Goal: Task Accomplishment & Management: Manage account settings

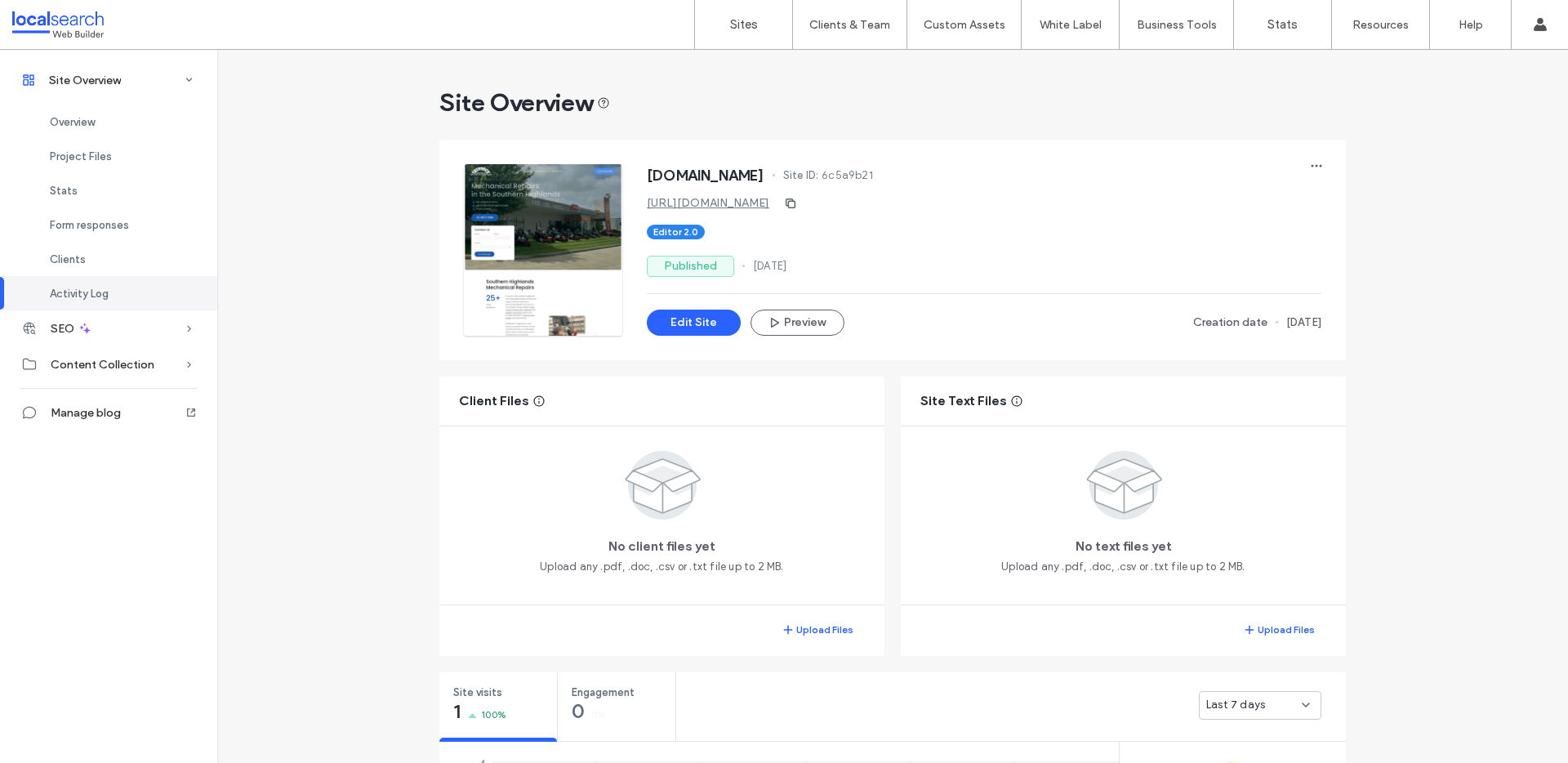
scroll to position [717, 0]
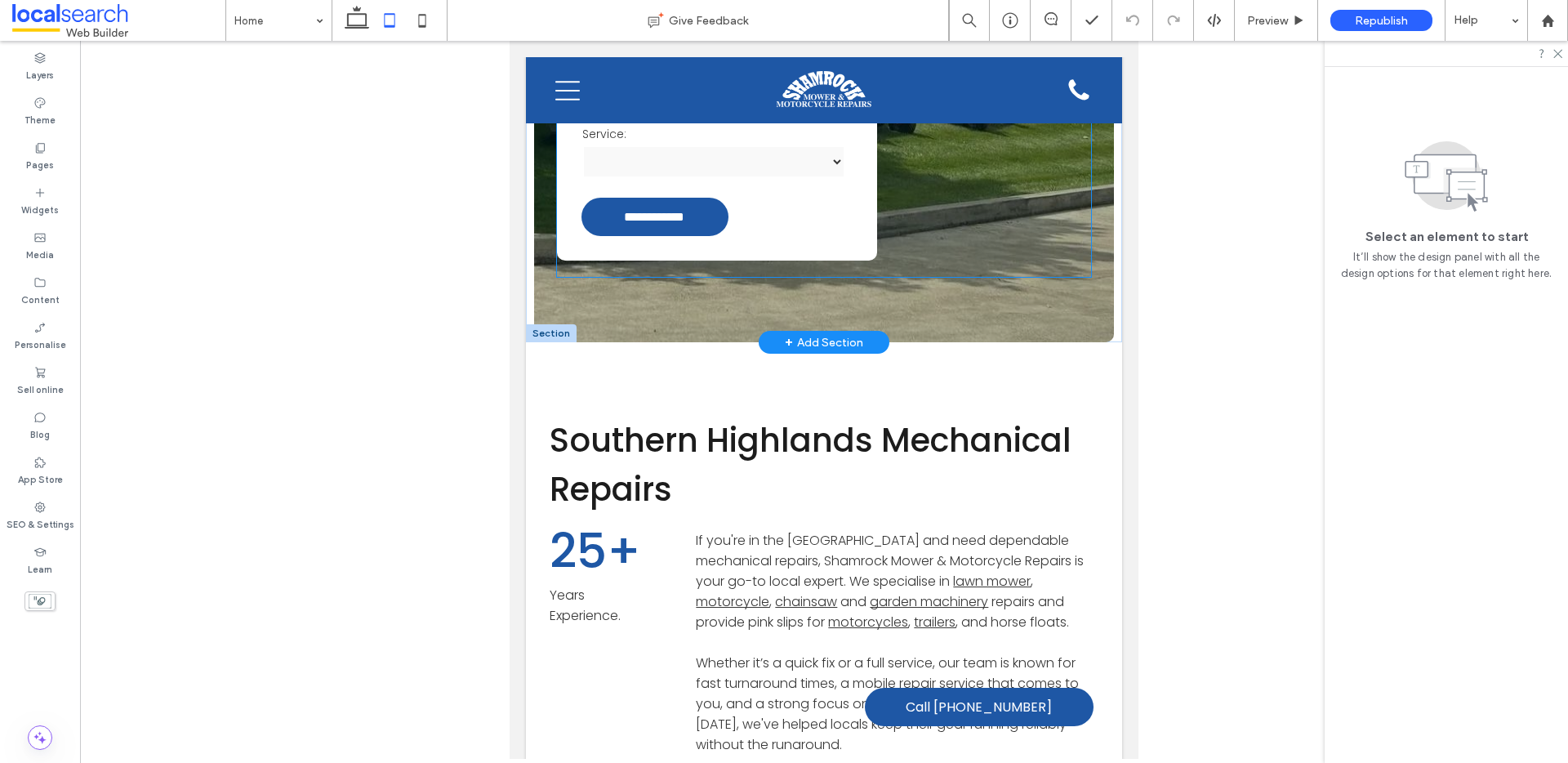
scroll to position [212, 0]
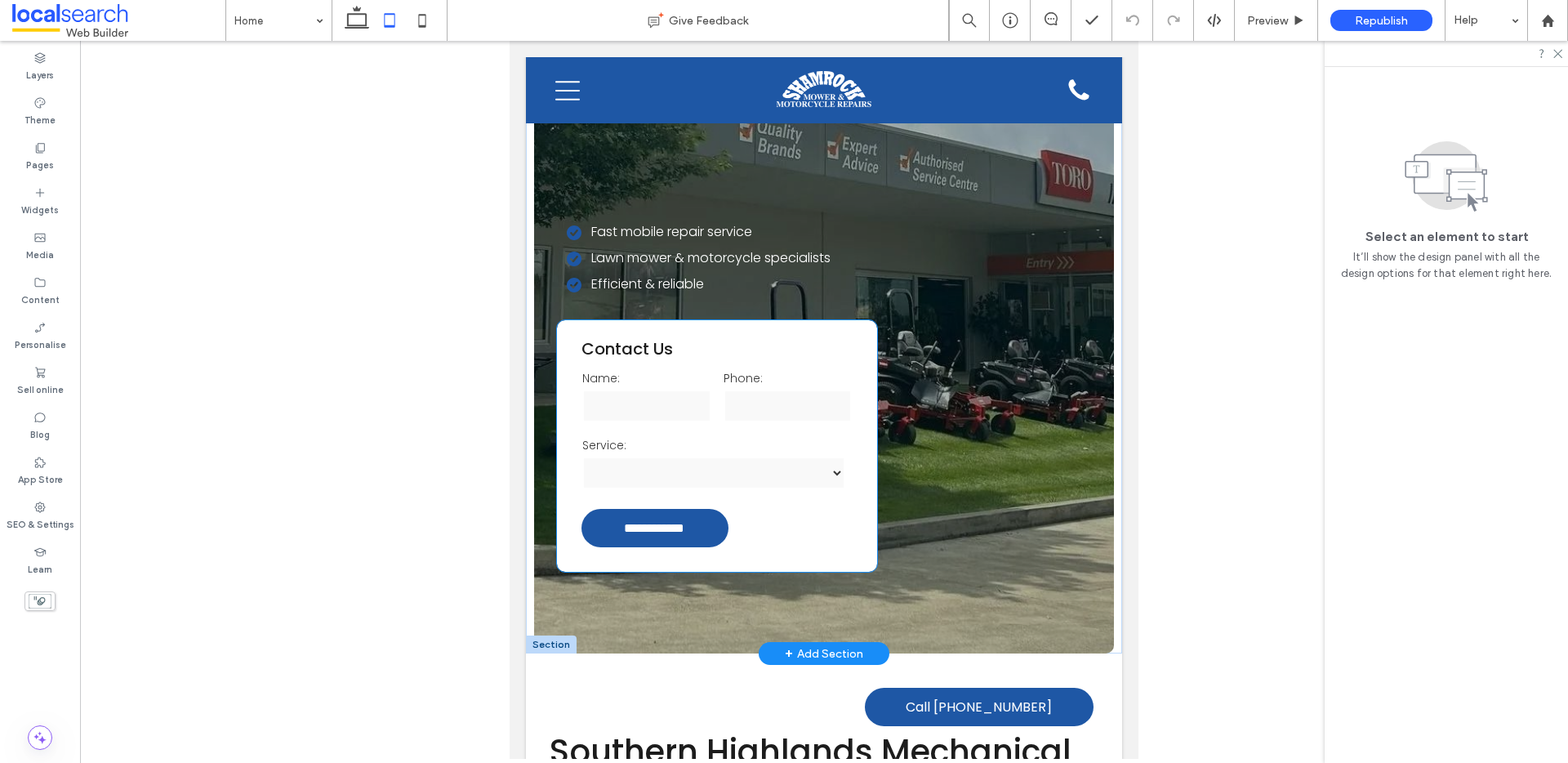
click at [703, 437] on label "Service:" at bounding box center [717, 445] width 270 height 17
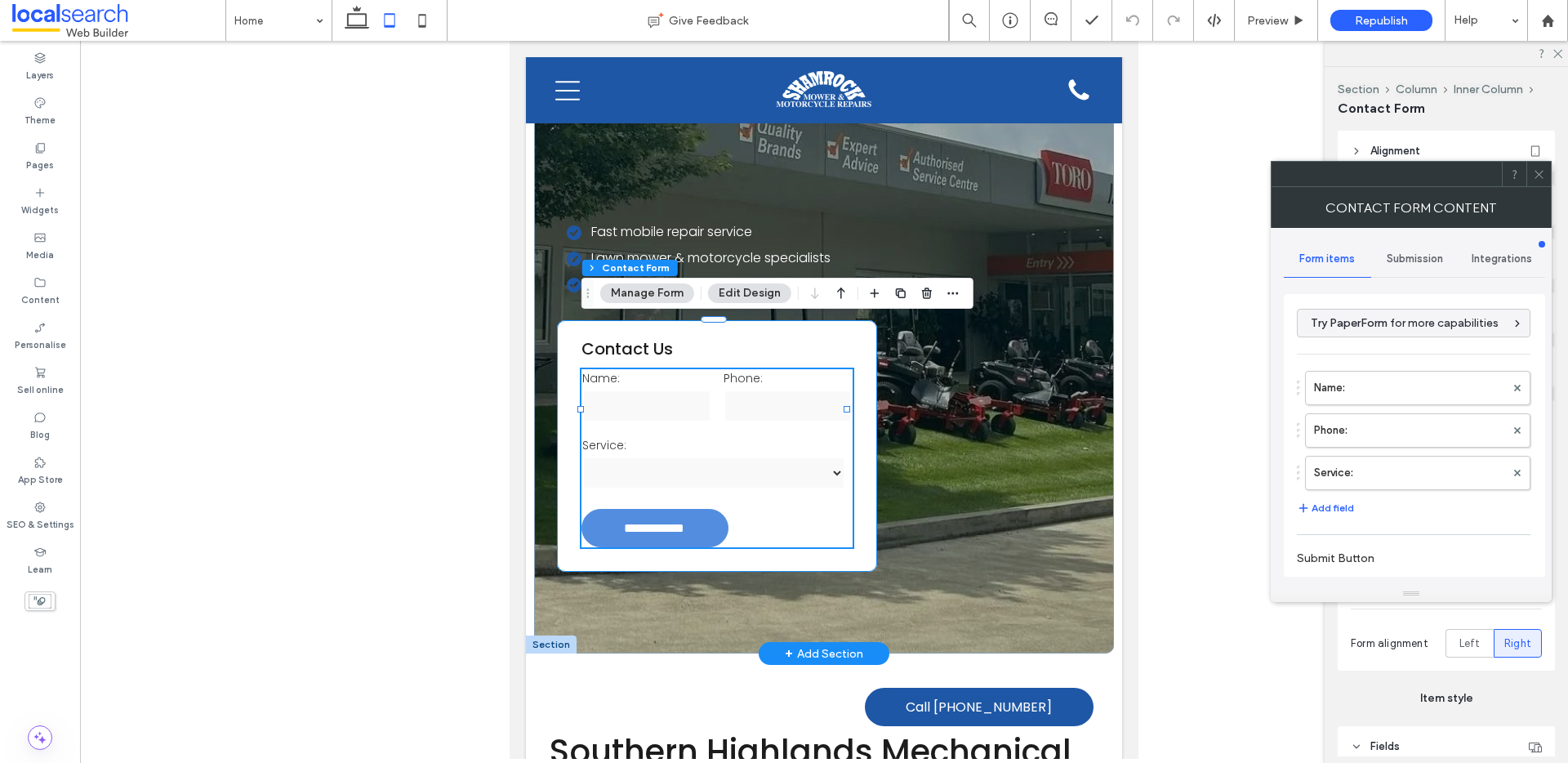
type input "**********"
type input "*"
type input "***"
type input "*"
type input "***"
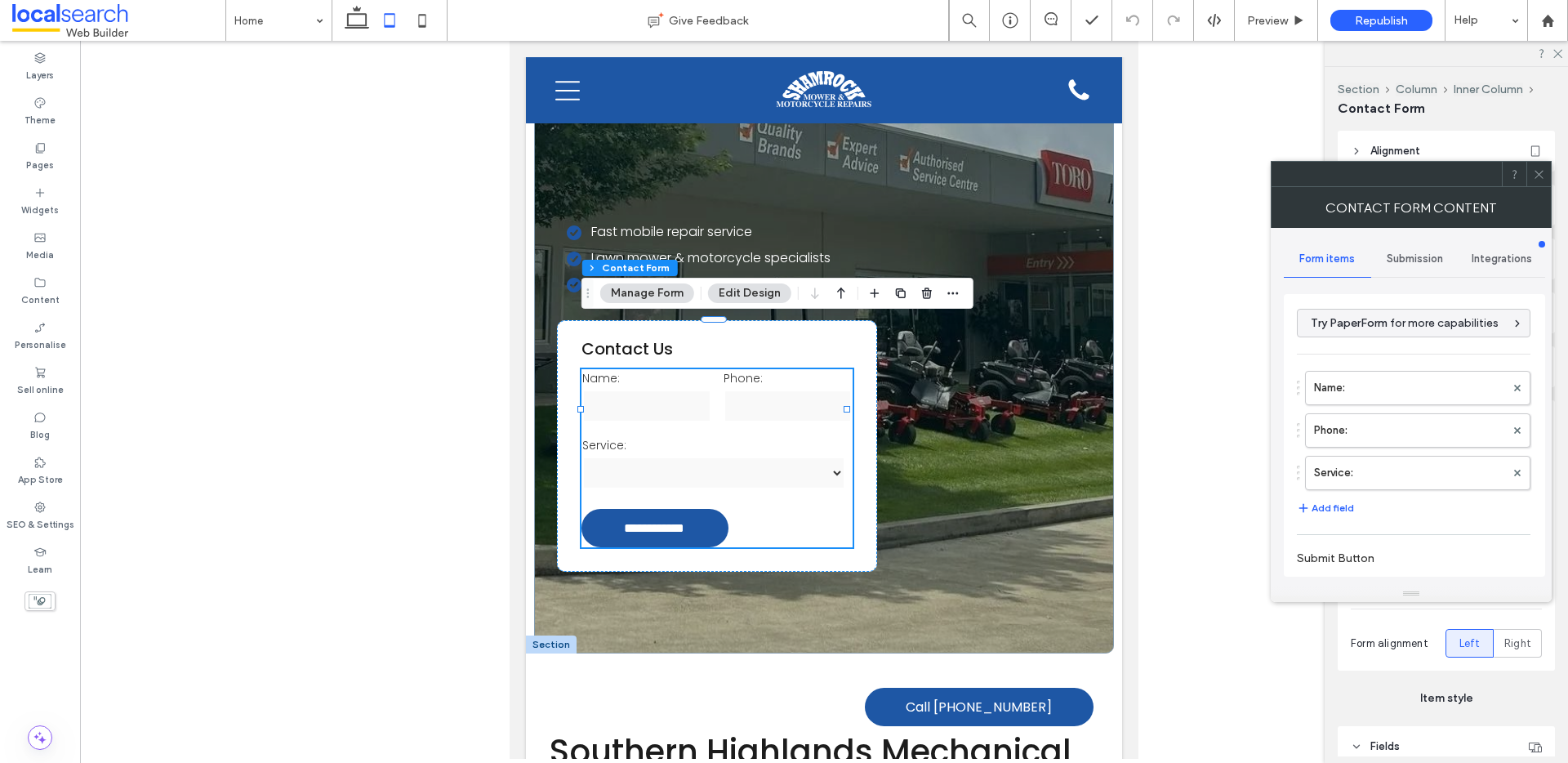
click at [1414, 271] on div "Submission" at bounding box center [1415, 259] width 88 height 36
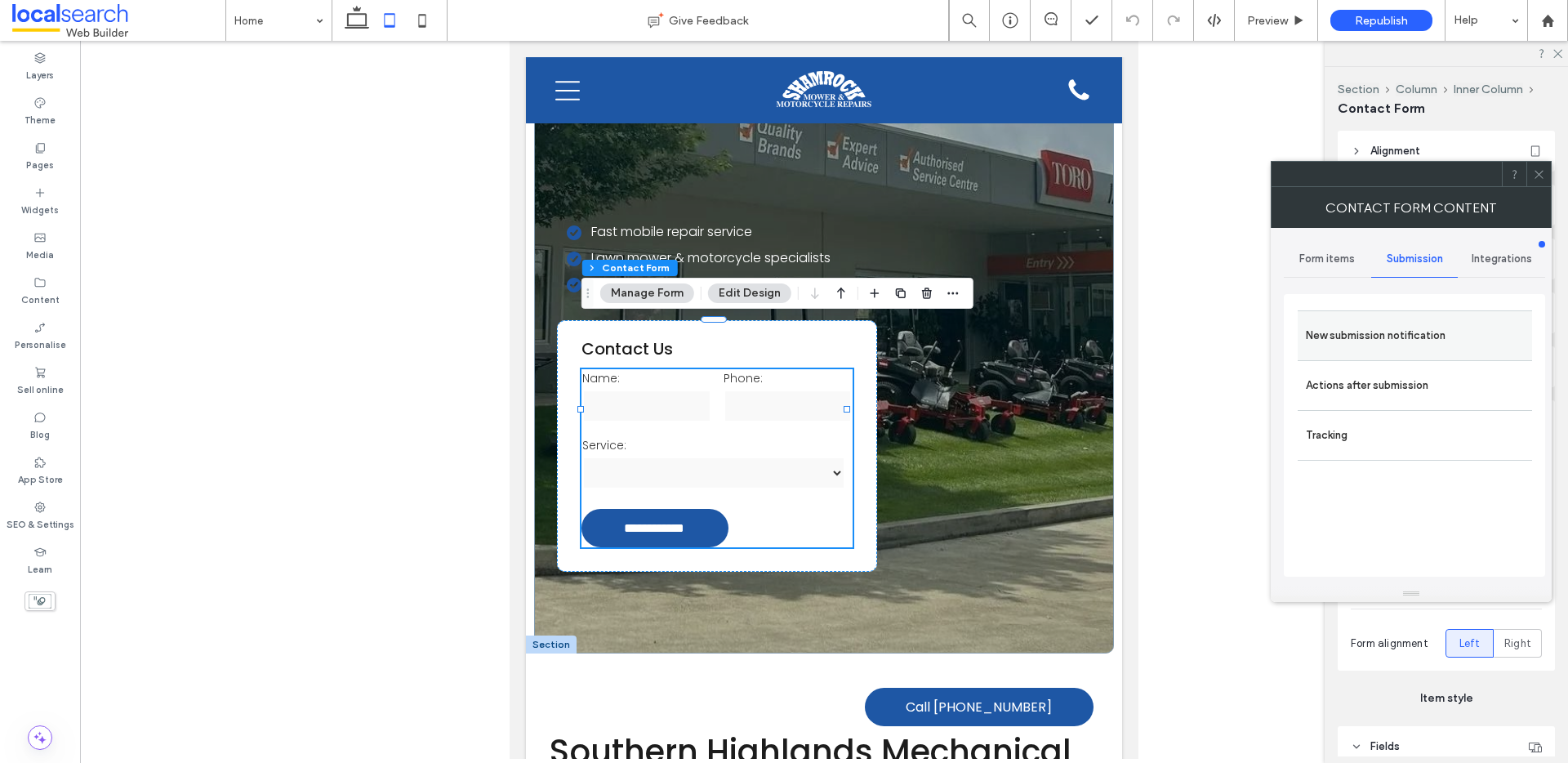
click at [1417, 330] on label "New submission notification" at bounding box center [1415, 336] width 218 height 32
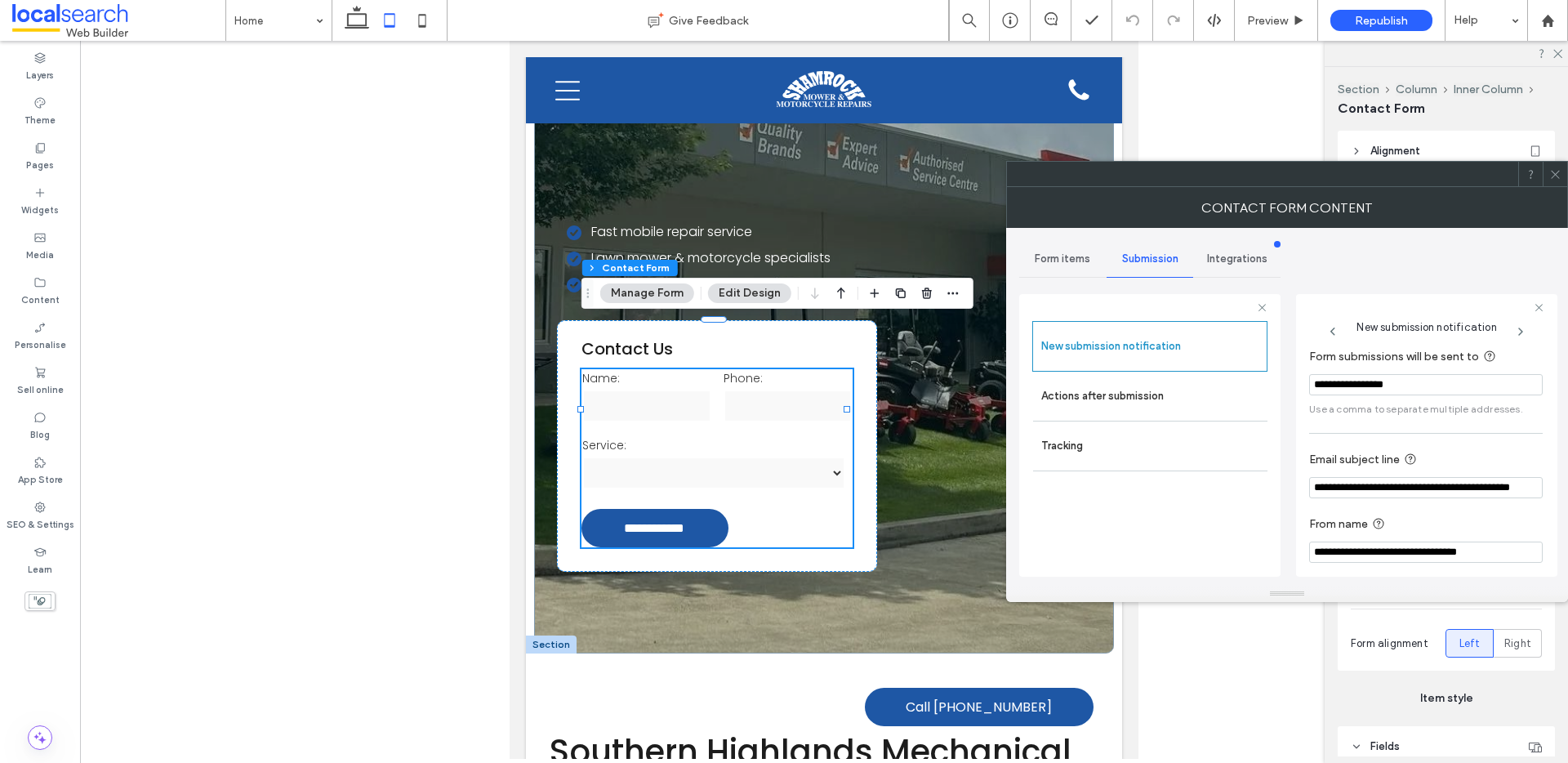
scroll to position [81, 0]
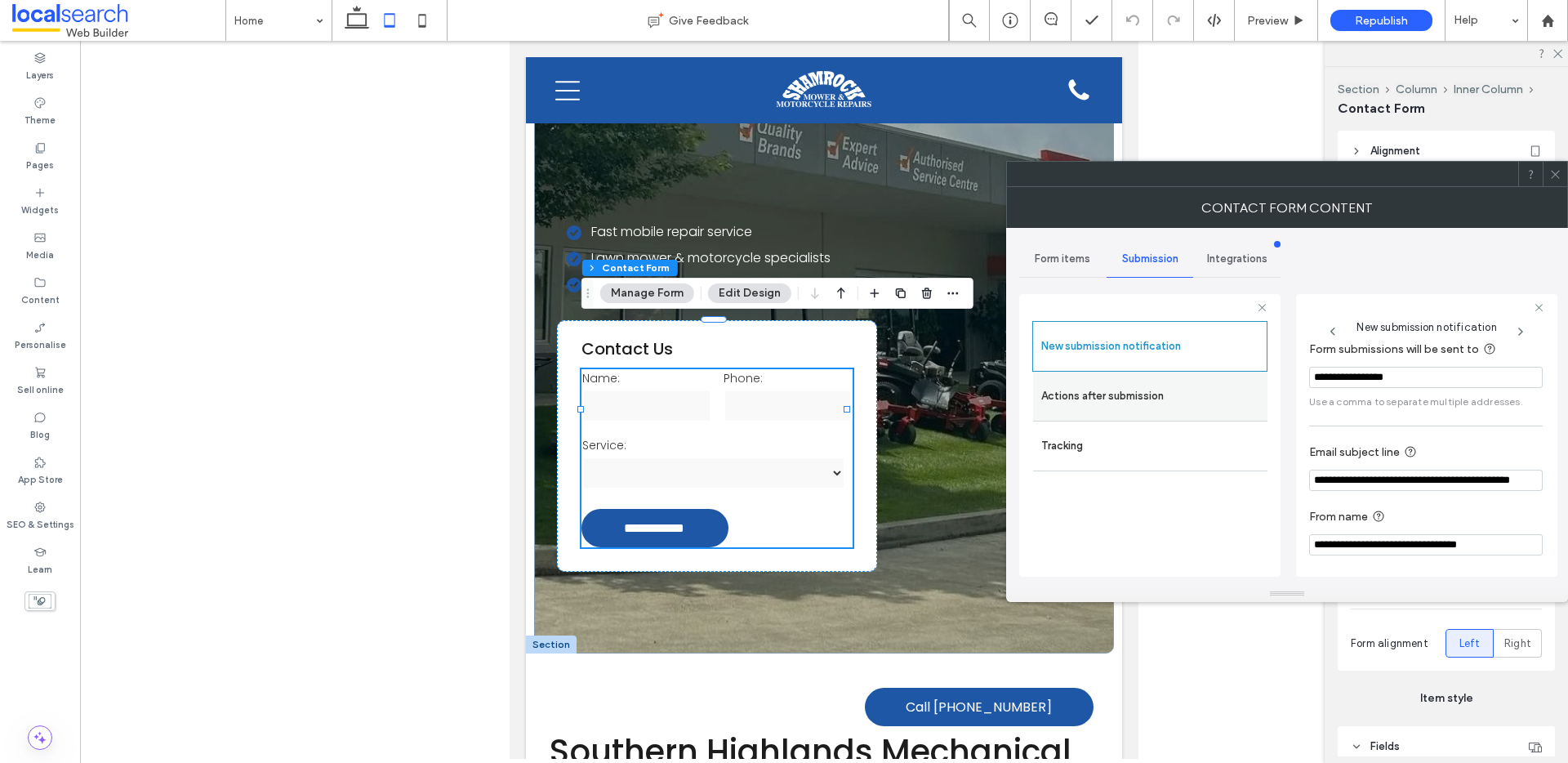
click at [1124, 389] on label "Actions after submission" at bounding box center [1150, 396] width 218 height 32
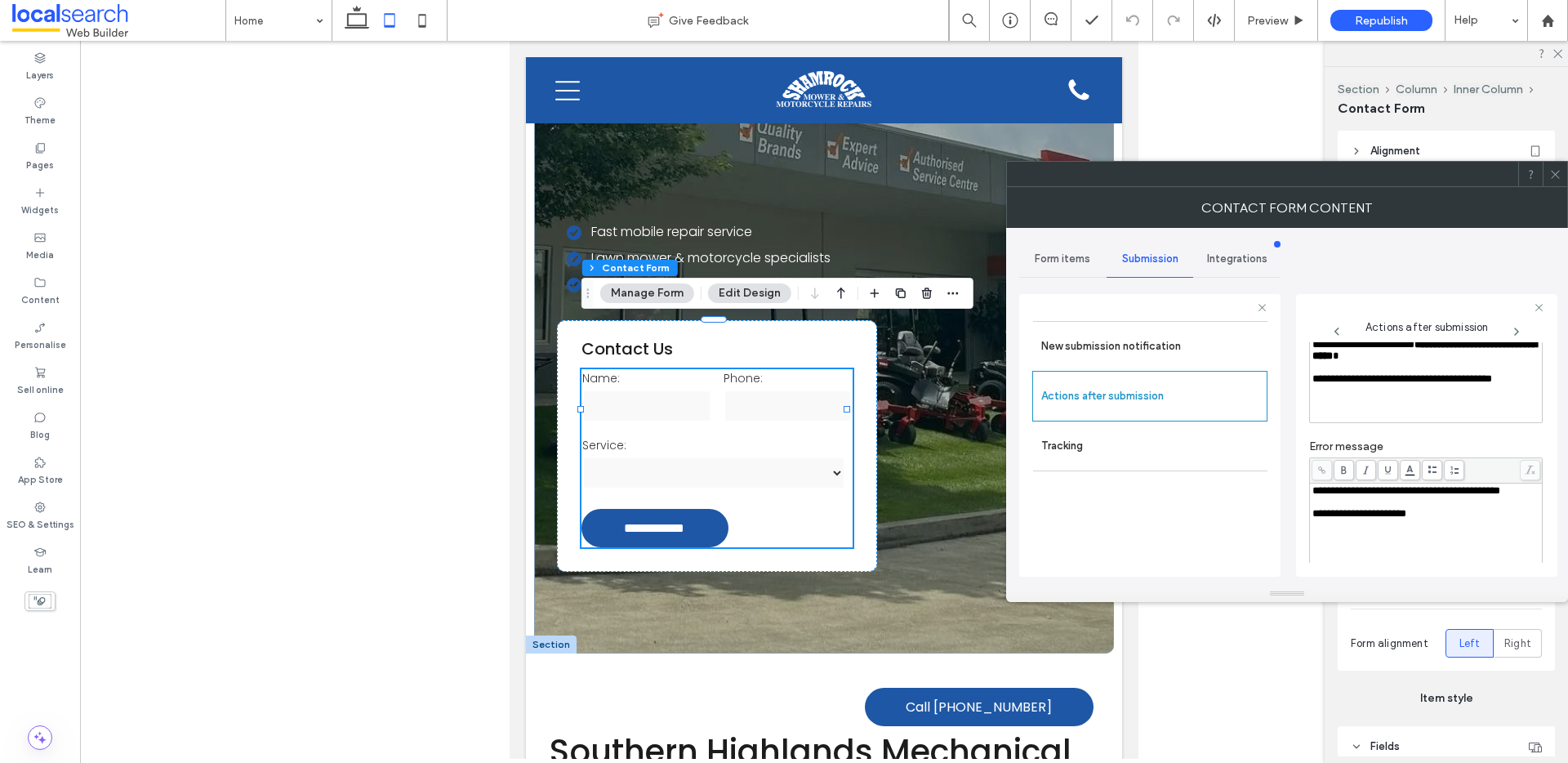
scroll to position [161, 0]
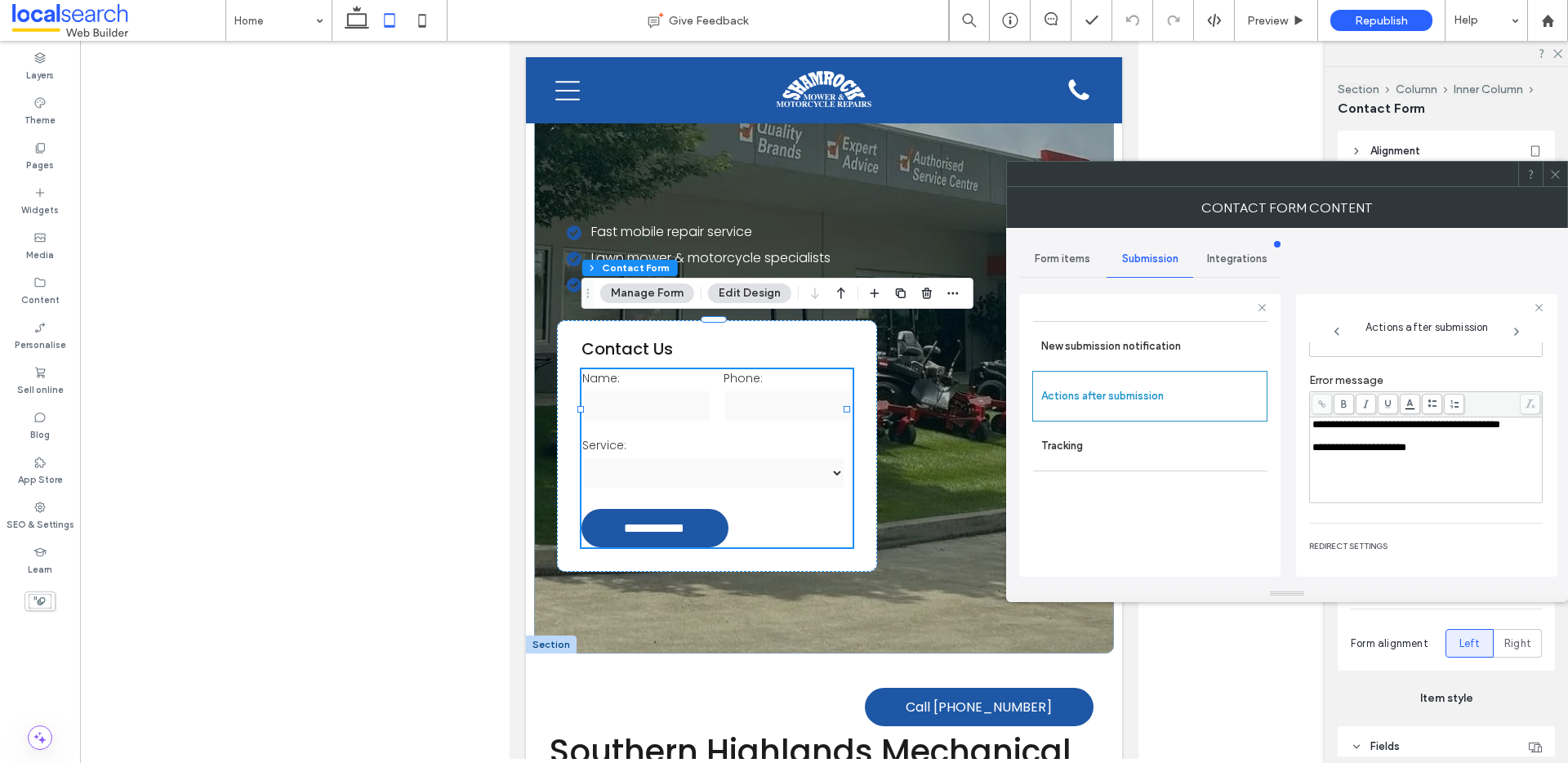
click at [1556, 178] on icon at bounding box center [1555, 175] width 12 height 12
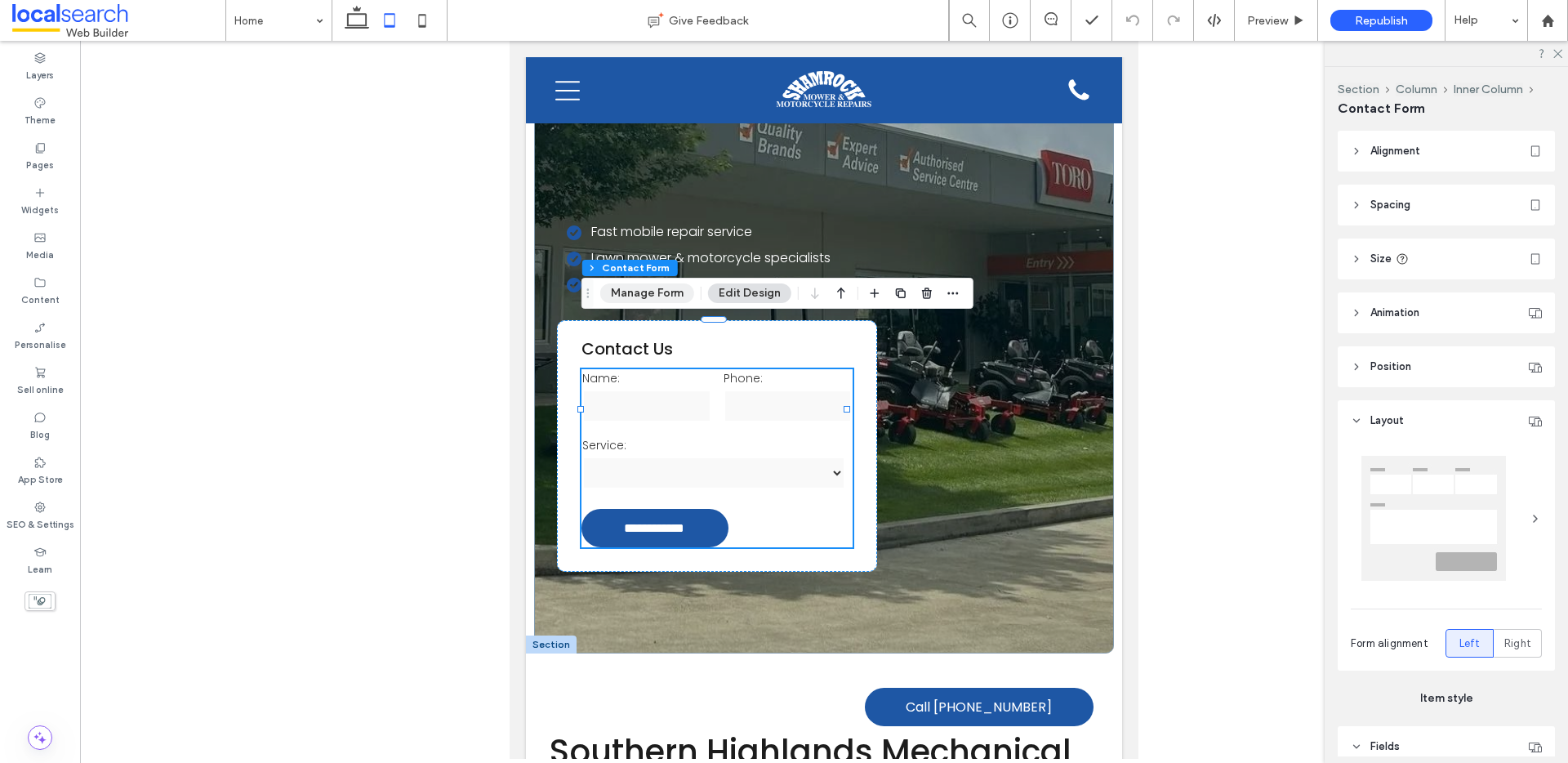
click at [645, 285] on button "Manage Form" at bounding box center [647, 293] width 94 height 20
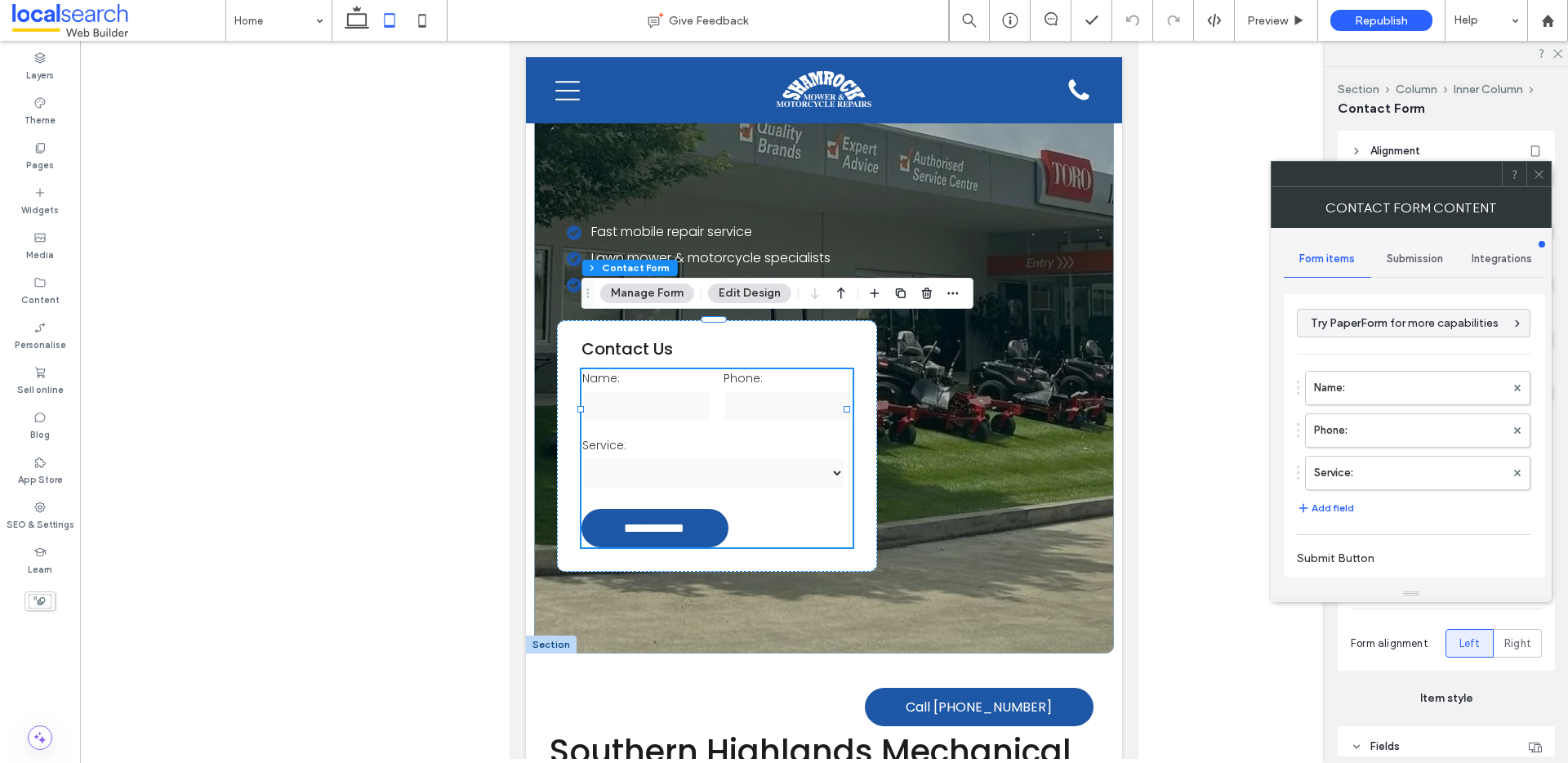
click at [1418, 253] on span "Submission" at bounding box center [1415, 258] width 56 height 13
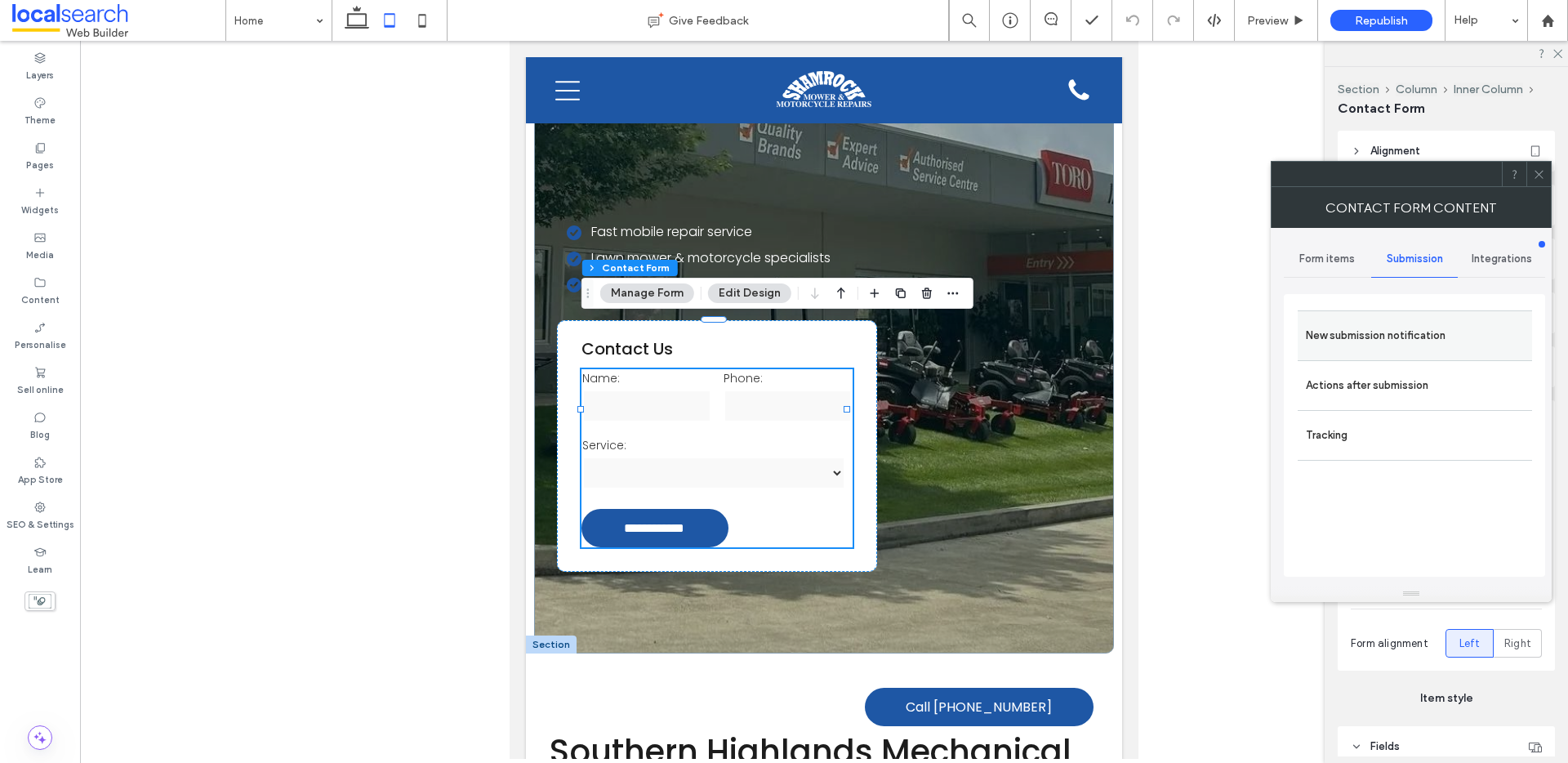
click at [1409, 332] on label "New submission notification" at bounding box center [1415, 336] width 218 height 32
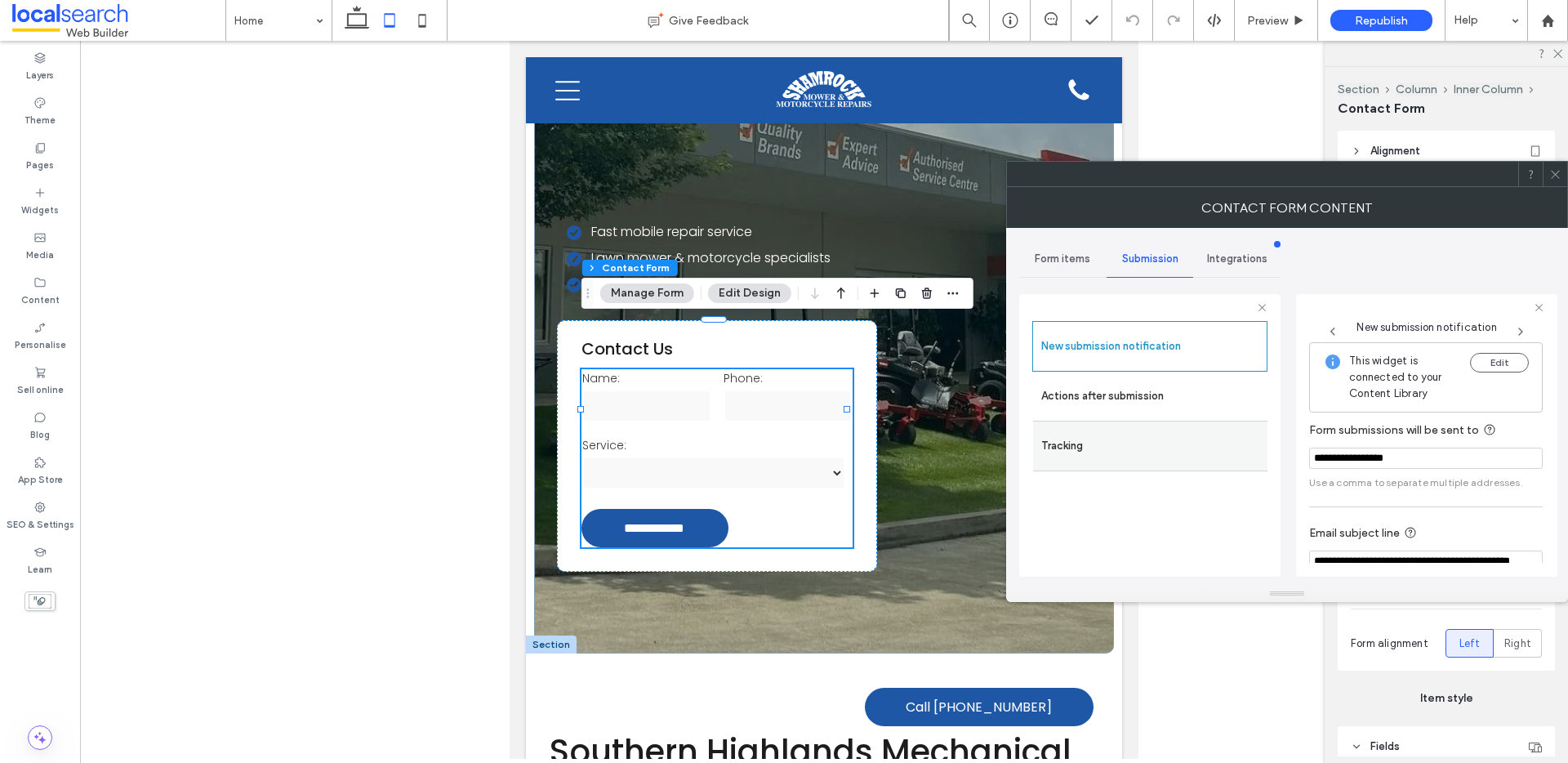
drag, startPoint x: 1434, startPoint y: 466, endPoint x: 1216, endPoint y: 462, distance: 218.0
click at [1216, 462] on div "**********" at bounding box center [1149, 433] width 261 height 304
click at [1131, 413] on div "Actions after submission" at bounding box center [1150, 397] width 234 height 49
click at [1164, 387] on label "Actions after submission" at bounding box center [1150, 396] width 218 height 32
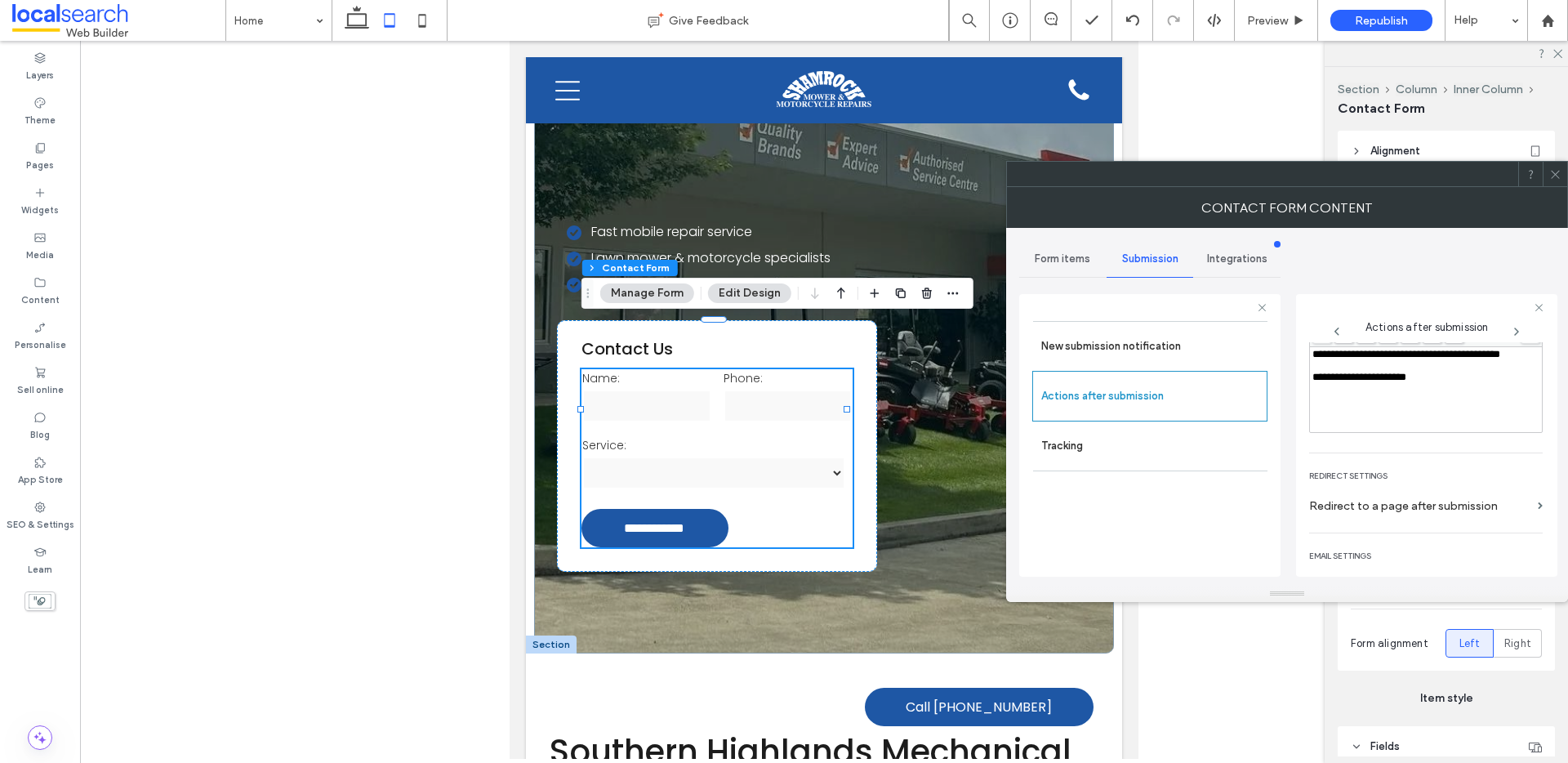
scroll to position [95, 0]
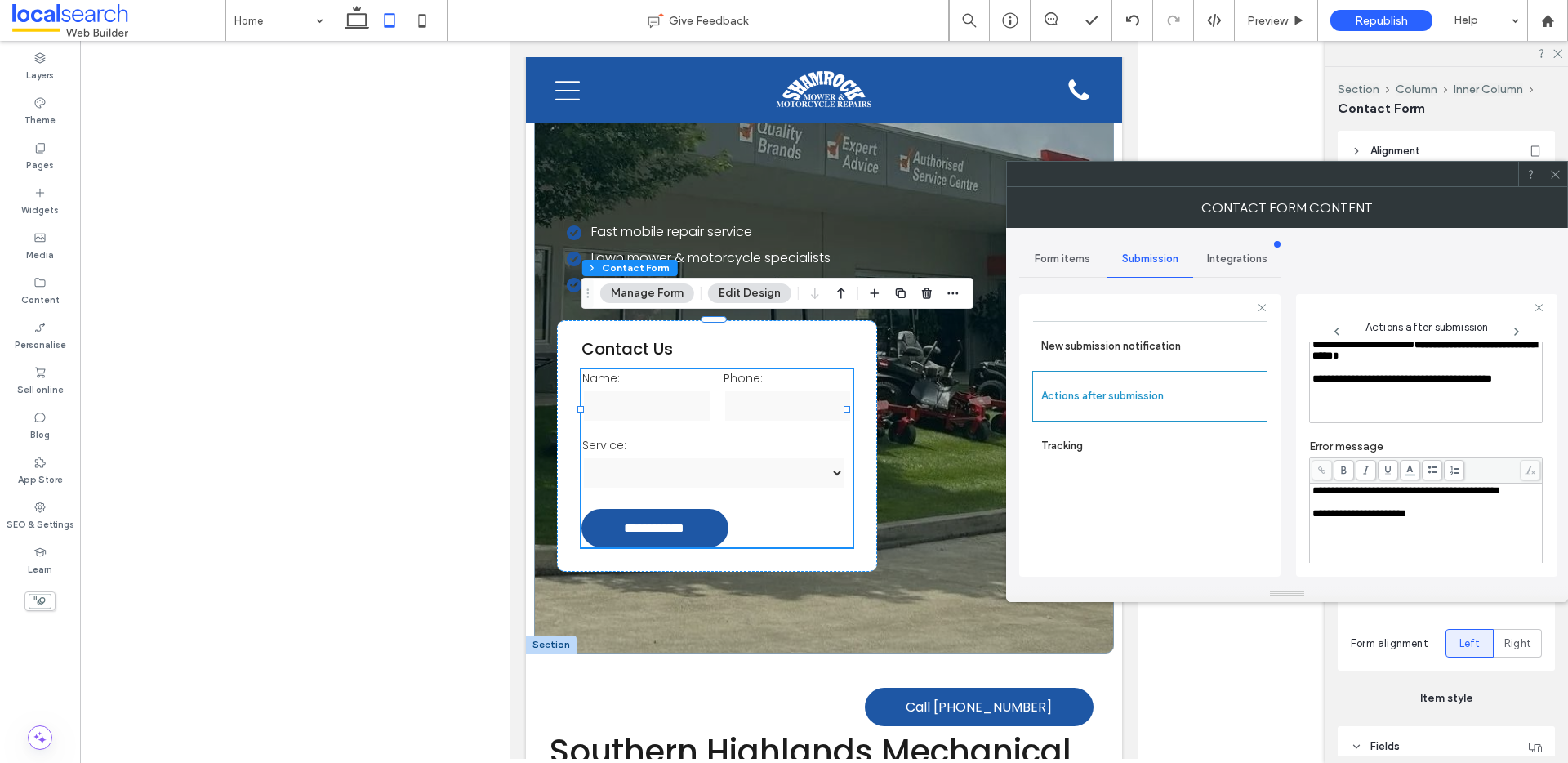
click at [1560, 173] on icon at bounding box center [1555, 175] width 12 height 12
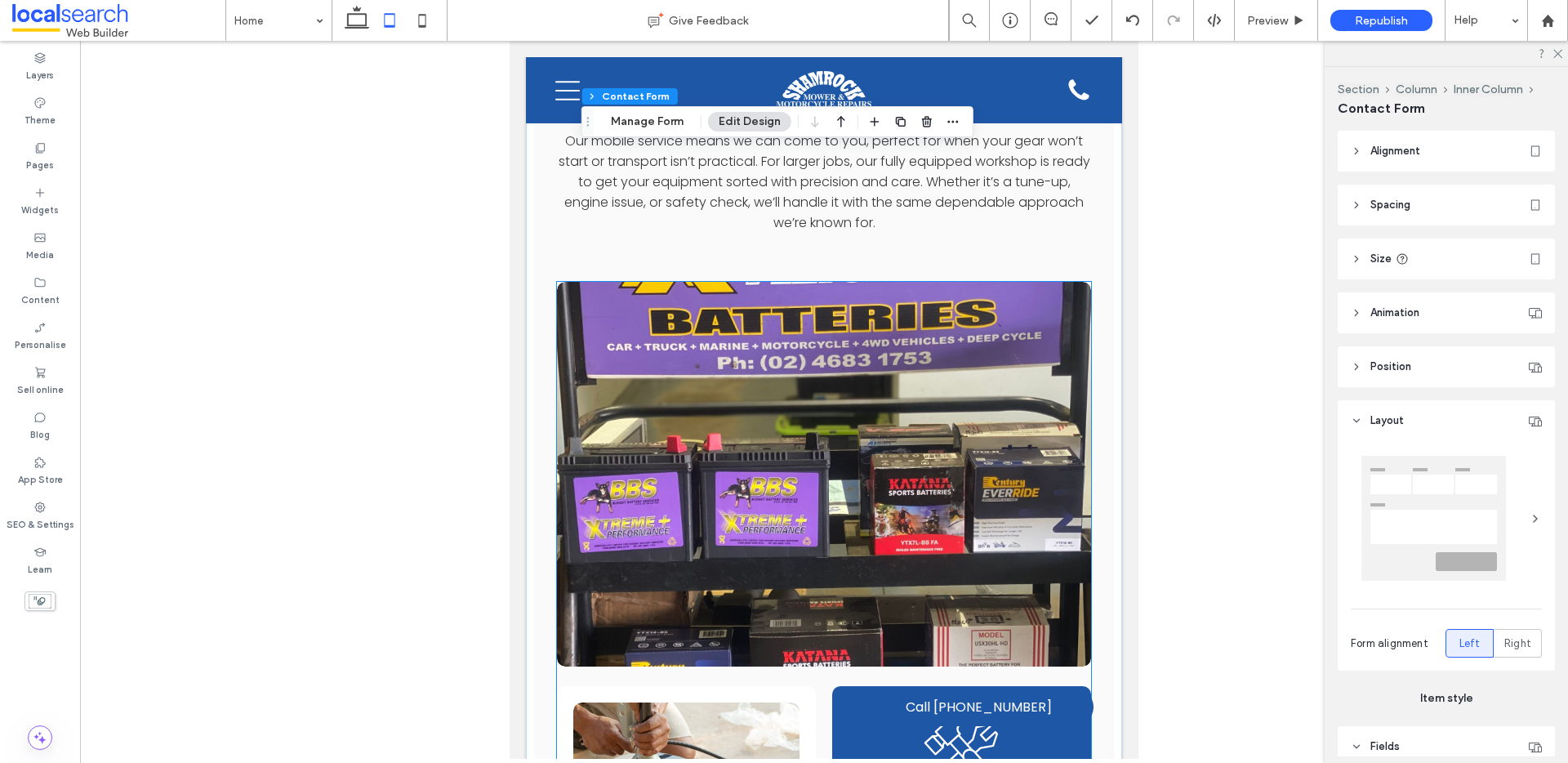
scroll to position [2564, 0]
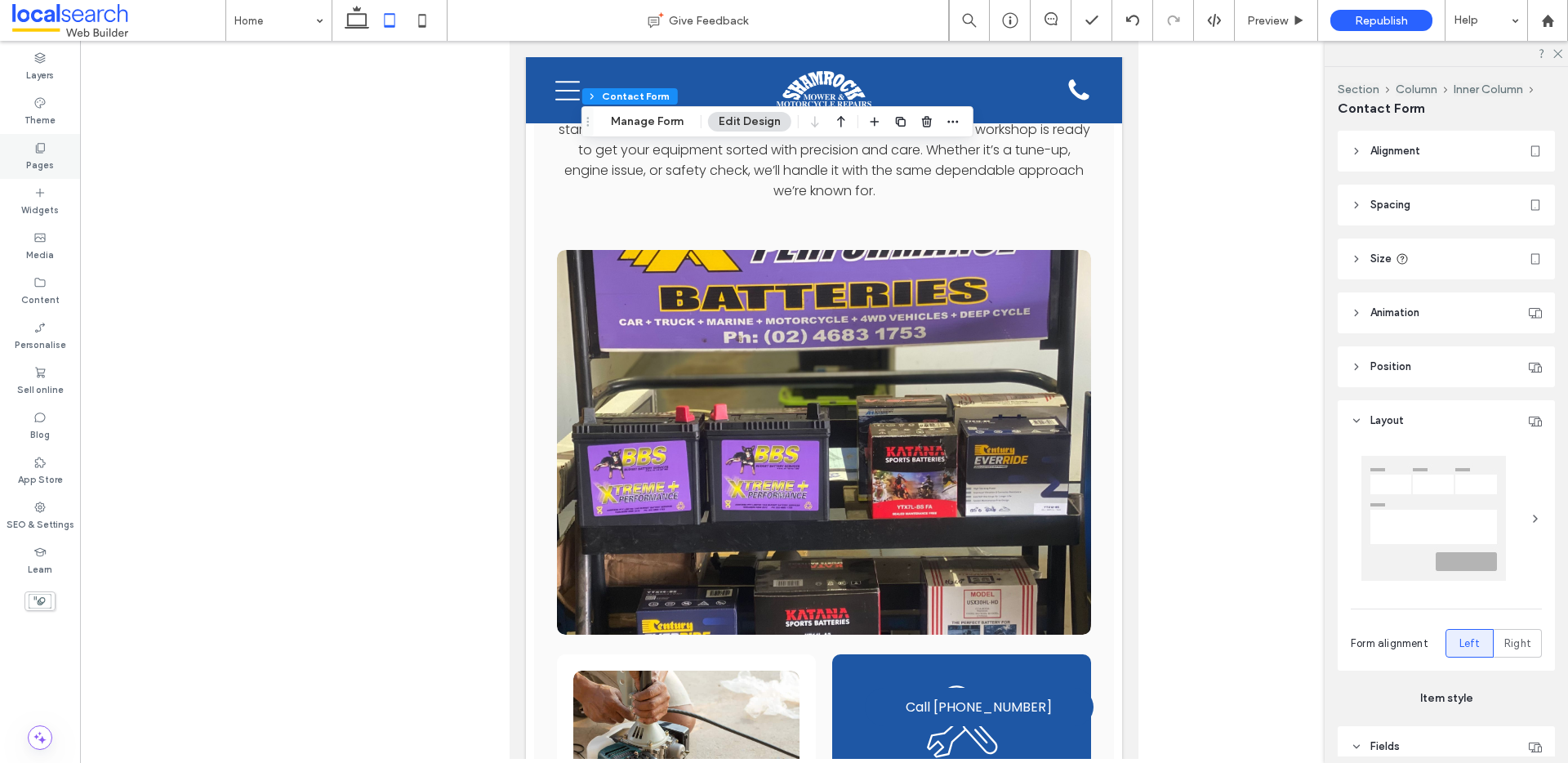
click at [52, 155] on div "Pages" at bounding box center [40, 156] width 80 height 45
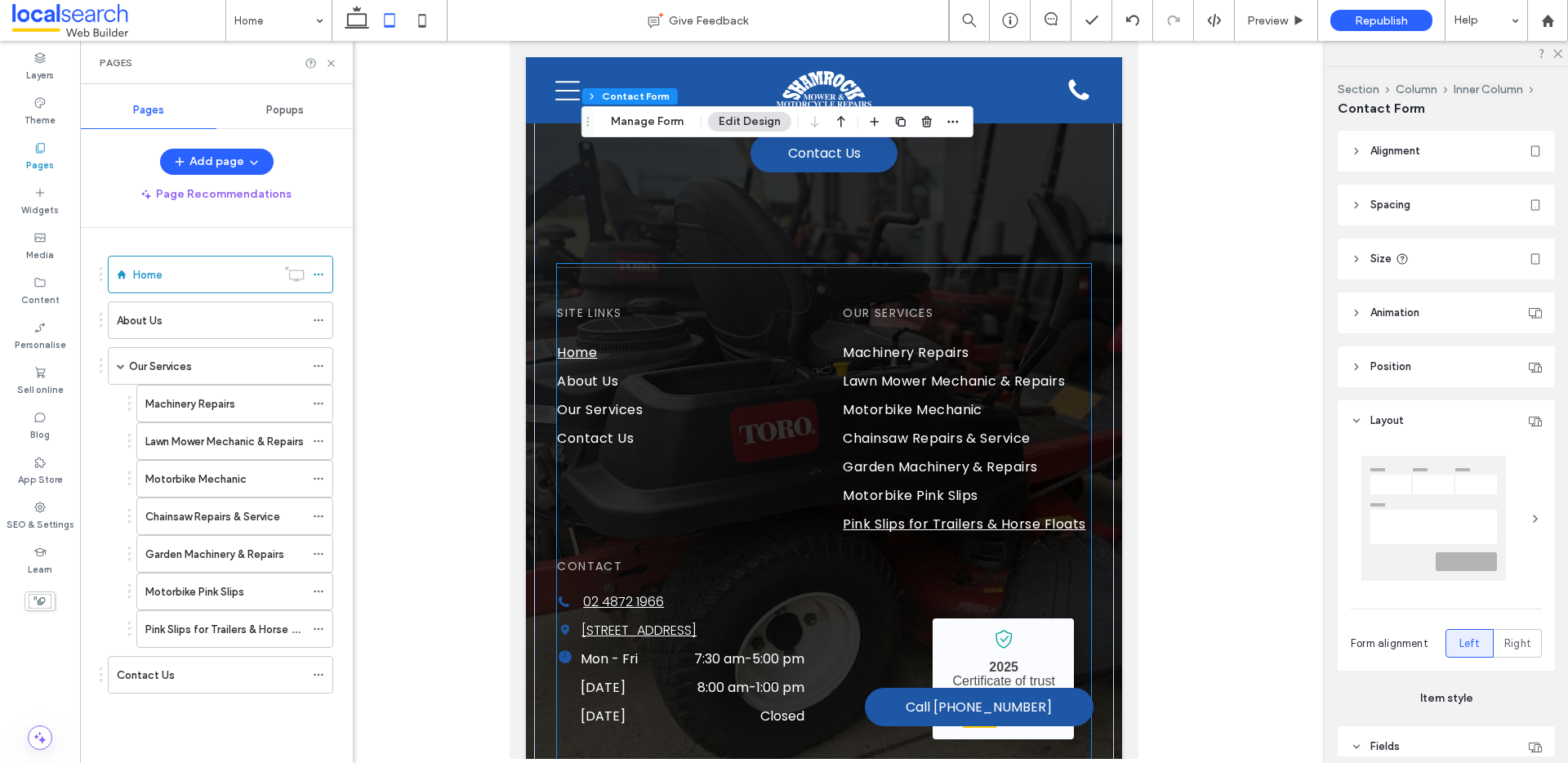
scroll to position [5321, 0]
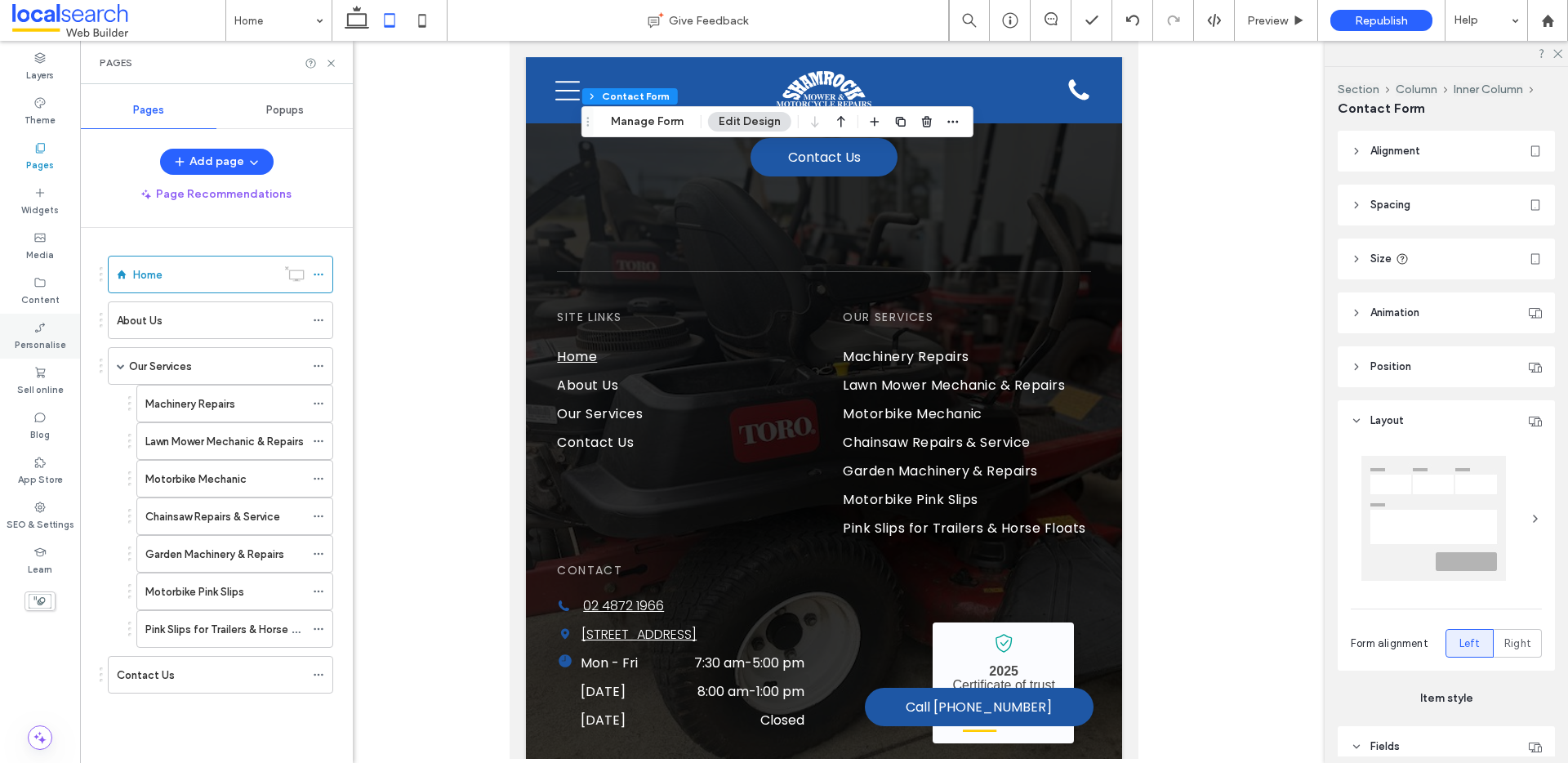
click at [40, 354] on div "Personalise" at bounding box center [40, 336] width 80 height 45
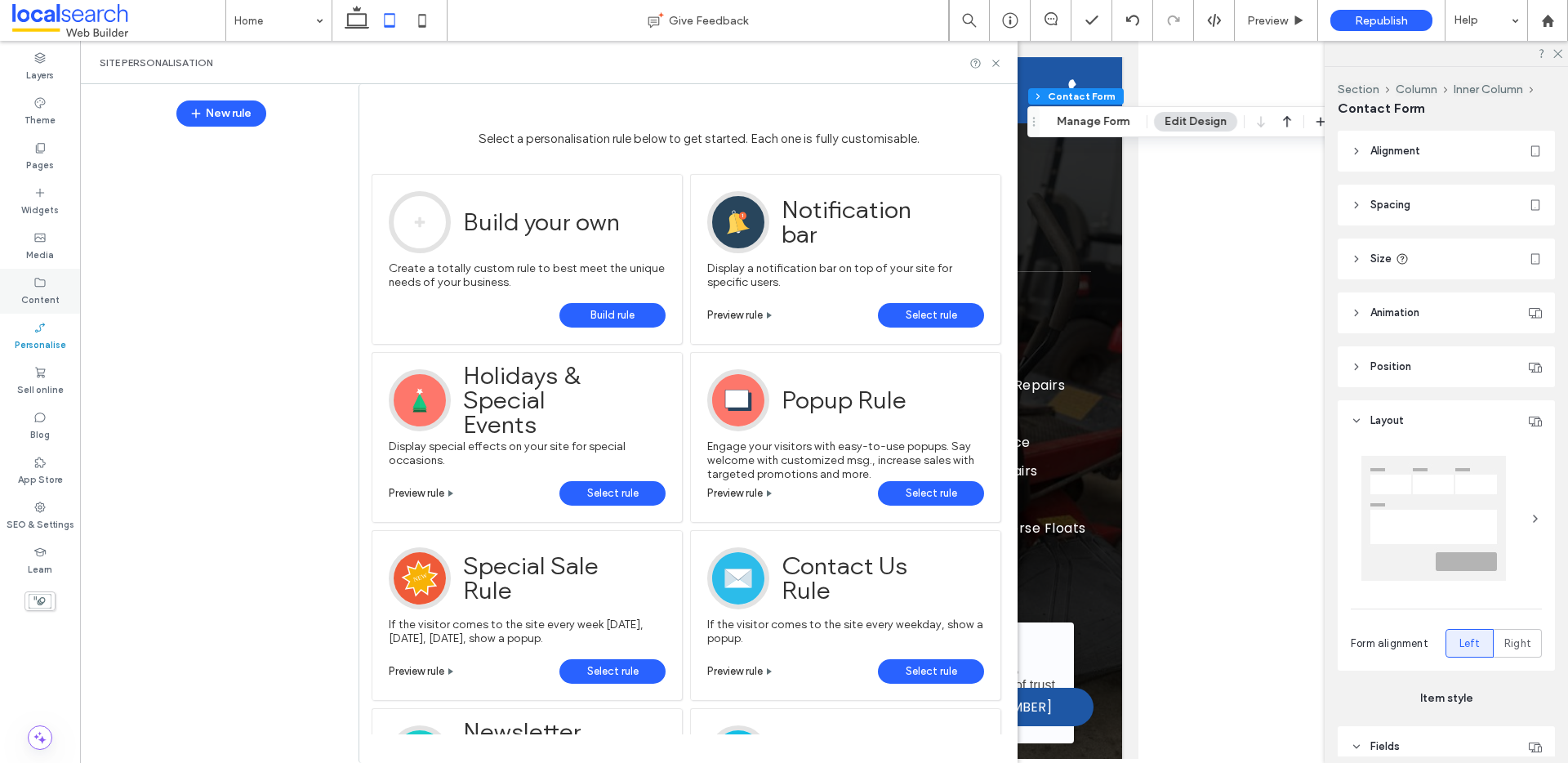
click at [39, 294] on label "Content" at bounding box center [40, 298] width 38 height 18
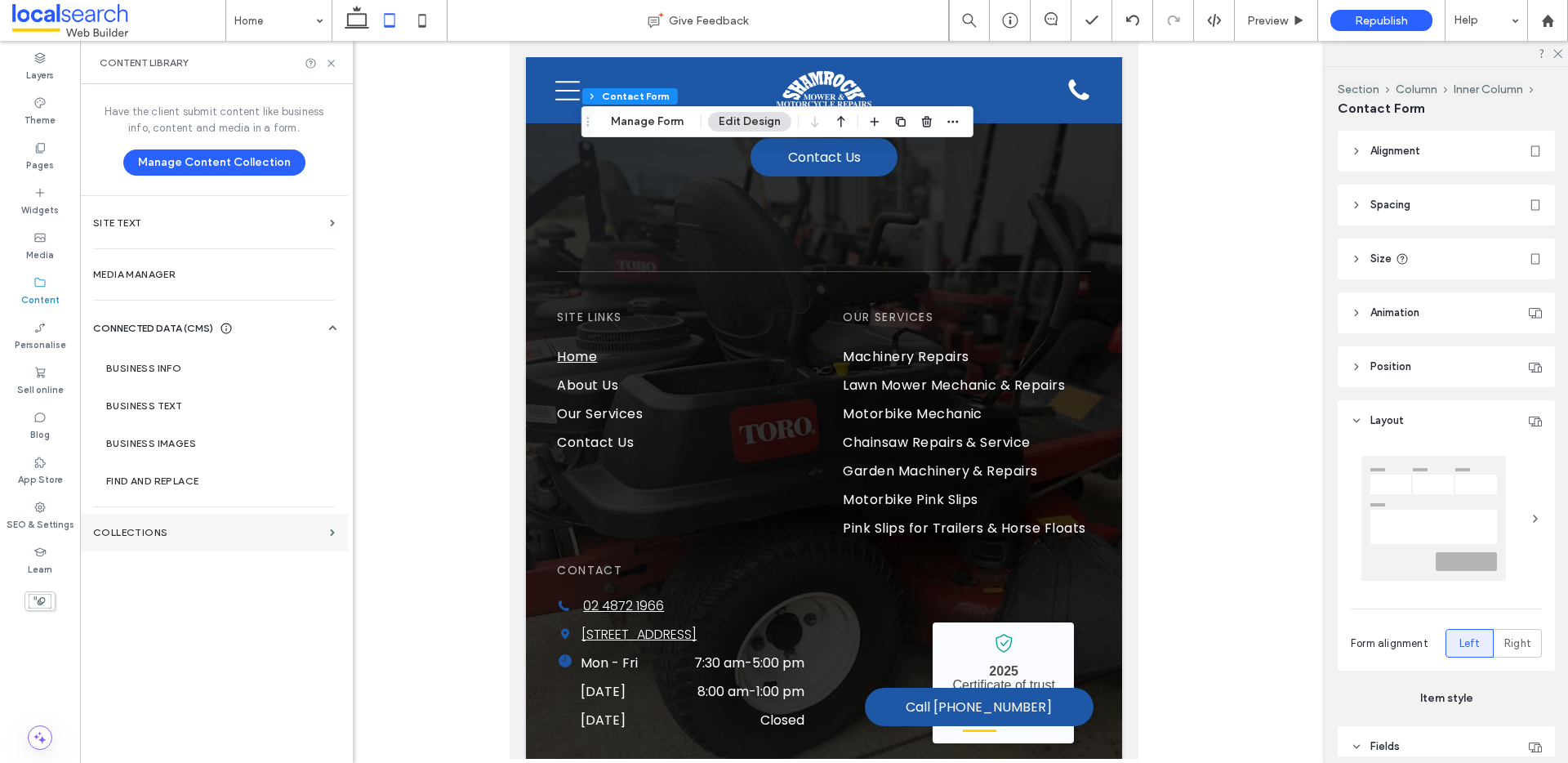
click at [195, 524] on section "COLLECTIONS" at bounding box center [214, 533] width 268 height 37
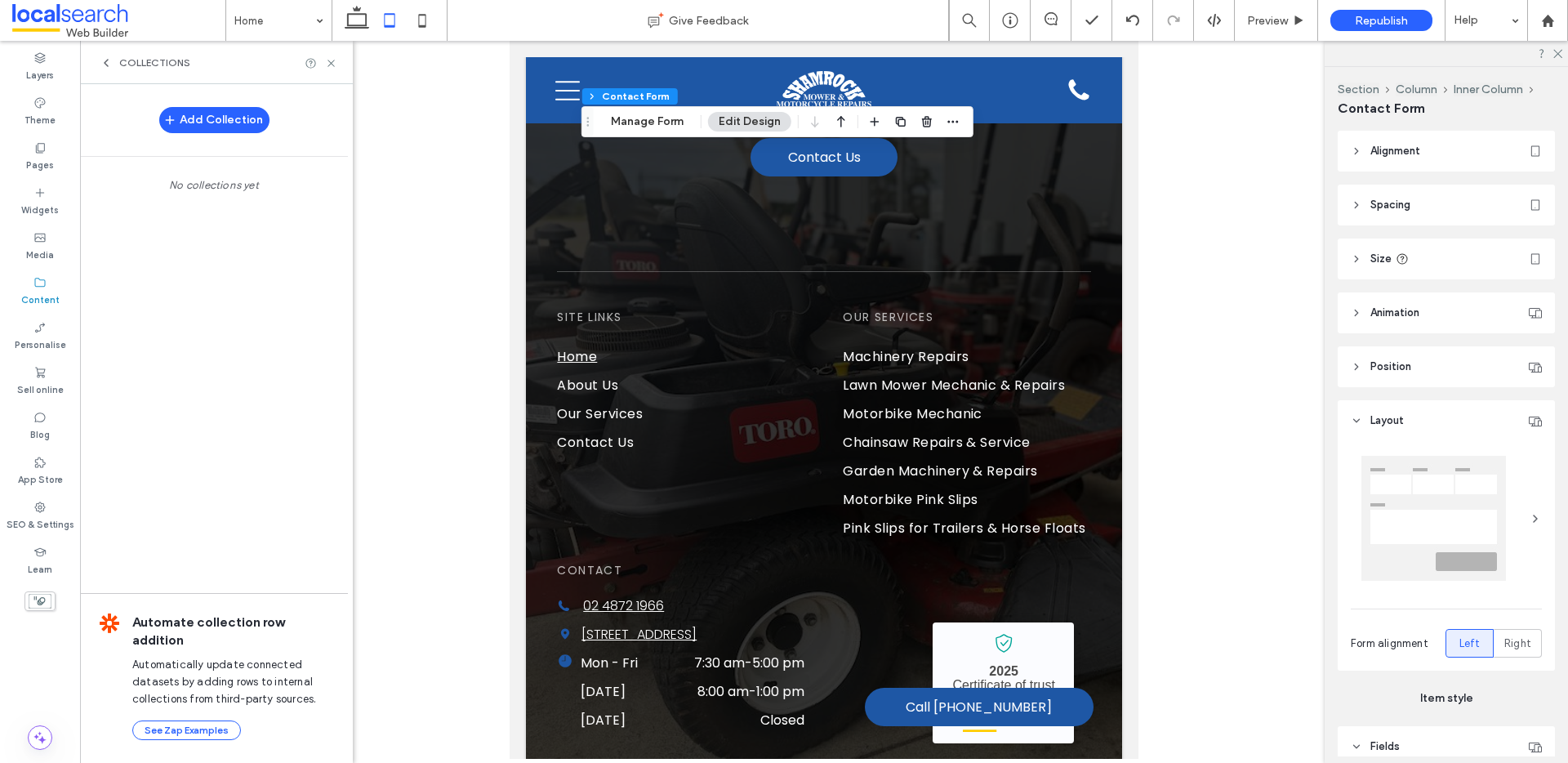
click at [131, 69] on span "COLLECTIONS" at bounding box center [154, 62] width 71 height 13
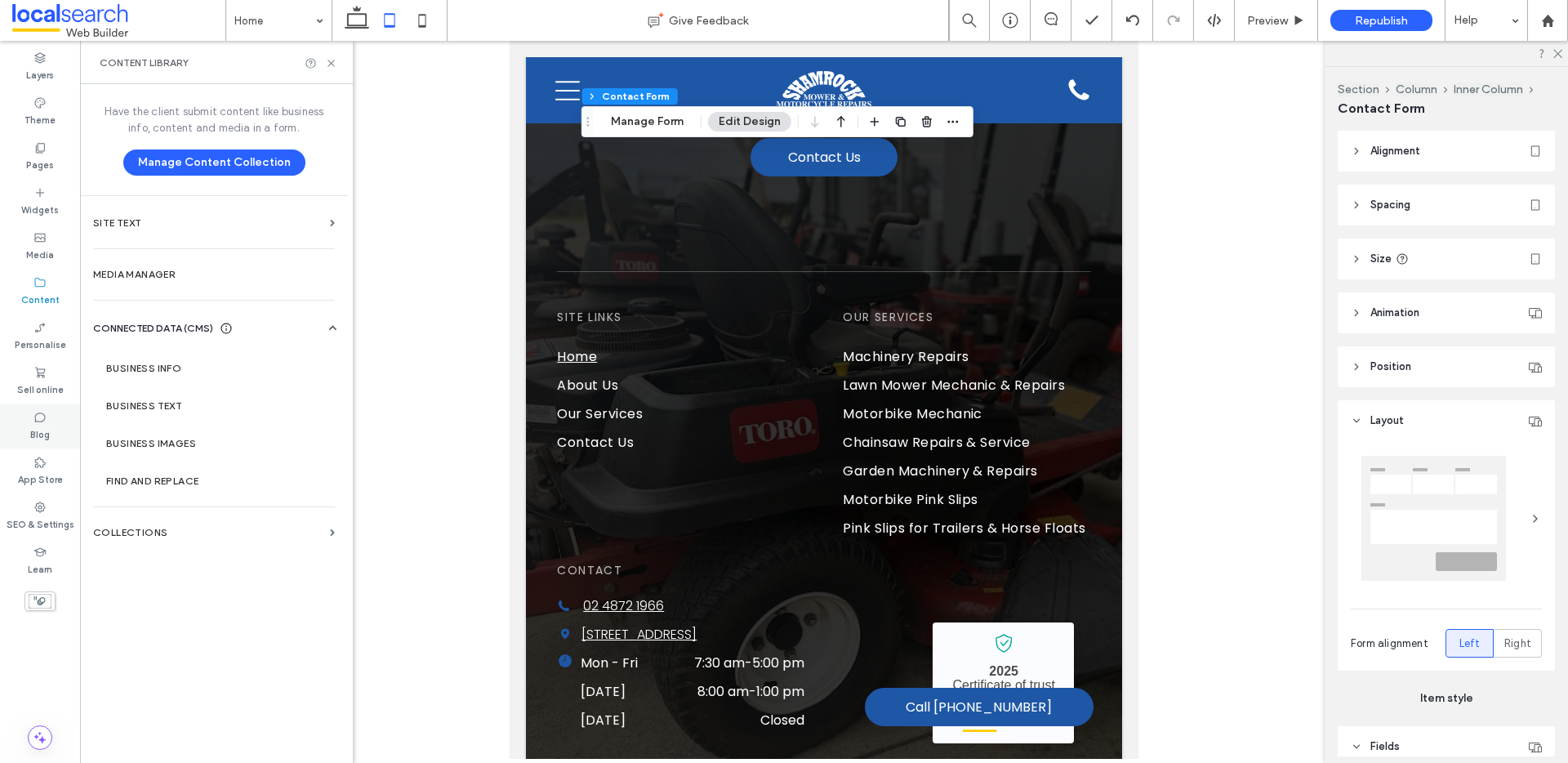
click at [45, 423] on icon at bounding box center [39, 417] width 13 height 13
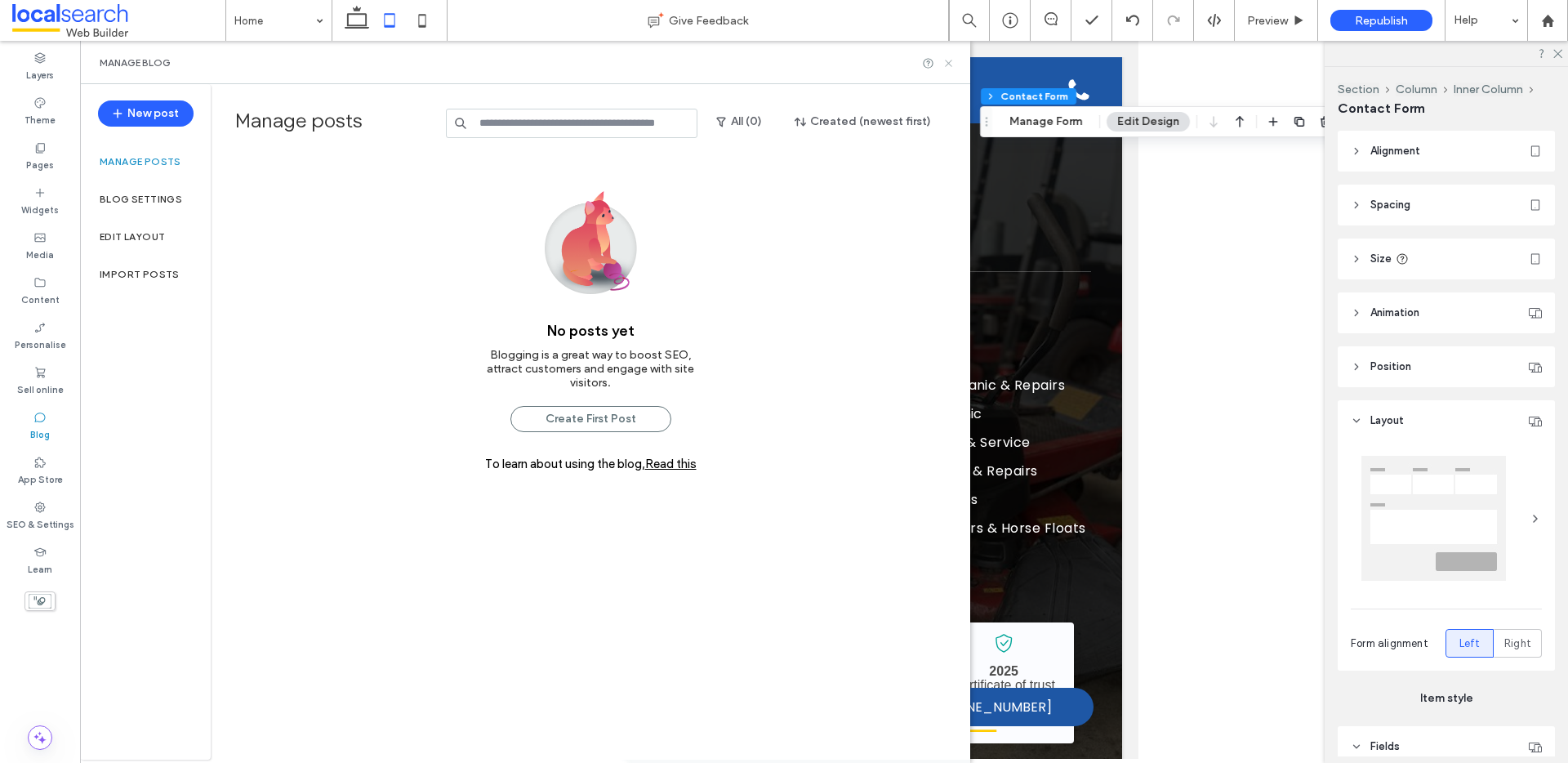
click at [949, 62] on icon at bounding box center [948, 63] width 12 height 12
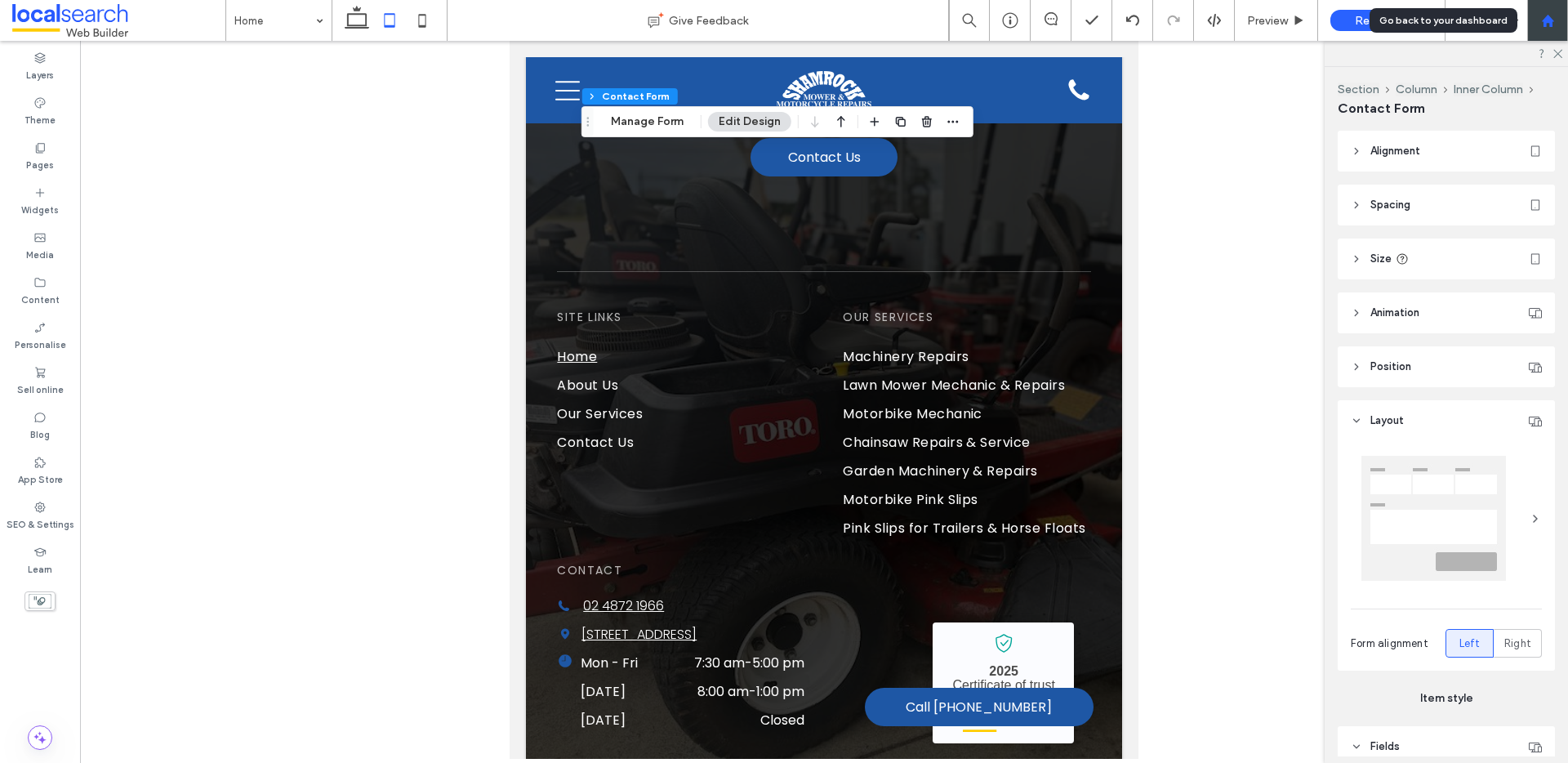
click at [1555, 11] on div at bounding box center [1548, 20] width 41 height 41
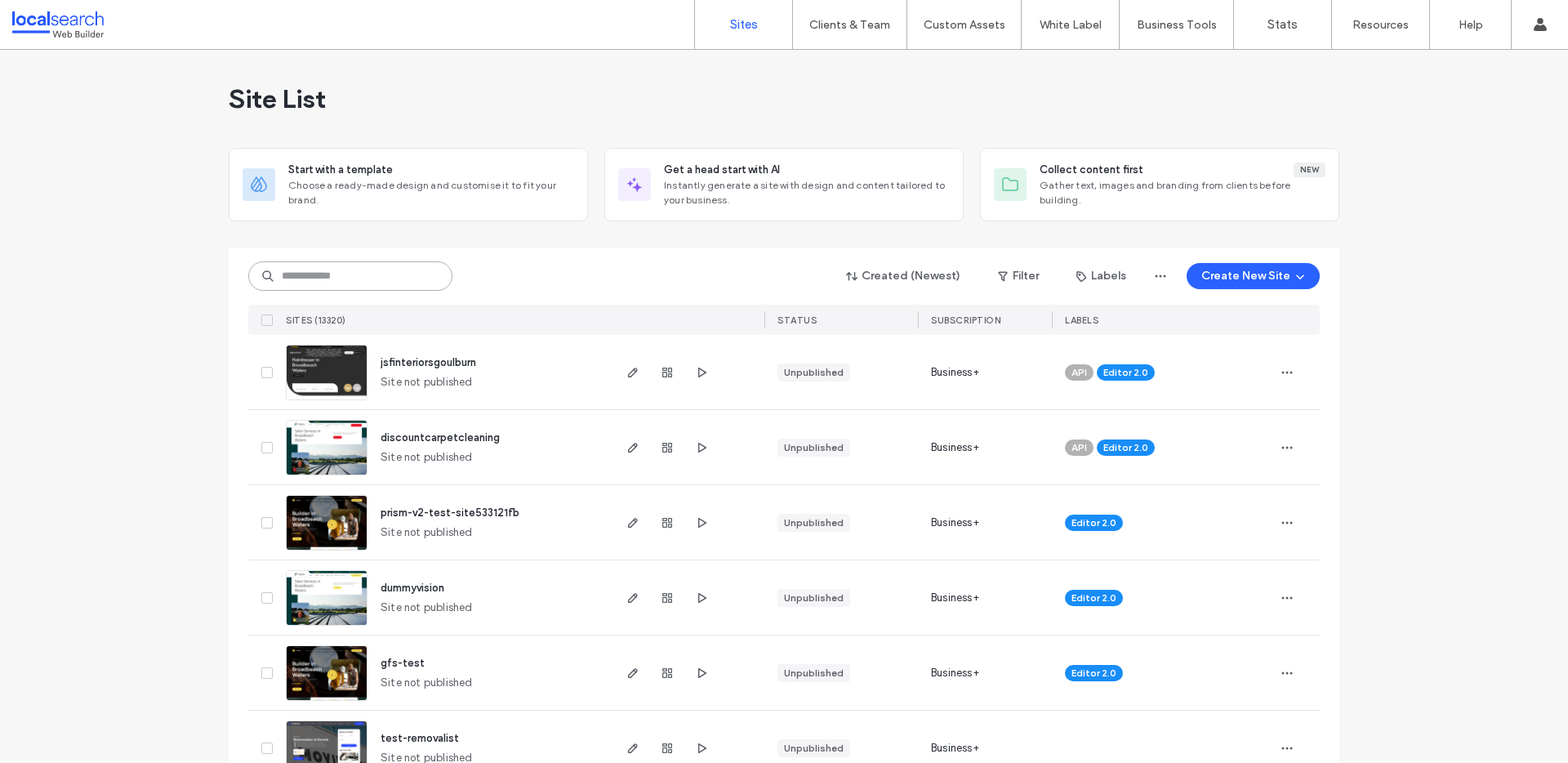
click at [314, 270] on input at bounding box center [351, 276] width 204 height 30
paste input "********"
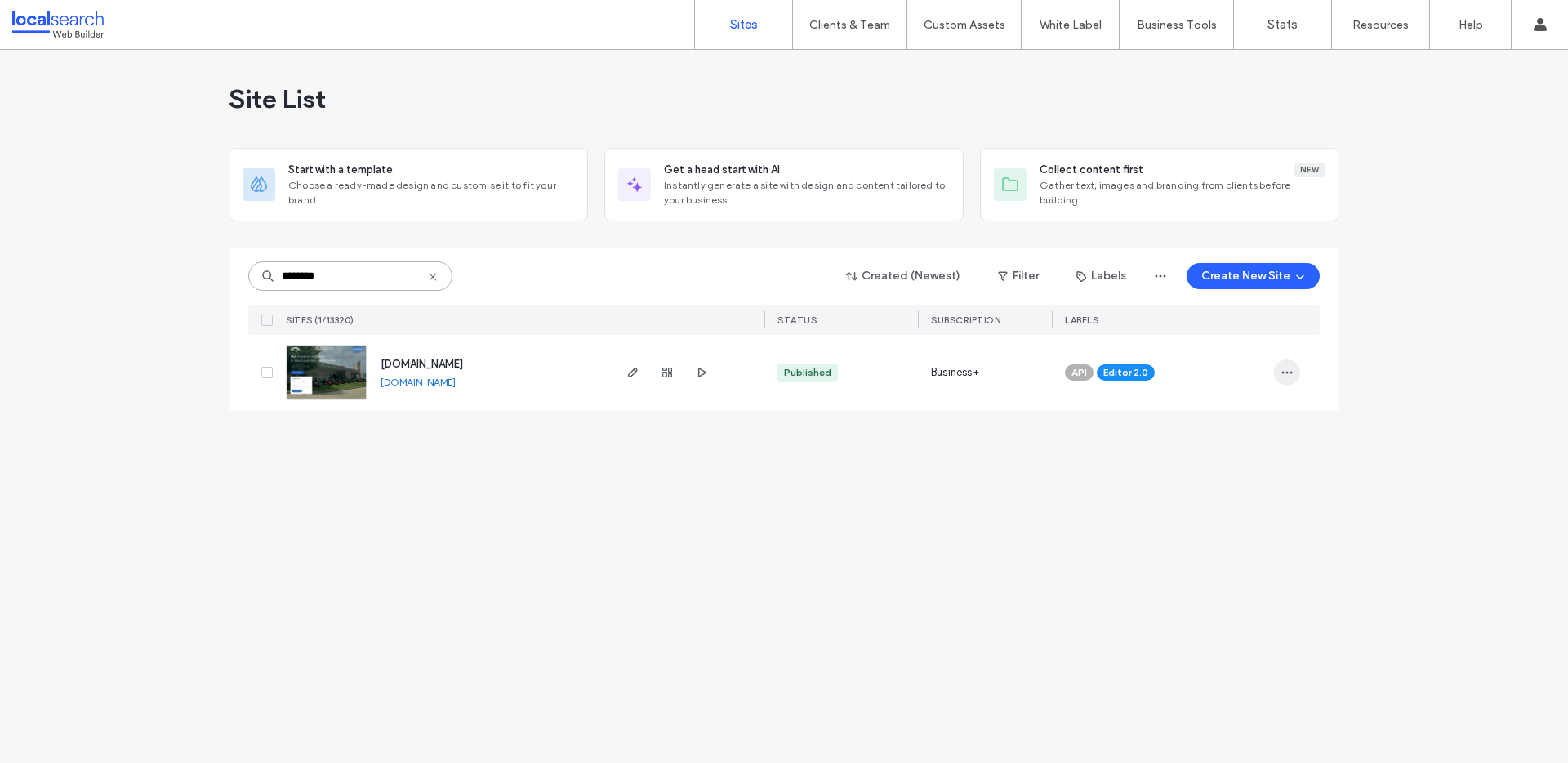
type input "********"
click at [1285, 369] on icon "button" at bounding box center [1286, 372] width 13 height 13
click at [1233, 480] on span "Assign Label" at bounding box center [1216, 477] width 61 height 16
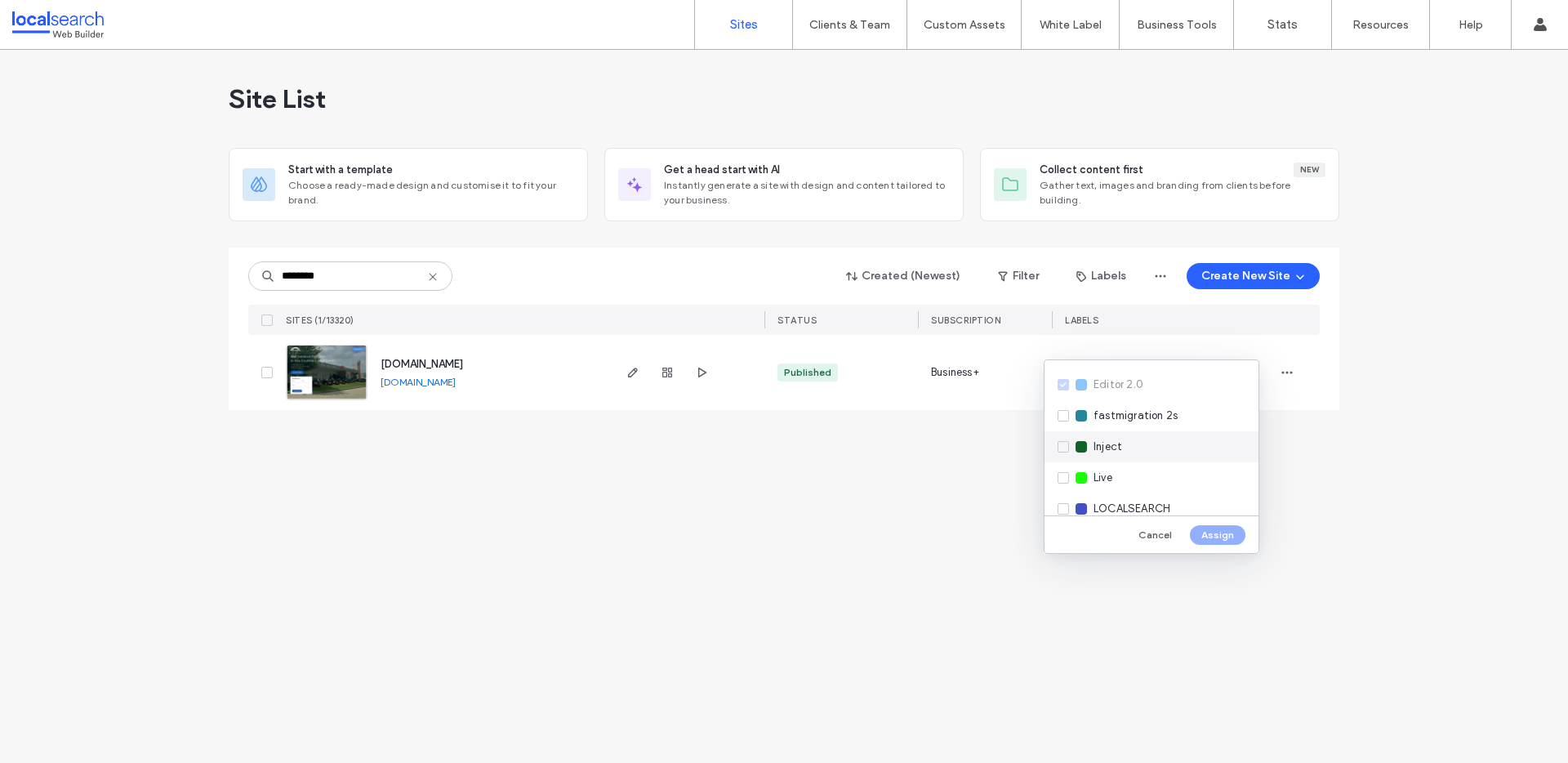
scroll to position [218, 0]
click at [1062, 476] on div "Live" at bounding box center [1151, 474] width 214 height 31
click at [1215, 534] on button "Assign" at bounding box center [1217, 535] width 55 height 20
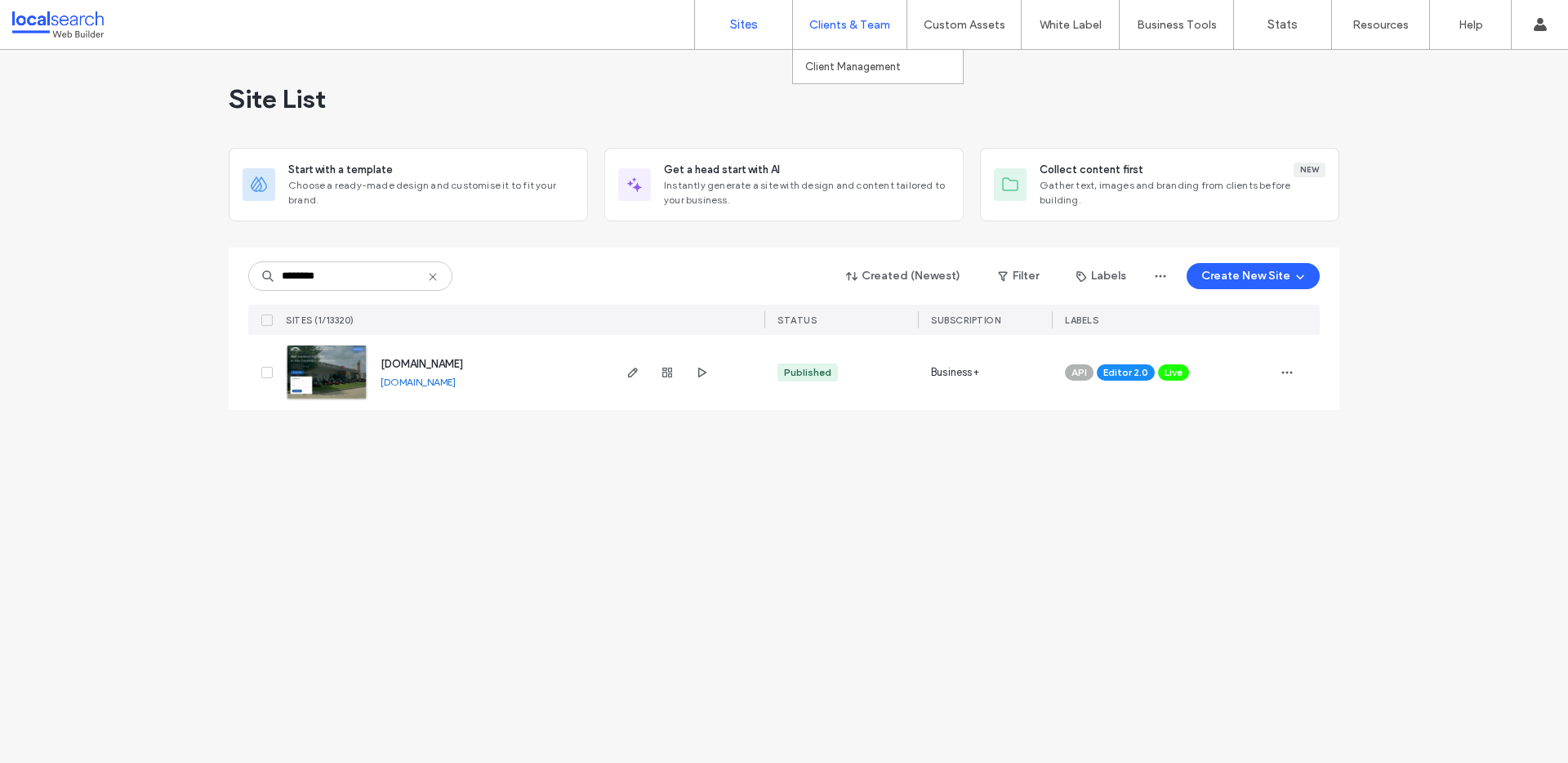
click at [847, 25] on label "Clients & Team" at bounding box center [850, 25] width 81 height 14
click at [851, 75] on link "Client Management" at bounding box center [884, 66] width 157 height 33
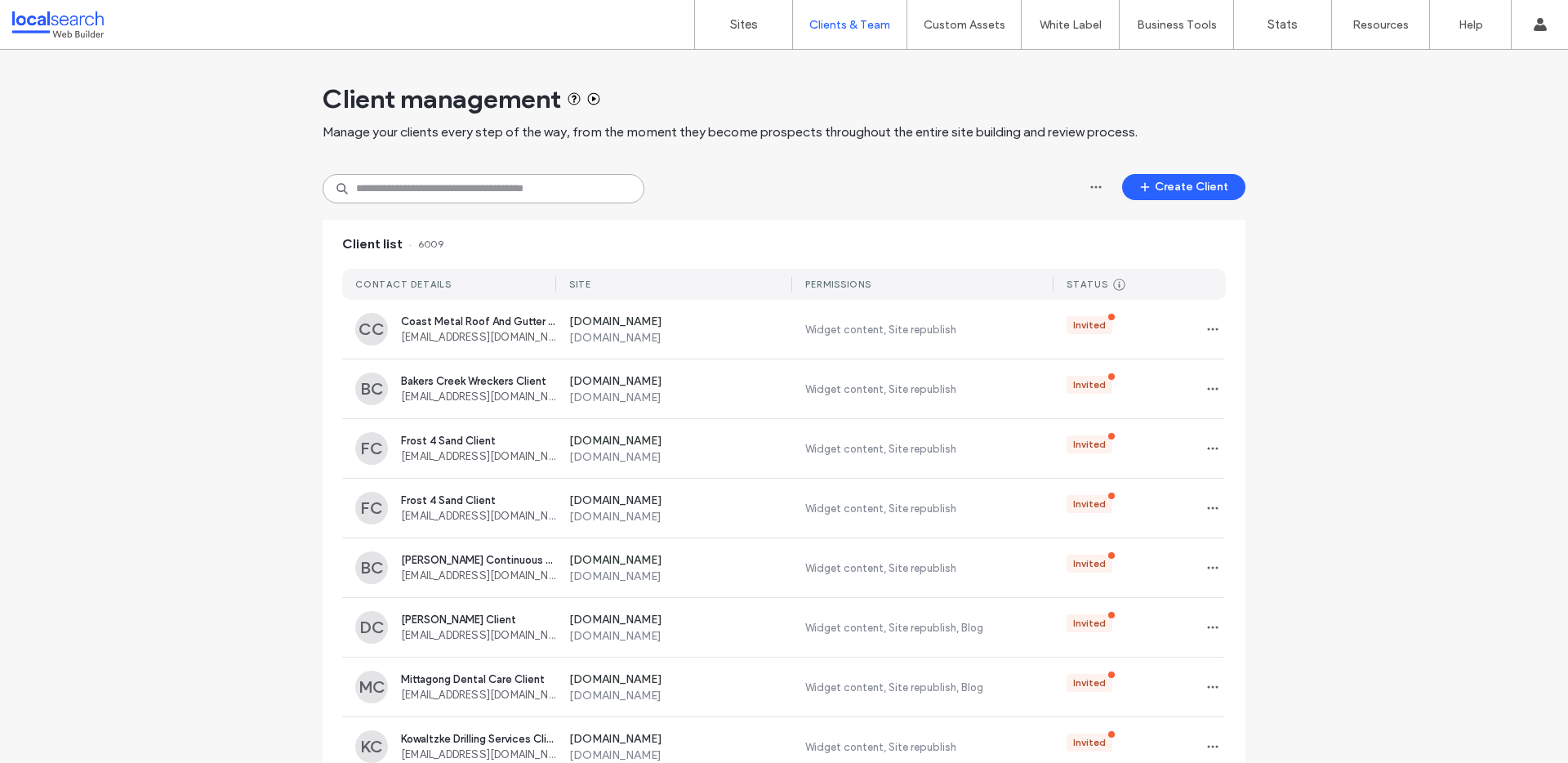
click at [397, 186] on input at bounding box center [484, 188] width 322 height 30
paste input "**********"
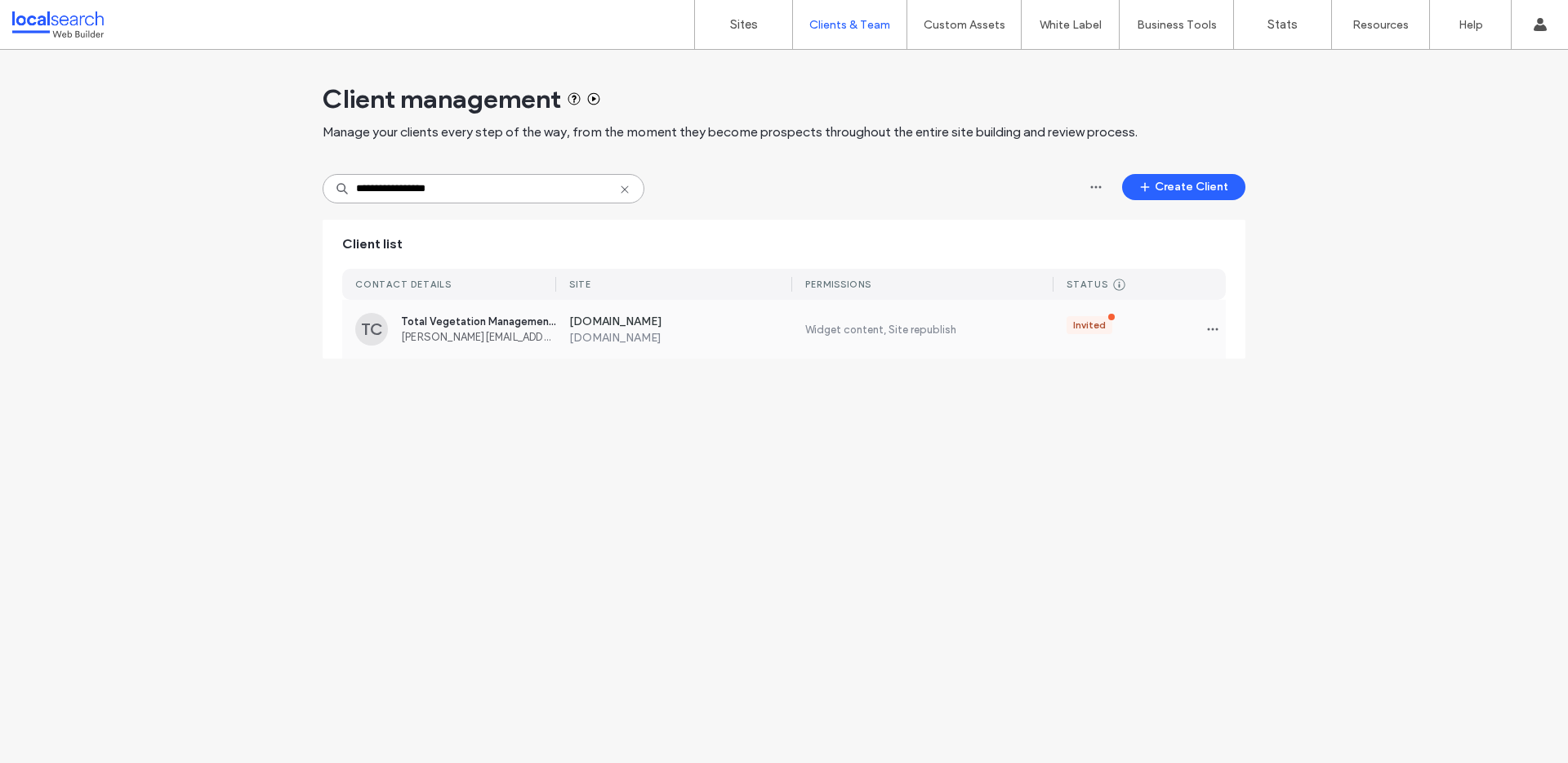
type input "**********"
click at [524, 339] on span "robert@tvm.com.au" at bounding box center [478, 337] width 155 height 12
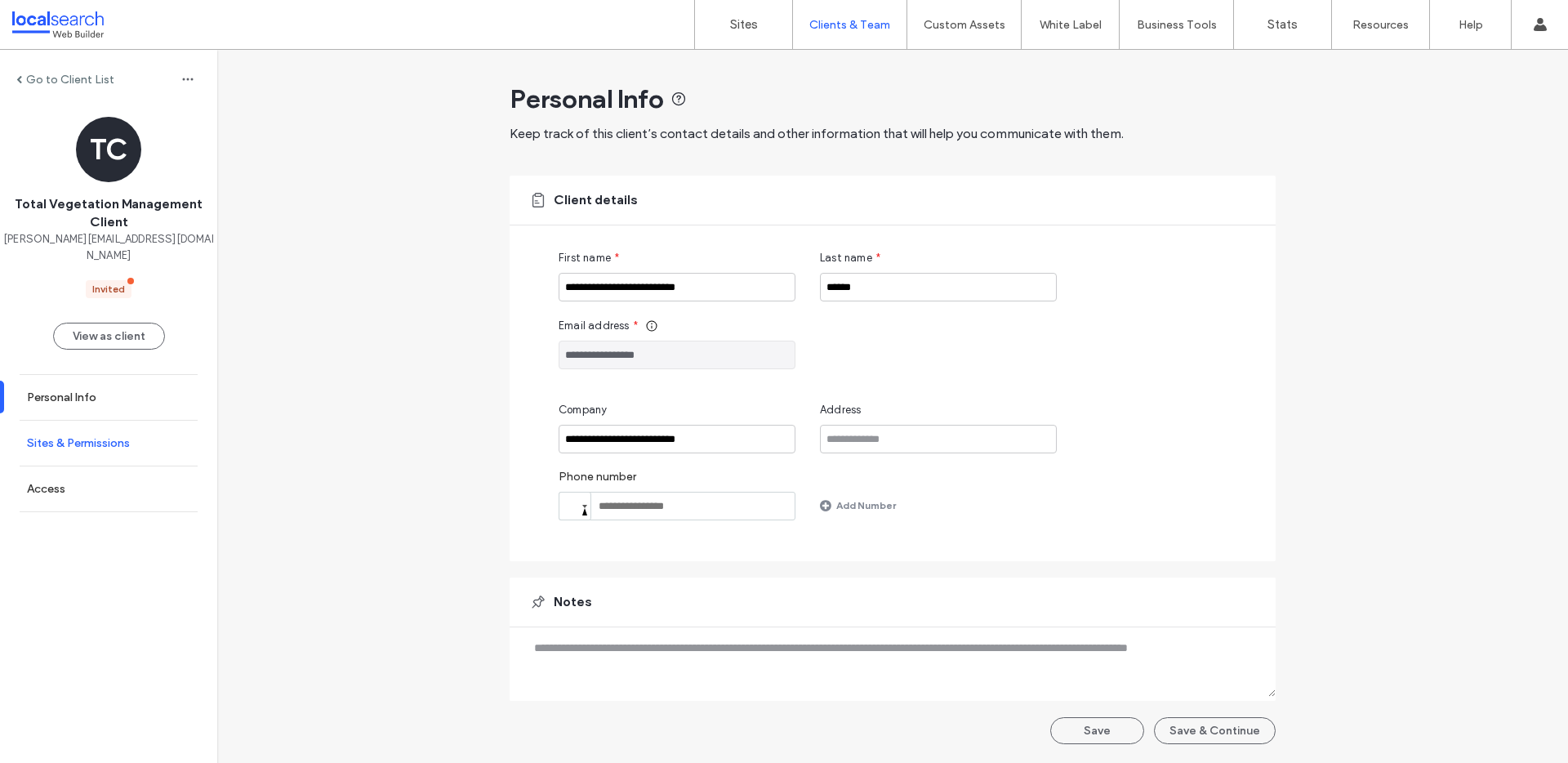
click at [75, 436] on label "Sites & Permissions" at bounding box center [78, 443] width 103 height 14
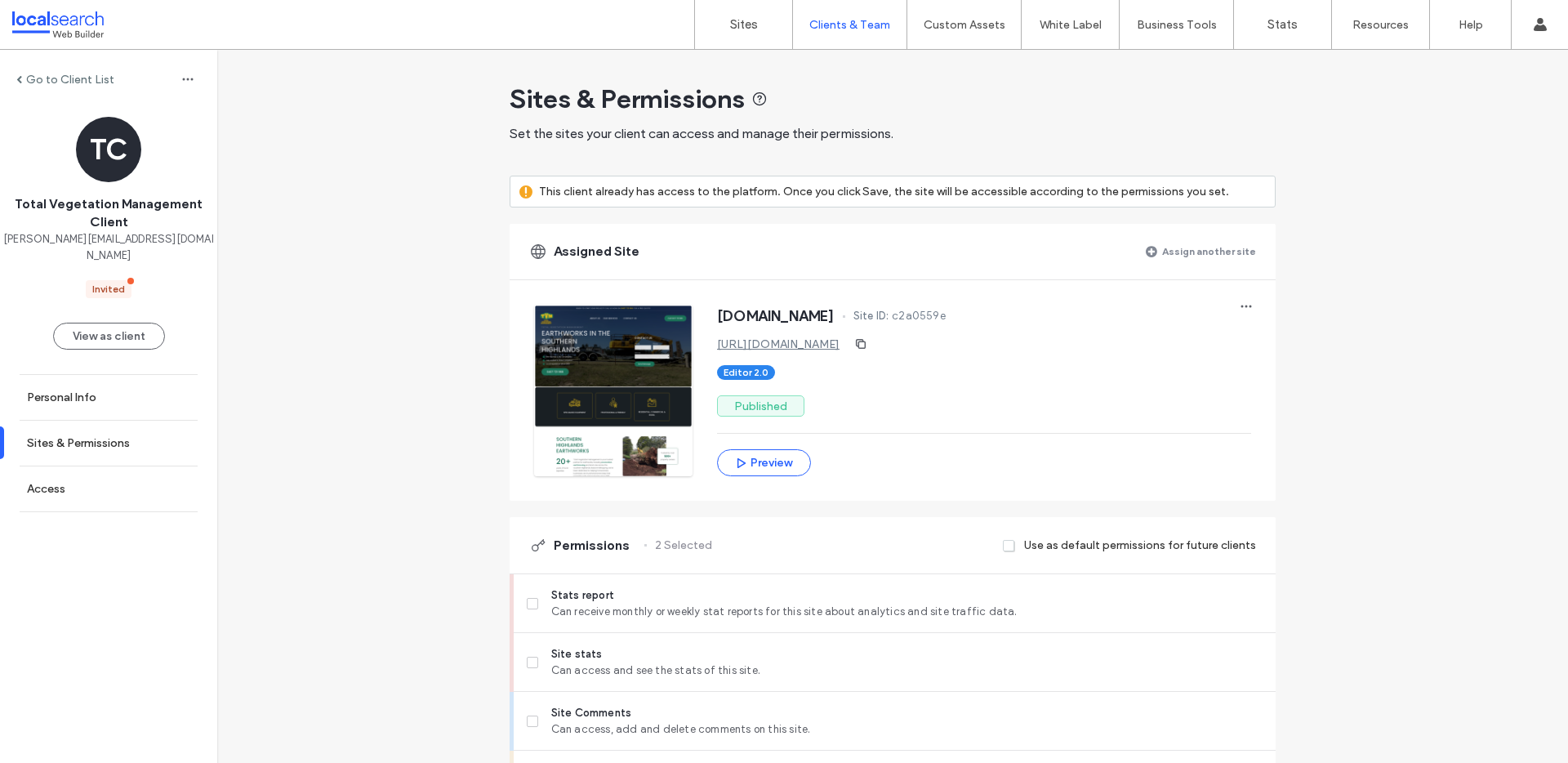
click at [1197, 252] on label "Assign another site" at bounding box center [1209, 251] width 94 height 29
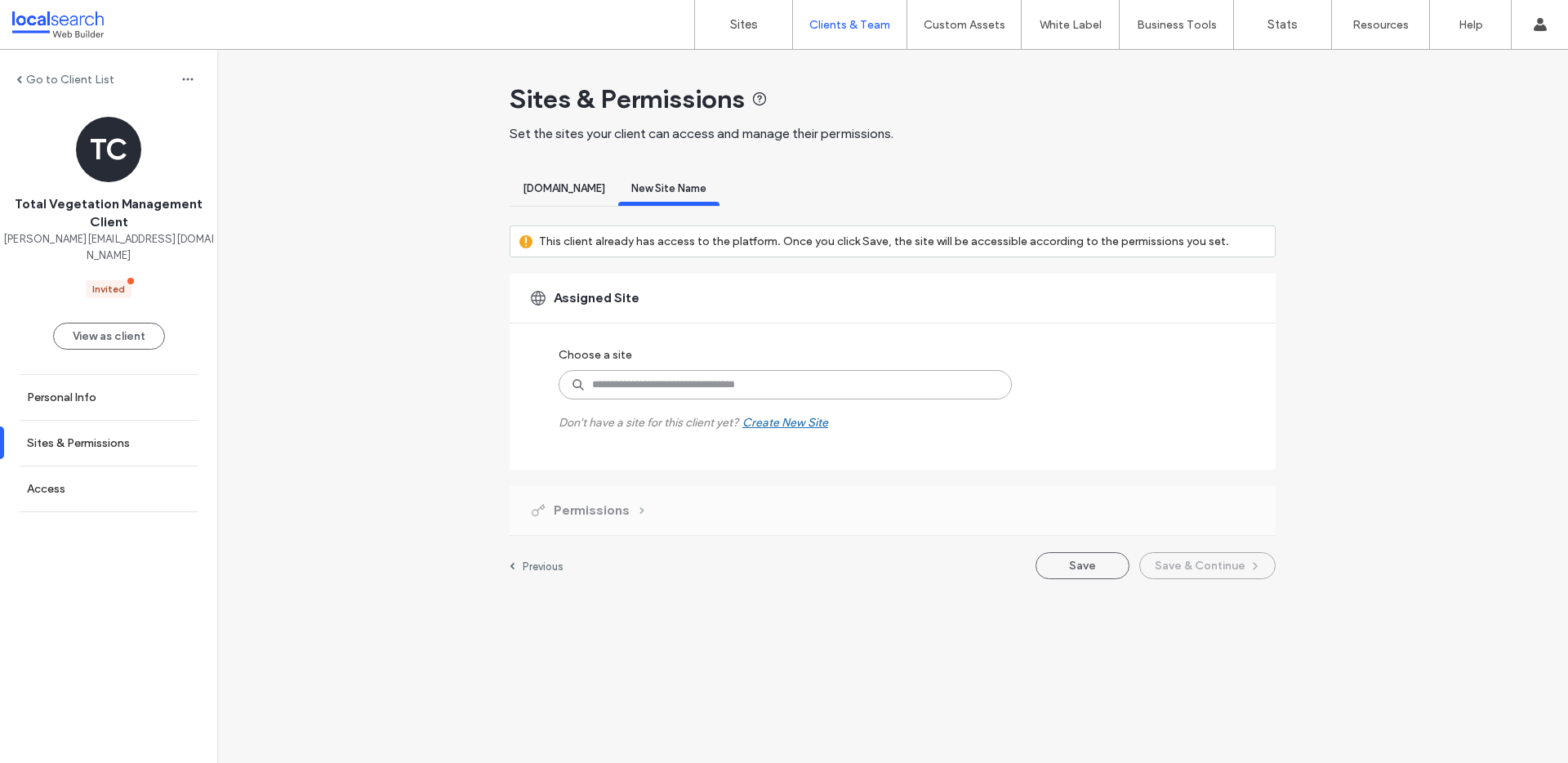
click at [724, 389] on input at bounding box center [785, 385] width 454 height 30
type input "*"
type input "********"
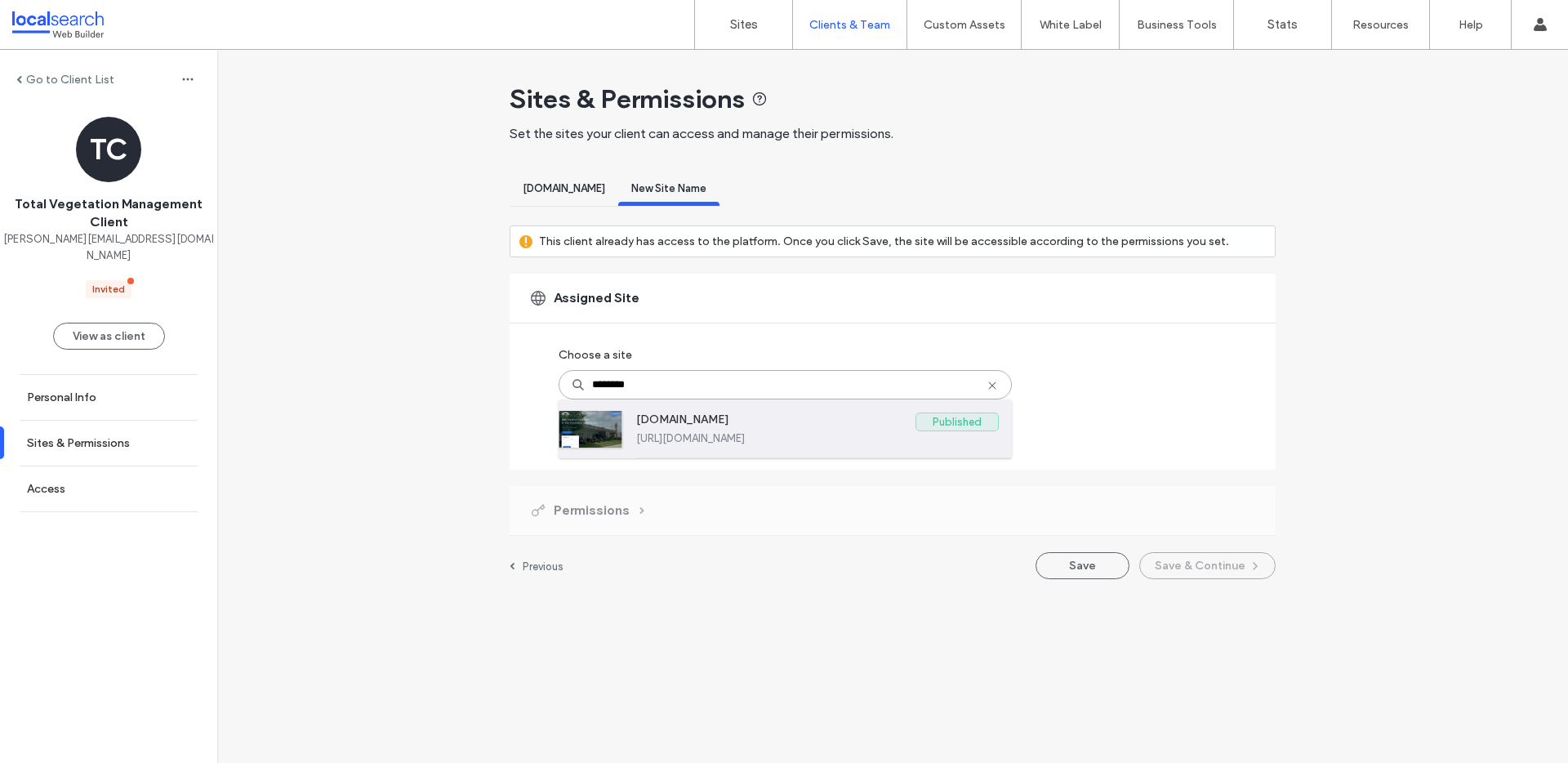
click at [764, 424] on label "www.shamrockmowerrepairs.com.au" at bounding box center [775, 422] width 279 height 20
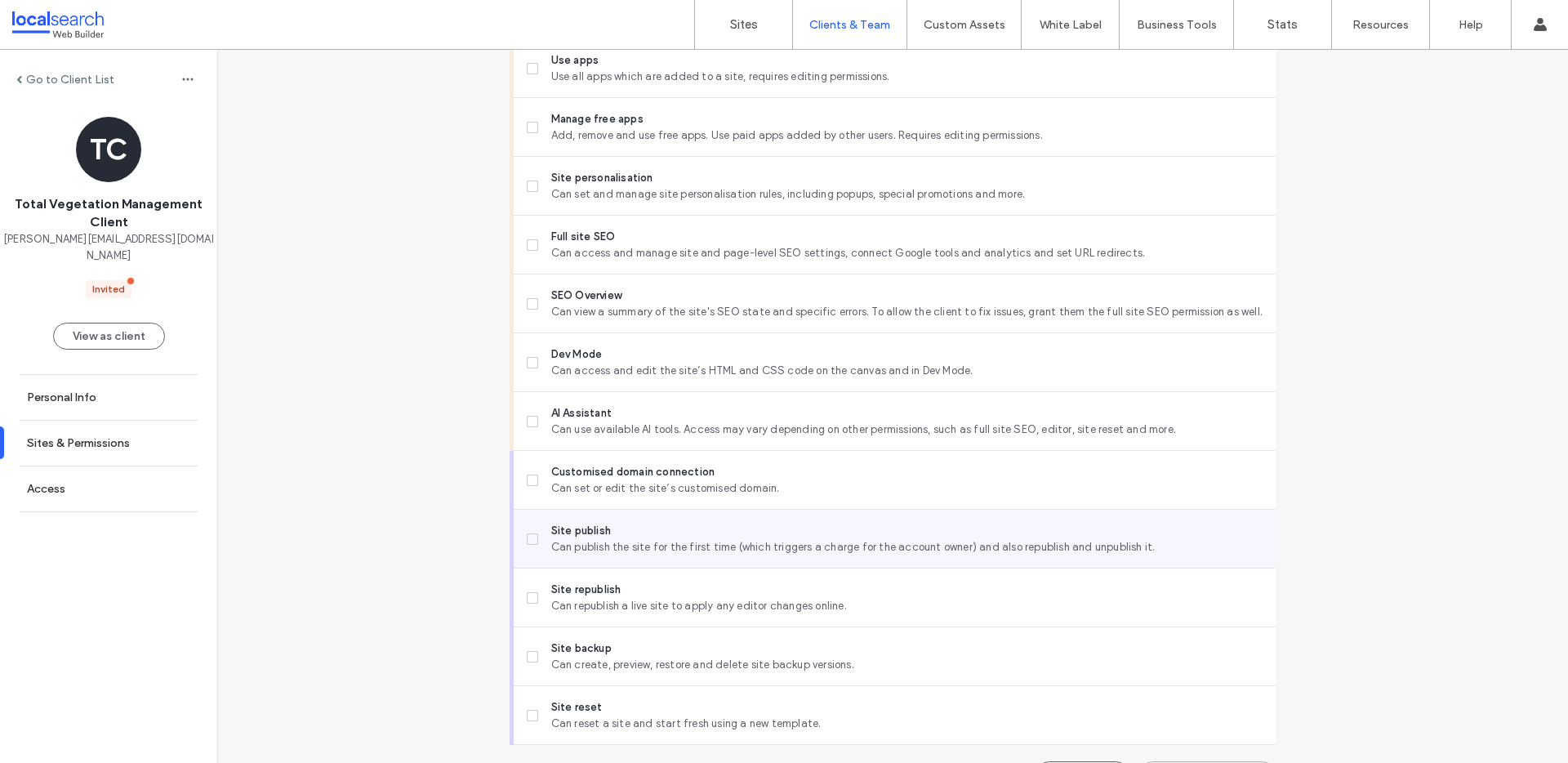
scroll to position [1333, 0]
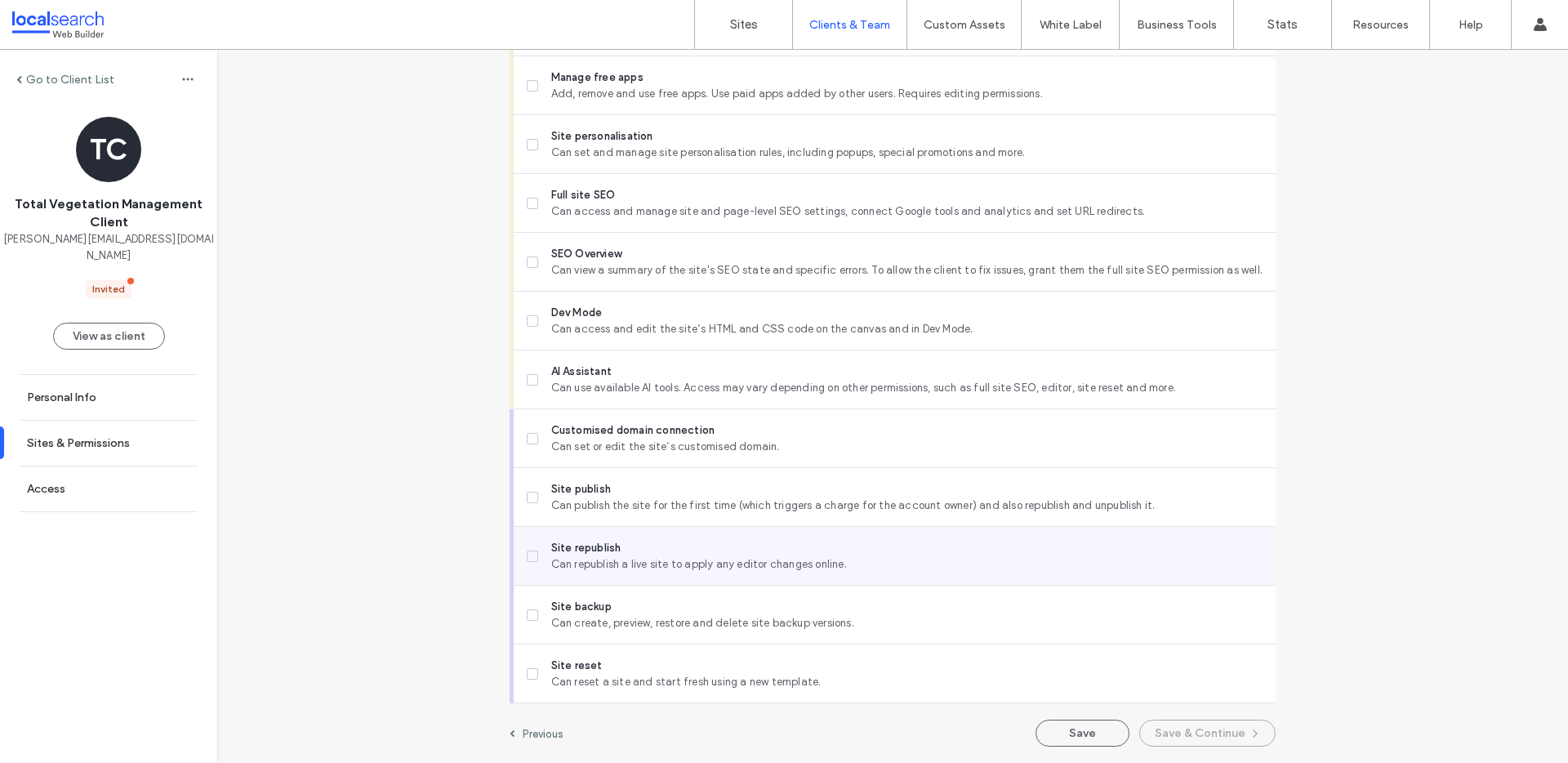
click at [533, 540] on label "Site republish Can republish a live site to apply any editor changes online." at bounding box center [895, 556] width 736 height 32
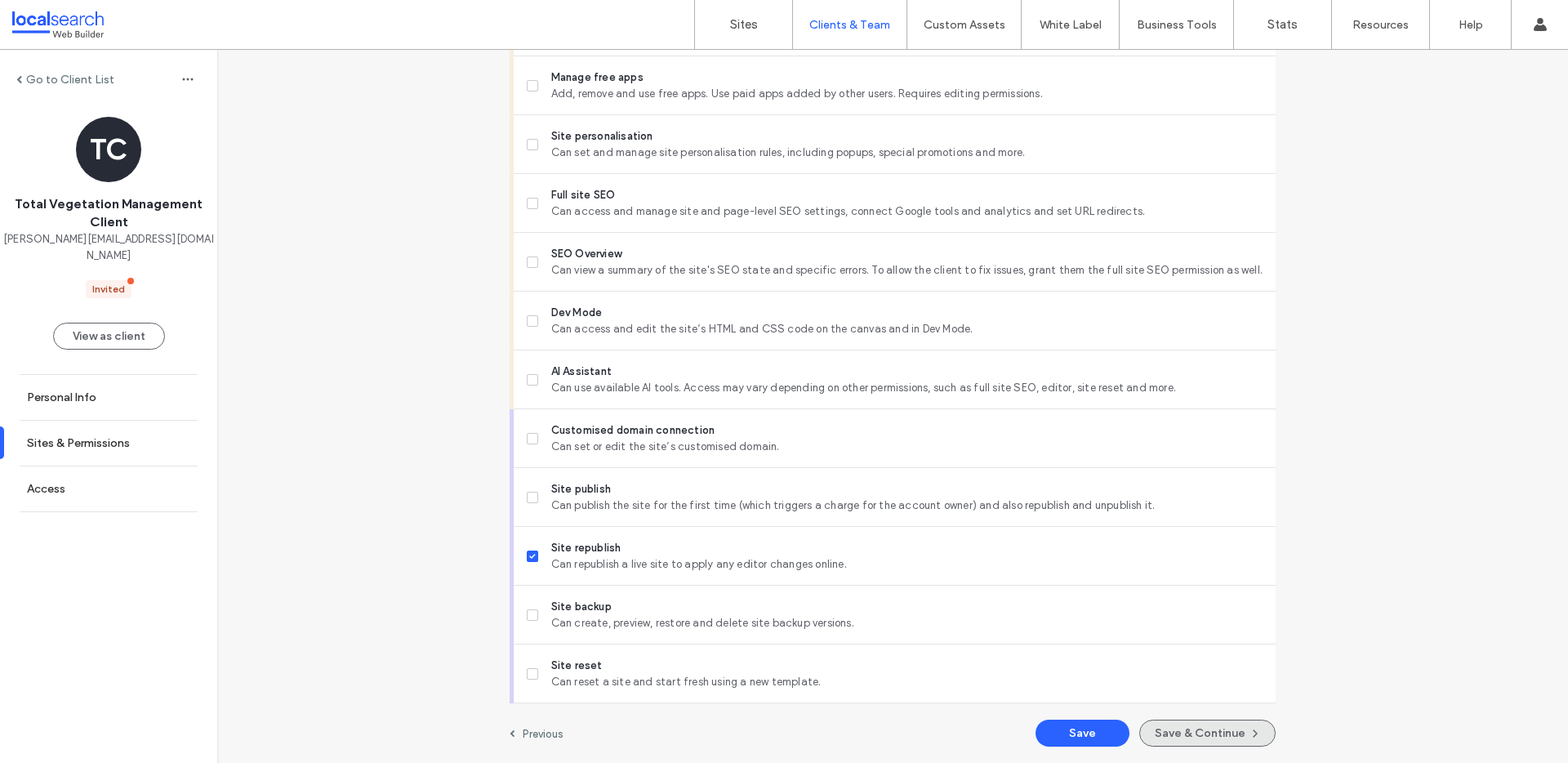
click at [1192, 733] on button "Save & Continue" at bounding box center [1208, 733] width 136 height 27
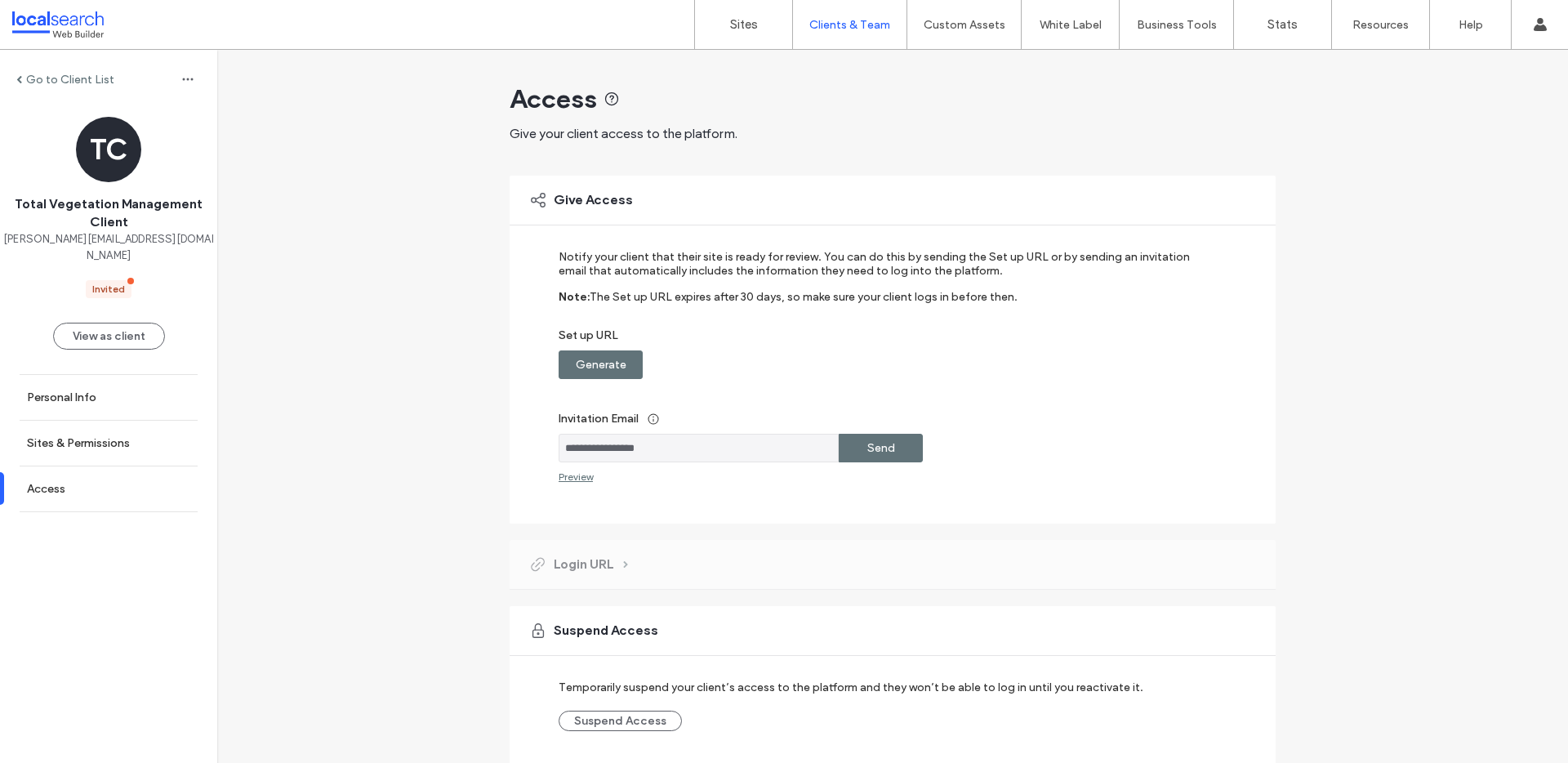
click at [624, 362] on div "Generate" at bounding box center [600, 365] width 84 height 29
click at [877, 362] on label "Copy" at bounding box center [881, 365] width 30 height 31
click at [837, 31] on label "Clients & Team" at bounding box center [850, 25] width 81 height 14
click at [883, 72] on label "Client Management" at bounding box center [853, 66] width 95 height 12
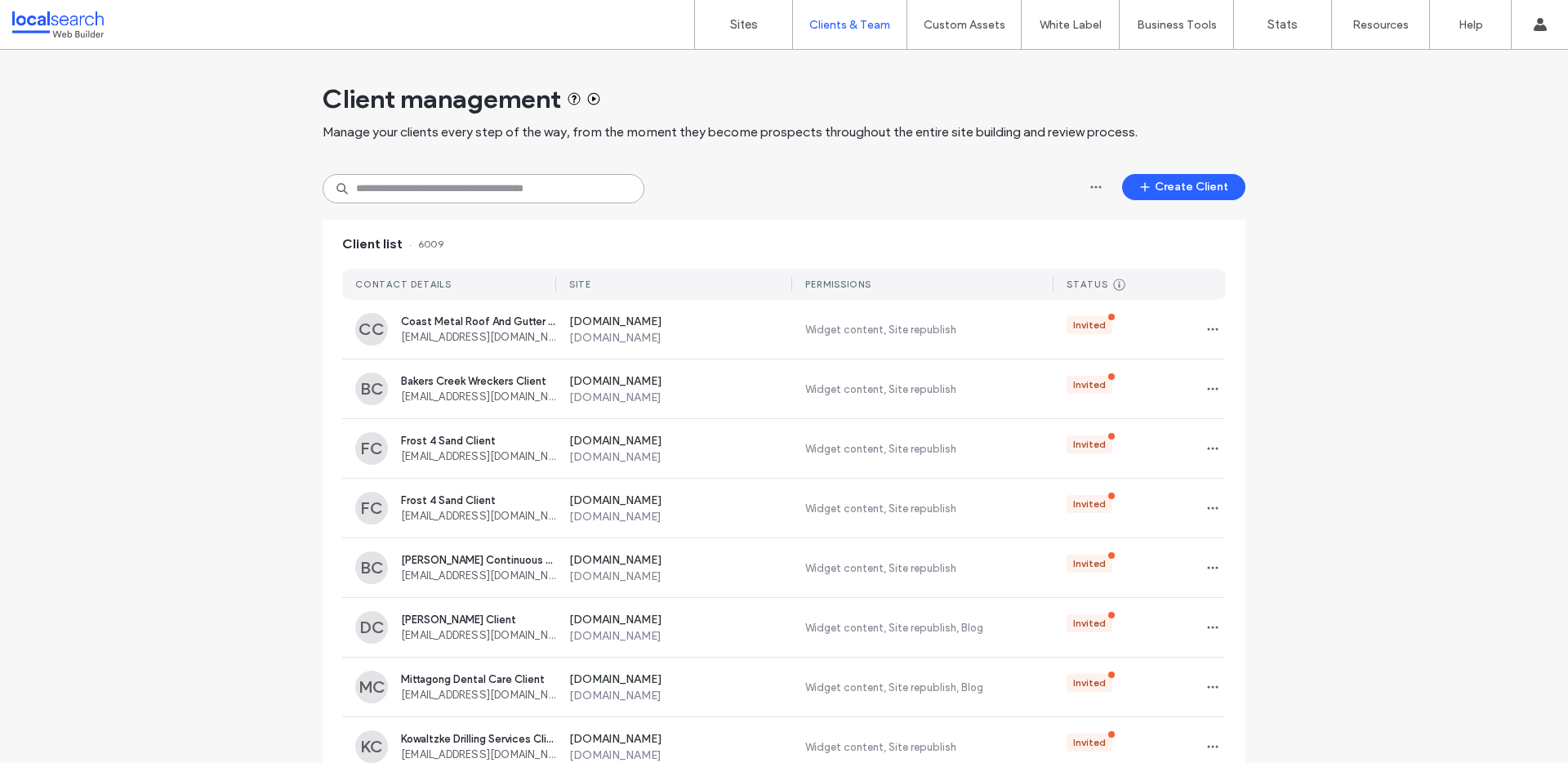
click at [437, 197] on input at bounding box center [484, 188] width 322 height 30
paste input "**********"
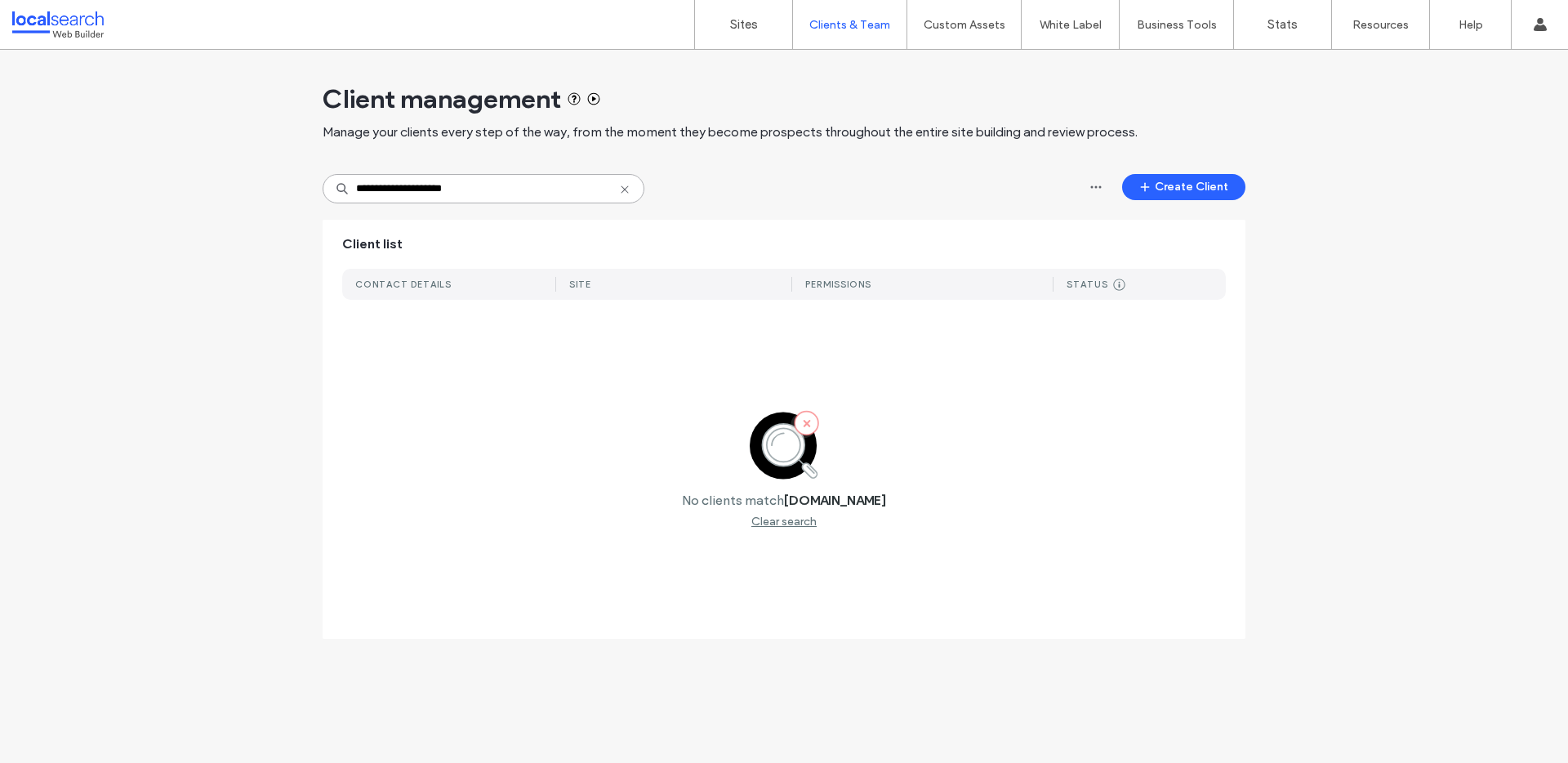
drag, startPoint x: 519, startPoint y: 188, endPoint x: 246, endPoint y: 198, distance: 273.2
click at [246, 198] on div "**********" at bounding box center [784, 353] width 1568 height 605
type input "**********"
click at [489, 183] on input "**********" at bounding box center [484, 188] width 322 height 30
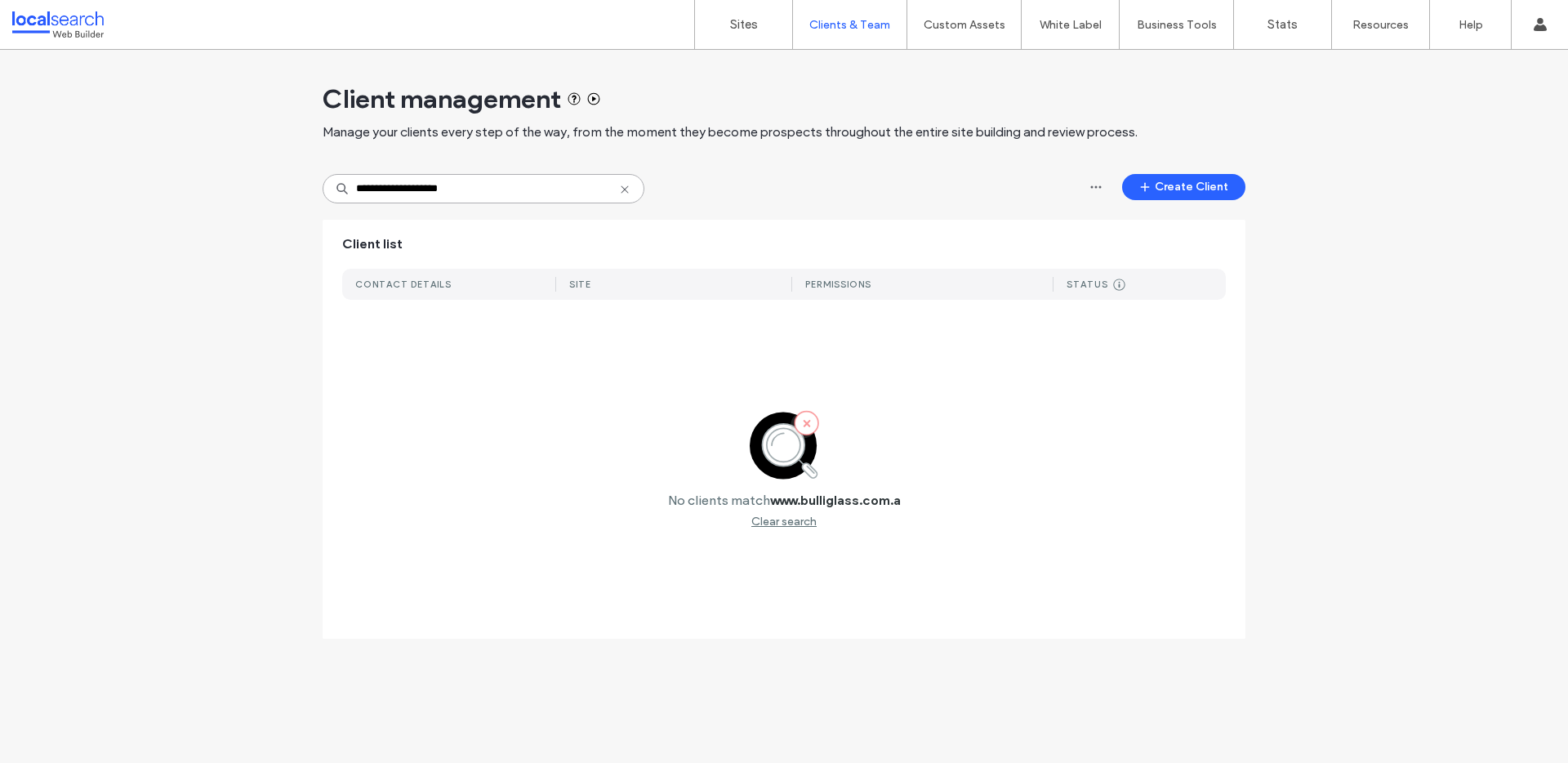
click at [489, 183] on input "**********" at bounding box center [484, 188] width 322 height 30
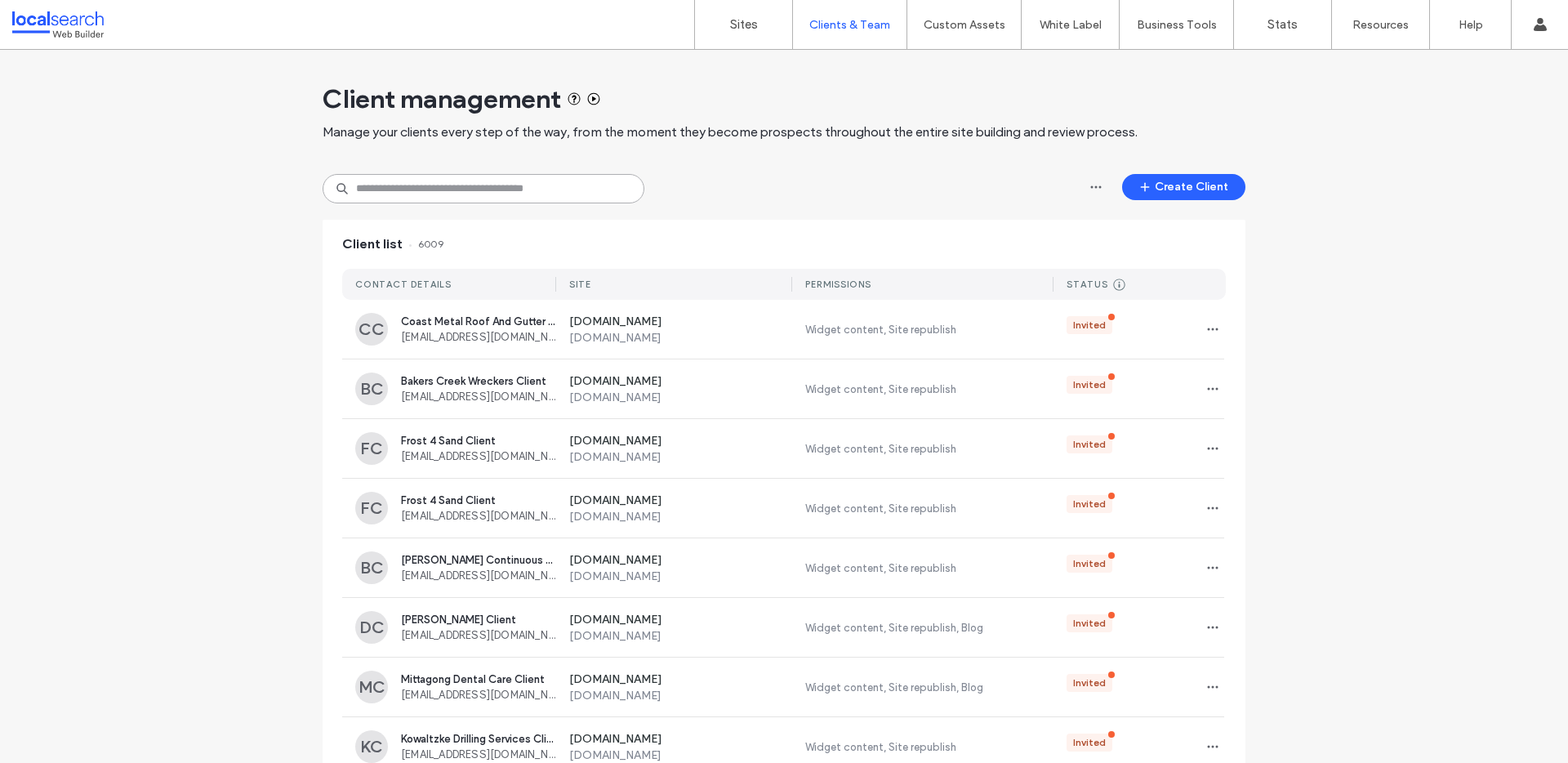
paste input "**********"
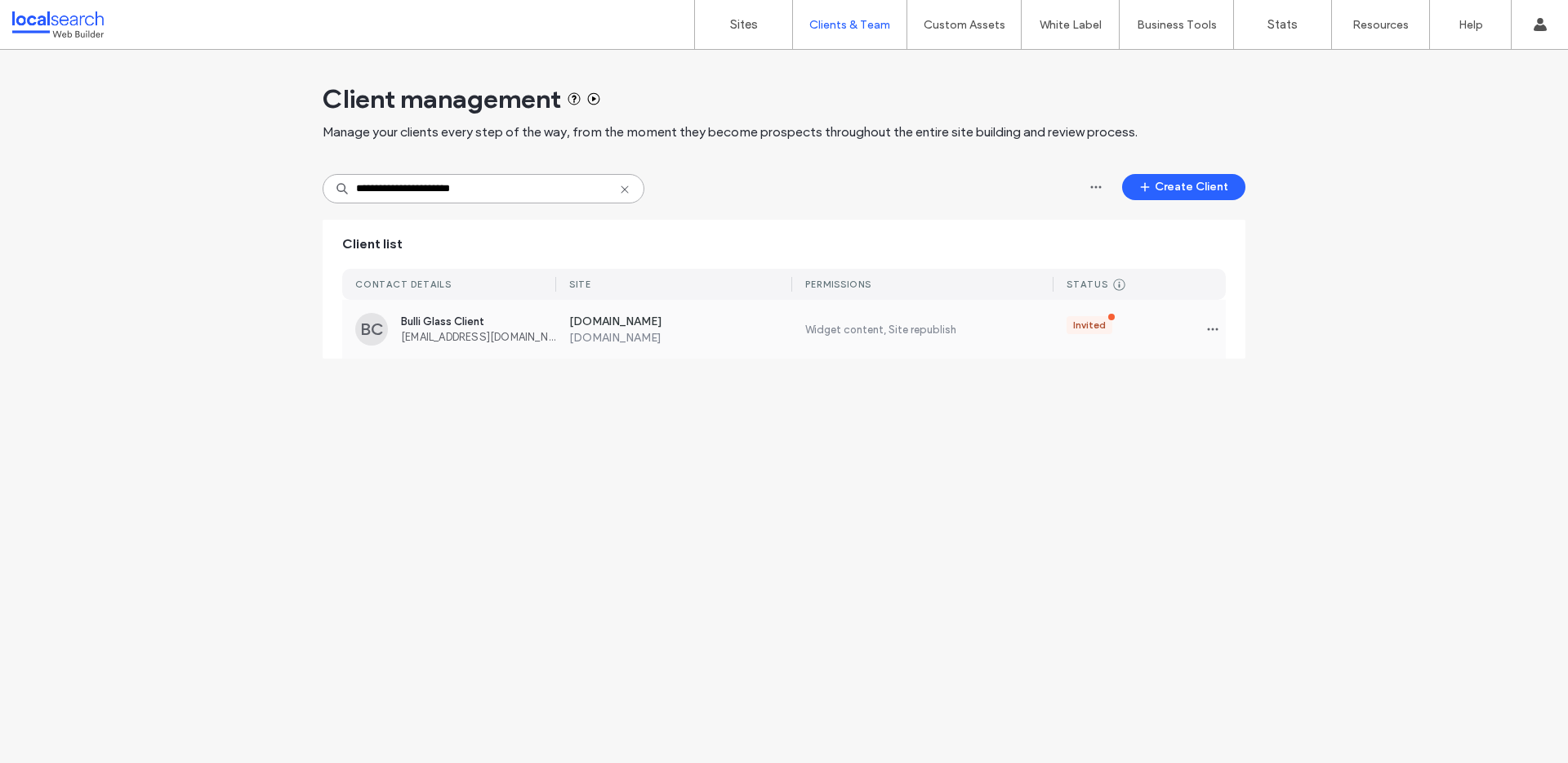
type input "**********"
click at [747, 333] on label "www.bulliglass.com.au" at bounding box center [681, 338] width 224 height 14
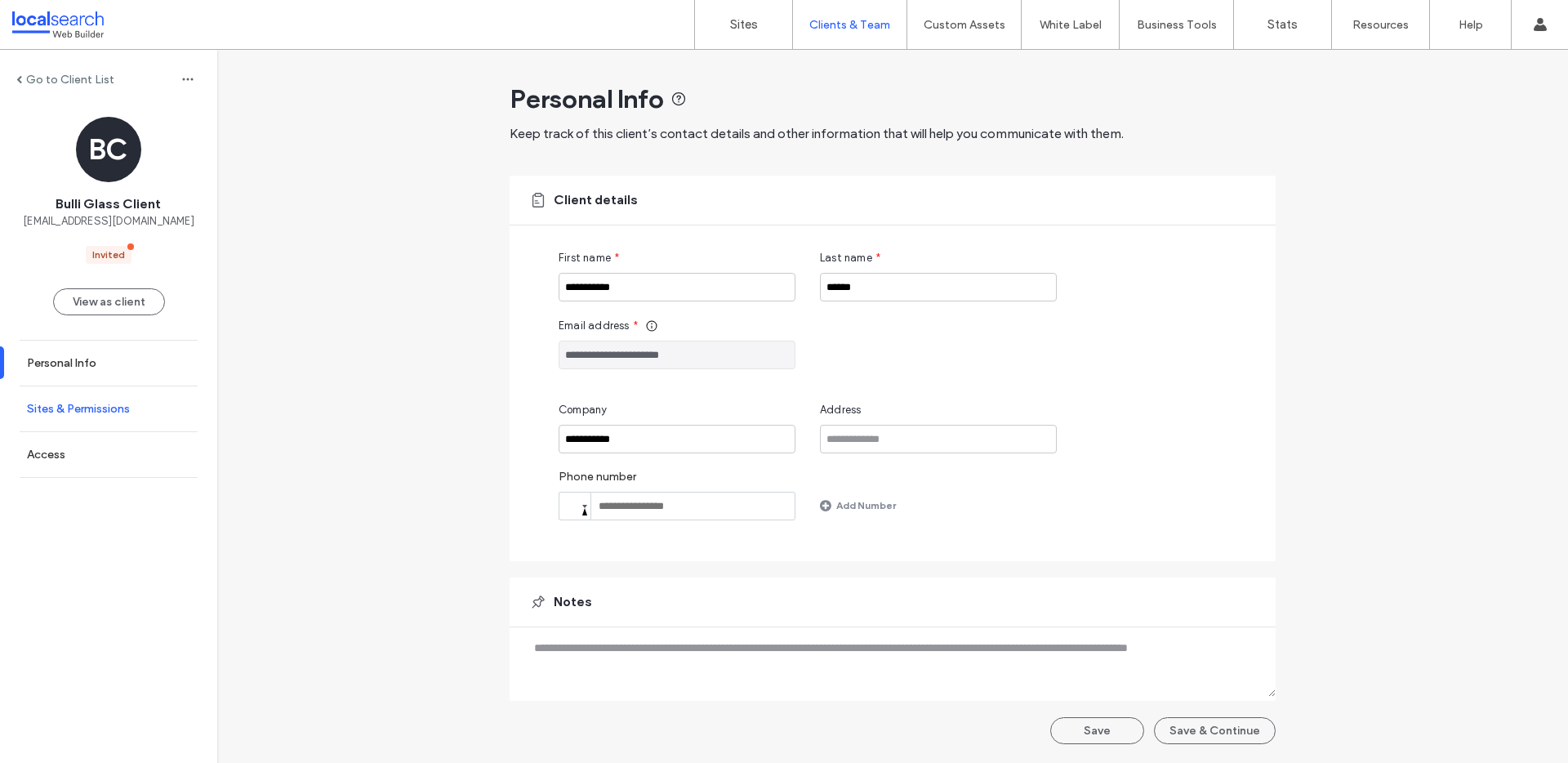
click at [85, 406] on label "Sites & Permissions" at bounding box center [78, 409] width 103 height 14
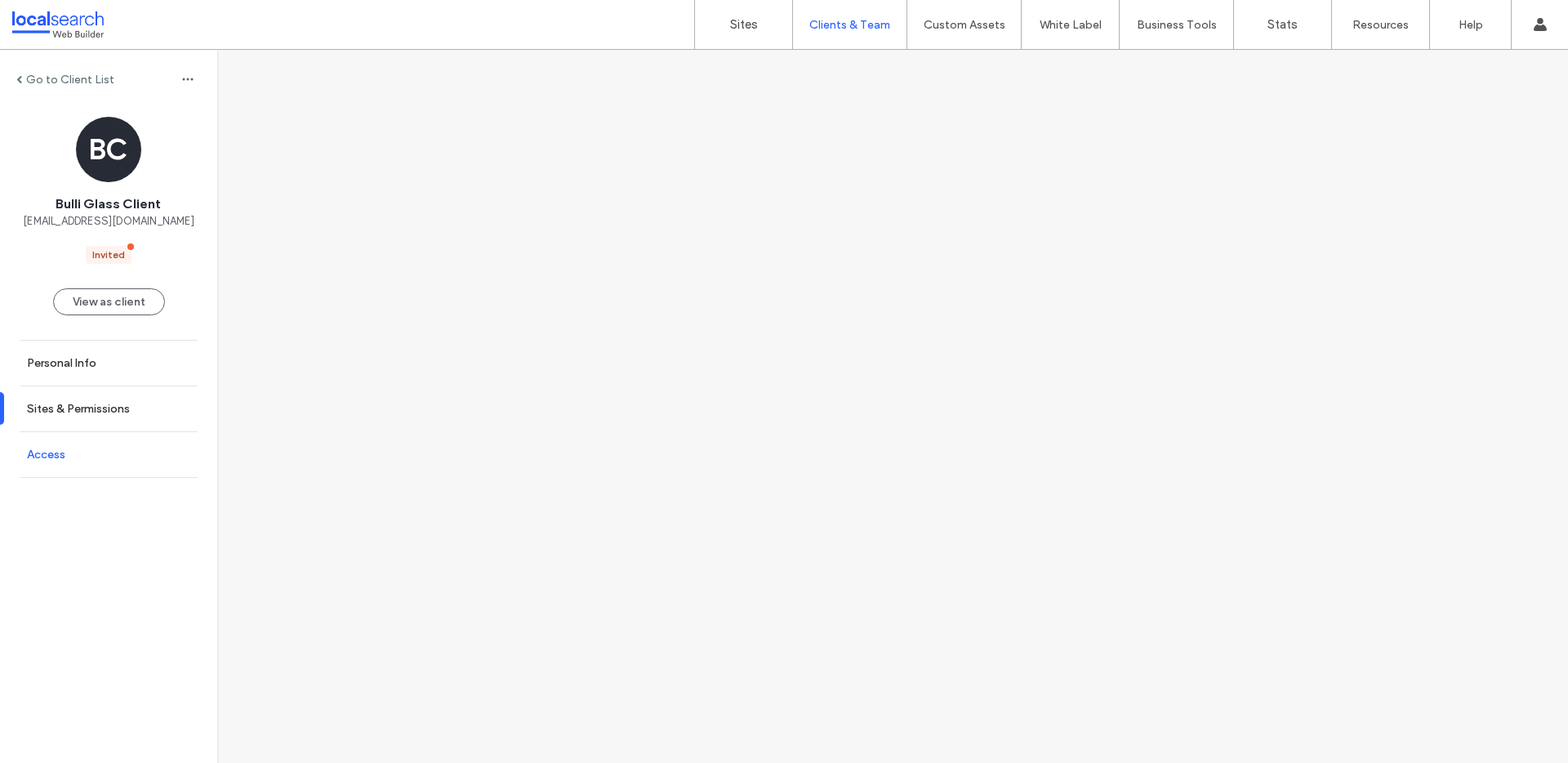
click at [103, 461] on link "Access" at bounding box center [108, 455] width 217 height 45
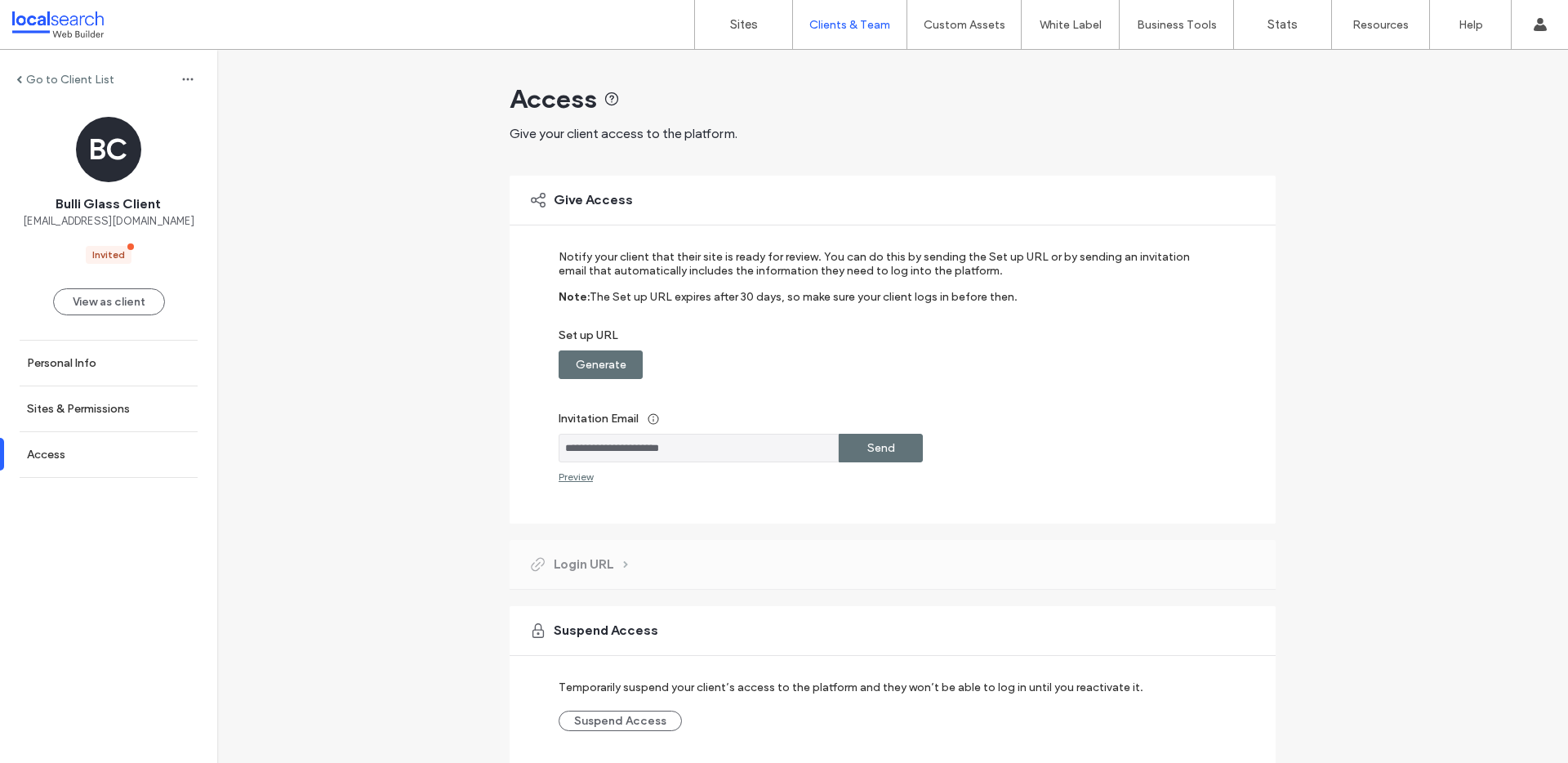
click at [595, 362] on label "Generate" at bounding box center [600, 365] width 50 height 31
click at [892, 364] on div "Copy" at bounding box center [880, 365] width 84 height 29
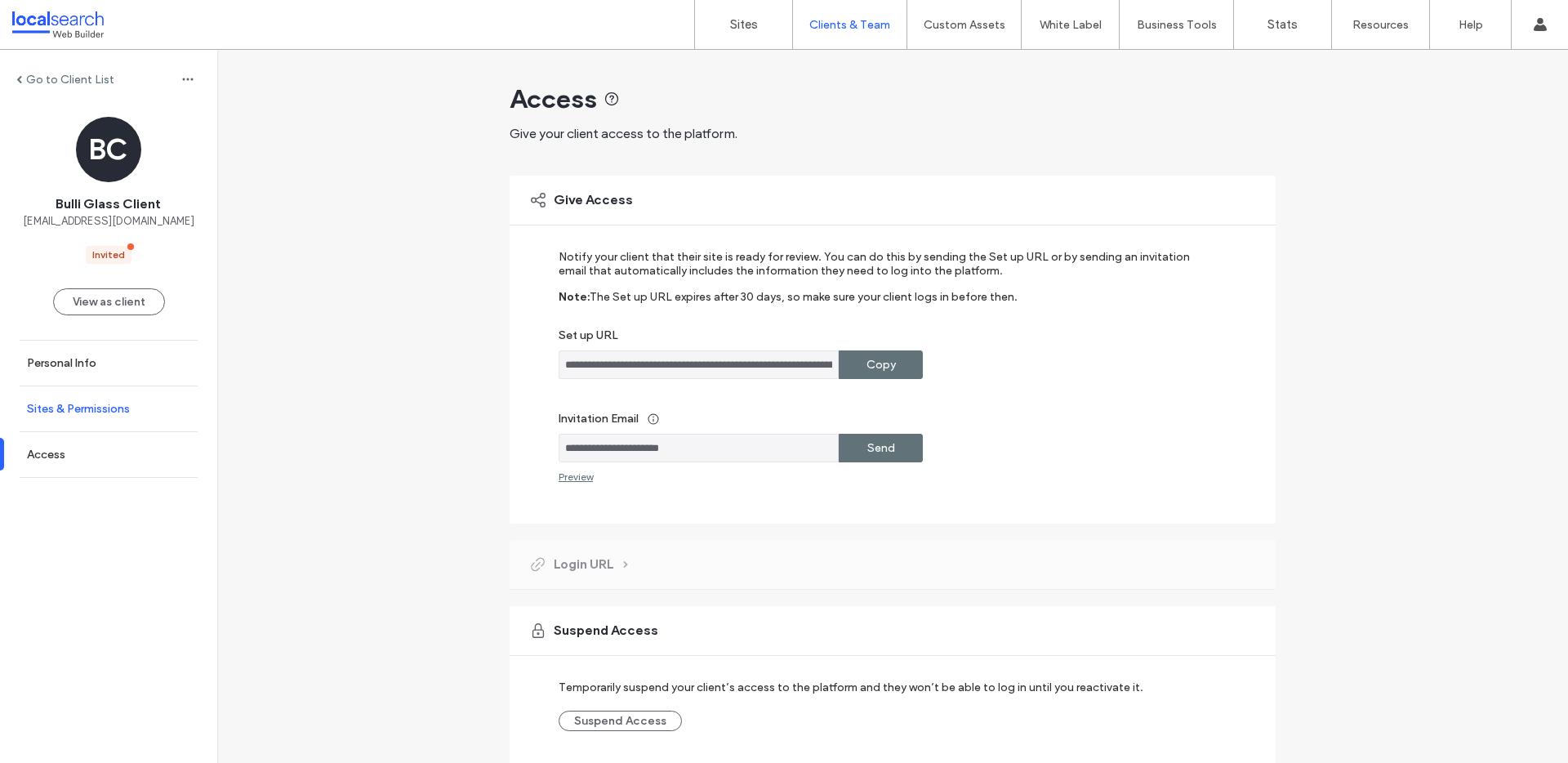
click at [95, 413] on label "Sites & Permissions" at bounding box center [78, 409] width 103 height 14
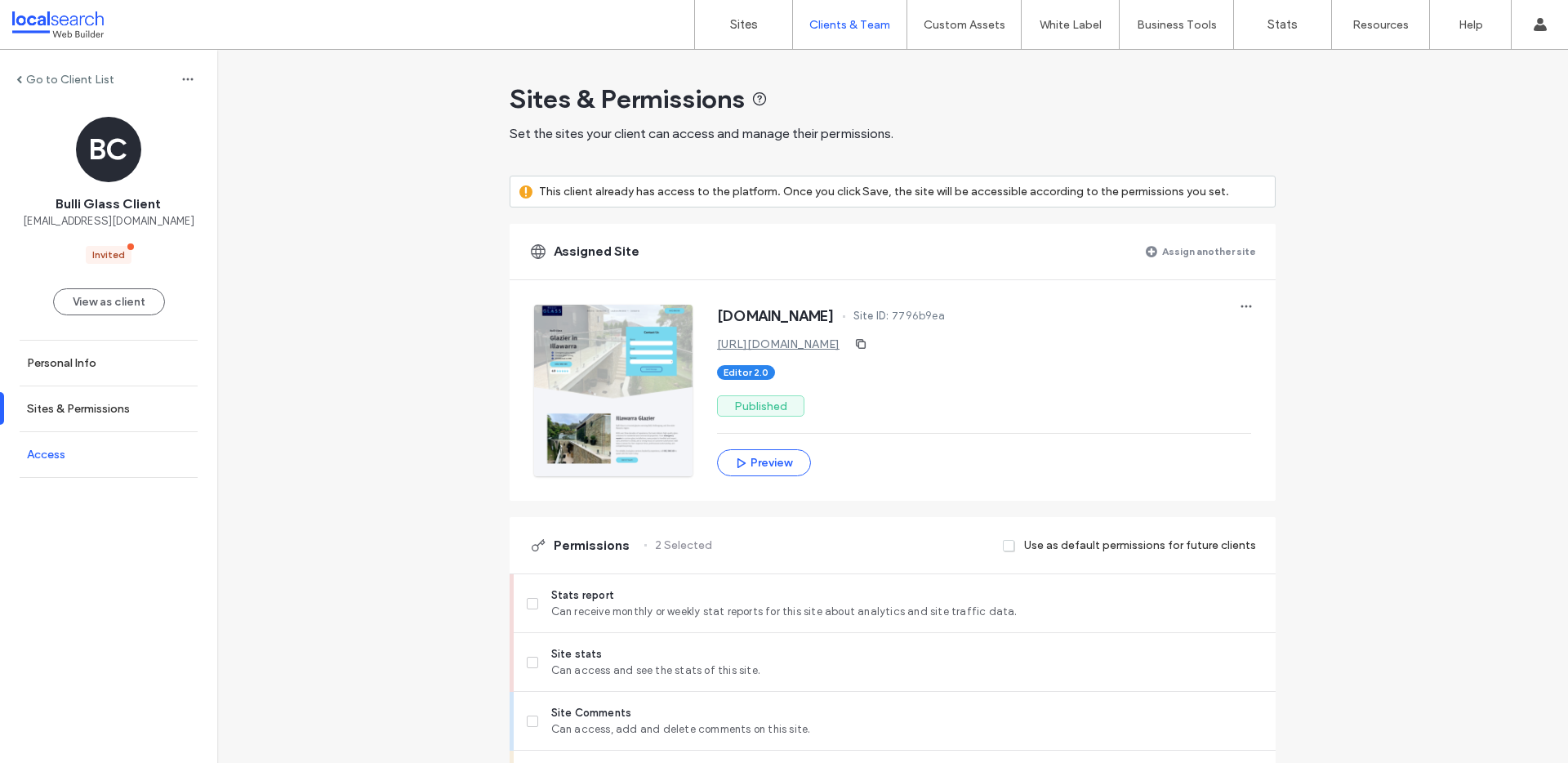
click at [69, 451] on link "Access" at bounding box center [108, 455] width 217 height 45
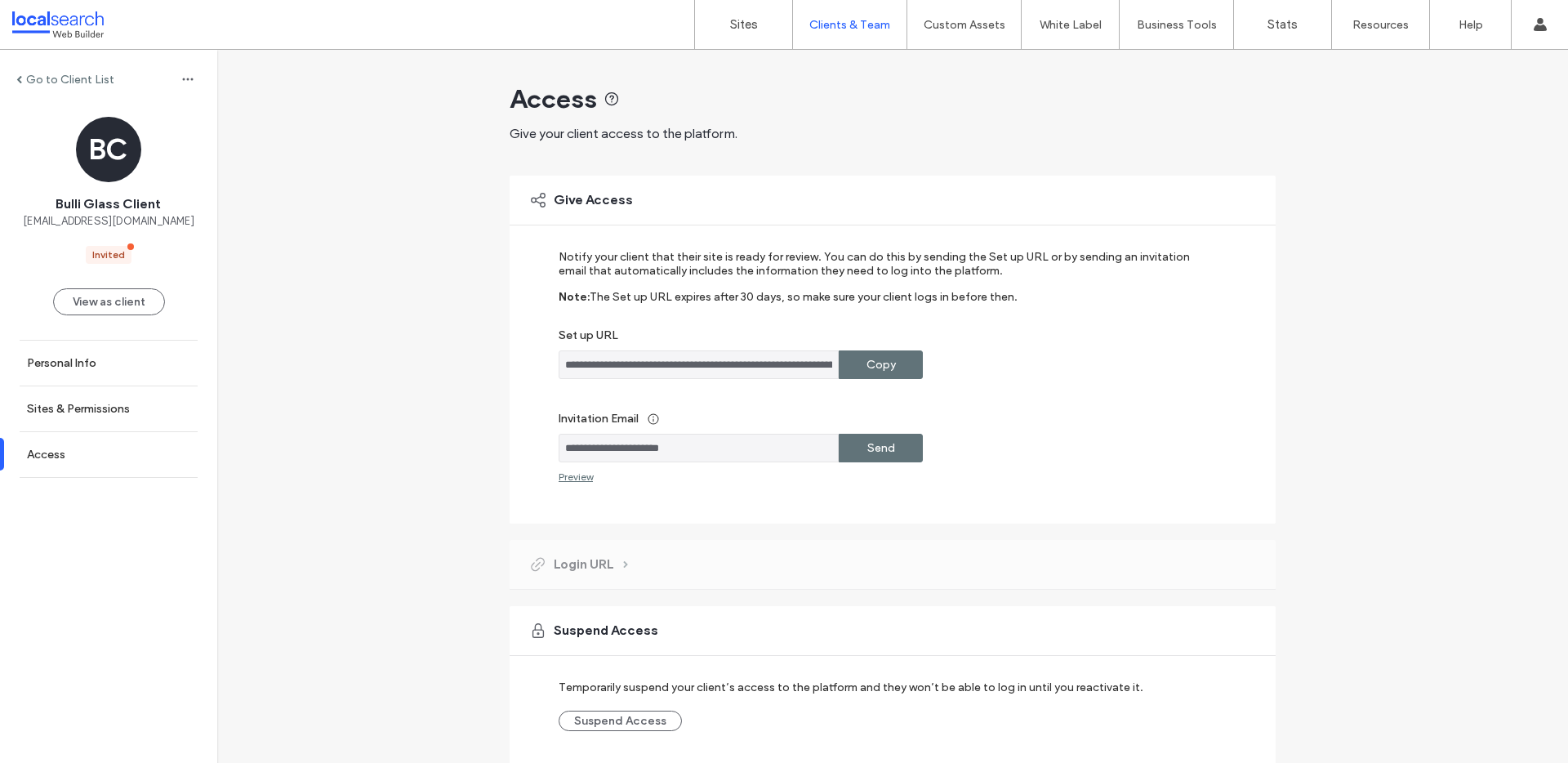
click at [884, 355] on label "Copy" at bounding box center [881, 365] width 30 height 31
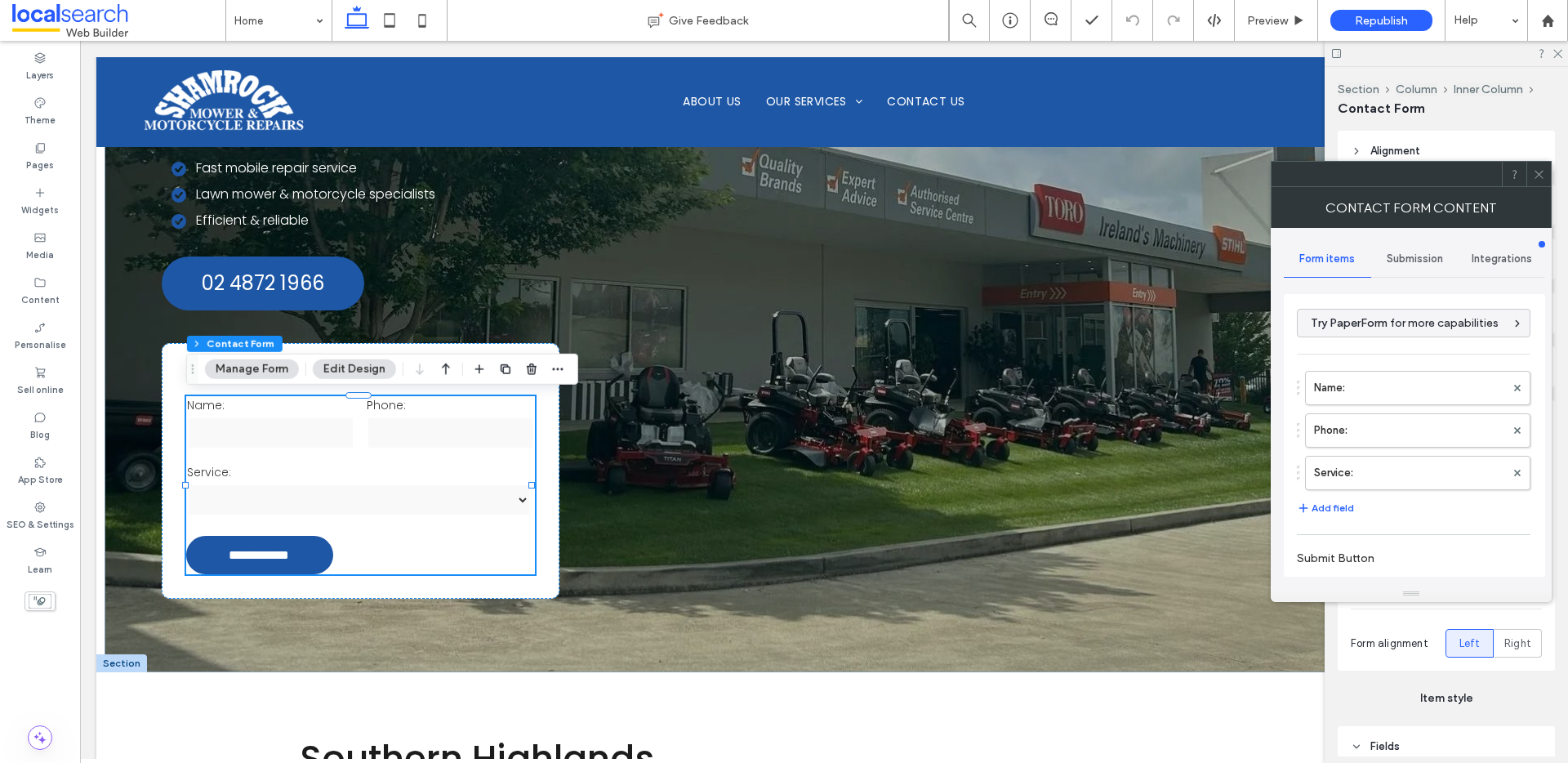
click at [1408, 261] on span "Submission" at bounding box center [1415, 258] width 56 height 13
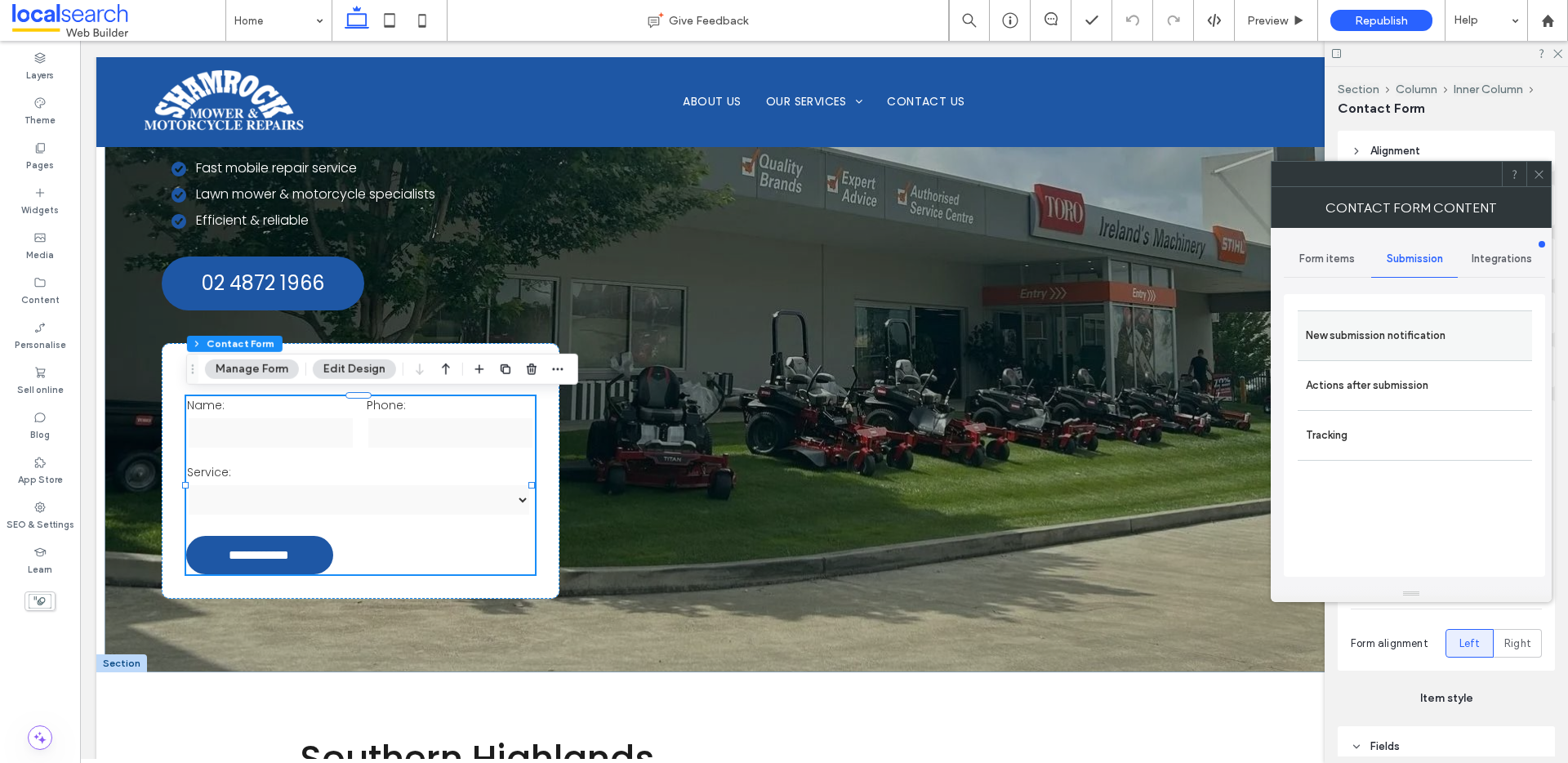
click at [1401, 332] on label "New submission notification" at bounding box center [1415, 336] width 218 height 32
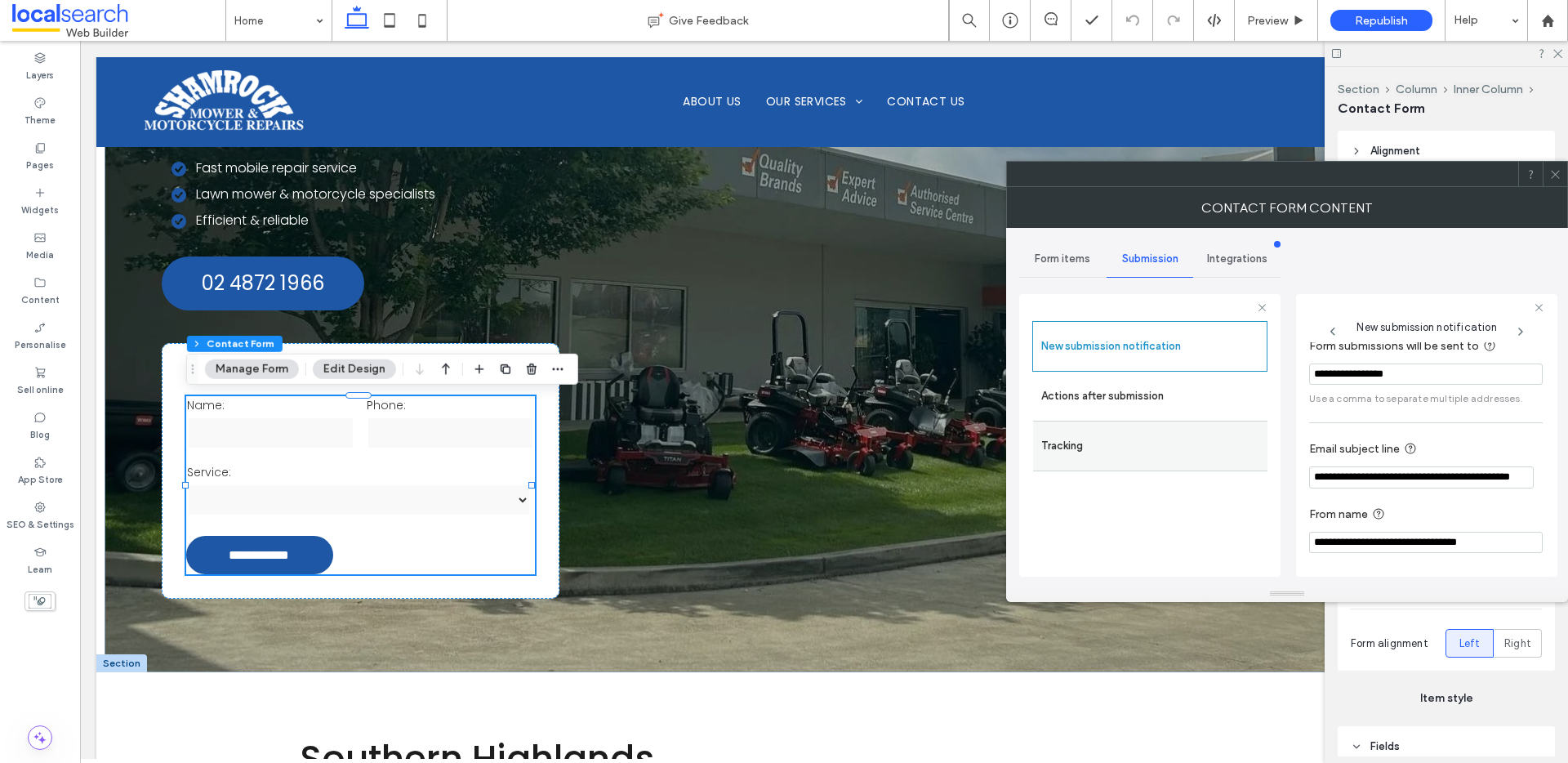
drag, startPoint x: 1416, startPoint y: 483, endPoint x: 1097, endPoint y: 470, distance: 319.3
click at [1097, 470] on div "**********" at bounding box center [1149, 433] width 261 height 304
click at [1560, 174] on icon at bounding box center [1555, 175] width 12 height 12
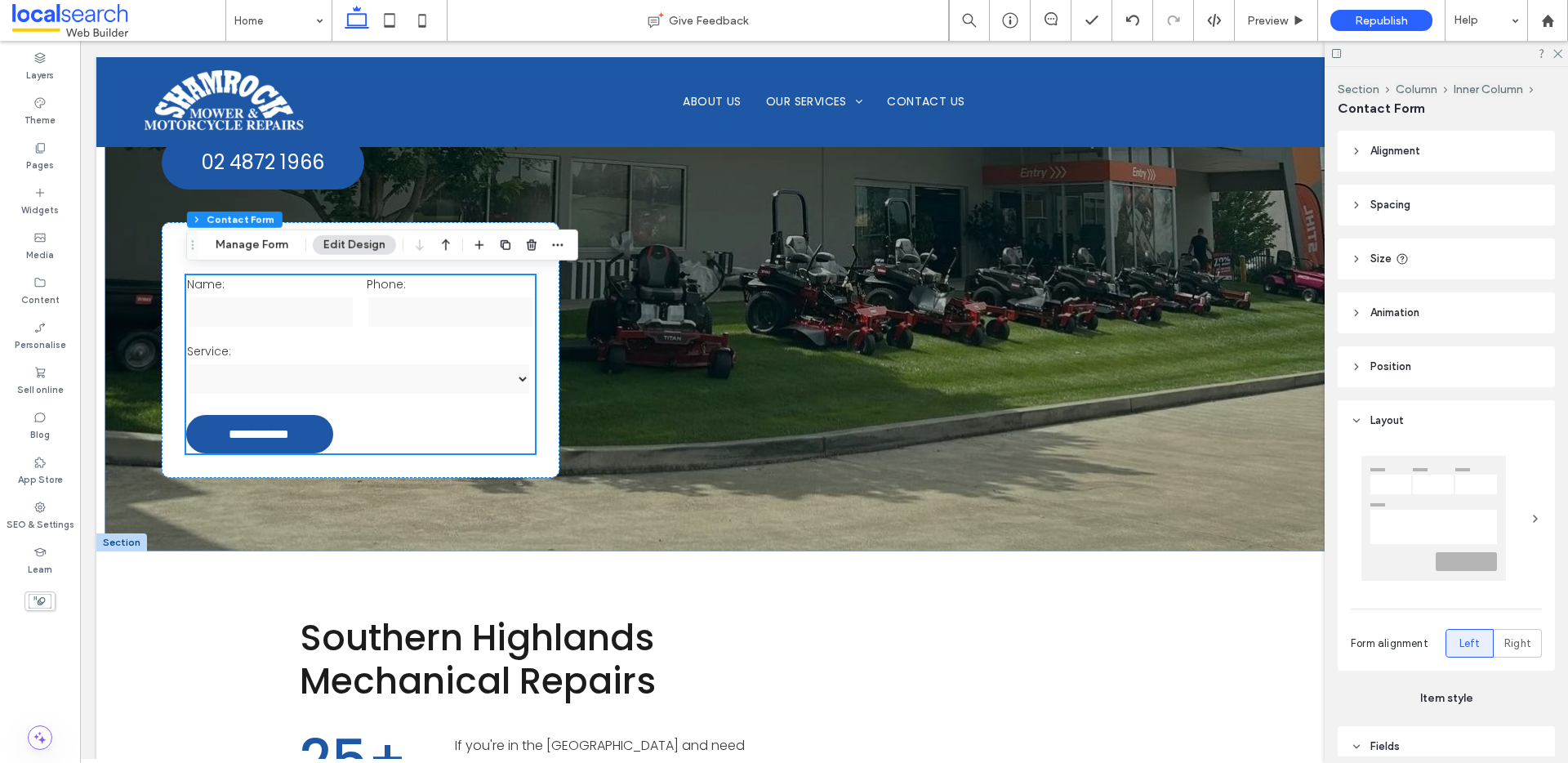
scroll to position [319, 0]
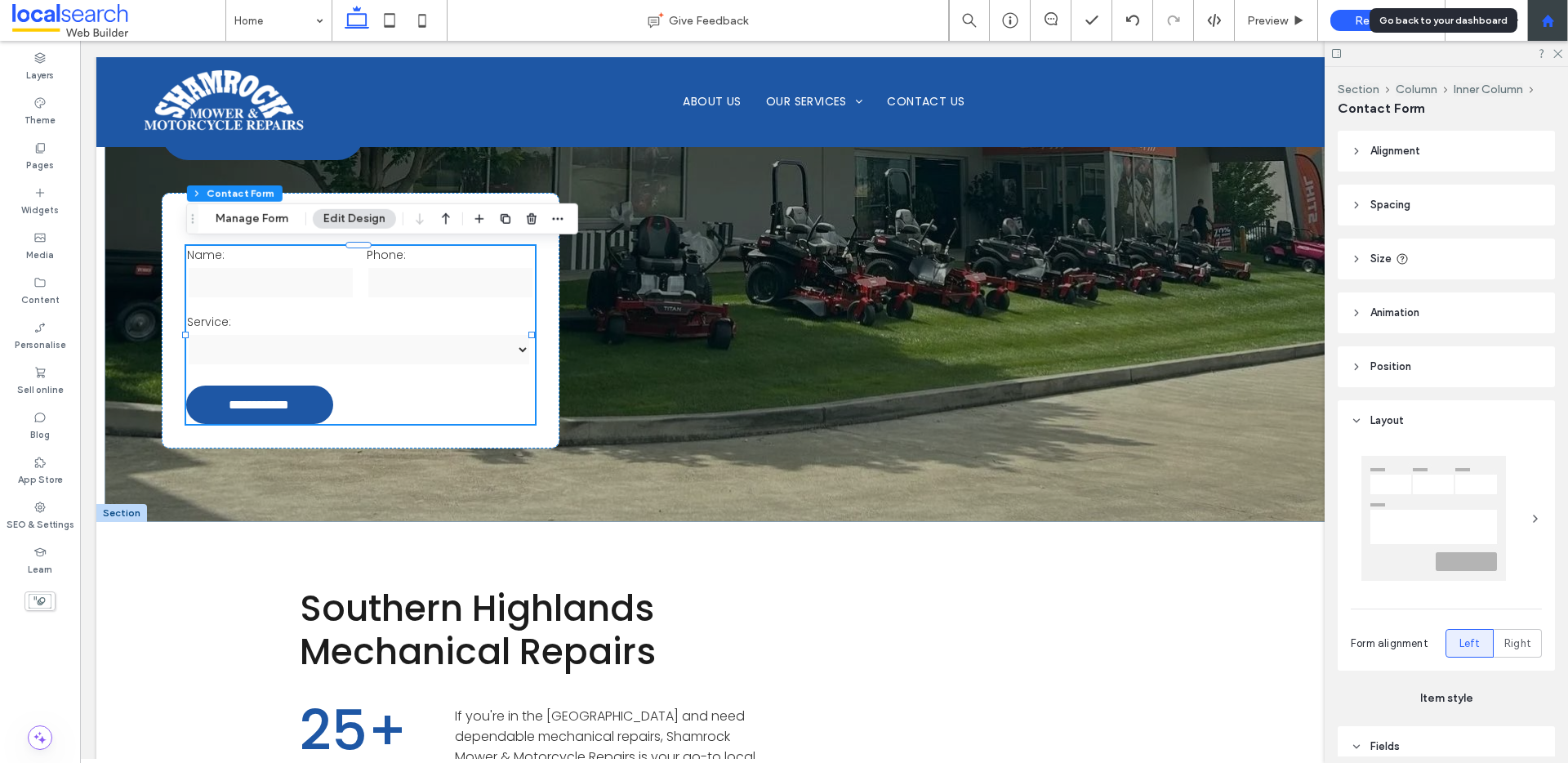
click at [1557, 21] on div at bounding box center [1548, 20] width 39 height 14
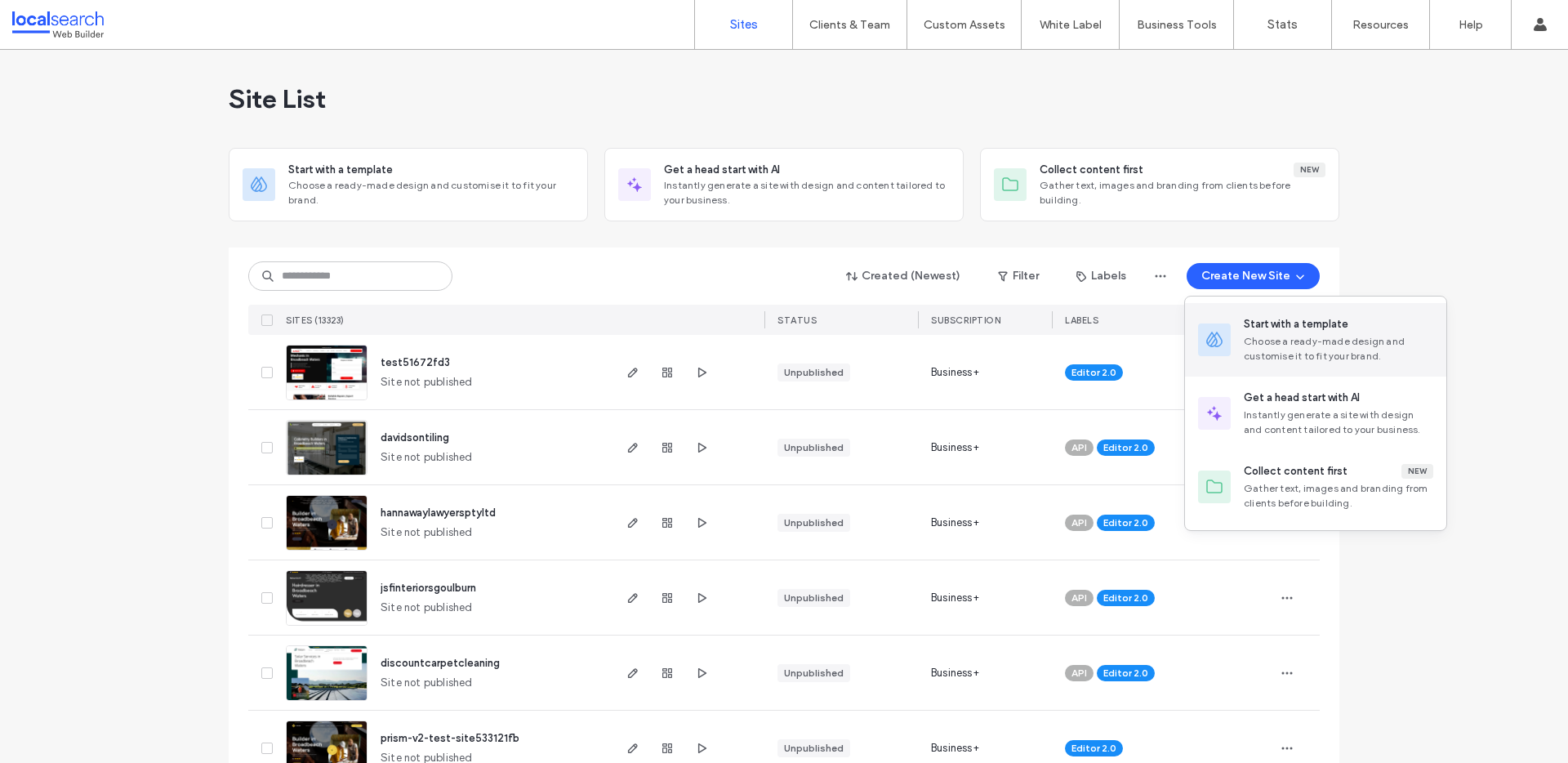
click at [1323, 328] on div "Start with a template" at bounding box center [1296, 324] width 105 height 16
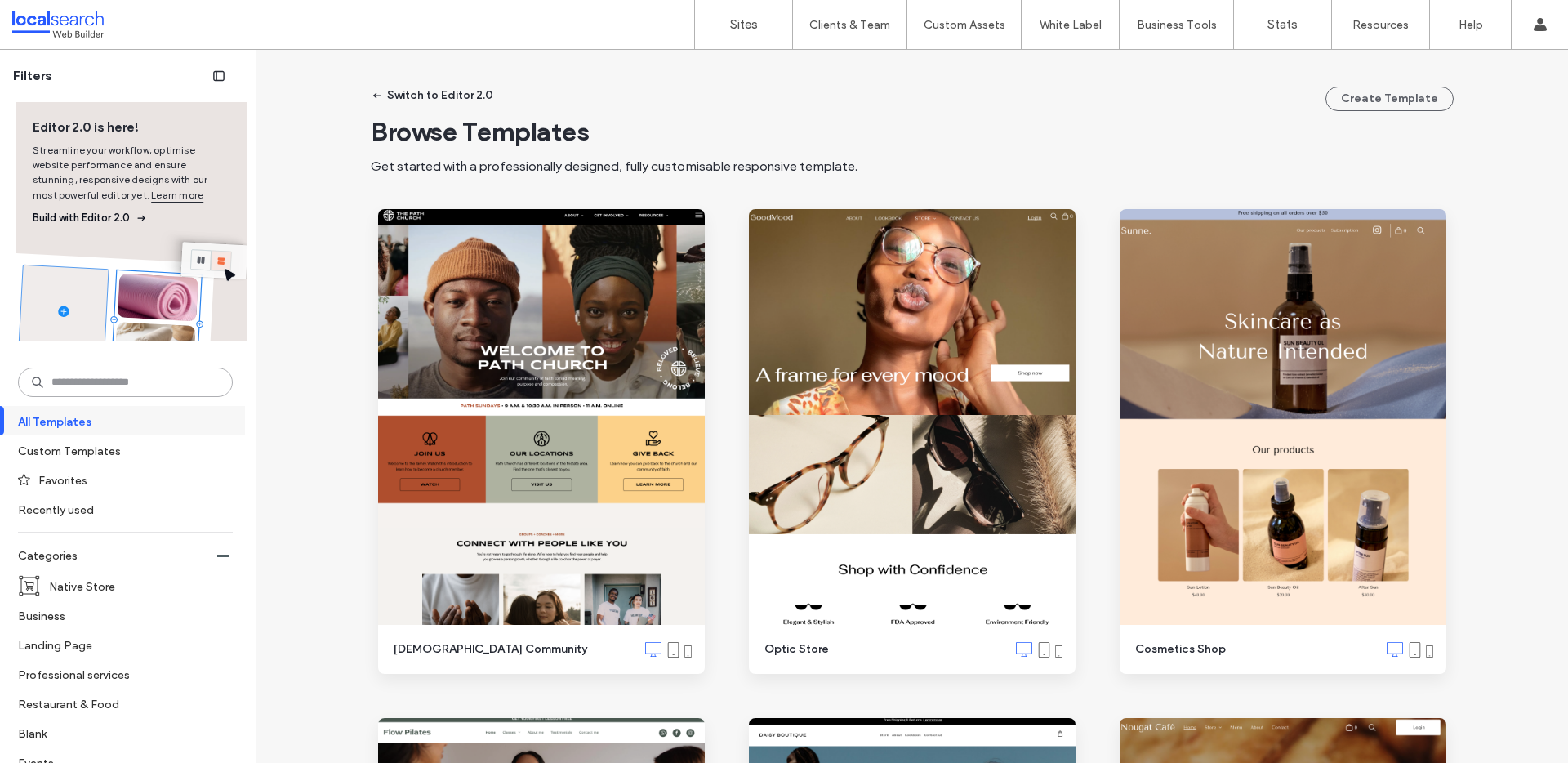
click at [128, 393] on input at bounding box center [125, 382] width 215 height 30
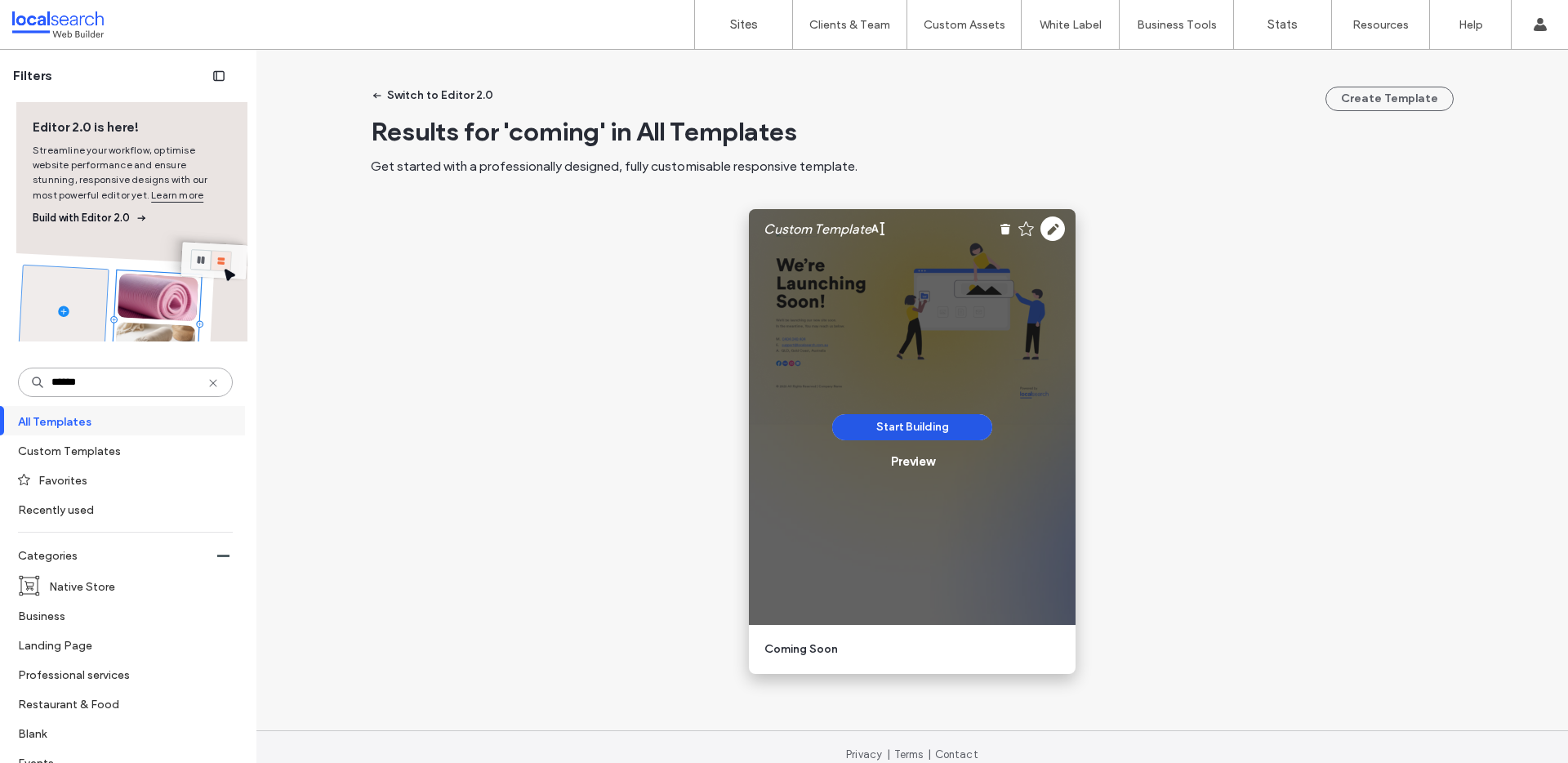
type input "******"
click at [948, 435] on button "Start Building" at bounding box center [913, 427] width 160 height 26
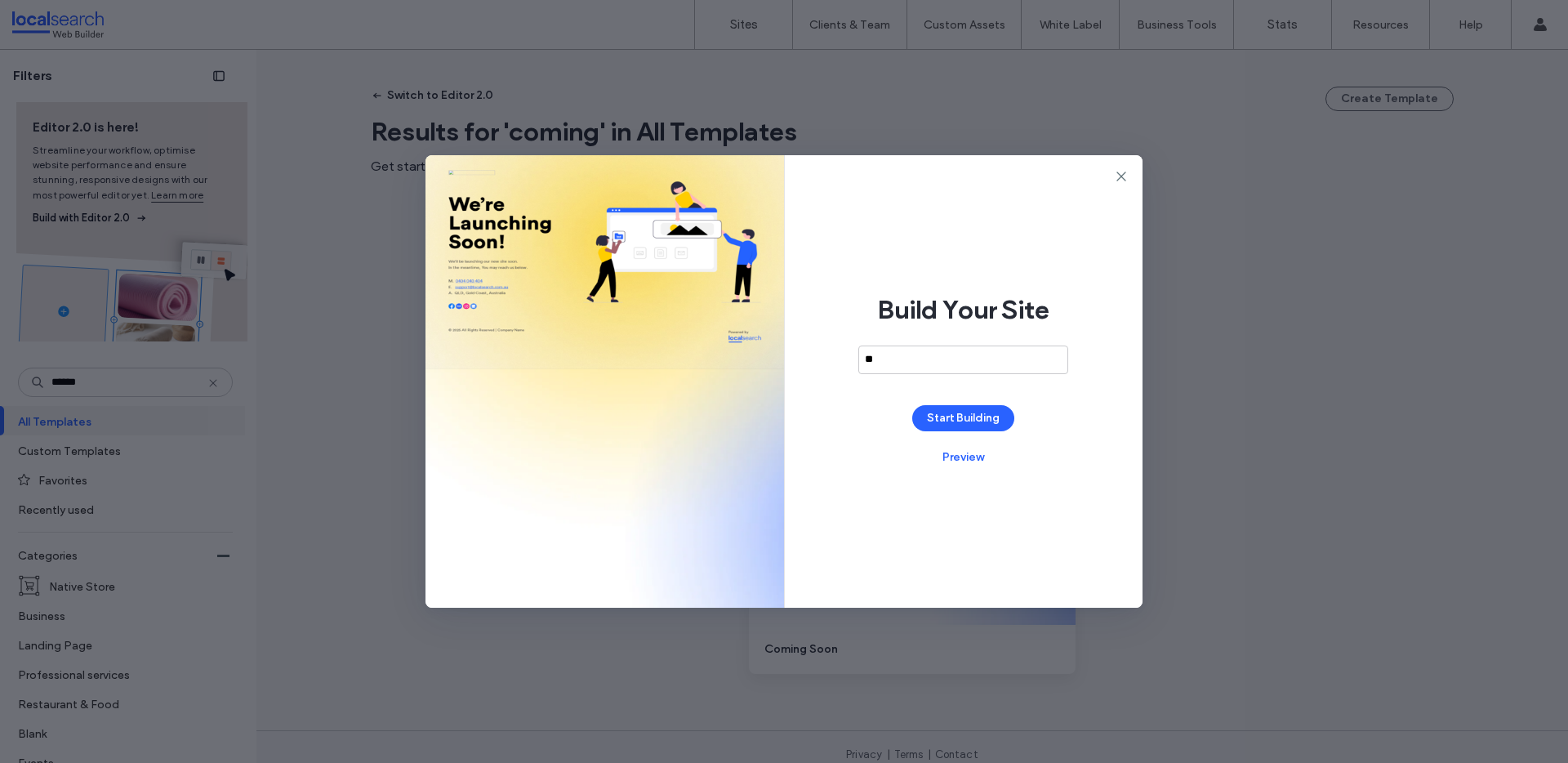
type input "*"
type input "**********"
click at [990, 418] on button "Start Building" at bounding box center [964, 418] width 102 height 26
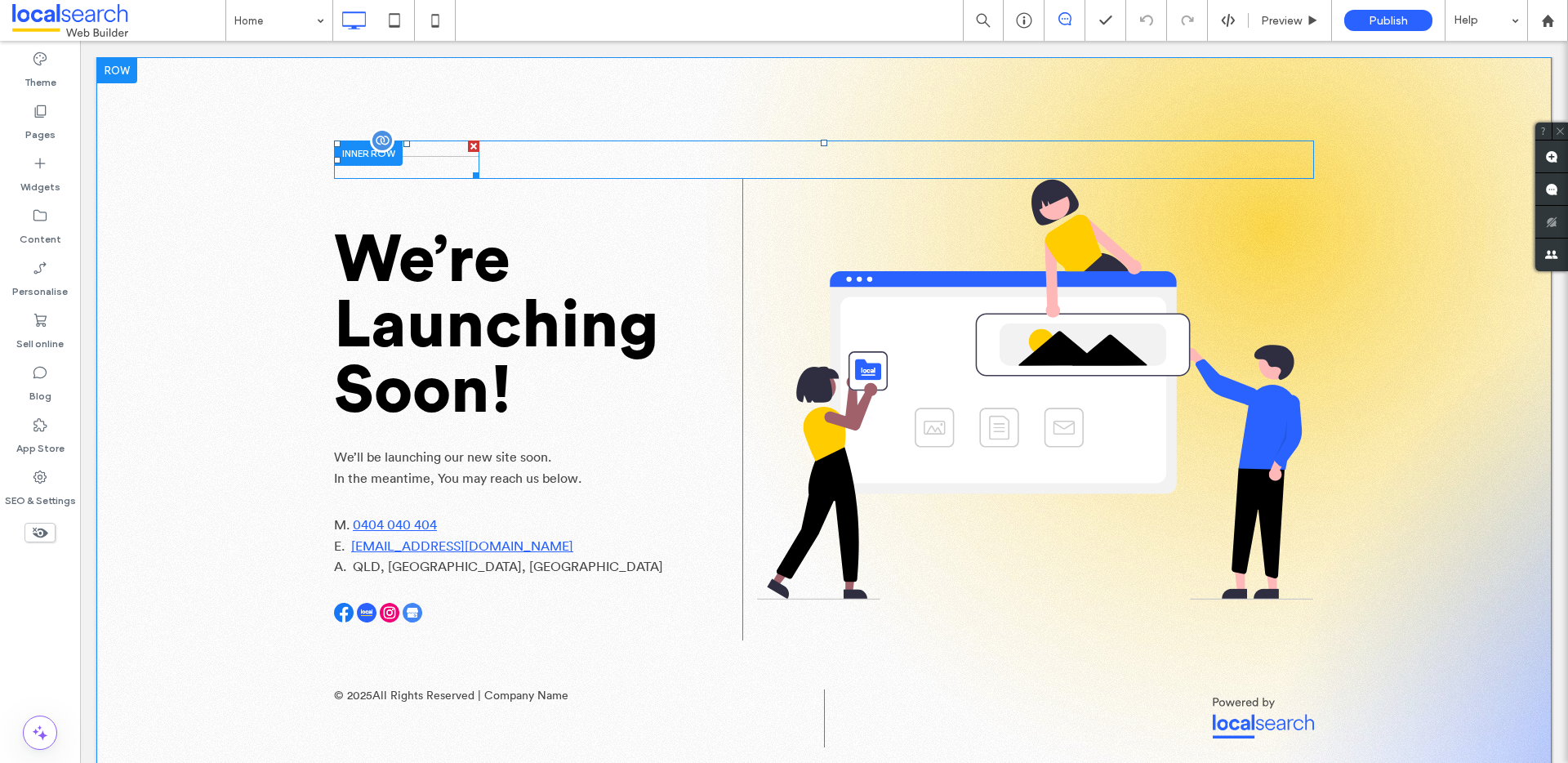
click at [424, 149] on img at bounding box center [406, 159] width 146 height 38
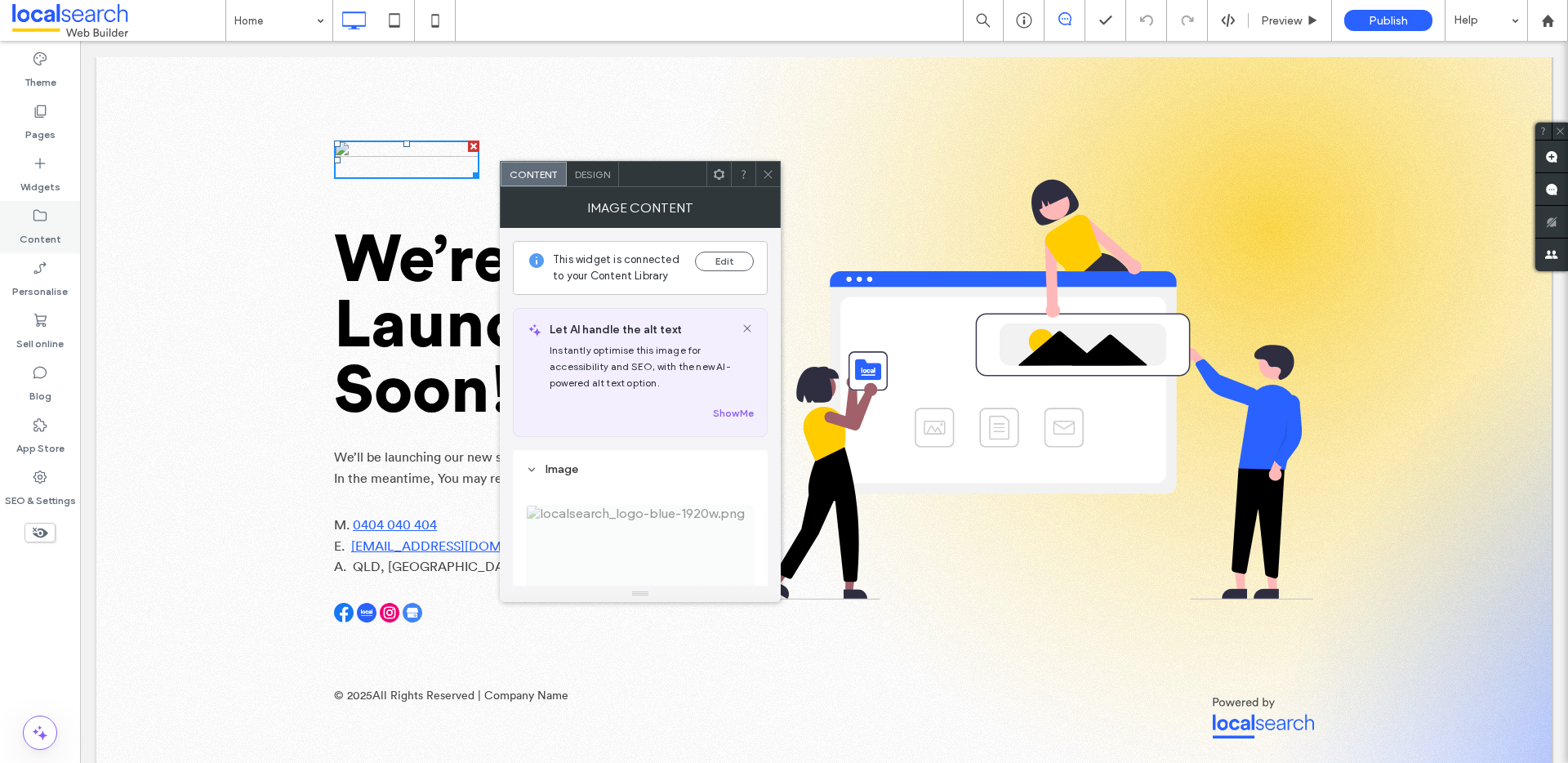
click at [49, 218] on div "Content" at bounding box center [40, 227] width 80 height 52
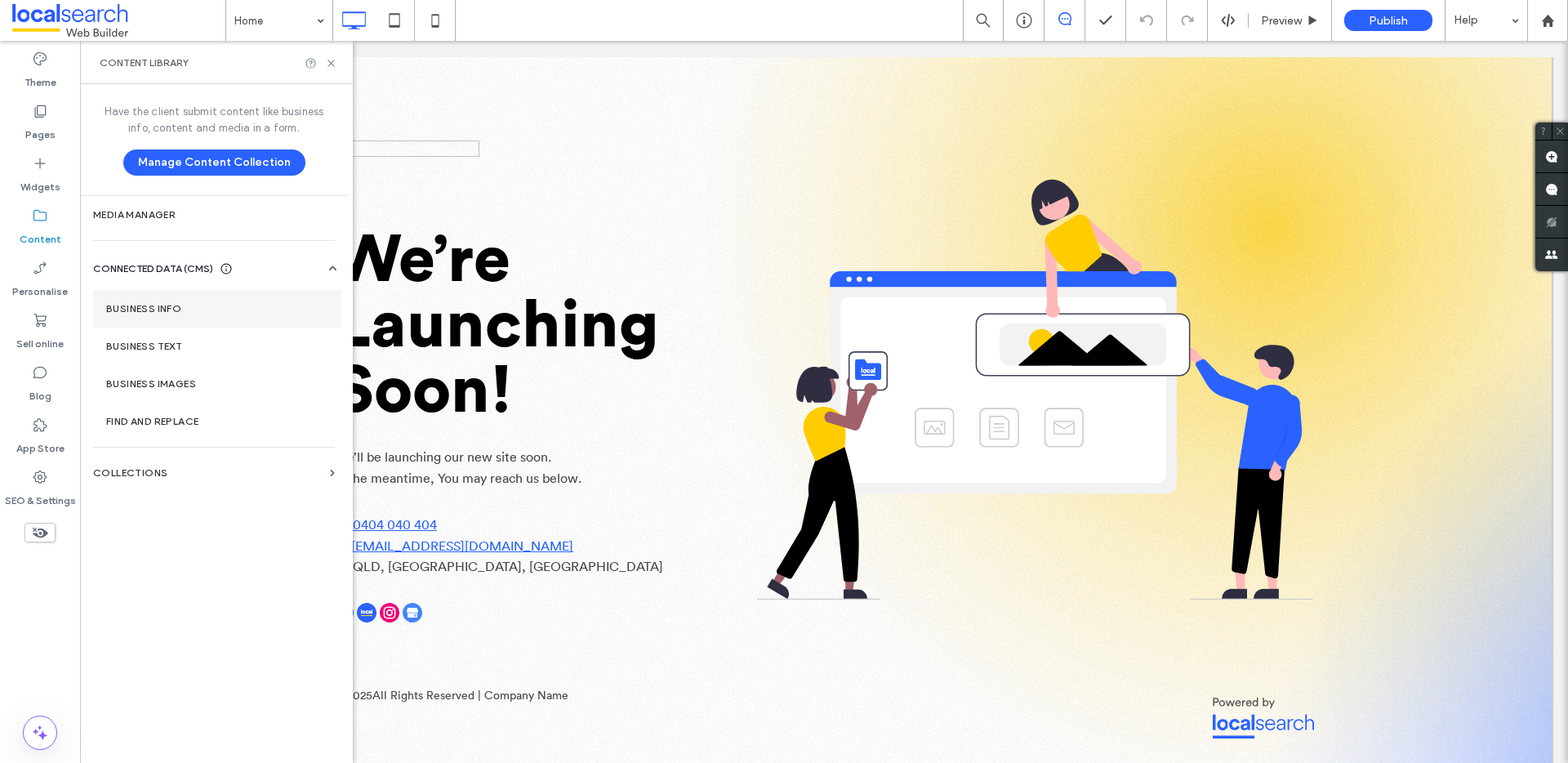
click at [171, 306] on label "Business info" at bounding box center [217, 308] width 222 height 11
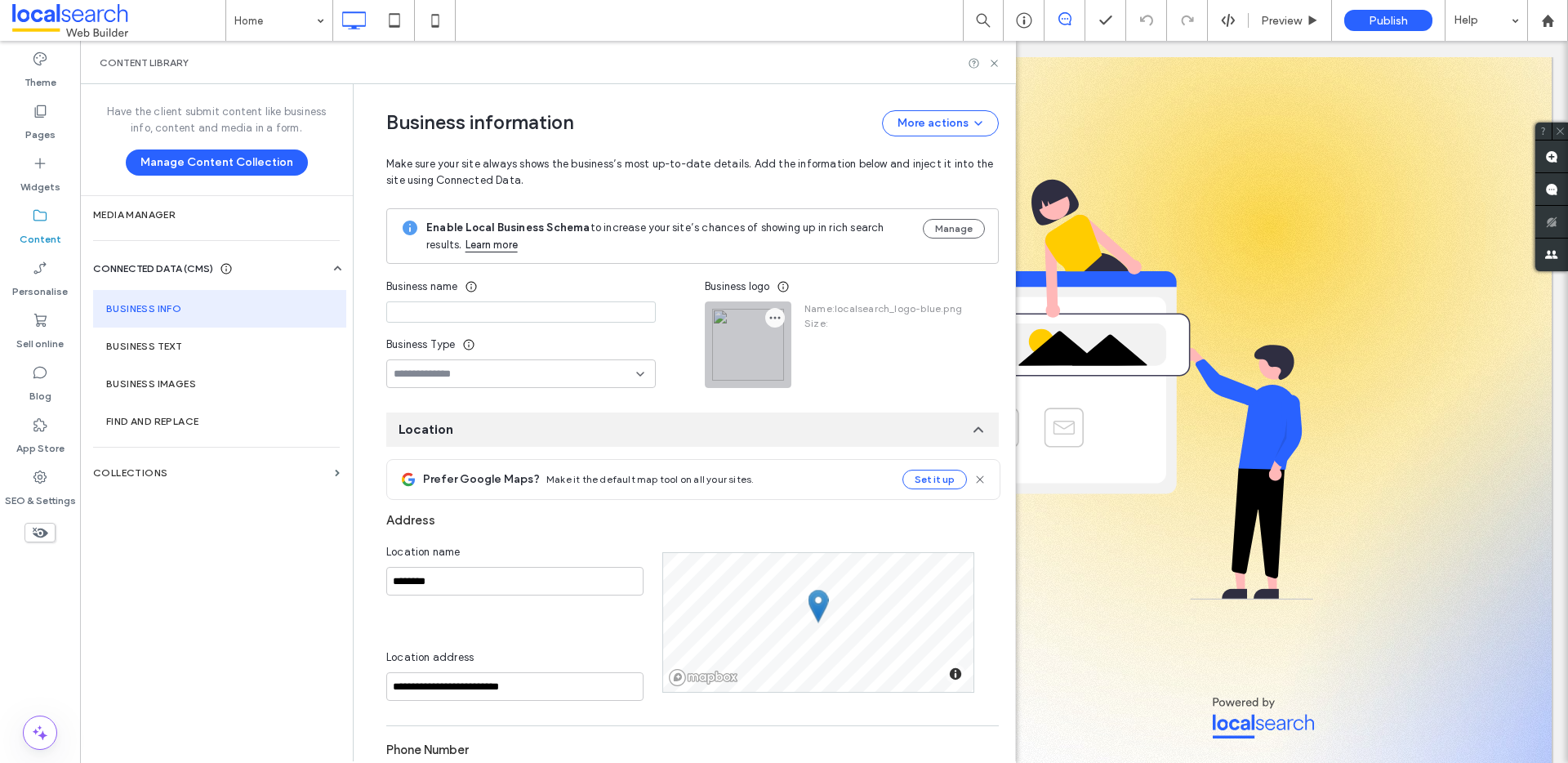
click at [765, 327] on span "button" at bounding box center [775, 318] width 20 height 20
click at [826, 351] on span "Replace image" at bounding box center [828, 357] width 75 height 16
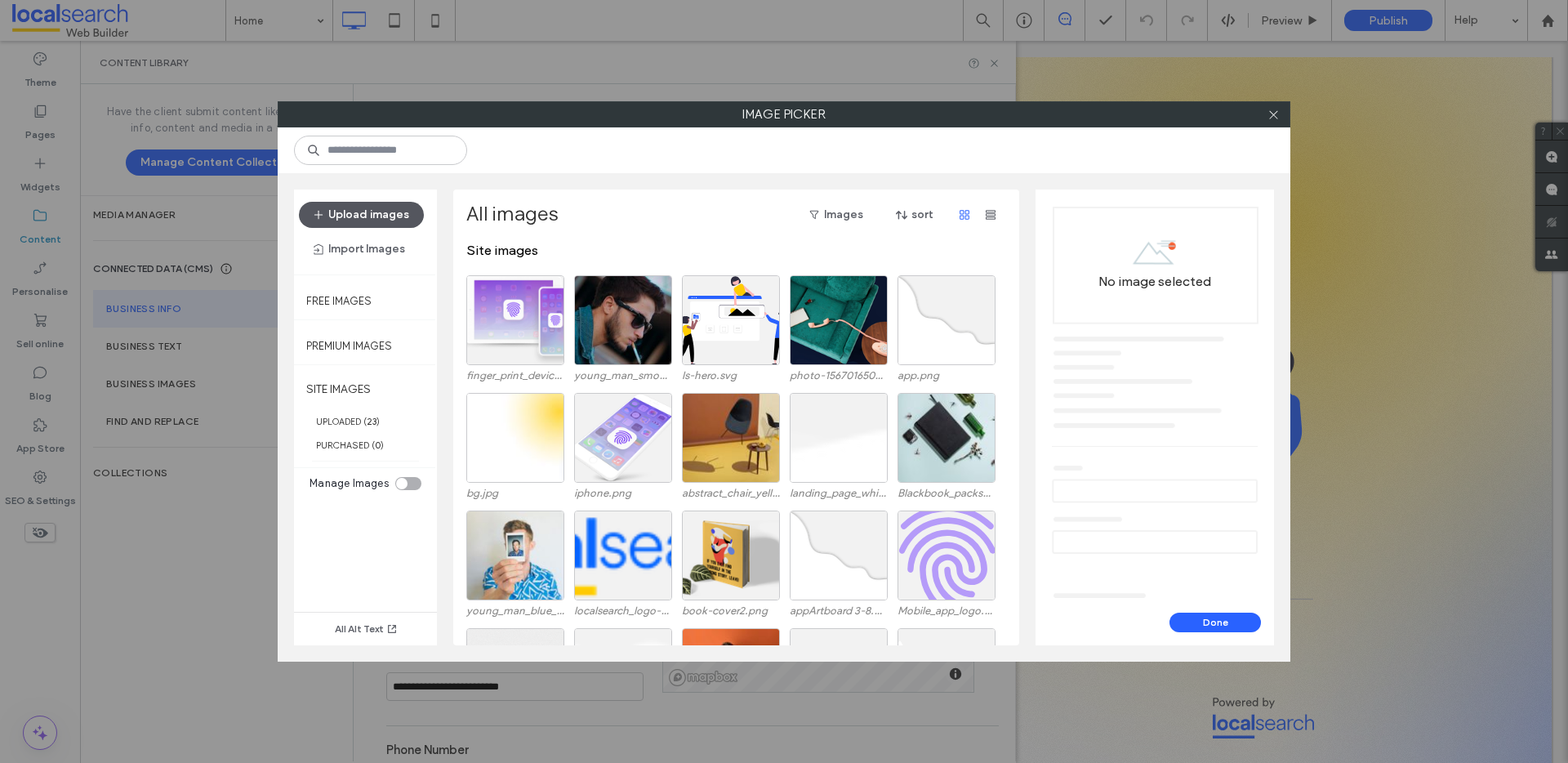
click at [368, 213] on button "Upload images" at bounding box center [361, 215] width 125 height 26
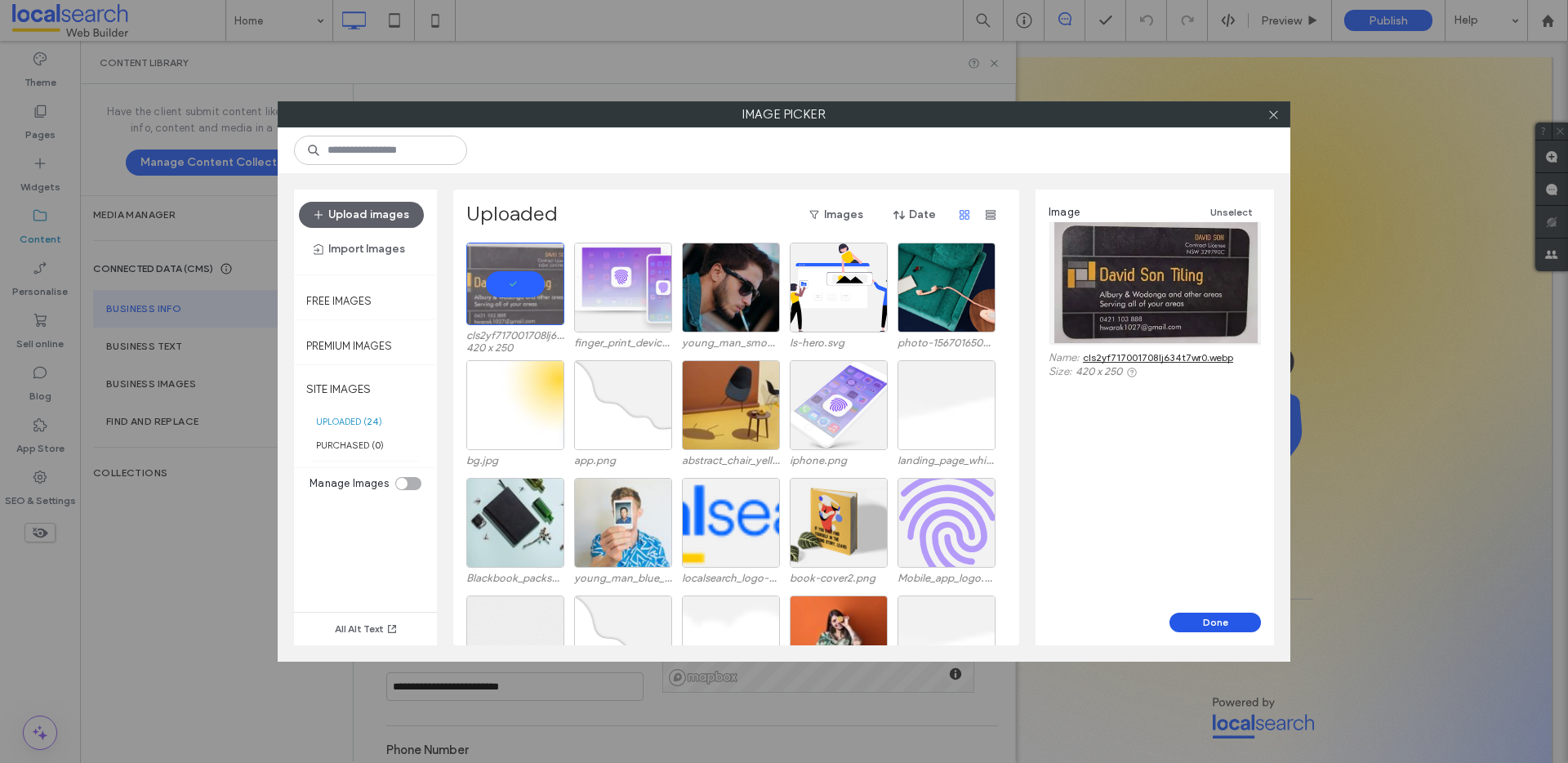
click at [1211, 621] on button "Done" at bounding box center [1215, 622] width 91 height 20
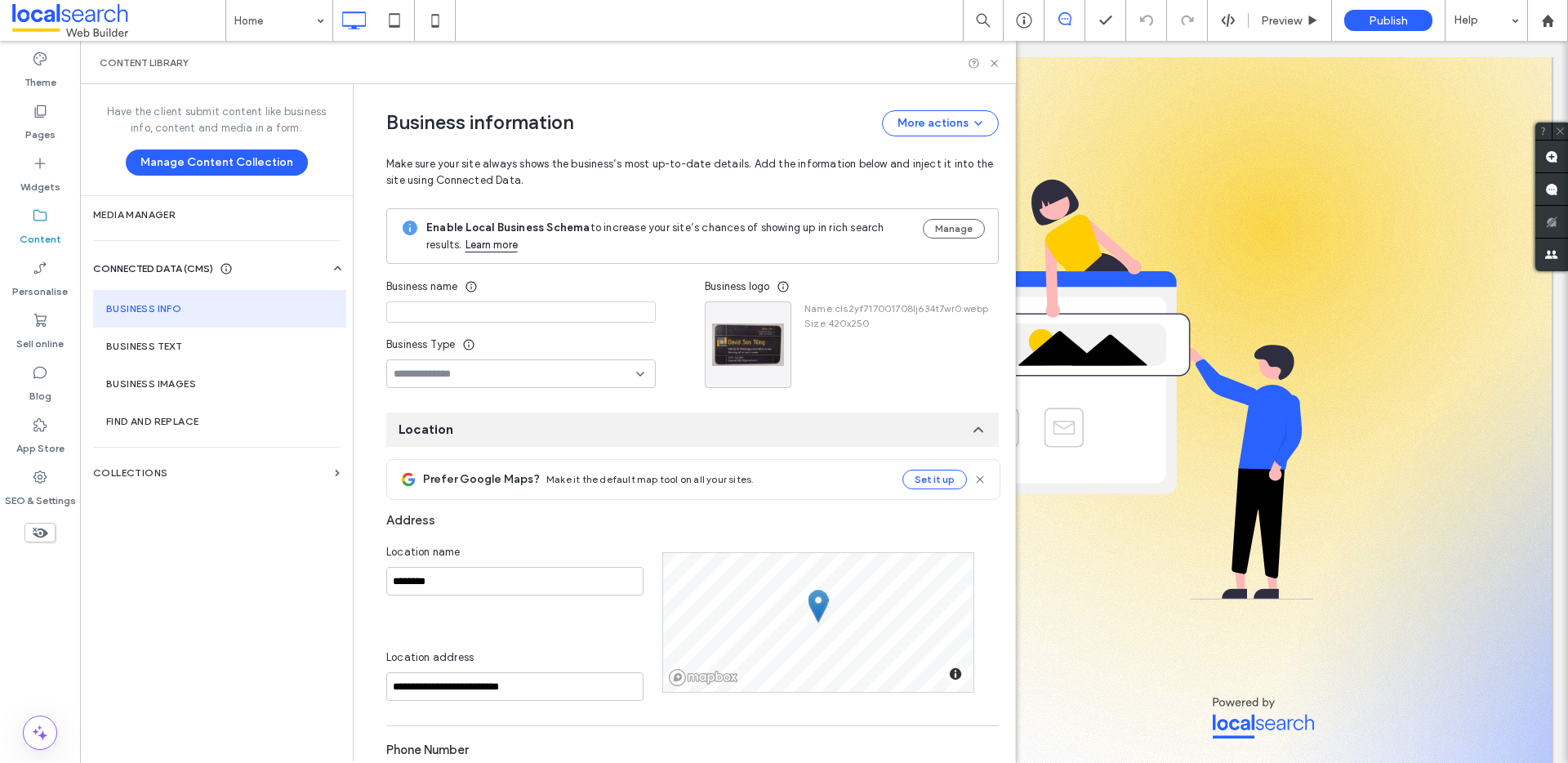
click at [481, 310] on input at bounding box center [521, 312] width 270 height 21
paste input "**********"
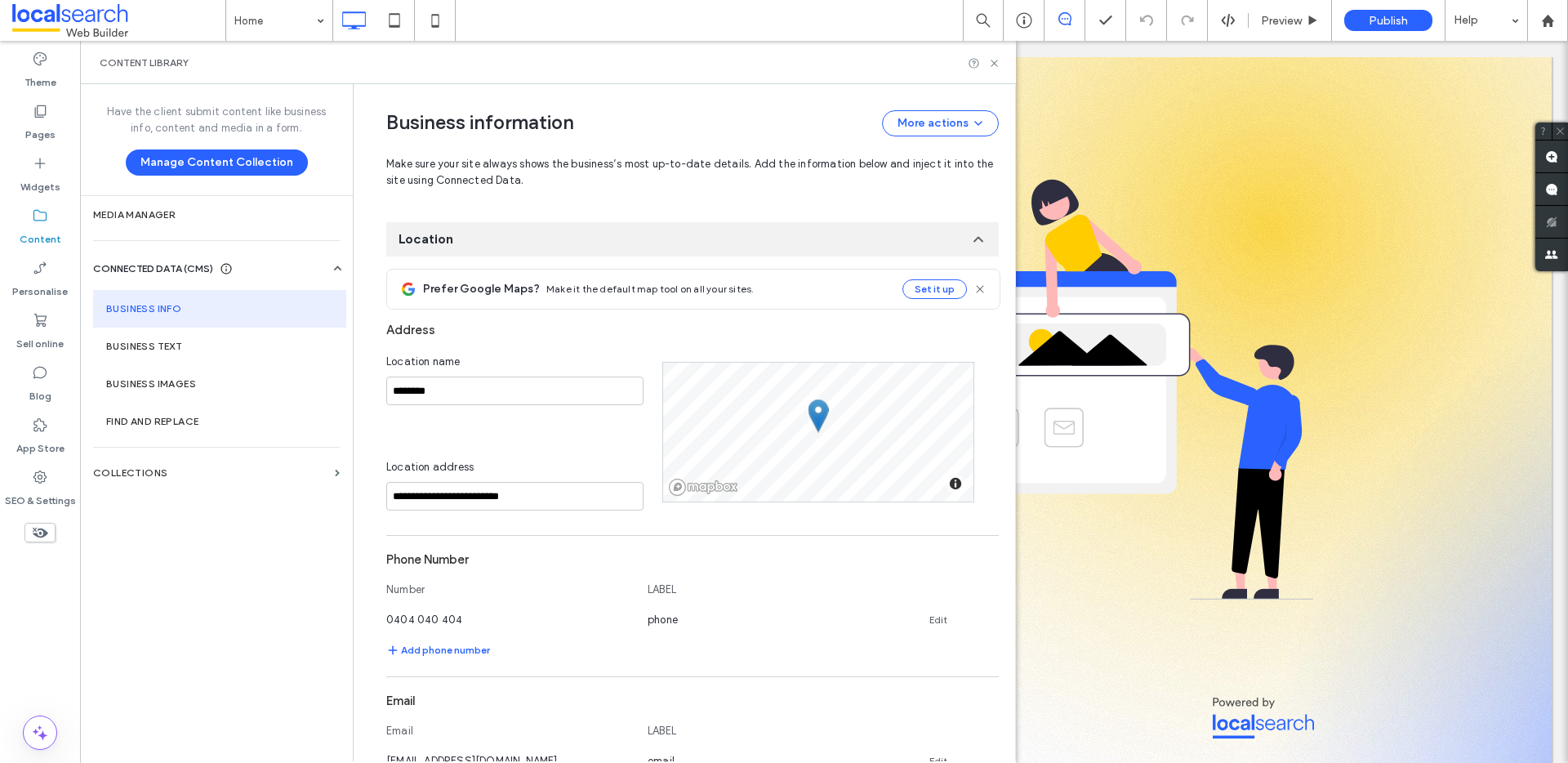
scroll to position [204, 0]
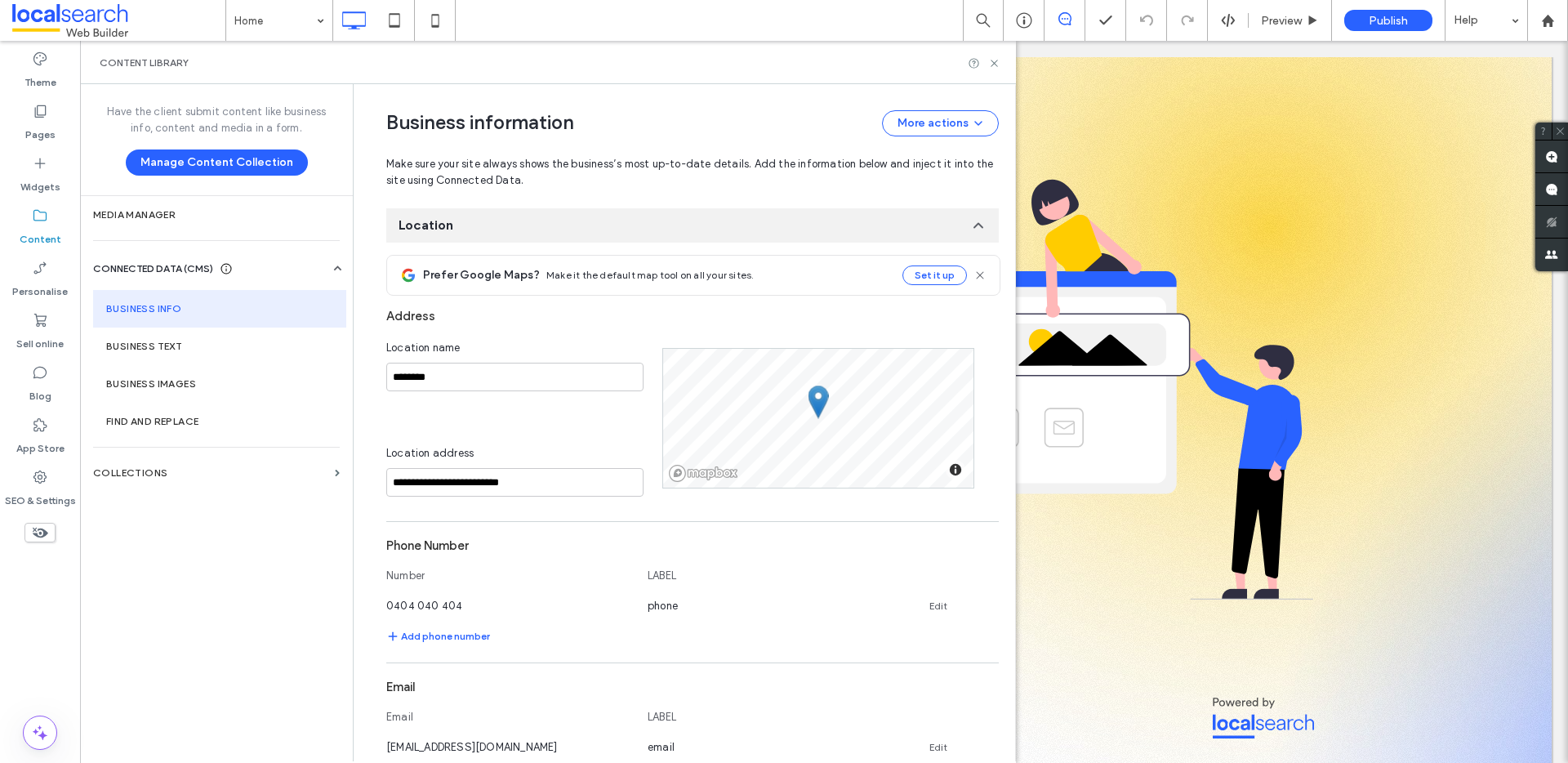
type input "**********"
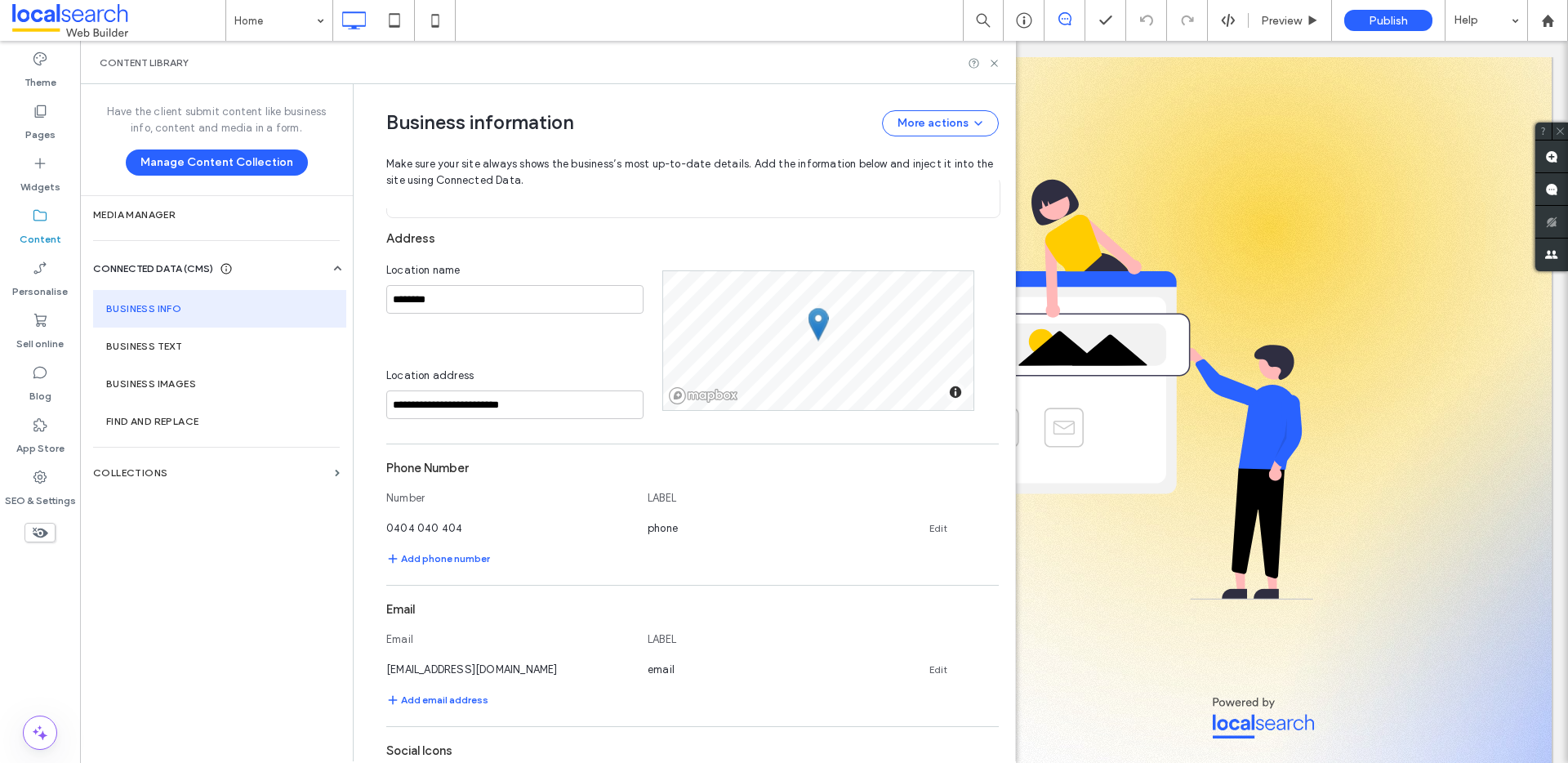
scroll to position [259, 0]
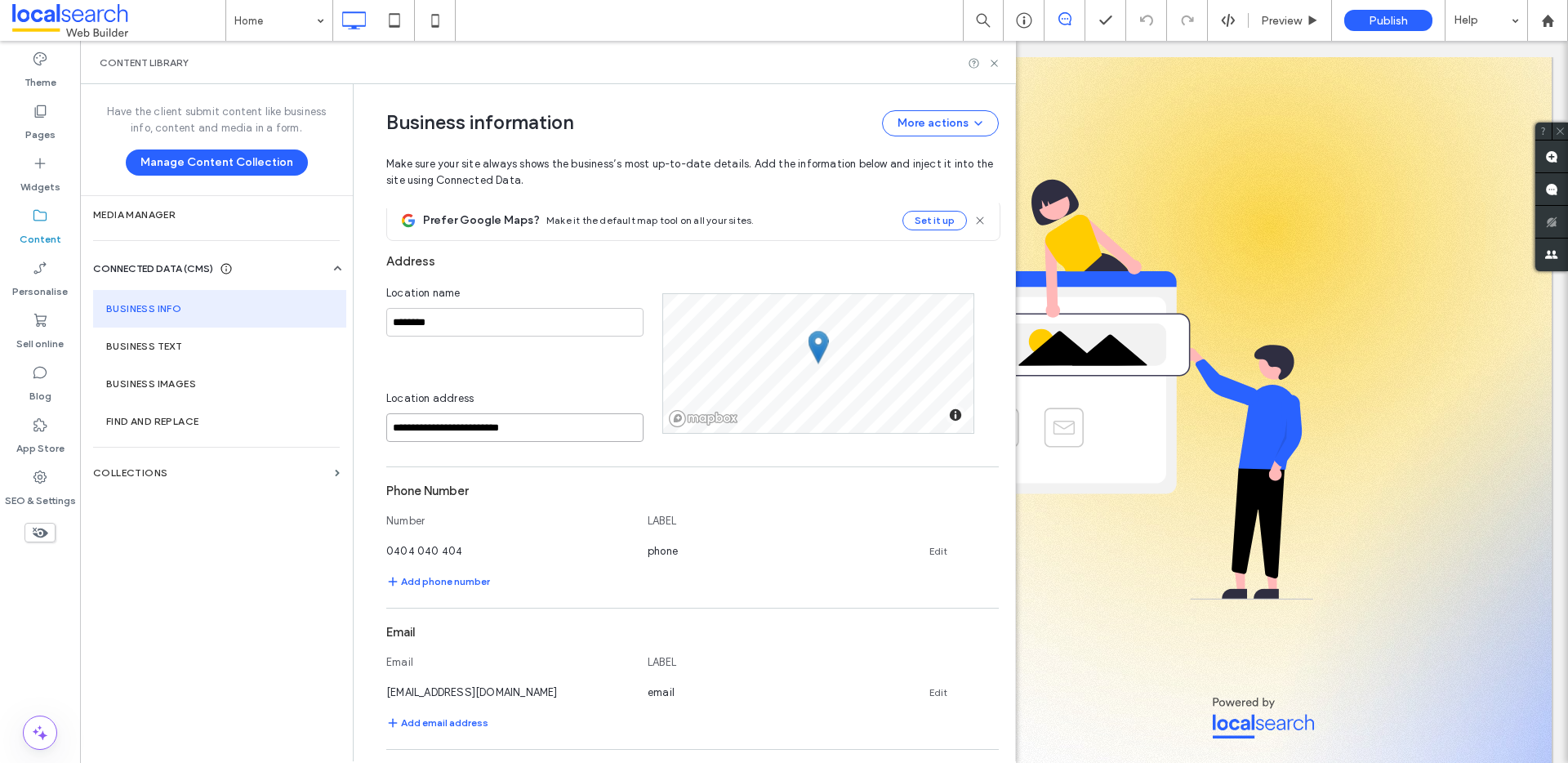
click at [542, 435] on input "**********" at bounding box center [515, 428] width 257 height 29
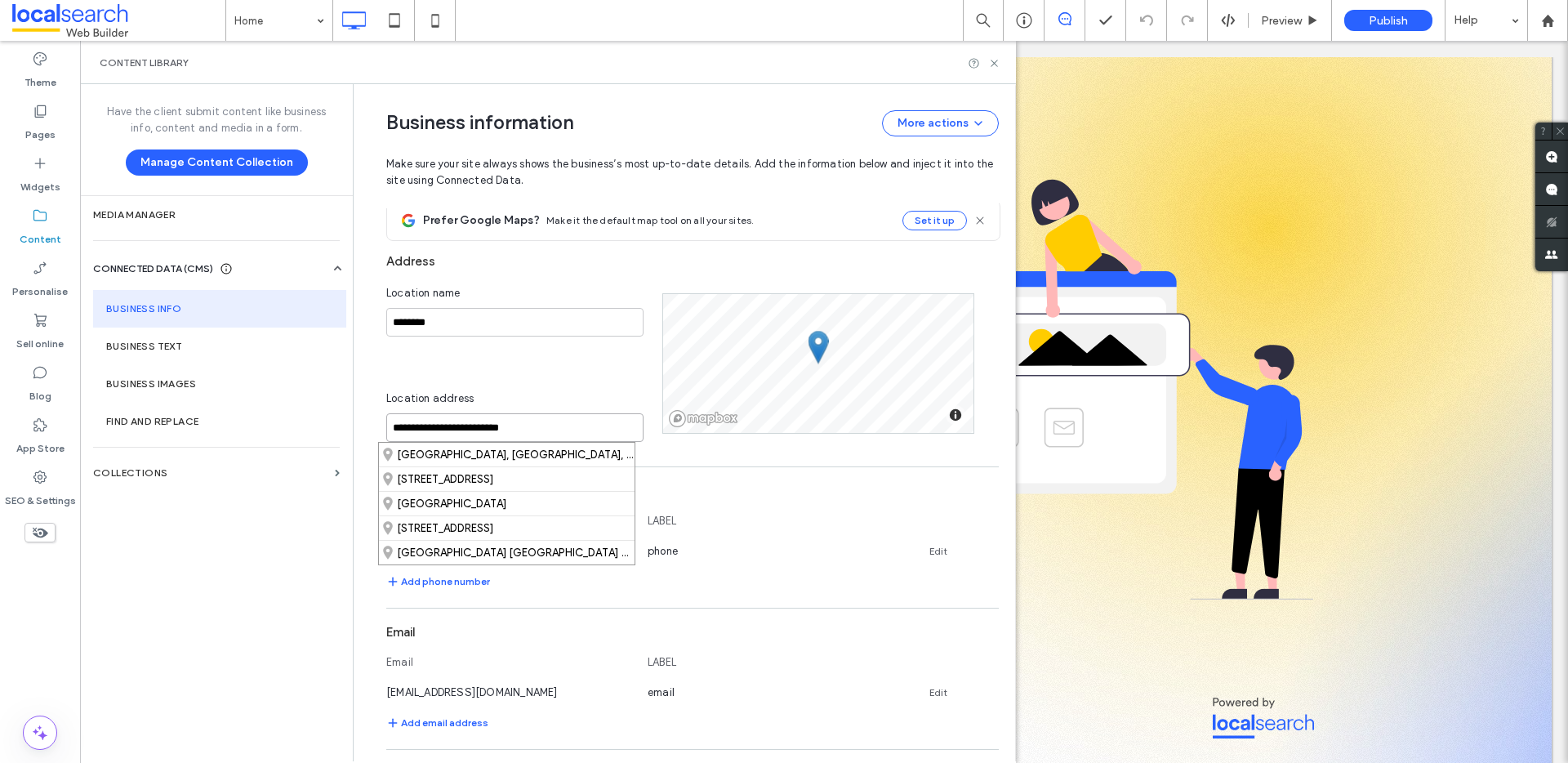
click at [542, 435] on input "**********" at bounding box center [515, 428] width 257 height 29
paste input "*"
click at [541, 482] on div "Springdale Heights, New South Wales, Australia" at bounding box center [506, 479] width 255 height 25
type input "**********"
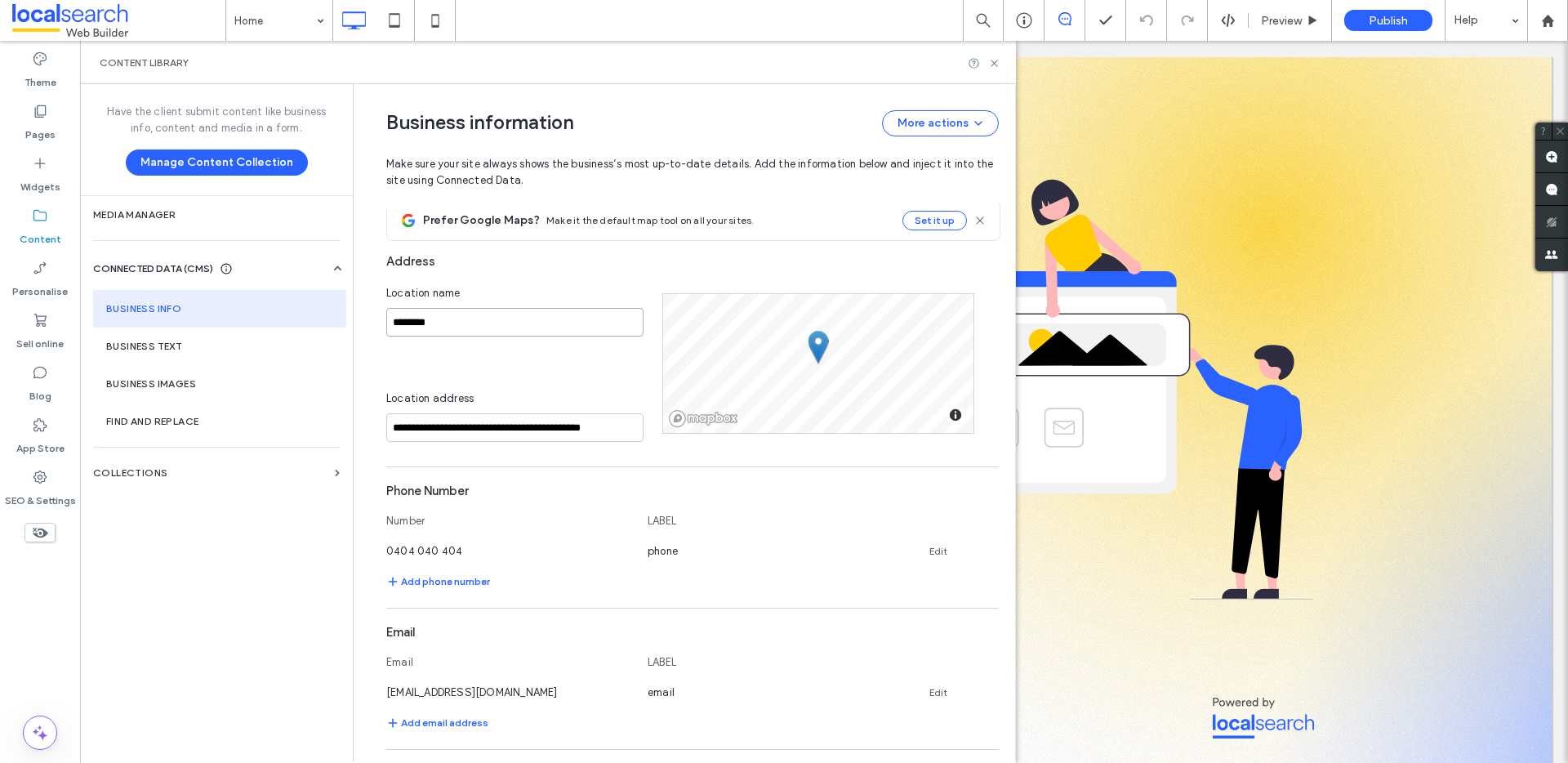
click at [444, 321] on input "********" at bounding box center [515, 323] width 257 height 29
drag, startPoint x: 444, startPoint y: 321, endPoint x: 351, endPoint y: 318, distance: 93.0
click at [353, 318] on div "**********" at bounding box center [684, 422] width 662 height 677
type input "*"
paste input "**********"
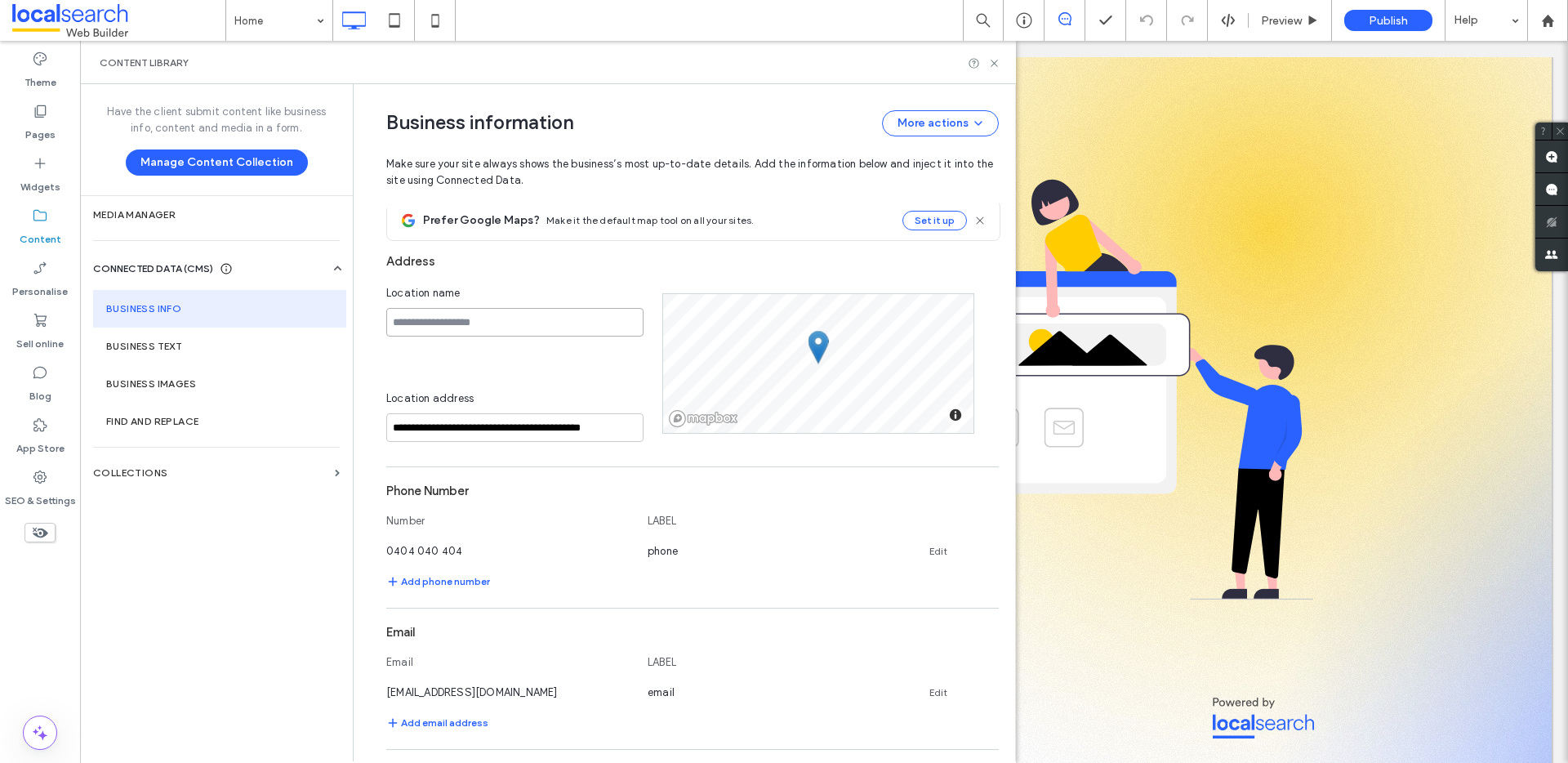
type input "**********"
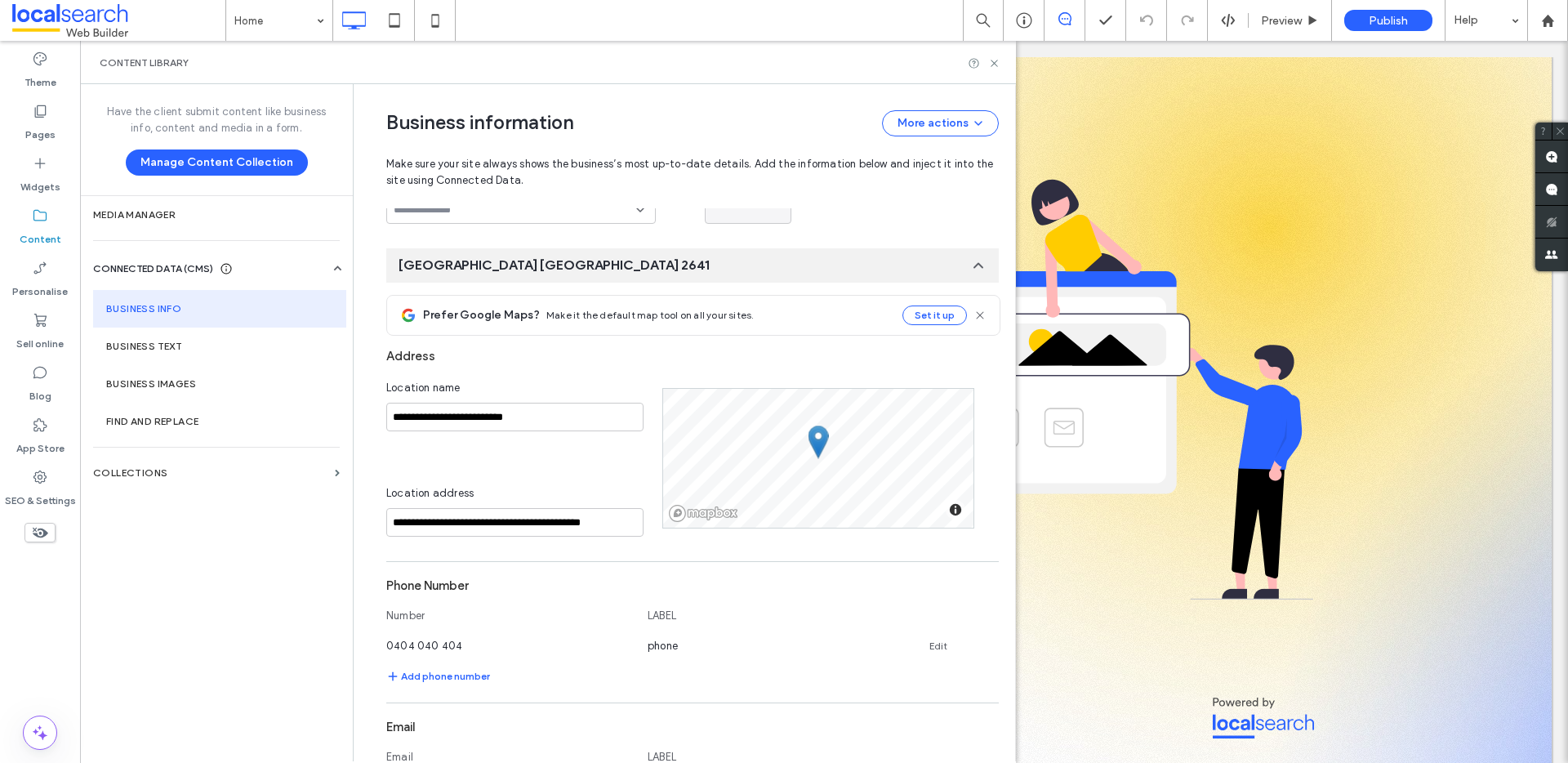
scroll to position [158, 0]
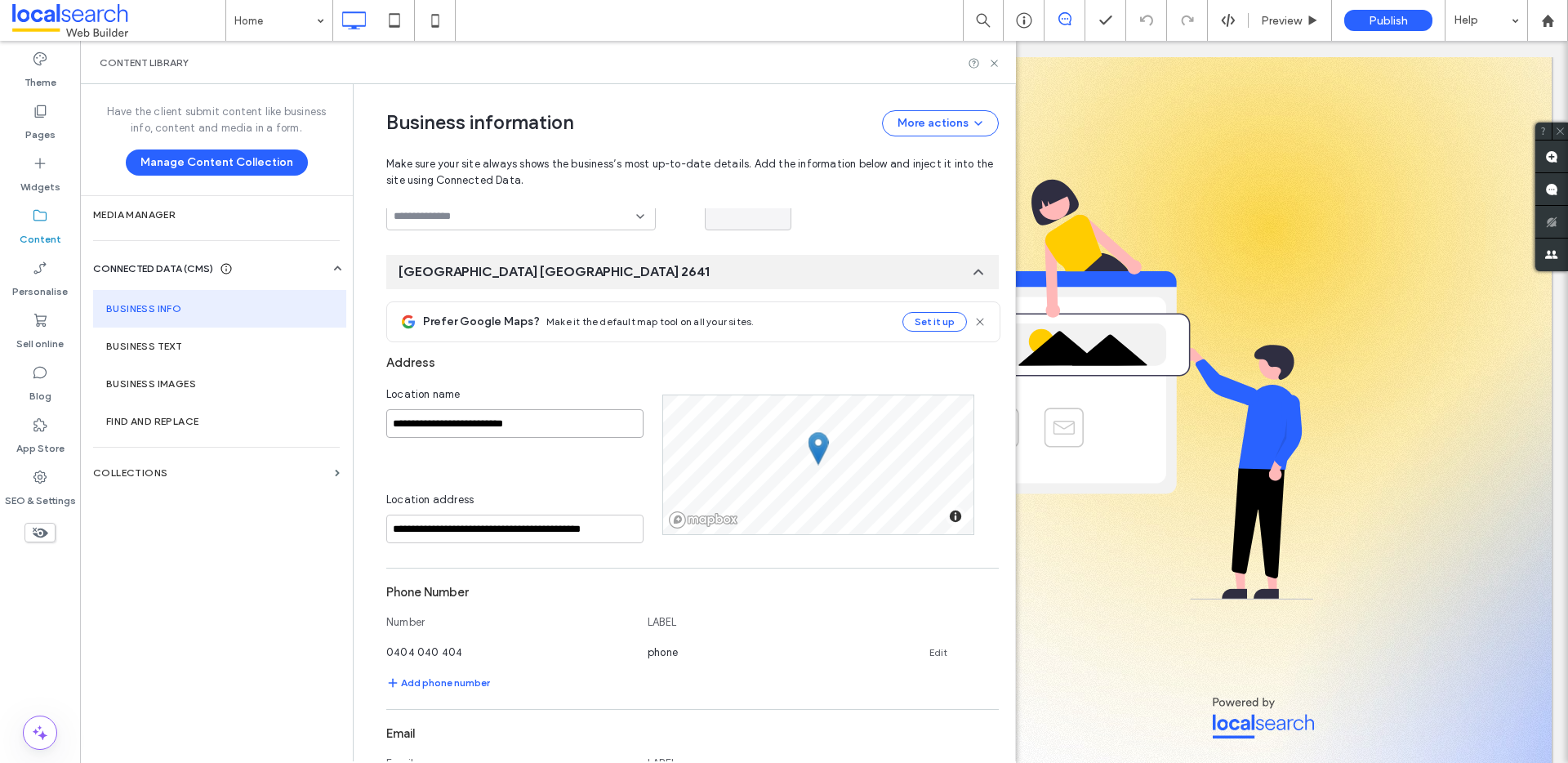
click at [550, 417] on input "**********" at bounding box center [515, 424] width 257 height 29
drag, startPoint x: 555, startPoint y: 424, endPoint x: 482, endPoint y: 424, distance: 73.0
click at [481, 423] on input "**********" at bounding box center [515, 424] width 257 height 29
type input "**********"
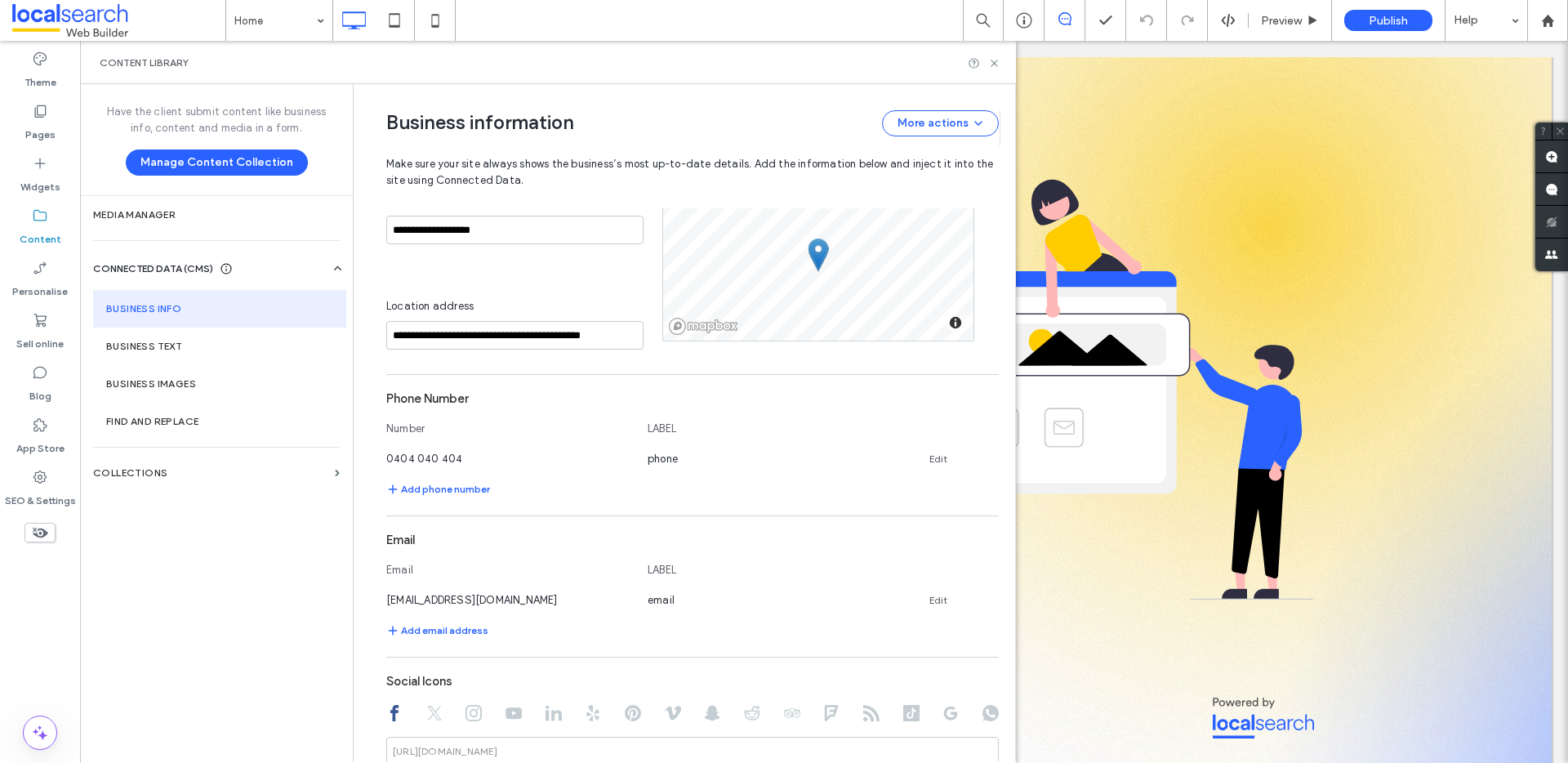
scroll to position [407, 0]
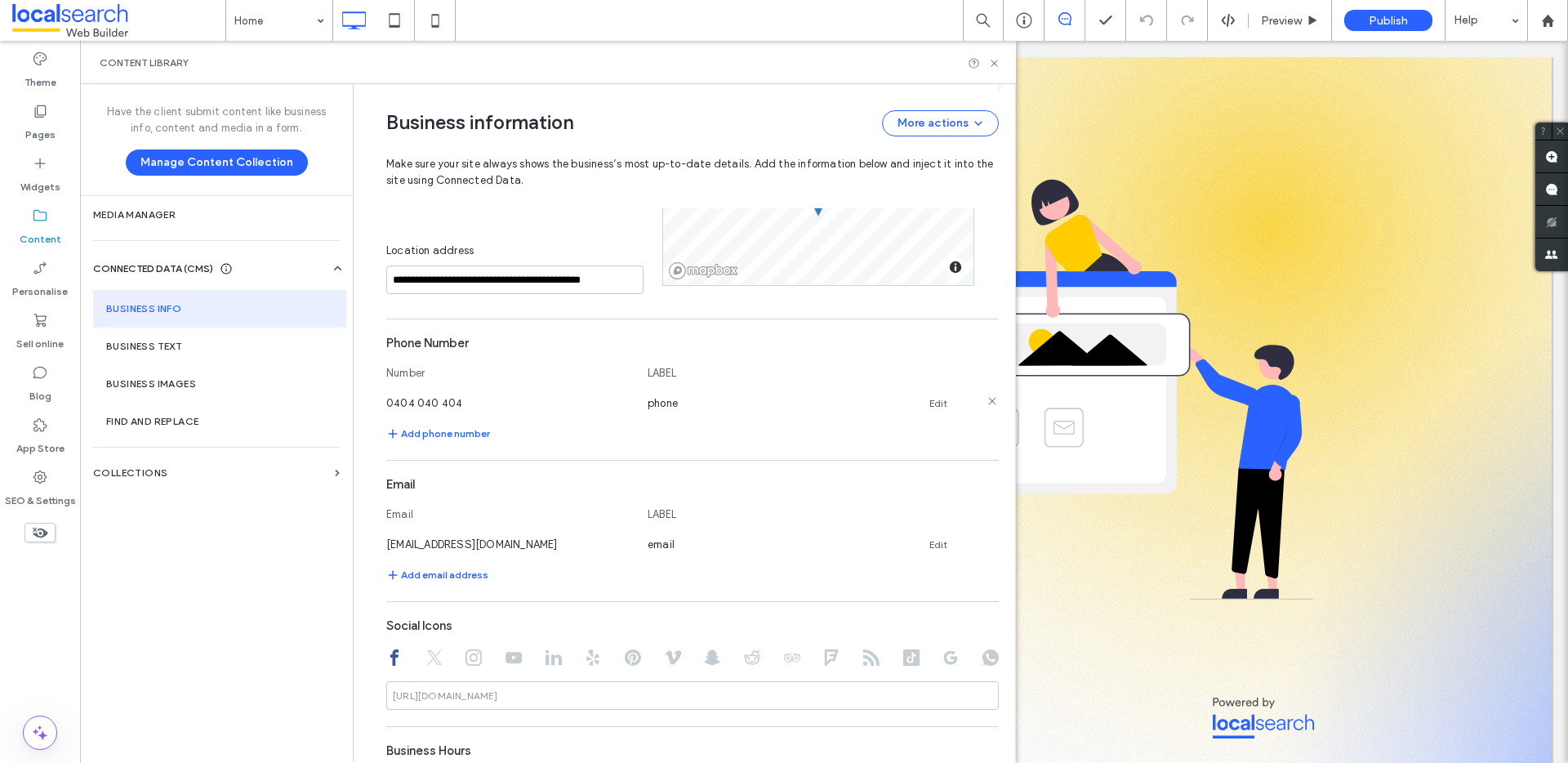
click at [444, 407] on span "0404 040 404" at bounding box center [424, 403] width 76 height 12
click at [930, 403] on link "Edit" at bounding box center [938, 403] width 18 height 13
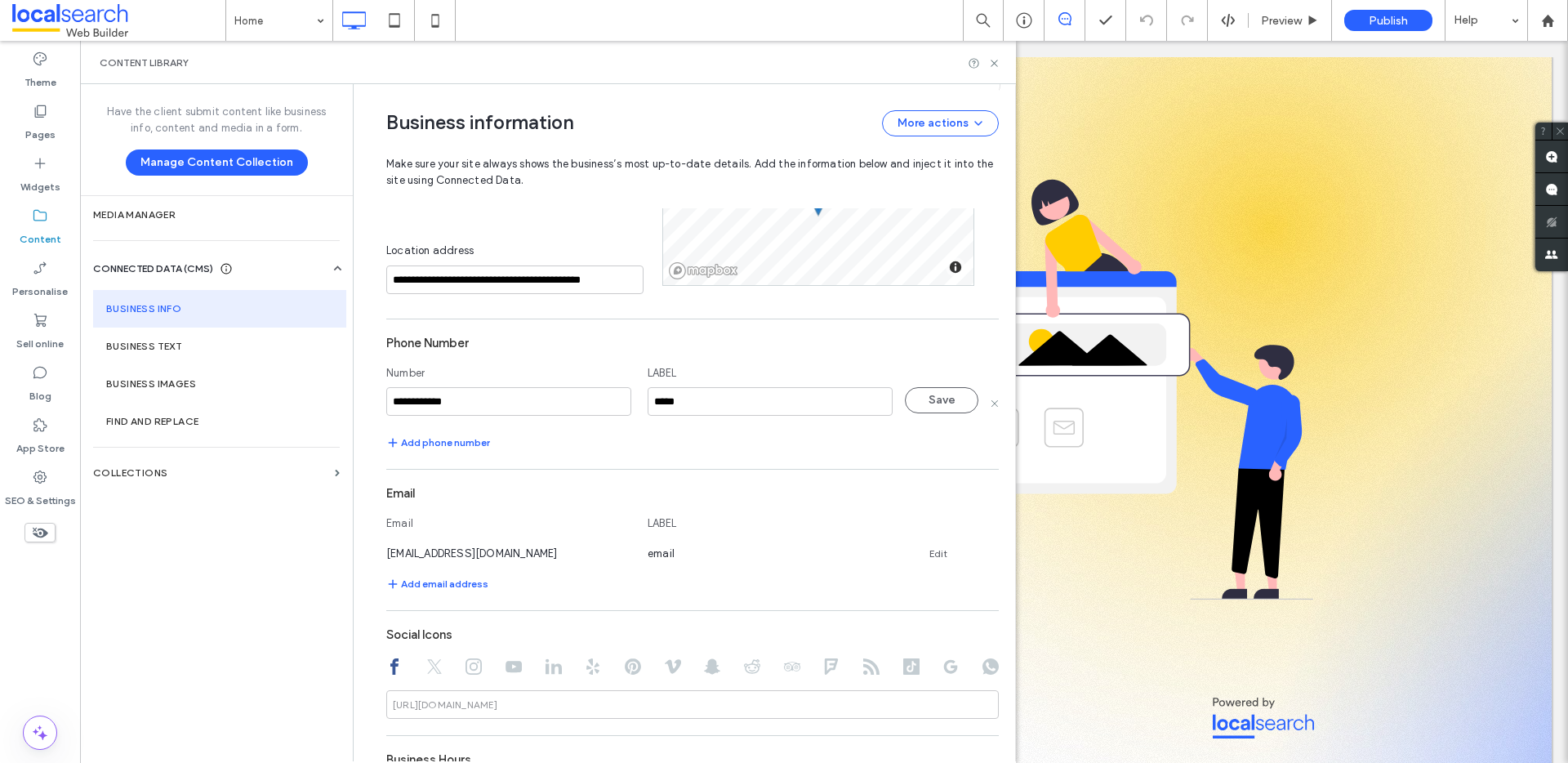
click at [485, 402] on input "**********" at bounding box center [509, 402] width 245 height 29
click at [428, 405] on input "**********" at bounding box center [509, 402] width 245 height 29
type input "**********"
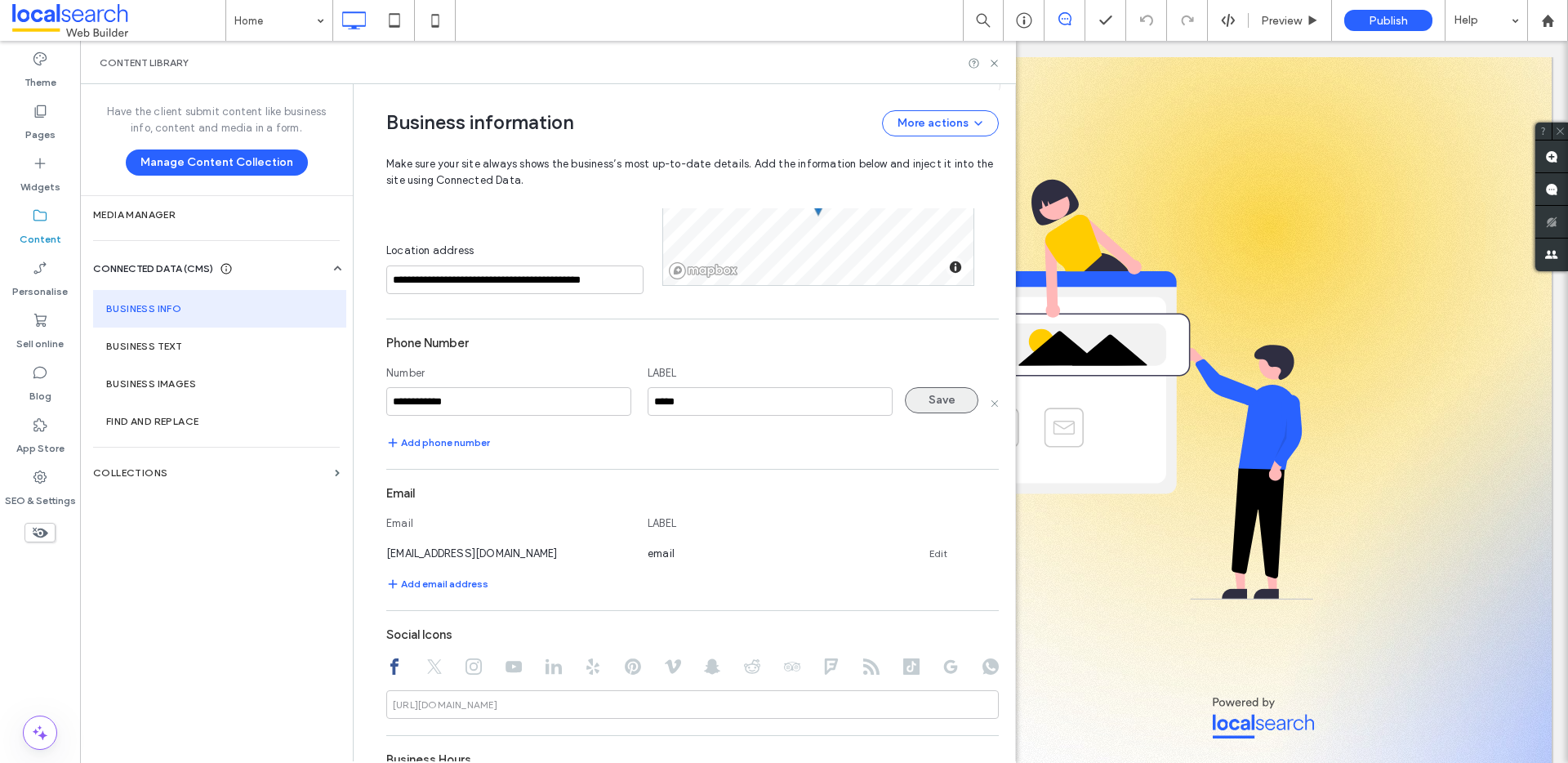
click at [938, 399] on button "Save" at bounding box center [941, 400] width 73 height 26
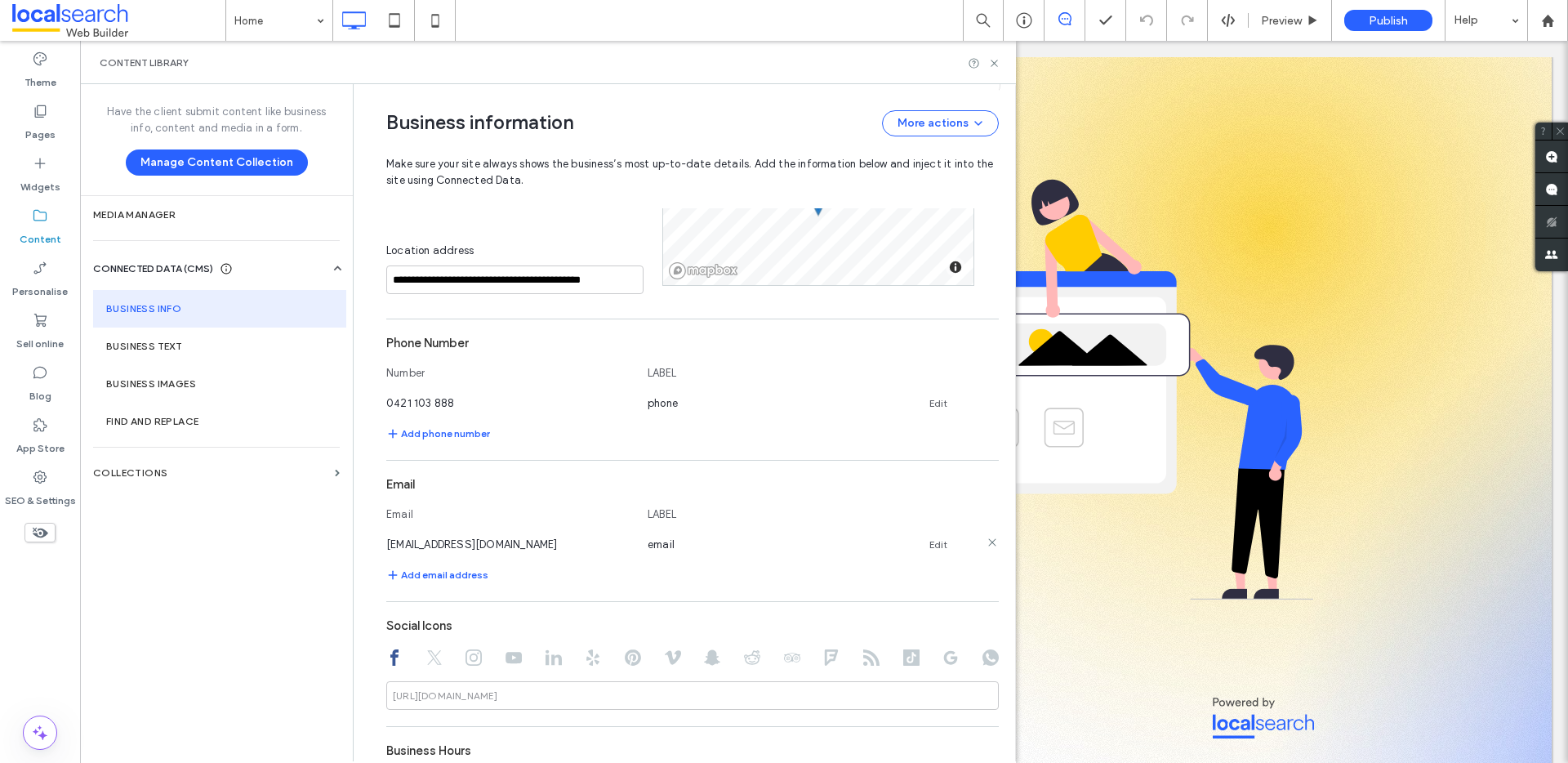
click at [930, 550] on link "Edit" at bounding box center [938, 544] width 18 height 13
click at [537, 542] on input "**********" at bounding box center [509, 543] width 245 height 29
type input "**********"
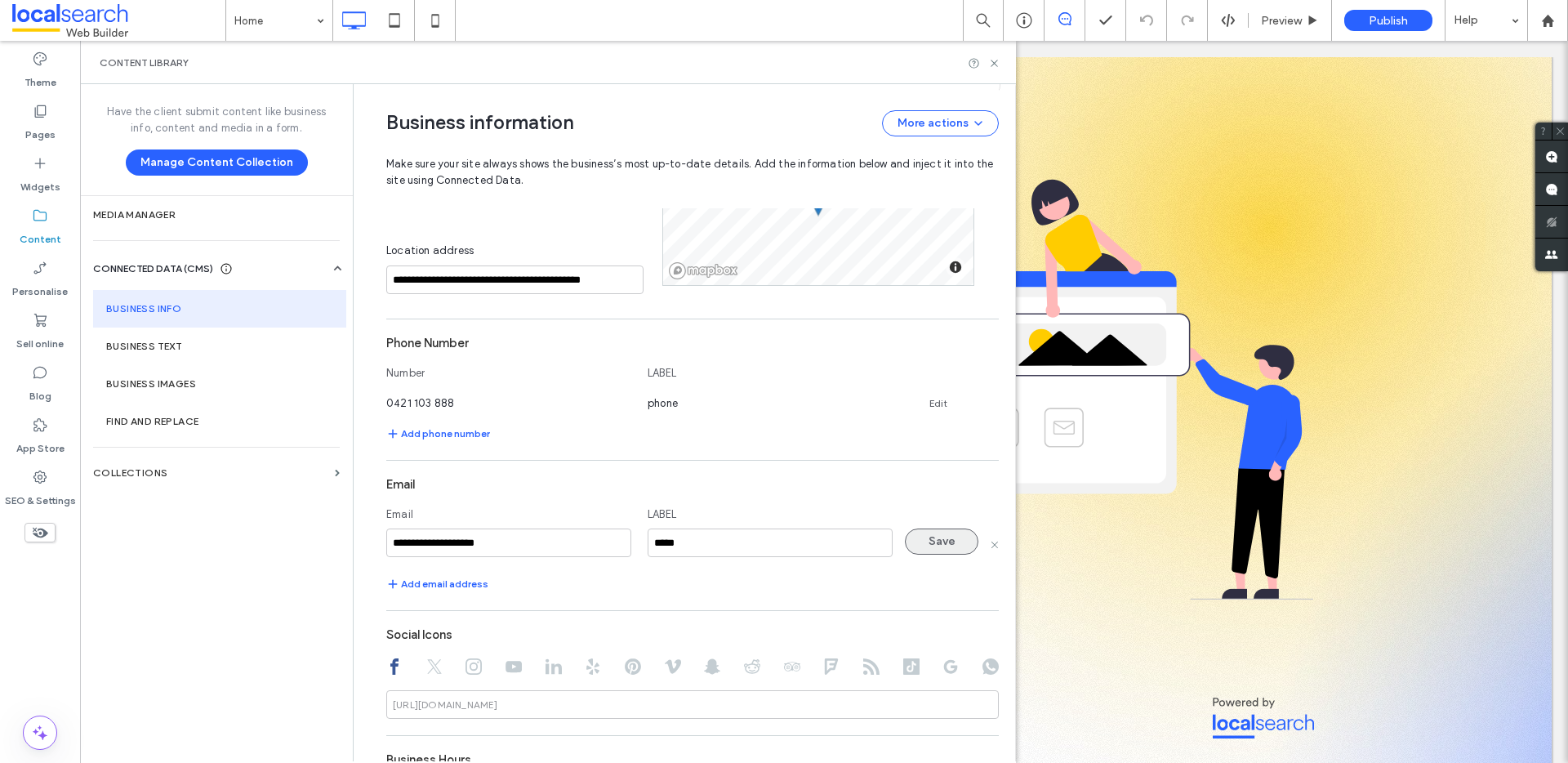
click at [949, 543] on button "Save" at bounding box center [941, 542] width 73 height 26
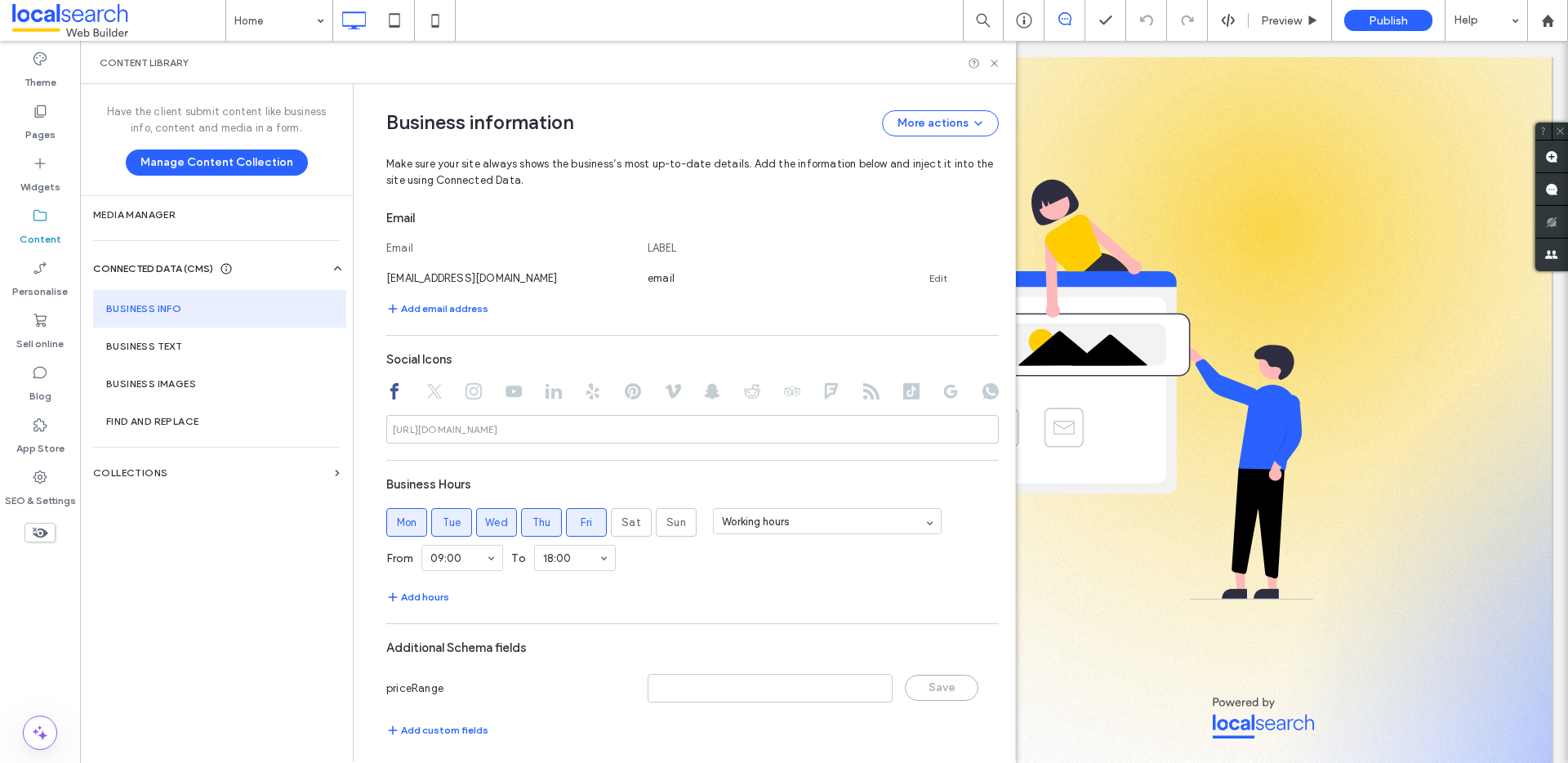
scroll to position [680, 0]
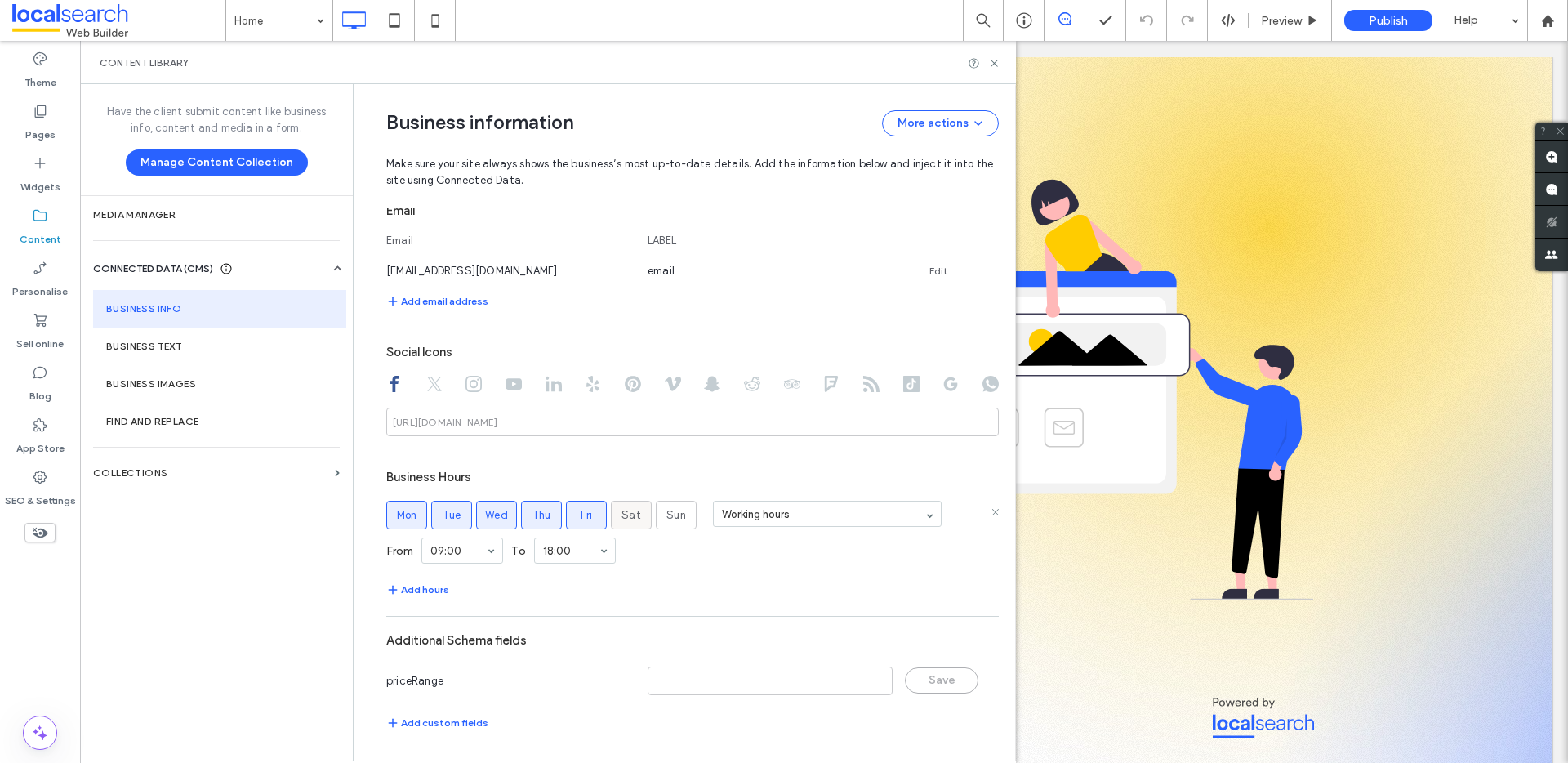
click at [630, 514] on span "Sat" at bounding box center [631, 515] width 20 height 16
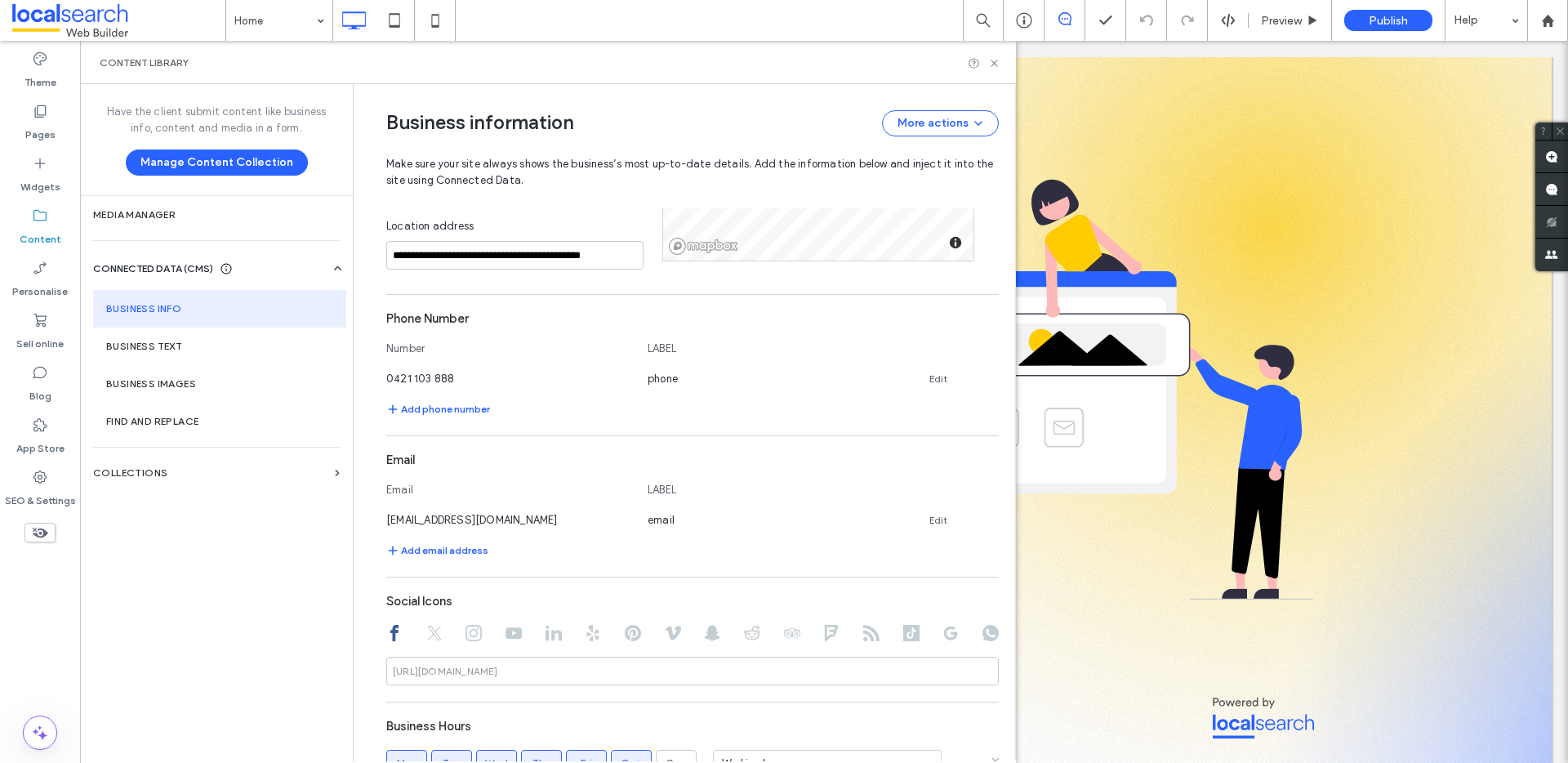
scroll to position [79, 0]
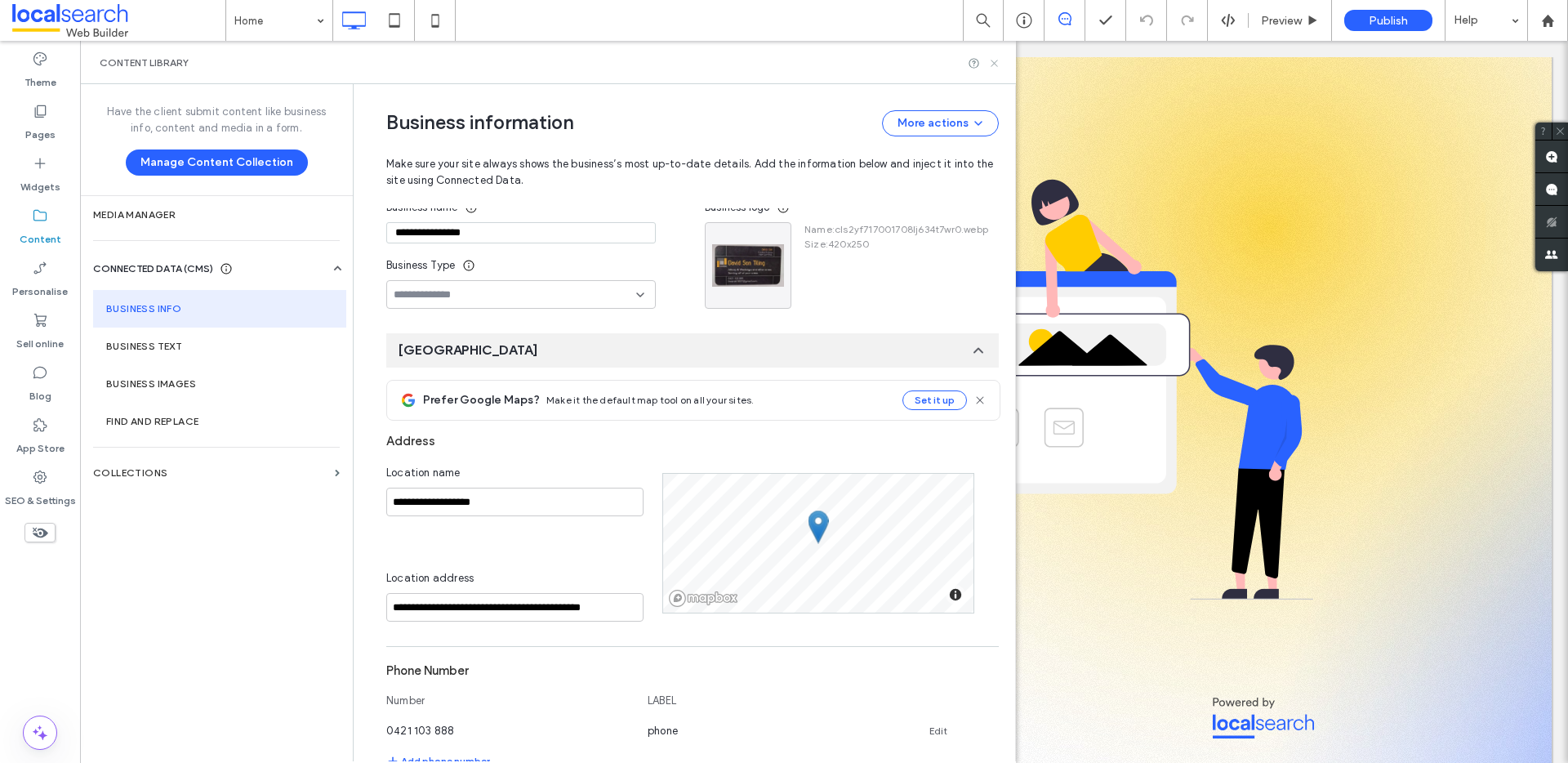
click at [998, 60] on icon at bounding box center [994, 63] width 12 height 12
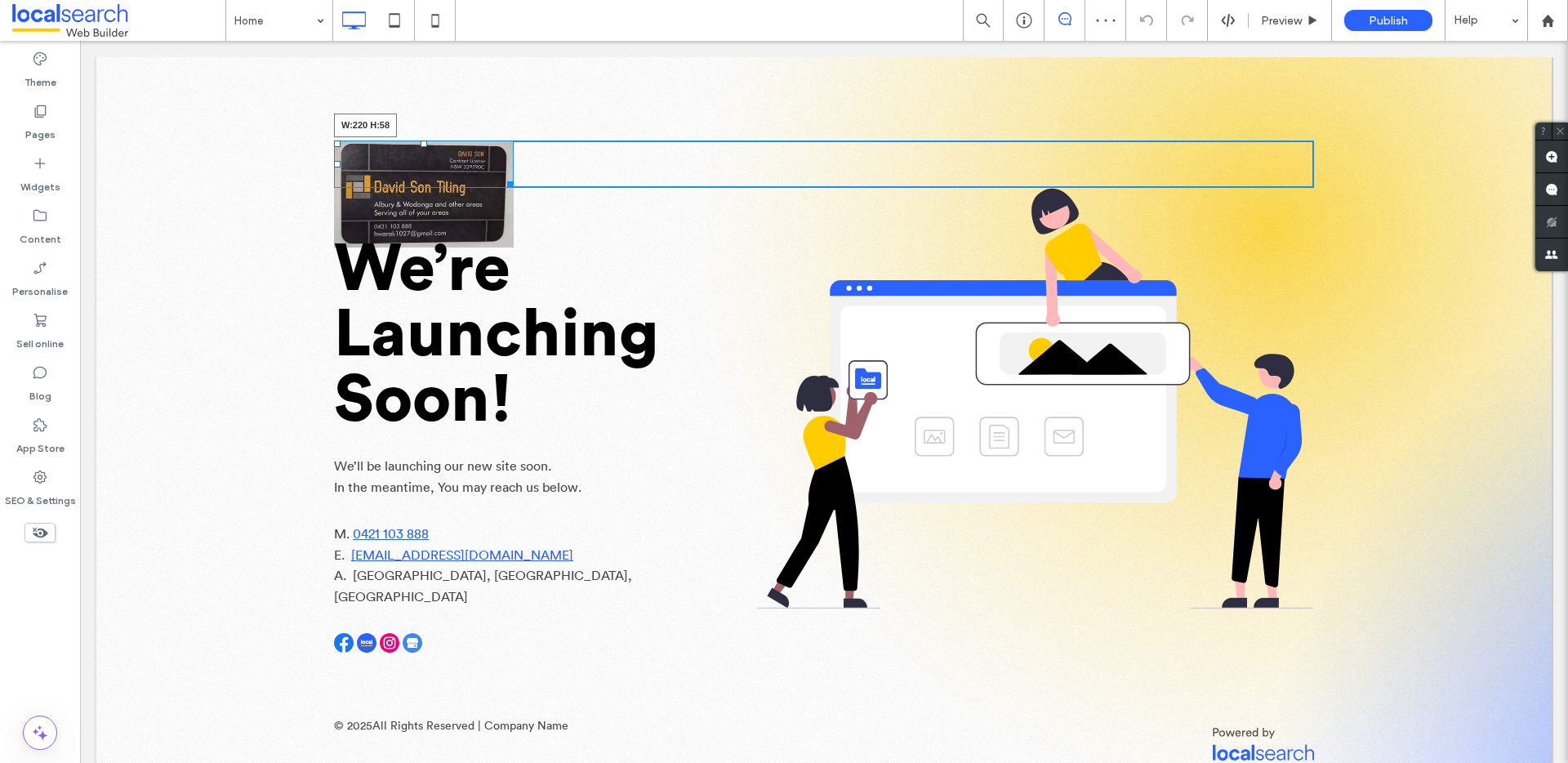
scroll to position [0, 0]
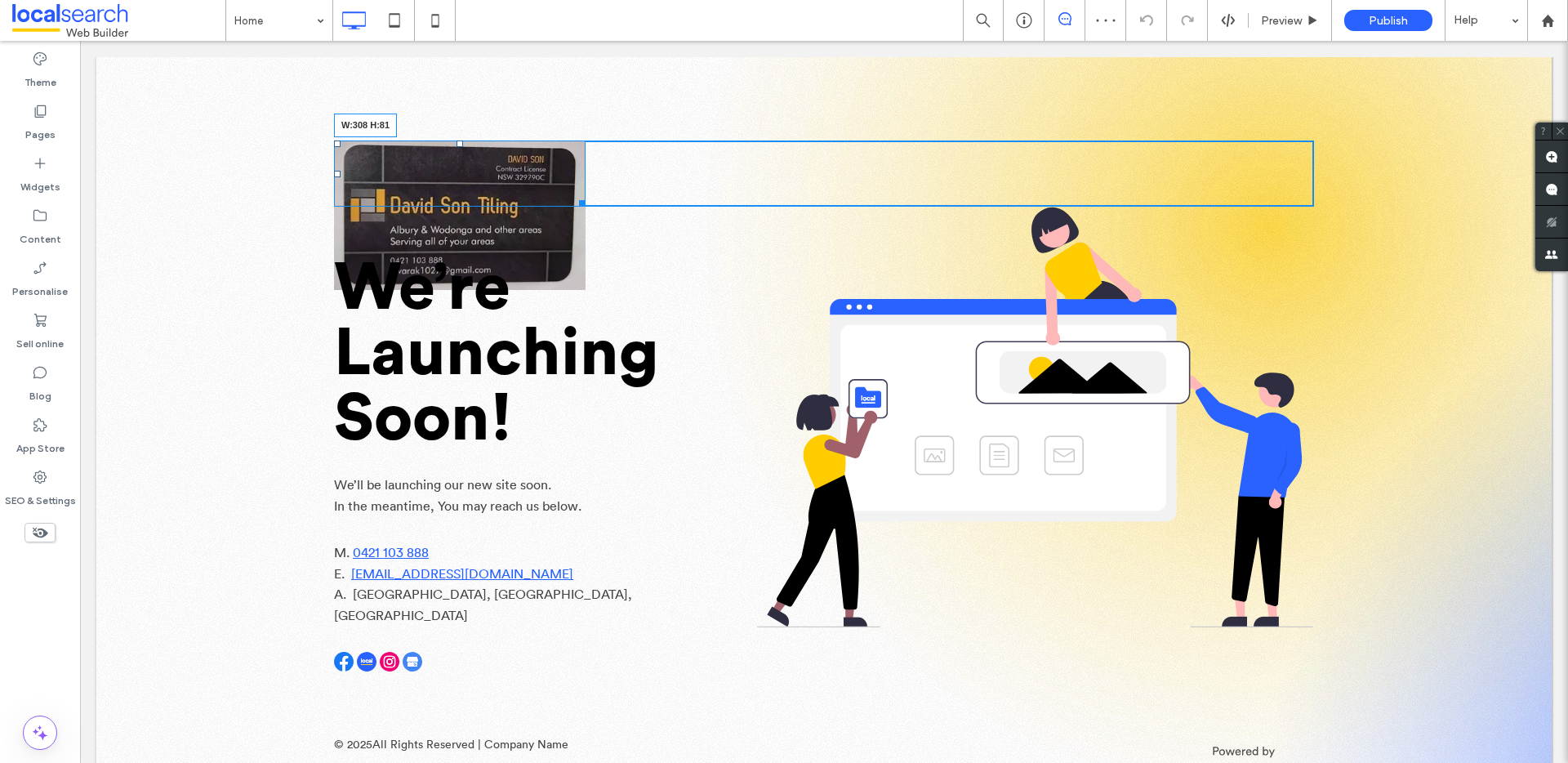
click at [501, 228] on div "W:308 H:81 Click To Paste We’re Launching Soon! We’ll be launching our new site…" at bounding box center [823, 485] width 980 height 689
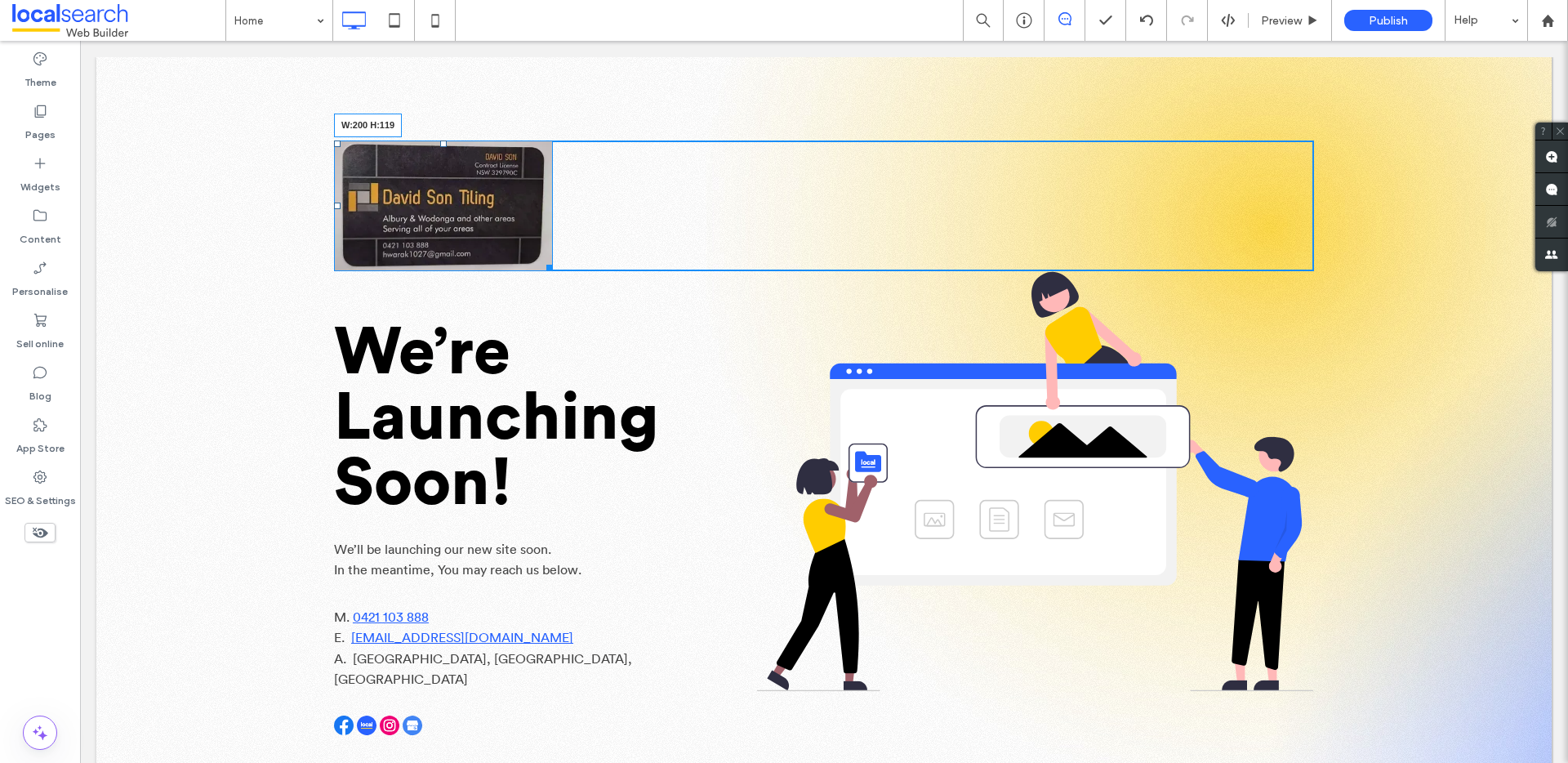
drag, startPoint x: 538, startPoint y: 264, endPoint x: 507, endPoint y: 252, distance: 33.2
click at [507, 252] on div "W:200 H:119 Click To Paste We’re Launching Soon! We’ll be launching our new sit…" at bounding box center [823, 517] width 980 height 753
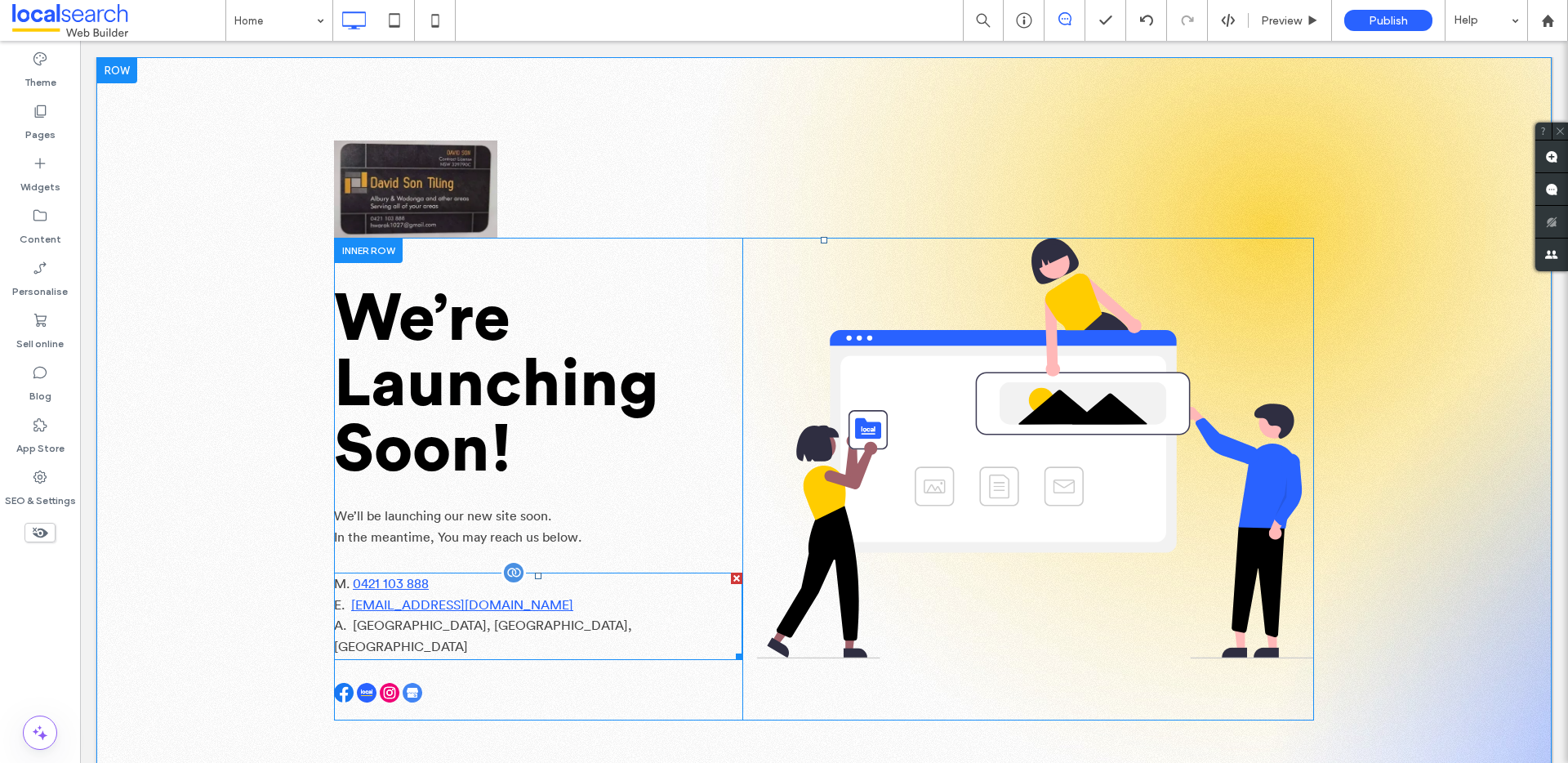
click at [603, 629] on span "Springdale Heights, New South Wales, Australia" at bounding box center [483, 636] width 298 height 34
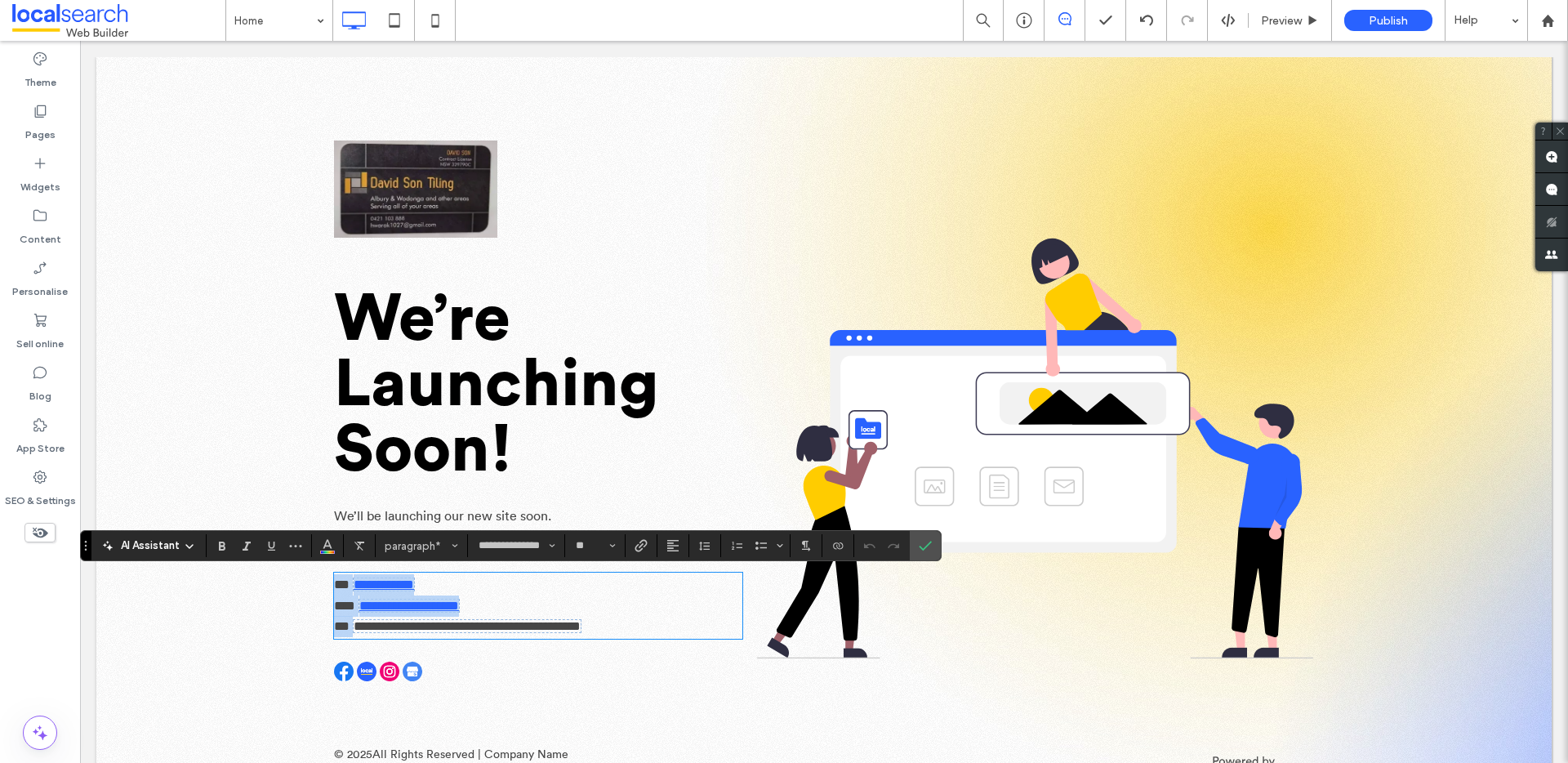
click at [581, 628] on span "**********" at bounding box center [466, 626] width 227 height 12
click at [839, 543] on use "Connect to data" at bounding box center [838, 546] width 10 height 7
click at [876, 503] on span "Disconnect" at bounding box center [867, 504] width 56 height 16
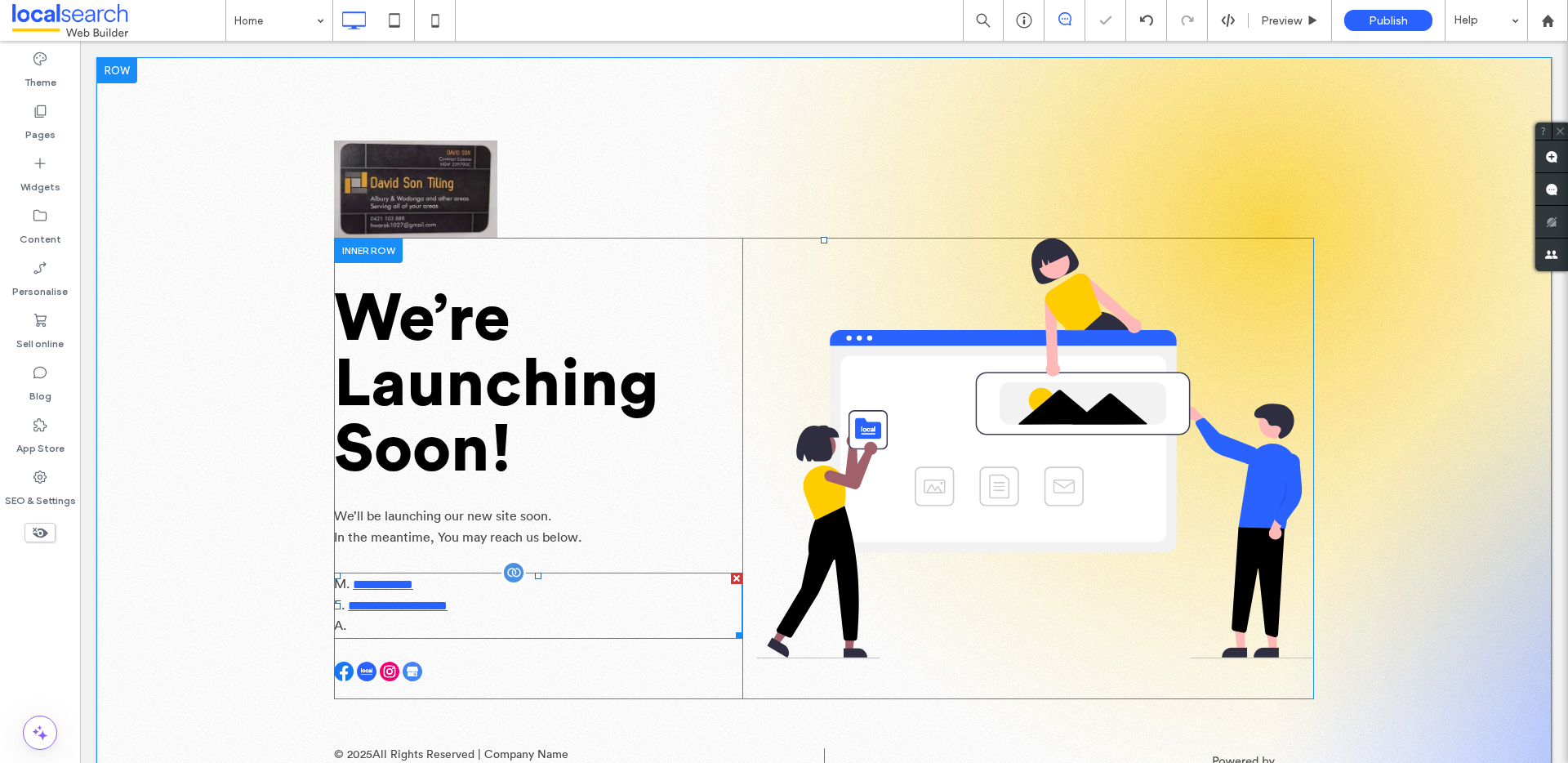
click at [381, 627] on p "A." at bounding box center [538, 626] width 409 height 21
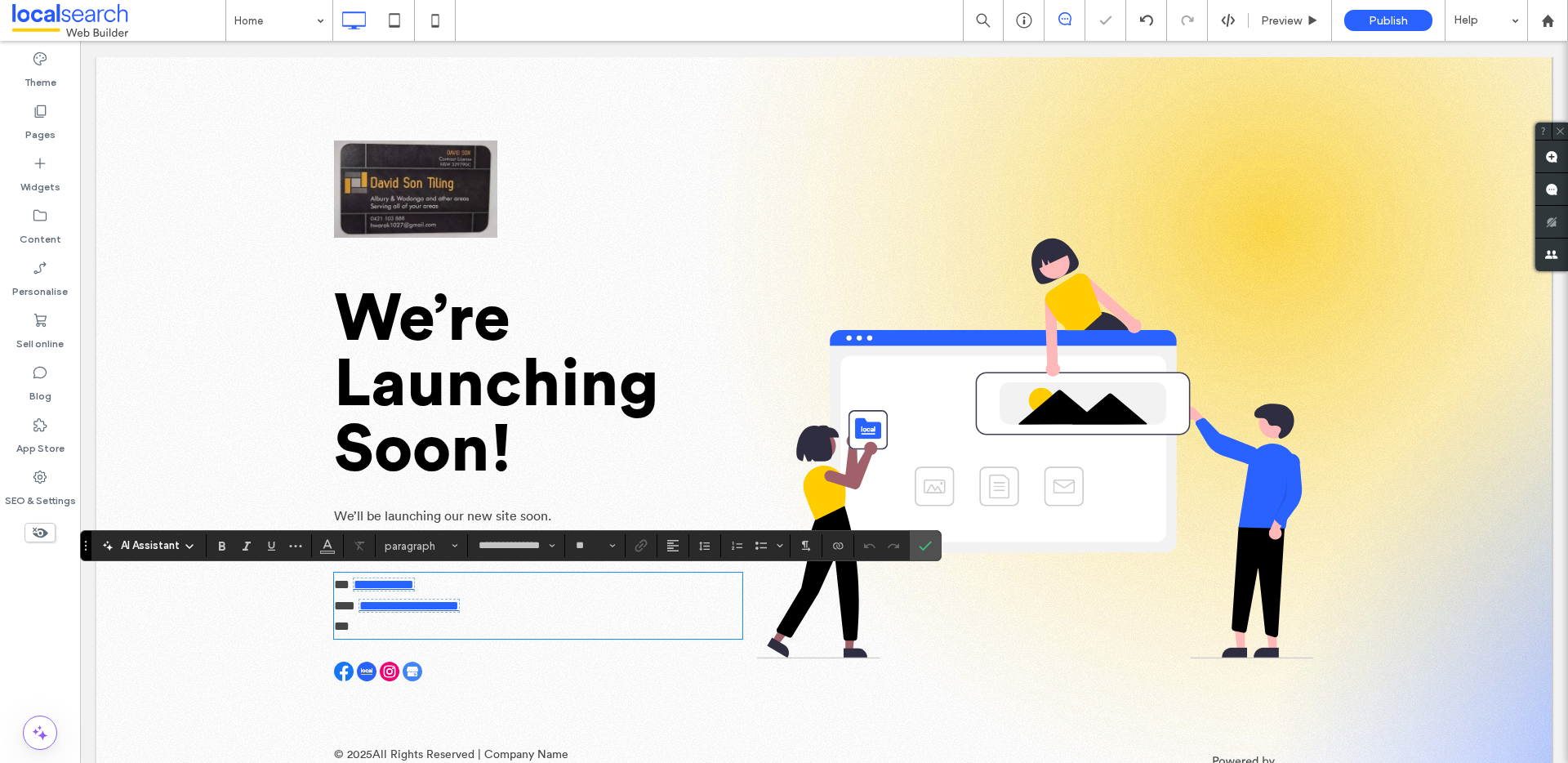
click at [375, 627] on p "**" at bounding box center [538, 626] width 409 height 21
click at [354, 624] on p "**" at bounding box center [538, 626] width 409 height 21
click at [525, 624] on p "**********" at bounding box center [538, 626] width 409 height 21
click at [524, 627] on p "**********" at bounding box center [538, 626] width 409 height 21
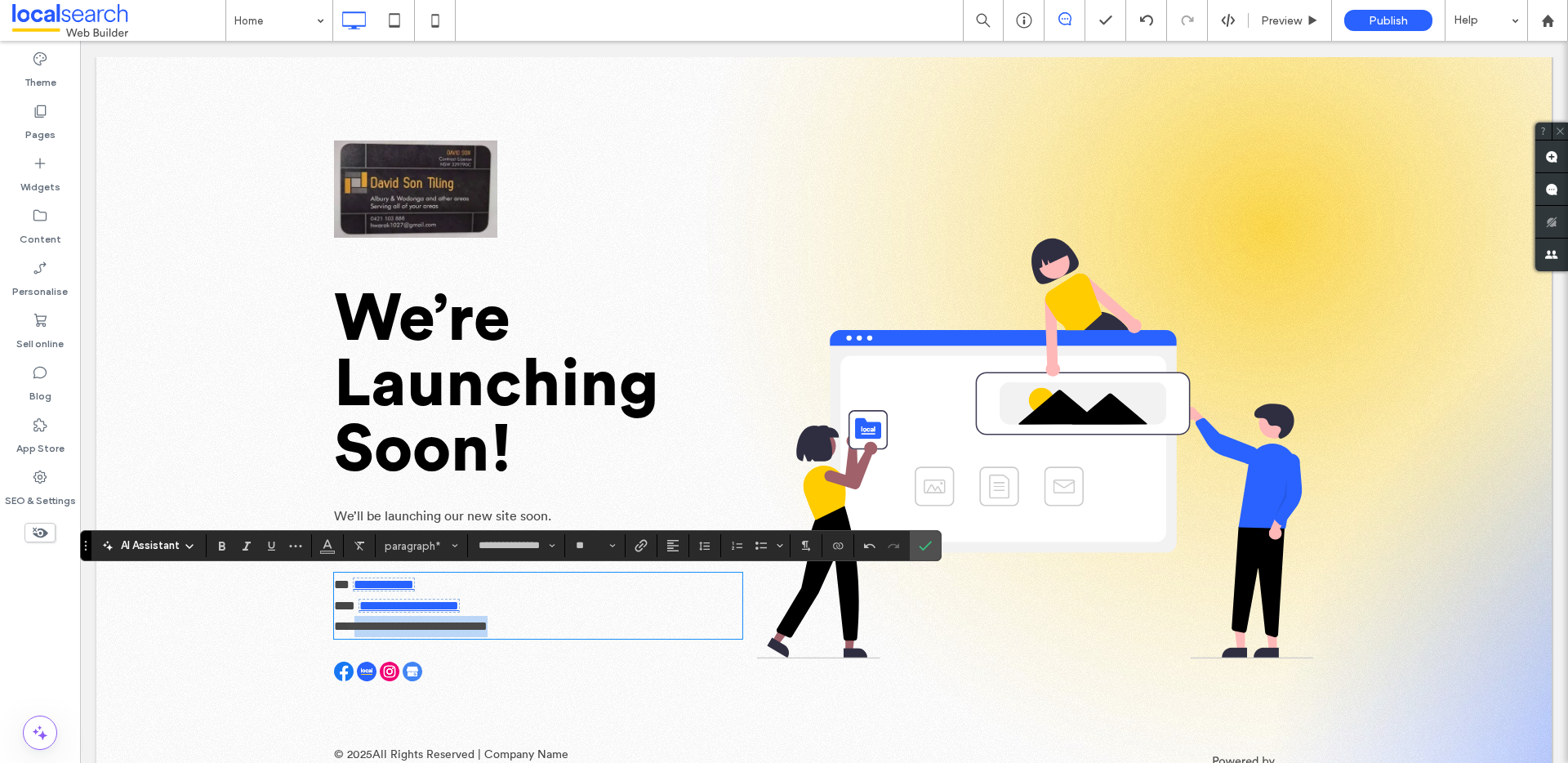
drag, startPoint x: 524, startPoint y: 627, endPoint x: 345, endPoint y: 628, distance: 179.0
click at [345, 628] on p "**********" at bounding box center [538, 626] width 409 height 21
click at [647, 547] on label "Link" at bounding box center [641, 546] width 25 height 23
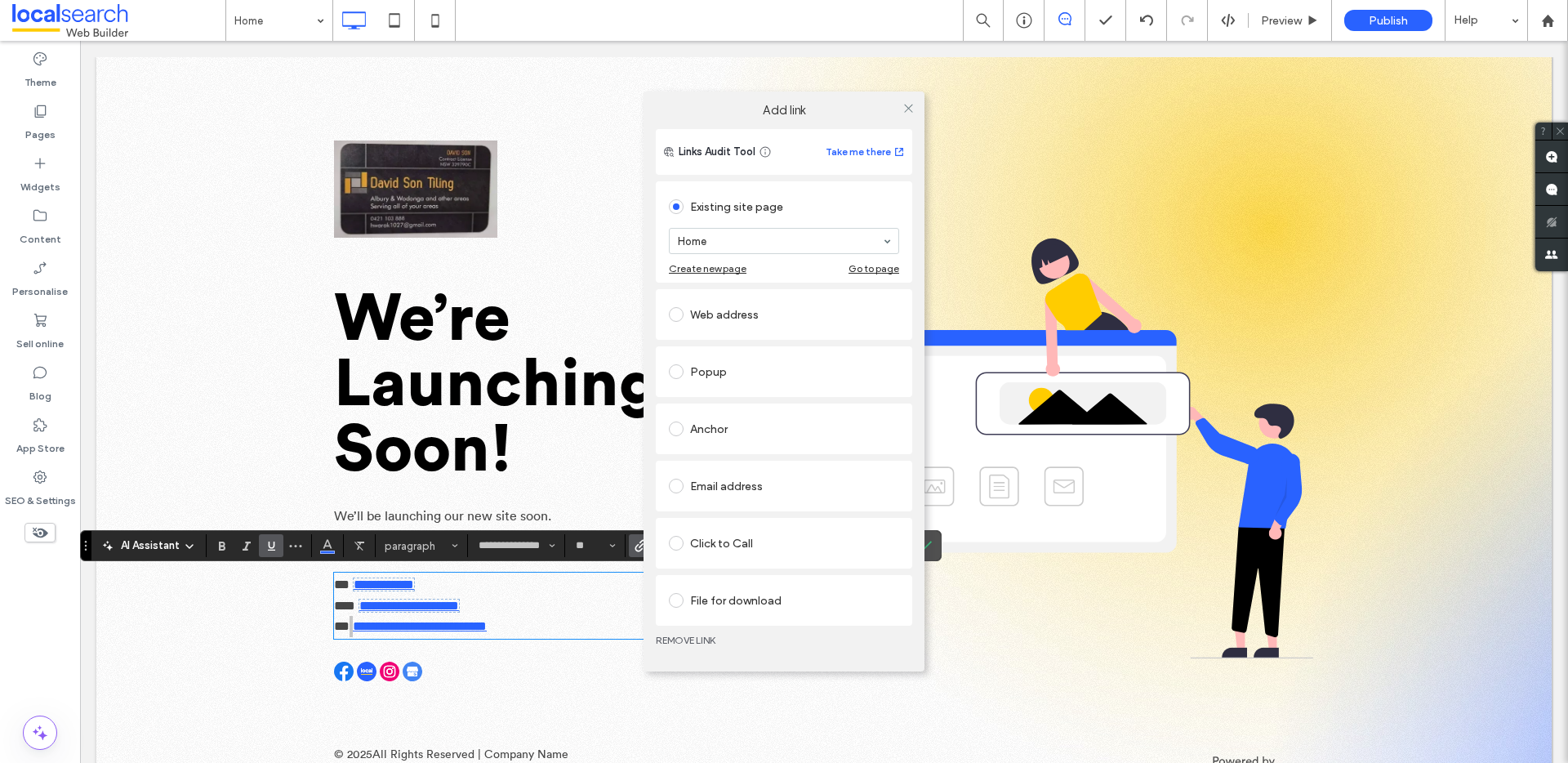
click at [676, 316] on span at bounding box center [676, 314] width 14 height 14
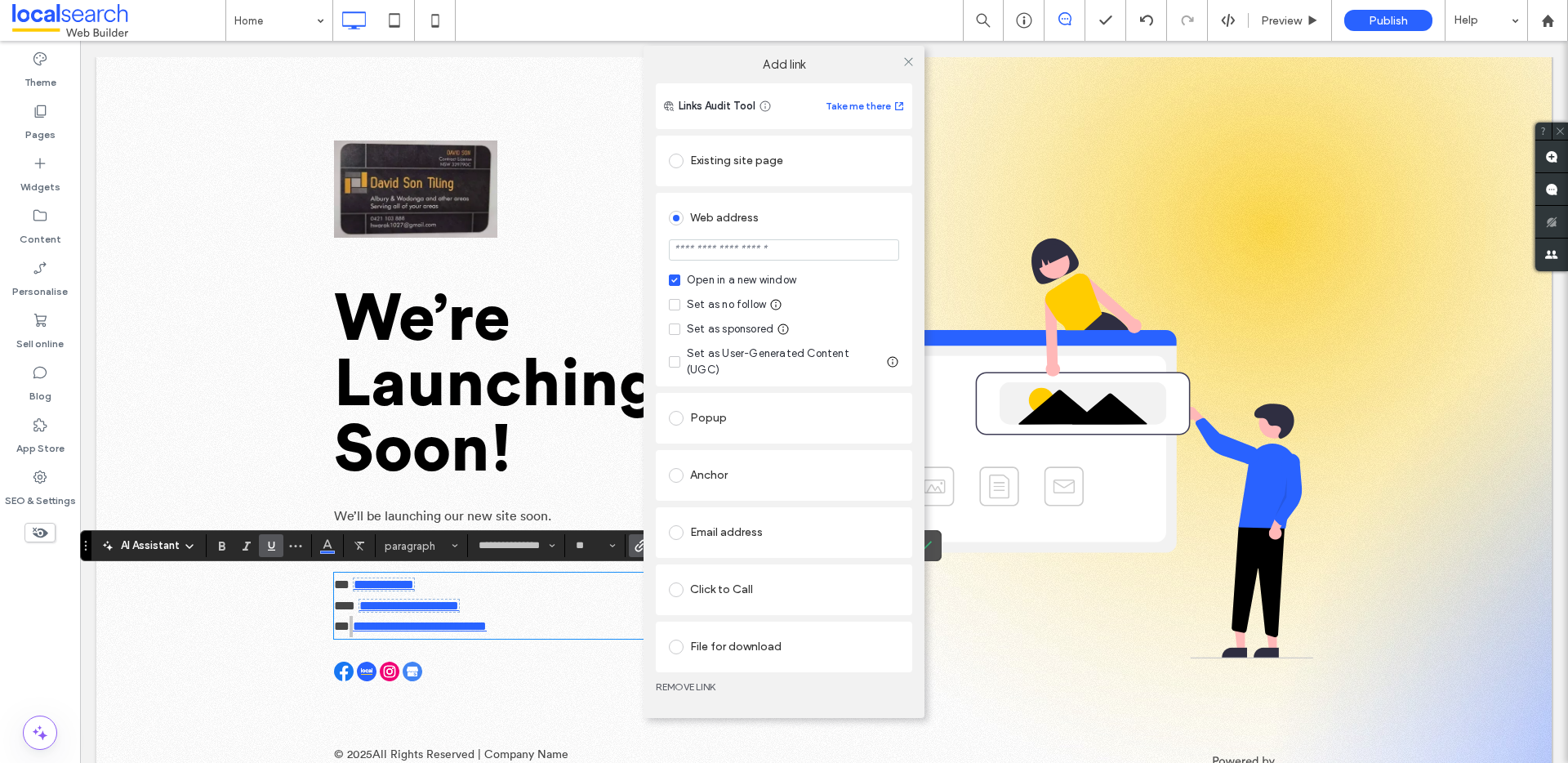
click at [749, 258] on input "url" at bounding box center [784, 250] width 231 height 21
paste input "**********"
type input "**********"
click at [681, 313] on label "Set as no follow" at bounding box center [718, 304] width 97 height 16
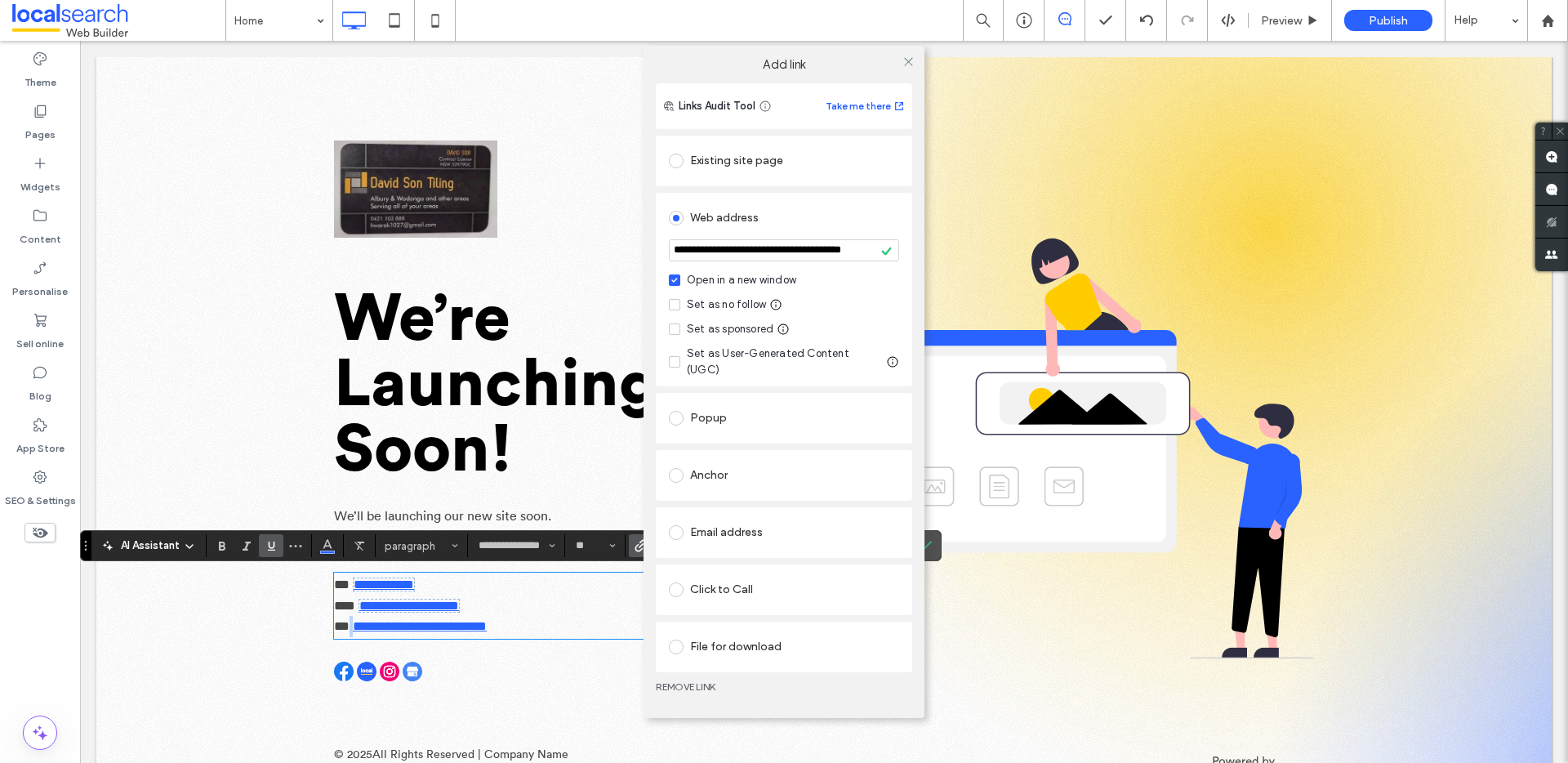
scroll to position [0, 0]
click at [910, 68] on icon at bounding box center [908, 61] width 12 height 12
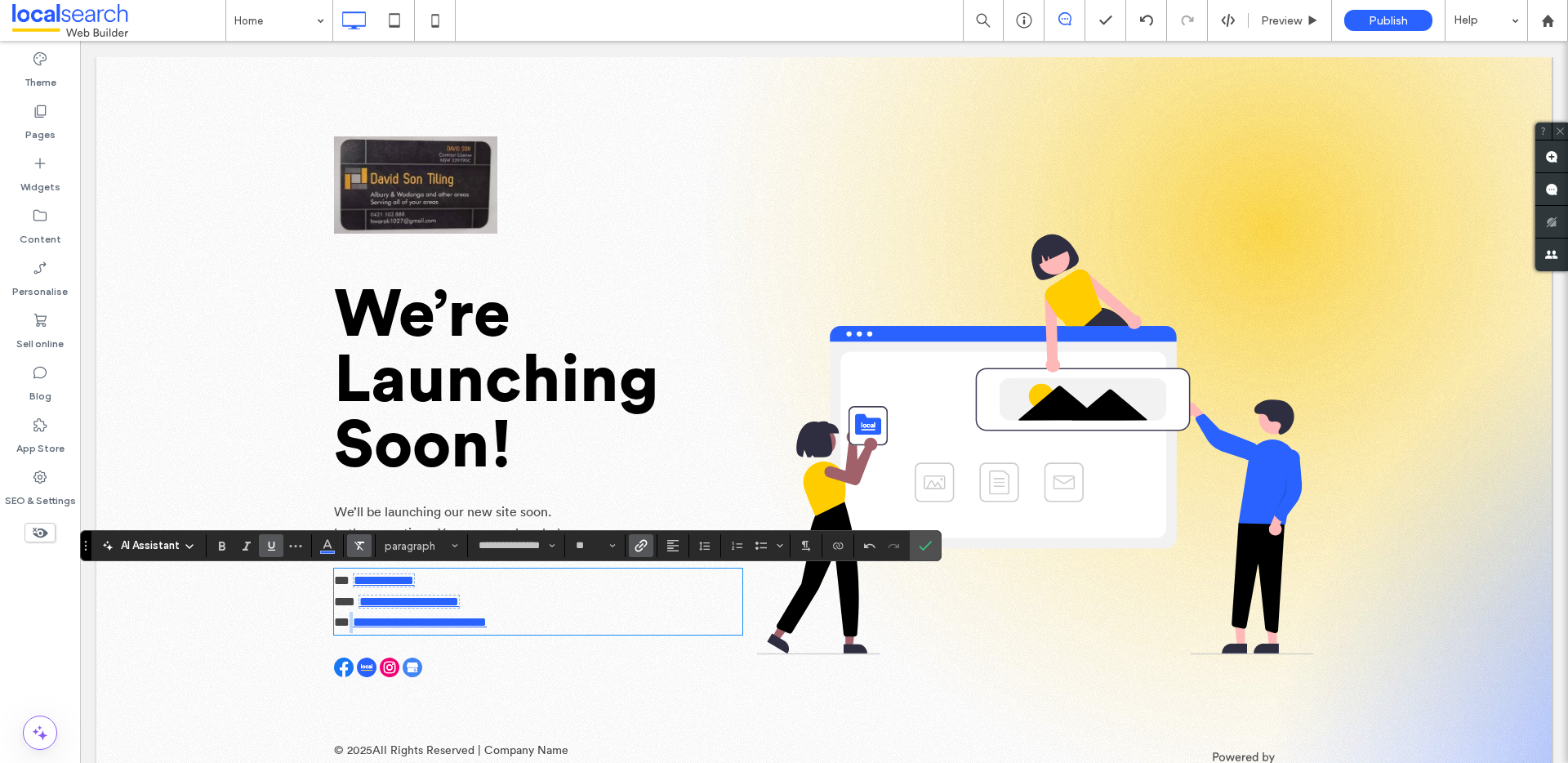
scroll to position [10, 0]
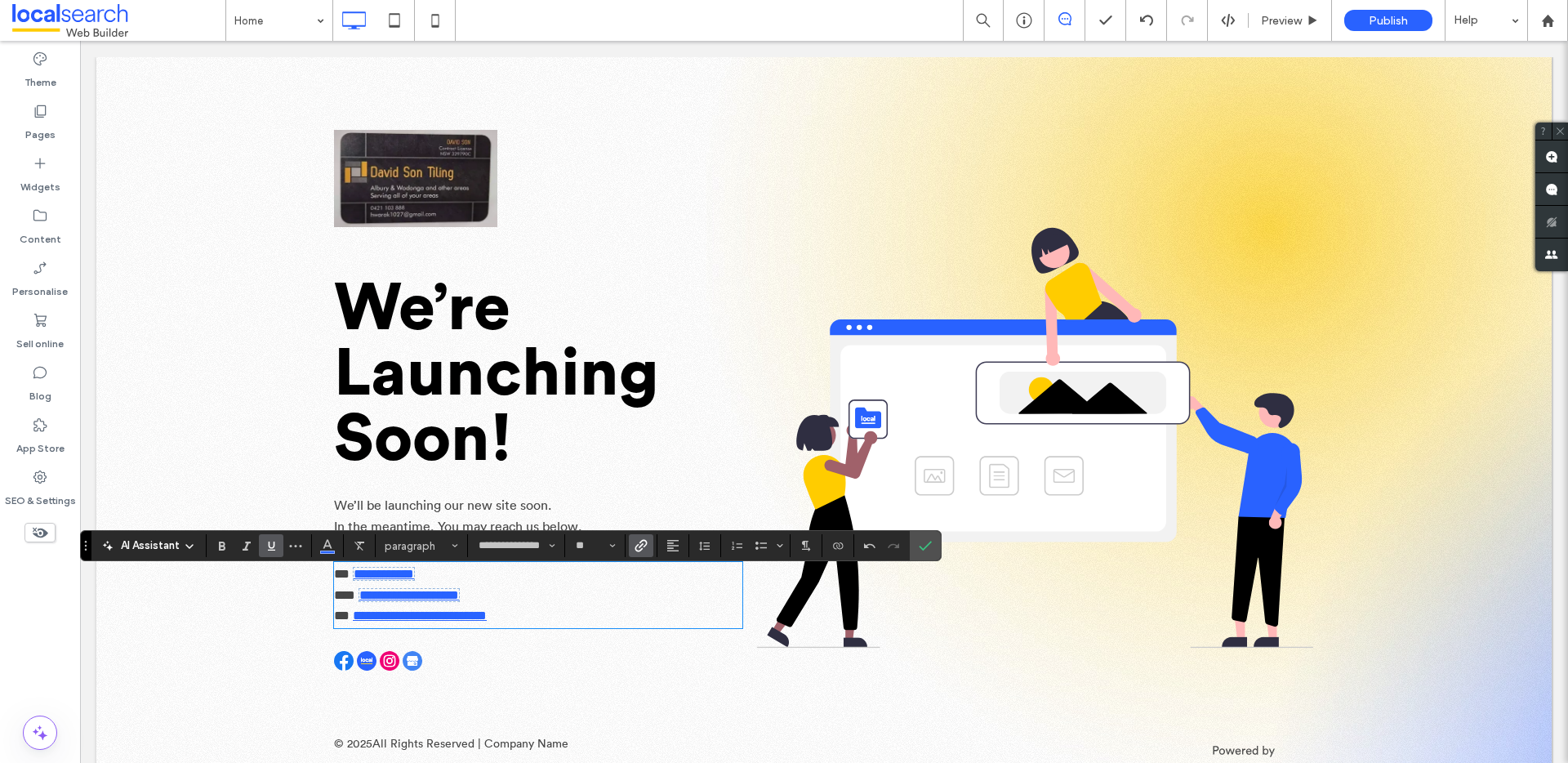
click at [533, 596] on p "**********" at bounding box center [538, 595] width 409 height 21
click at [502, 600] on p "**********" at bounding box center [538, 595] width 409 height 21
click at [504, 595] on p "**********" at bounding box center [538, 595] width 409 height 21
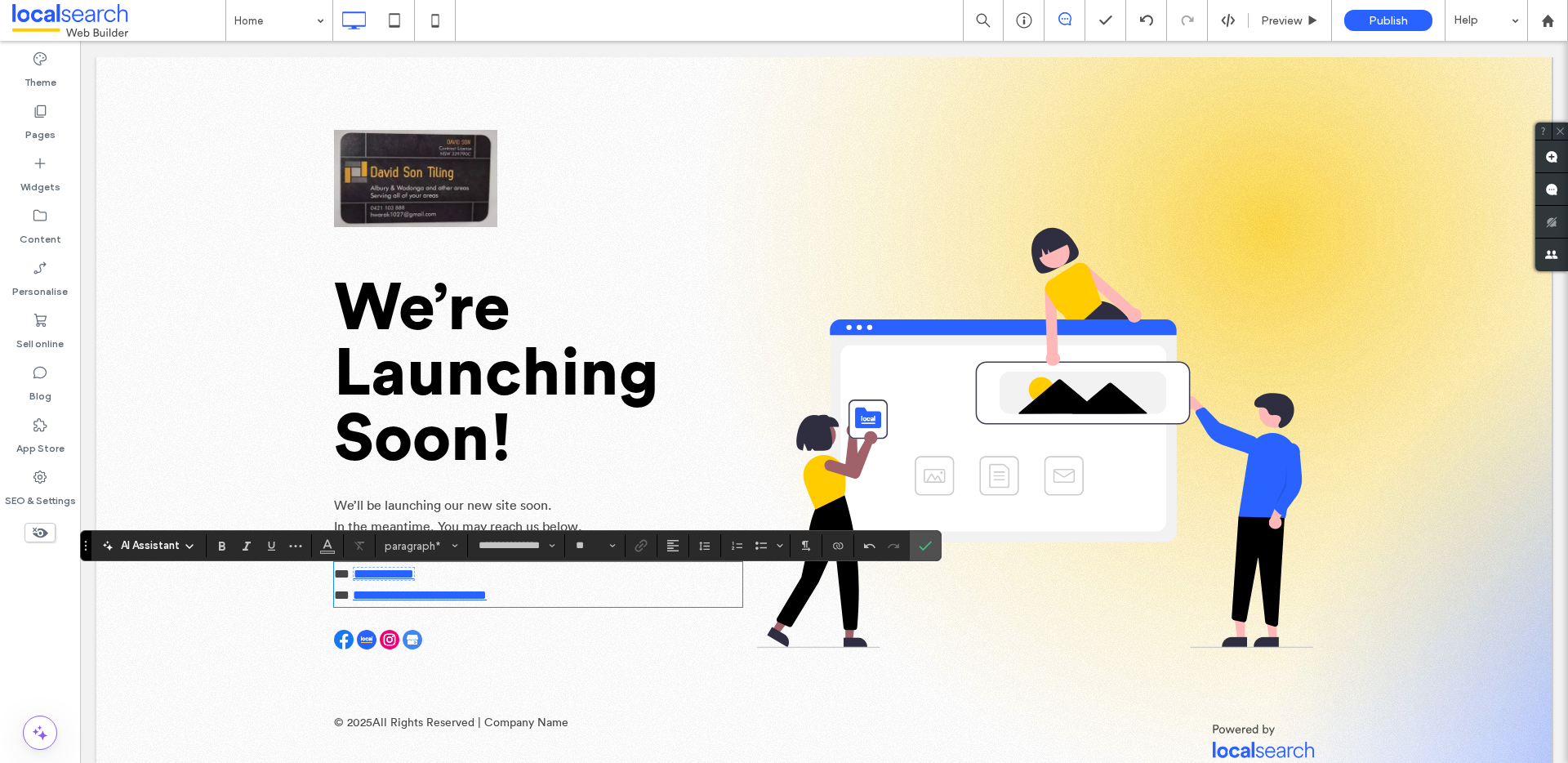
click at [334, 642] on img at bounding box center [343, 640] width 20 height 20
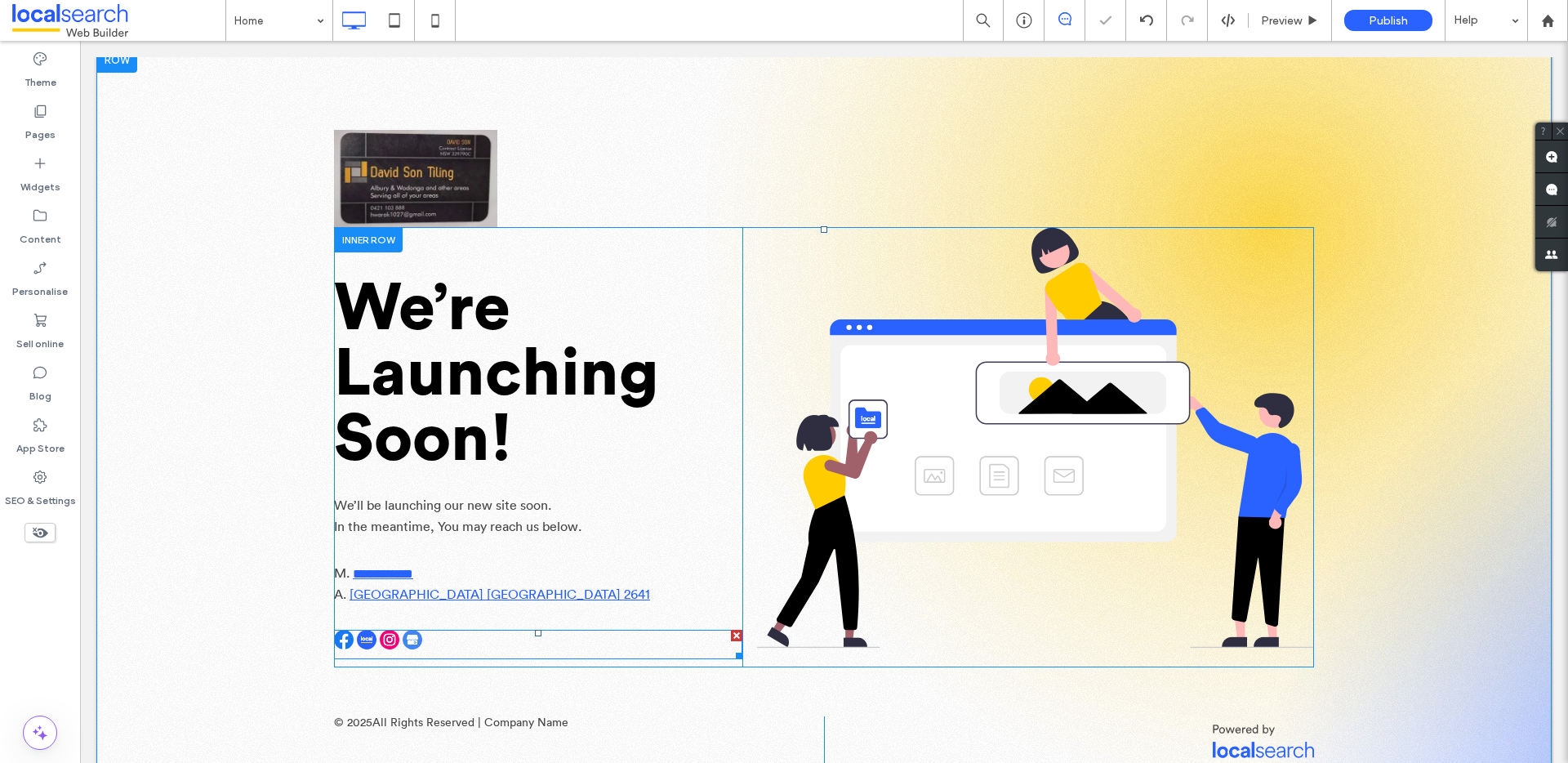
click at [367, 647] on span at bounding box center [538, 645] width 409 height 30
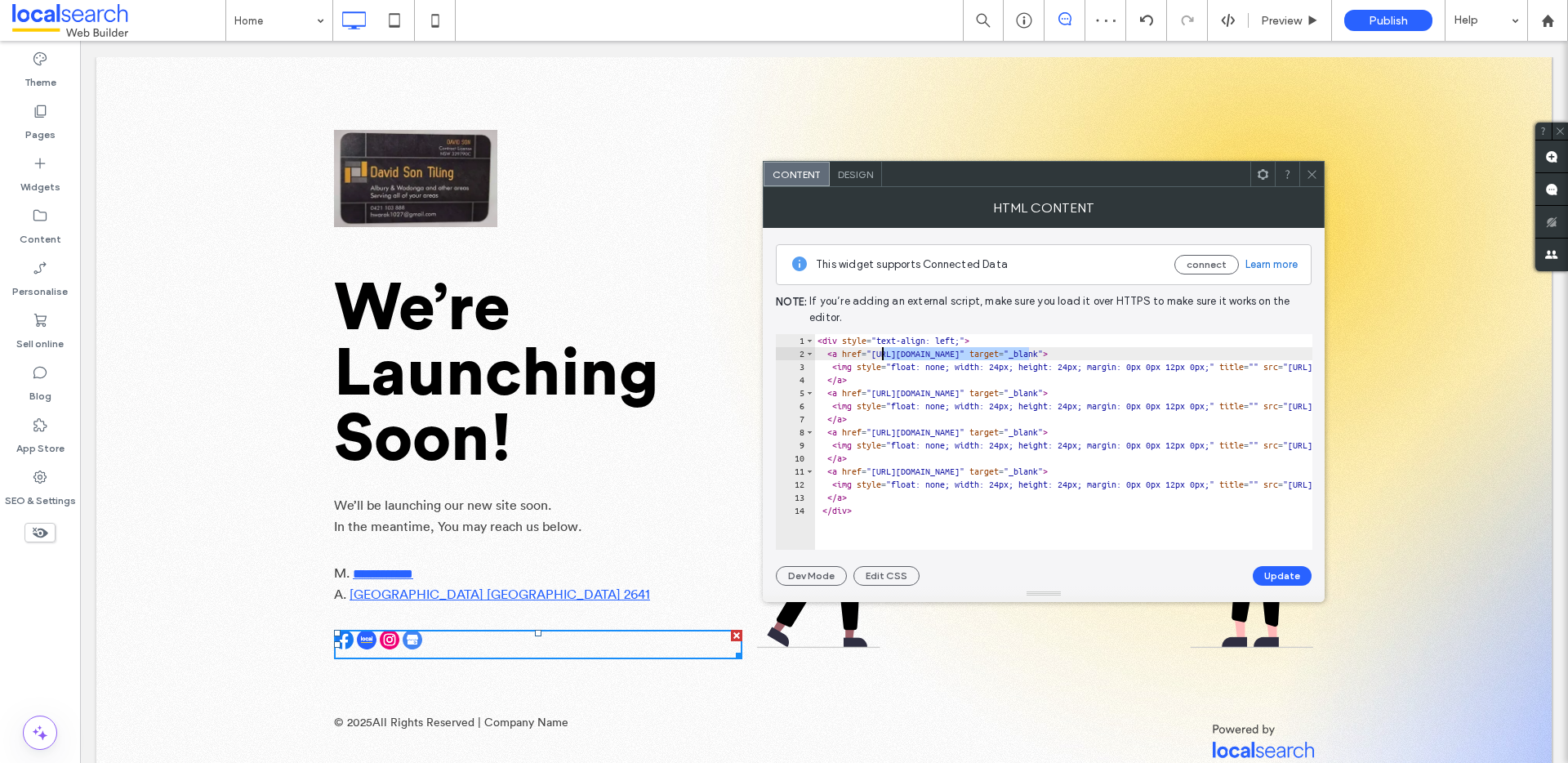
drag, startPoint x: 1029, startPoint y: 354, endPoint x: 890, endPoint y: 358, distance: 139.1
drag, startPoint x: 1030, startPoint y: 353, endPoint x: 885, endPoint y: 353, distance: 145.0
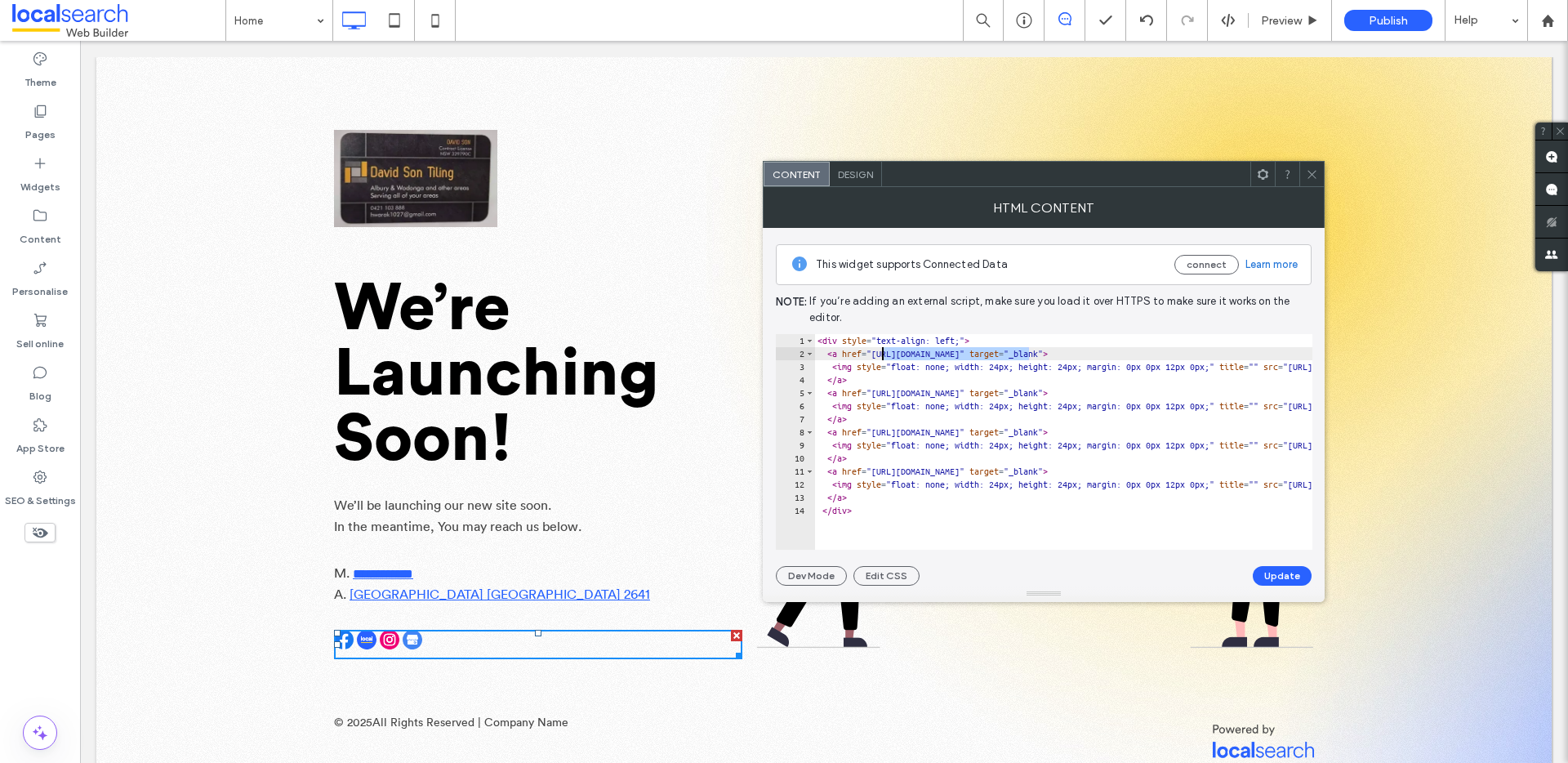
paste textarea "Cursor at row 2"
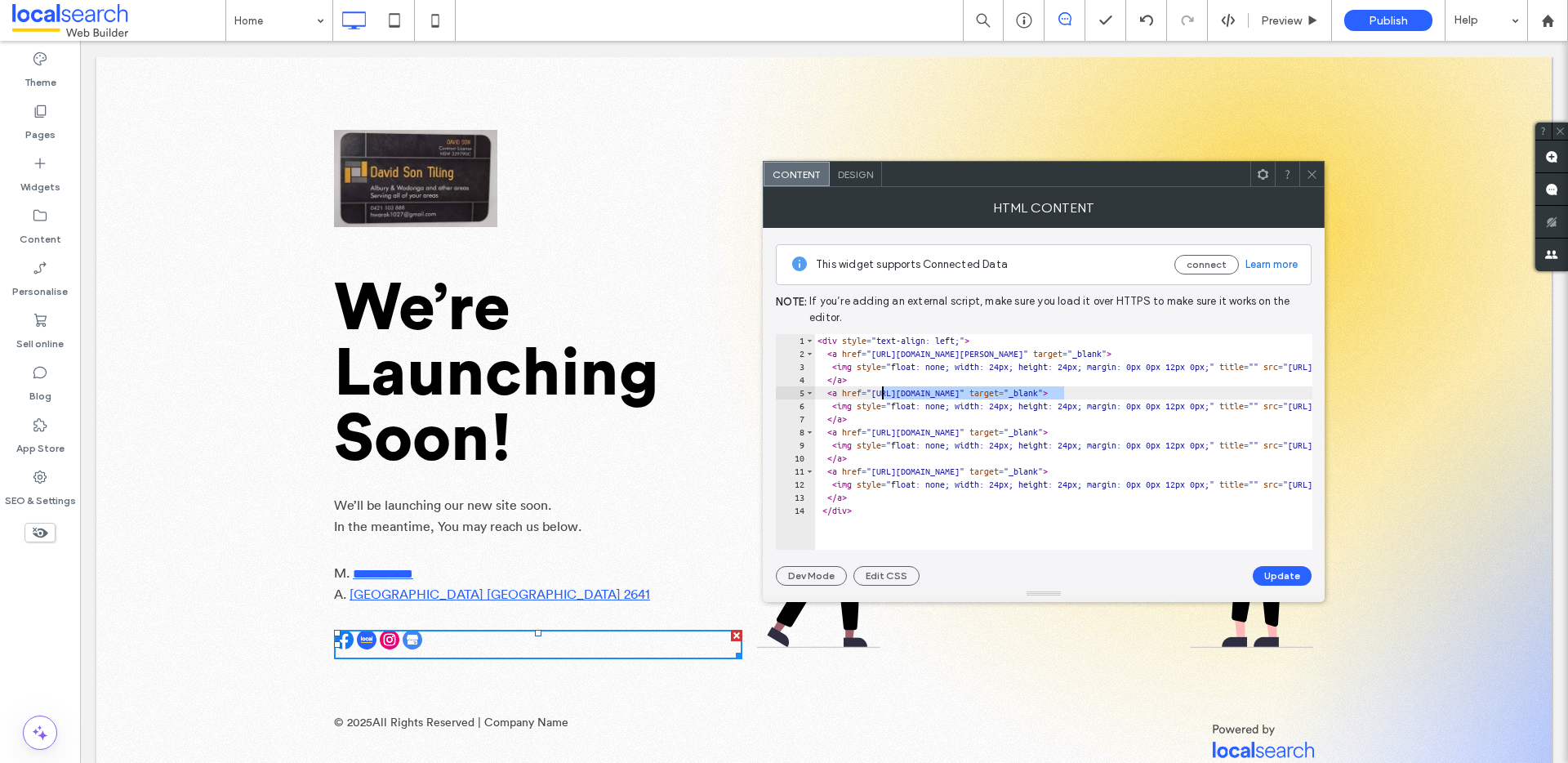
drag, startPoint x: 1066, startPoint y: 392, endPoint x: 882, endPoint y: 396, distance: 184.0
paste textarea "Cursor at row 5"
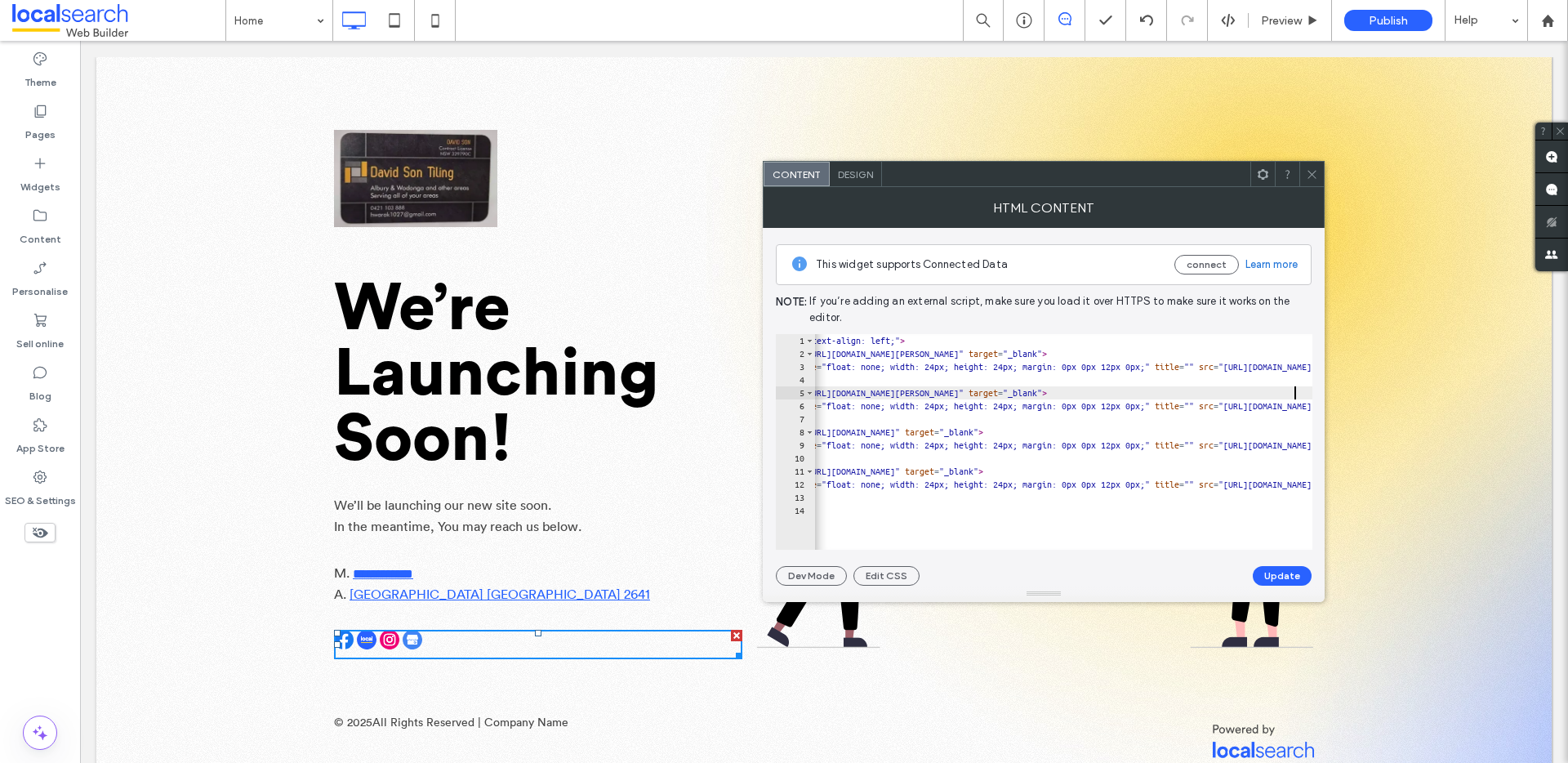
scroll to position [0, 65]
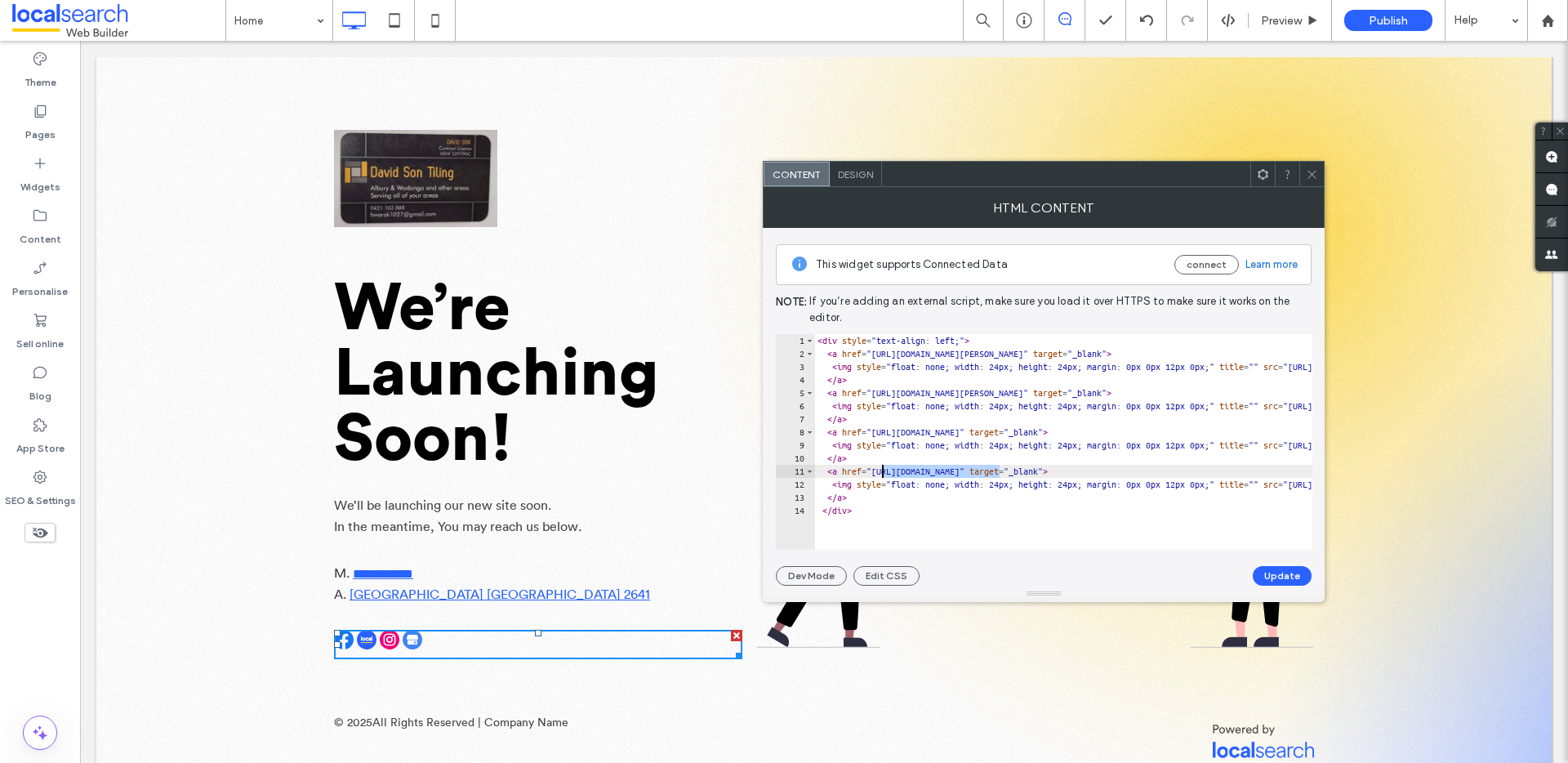
drag, startPoint x: 936, startPoint y: 471, endPoint x: 881, endPoint y: 469, distance: 55.0
paste textarea "**********"
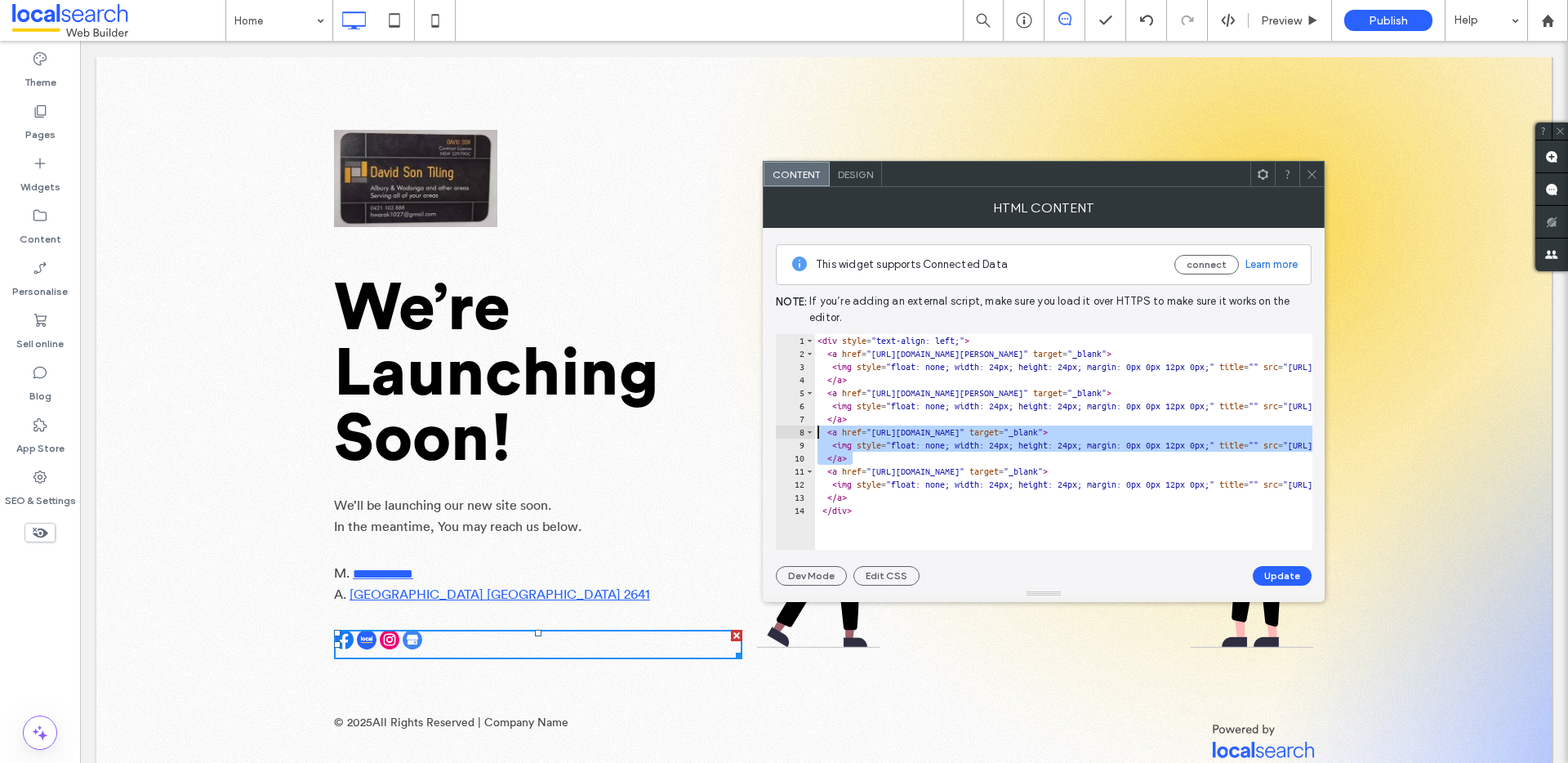
drag, startPoint x: 858, startPoint y: 459, endPoint x: 801, endPoint y: 428, distance: 64.9
click at [801, 428] on div "**********" at bounding box center [1044, 441] width 536 height 215
type textarea "**********"
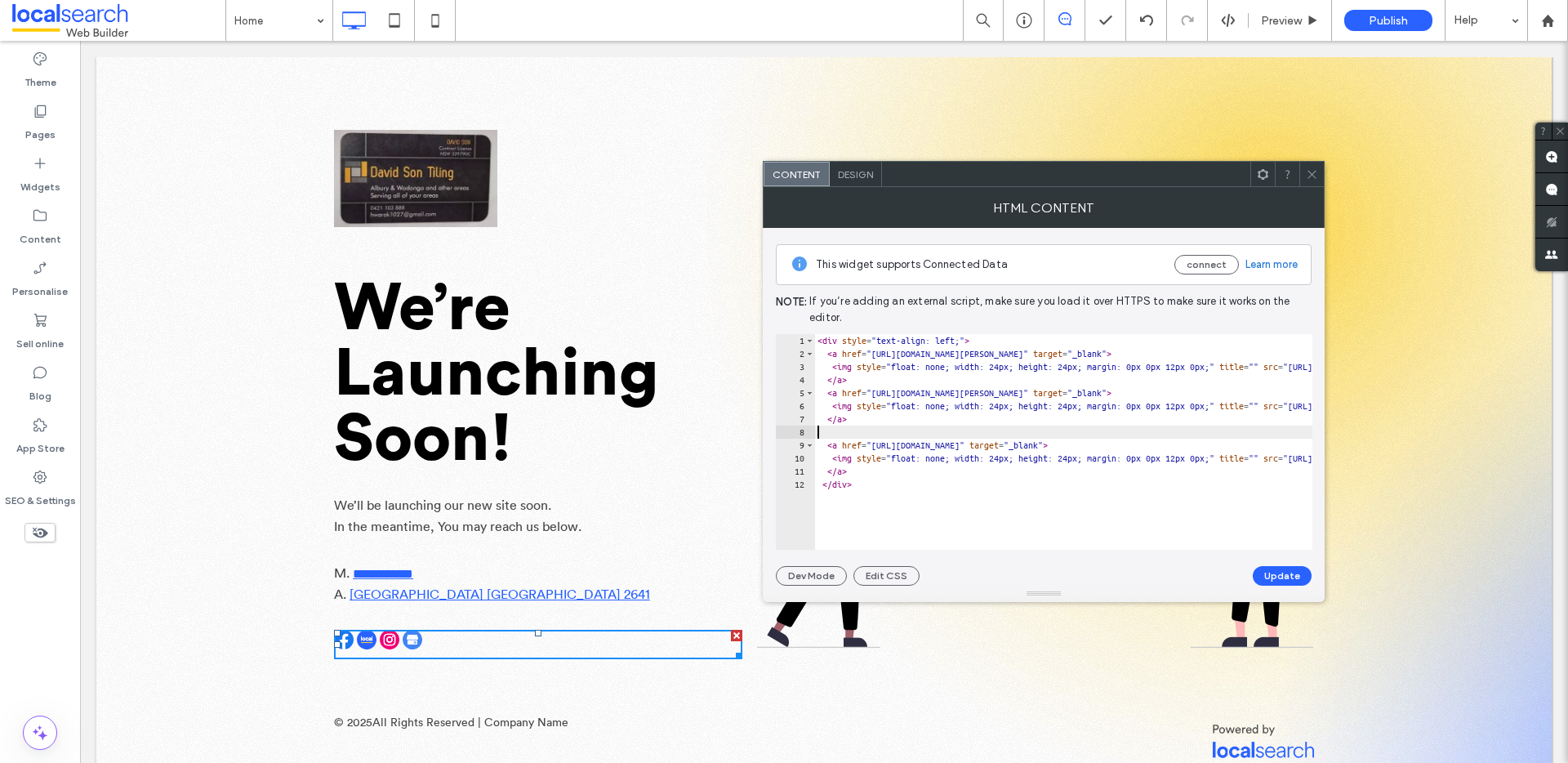
type textarea "****"
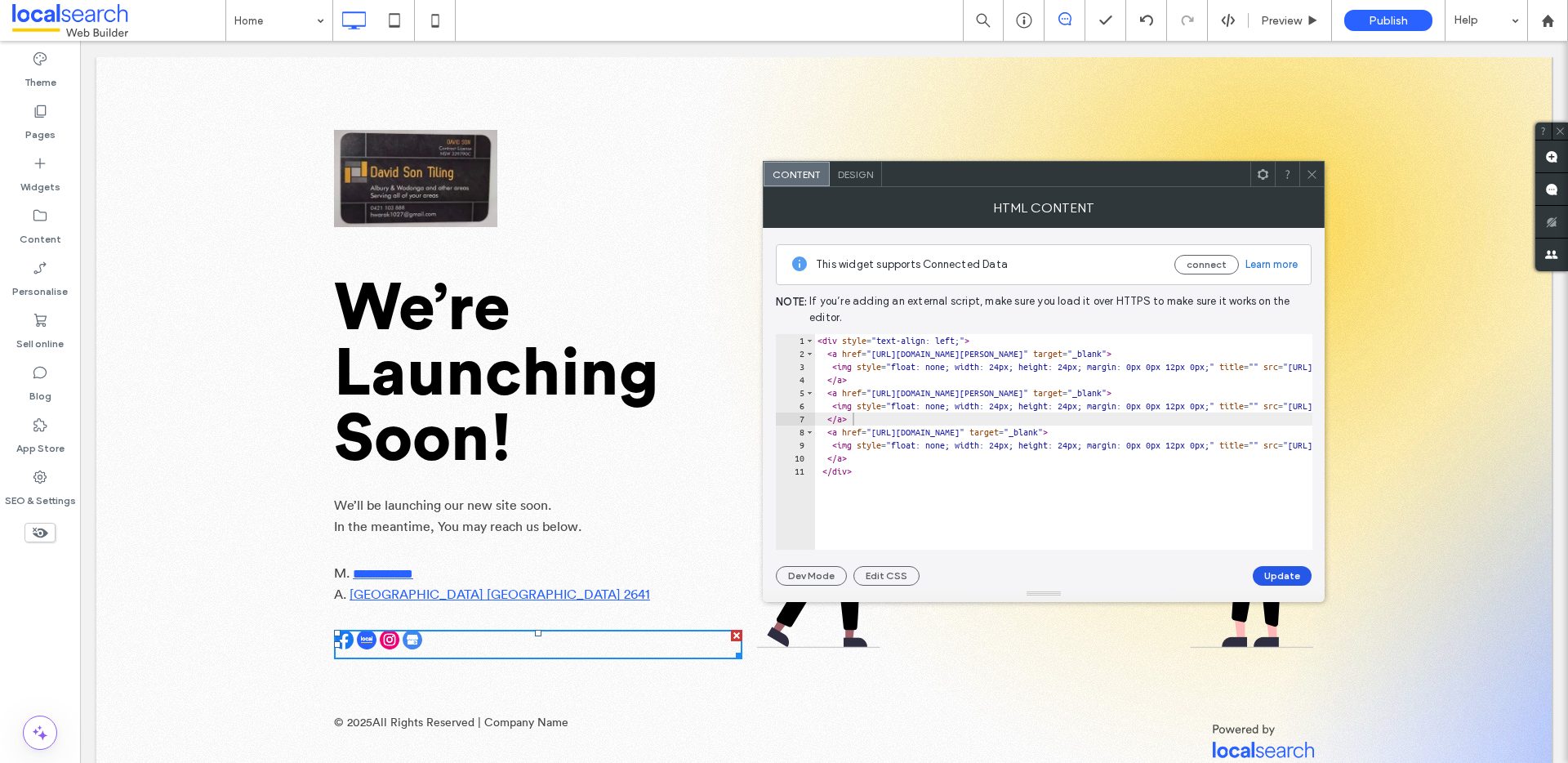
click at [1285, 570] on button "Update" at bounding box center [1282, 576] width 59 height 20
click at [1311, 169] on icon at bounding box center [1312, 175] width 12 height 12
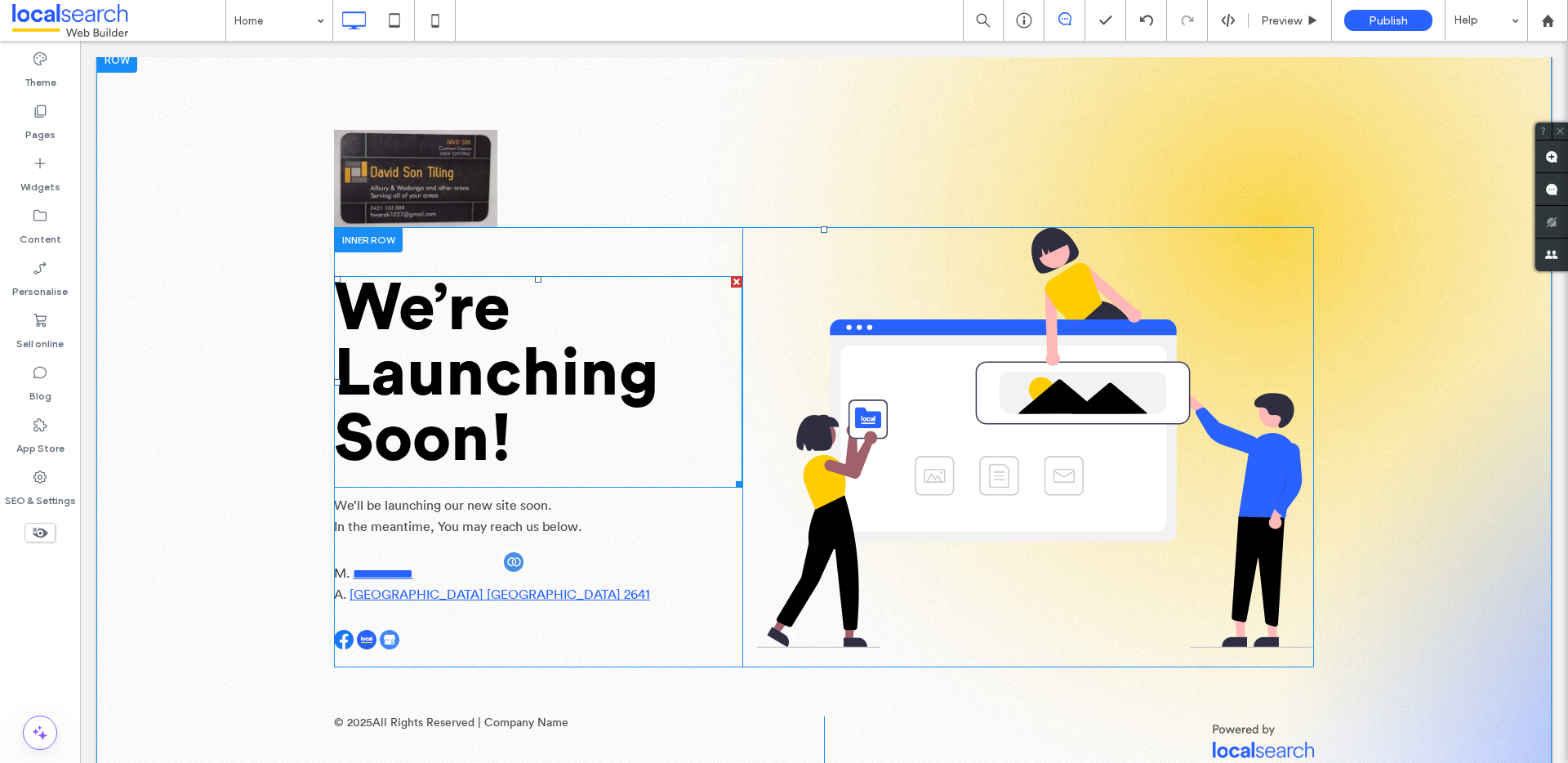
scroll to position [11, 0]
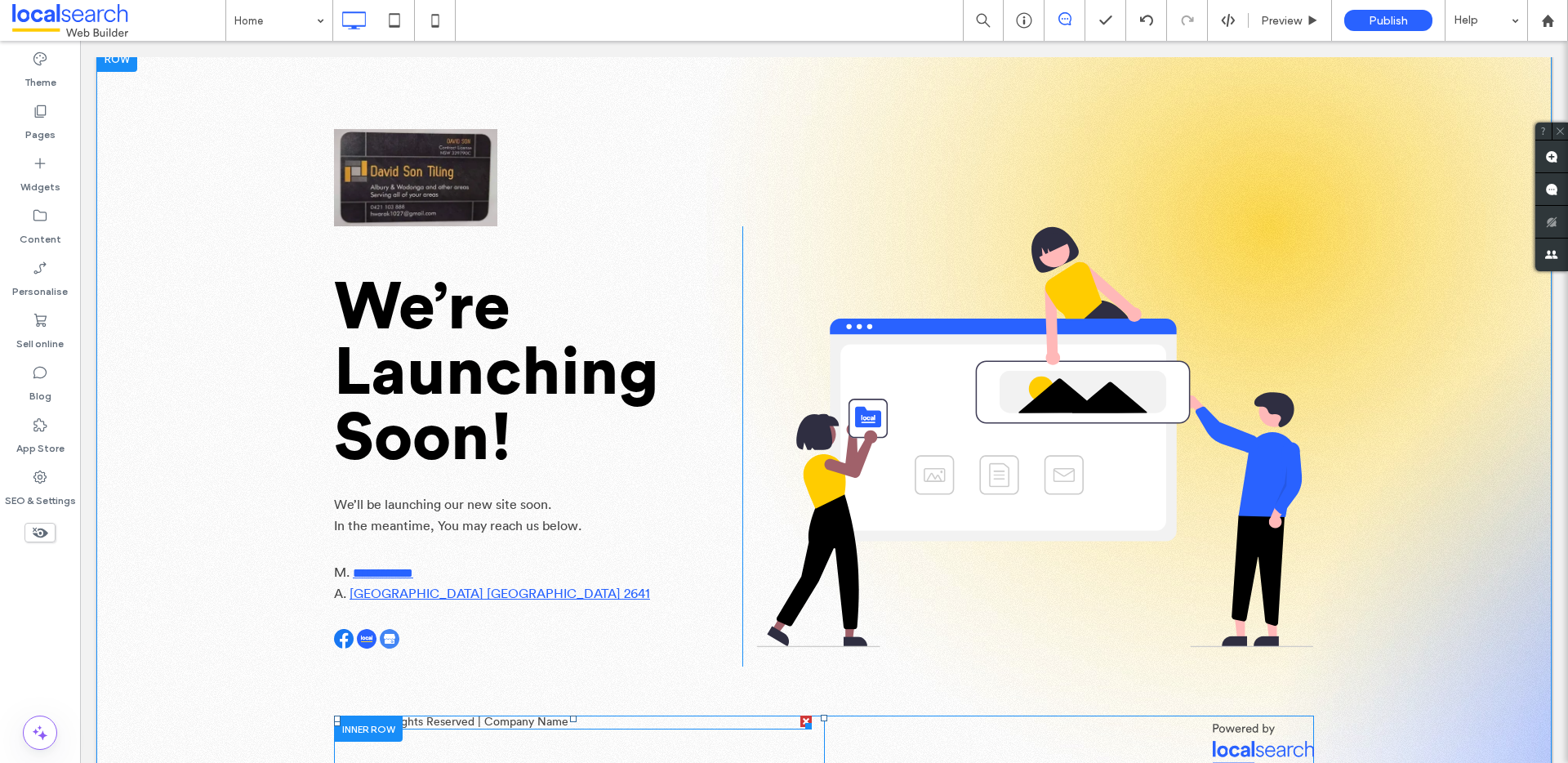
click at [514, 722] on span at bounding box center [572, 723] width 478 height 14
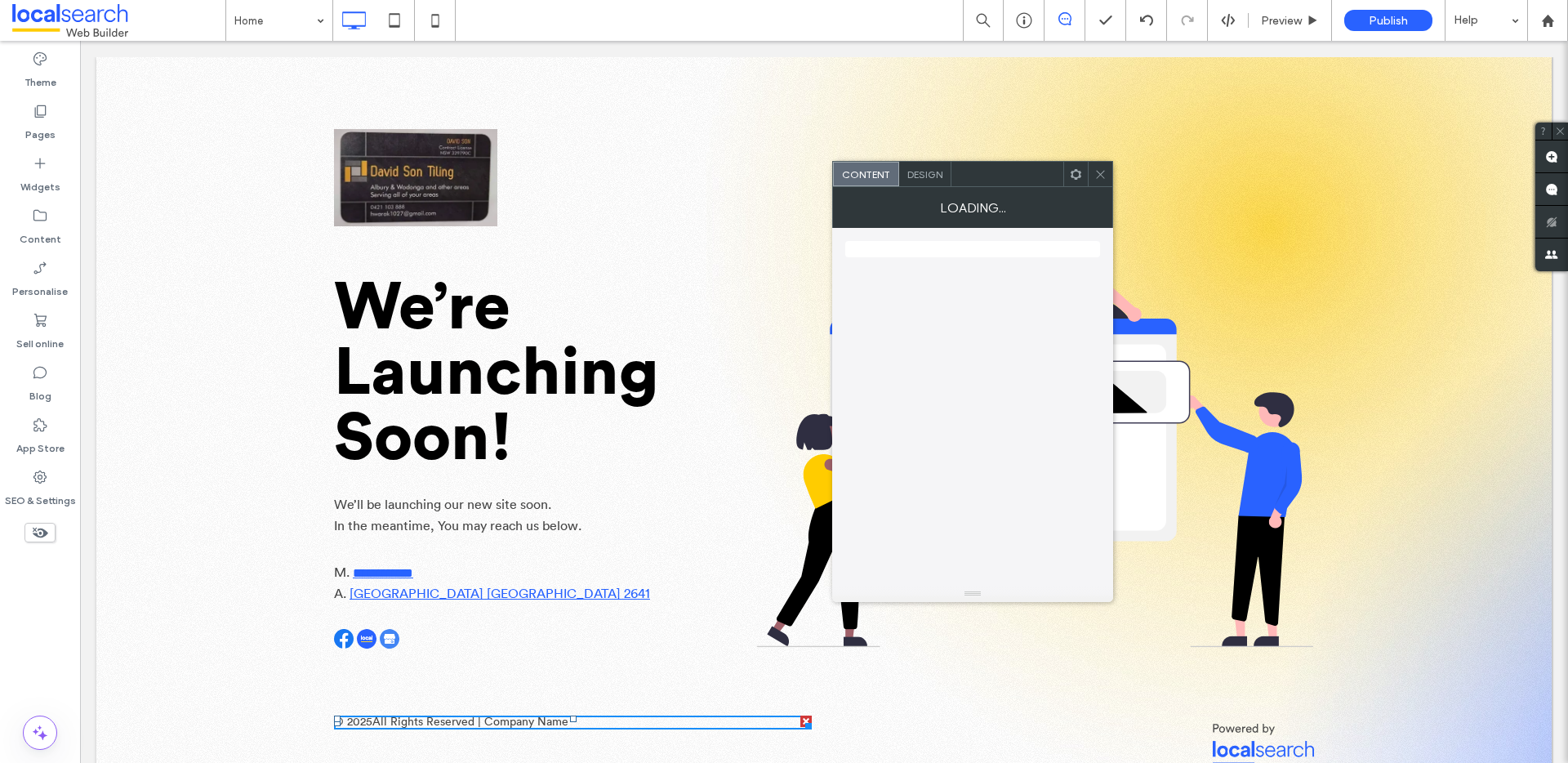
click at [534, 723] on span "All Rights Reserved | Company Name" at bounding box center [471, 723] width 196 height 14
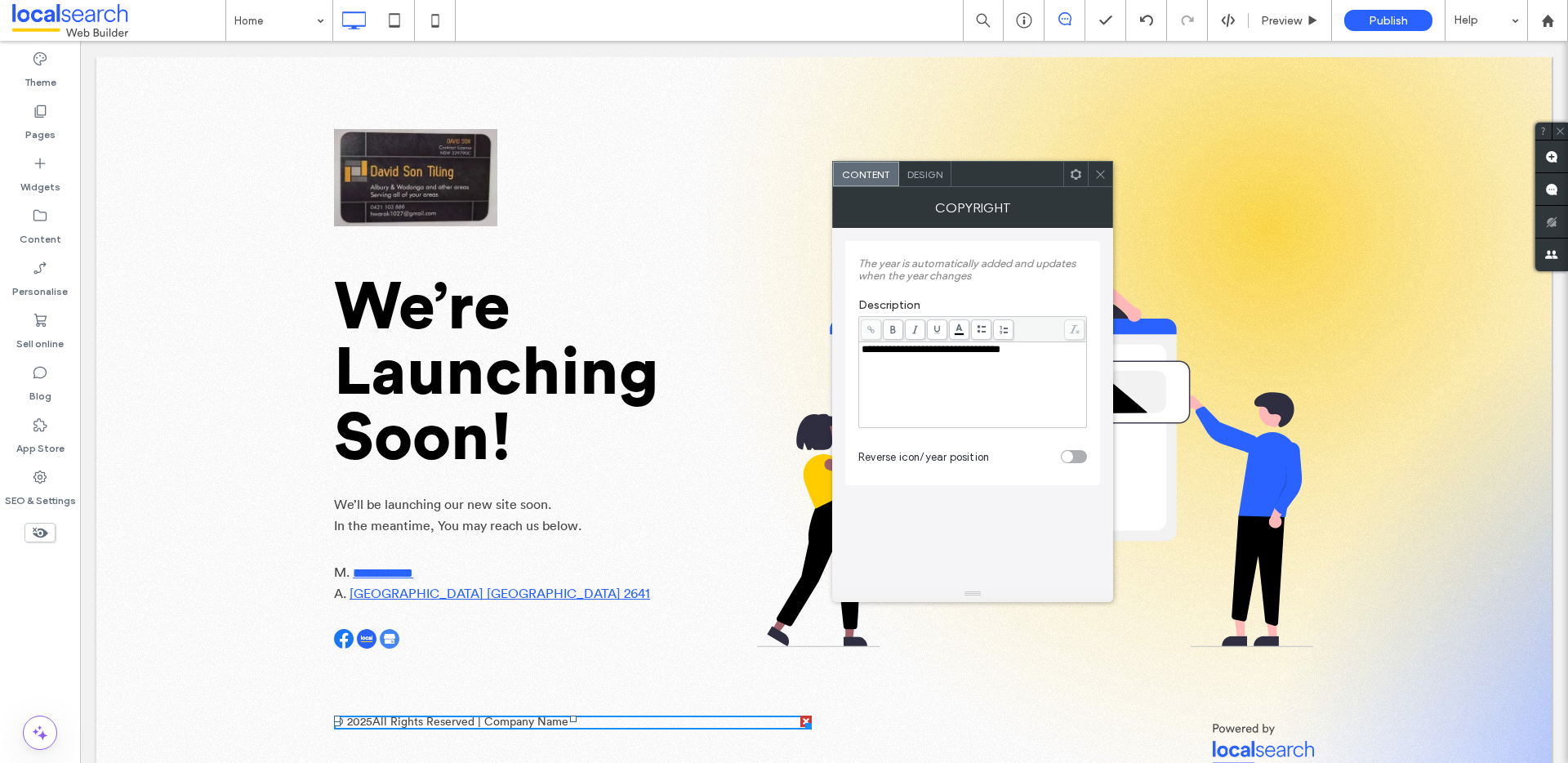
click at [1000, 351] on span "**********" at bounding box center [930, 349] width 139 height 10
drag, startPoint x: 1059, startPoint y: 346, endPoint x: 963, endPoint y: 350, distance: 96.1
click at [963, 350] on div "**********" at bounding box center [973, 349] width 223 height 11
click at [1099, 174] on icon at bounding box center [1101, 175] width 12 height 12
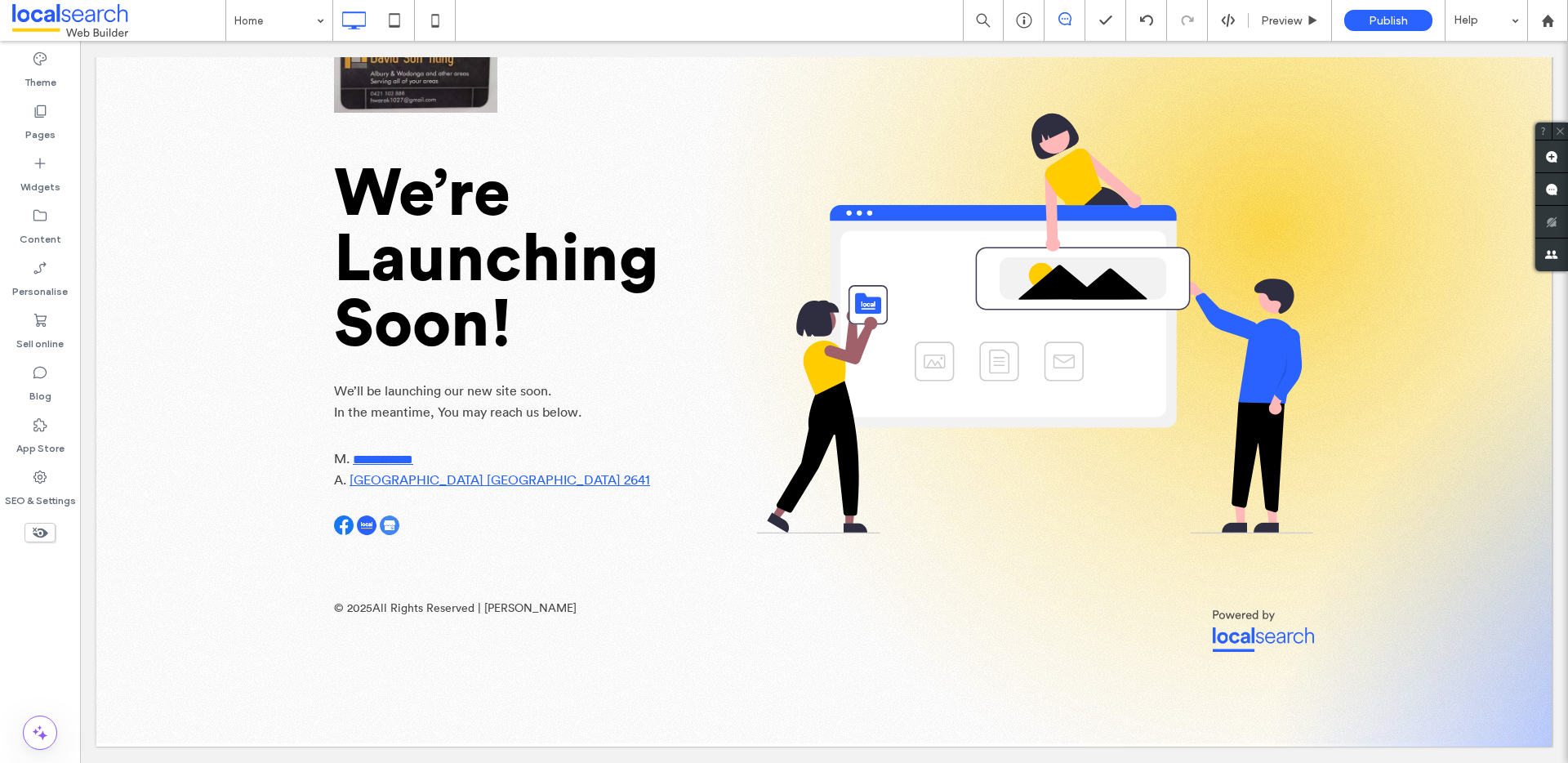
scroll to position [0, 0]
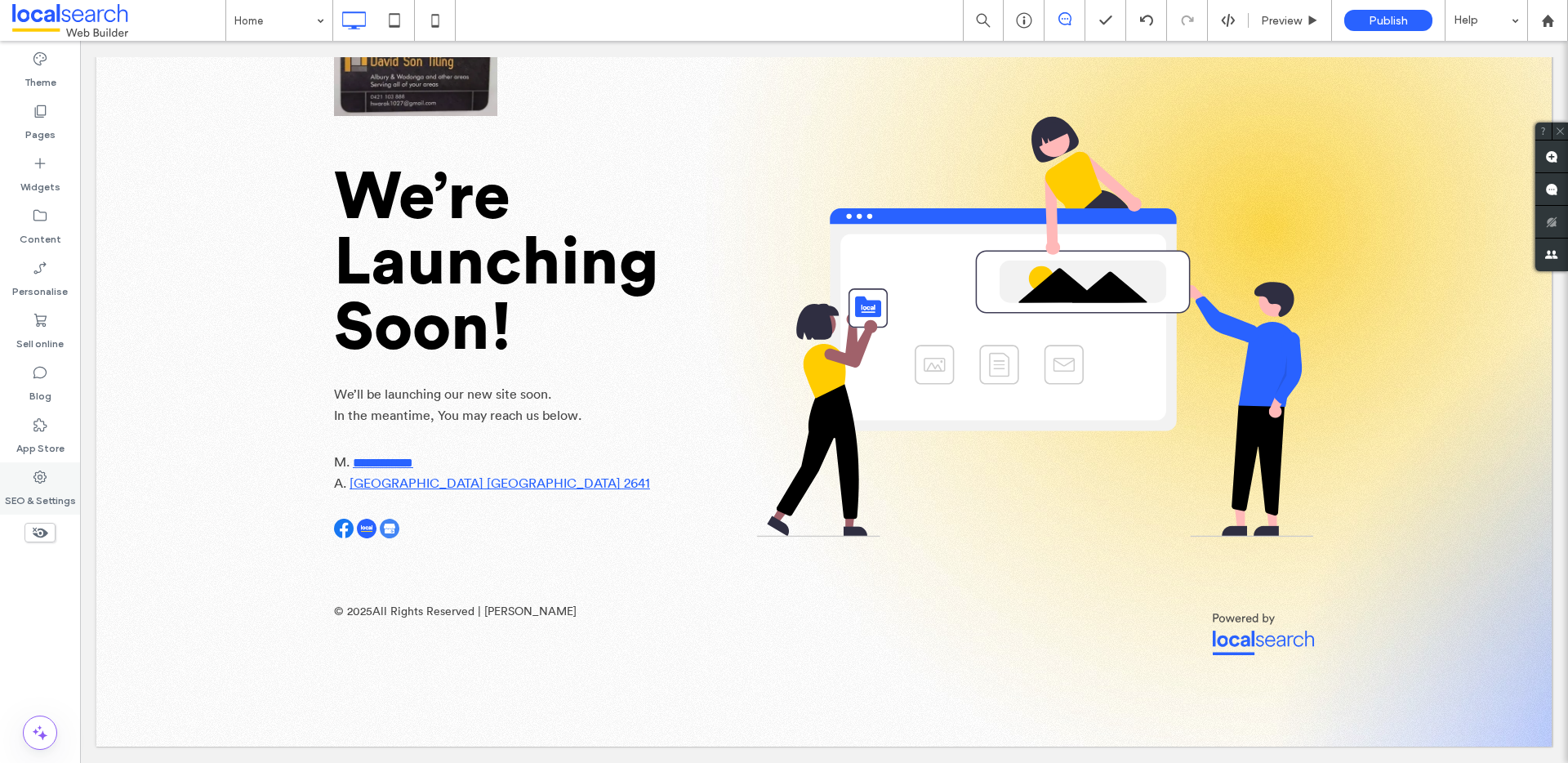
click at [54, 482] on div "SEO & Settings" at bounding box center [40, 488] width 80 height 52
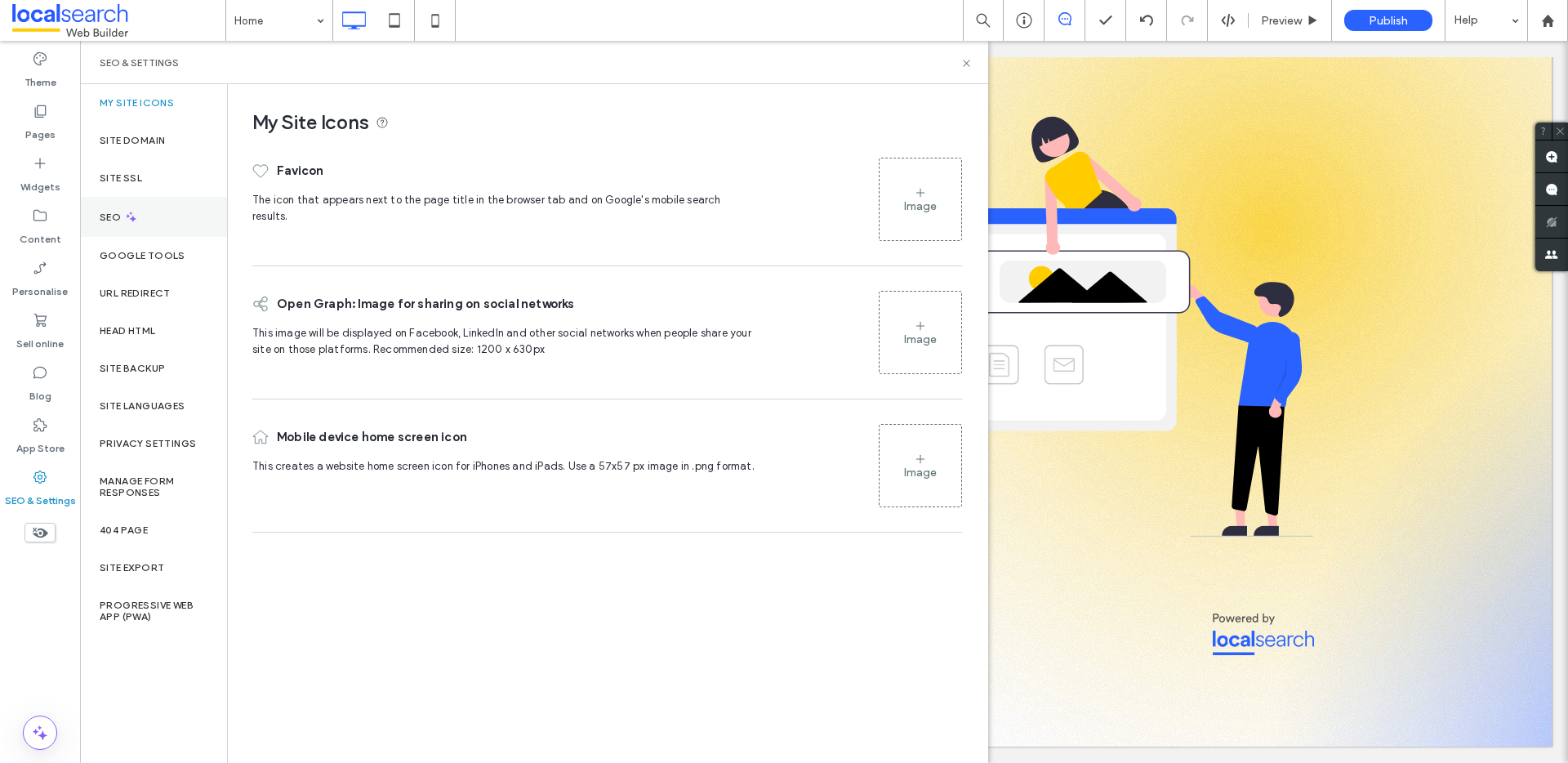
click at [125, 220] on icon at bounding box center [131, 217] width 14 height 14
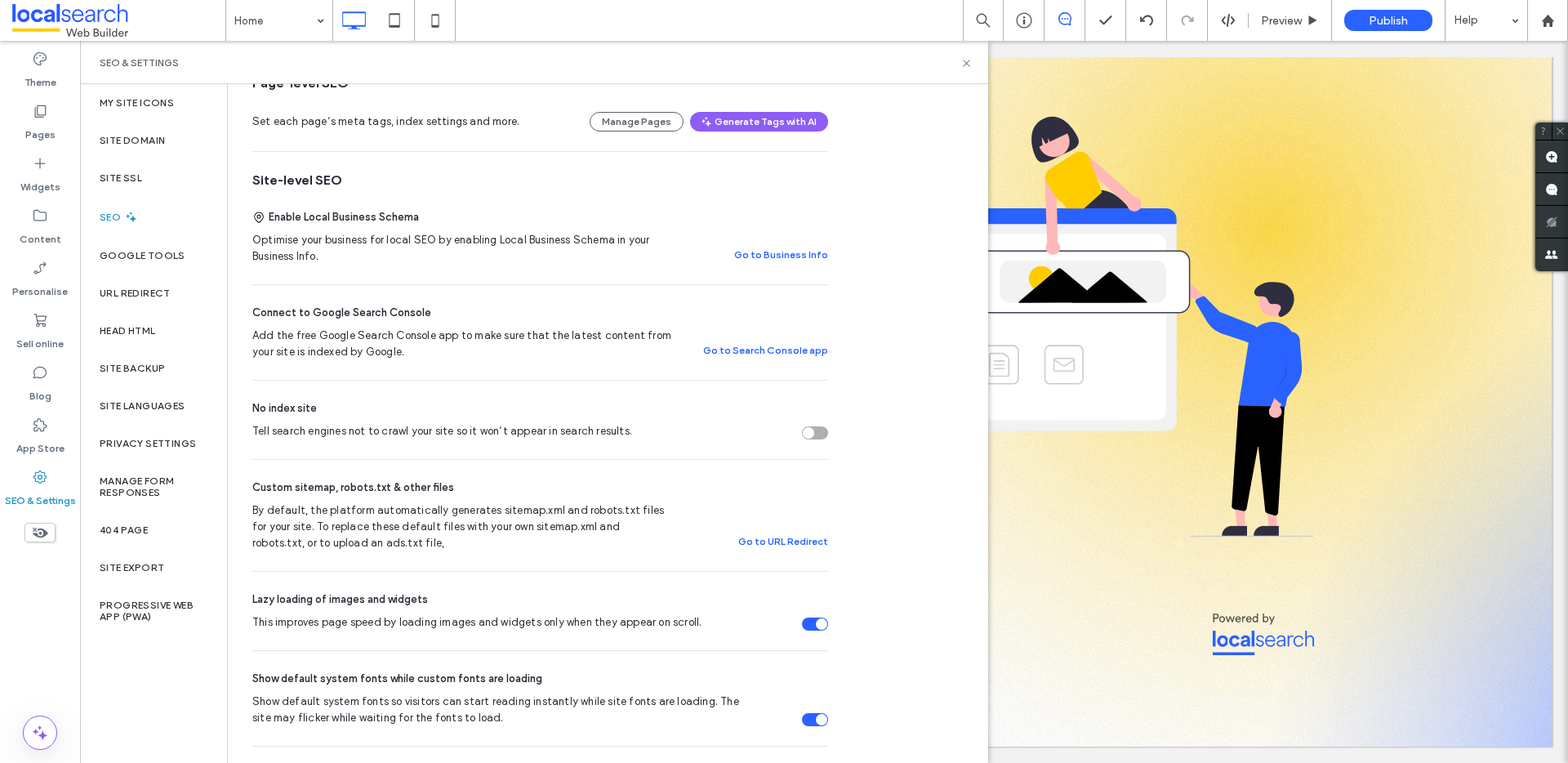
scroll to position [328, 0]
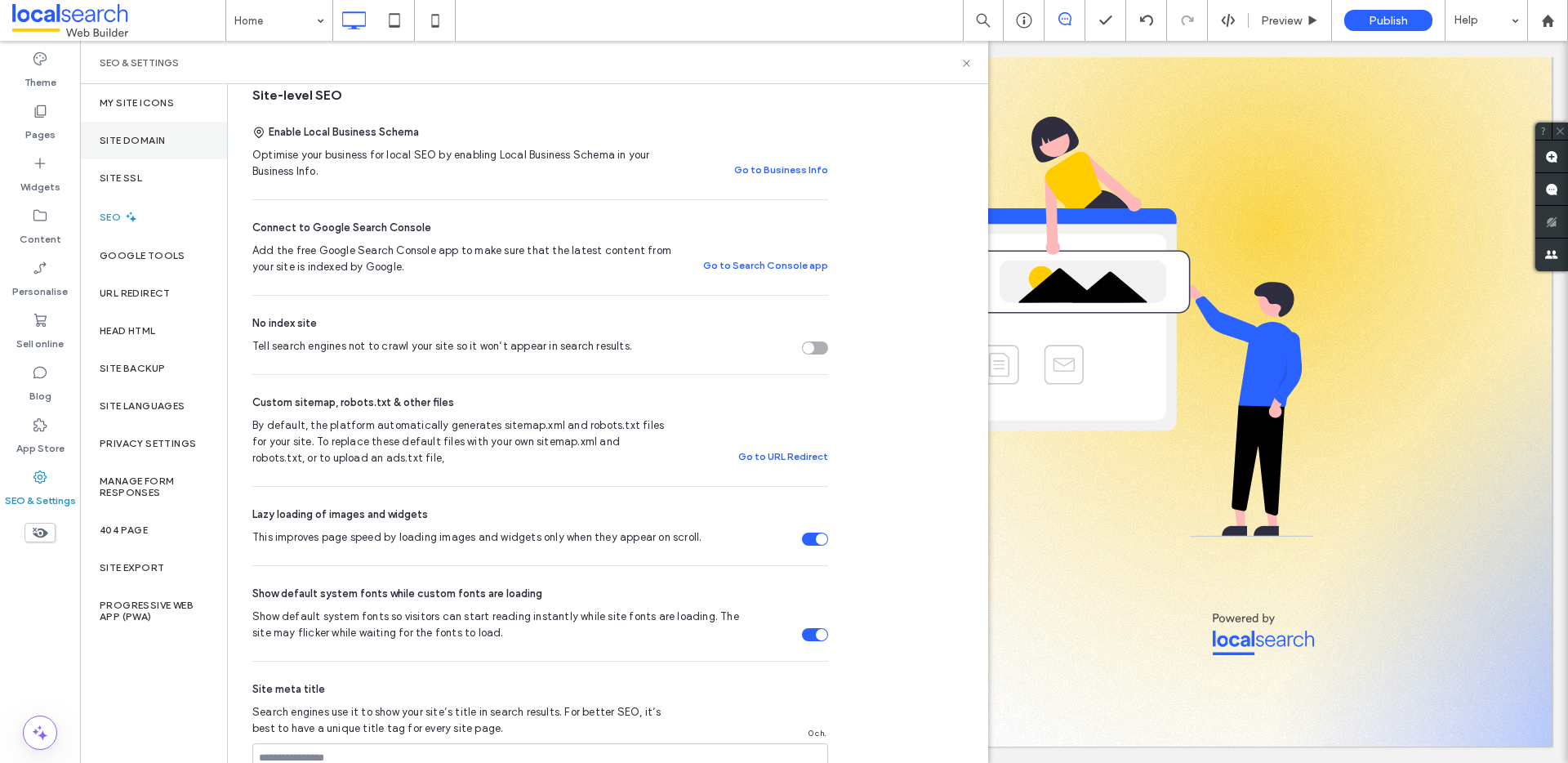
click at [165, 146] on label "Site Domain" at bounding box center [132, 140] width 66 height 11
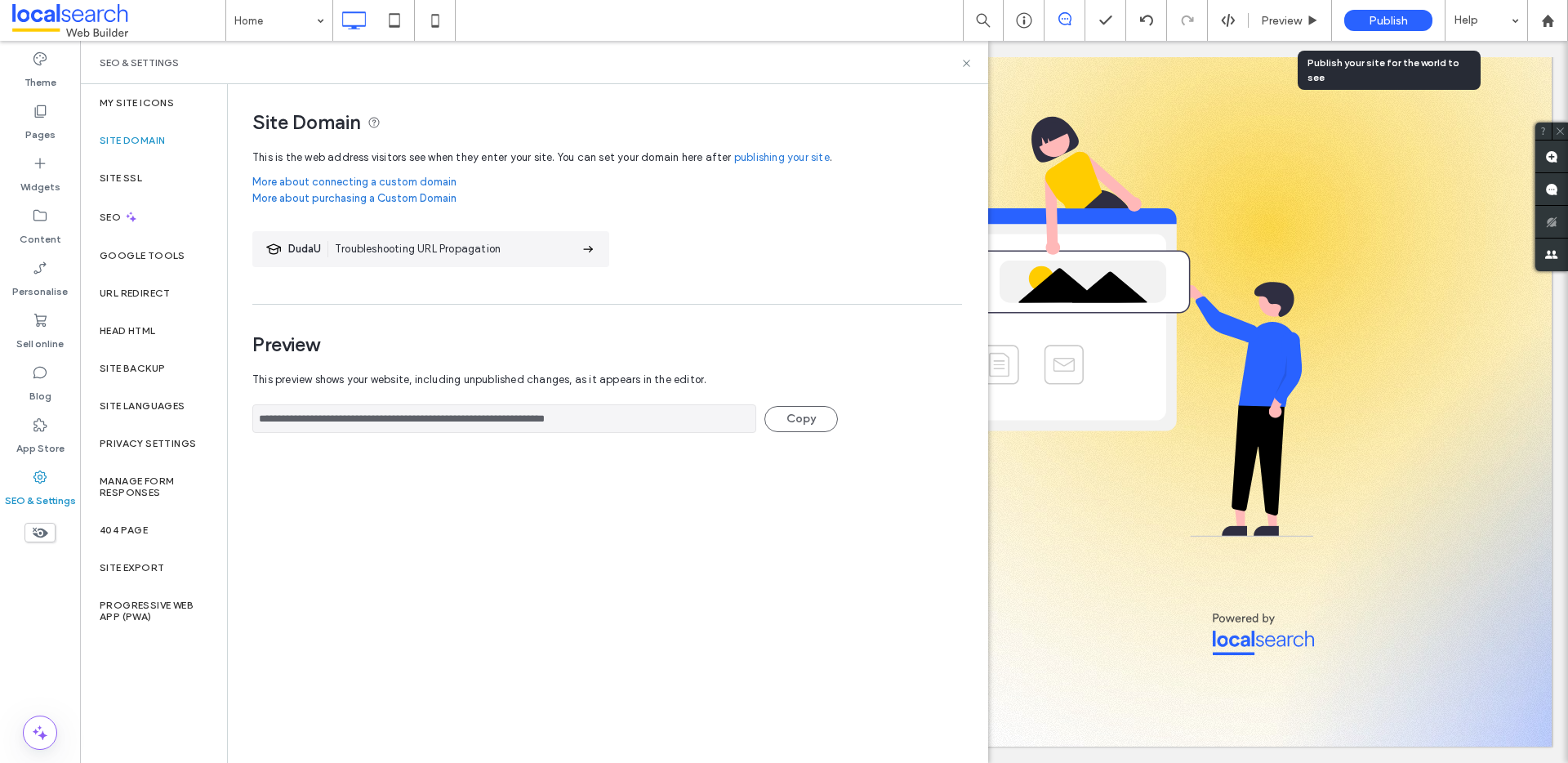
click at [1396, 21] on span "Publish" at bounding box center [1388, 20] width 39 height 14
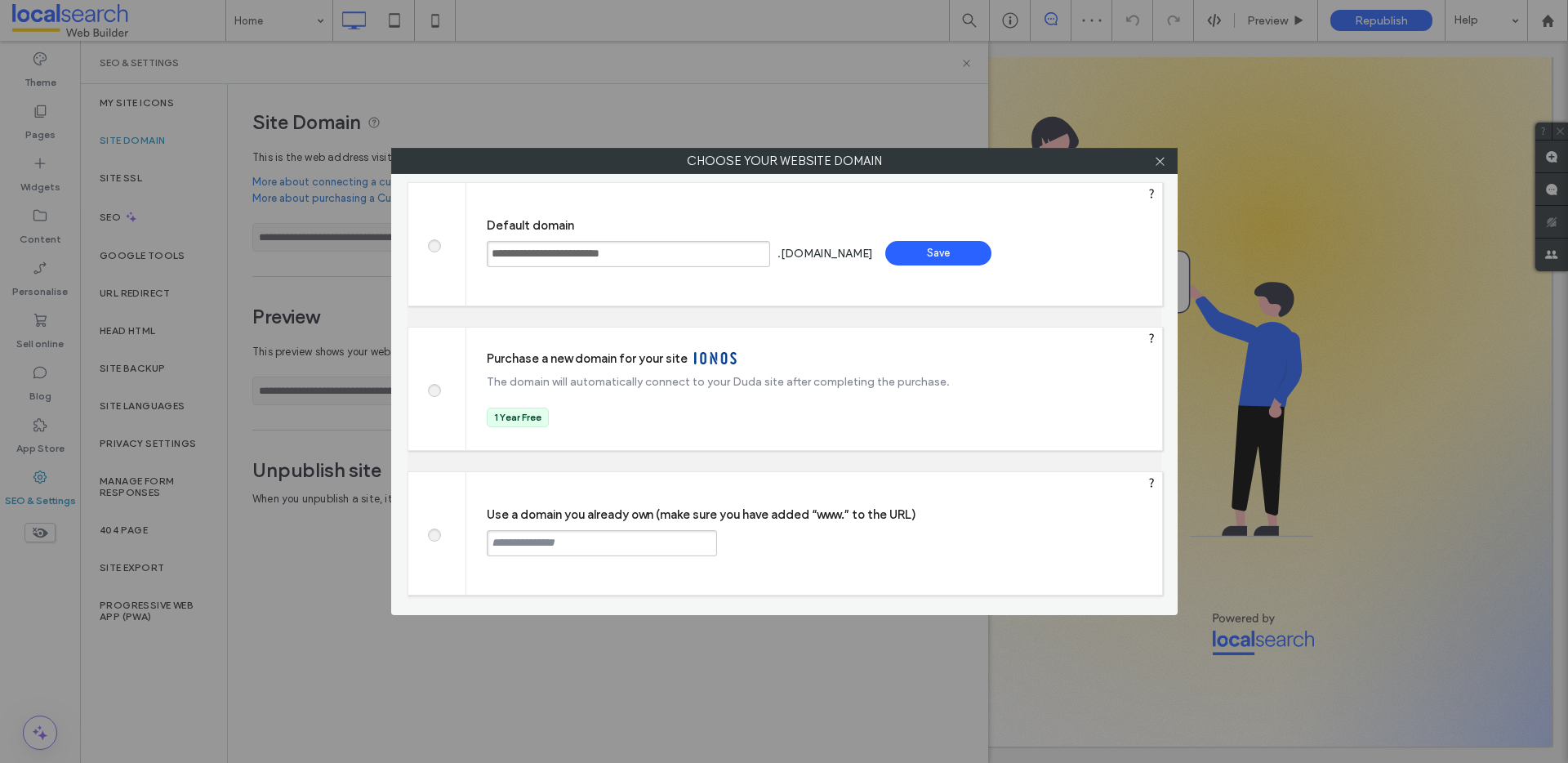
click at [433, 533] on span at bounding box center [433, 533] width 0 height 12
click at [615, 540] on input "text" at bounding box center [602, 543] width 231 height 26
paste input "**********"
type input "**********"
click at [800, 547] on div "Continue" at bounding box center [779, 542] width 106 height 25
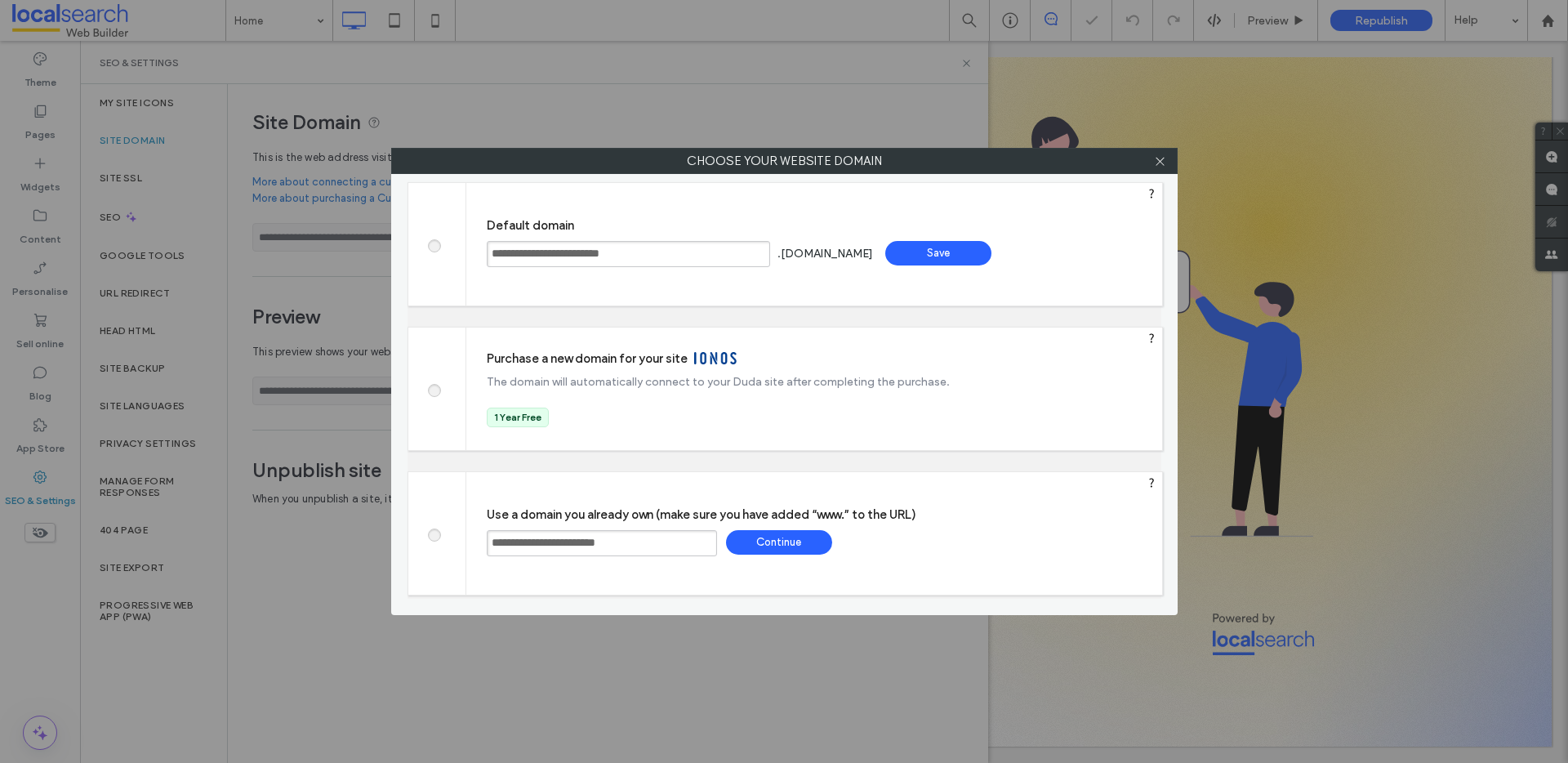
type input "**********"
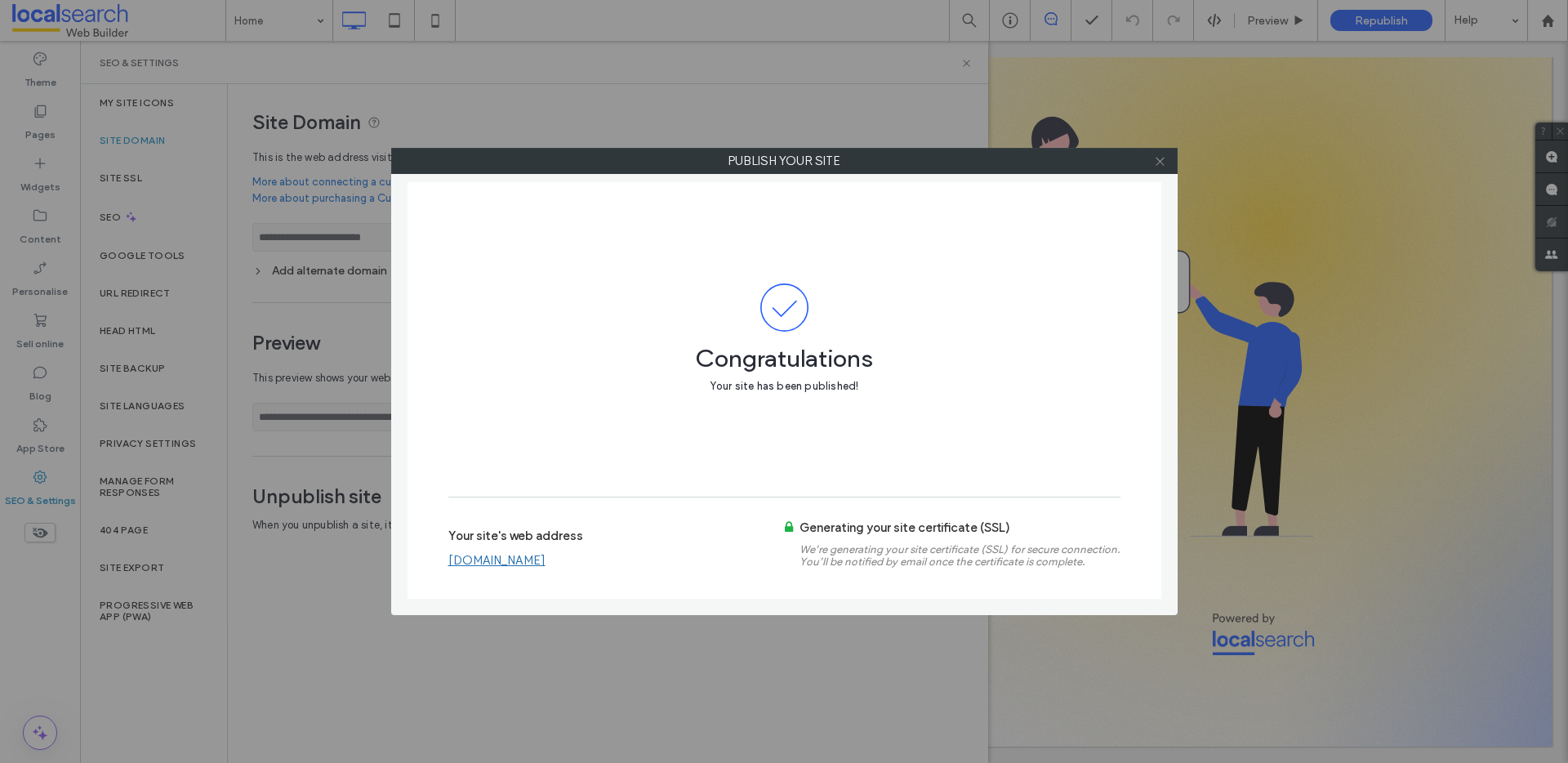
click at [1158, 163] on use at bounding box center [1160, 161] width 9 height 9
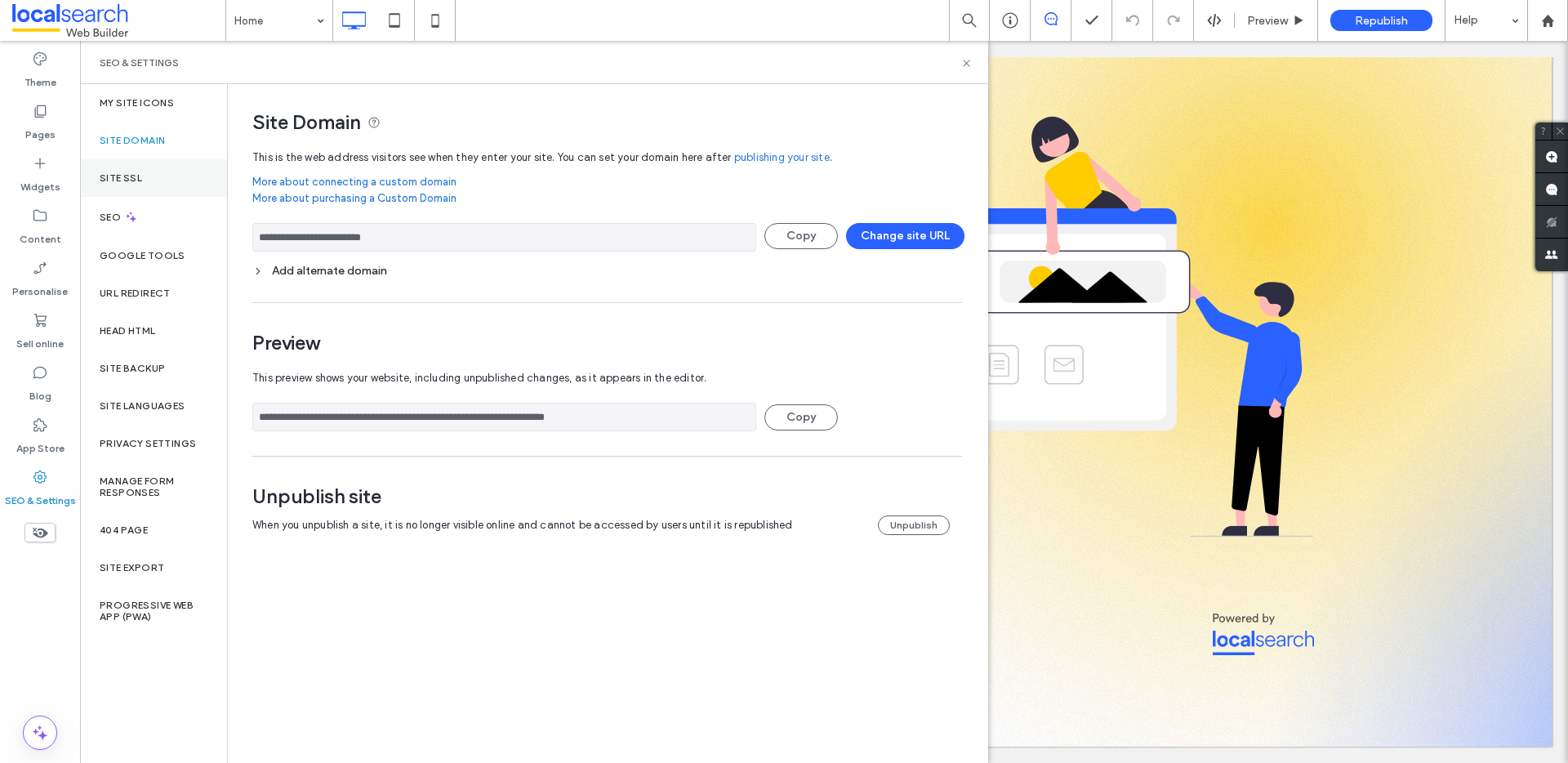
click at [157, 169] on div "Site SSL" at bounding box center [153, 178] width 147 height 37
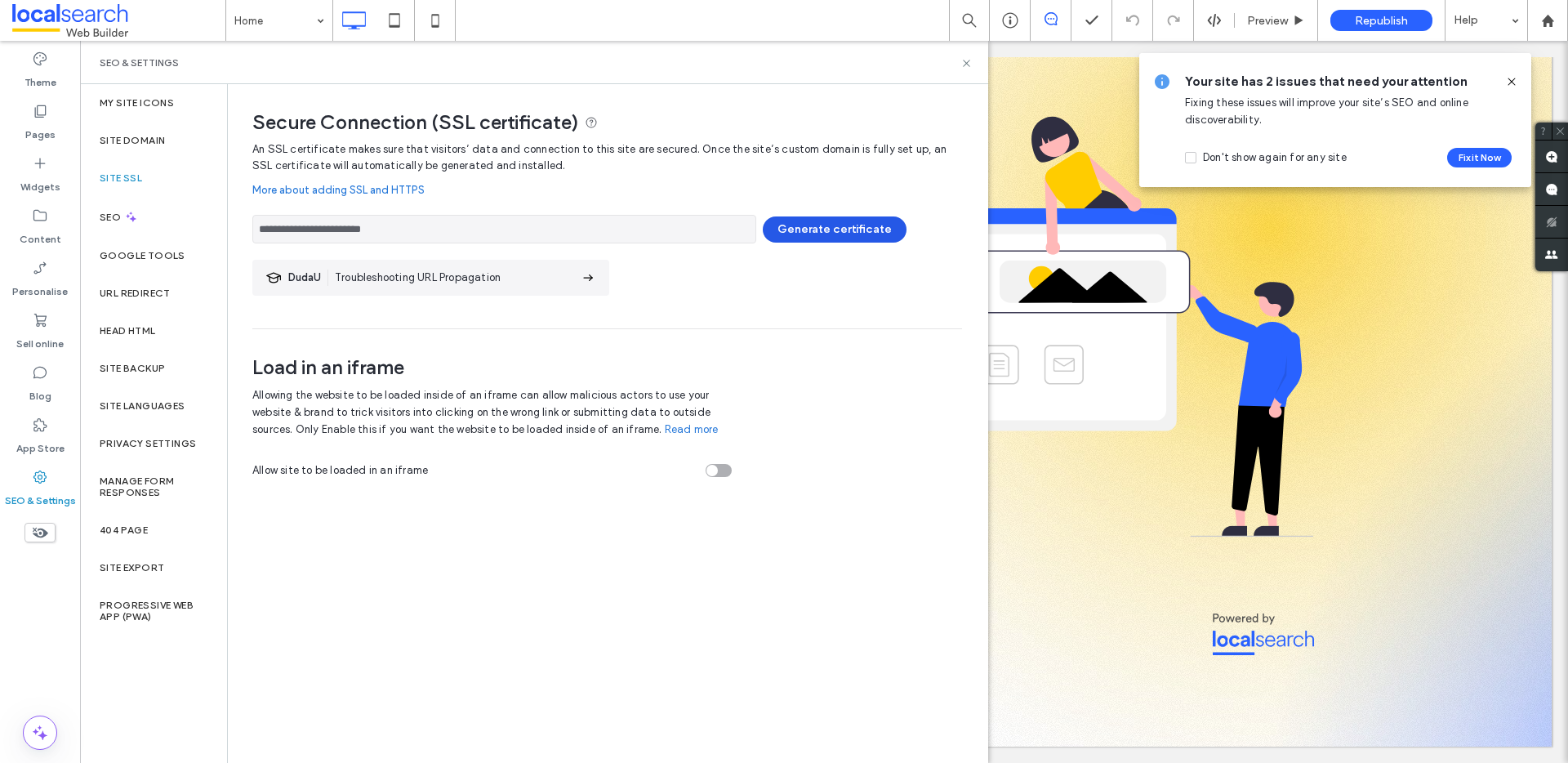
click at [854, 219] on button "Generate certificate" at bounding box center [834, 229] width 144 height 26
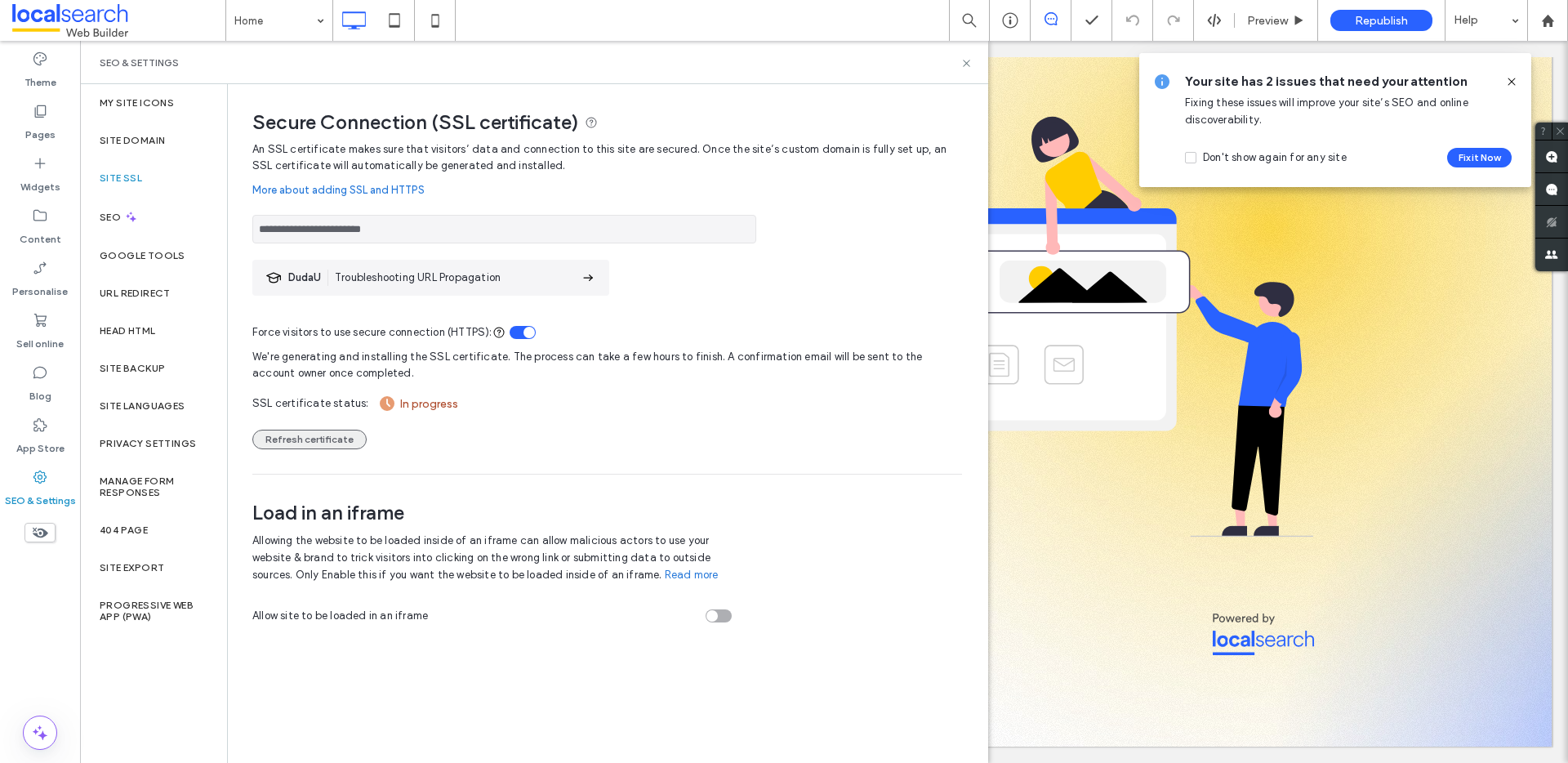
click at [330, 438] on button "Refresh certificate" at bounding box center [309, 439] width 114 height 20
click at [332, 438] on button "Refresh certificate" at bounding box center [309, 439] width 114 height 20
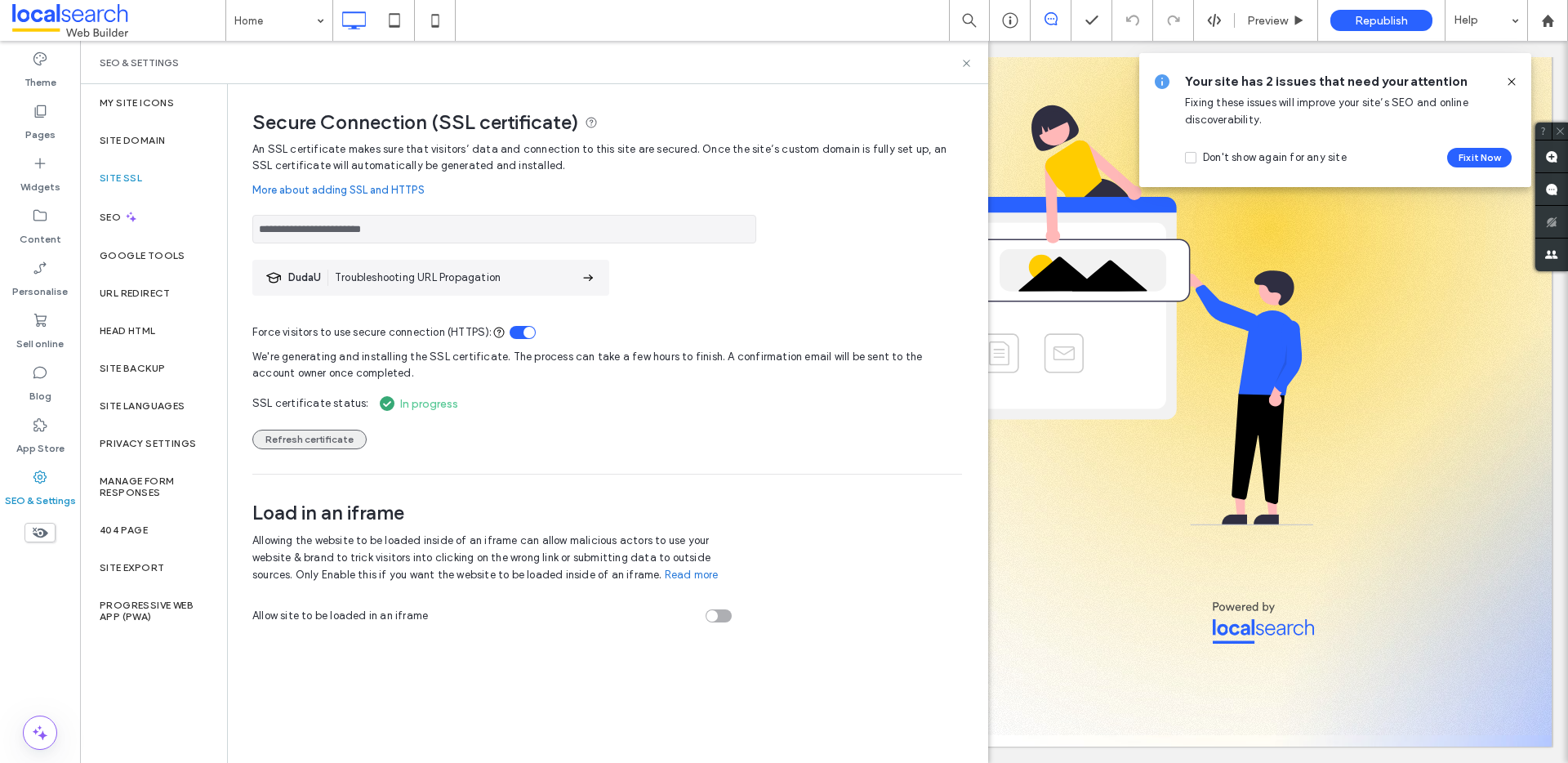
click at [311, 435] on button "Refresh certificate" at bounding box center [309, 439] width 114 height 20
click at [312, 439] on button "Refresh certificate" at bounding box center [309, 439] width 114 height 20
drag, startPoint x: 970, startPoint y: 58, endPoint x: 879, endPoint y: 24, distance: 97.1
click at [970, 58] on icon at bounding box center [966, 63] width 12 height 12
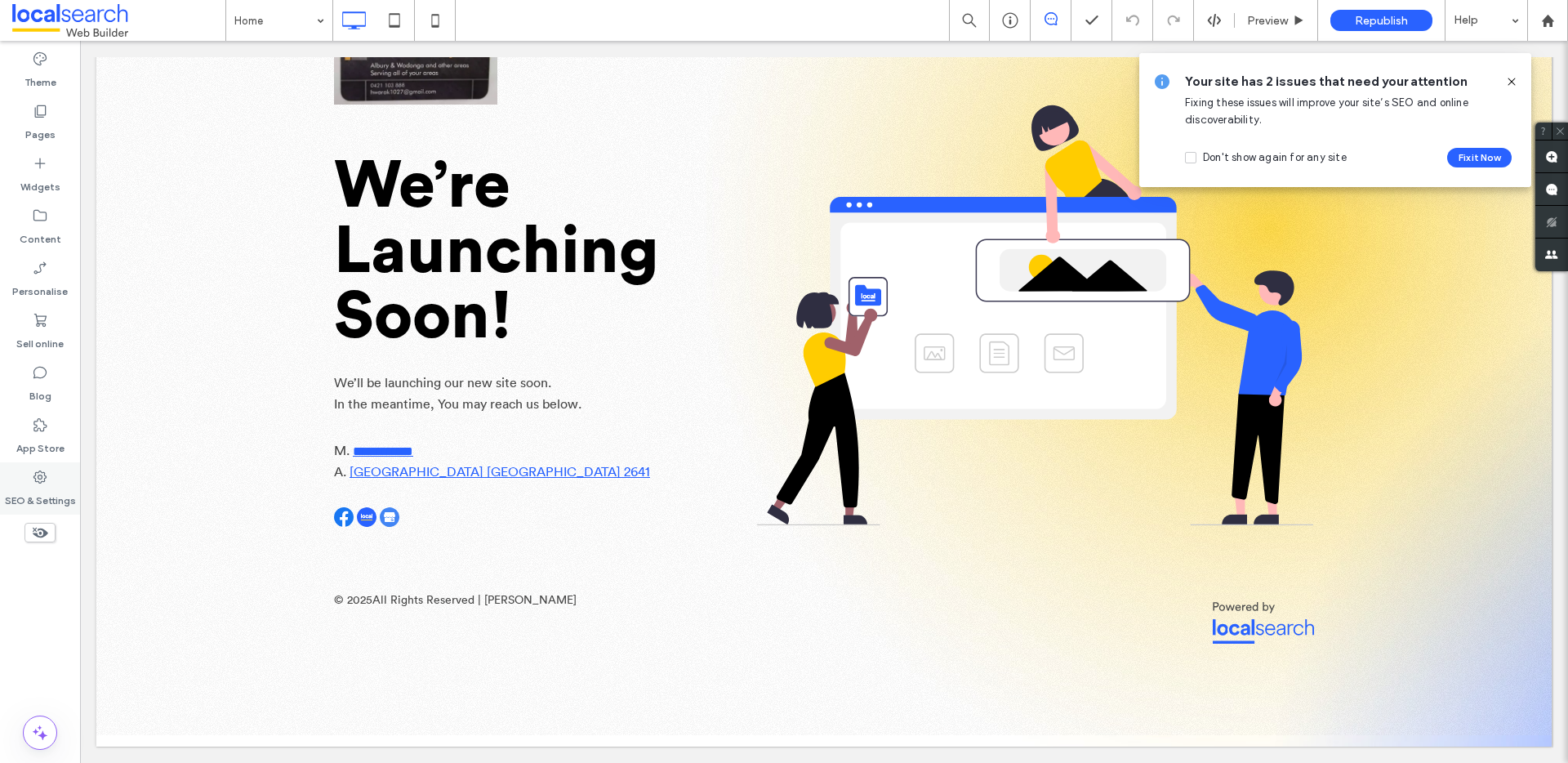
click at [44, 488] on label "SEO & Settings" at bounding box center [40, 496] width 71 height 23
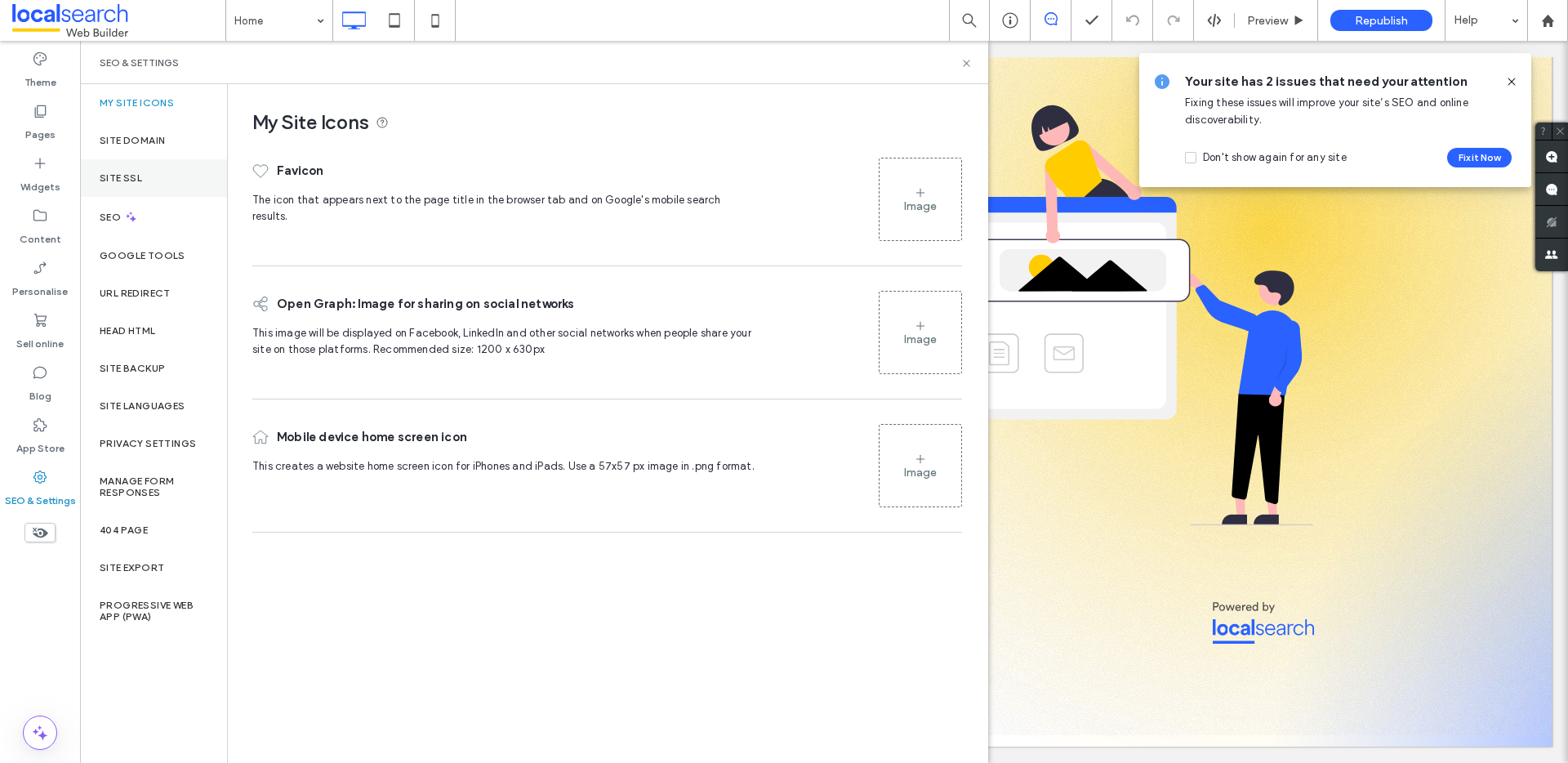
click at [163, 182] on div "Site SSL" at bounding box center [153, 178] width 147 height 37
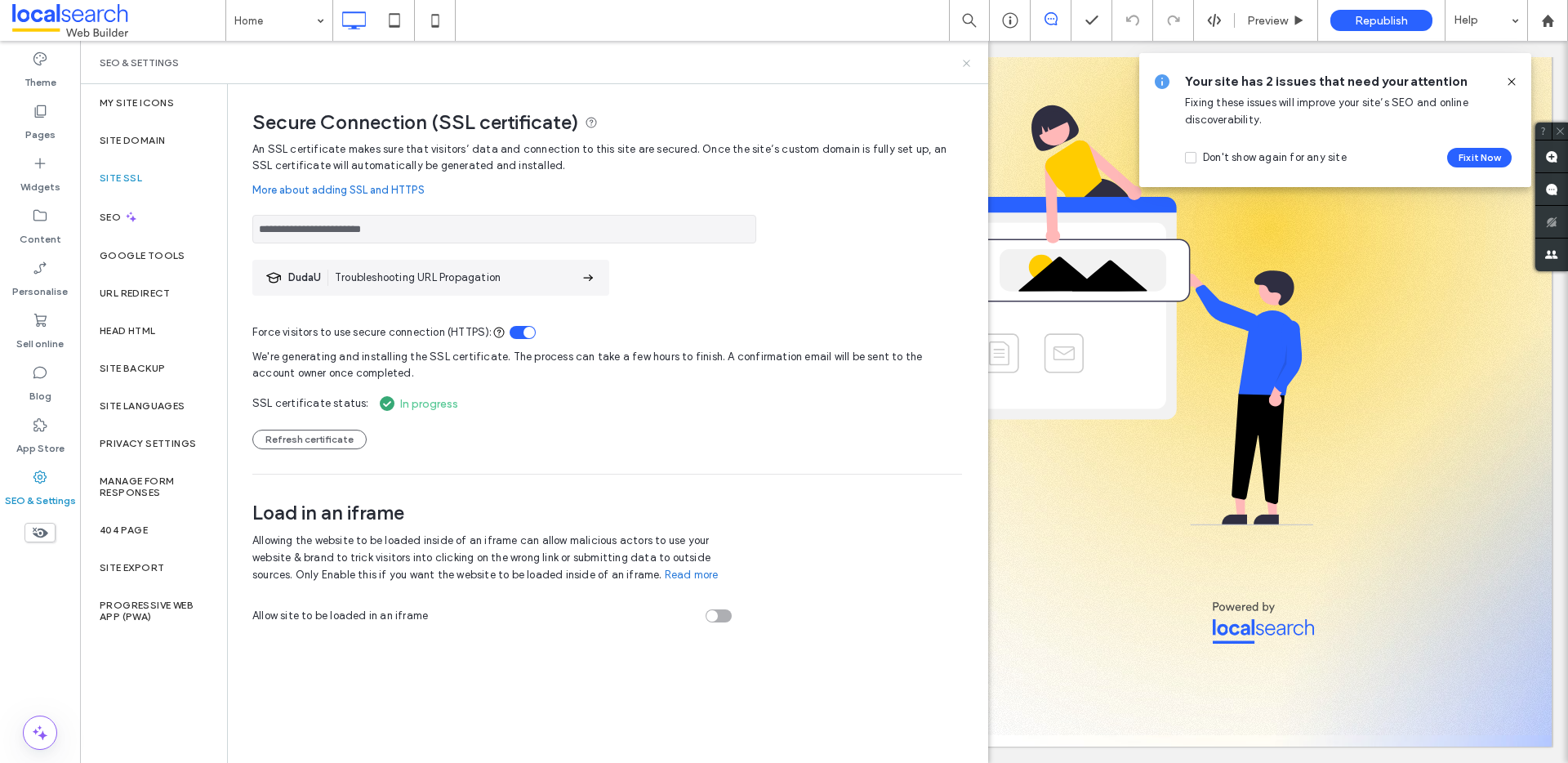
click at [966, 64] on icon at bounding box center [966, 63] width 12 height 12
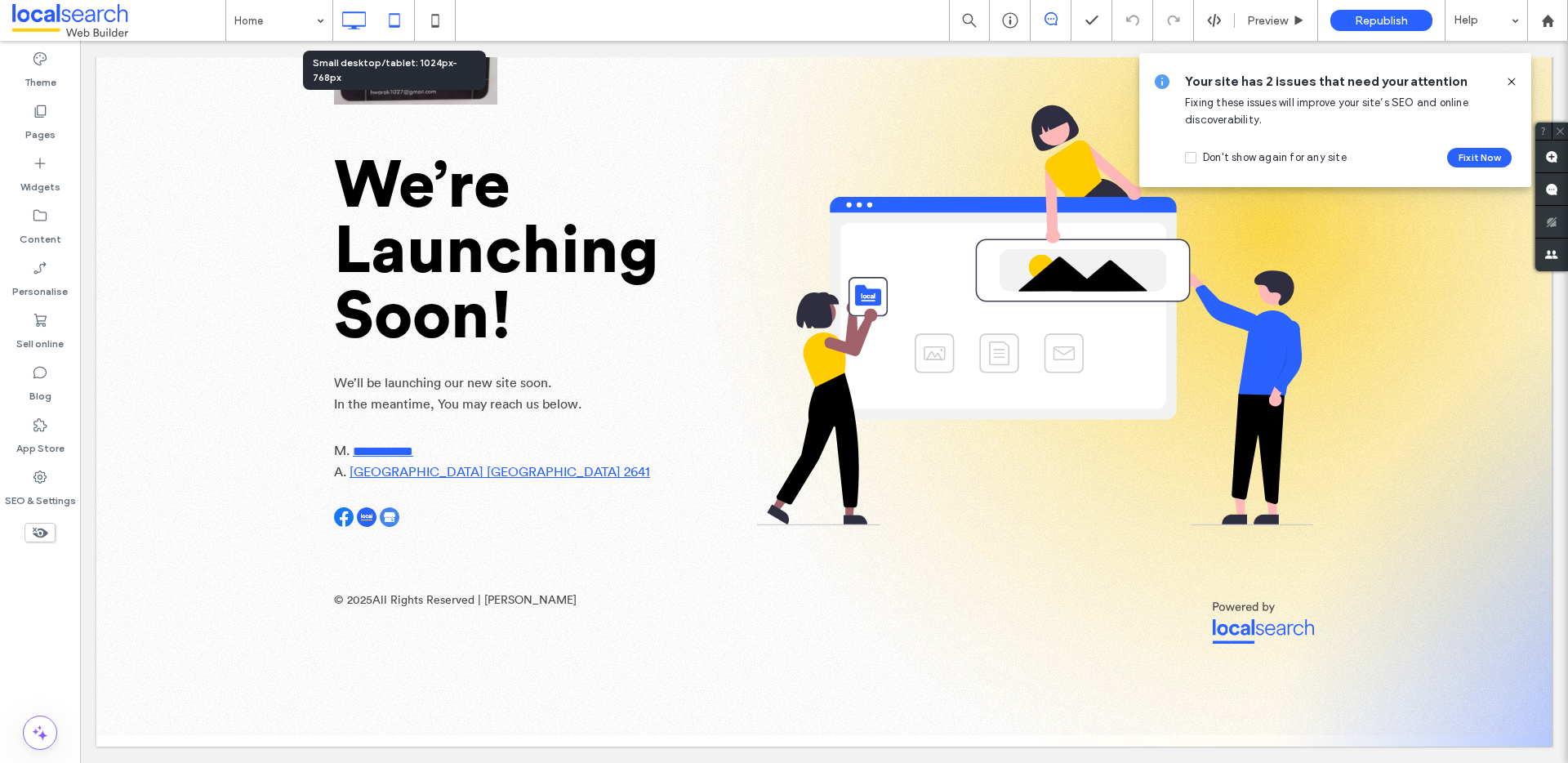
click at [393, 27] on use at bounding box center [394, 20] width 10 height 14
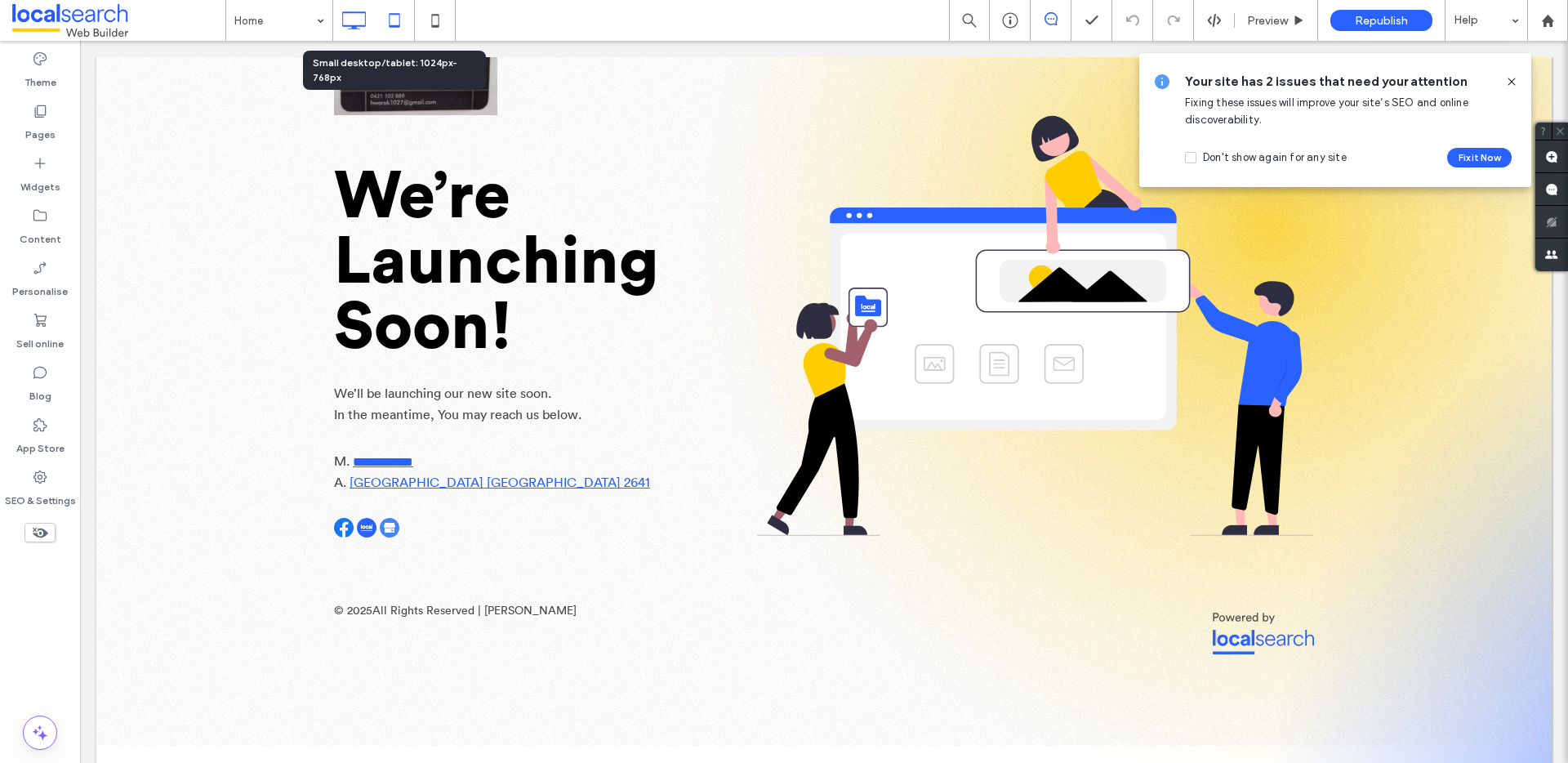
scroll to position [0, 0]
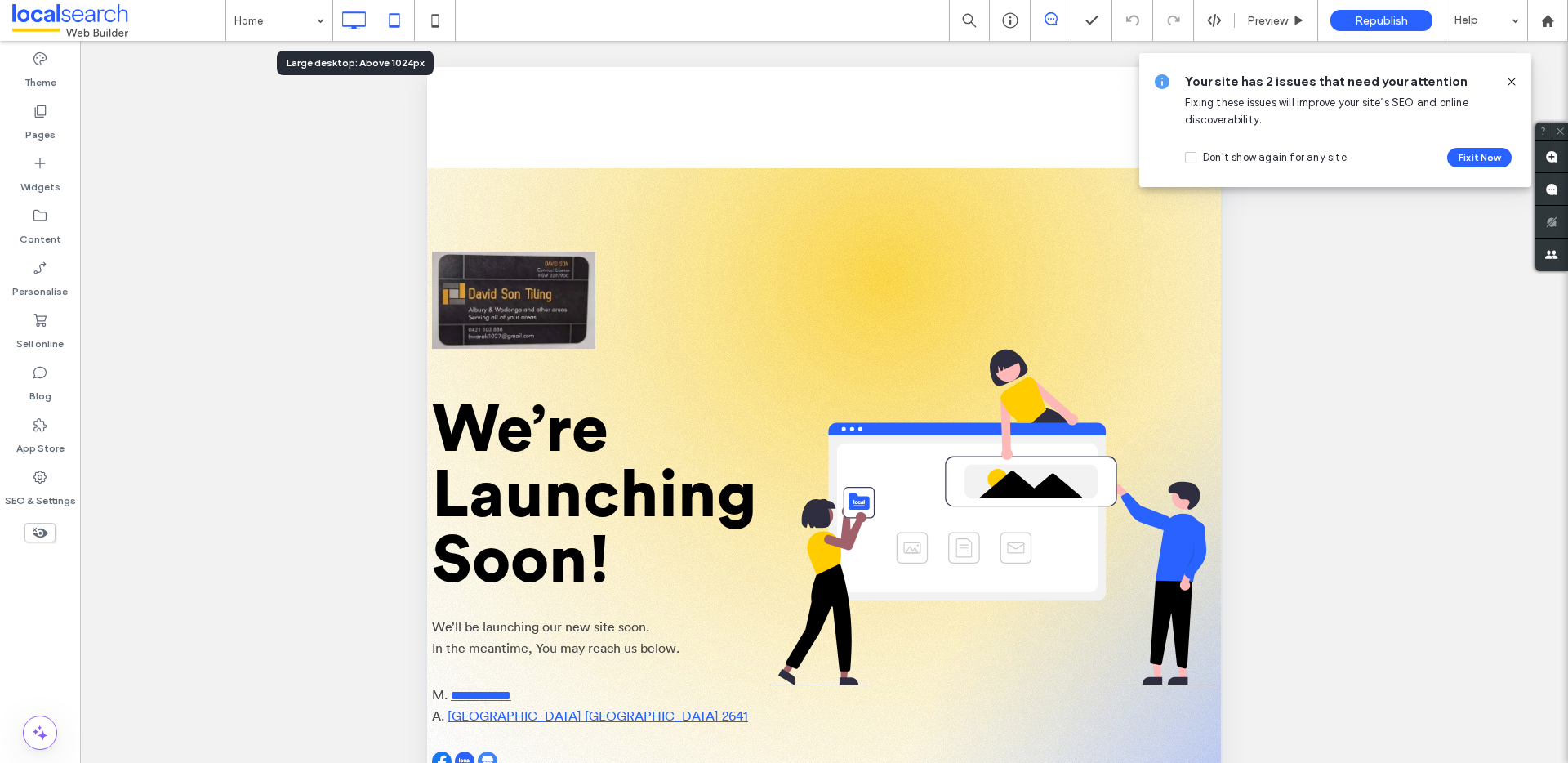
click at [355, 15] on icon at bounding box center [353, 20] width 32 height 32
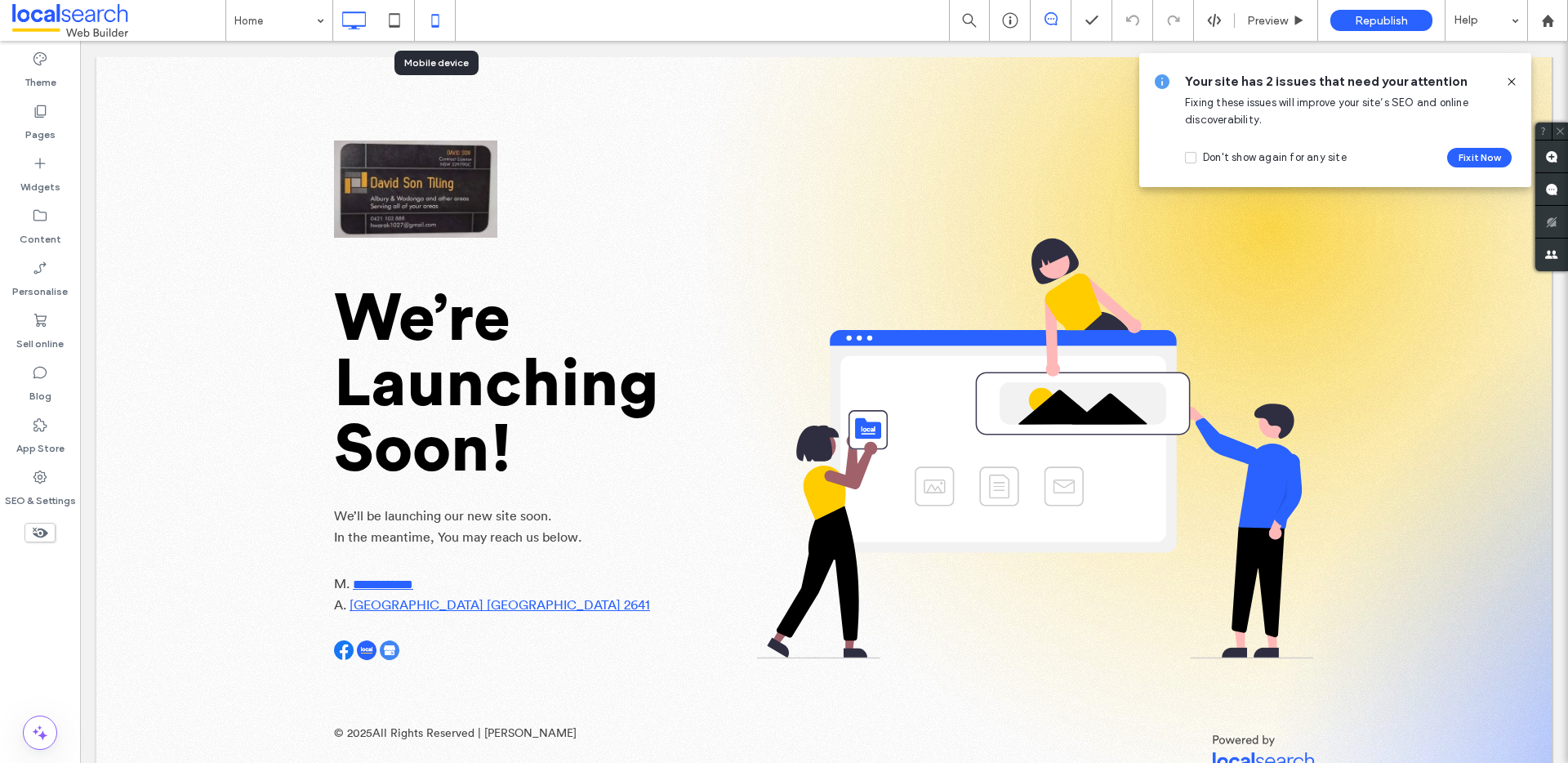
click at [433, 15] on icon at bounding box center [435, 20] width 32 height 32
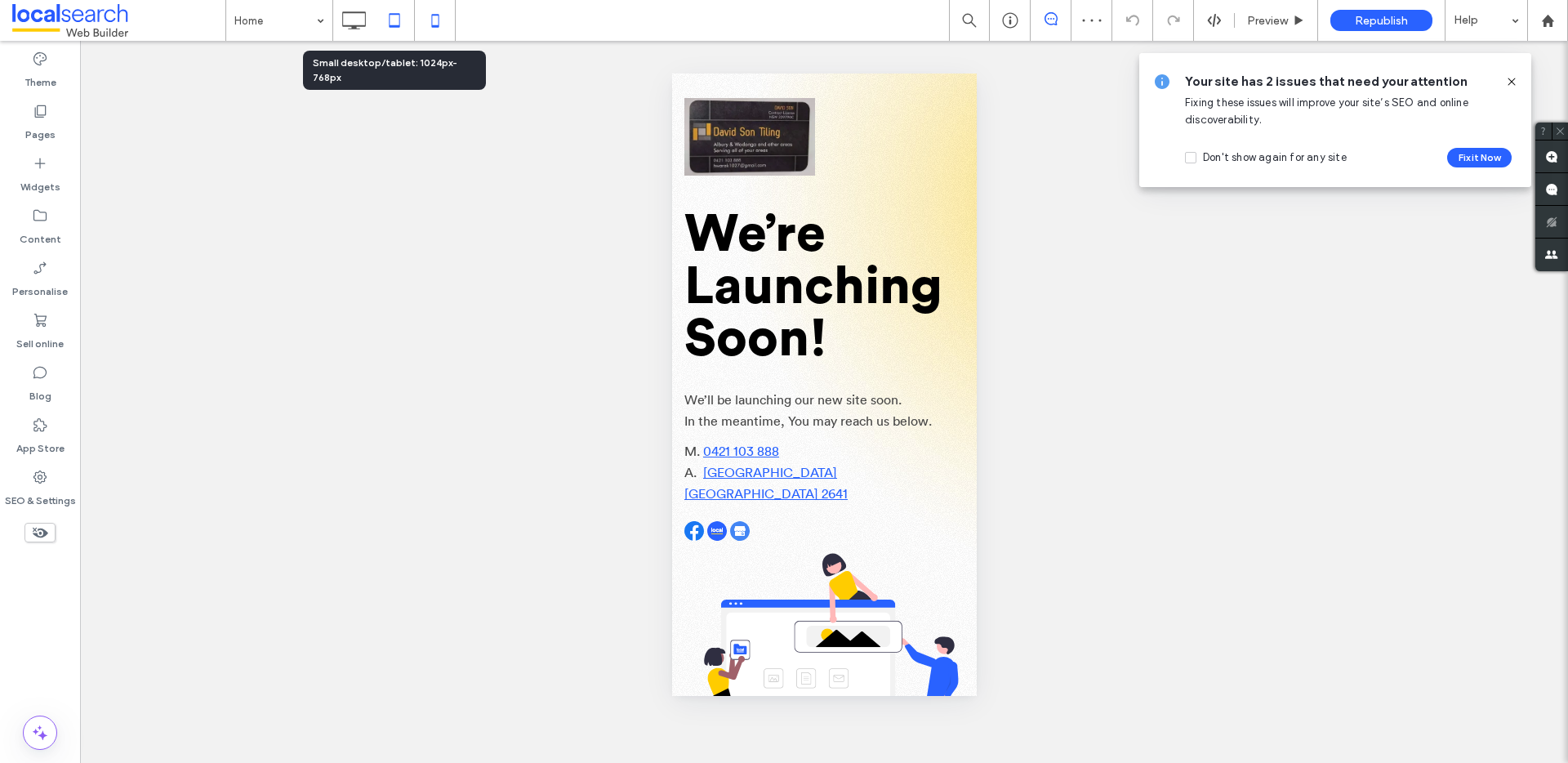
click at [391, 20] on icon at bounding box center [394, 20] width 32 height 32
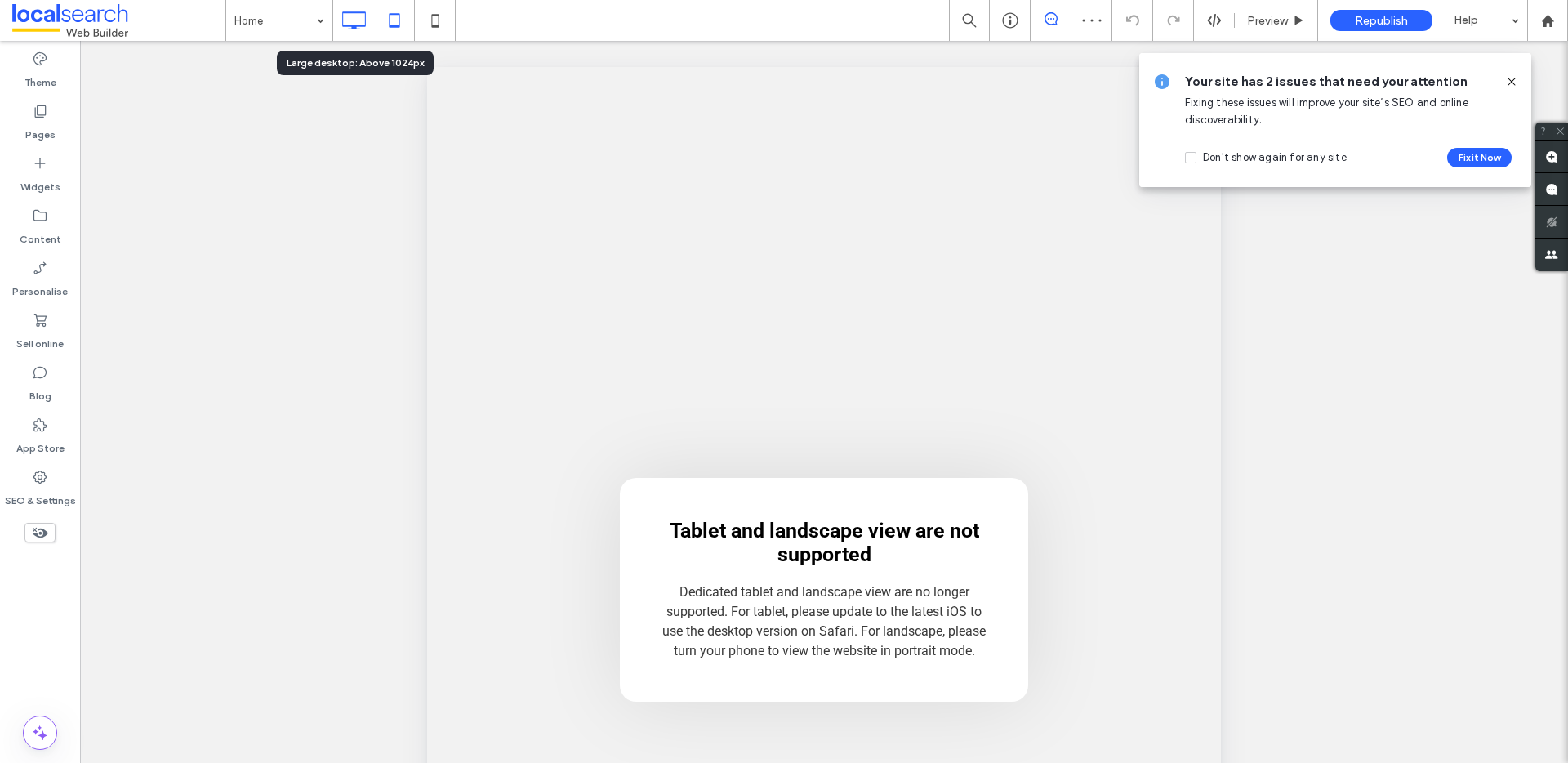
click at [365, 23] on use at bounding box center [355, 20] width 24 height 18
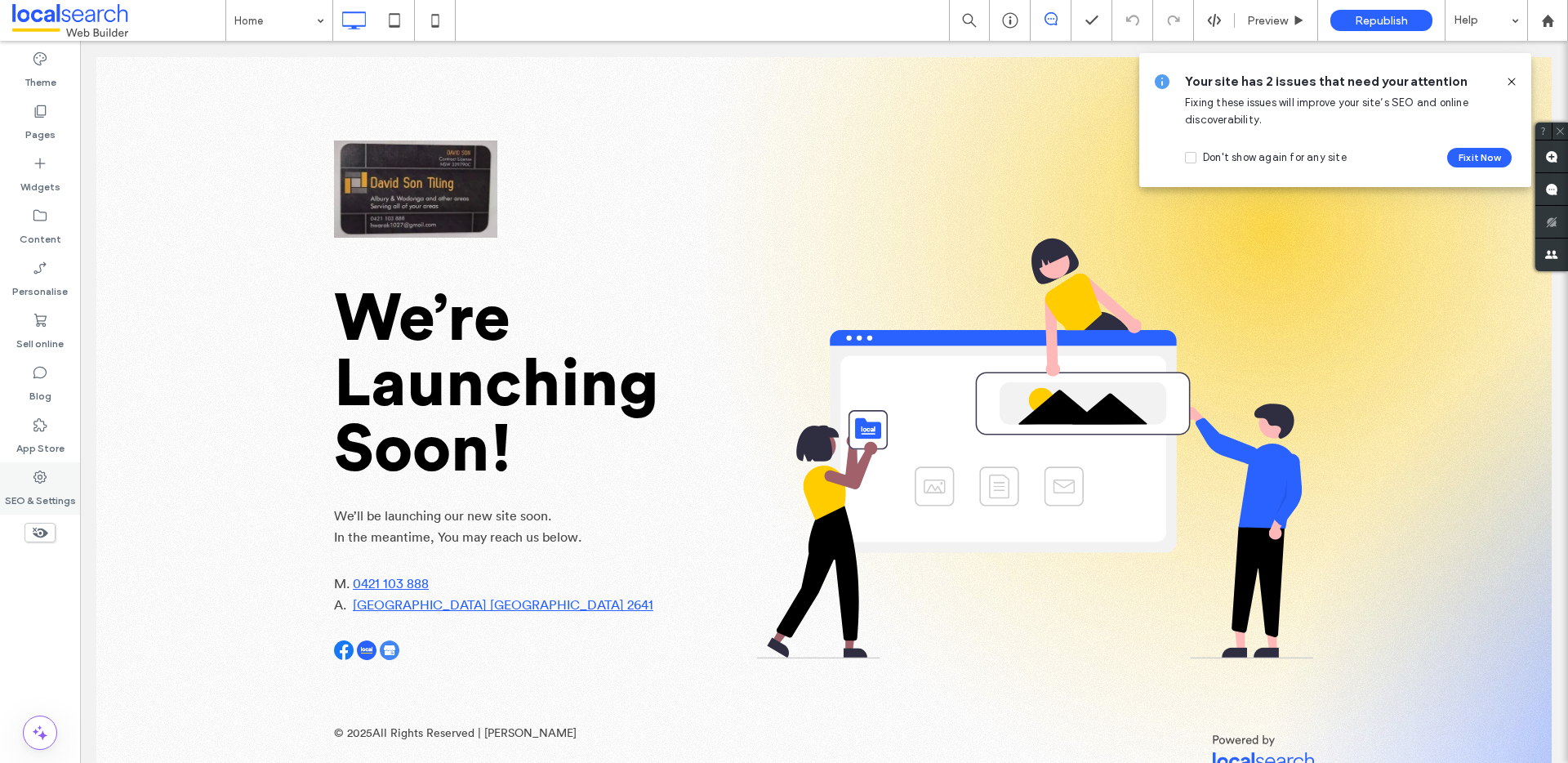
click at [50, 487] on label "SEO & Settings" at bounding box center [40, 496] width 71 height 23
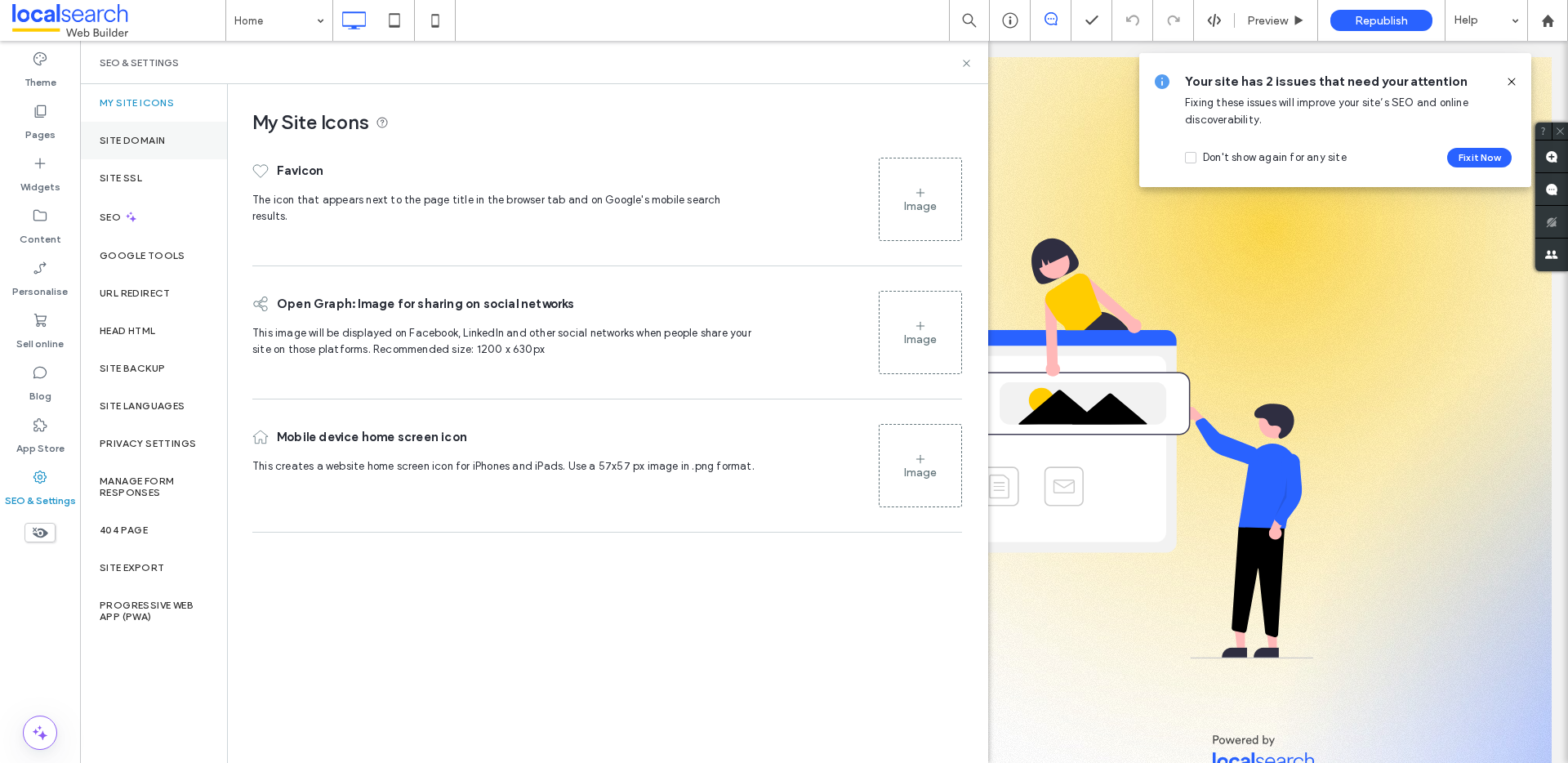
click at [161, 152] on div "Site Domain" at bounding box center [153, 141] width 147 height 37
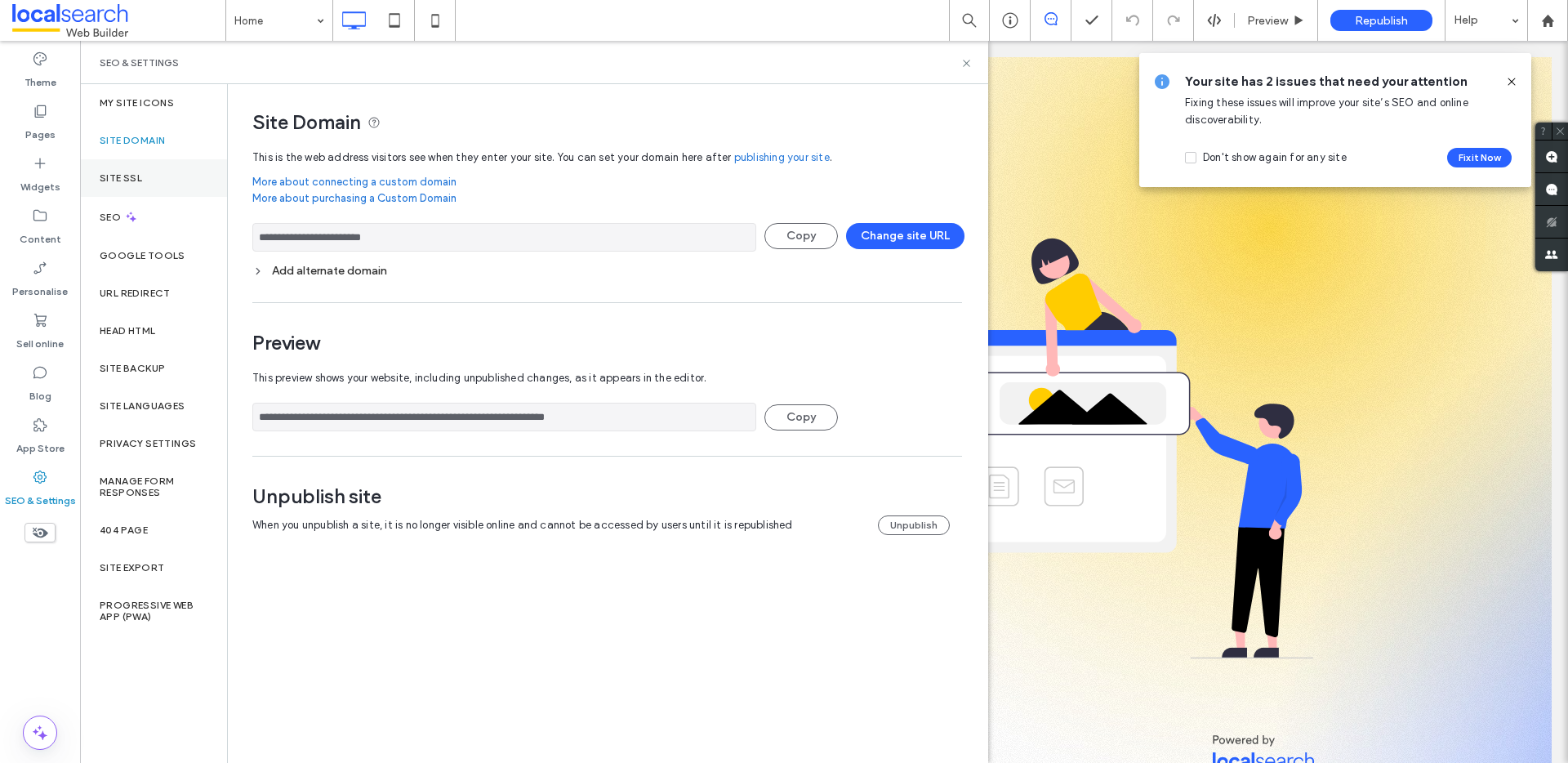
click at [166, 163] on div "Site SSL" at bounding box center [153, 178] width 147 height 37
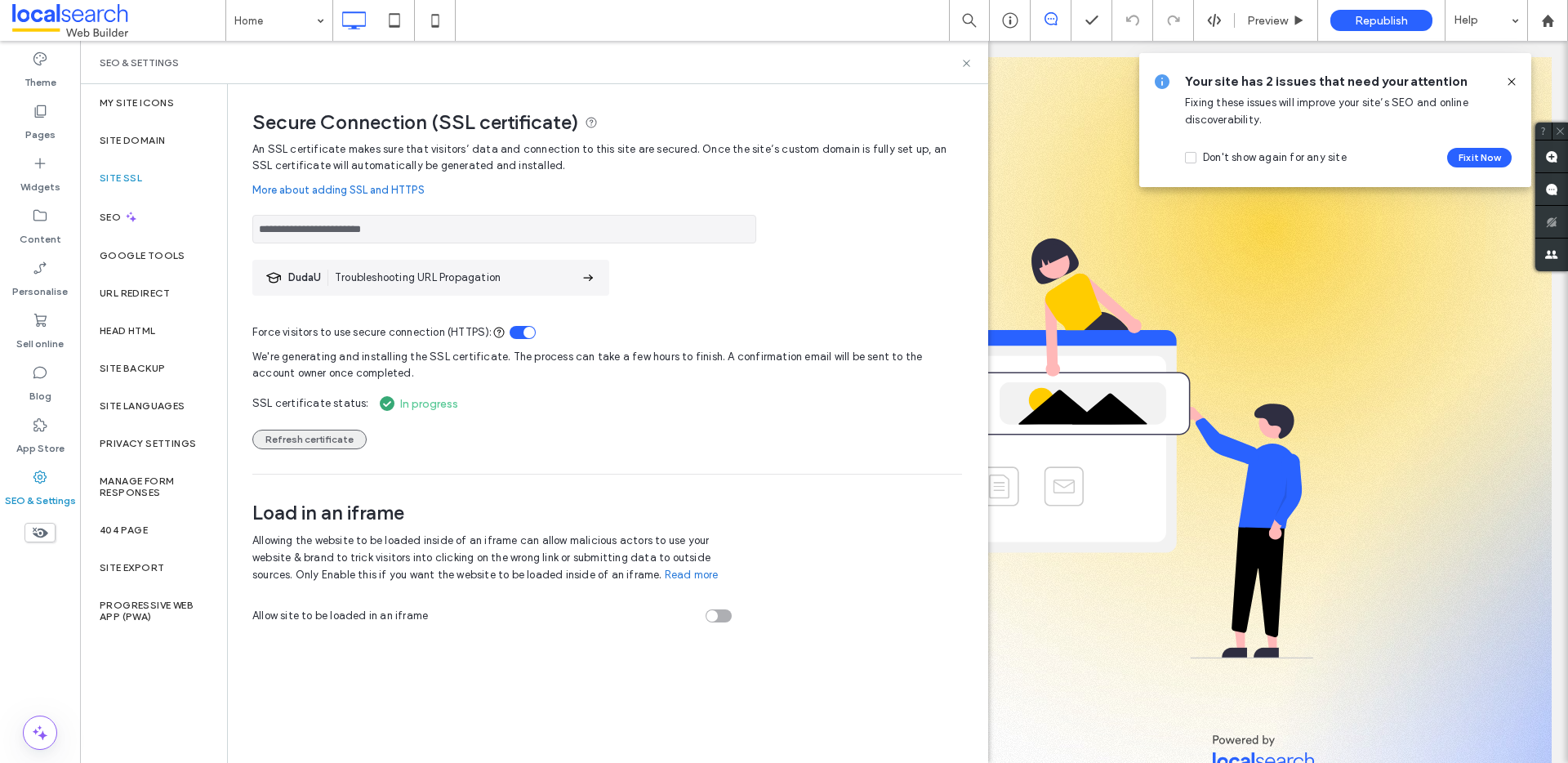
click at [293, 439] on button "Refresh certificate" at bounding box center [309, 439] width 114 height 20
click at [334, 433] on button "Refresh certificate" at bounding box center [309, 439] width 114 height 20
click at [287, 438] on button "Refresh certificate" at bounding box center [309, 439] width 114 height 20
click at [335, 439] on button "Refresh certificate" at bounding box center [309, 439] width 114 height 20
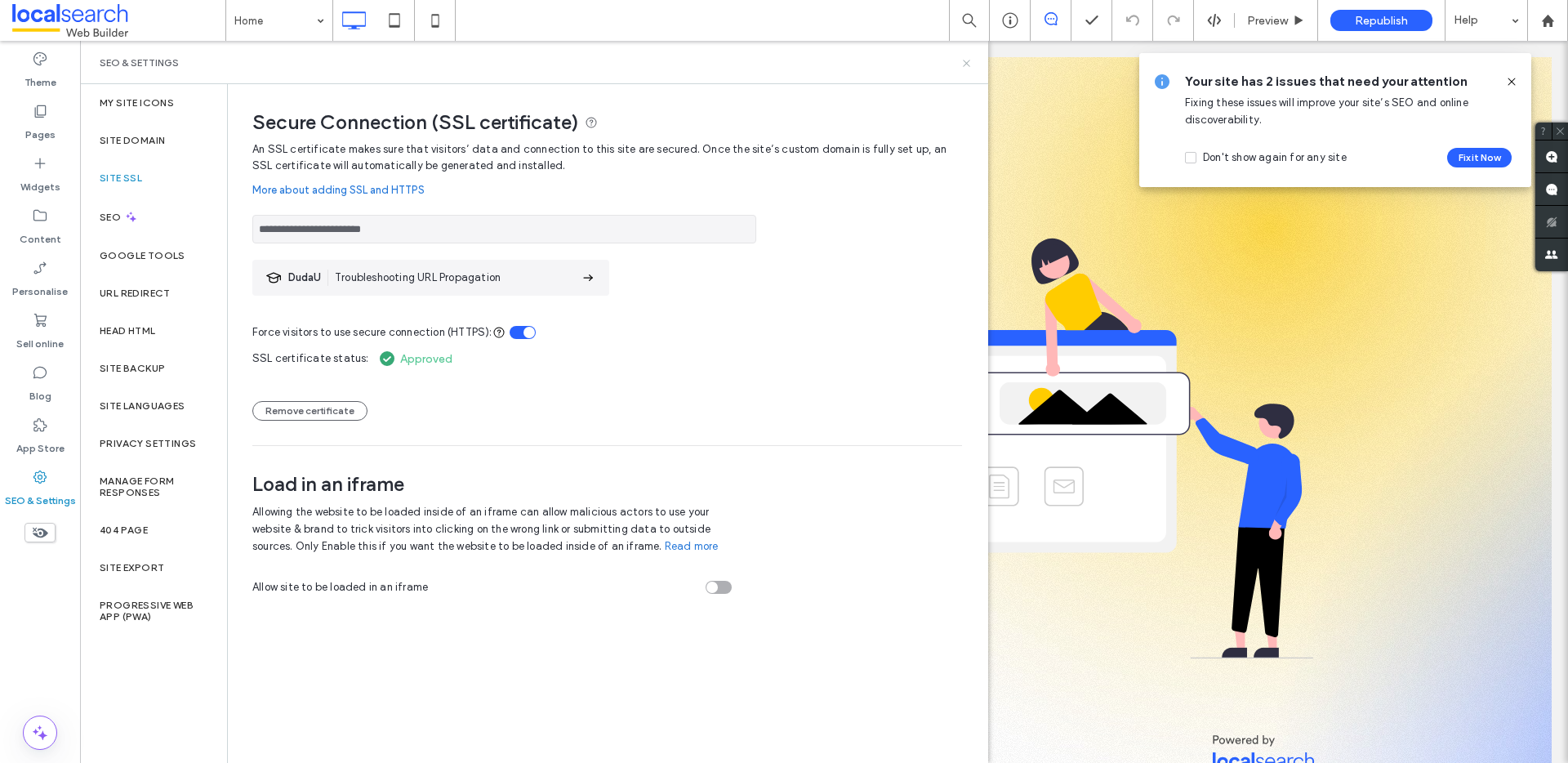
drag, startPoint x: 968, startPoint y: 63, endPoint x: 1047, endPoint y: 27, distance: 86.8
click at [968, 63] on icon at bounding box center [966, 63] width 12 height 12
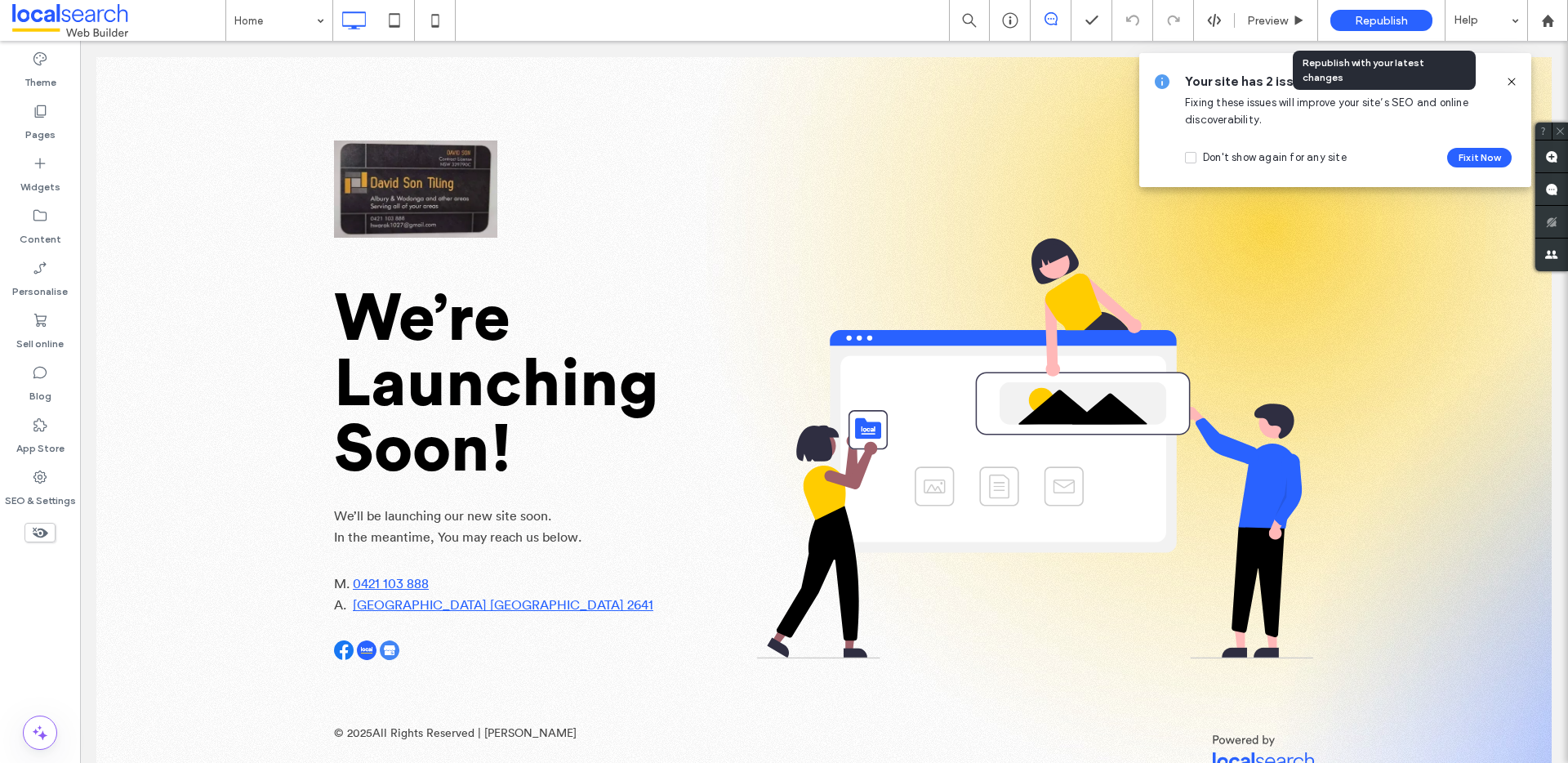
click at [1353, 24] on div "Republish" at bounding box center [1382, 20] width 102 height 21
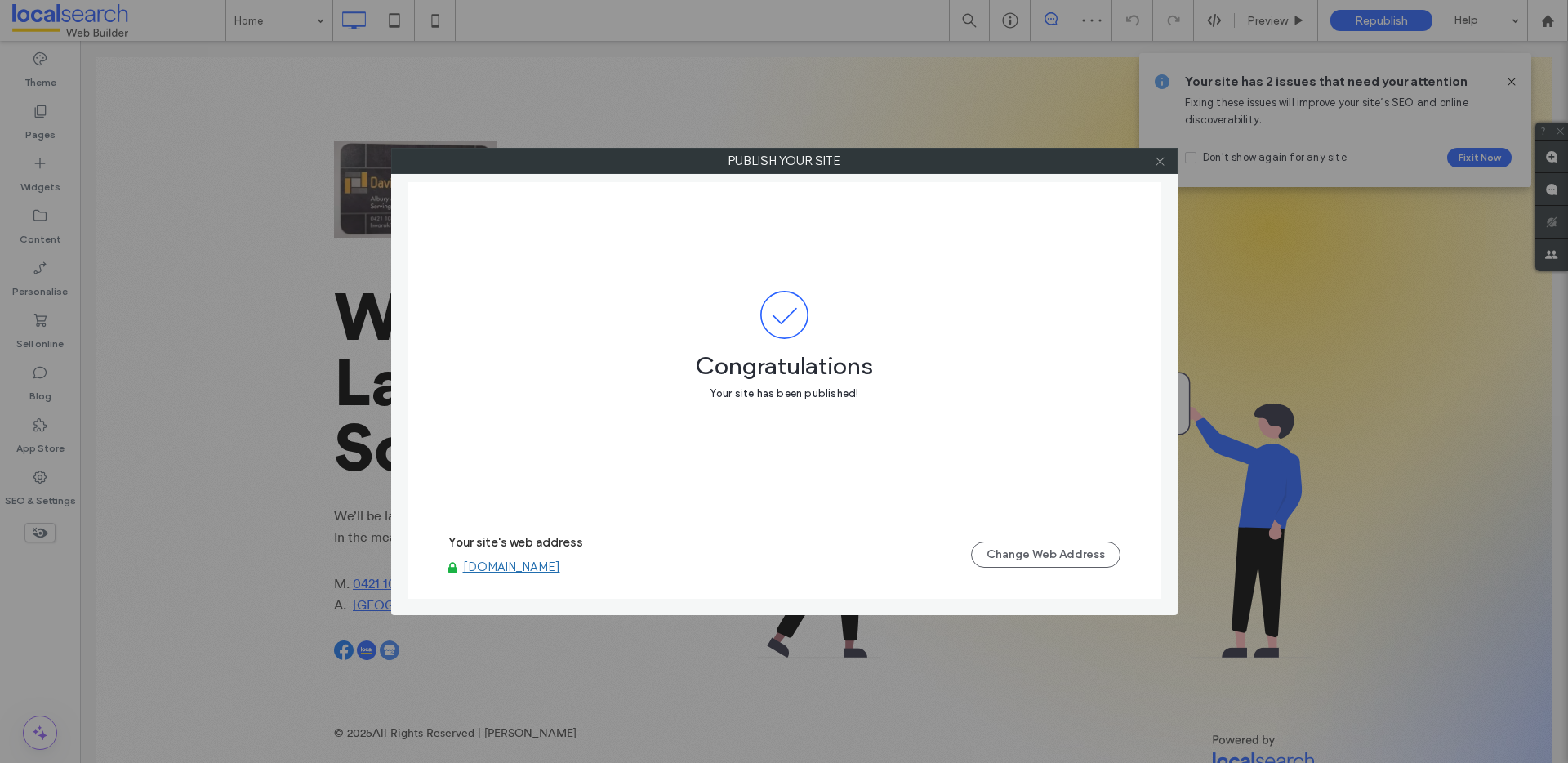
click at [1161, 161] on icon at bounding box center [1160, 161] width 12 height 12
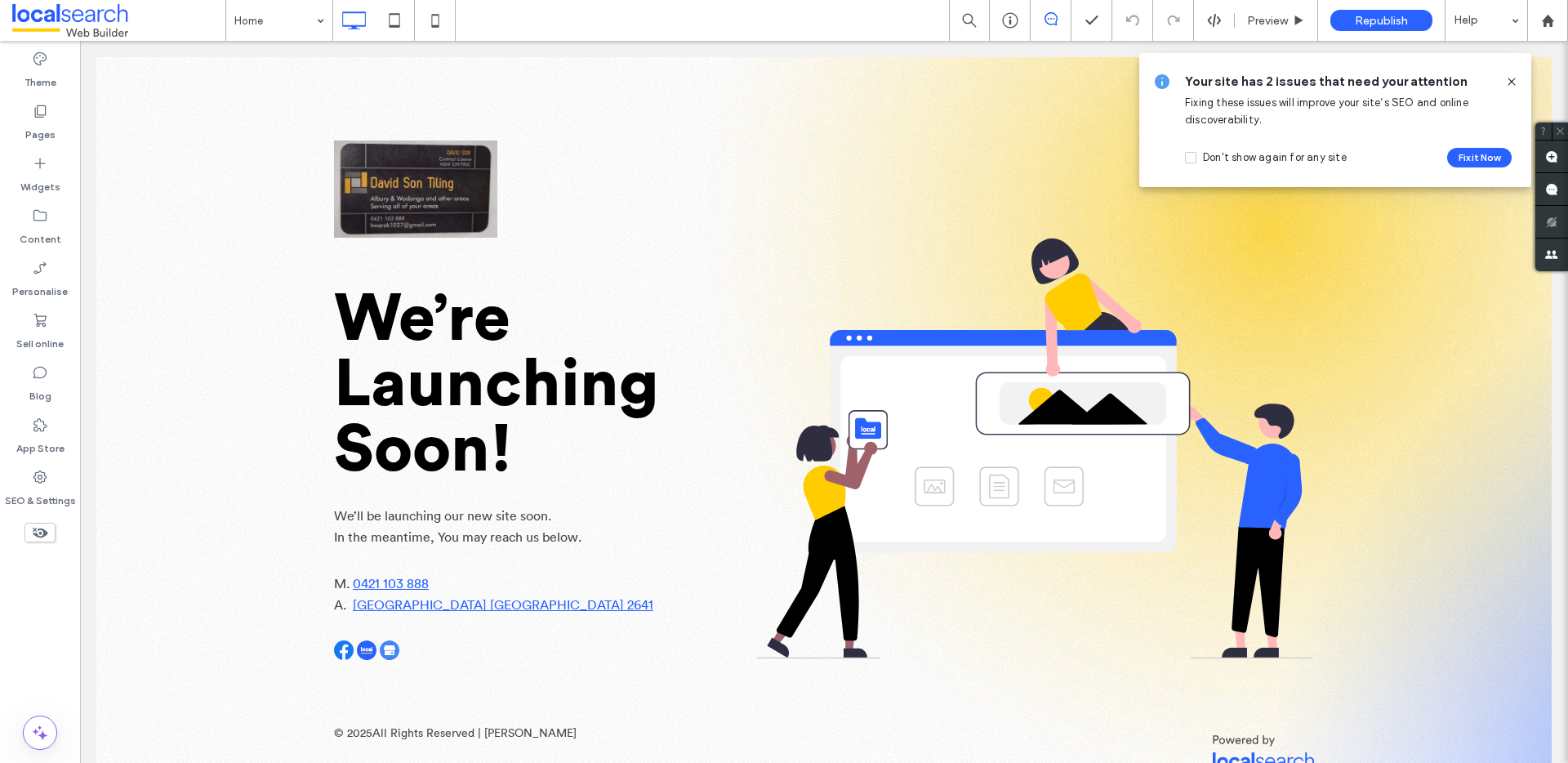
click at [1059, 15] on span at bounding box center [1050, 18] width 40 height 13
click at [1016, 17] on use at bounding box center [1010, 20] width 15 height 15
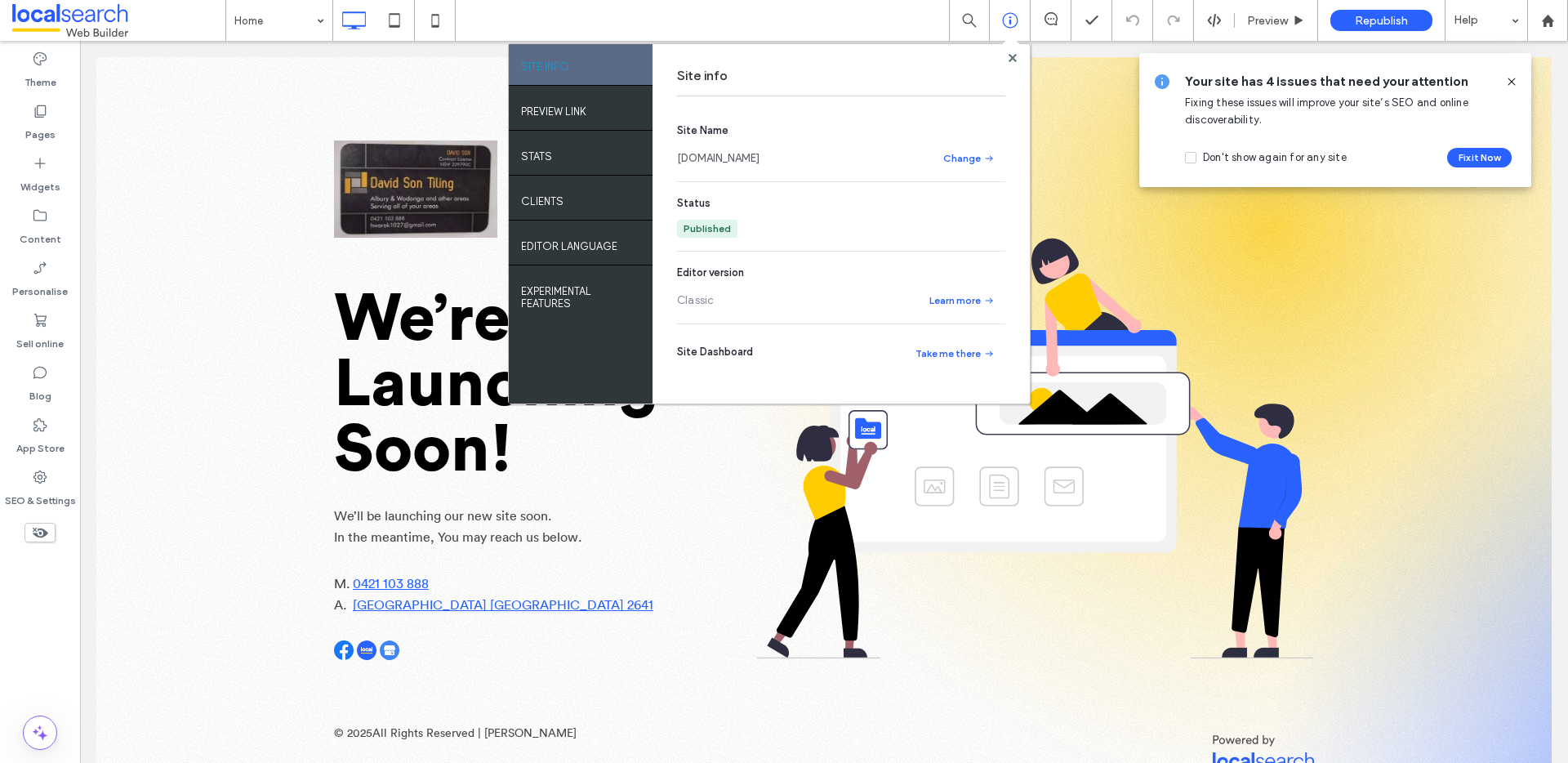
click at [759, 162] on link "www.davidsontiling.com.au" at bounding box center [718, 158] width 83 height 16
click at [1018, 49] on div "Site info Site Name www.davidsontiling.com.au Change Status Published Editor ve…" at bounding box center [841, 224] width 377 height 359
click at [1012, 55] on icon at bounding box center [1013, 58] width 9 height 9
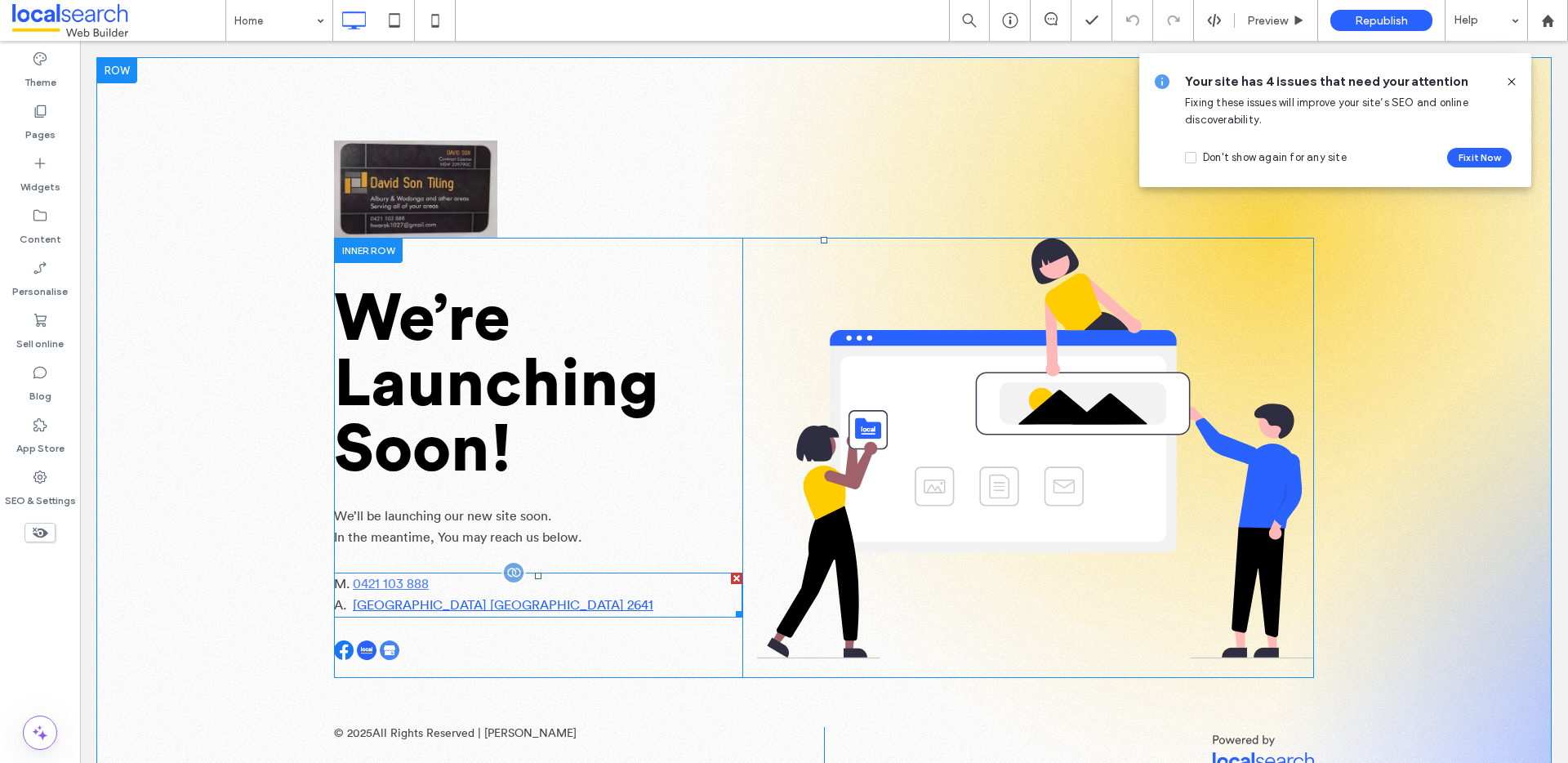
click at [401, 577] on span "0421 103 888" at bounding box center [391, 583] width 76 height 13
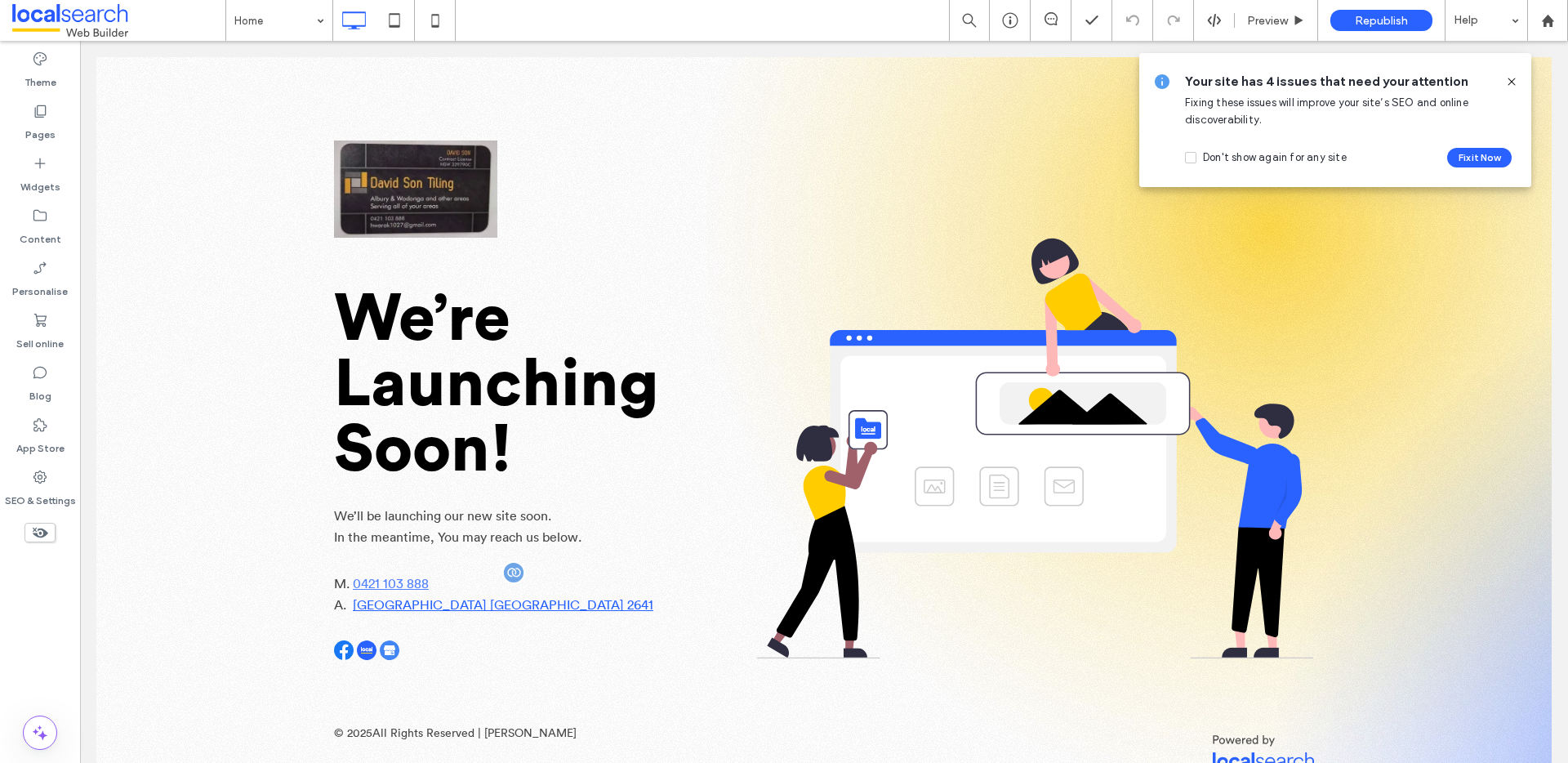
type input "**********"
type input "**"
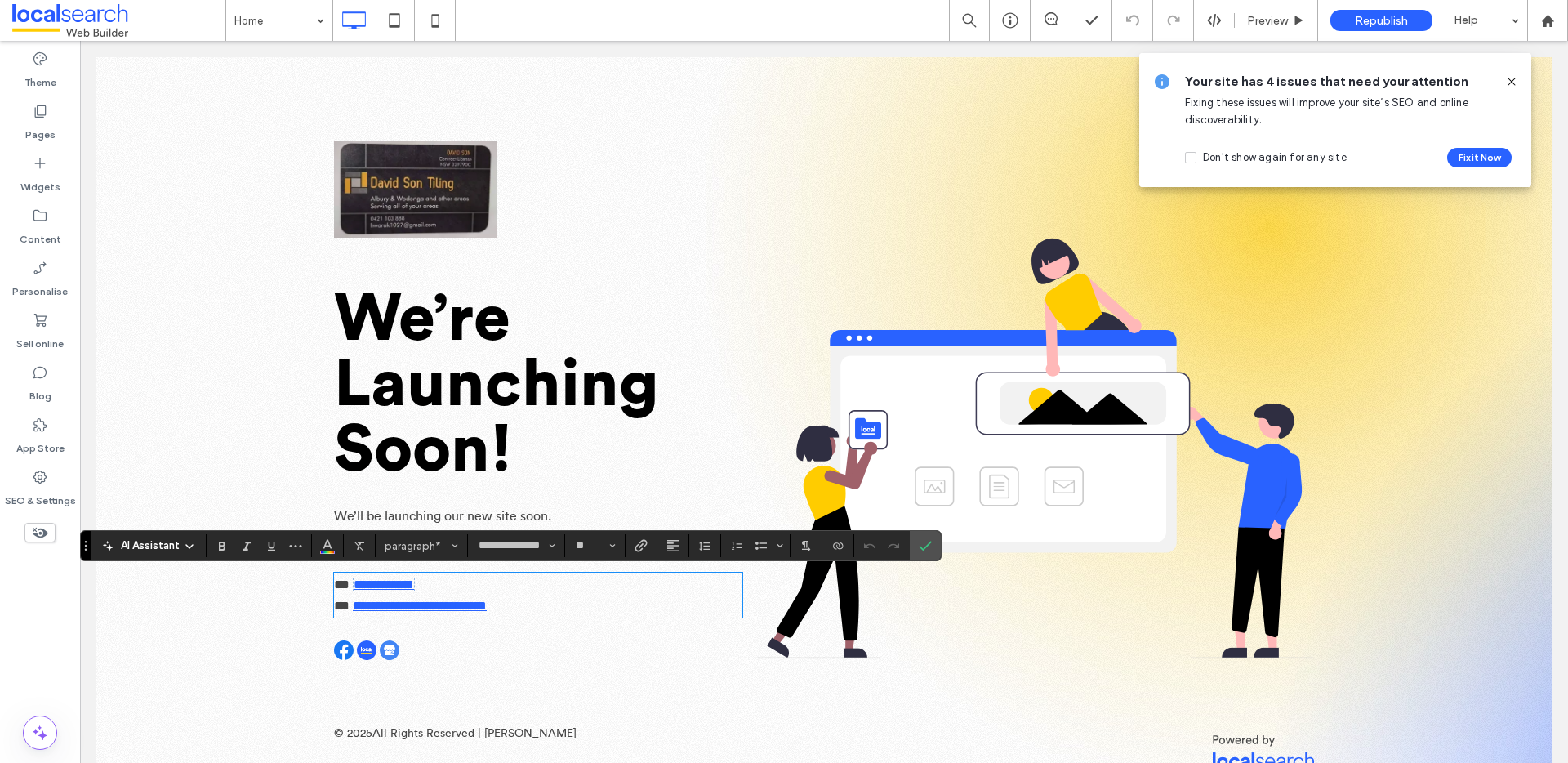
click at [401, 588] on span "**********" at bounding box center [383, 584] width 60 height 12
click at [635, 542] on icon "Link" at bounding box center [641, 545] width 13 height 13
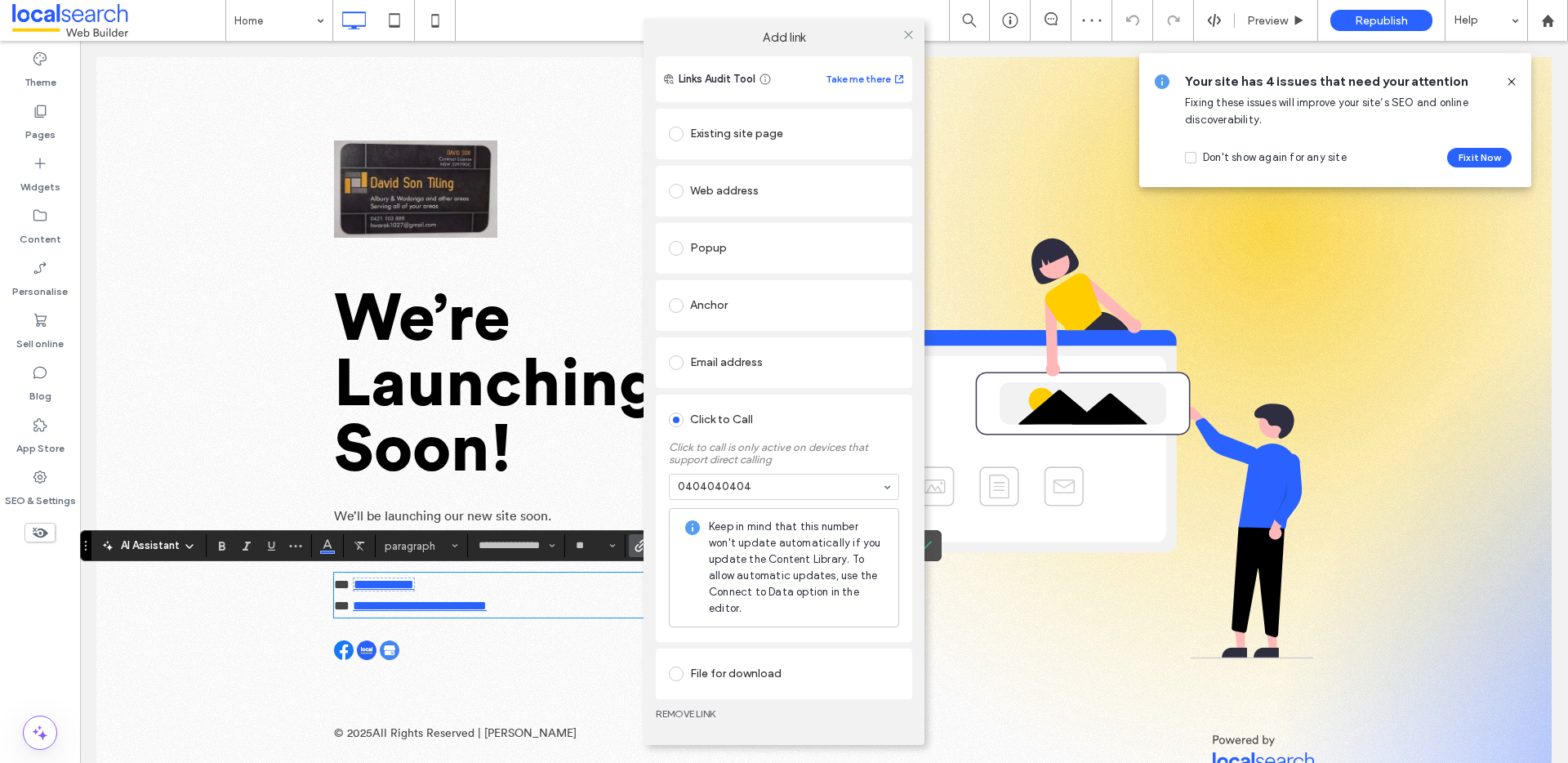
click at [694, 712] on link "REMOVE LINK" at bounding box center [783, 714] width 256 height 13
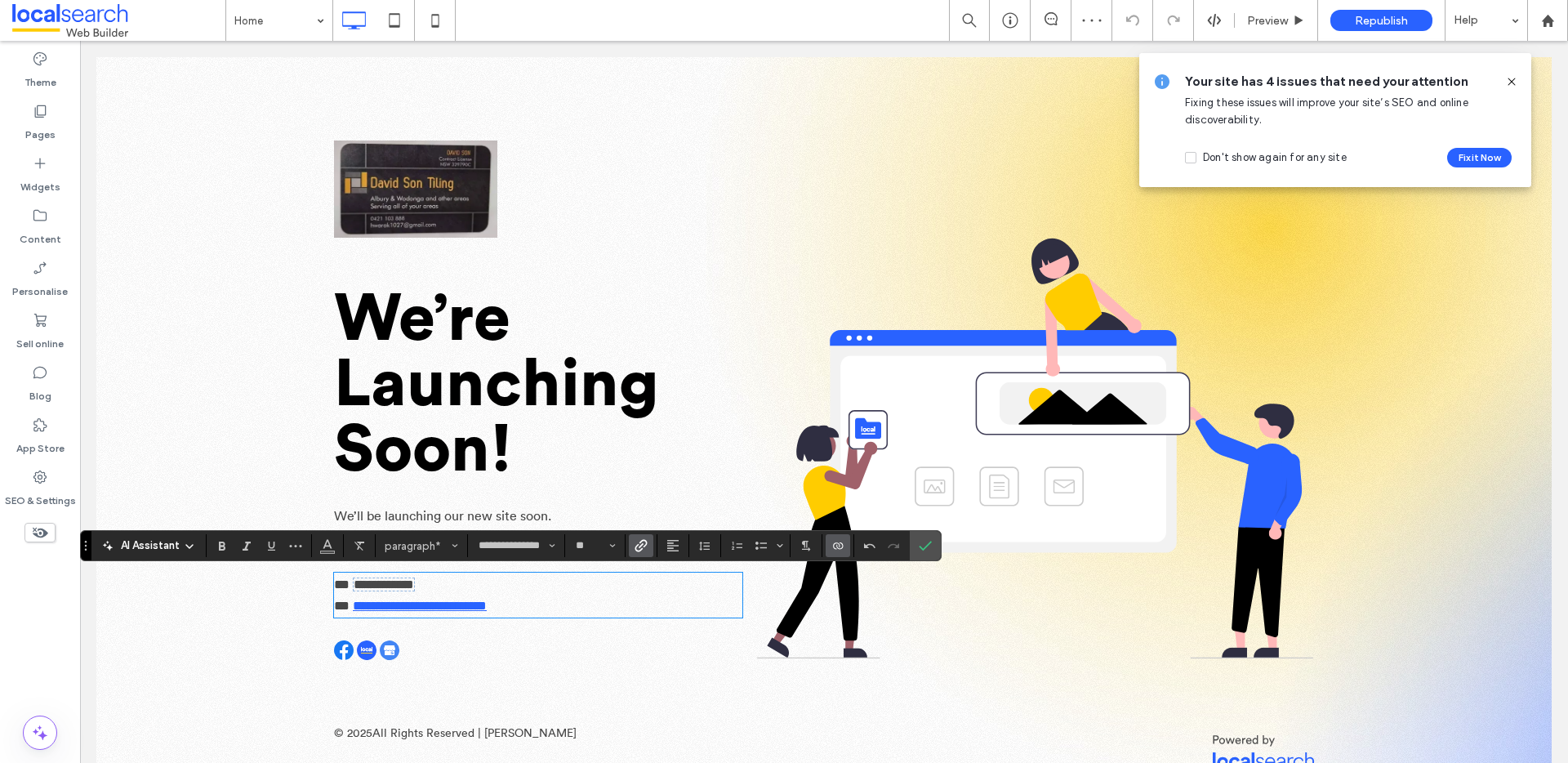
click at [642, 548] on icon "Link" at bounding box center [641, 545] width 13 height 13
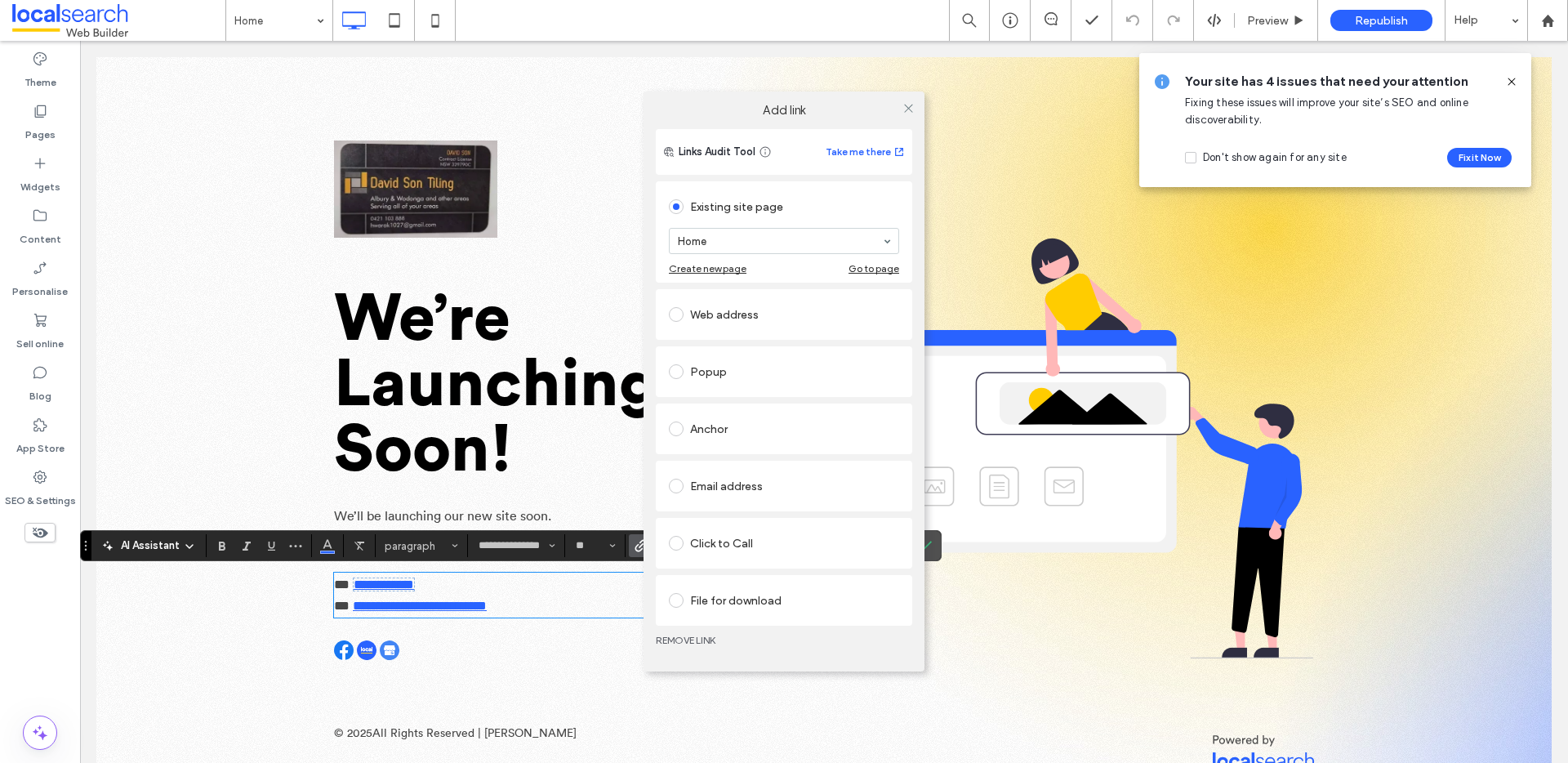
click at [713, 527] on div "Click to Call" at bounding box center [784, 543] width 231 height 34
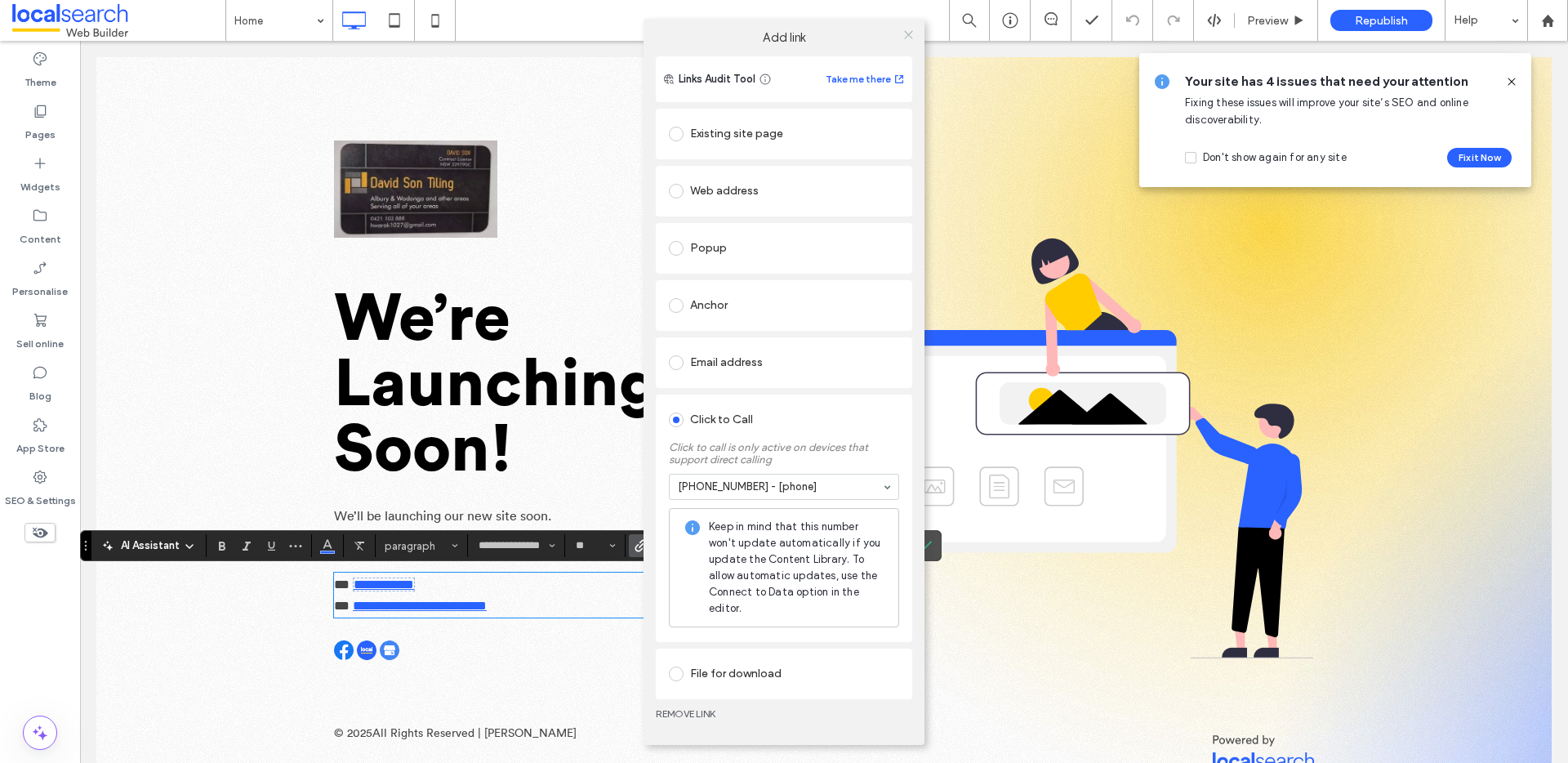
click at [905, 39] on icon at bounding box center [908, 35] width 12 height 12
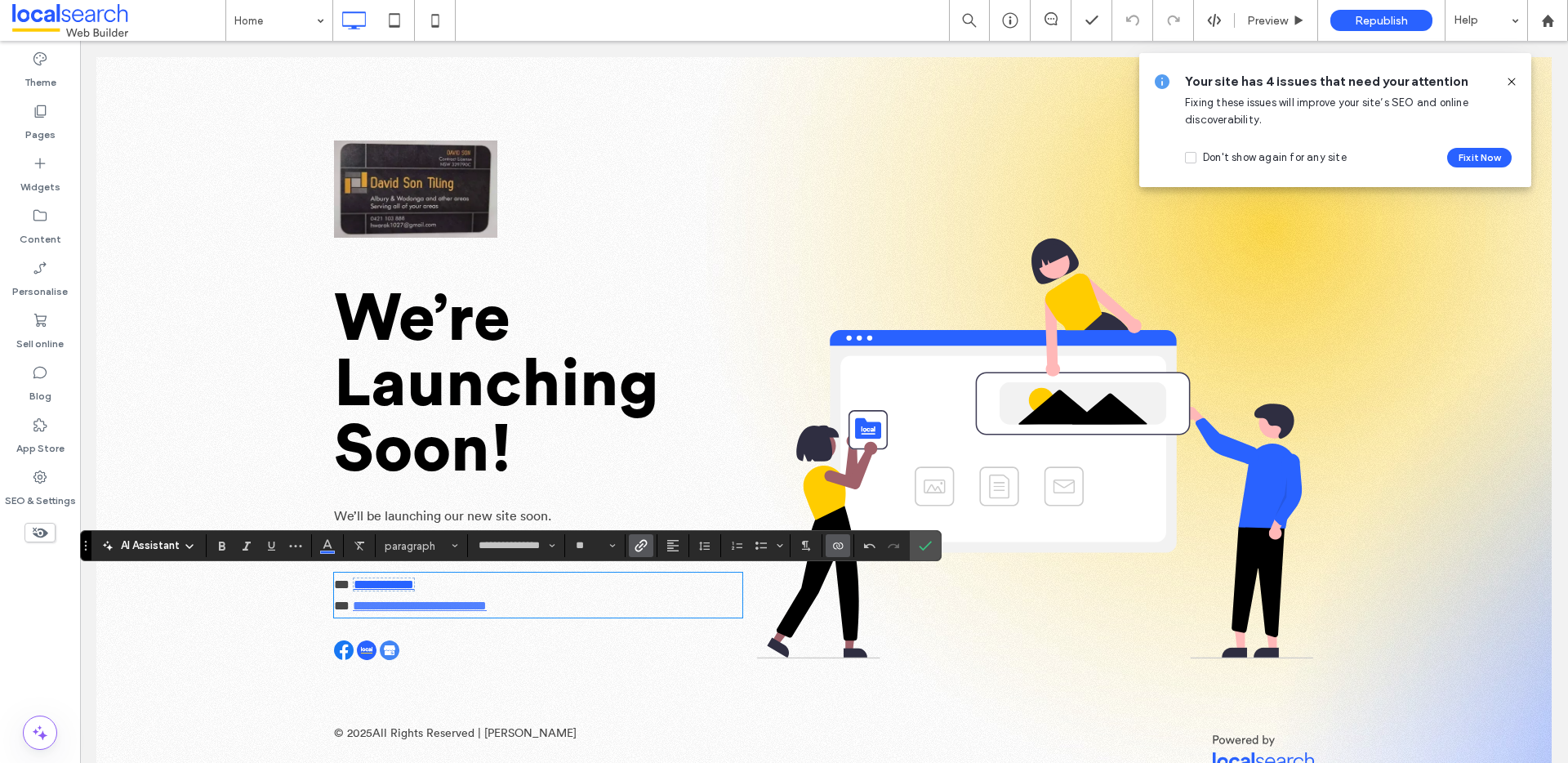
click at [478, 611] on link "**********" at bounding box center [420, 605] width 134 height 12
click at [644, 543] on div at bounding box center [641, 546] width 25 height 23
click at [487, 606] on link "**********" at bounding box center [420, 605] width 134 height 12
click at [921, 548] on use "Confirm" at bounding box center [925, 547] width 13 height 10
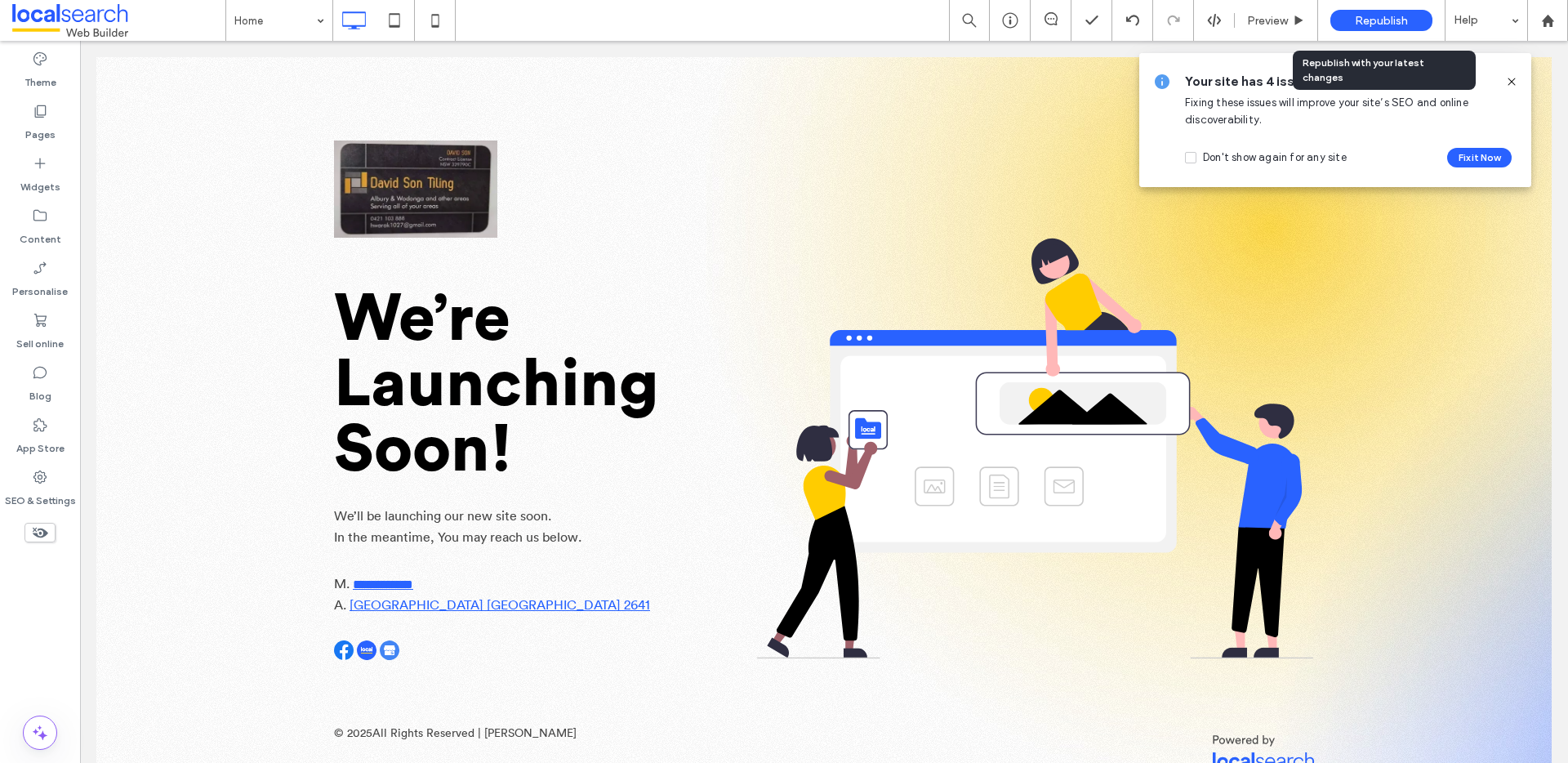
click at [1364, 27] on span "Republish" at bounding box center [1382, 20] width 53 height 14
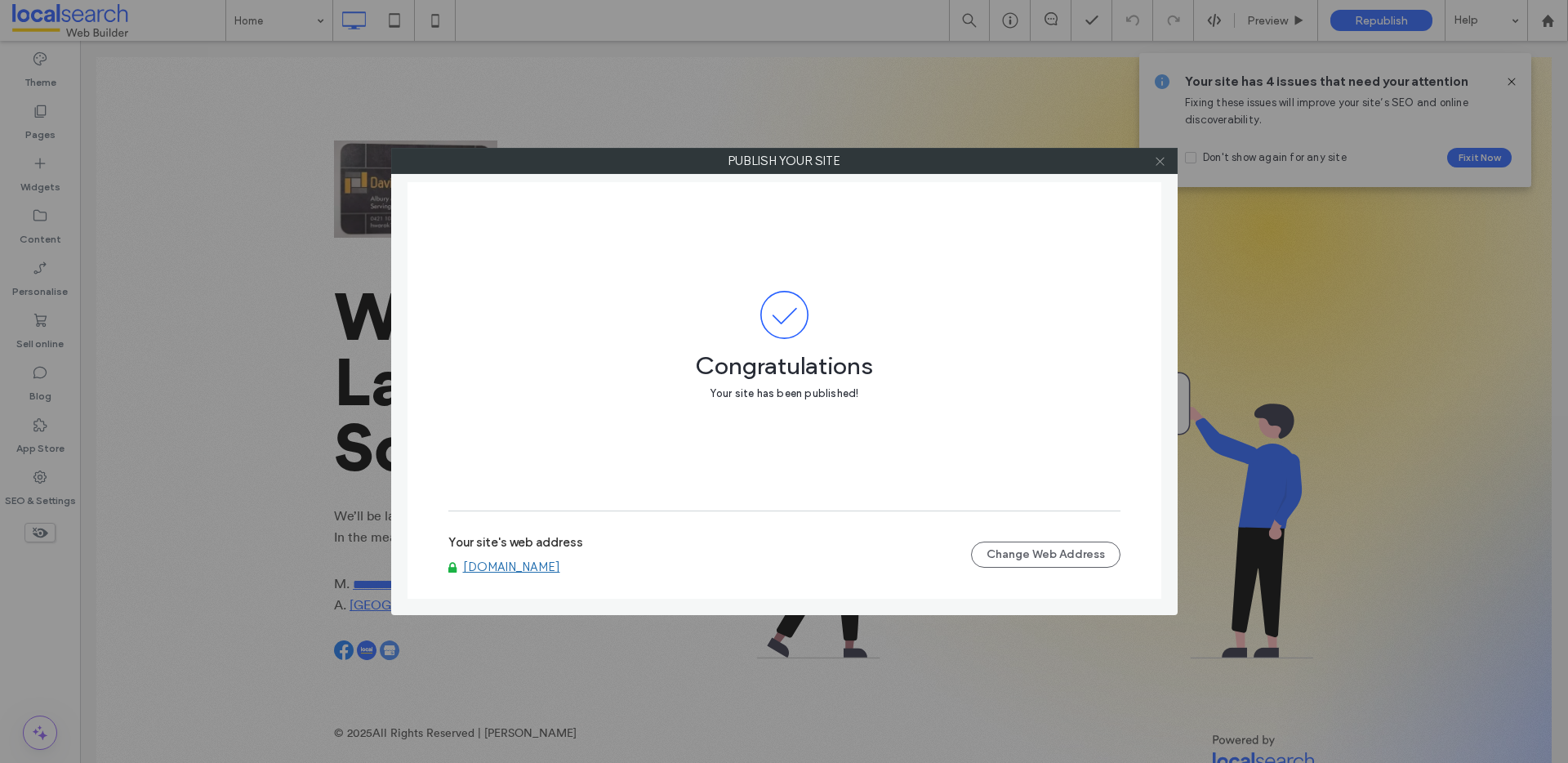
click at [1162, 163] on icon at bounding box center [1160, 161] width 12 height 12
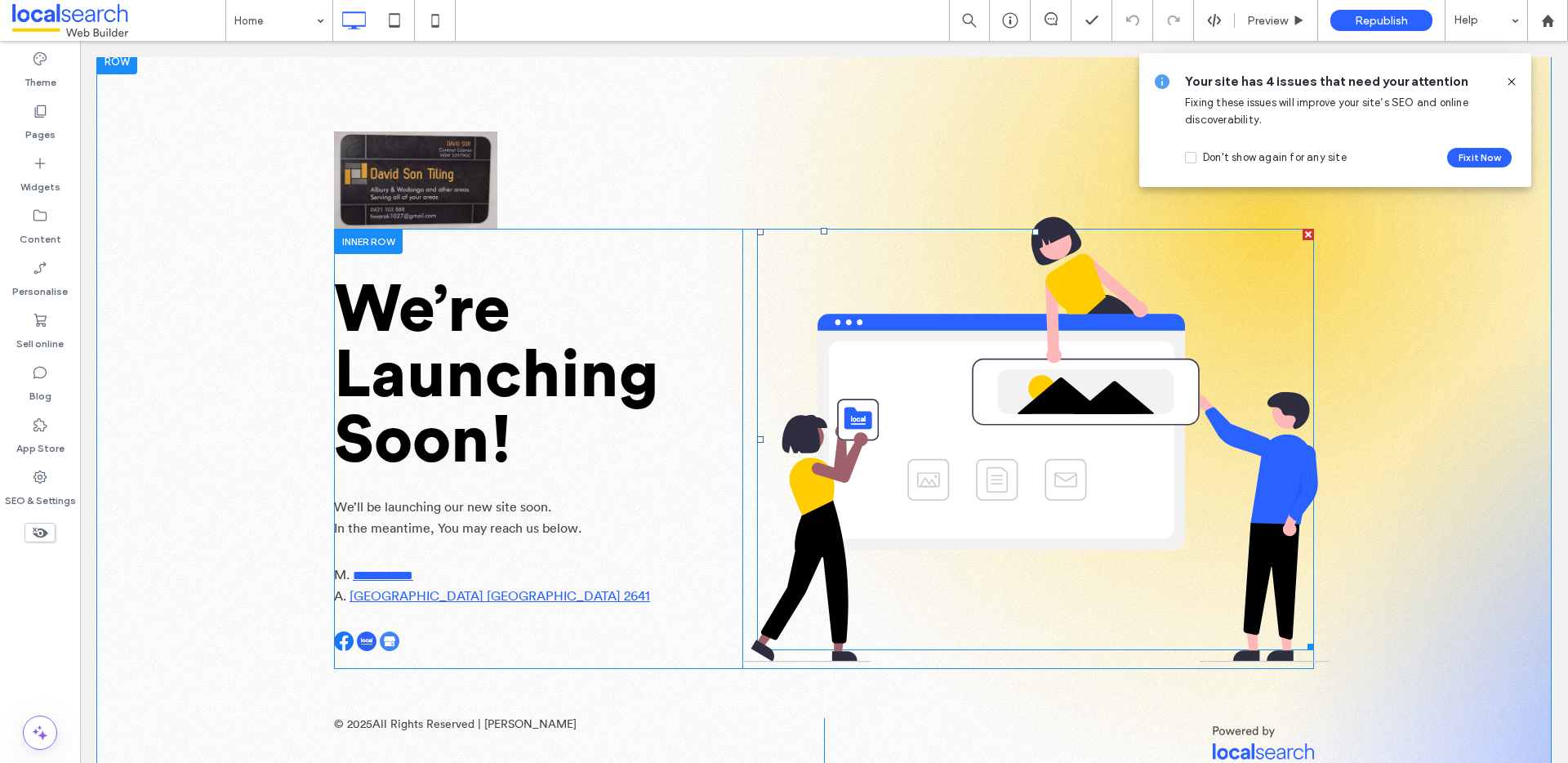
scroll to position [11, 0]
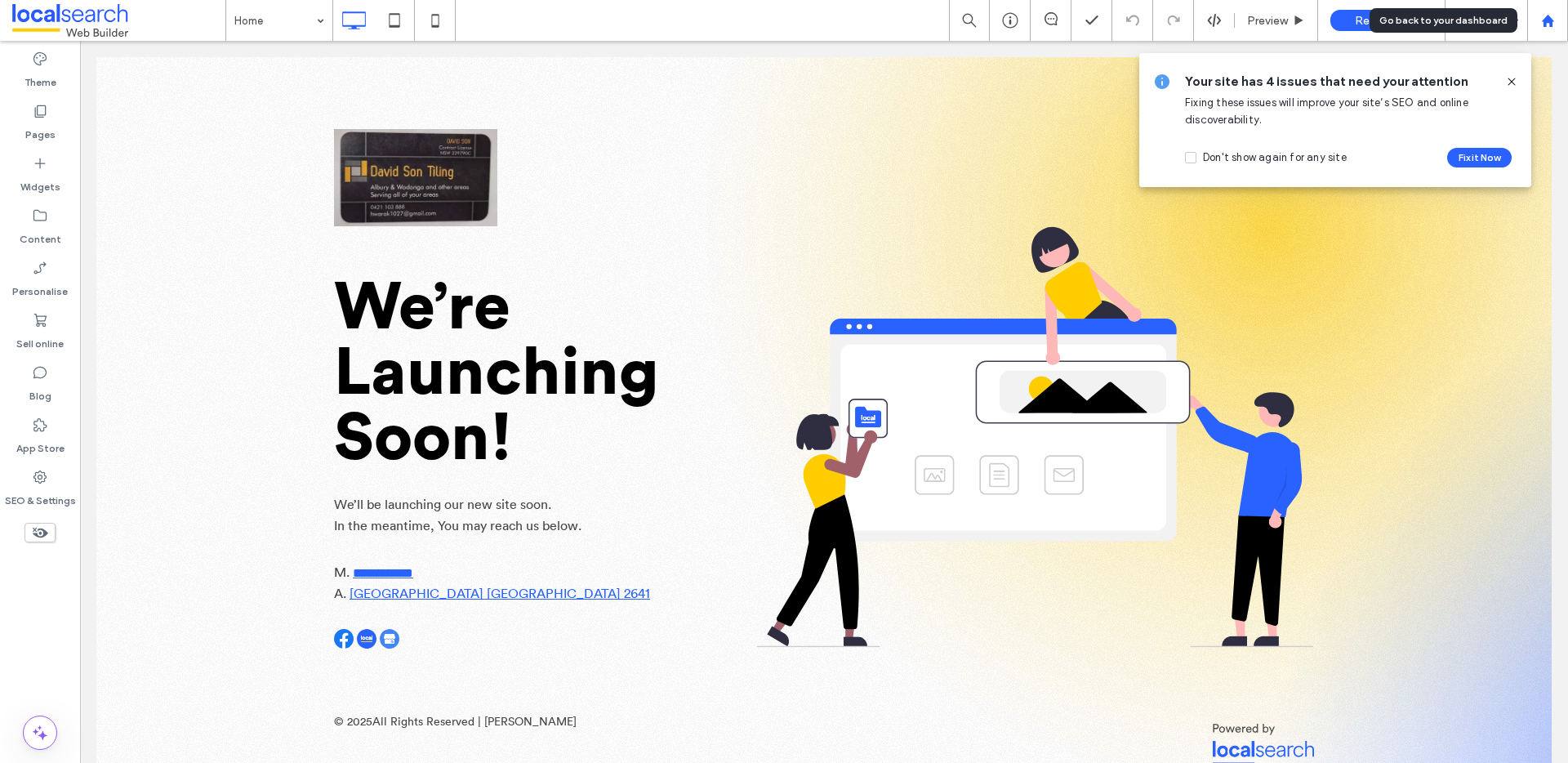
click at [1550, 24] on use at bounding box center [1548, 20] width 12 height 12
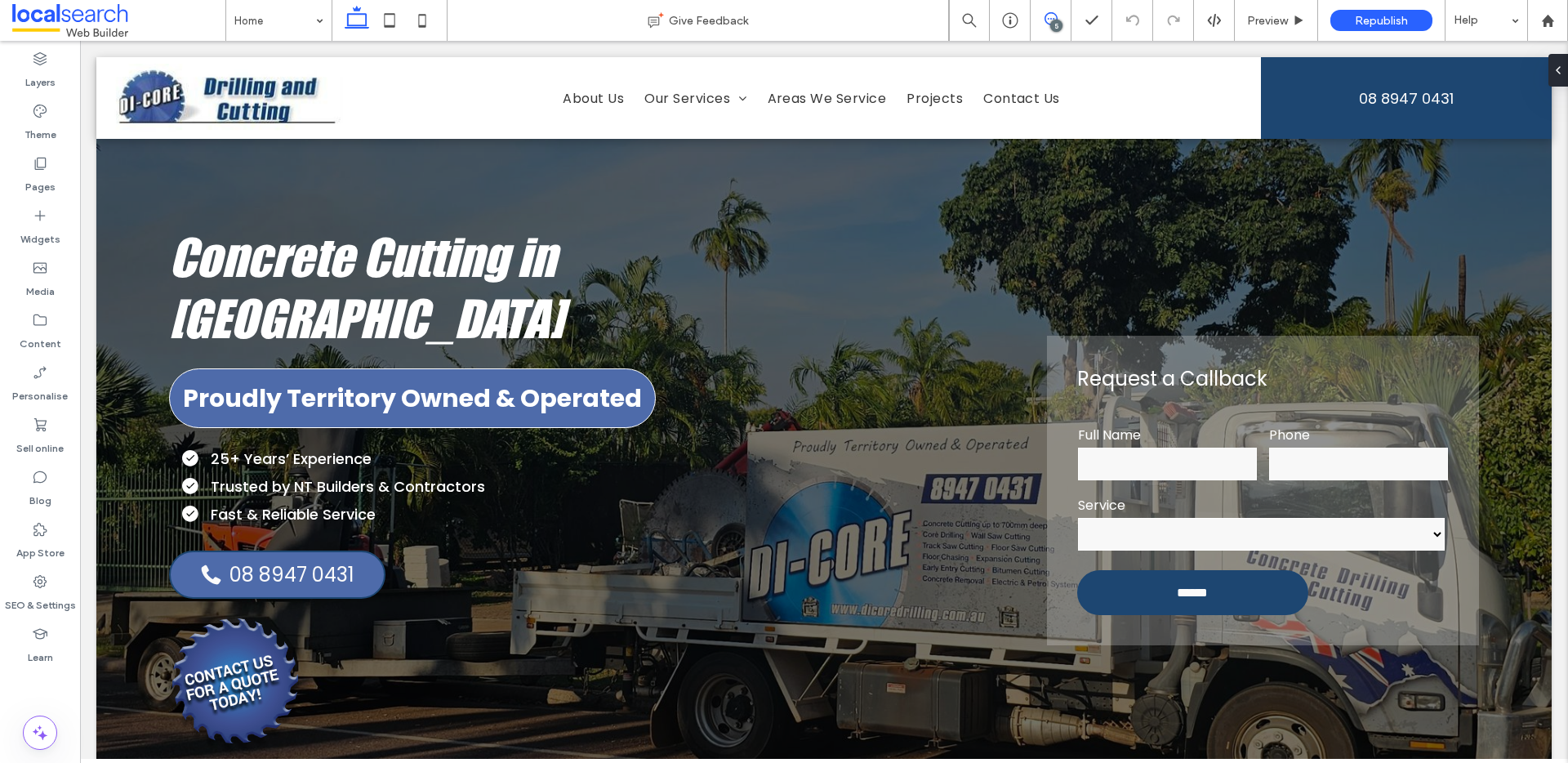
click at [1055, 18] on icon at bounding box center [1050, 18] width 13 height 13
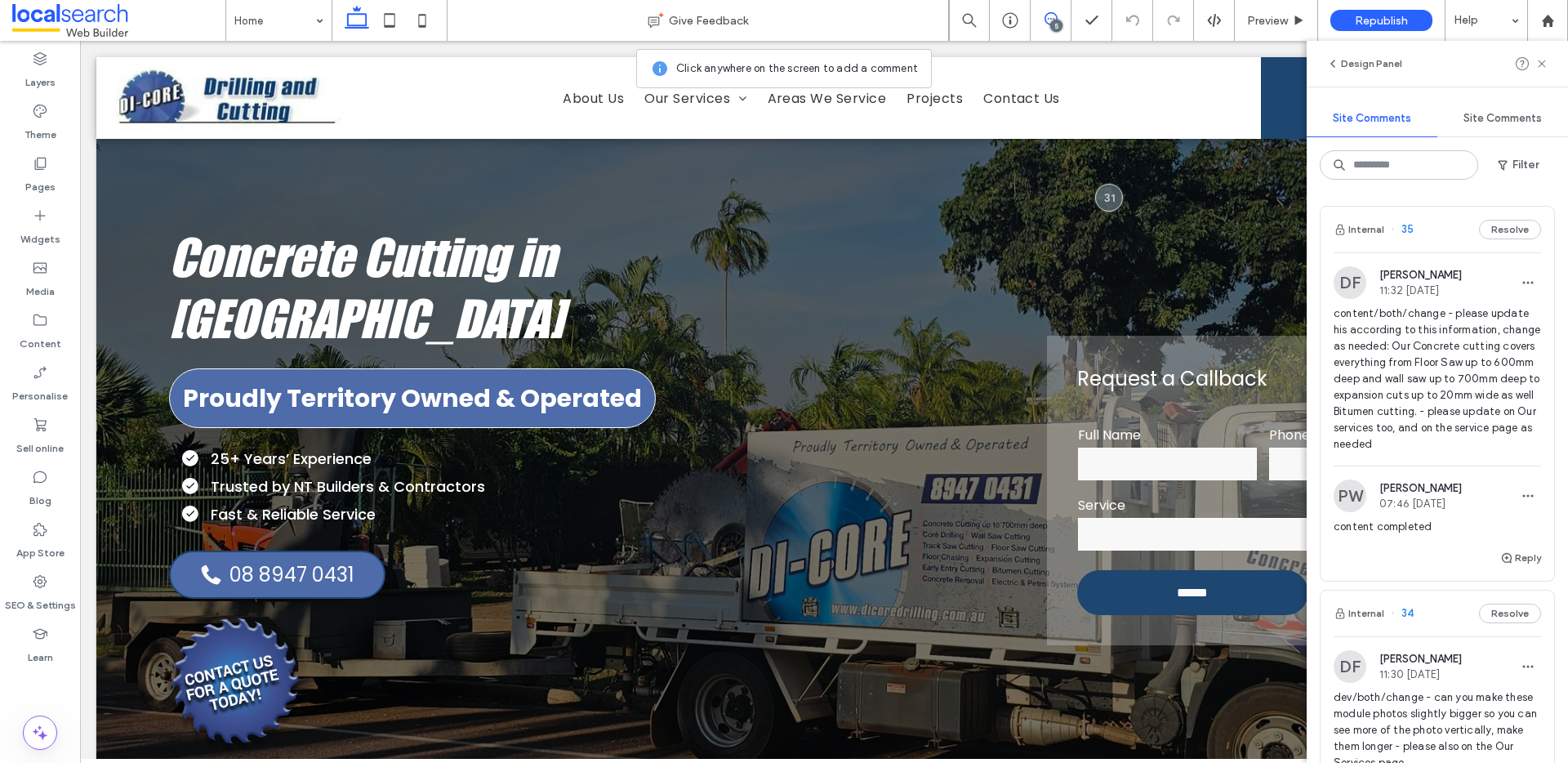
click at [1435, 351] on span "content/both/change - please update his according to this information, change a…" at bounding box center [1438, 379] width 208 height 147
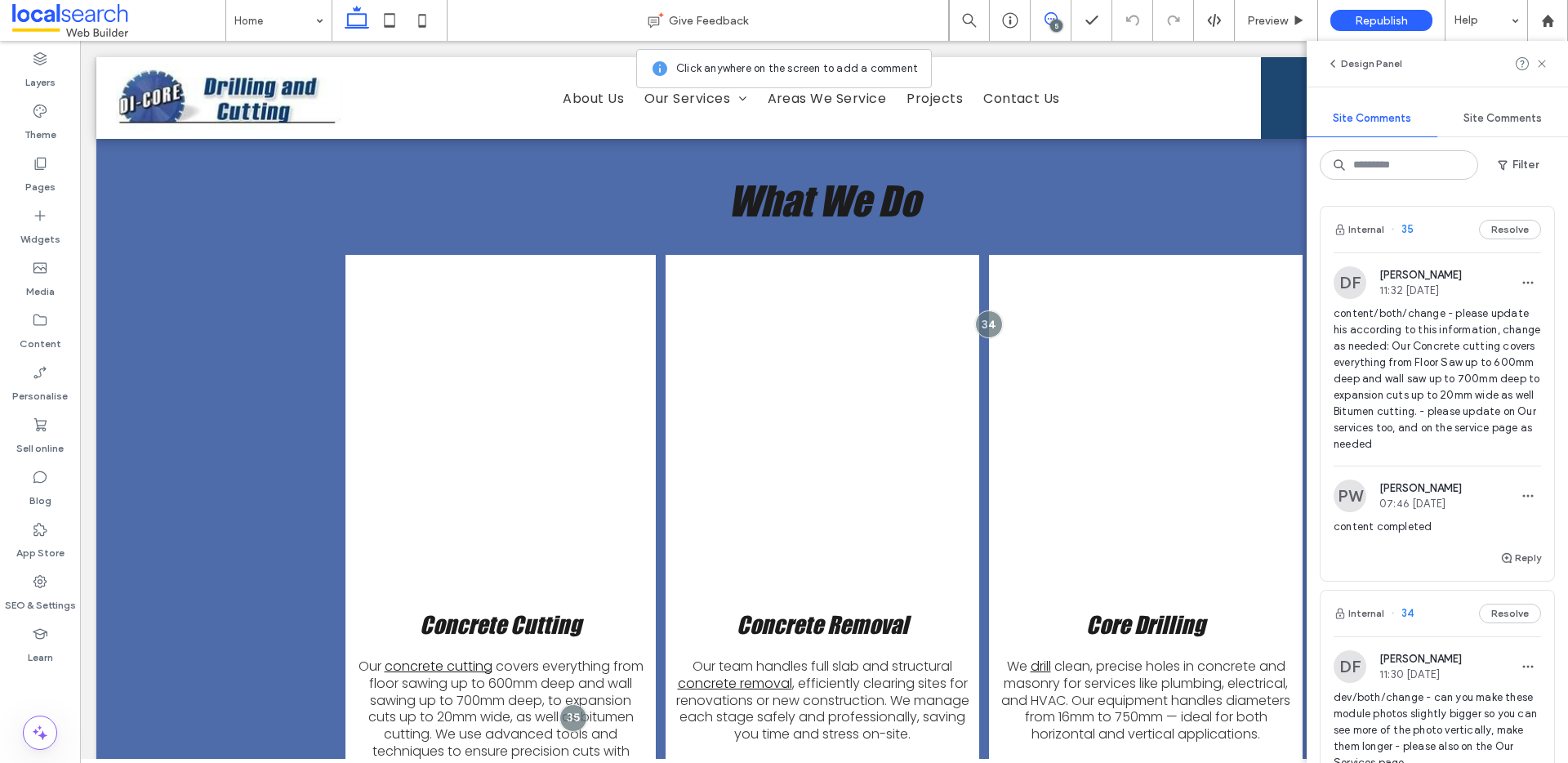
scroll to position [1492, 0]
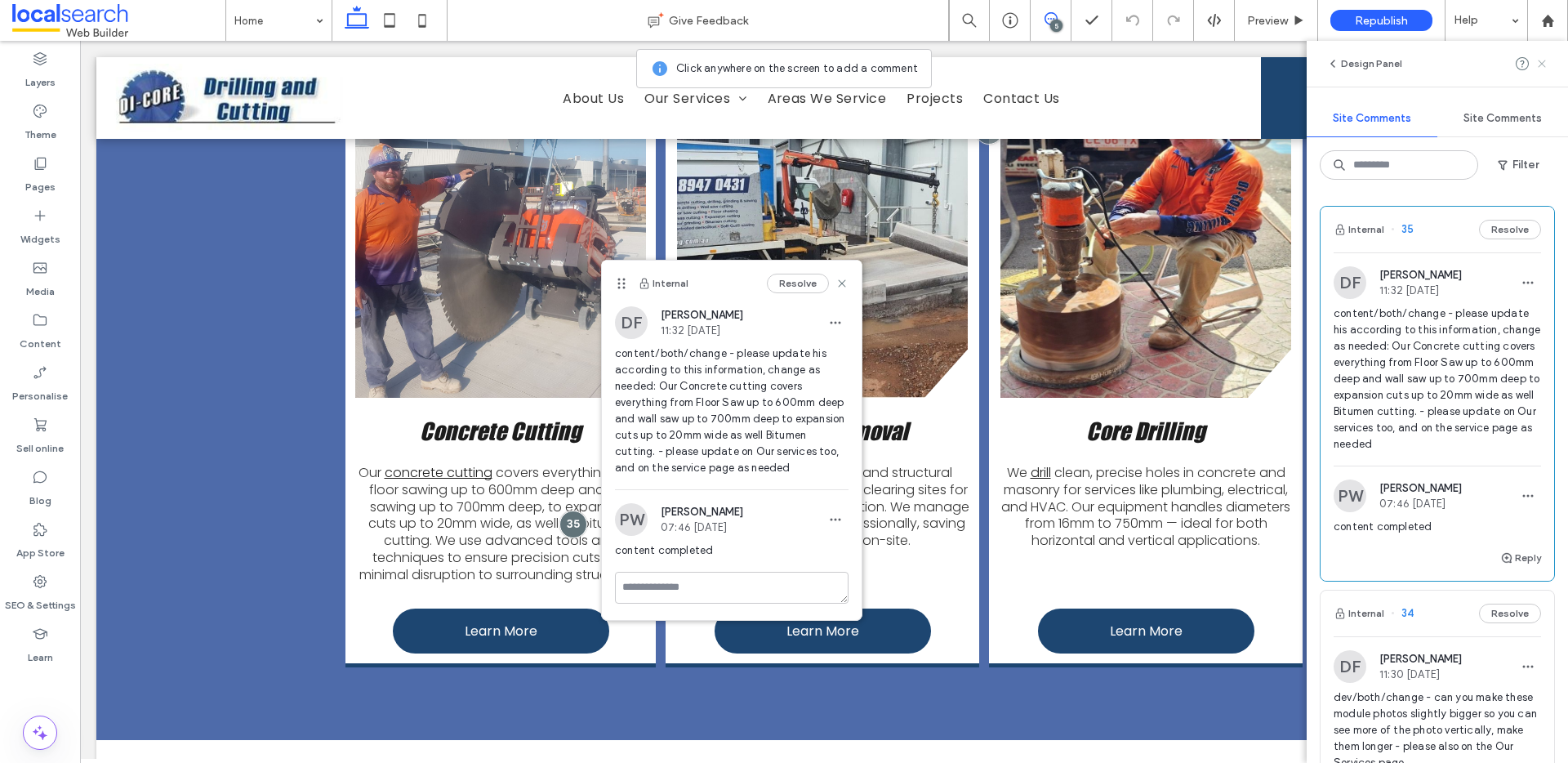
click at [1542, 65] on use at bounding box center [1542, 63] width 8 height 8
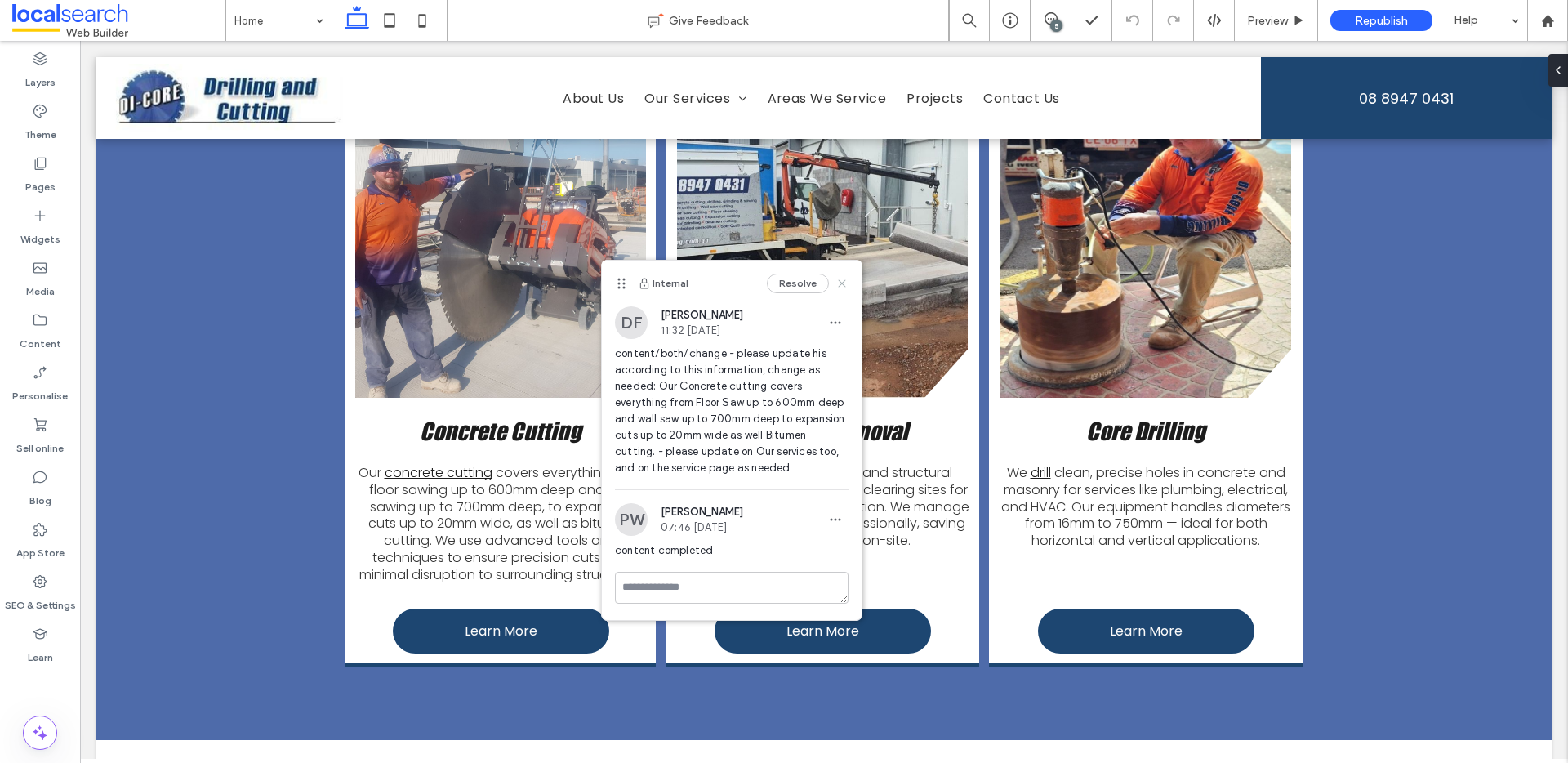
click at [843, 281] on icon at bounding box center [842, 283] width 13 height 13
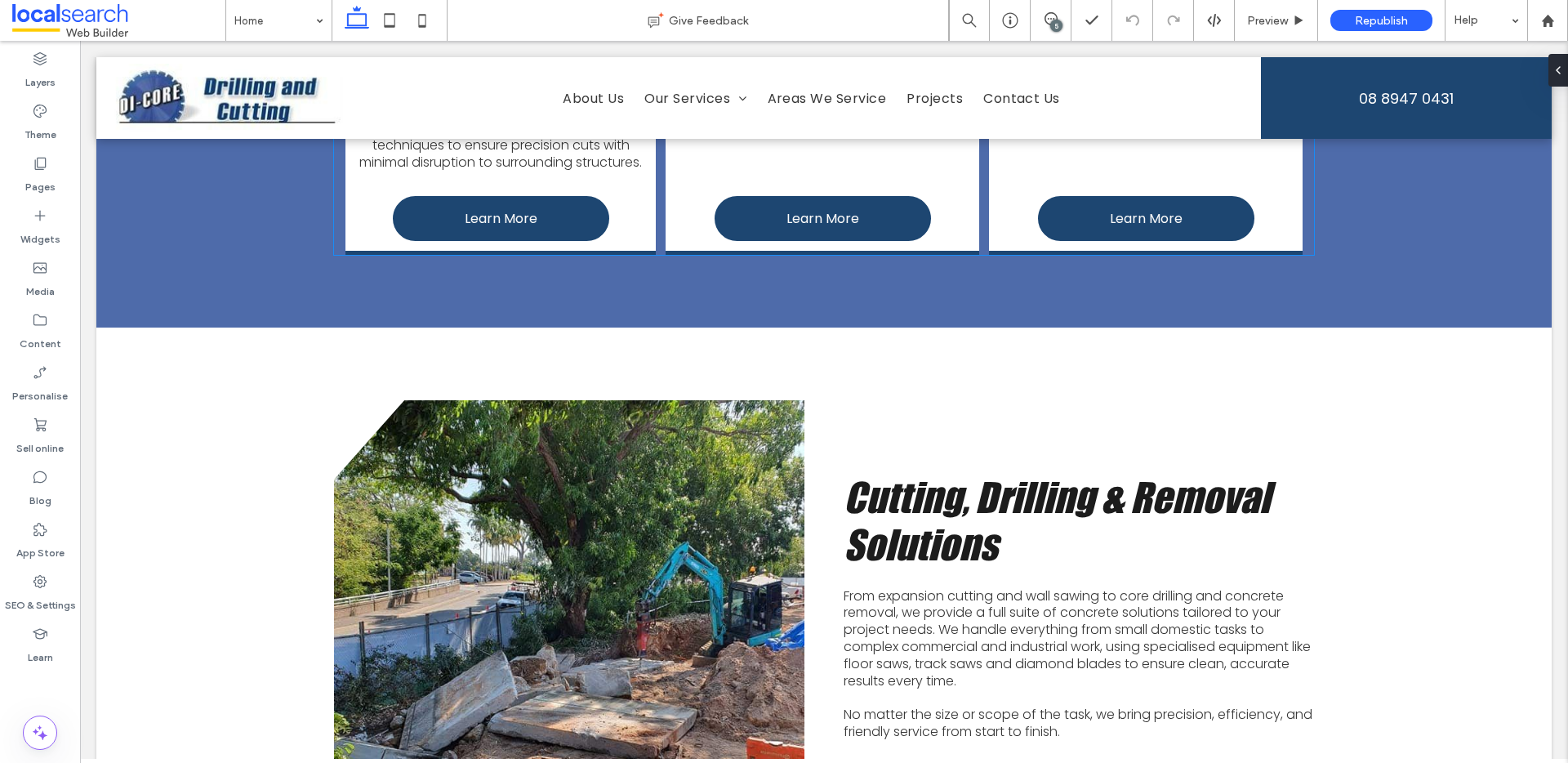
scroll to position [1906, 0]
click at [1045, 18] on icon at bounding box center [1050, 18] width 13 height 13
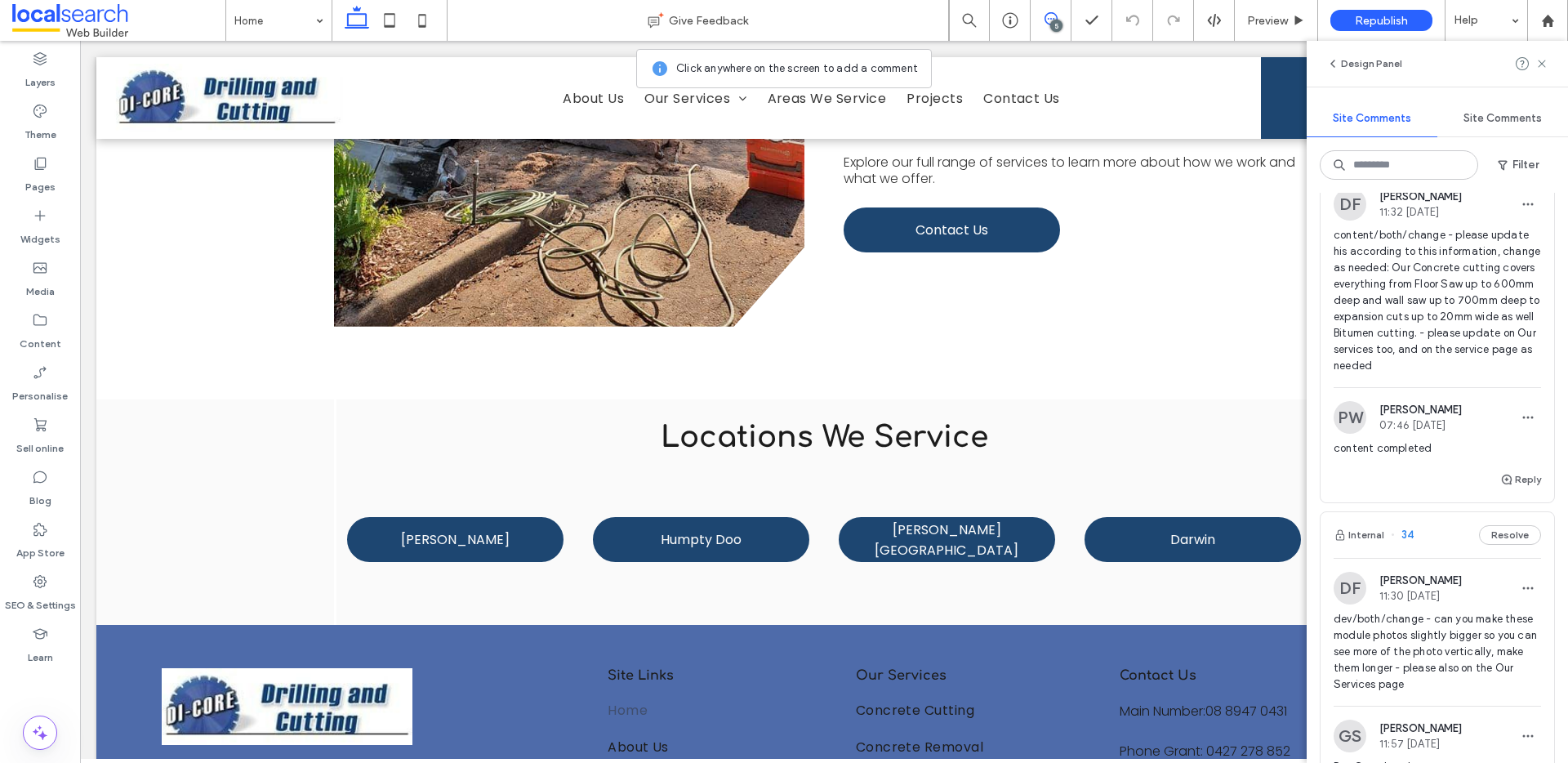
scroll to position [0, 0]
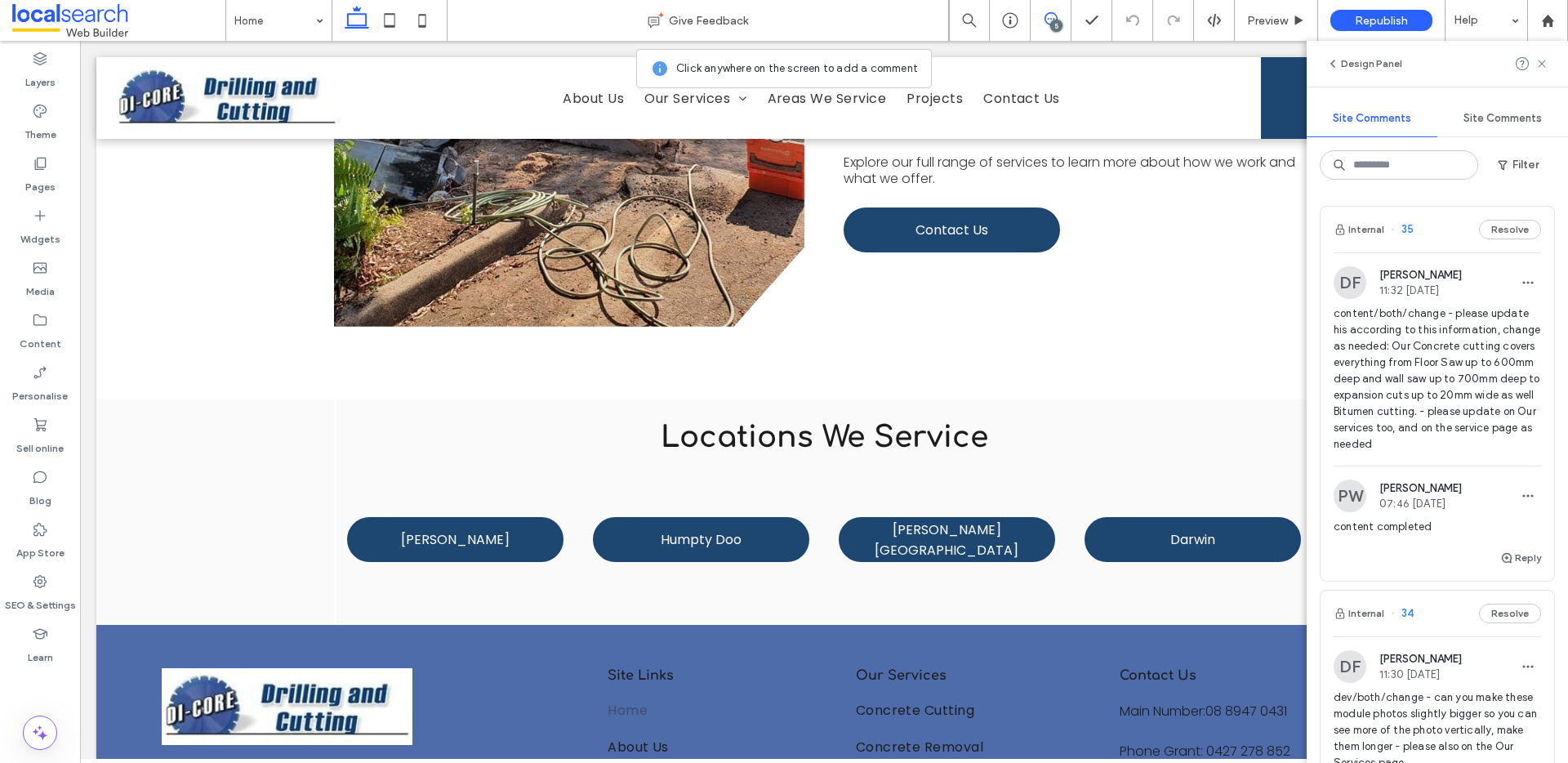
click at [1434, 357] on span "content/both/change - please update his according to this information, change a…" at bounding box center [1438, 379] width 208 height 147
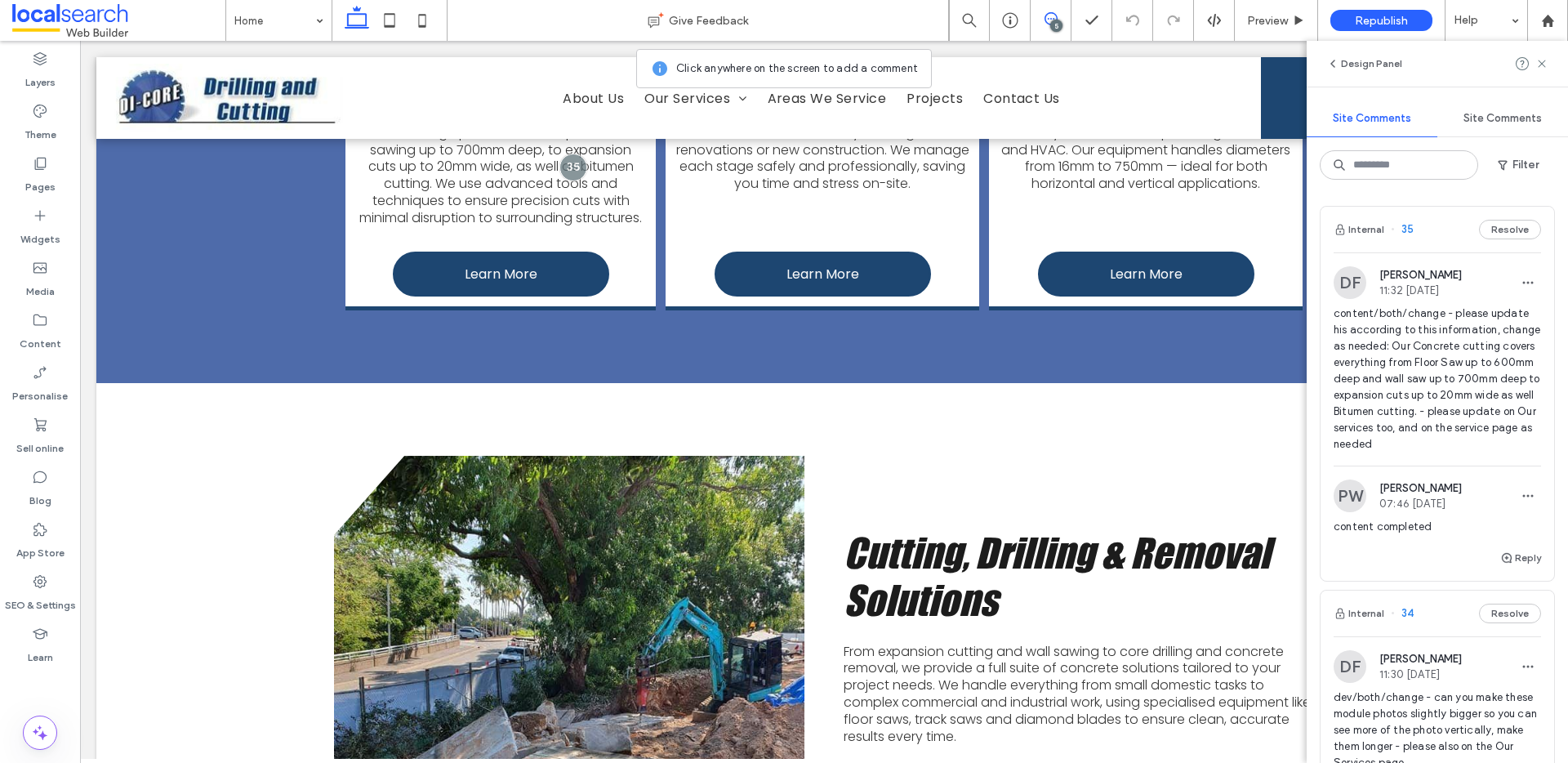
scroll to position [1492, 0]
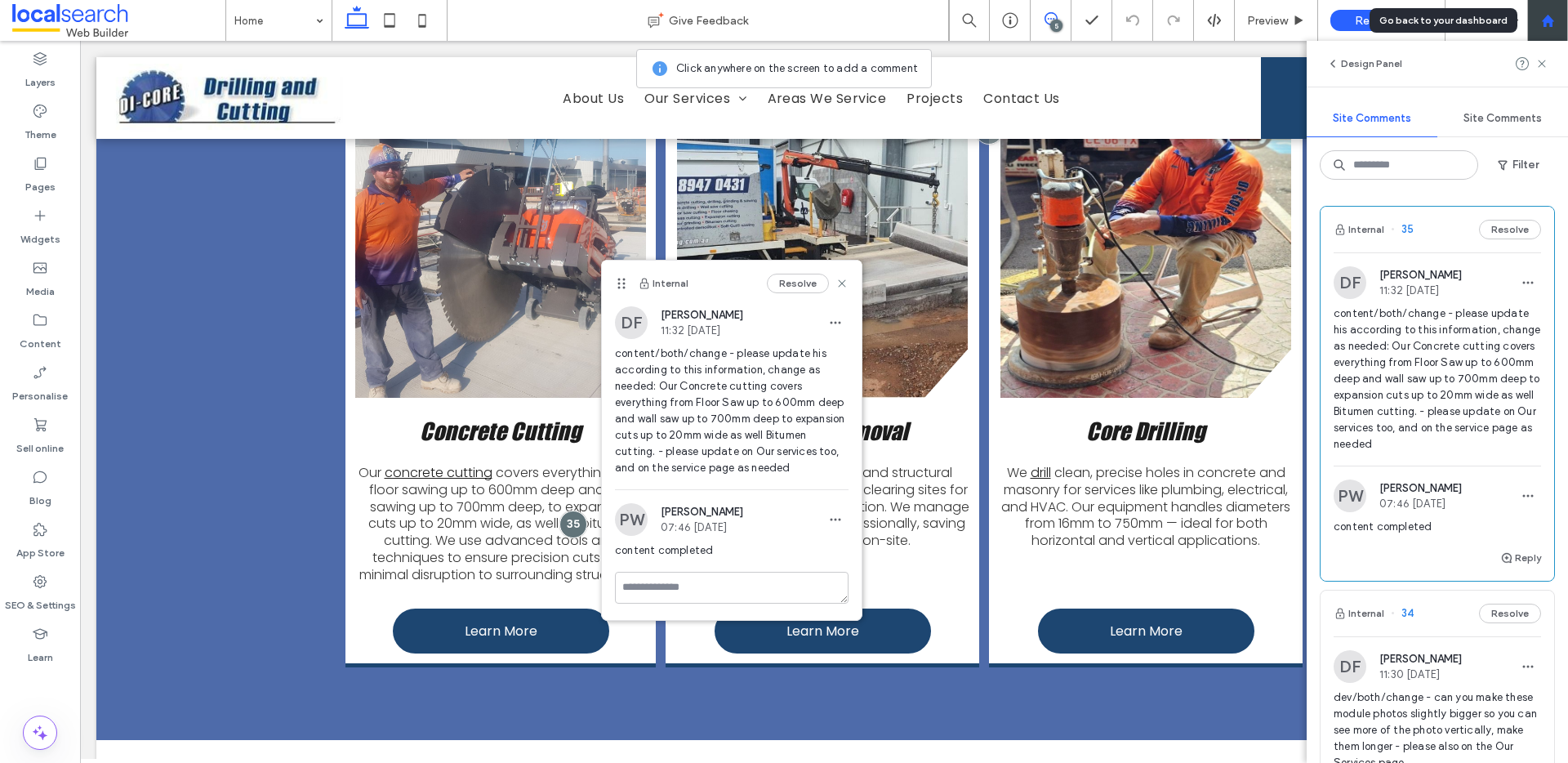
click at [1542, 26] on icon at bounding box center [1548, 20] width 14 height 14
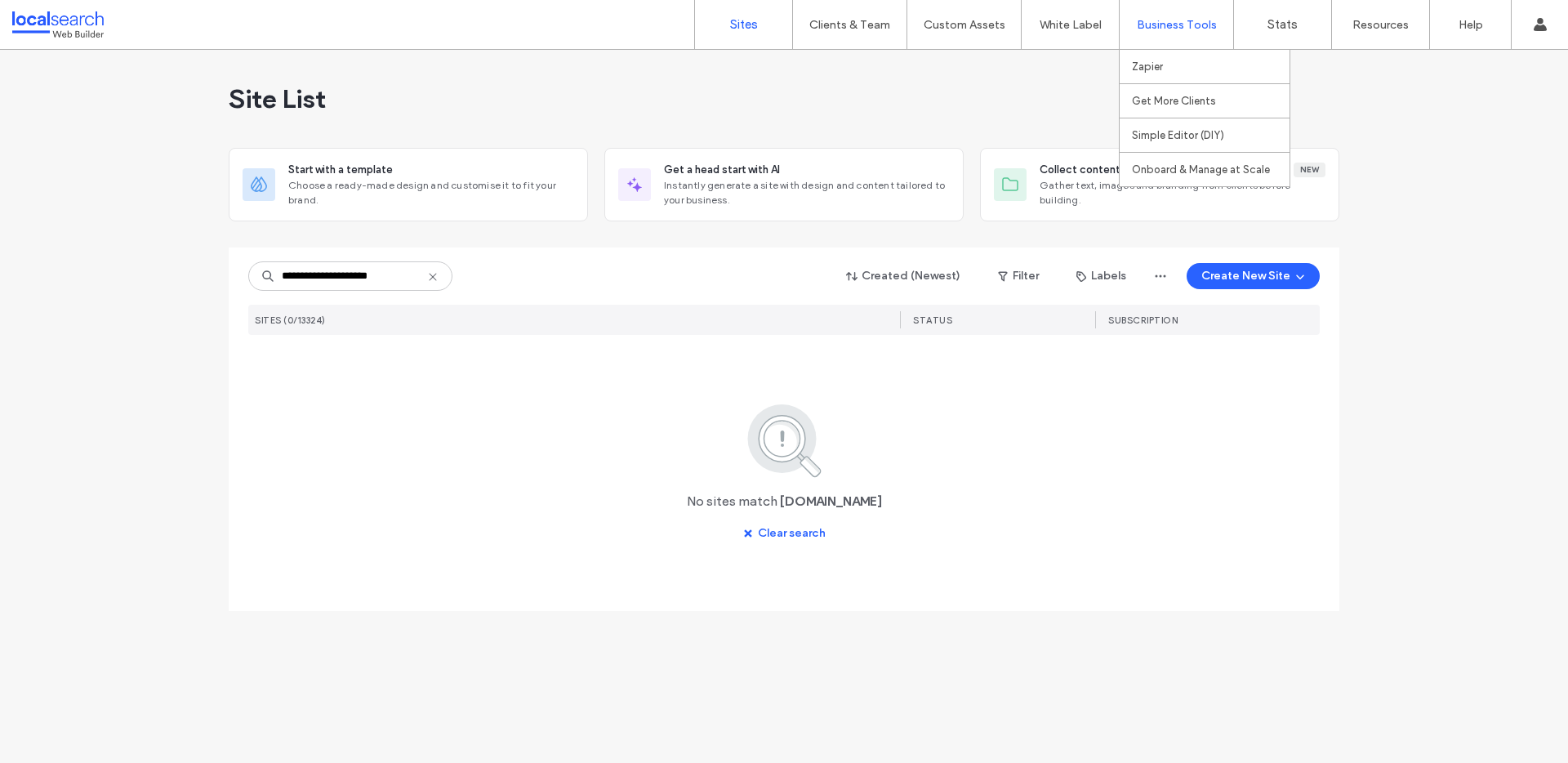
type input "**********"
click at [433, 278] on icon at bounding box center [432, 277] width 13 height 13
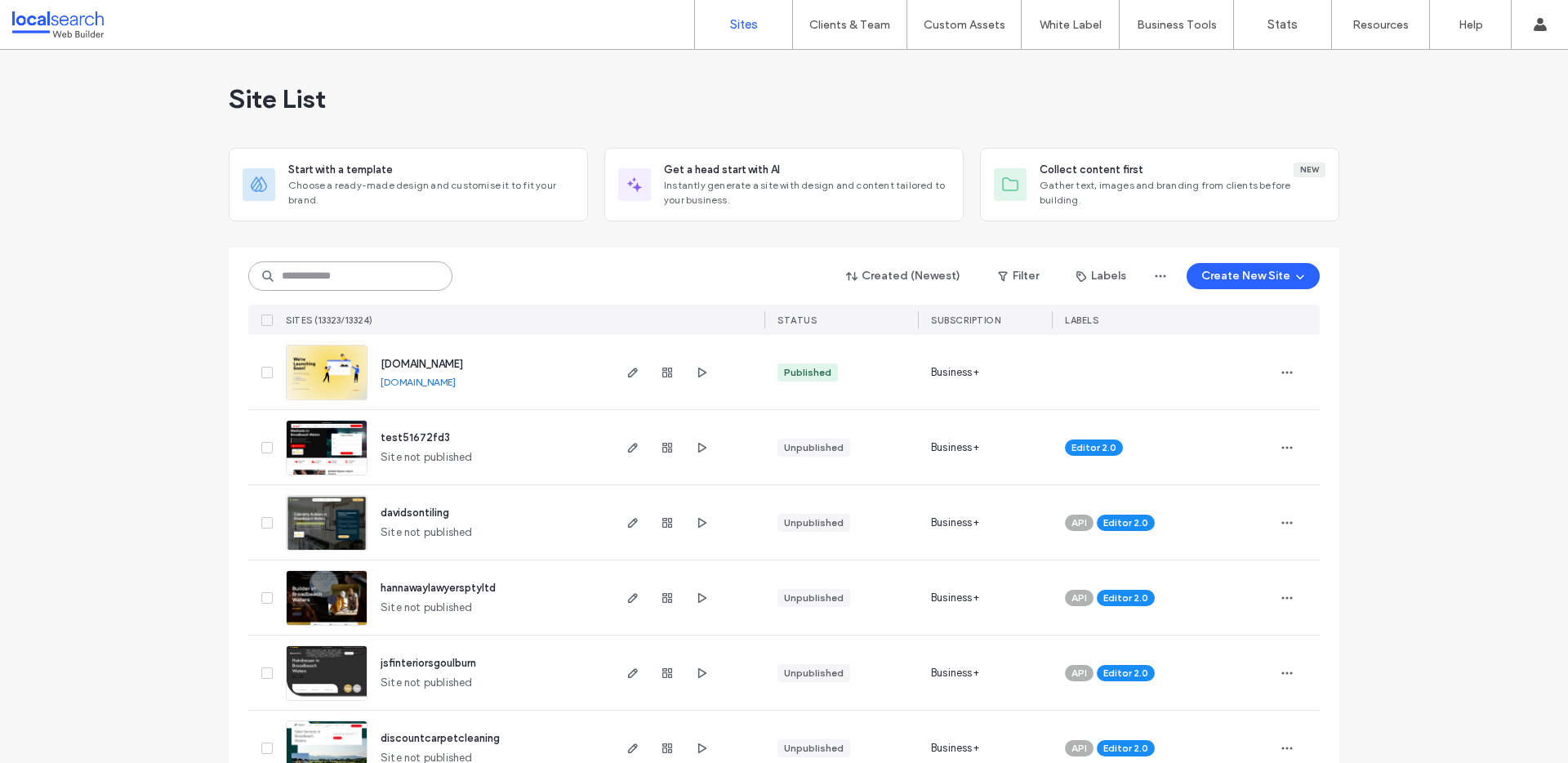
click at [357, 286] on input at bounding box center [351, 276] width 204 height 30
paste input "********"
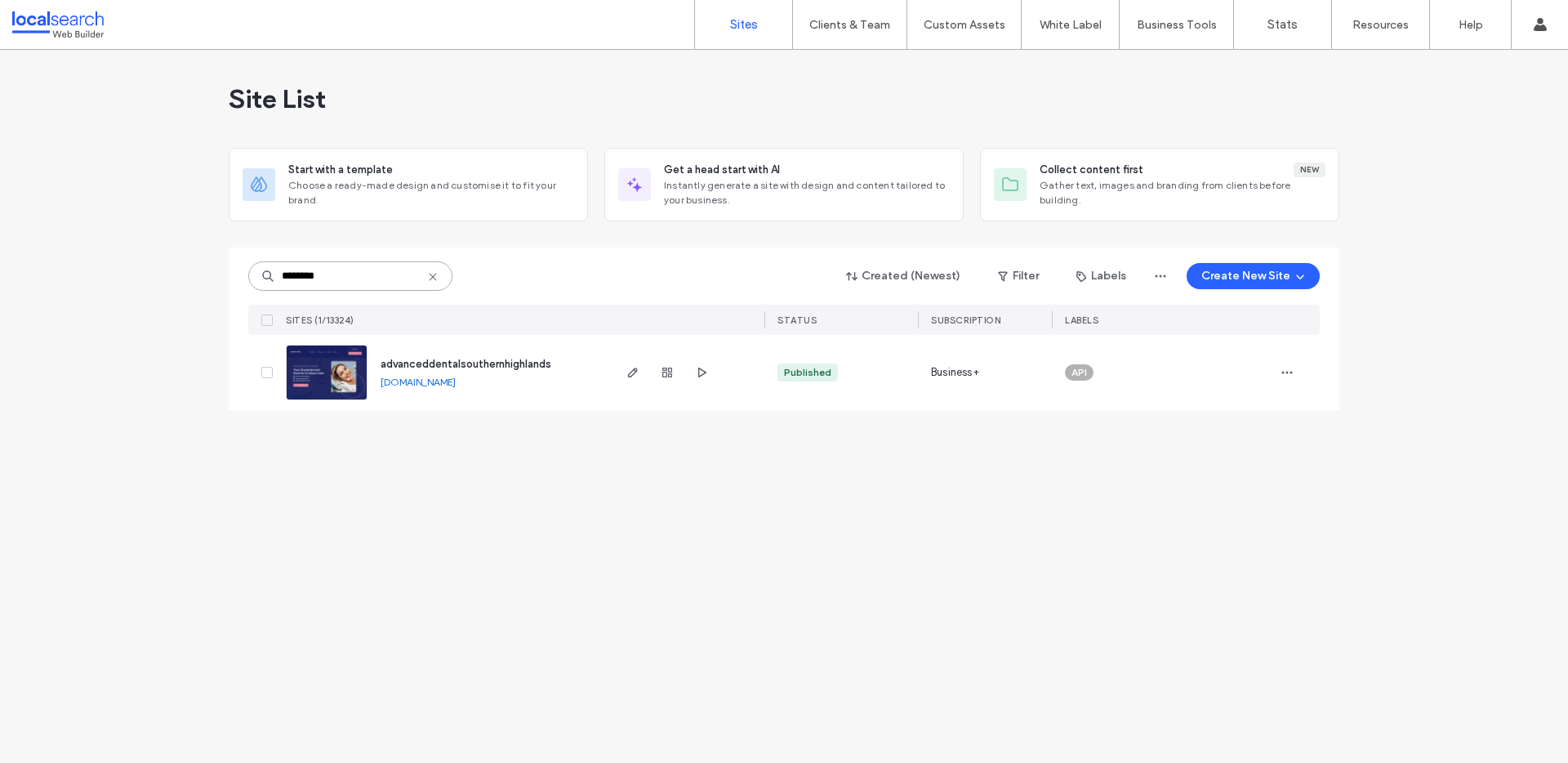
type input "********"
click at [486, 361] on span "advanceddentalsouthernhighlands" at bounding box center [466, 364] width 171 height 12
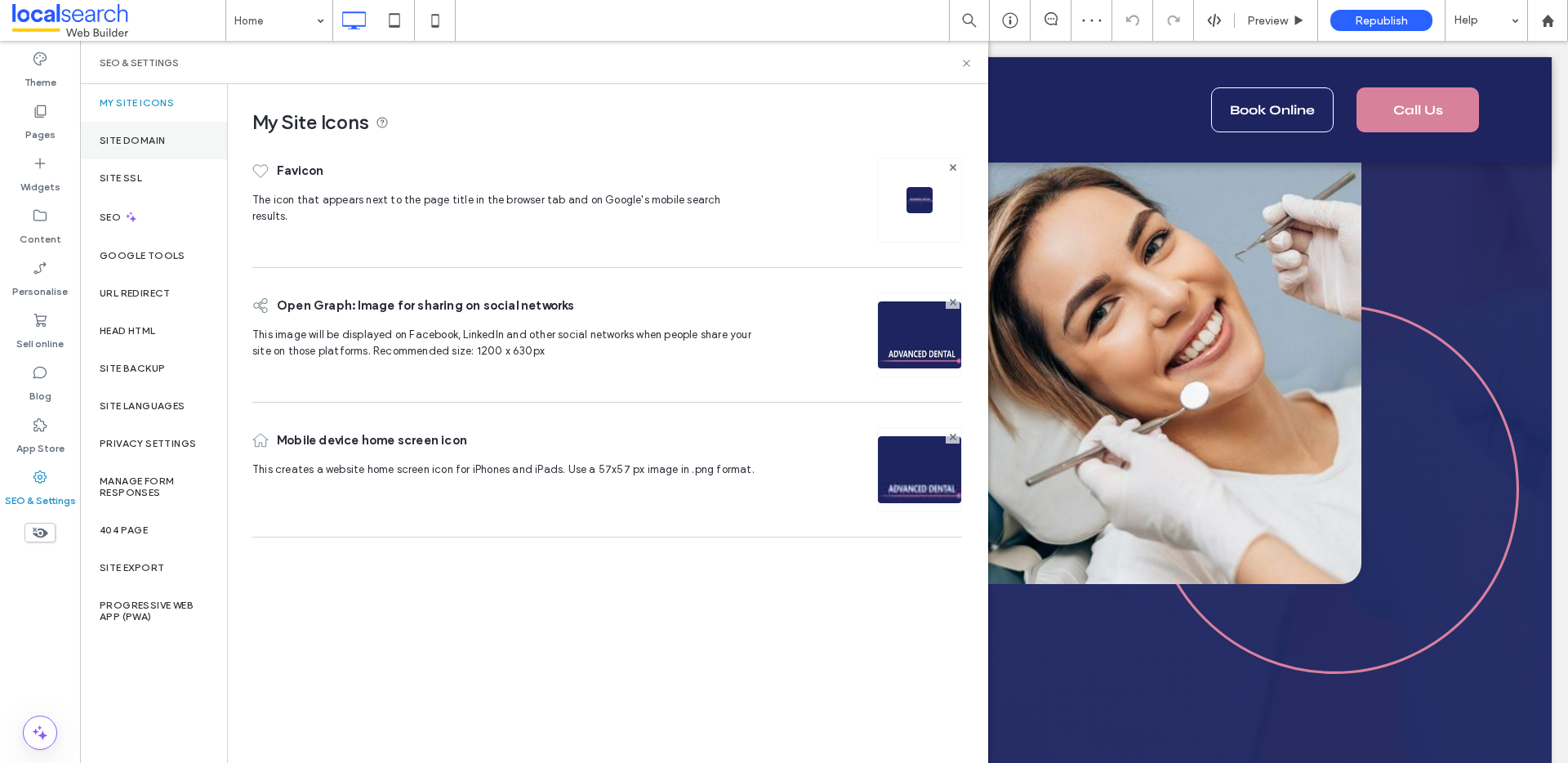
click at [155, 146] on div "Site Domain" at bounding box center [153, 141] width 147 height 37
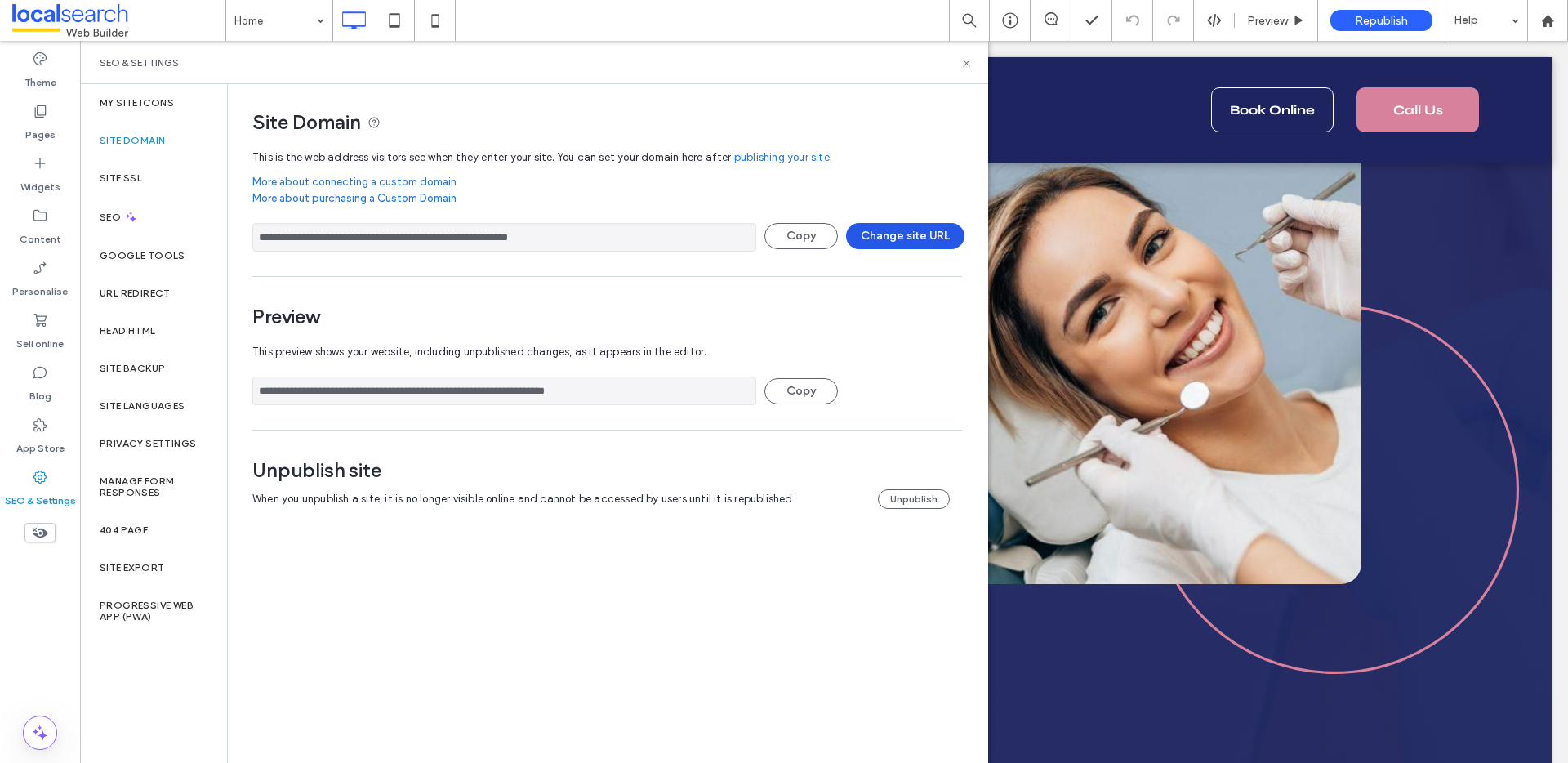
click at [902, 233] on button "Change site URL" at bounding box center [905, 236] width 118 height 26
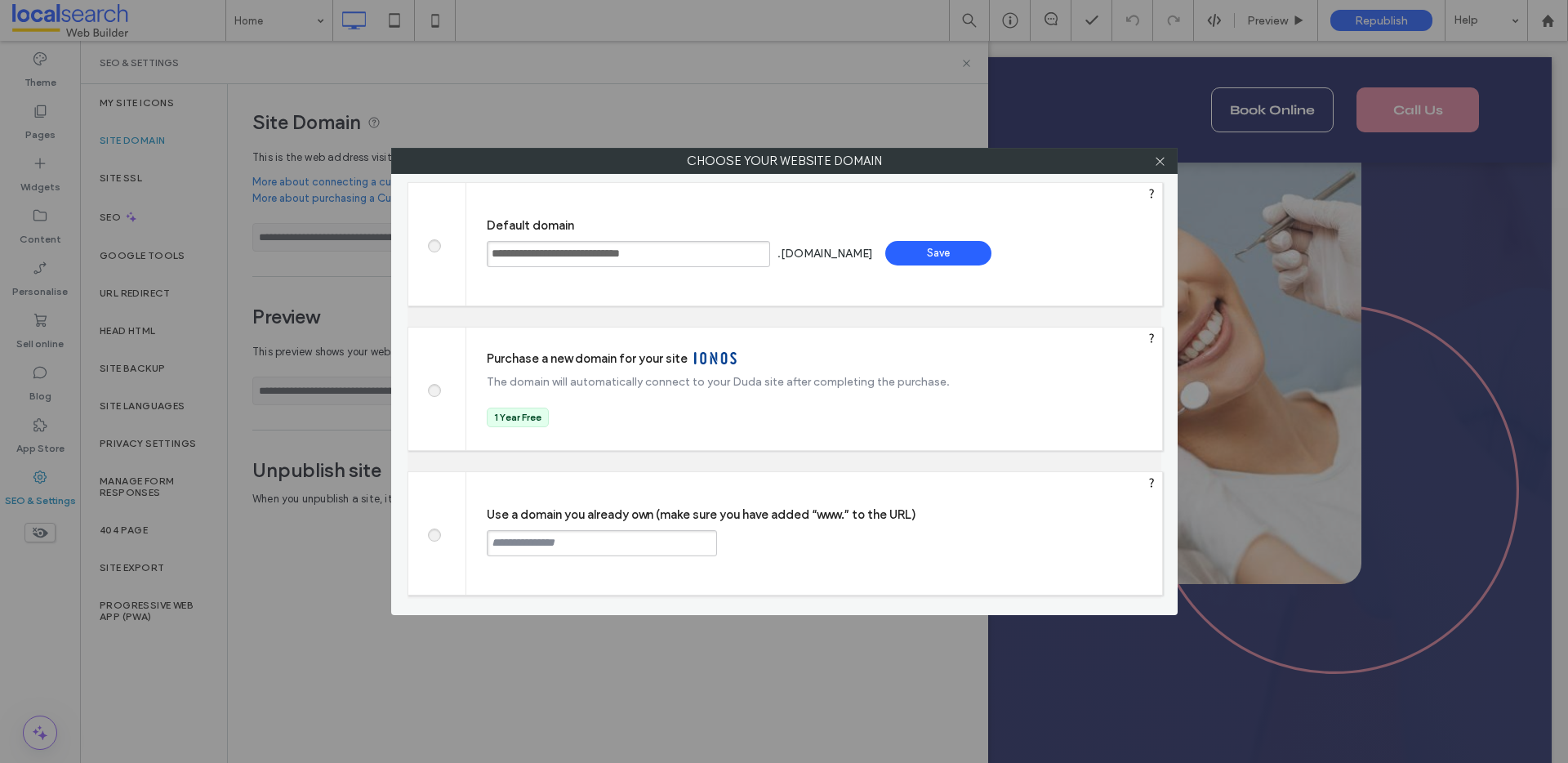
click at [433, 536] on span at bounding box center [433, 533] width 0 height 12
click at [592, 543] on input "text" at bounding box center [602, 543] width 231 height 26
paste input "********"
paste input "**********"
type input "**********"
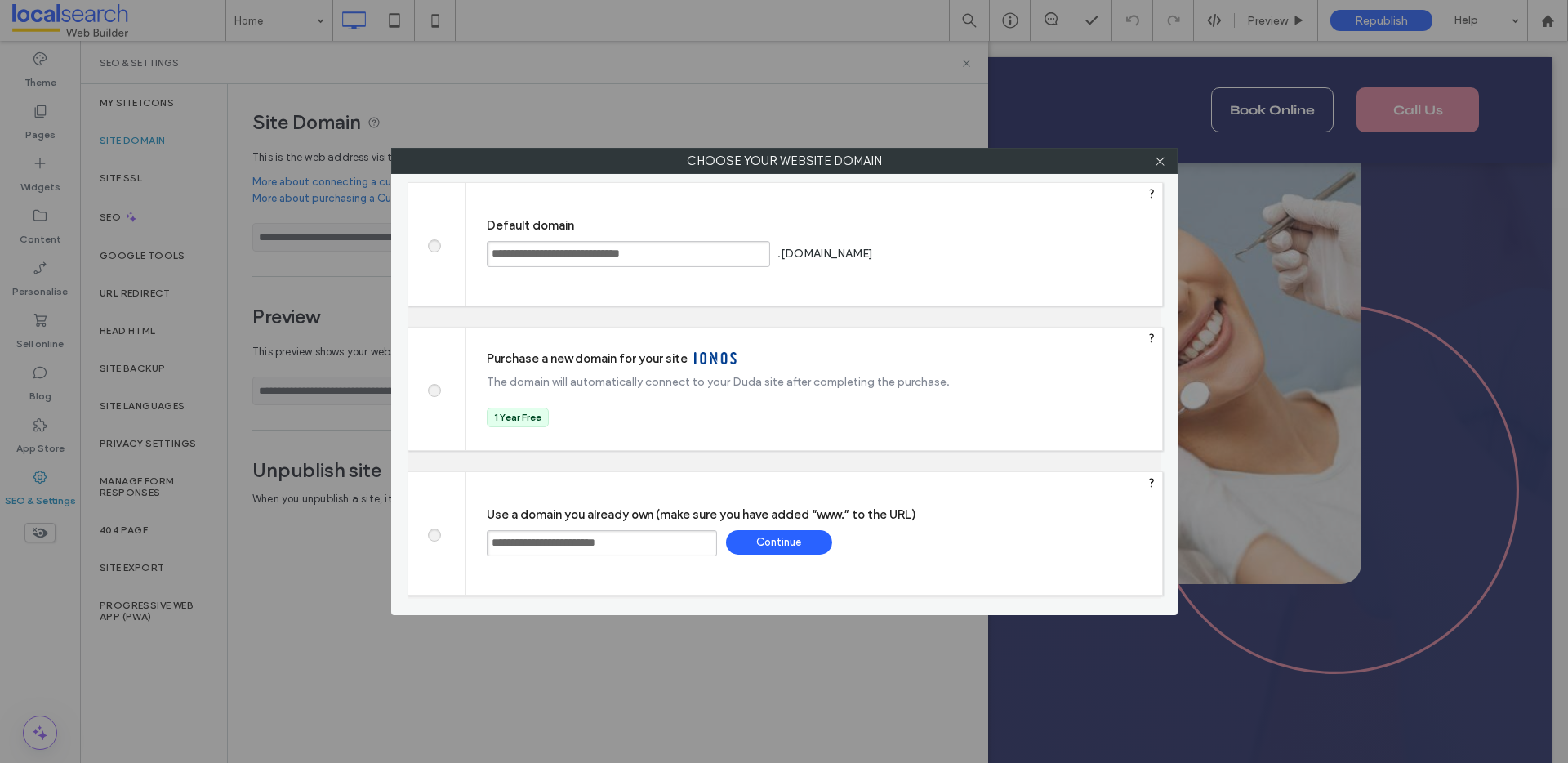
click at [814, 535] on div "Continue" at bounding box center [779, 542] width 106 height 25
type input "**********"
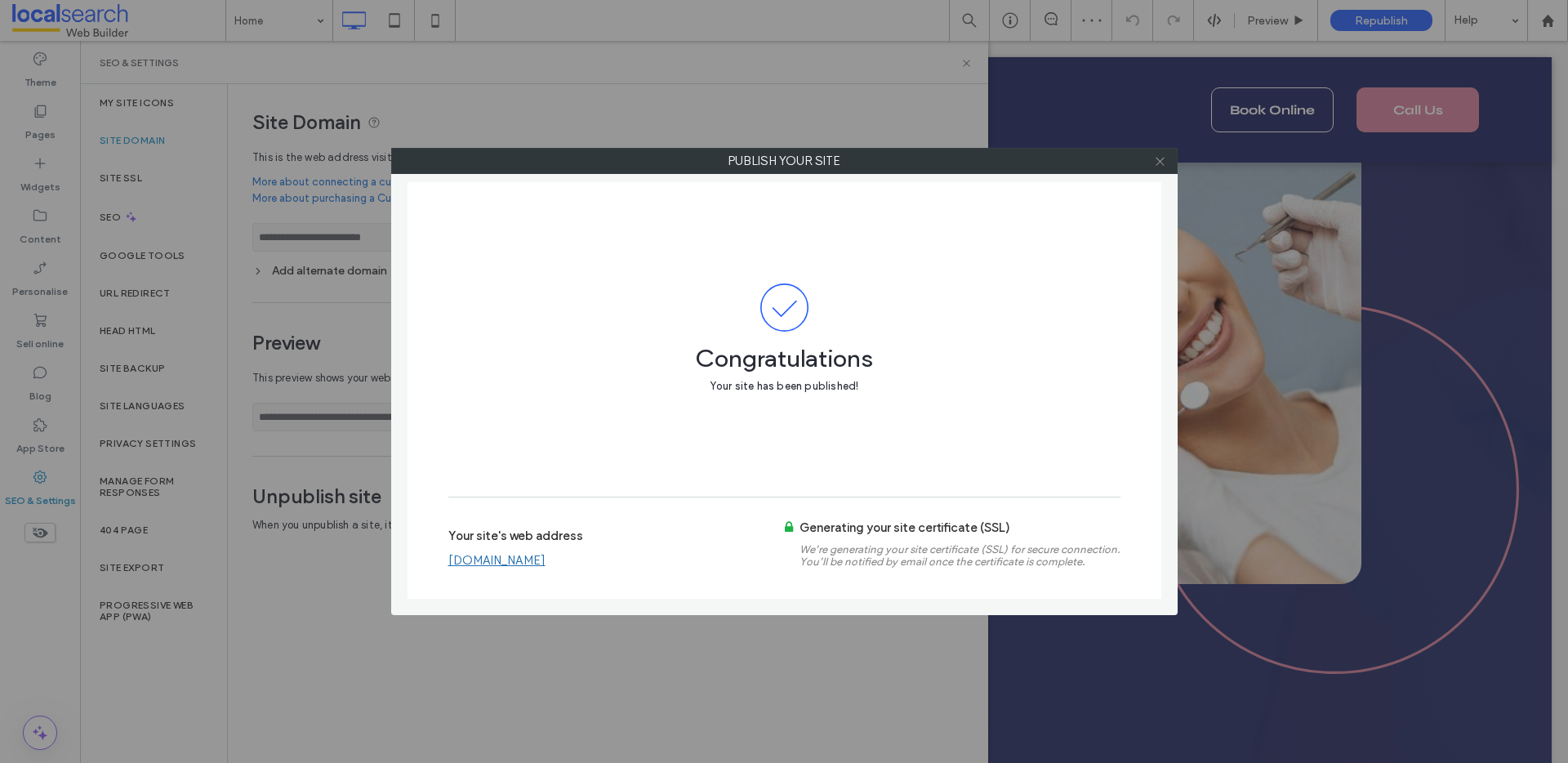
click at [1161, 163] on use at bounding box center [1160, 161] width 9 height 9
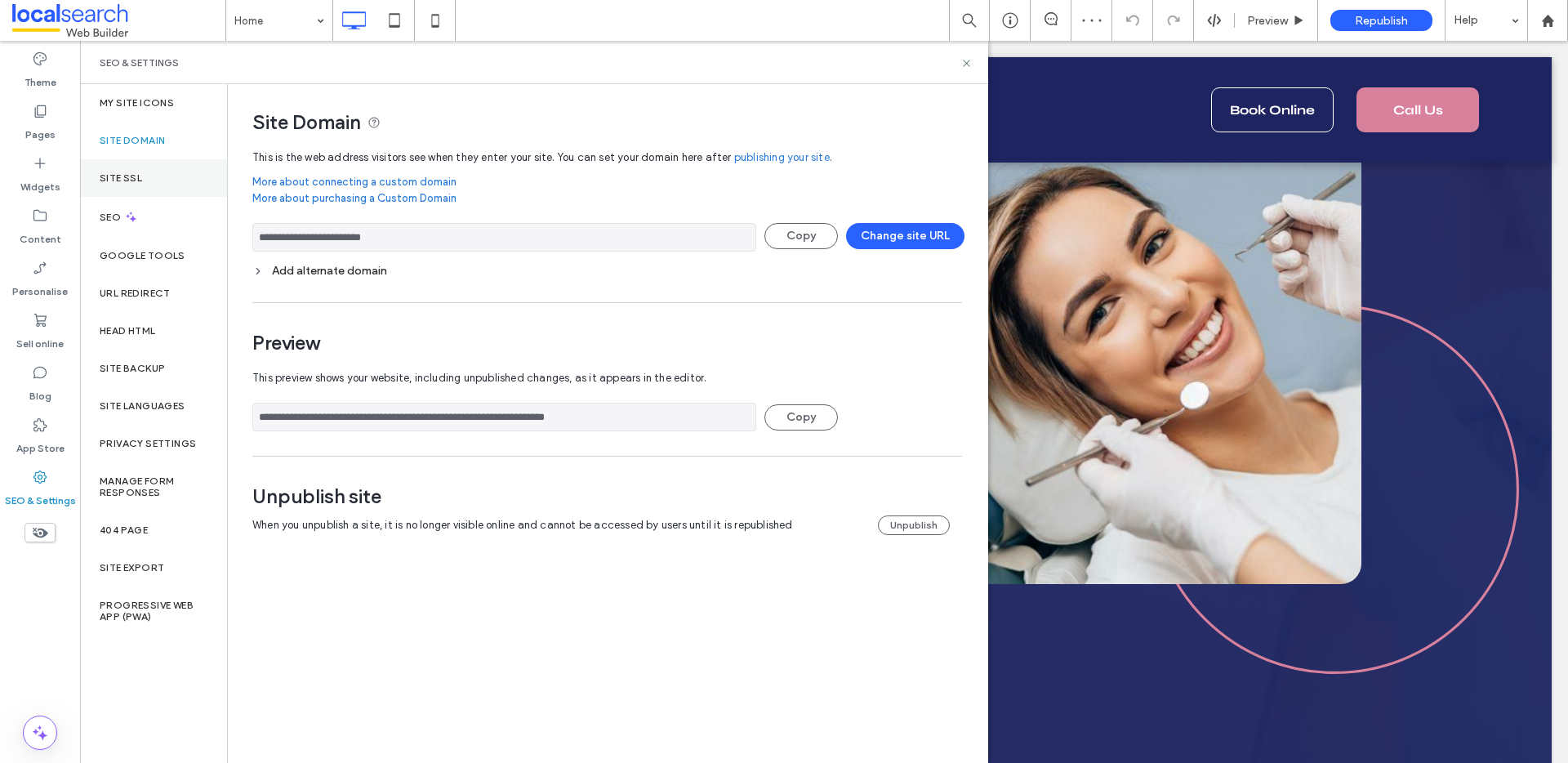
click at [147, 188] on div "Site SSL" at bounding box center [153, 178] width 147 height 37
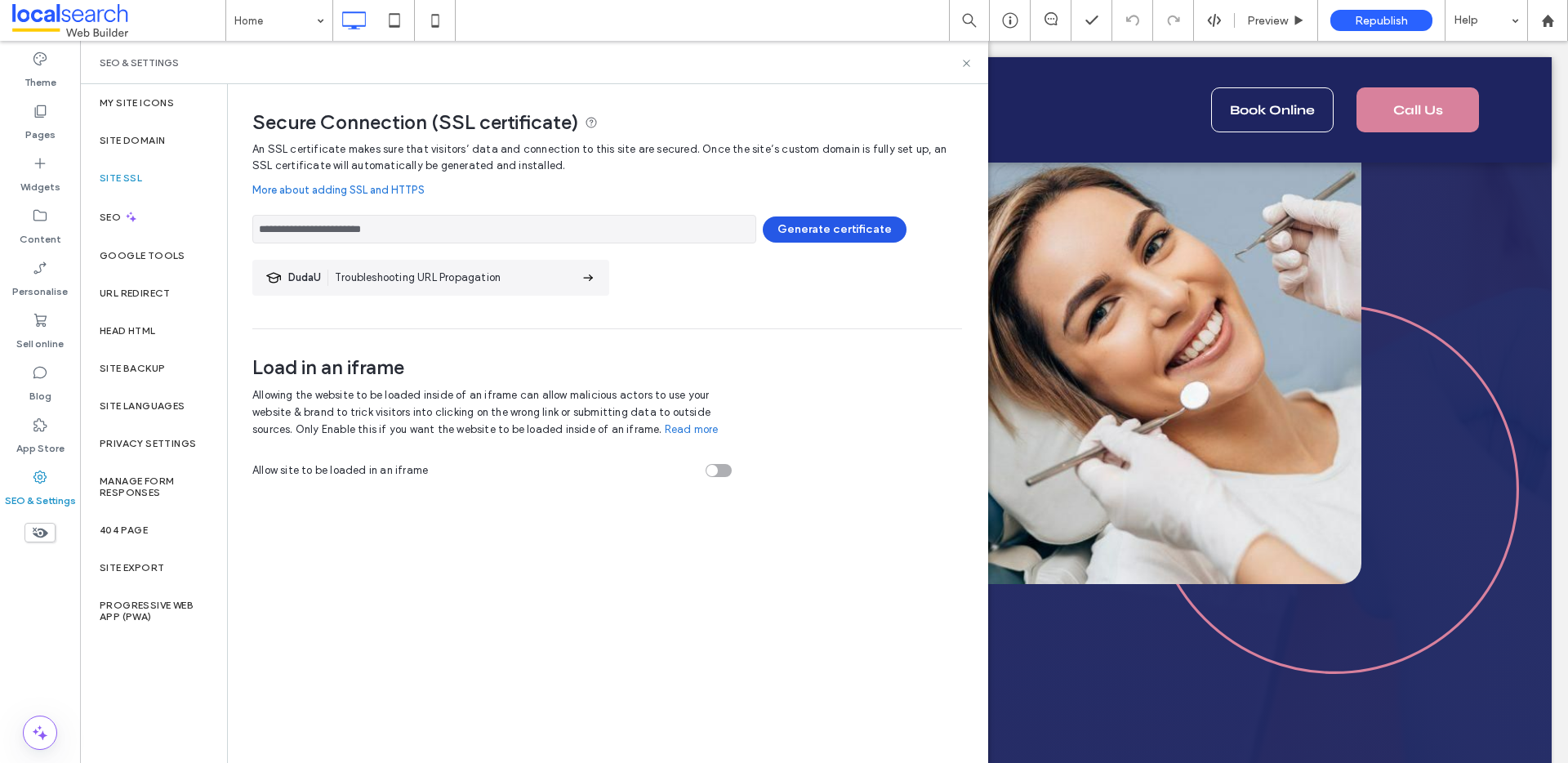
click at [824, 230] on button "Generate certificate" at bounding box center [834, 229] width 144 height 26
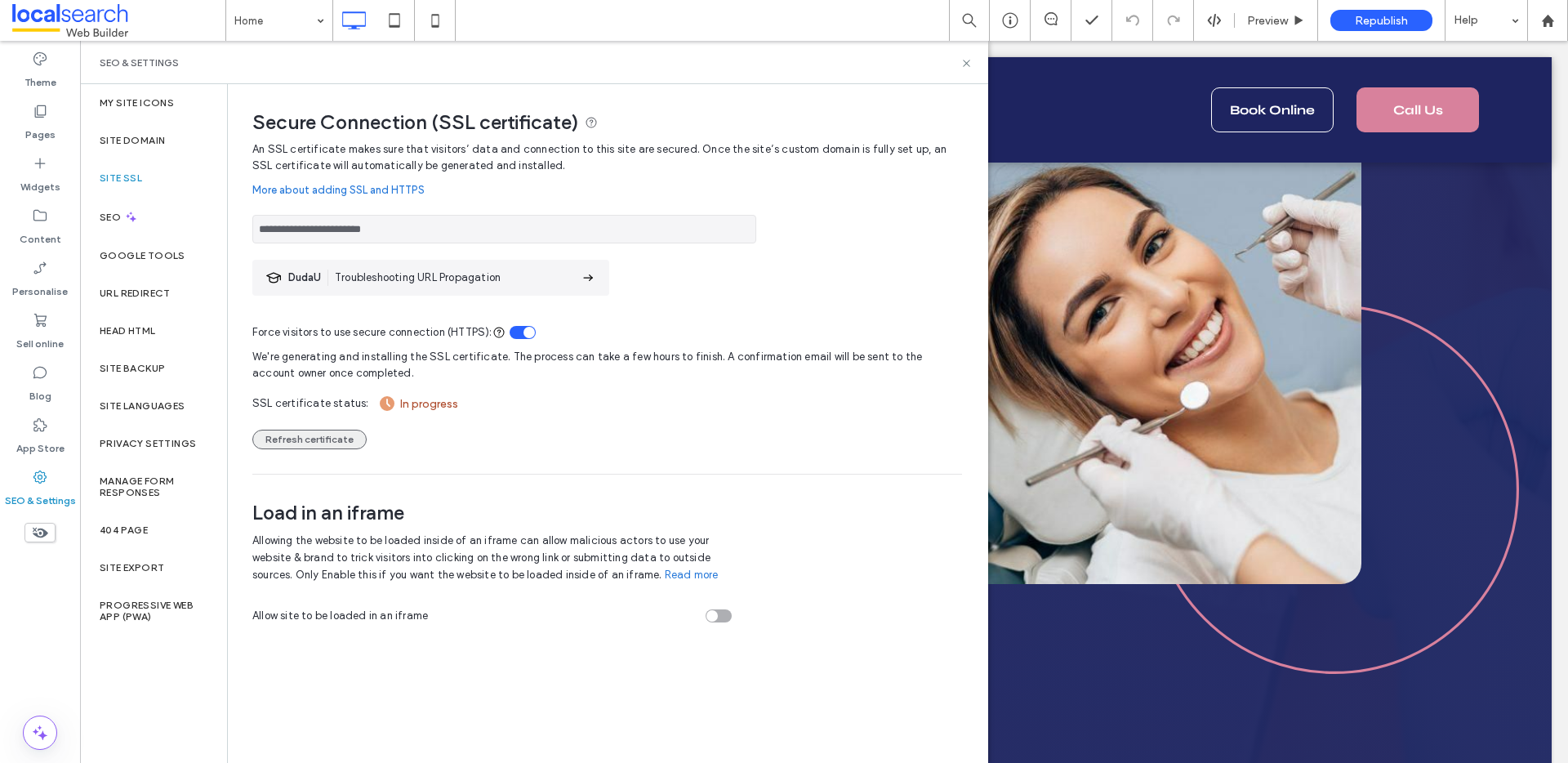
click at [322, 436] on button "Refresh certificate" at bounding box center [309, 439] width 114 height 20
click at [338, 437] on button "Refresh certificate" at bounding box center [309, 439] width 114 height 20
click at [962, 62] on icon at bounding box center [966, 63] width 12 height 12
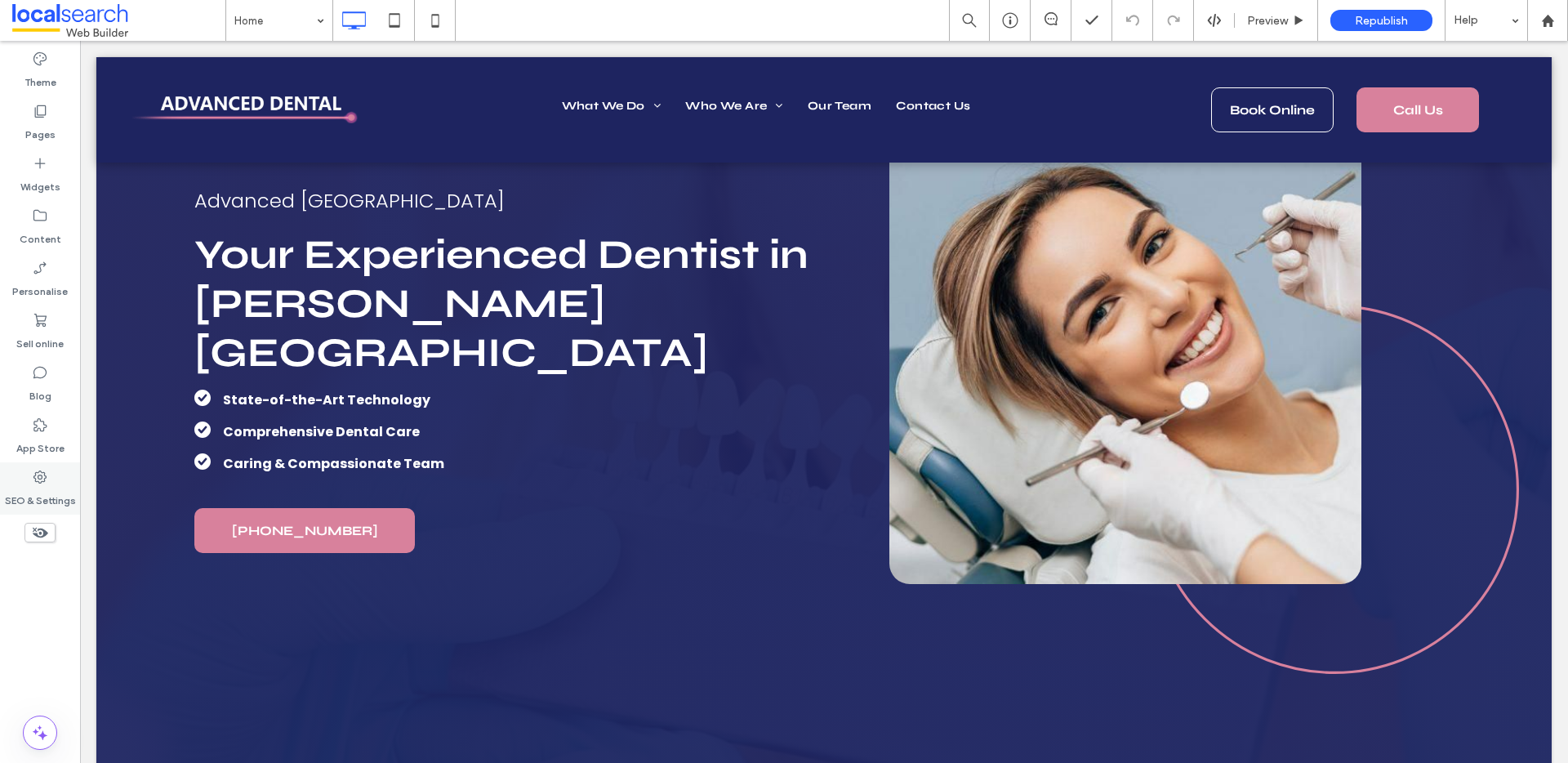
click at [39, 488] on label "SEO & Settings" at bounding box center [40, 496] width 71 height 23
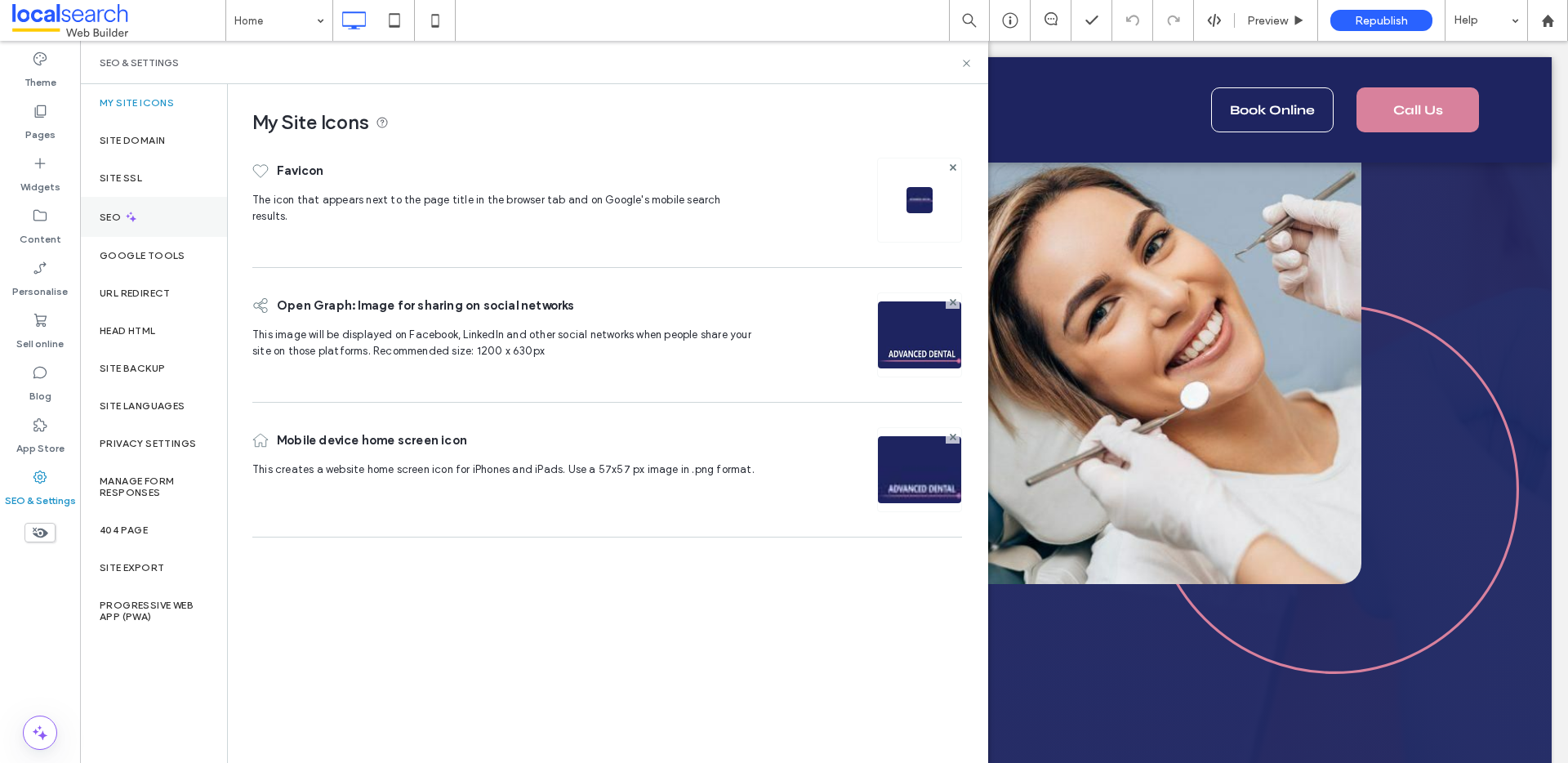
click at [159, 219] on div "SEO" at bounding box center [153, 216] width 147 height 40
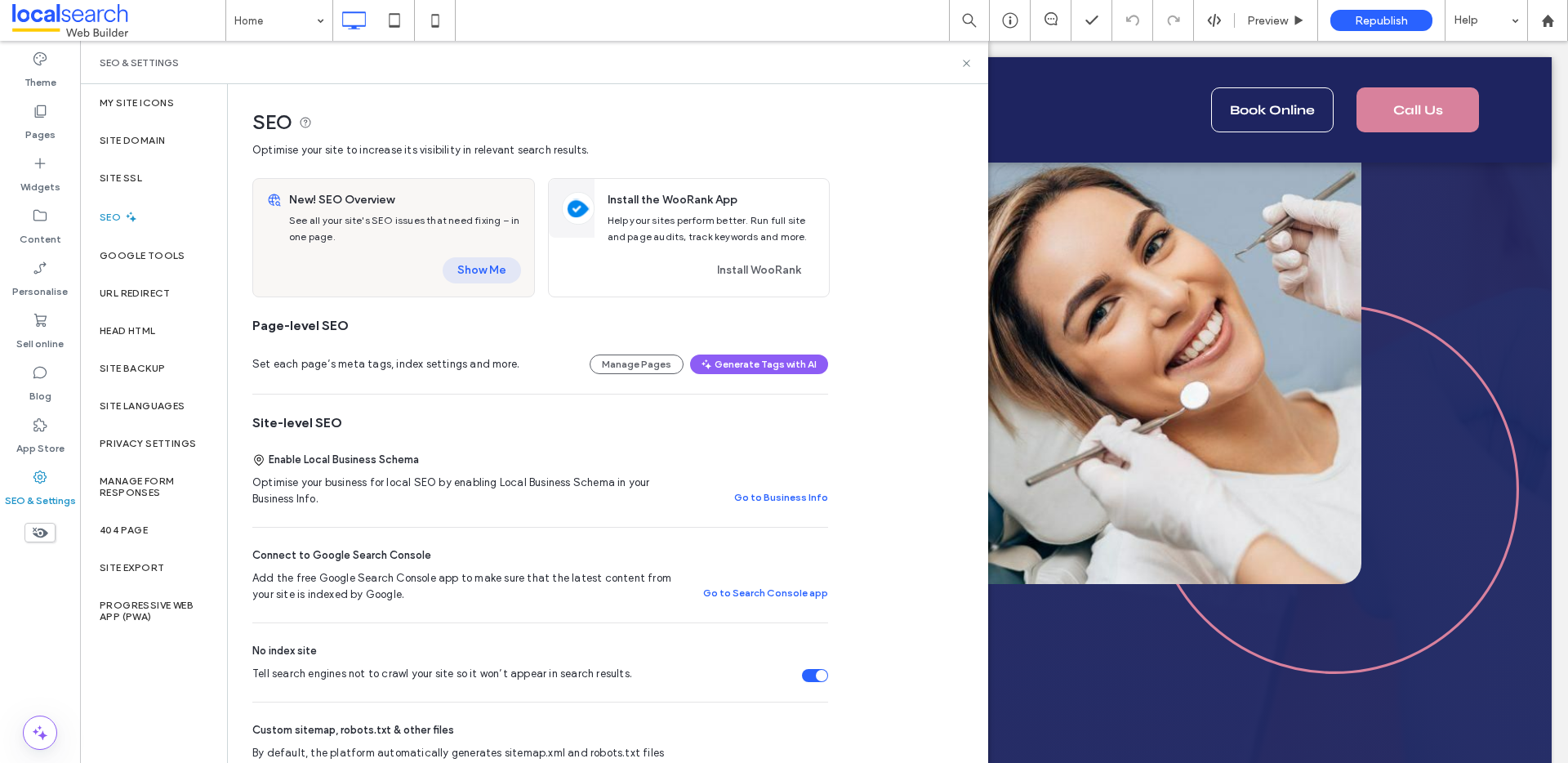
click at [499, 271] on button "Show Me" at bounding box center [482, 270] width 78 height 26
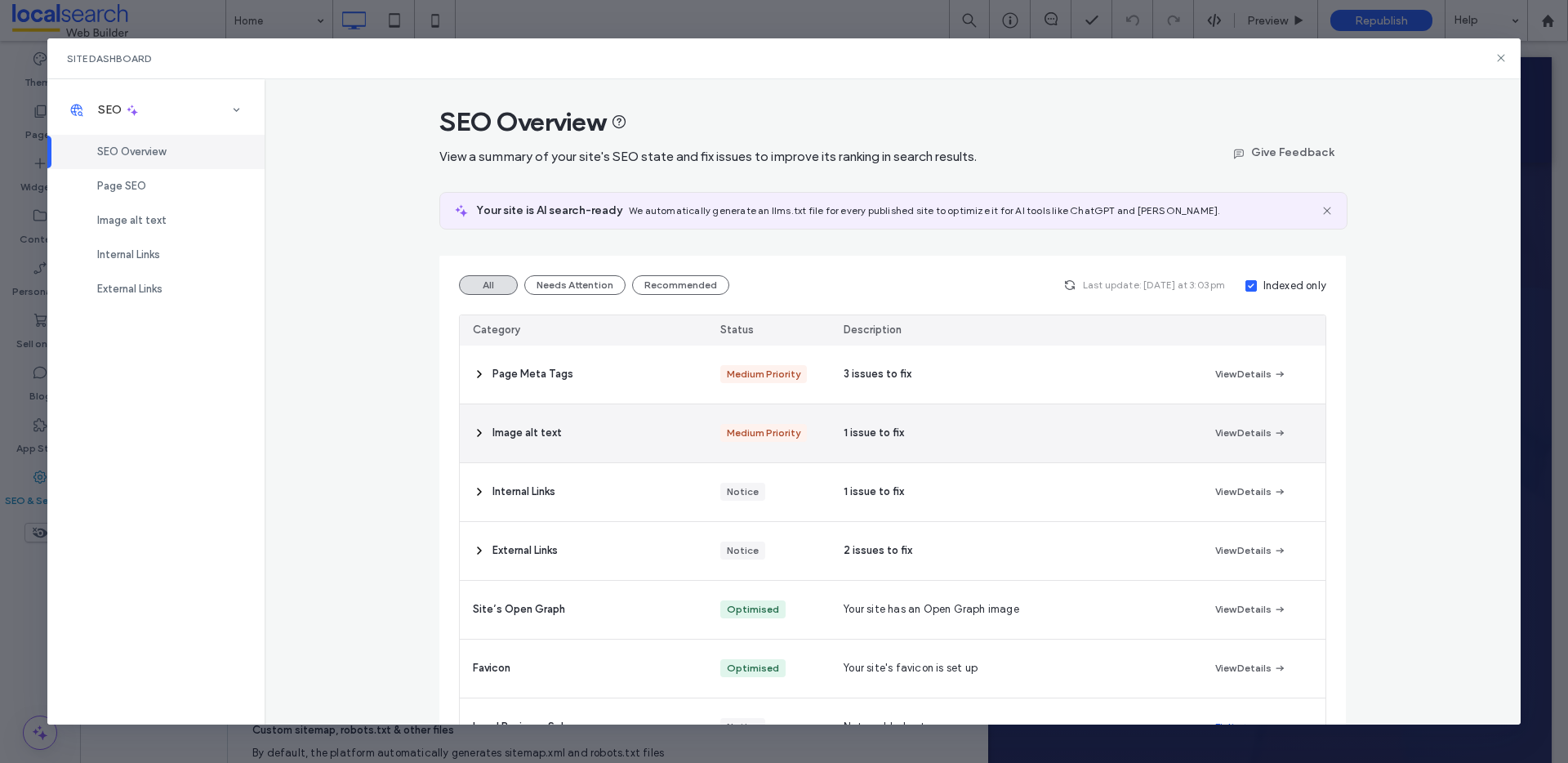
click at [521, 438] on span "Image alt text" at bounding box center [528, 433] width 70 height 16
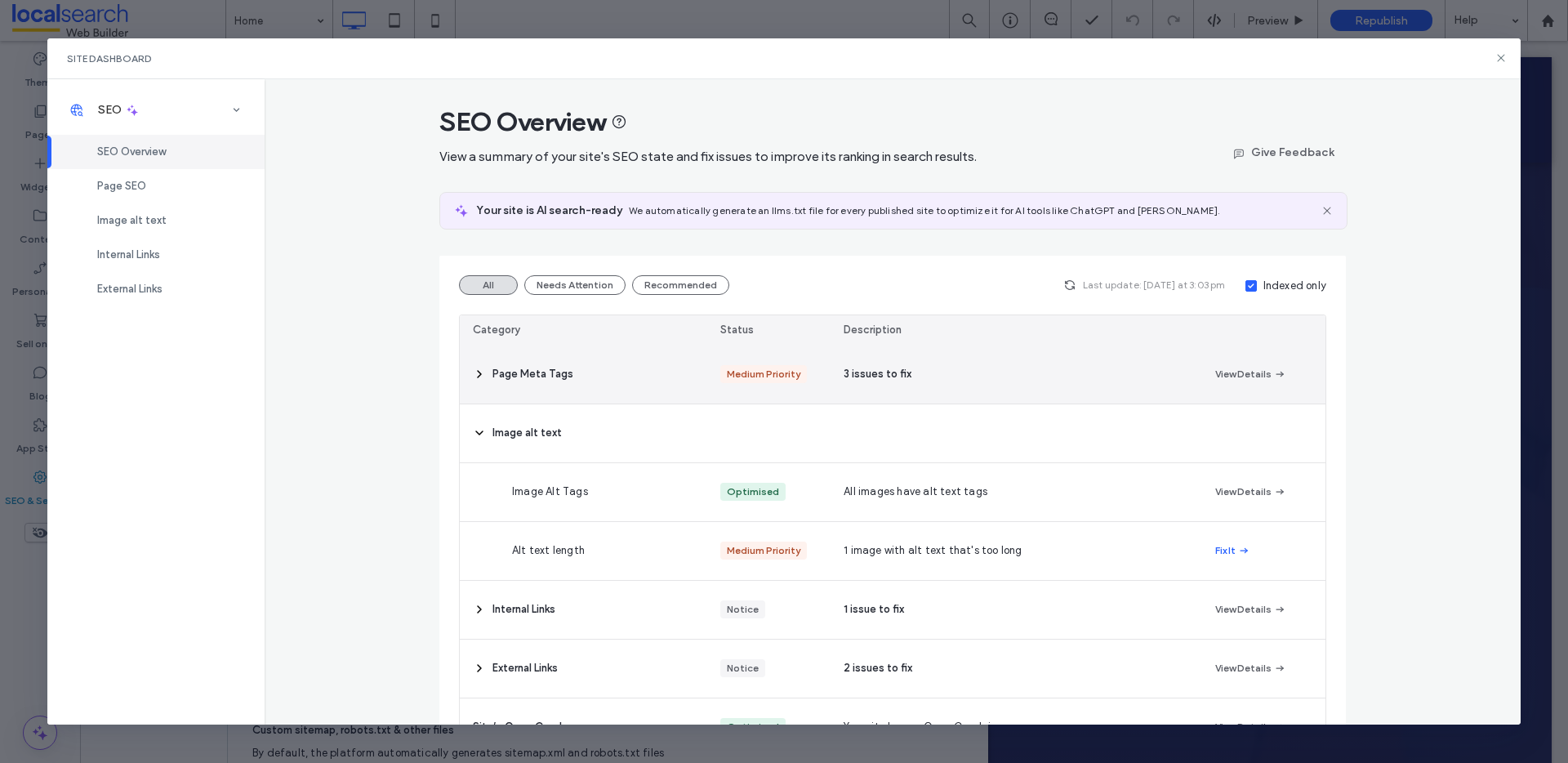
click at [496, 383] on div "Page Meta Tags" at bounding box center [583, 375] width 248 height 58
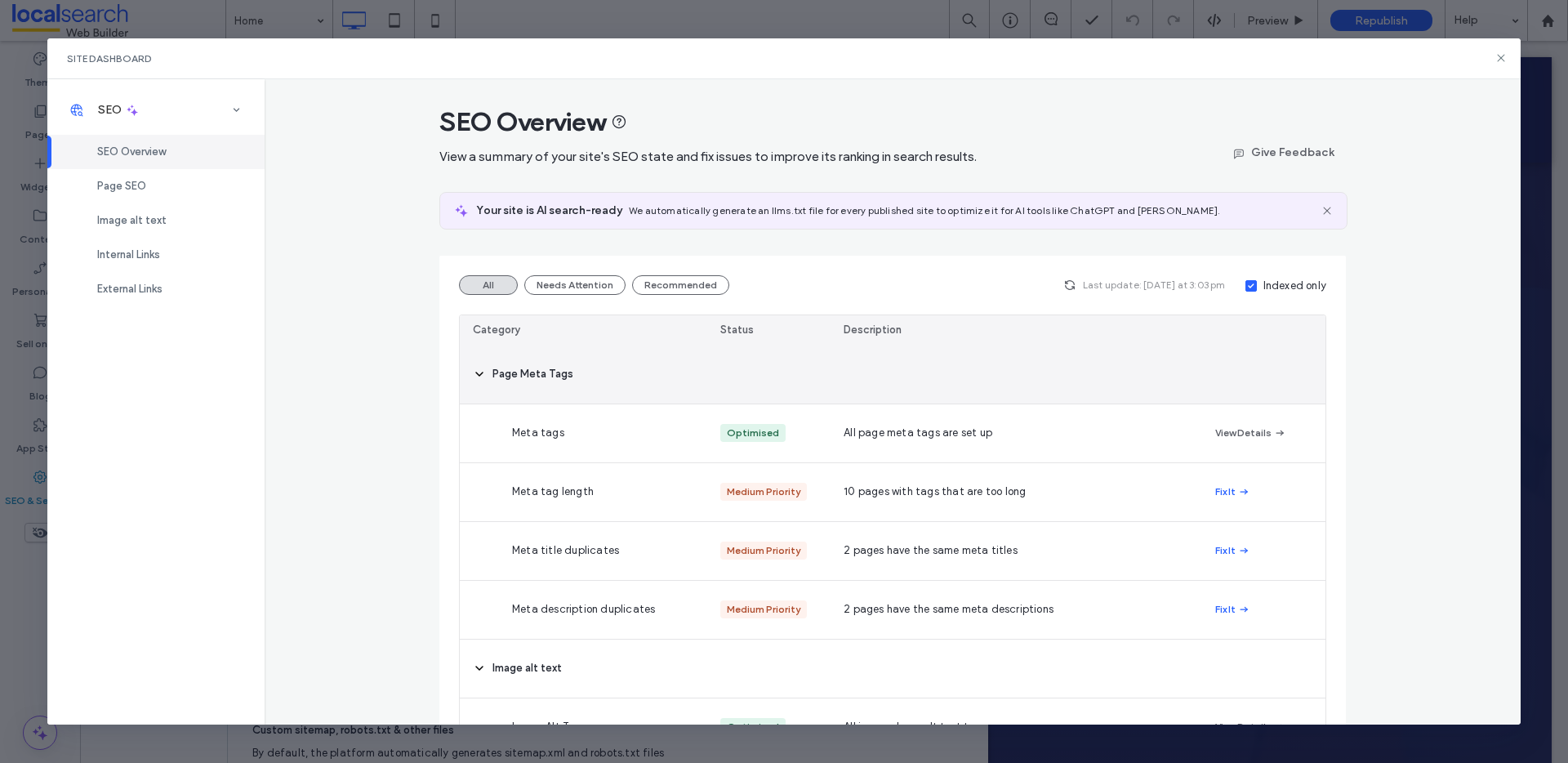
click at [511, 373] on span "Page Meta Tags" at bounding box center [533, 374] width 81 height 16
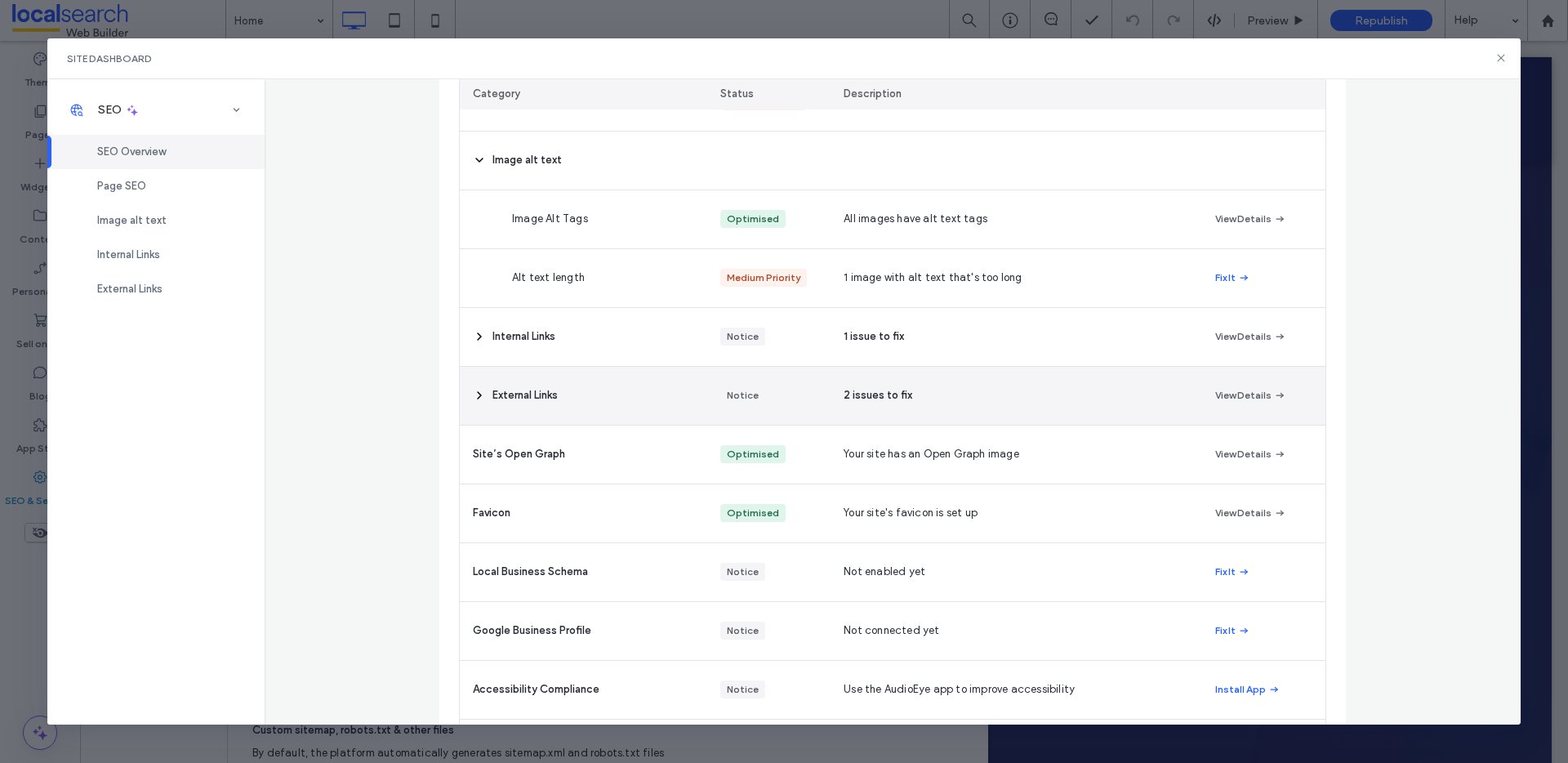
scroll to position [274, 0]
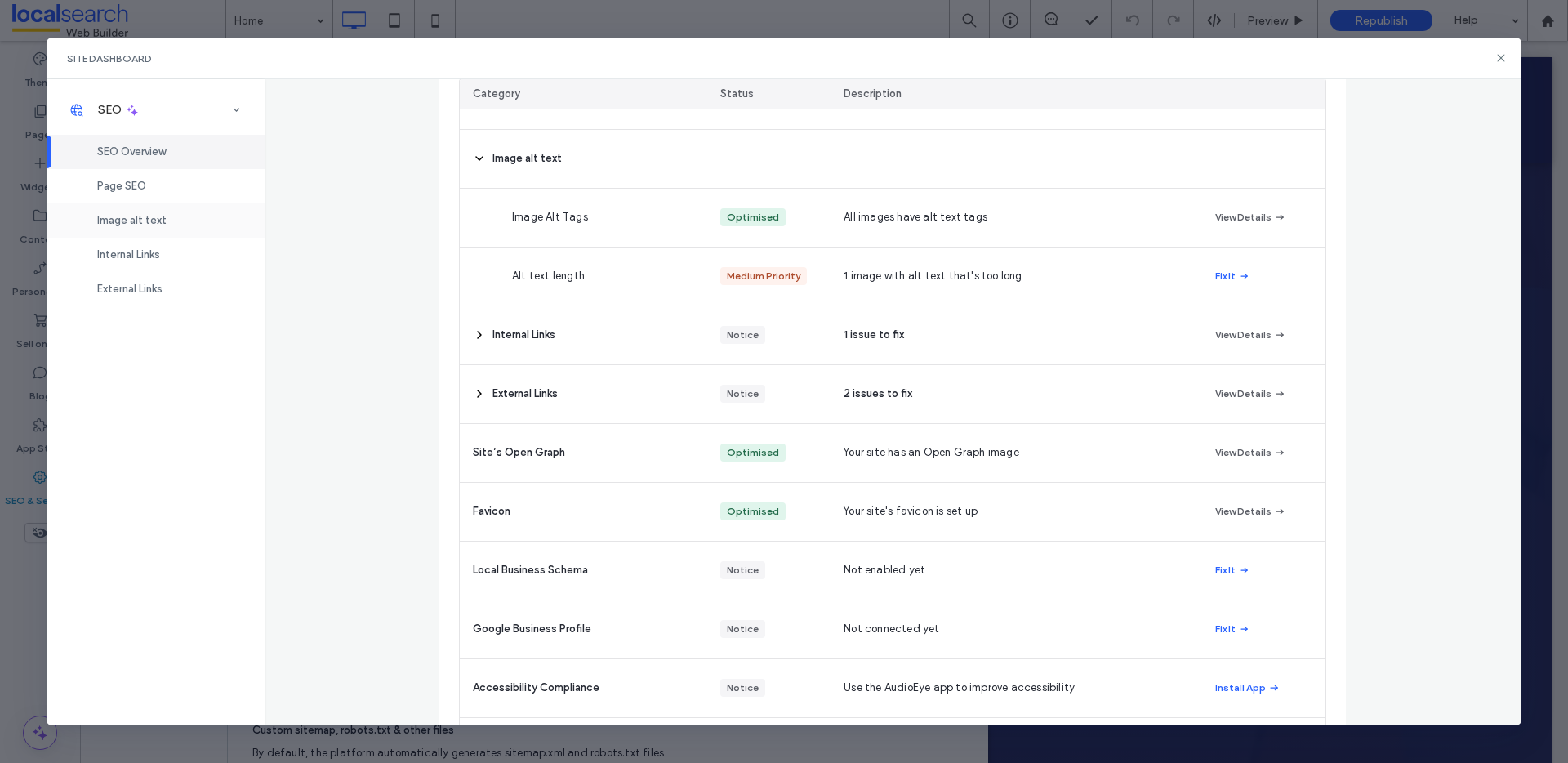
click at [146, 210] on div "Image alt text" at bounding box center [156, 221] width 217 height 34
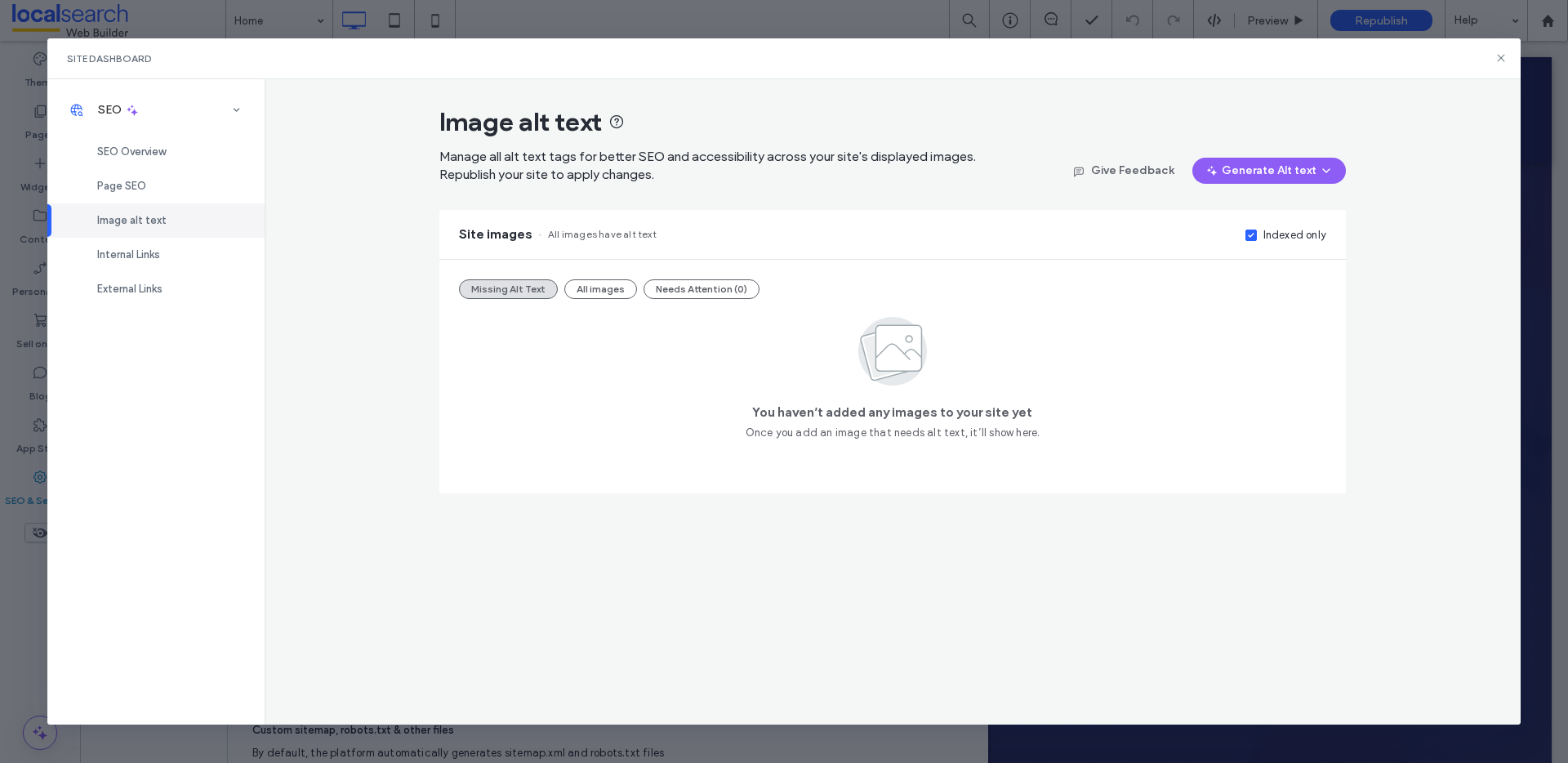
scroll to position [0, 0]
click at [604, 288] on button "All images" at bounding box center [600, 289] width 72 height 20
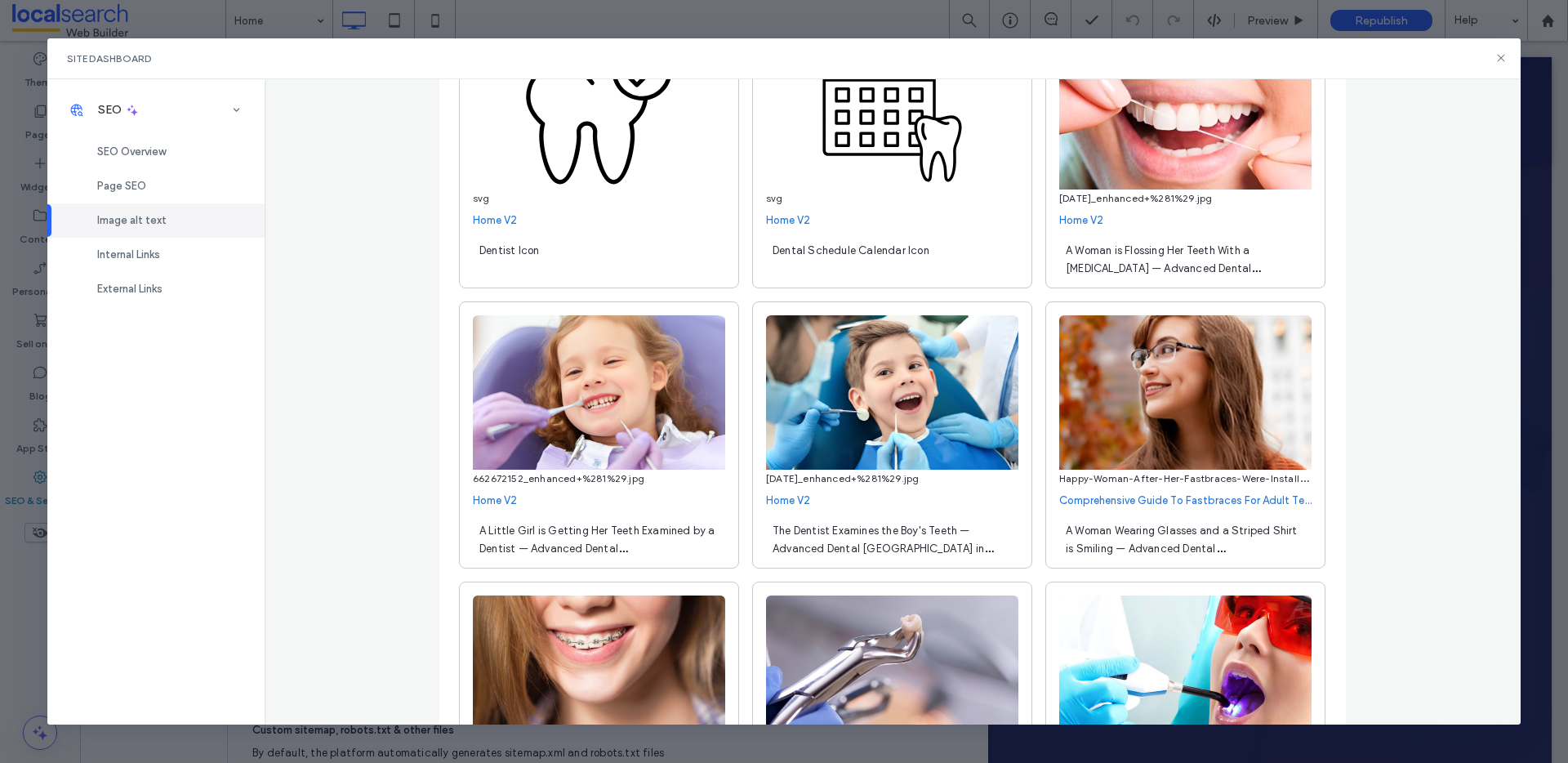
scroll to position [5921, 0]
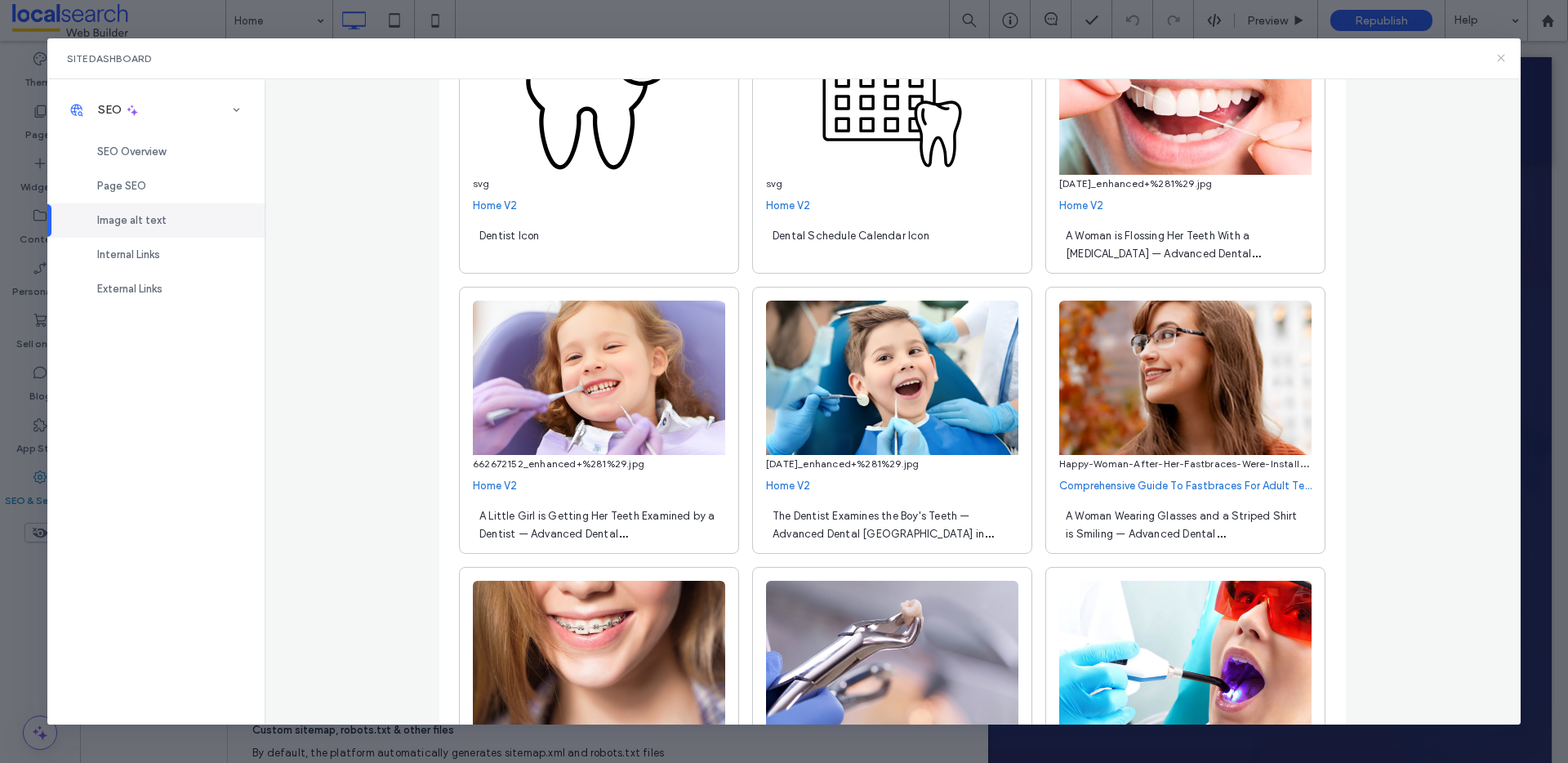
click at [1502, 60] on icon at bounding box center [1501, 57] width 13 height 13
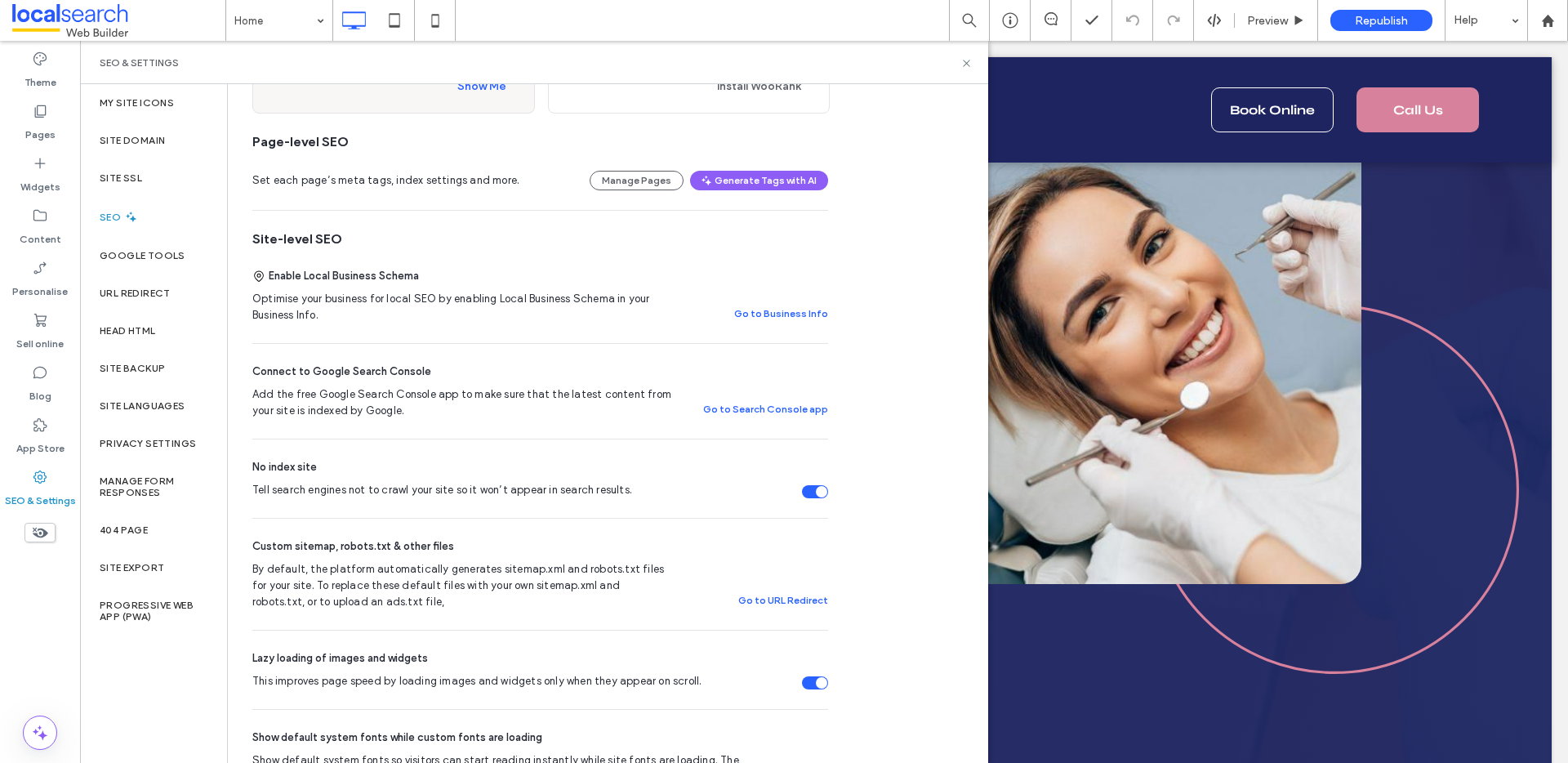
scroll to position [188, 0]
click at [814, 489] on div "Tell search engines not to crawl your site so it won’t appear in search results." at bounding box center [815, 487] width 26 height 13
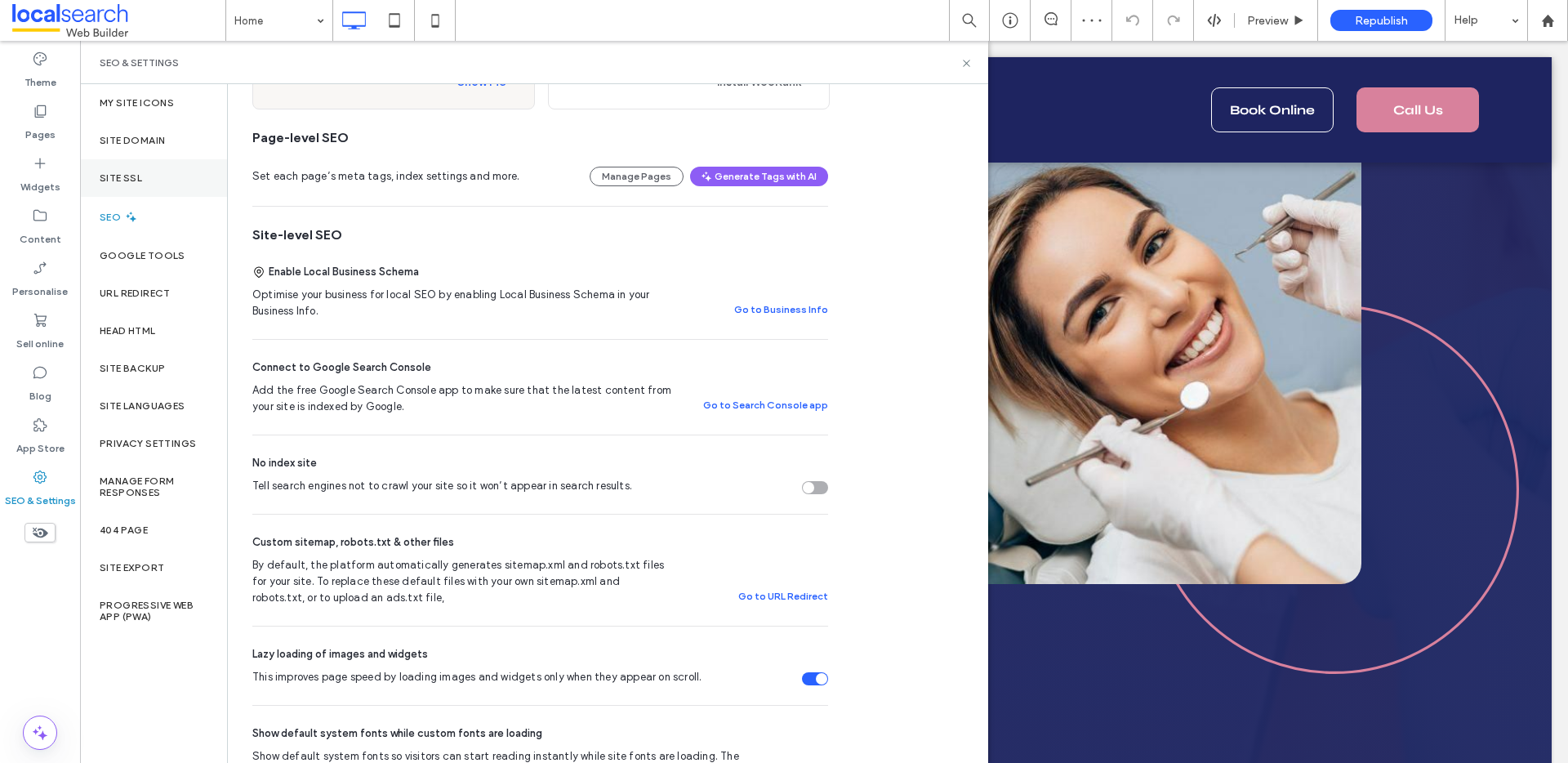
click at [139, 173] on label "Site SSL" at bounding box center [121, 177] width 43 height 11
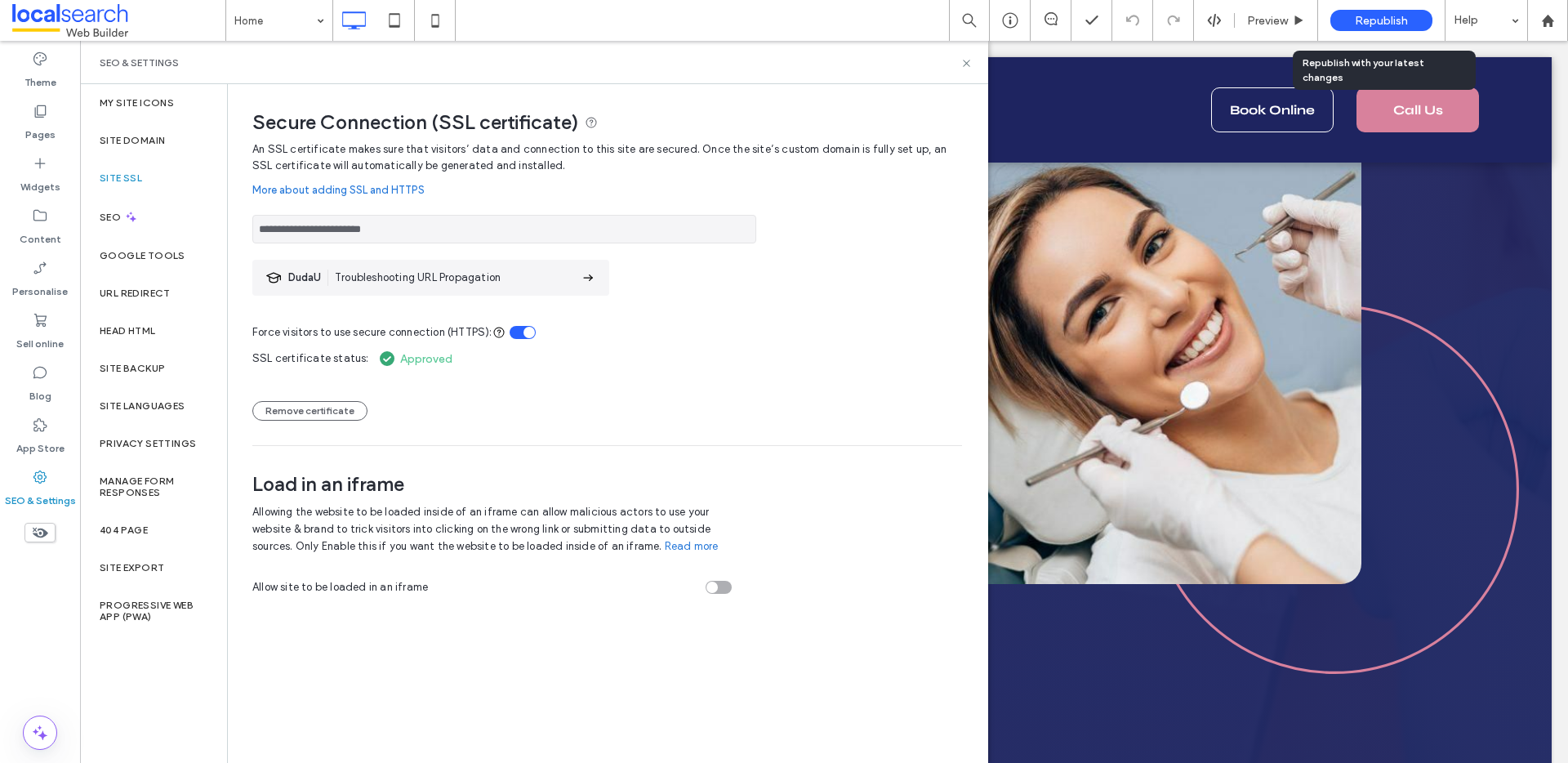
click at [1391, 29] on div "Republish" at bounding box center [1382, 20] width 102 height 21
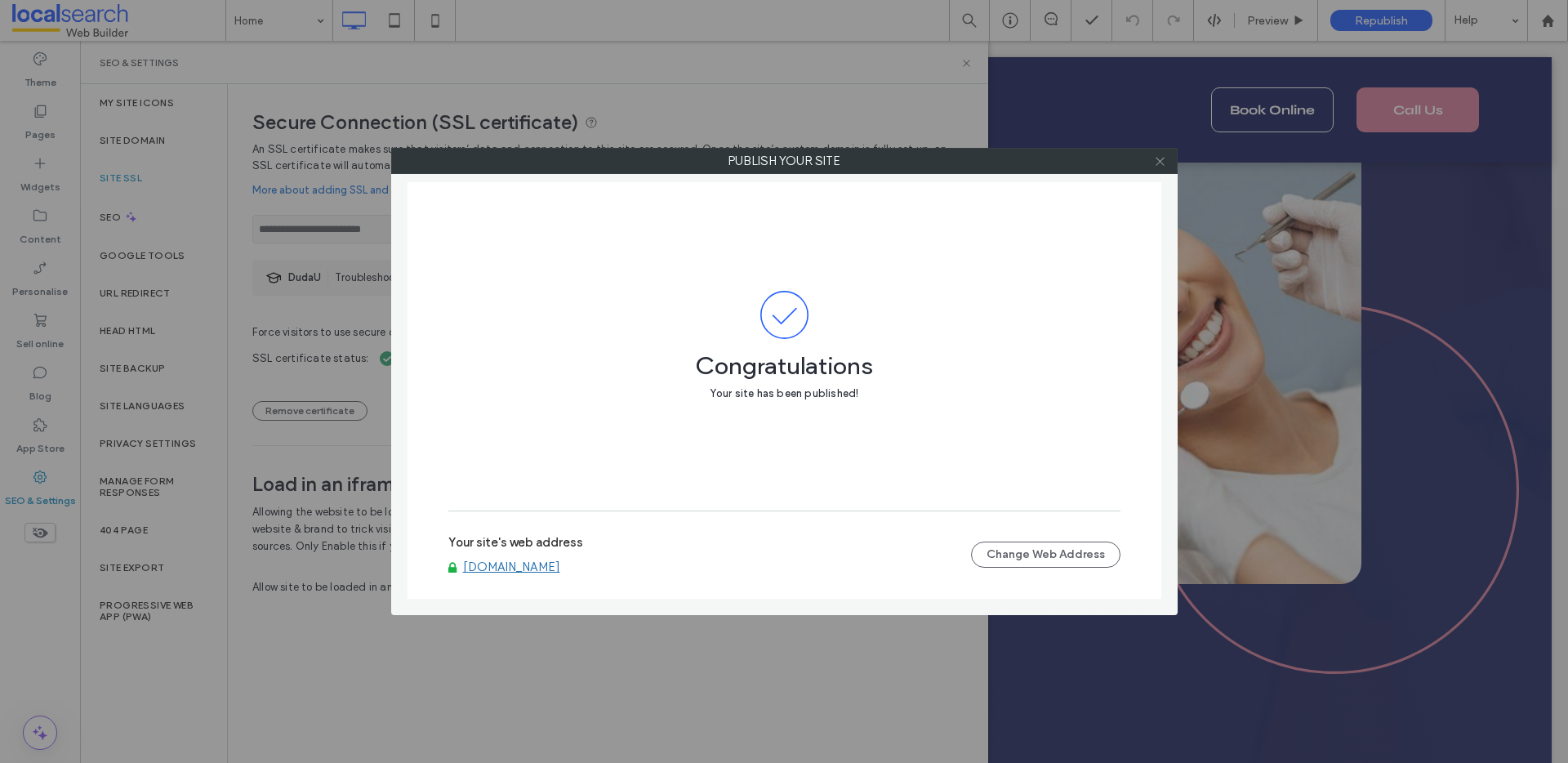
click at [1164, 151] on span at bounding box center [1160, 161] width 12 height 25
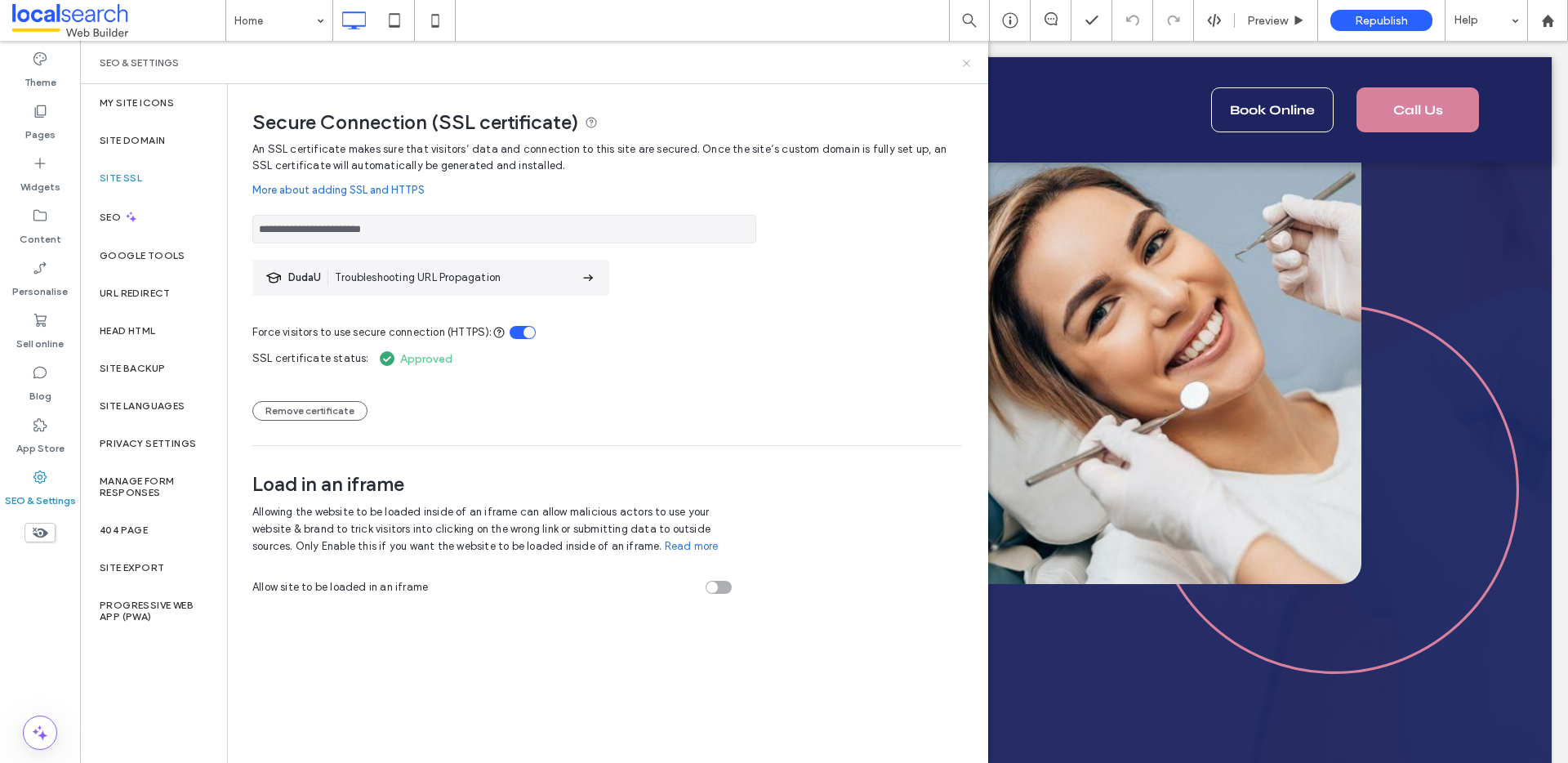
click at [968, 61] on icon at bounding box center [966, 63] width 12 height 12
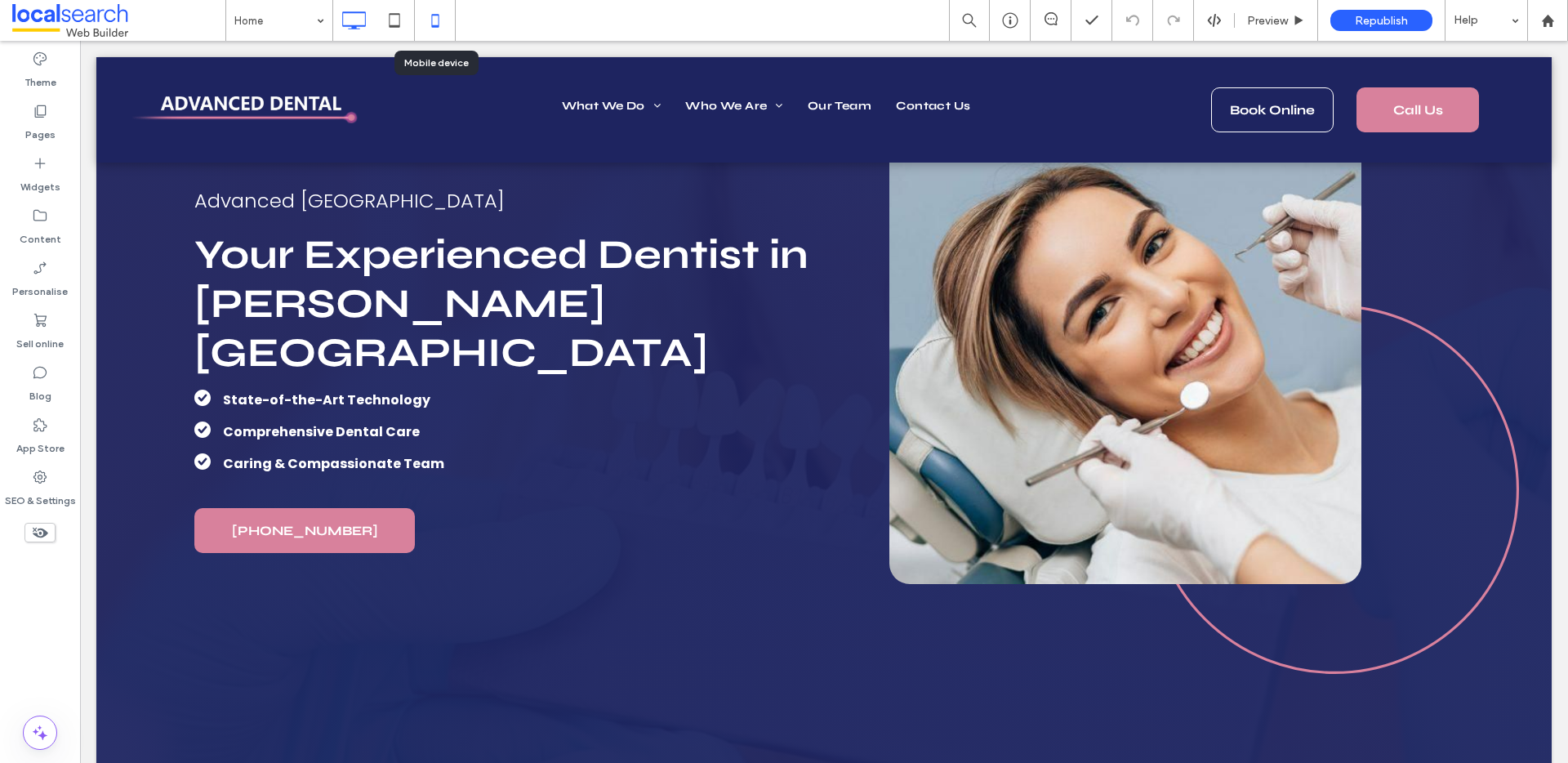
click at [443, 12] on icon at bounding box center [435, 20] width 32 height 32
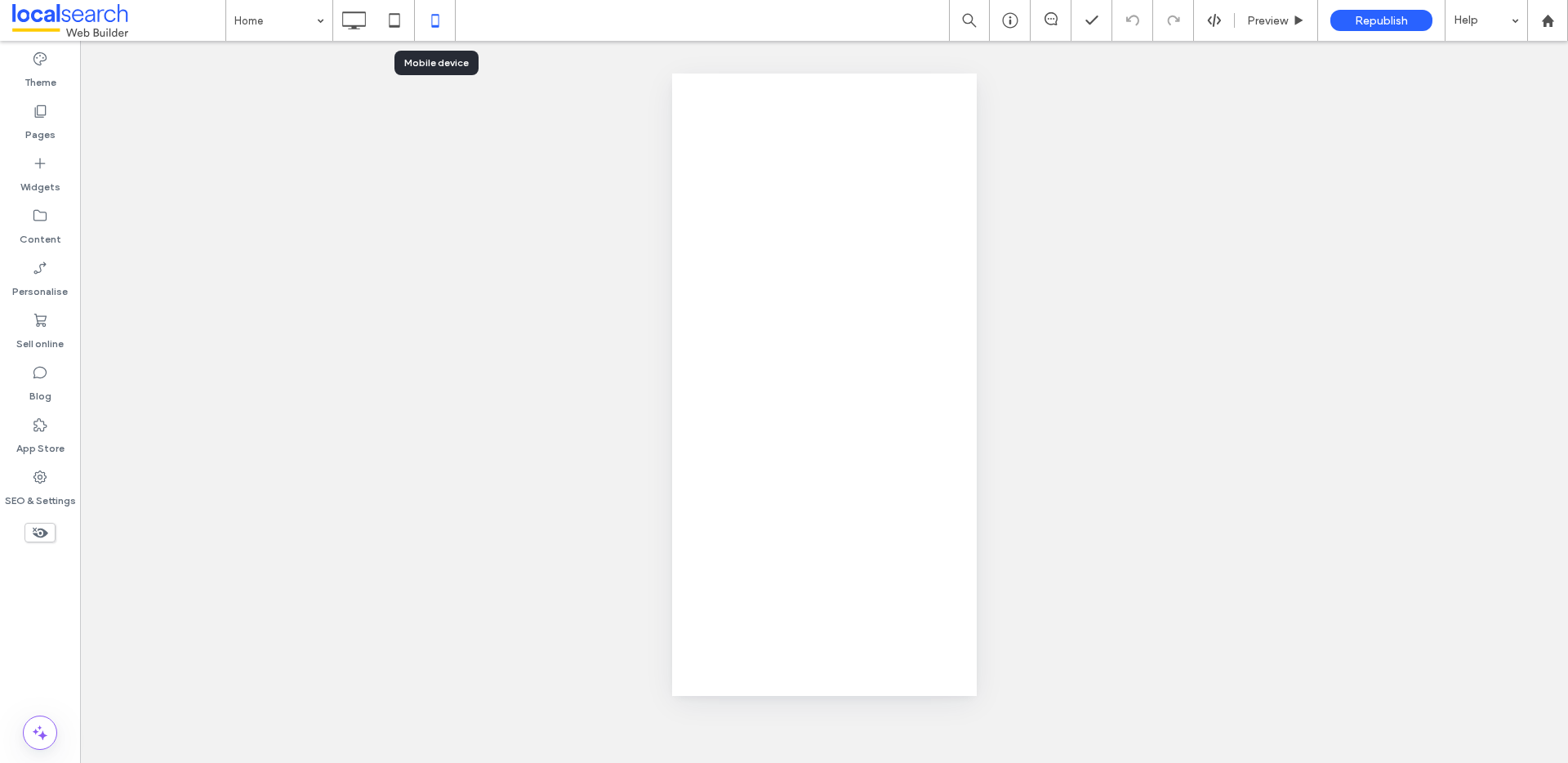
scroll to position [0, 0]
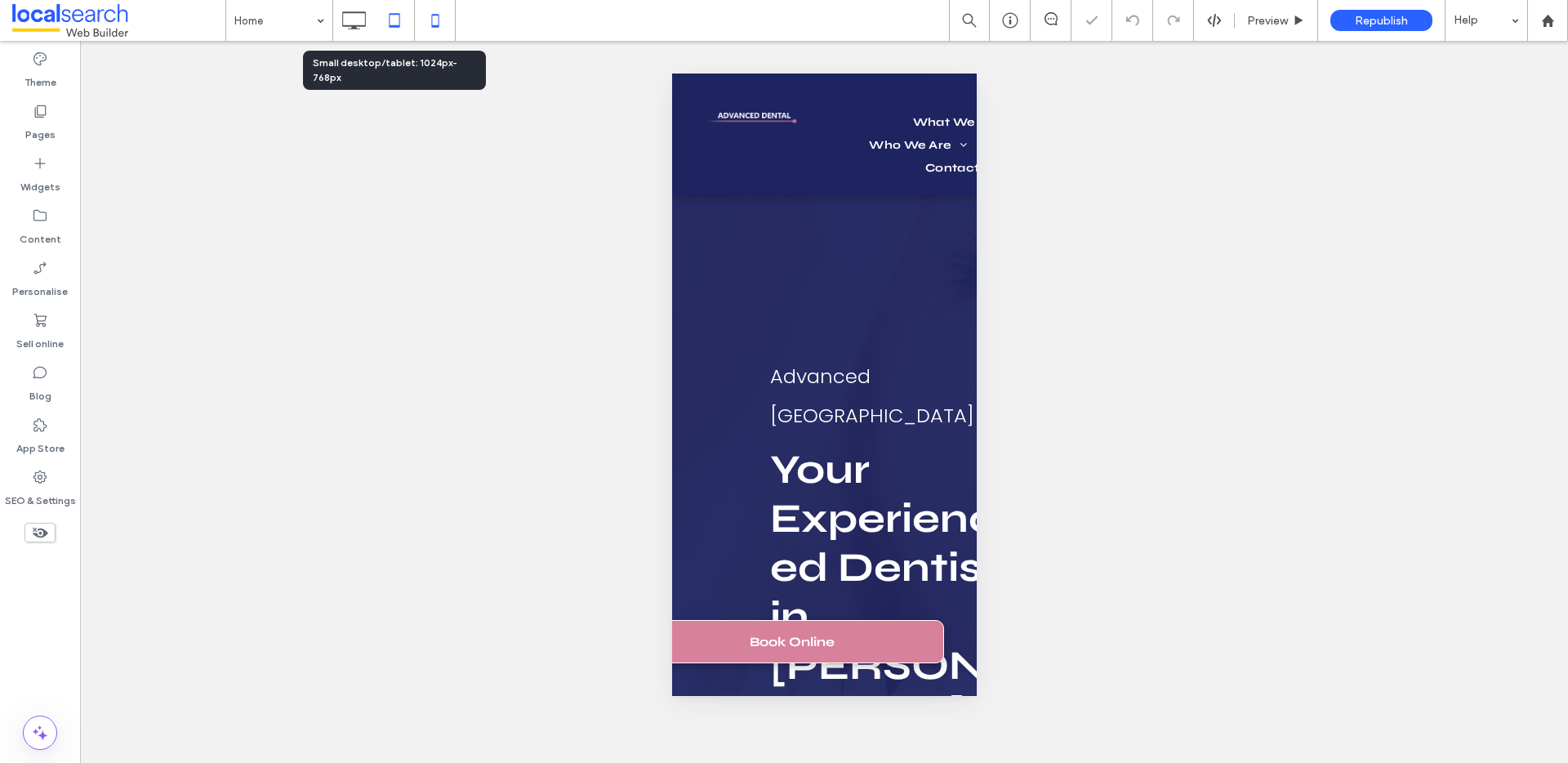
click at [391, 27] on icon at bounding box center [394, 20] width 32 height 32
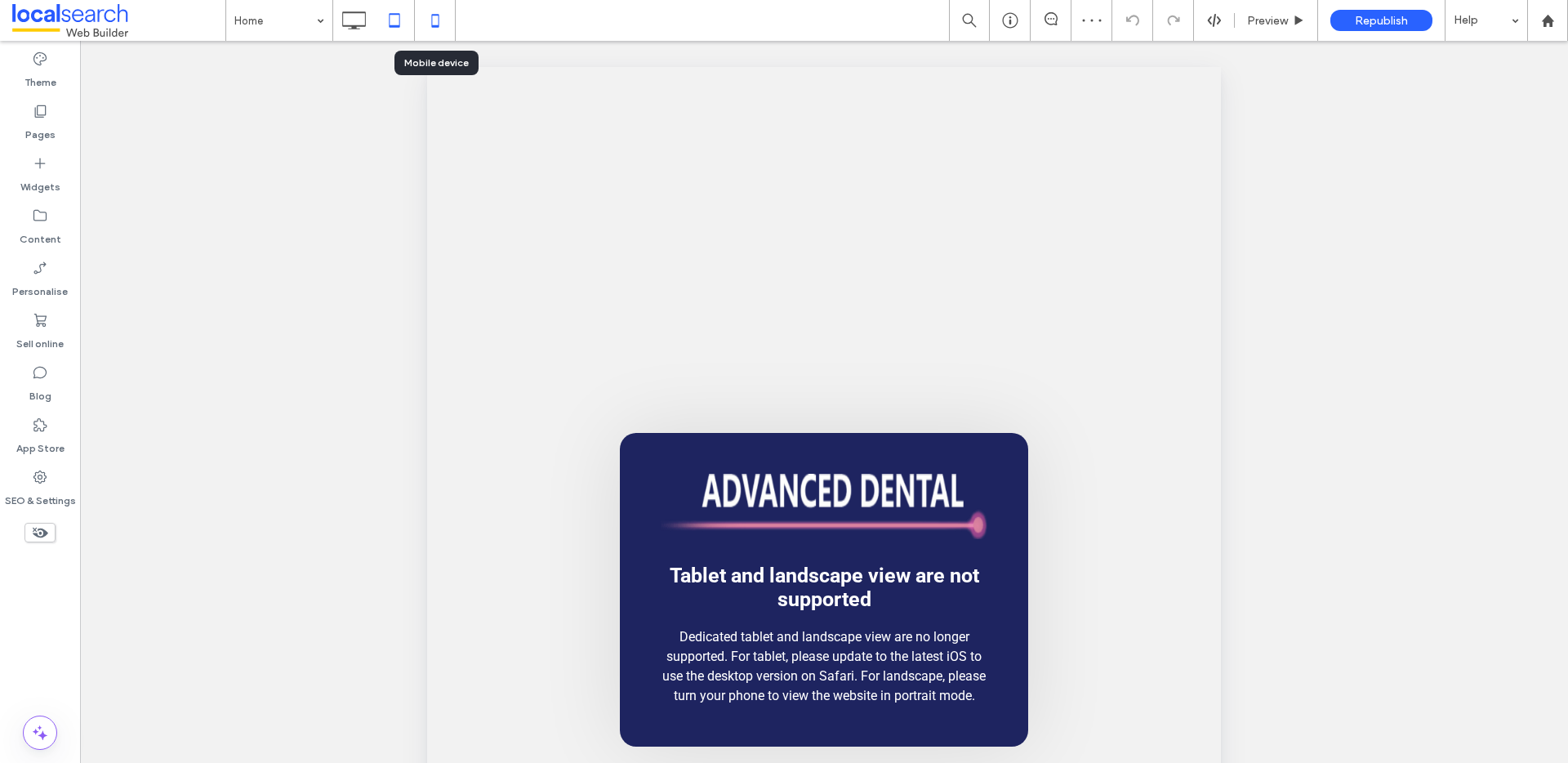
click at [438, 15] on use at bounding box center [435, 20] width 8 height 13
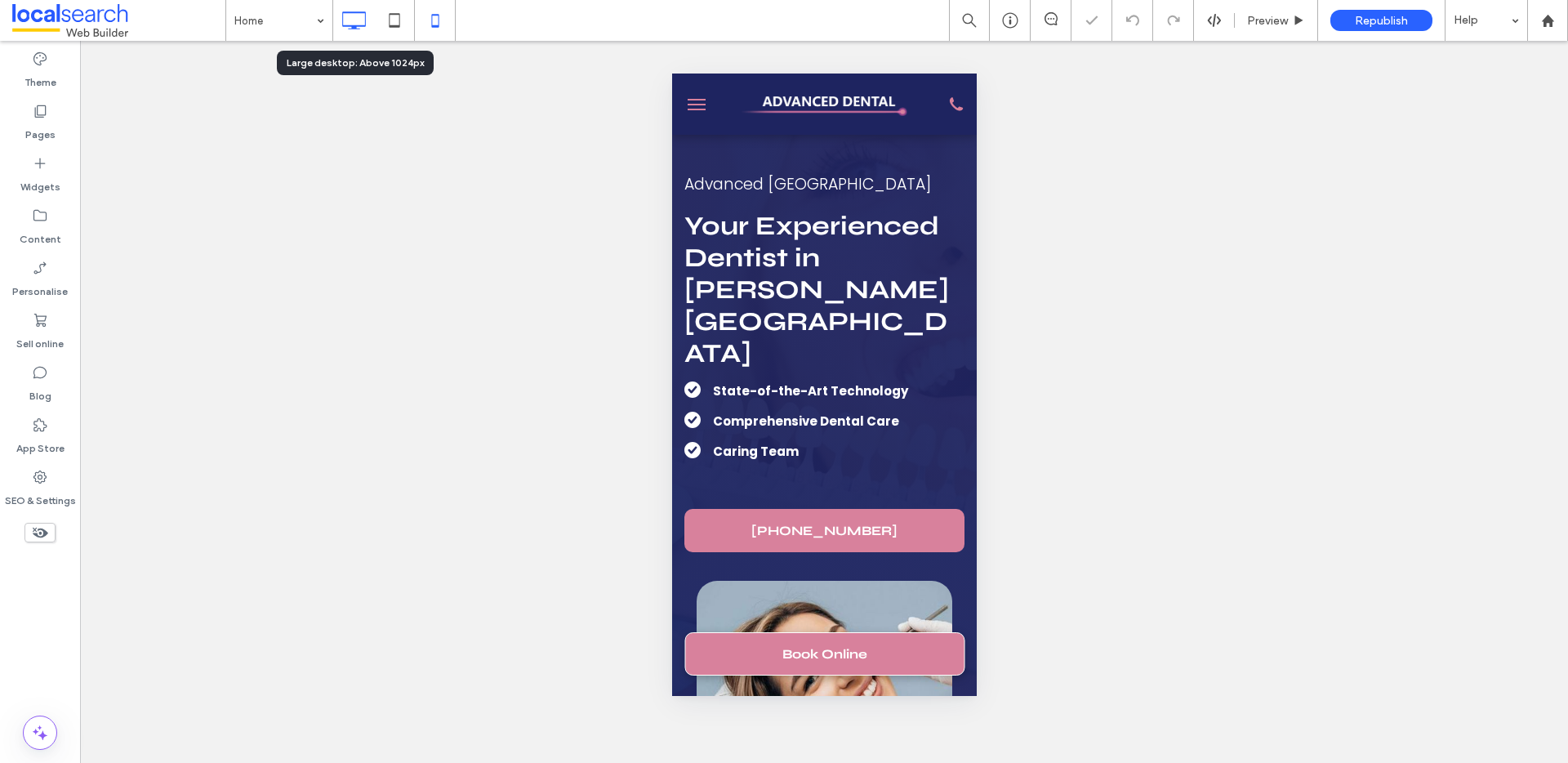
click at [355, 18] on icon at bounding box center [353, 20] width 32 height 32
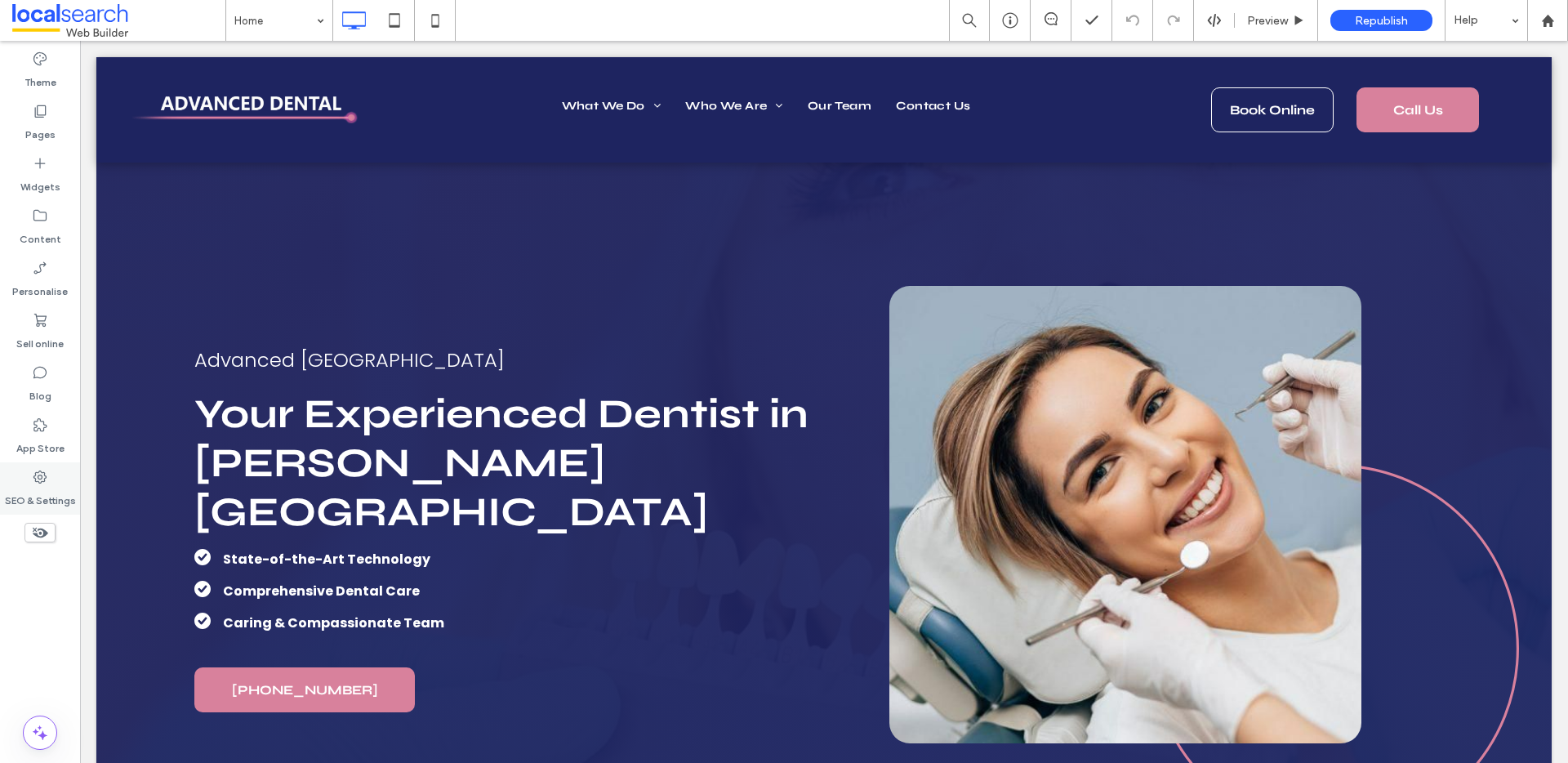
click at [69, 482] on div "SEO & Settings" at bounding box center [40, 488] width 80 height 52
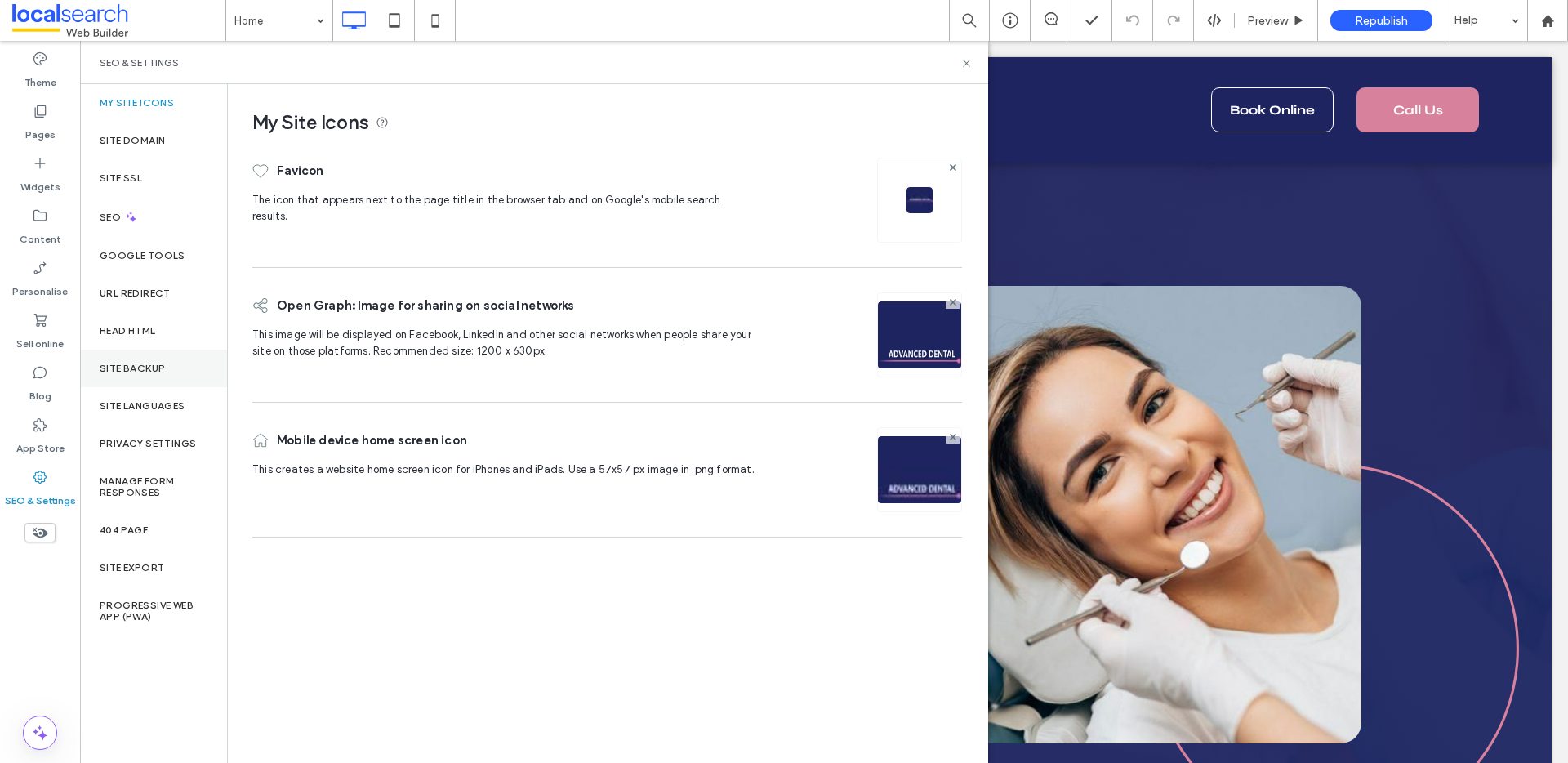
click at [167, 371] on div "Site backup" at bounding box center [153, 369] width 147 height 37
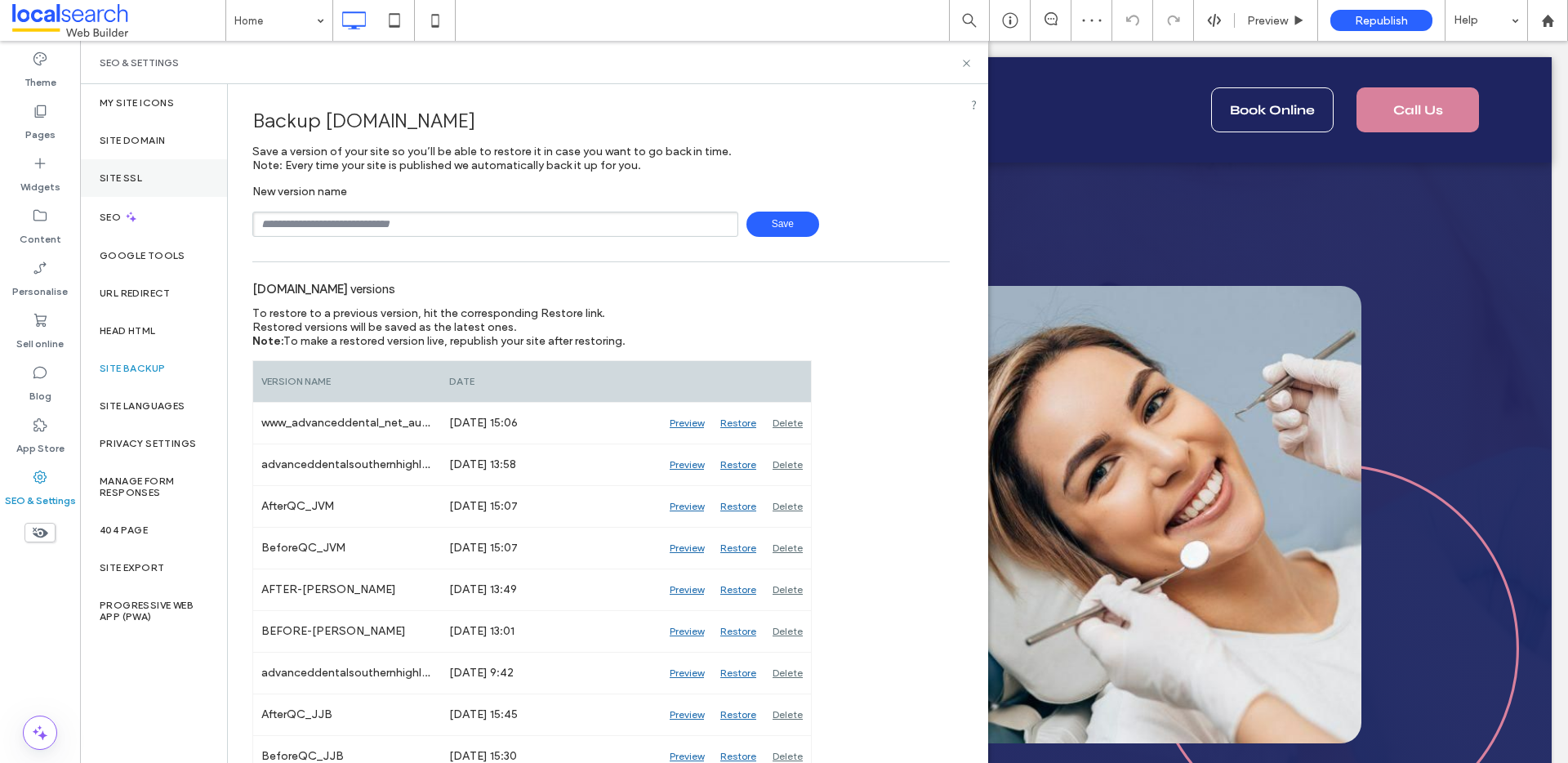
click at [152, 185] on div "Site SSL" at bounding box center [153, 178] width 147 height 37
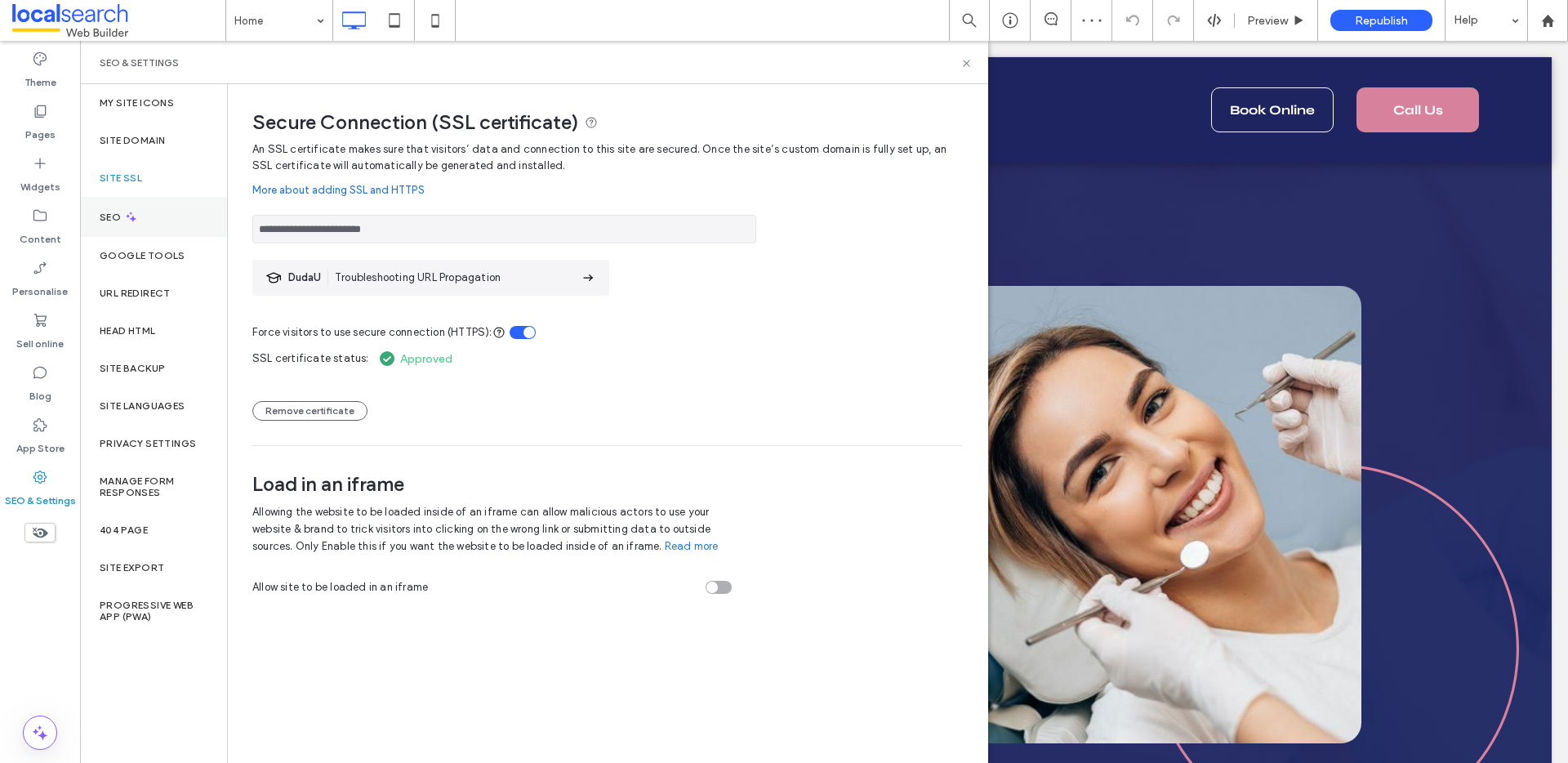
click at [135, 218] on icon at bounding box center [131, 217] width 14 height 14
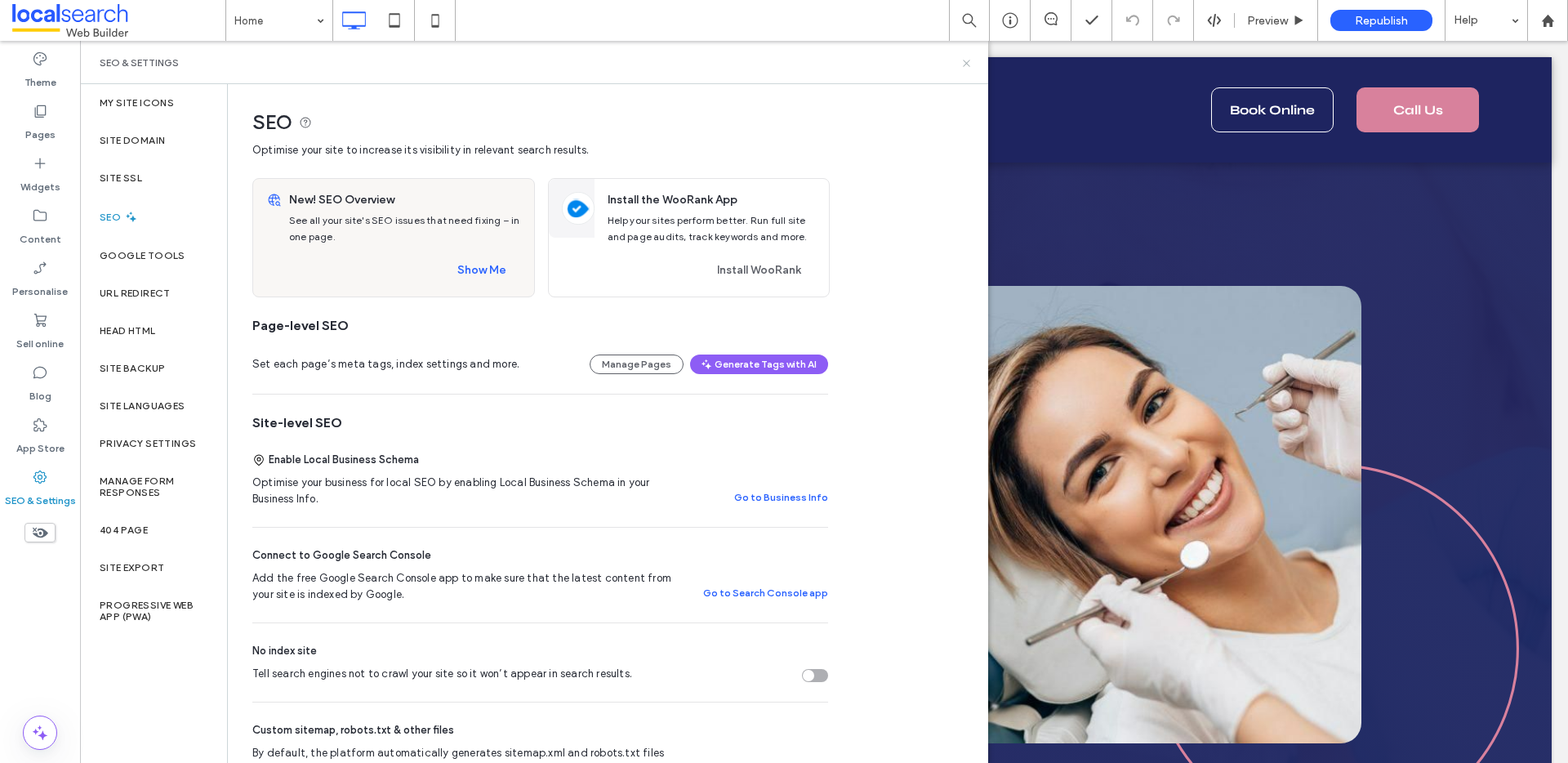
click at [969, 64] on icon at bounding box center [966, 63] width 12 height 12
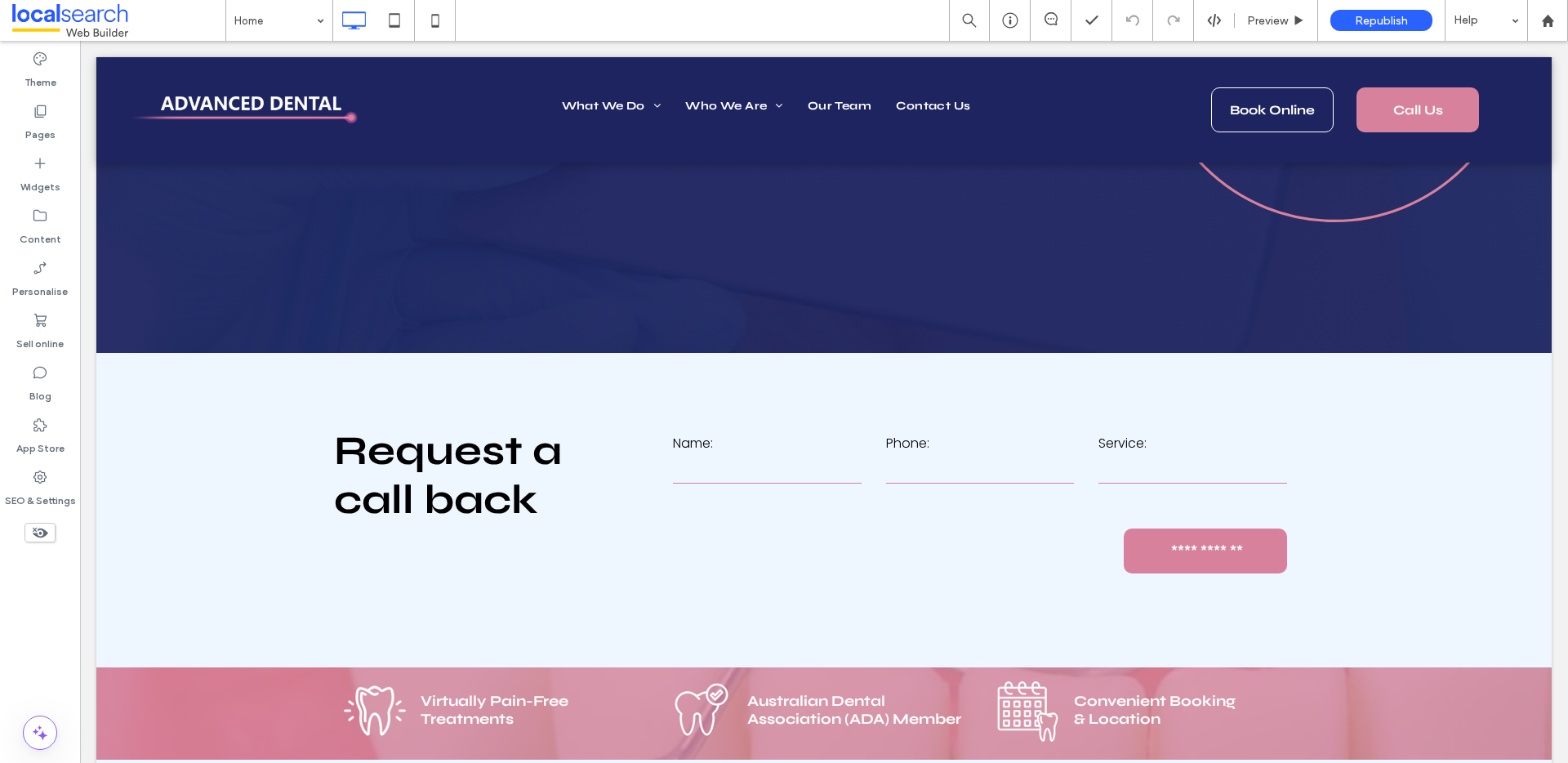
scroll to position [618, 0]
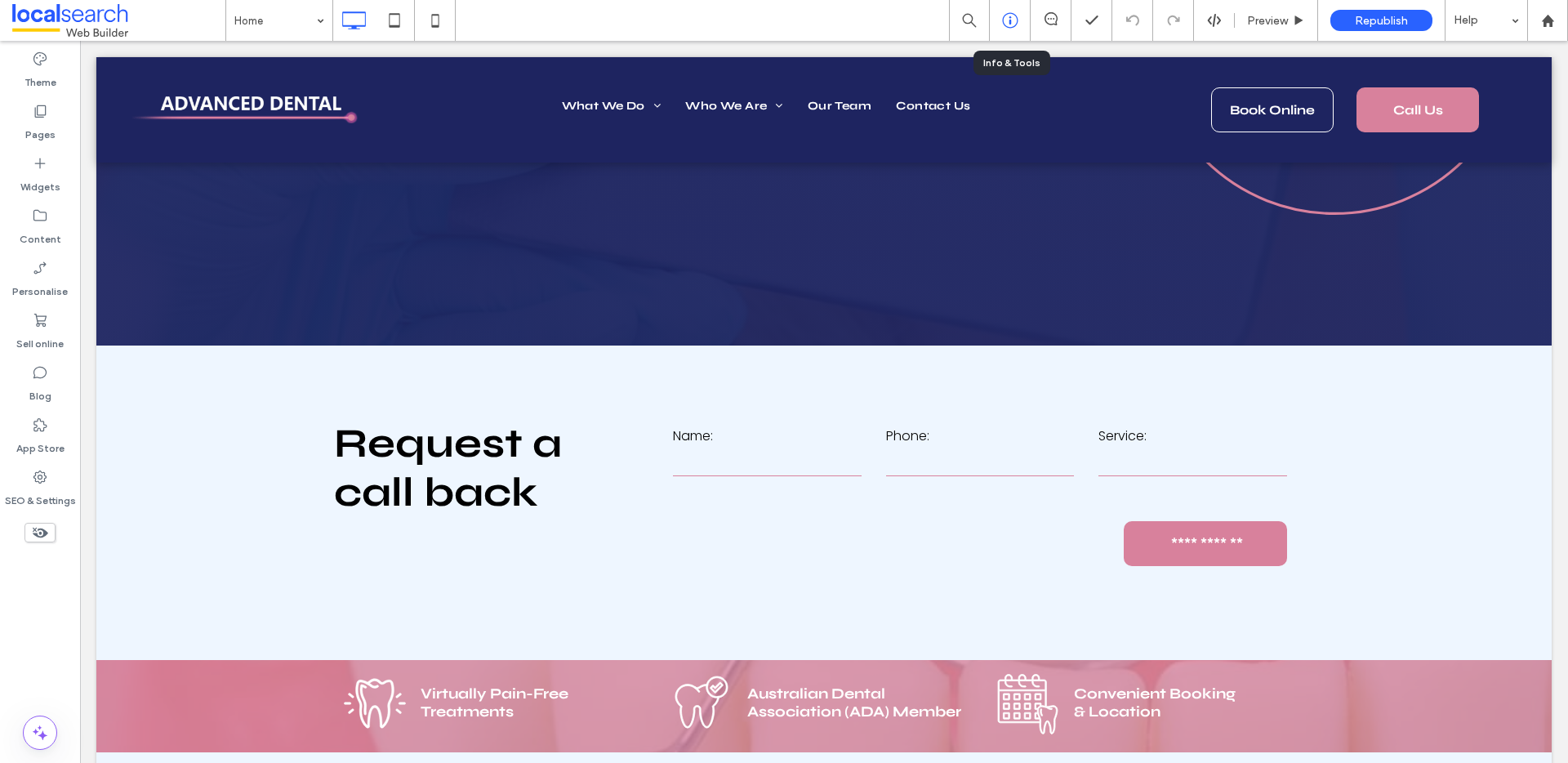
click at [1011, 21] on icon at bounding box center [1010, 20] width 16 height 16
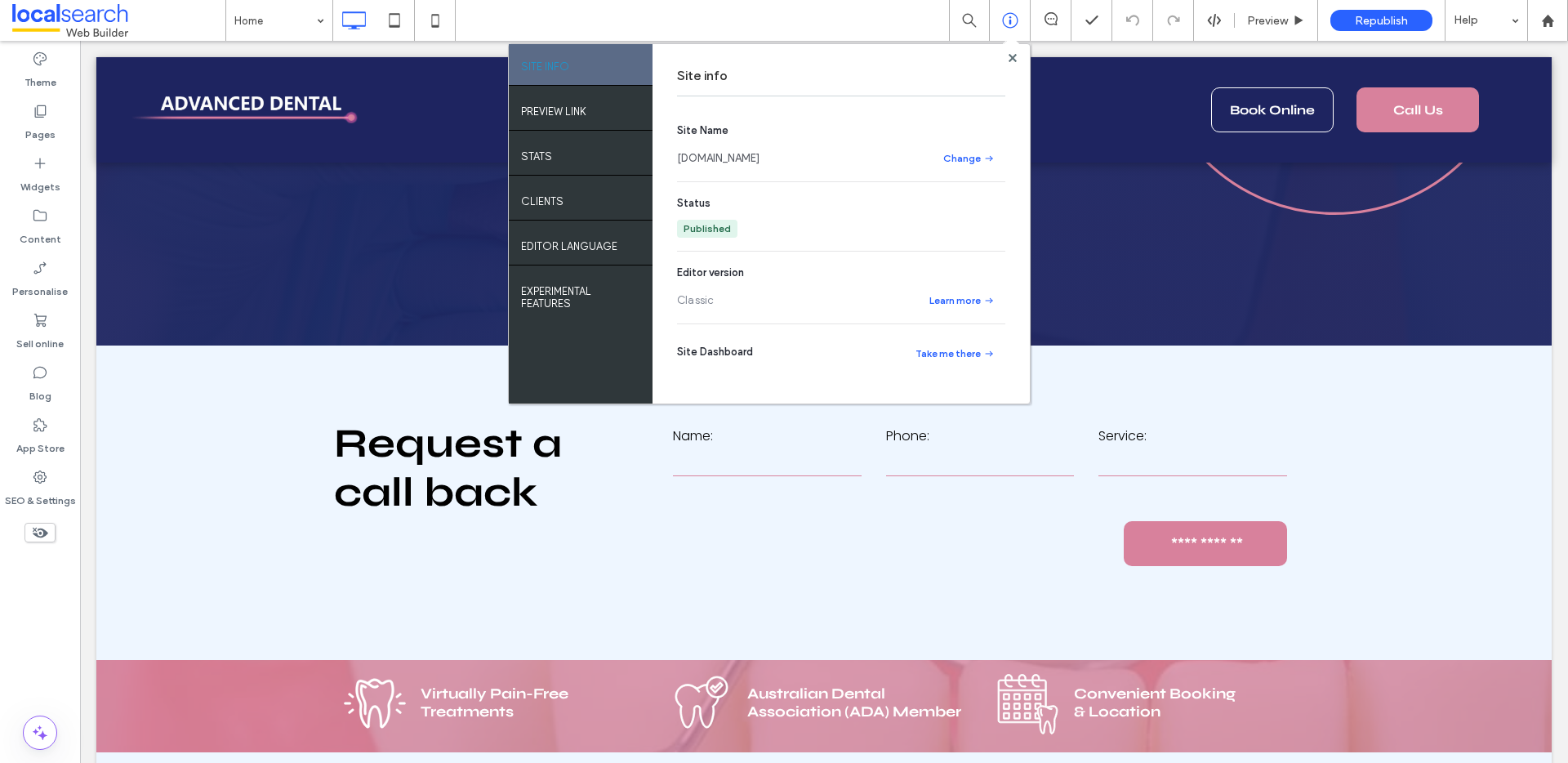
click at [759, 159] on link "[DOMAIN_NAME]" at bounding box center [718, 158] width 83 height 16
click at [56, 487] on label "SEO & Settings" at bounding box center [40, 496] width 71 height 23
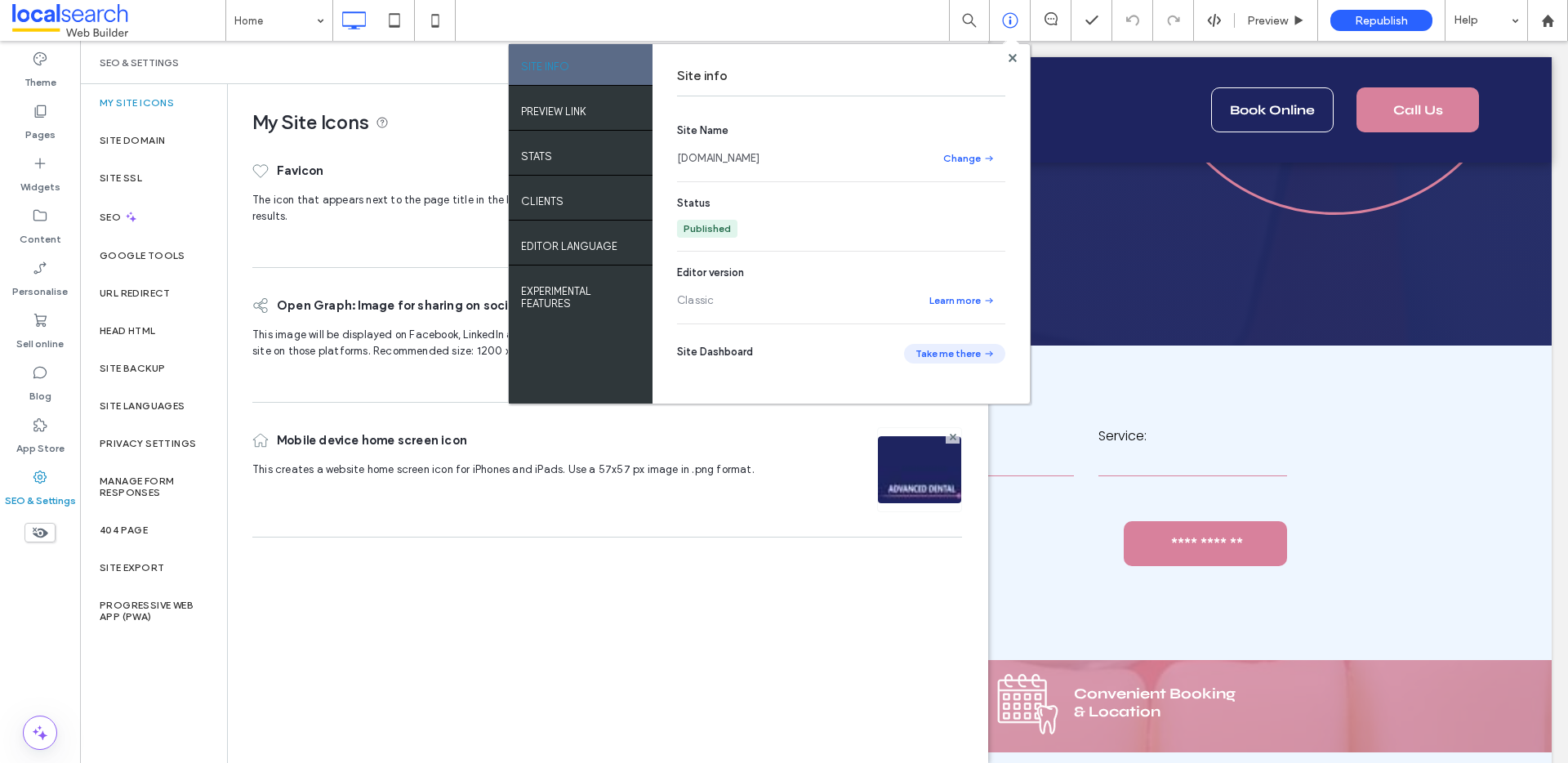
click at [938, 362] on button "Take me there" at bounding box center [954, 353] width 101 height 20
click at [1010, 59] on use at bounding box center [1012, 57] width 9 height 9
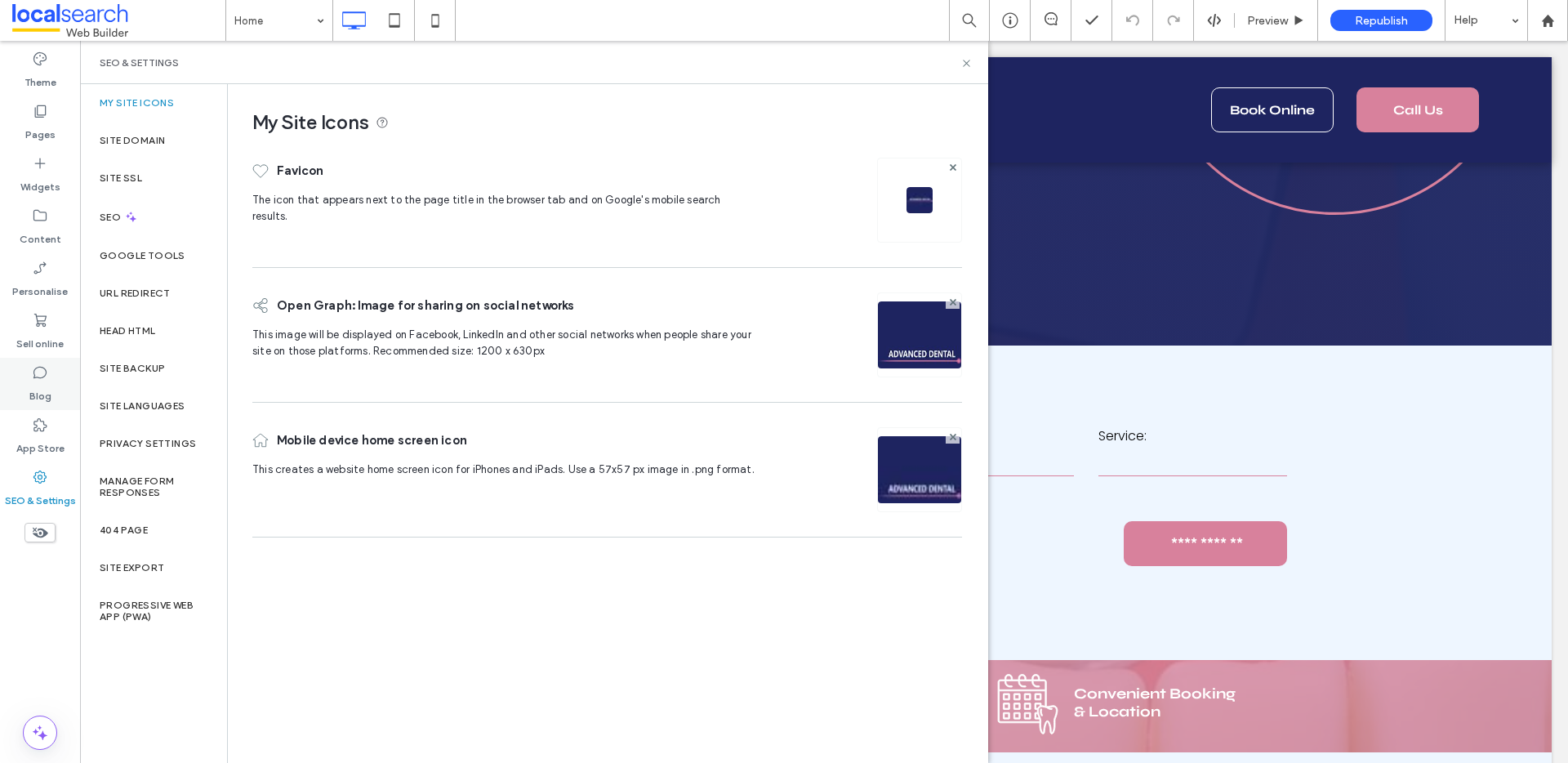
click at [37, 393] on label "Blog" at bounding box center [41, 392] width 22 height 23
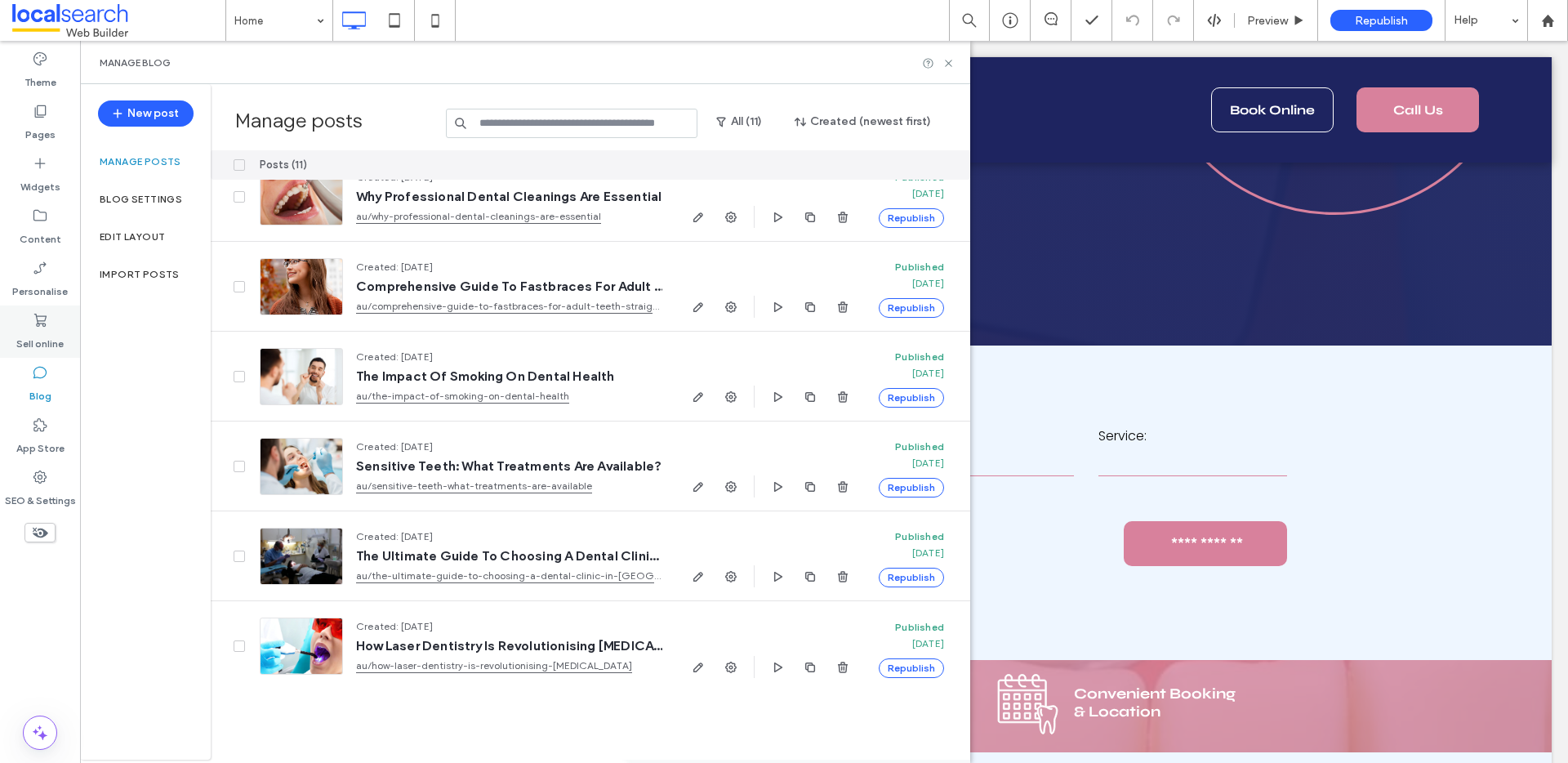
scroll to position [0, 0]
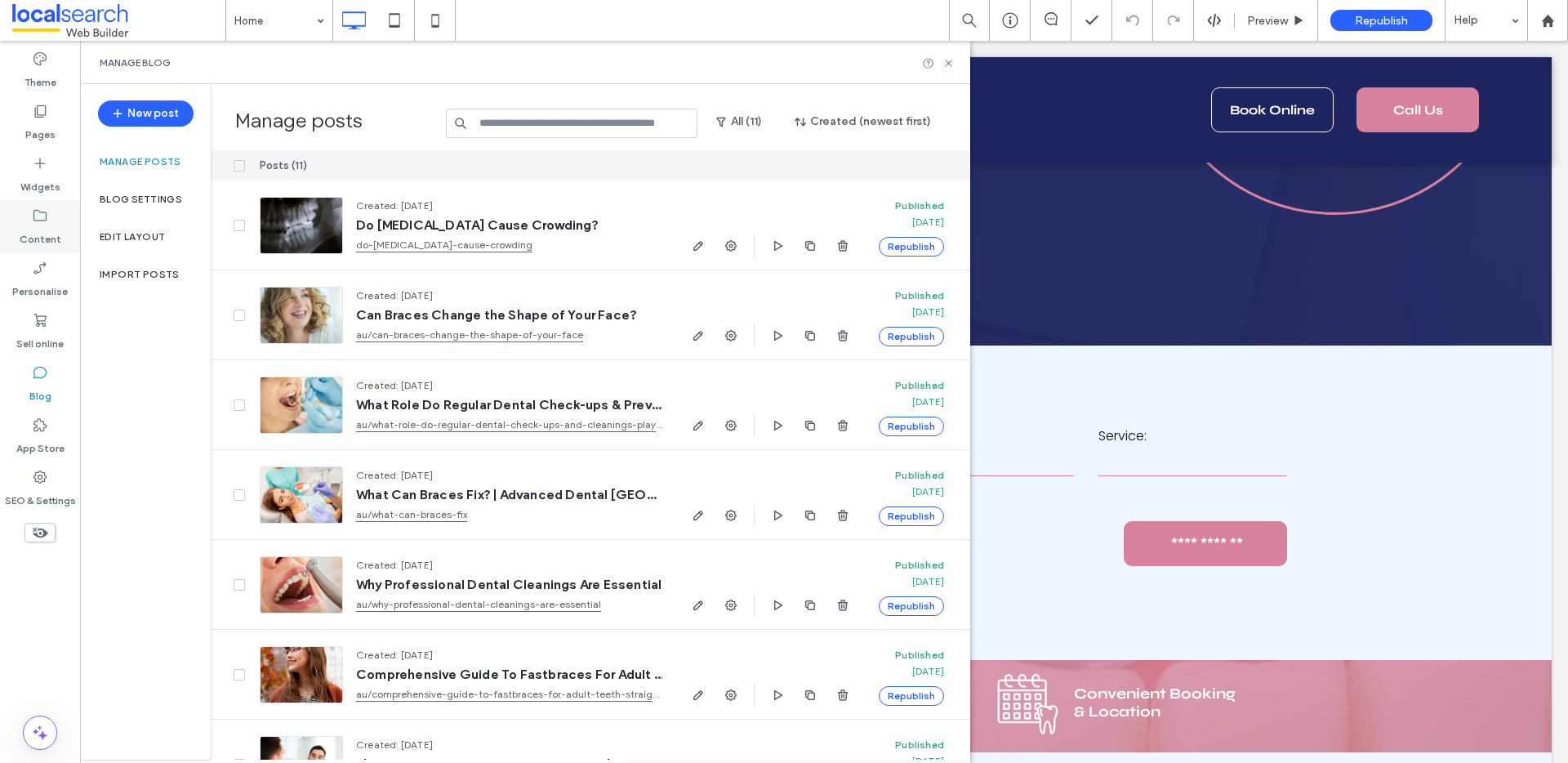
click at [43, 227] on label "Content" at bounding box center [40, 235] width 42 height 23
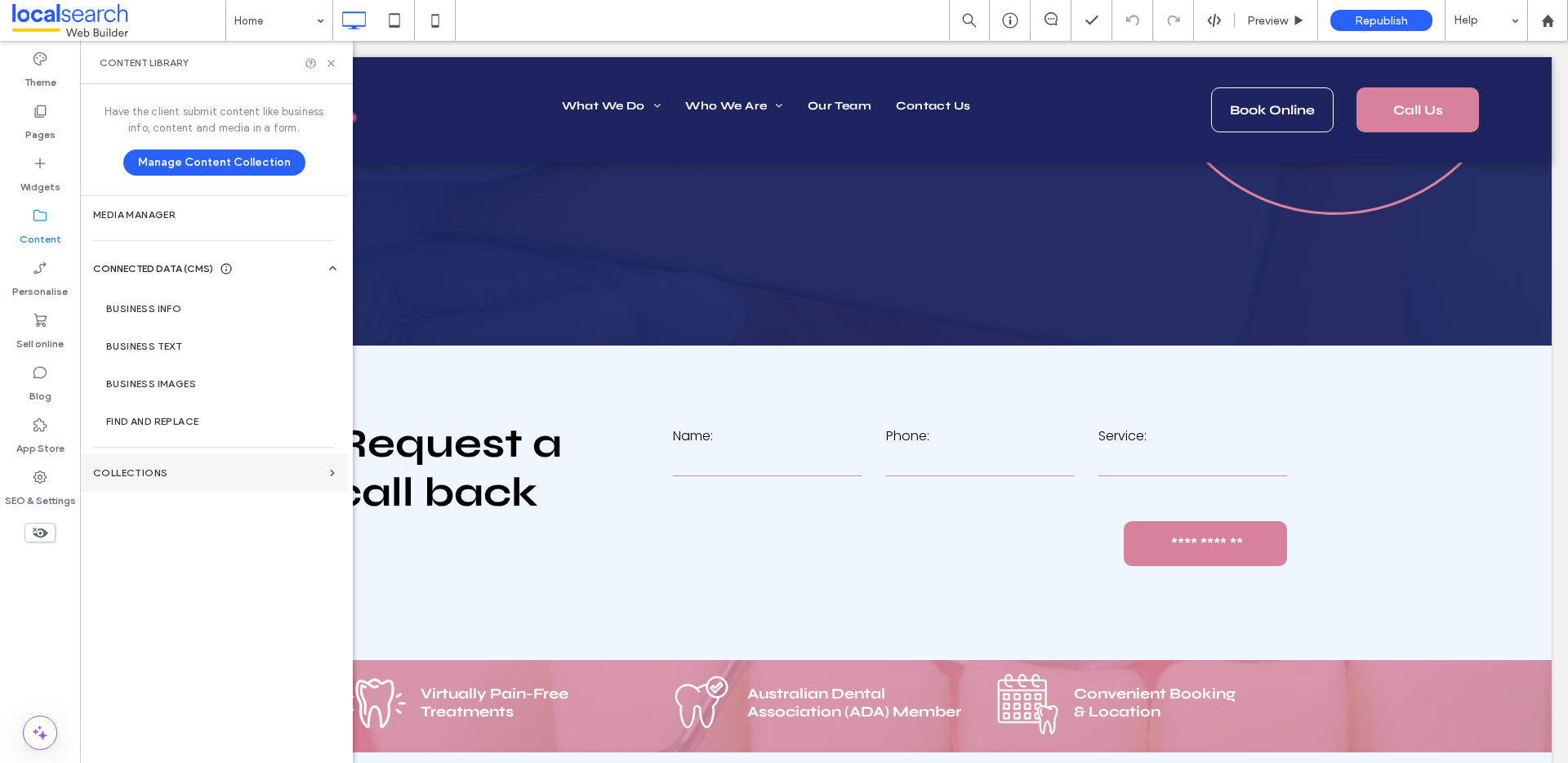
click at [170, 472] on label "COLLECTIONS" at bounding box center [208, 473] width 231 height 11
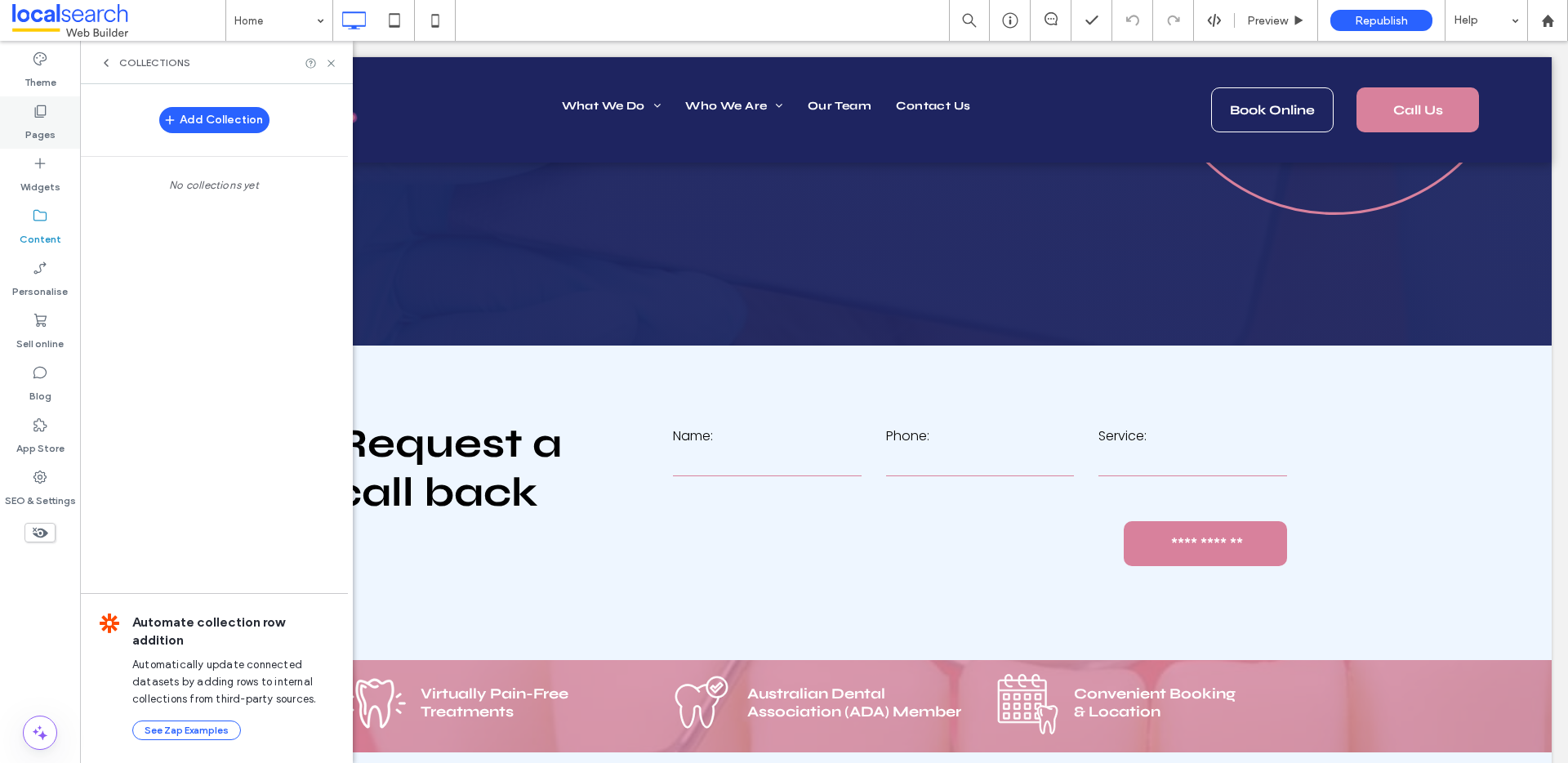
click at [49, 129] on label "Pages" at bounding box center [41, 130] width 31 height 23
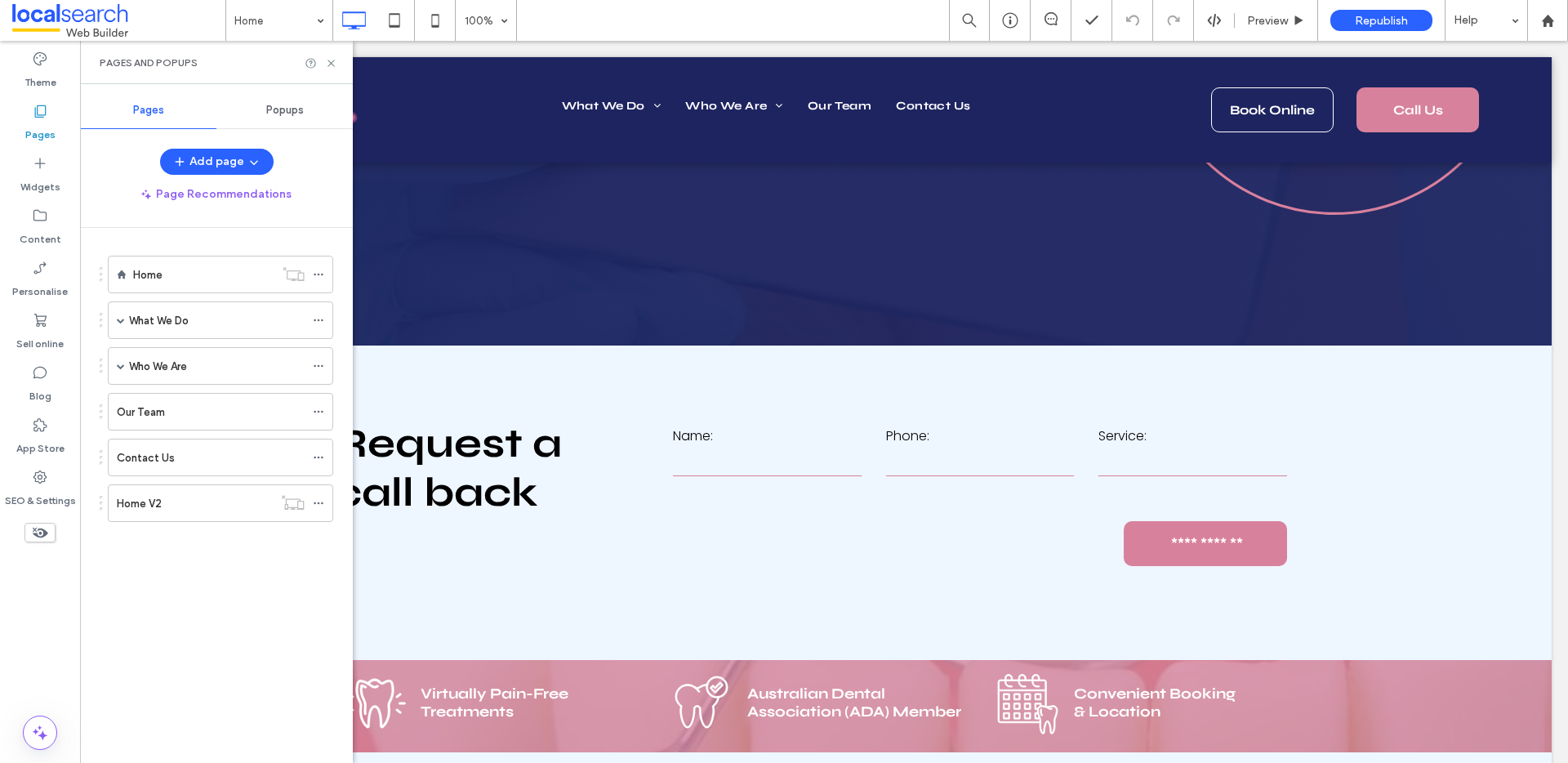
click at [288, 108] on span "Popups" at bounding box center [285, 110] width 37 height 13
click at [147, 110] on span "Pages" at bounding box center [148, 110] width 31 height 13
click at [176, 503] on div "Home V2" at bounding box center [194, 503] width 156 height 17
click at [332, 64] on icon at bounding box center [331, 63] width 12 height 12
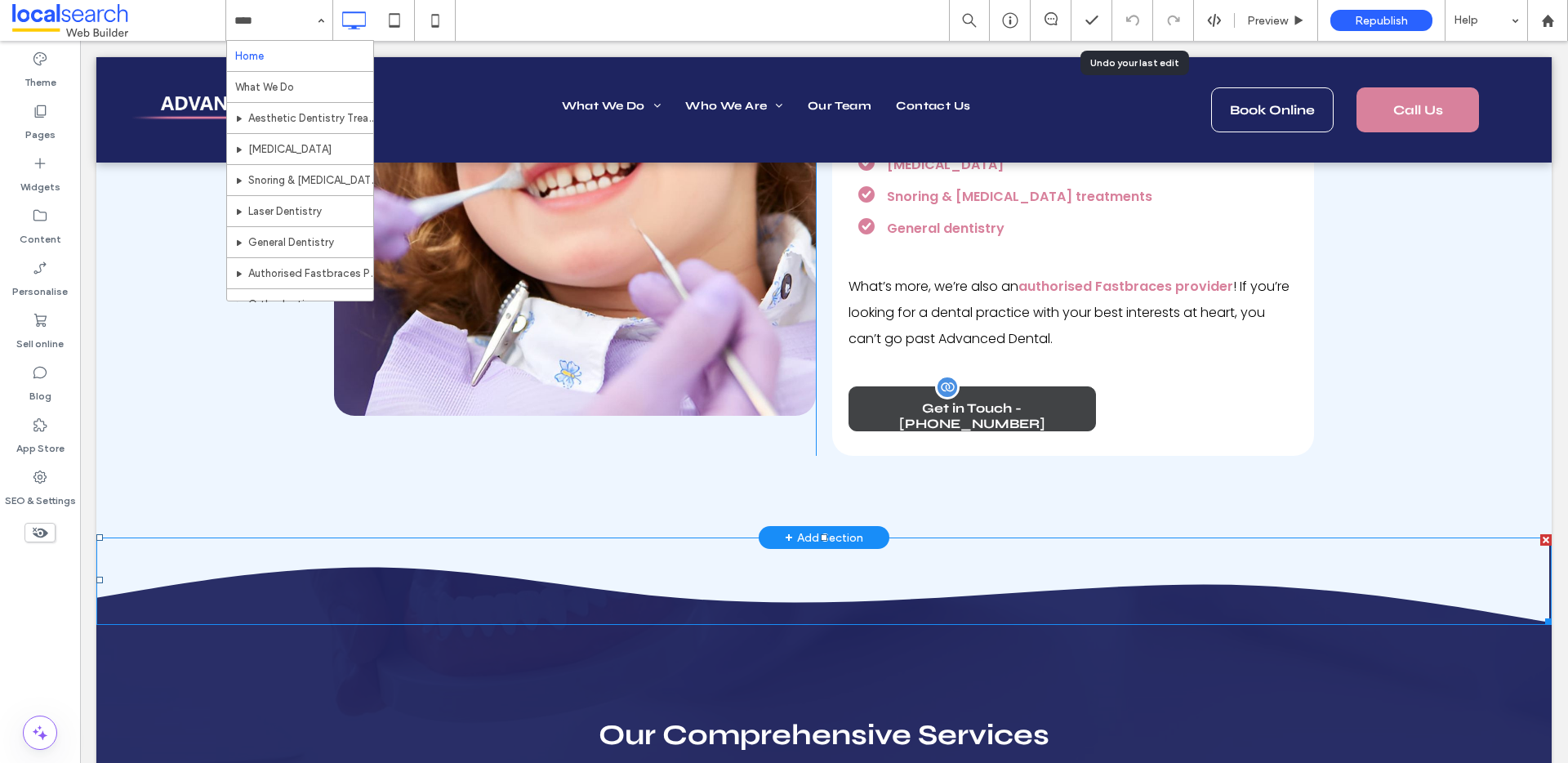
scroll to position [2351, 0]
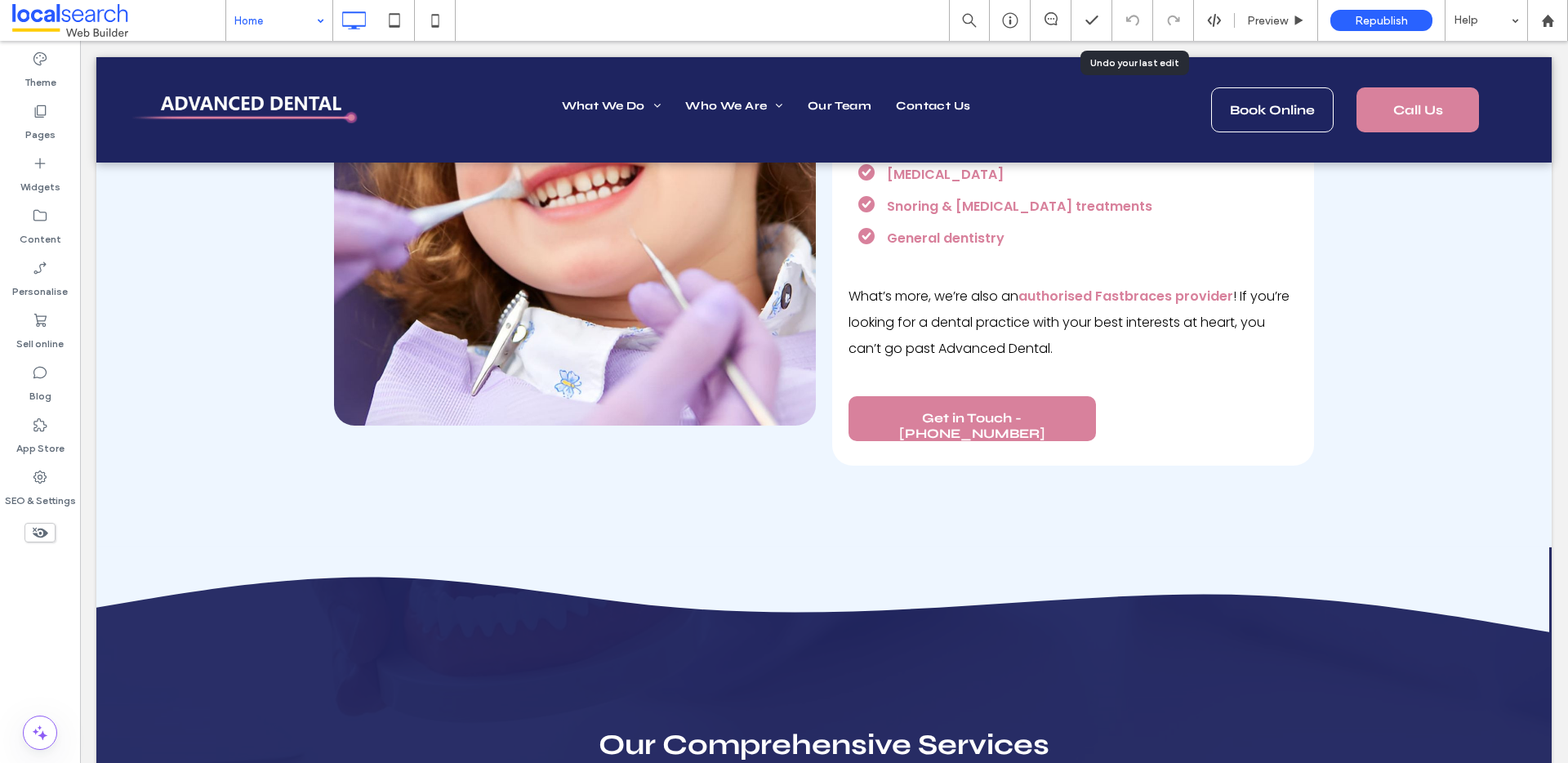
click at [314, 13] on div "Home" at bounding box center [279, 20] width 106 height 41
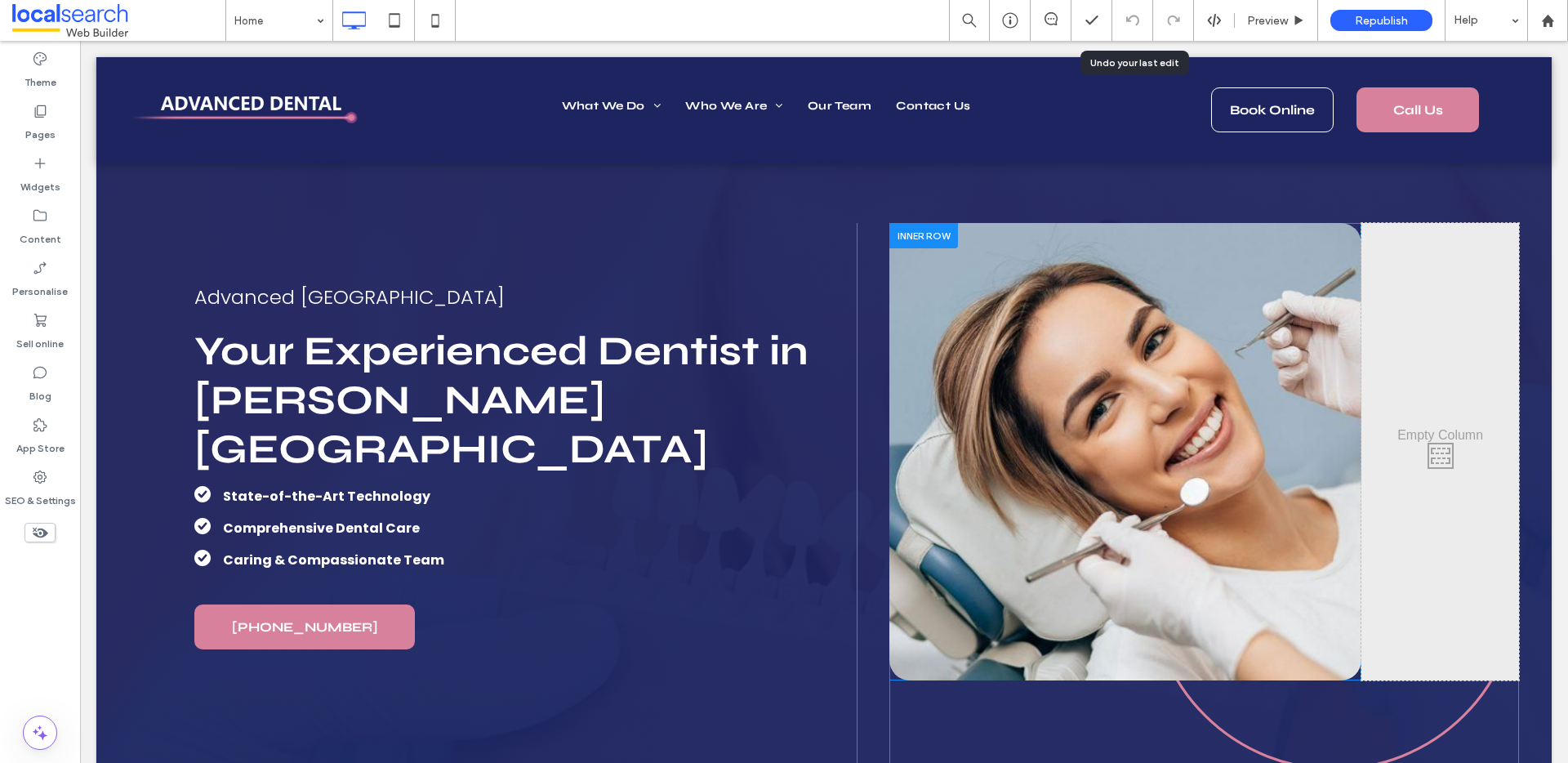
scroll to position [0, 0]
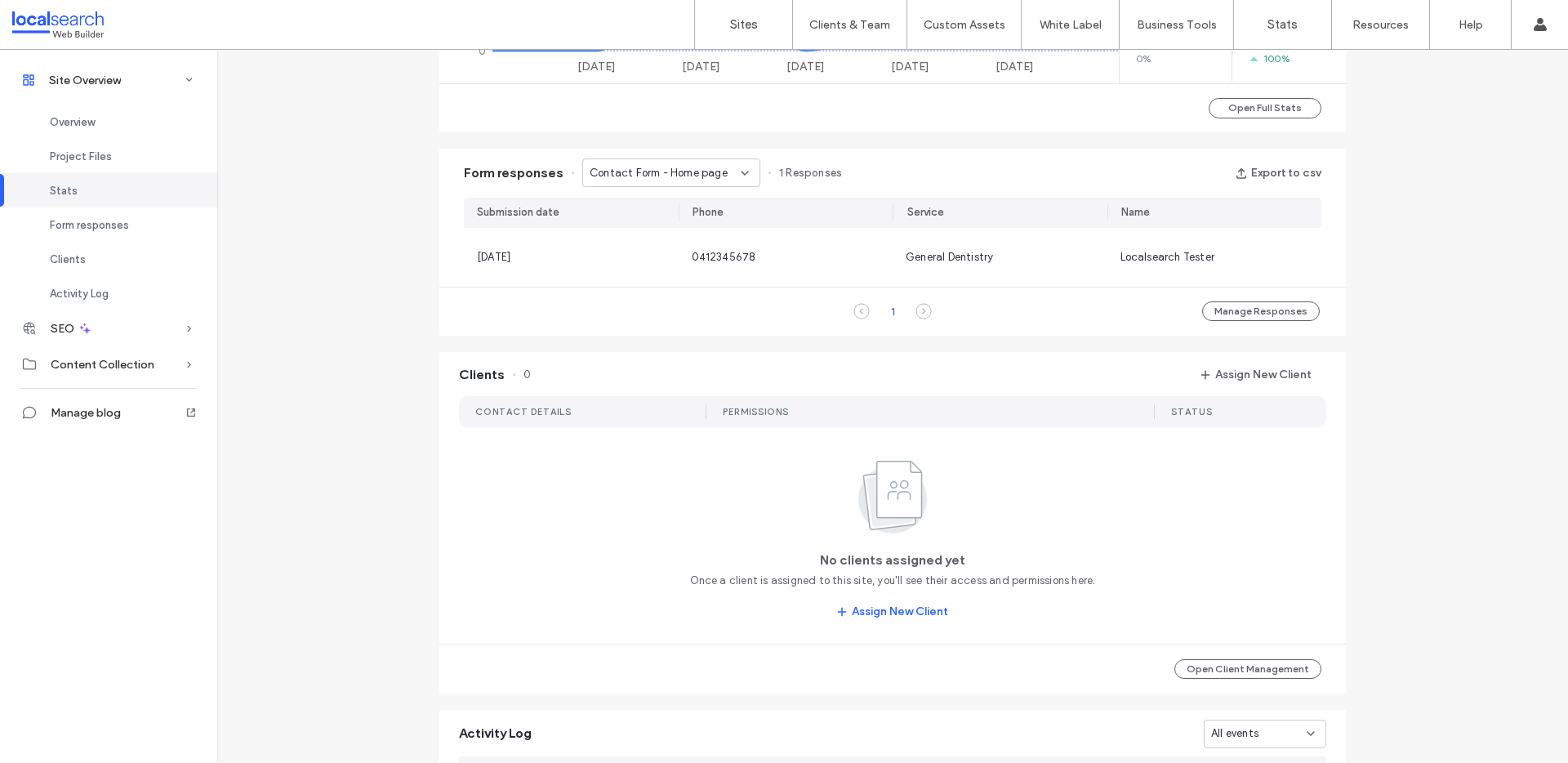
scroll to position [967, 0]
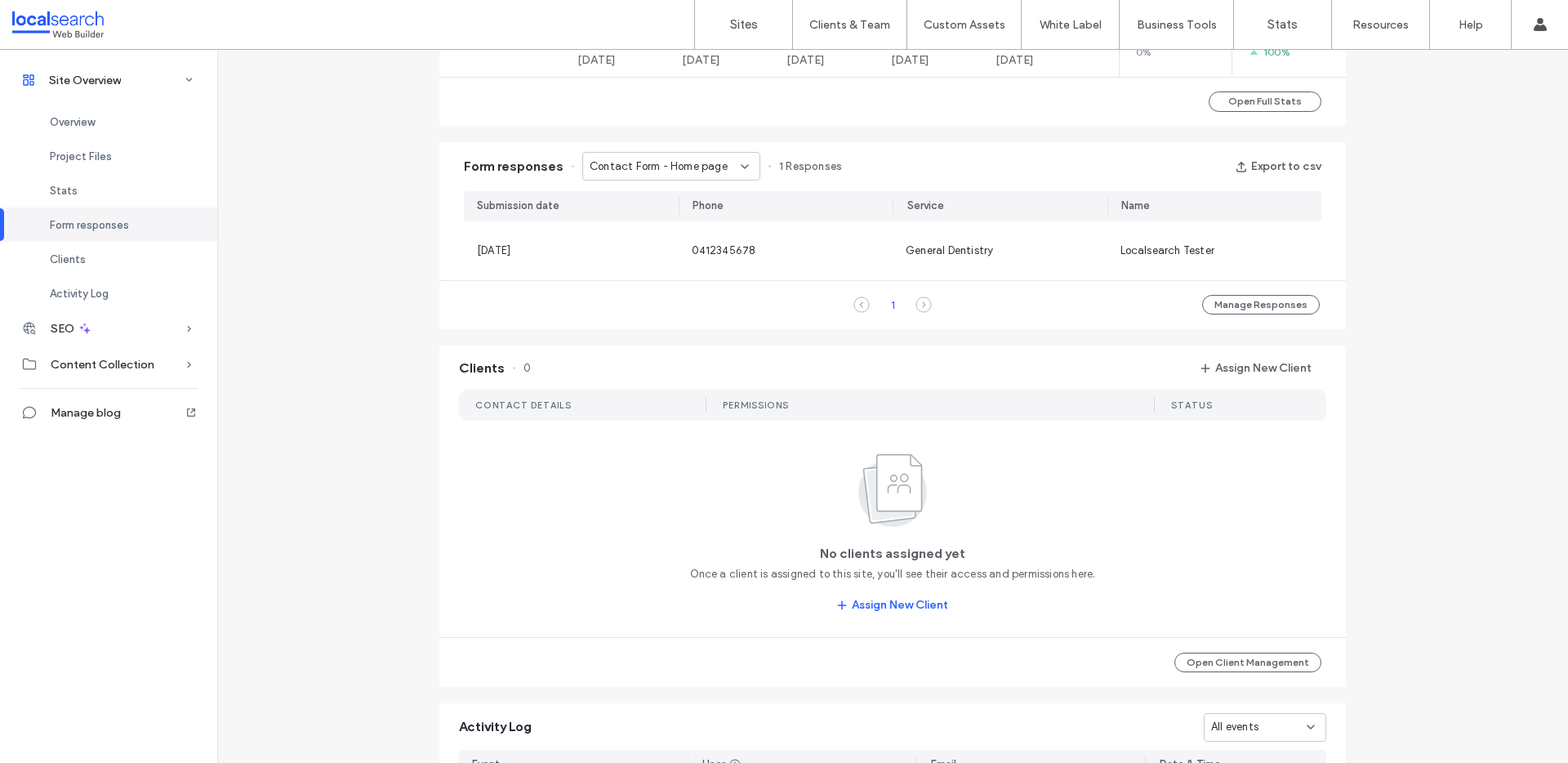
scroll to position [1414, 0]
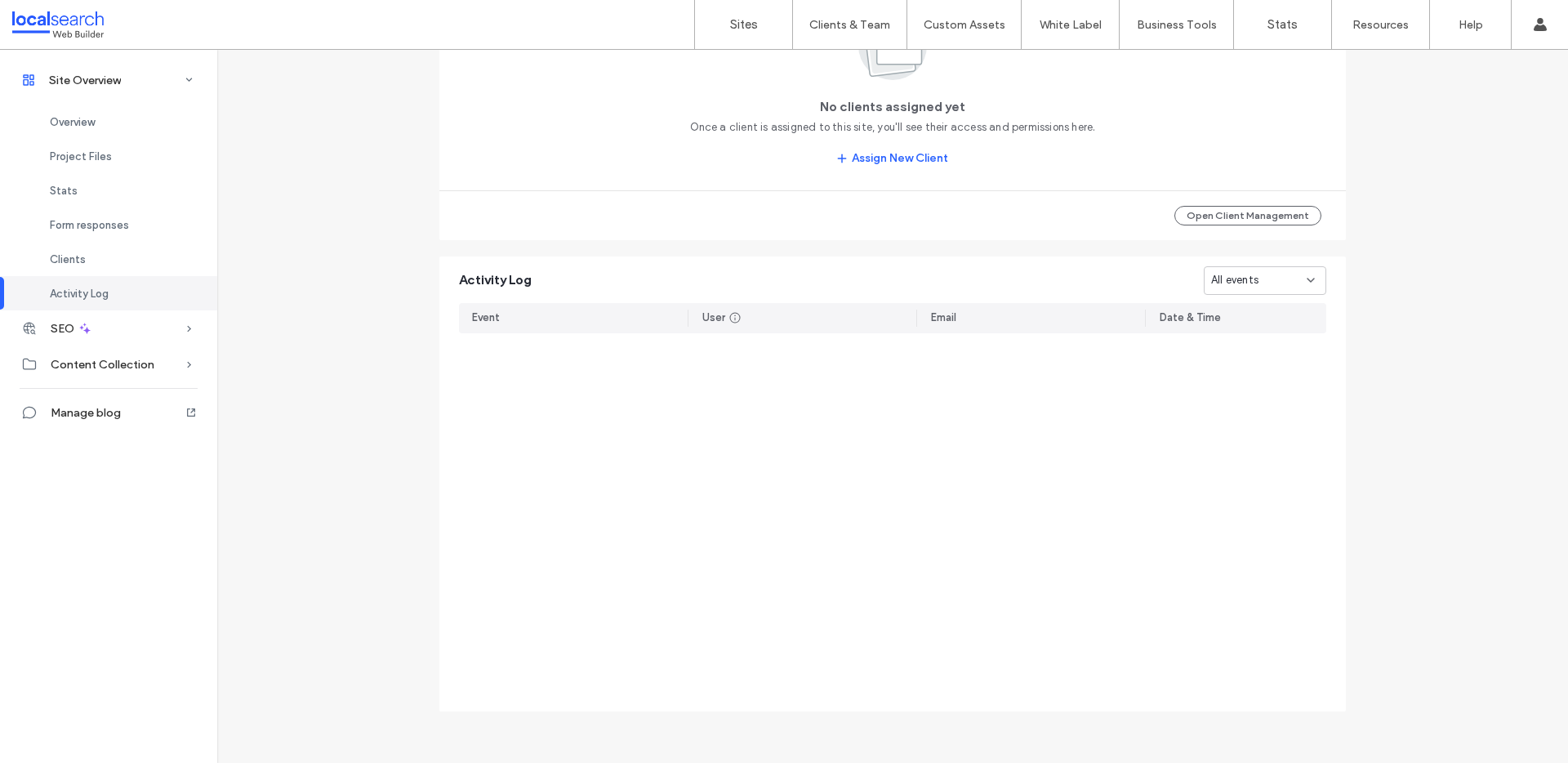
scroll to position [5568, 0]
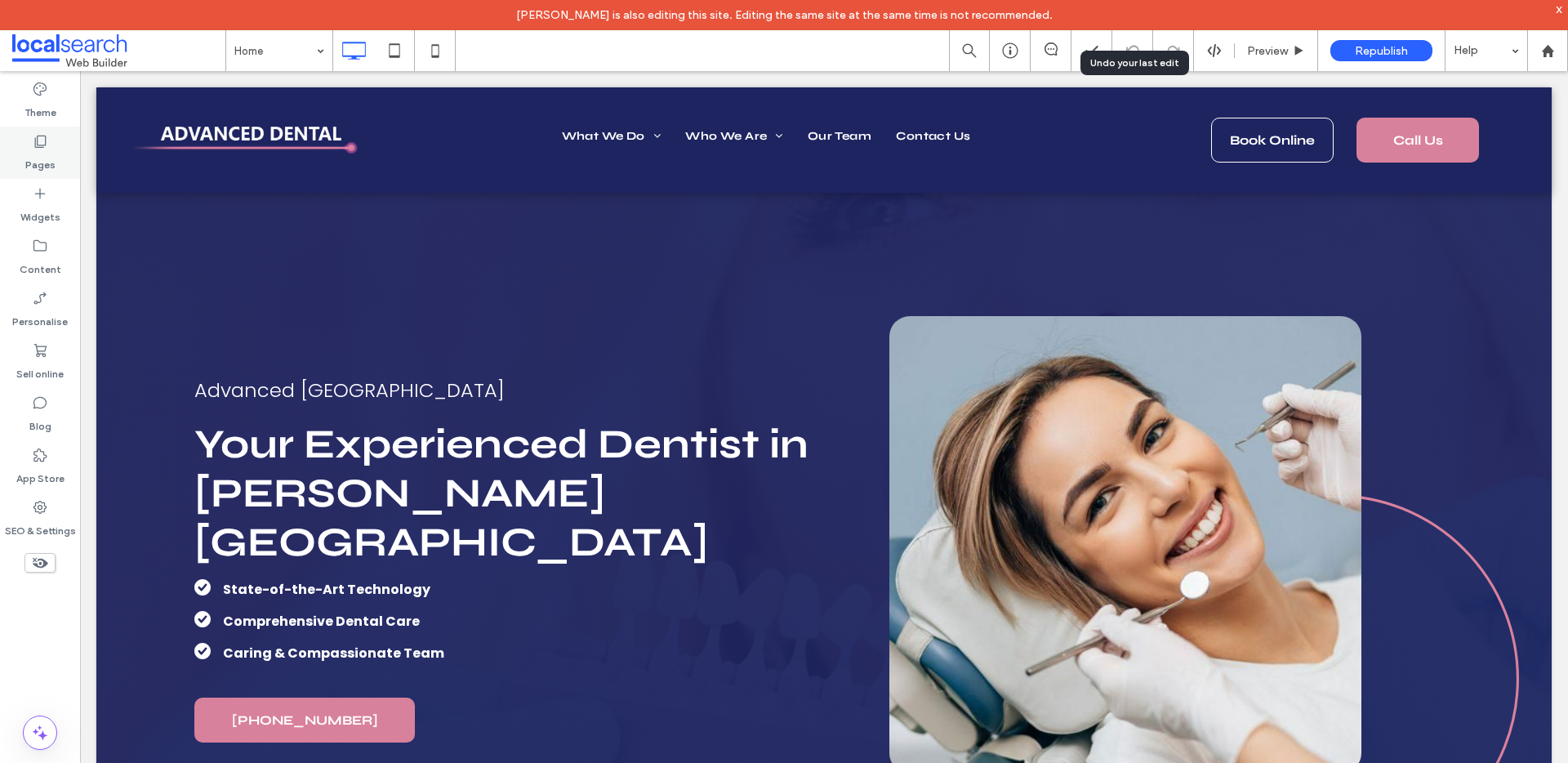
click at [41, 151] on label "Pages" at bounding box center [41, 161] width 31 height 23
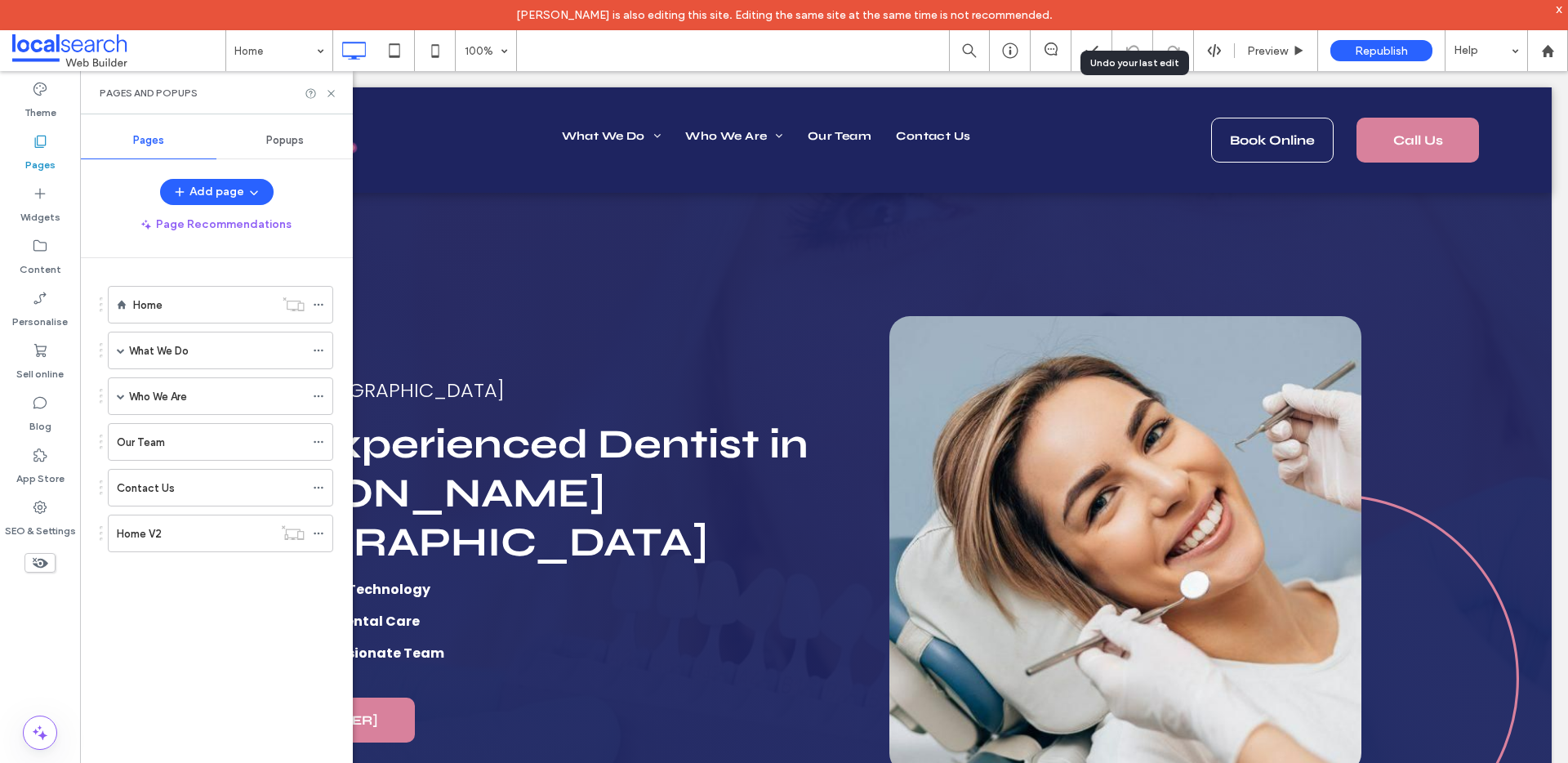
click at [43, 149] on icon at bounding box center [39, 141] width 16 height 16
click at [205, 304] on div "Home" at bounding box center [203, 305] width 141 height 17
click at [1047, 46] on icon at bounding box center [1050, 49] width 13 height 13
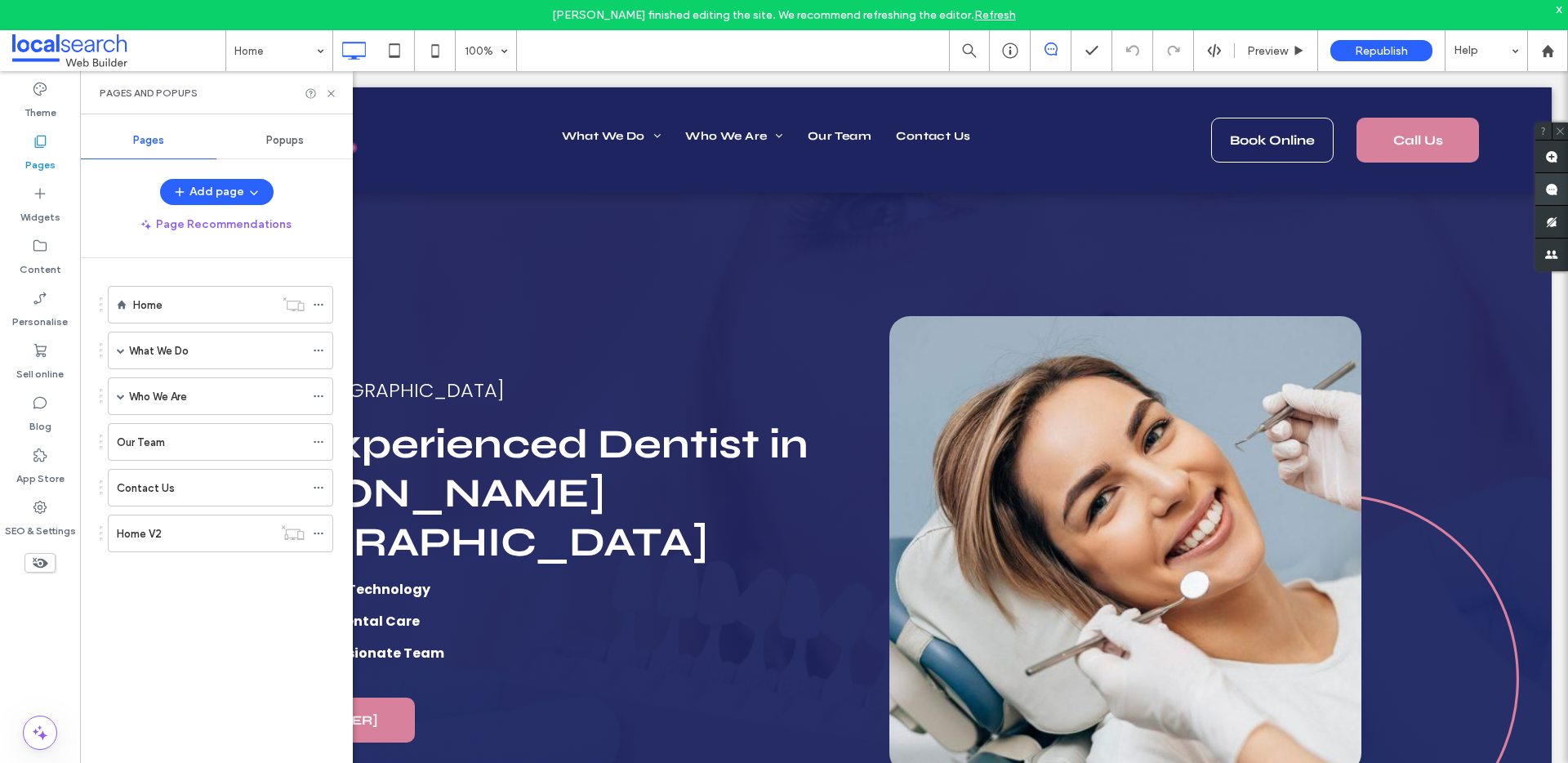
click at [1547, 192] on use at bounding box center [1551, 189] width 13 height 13
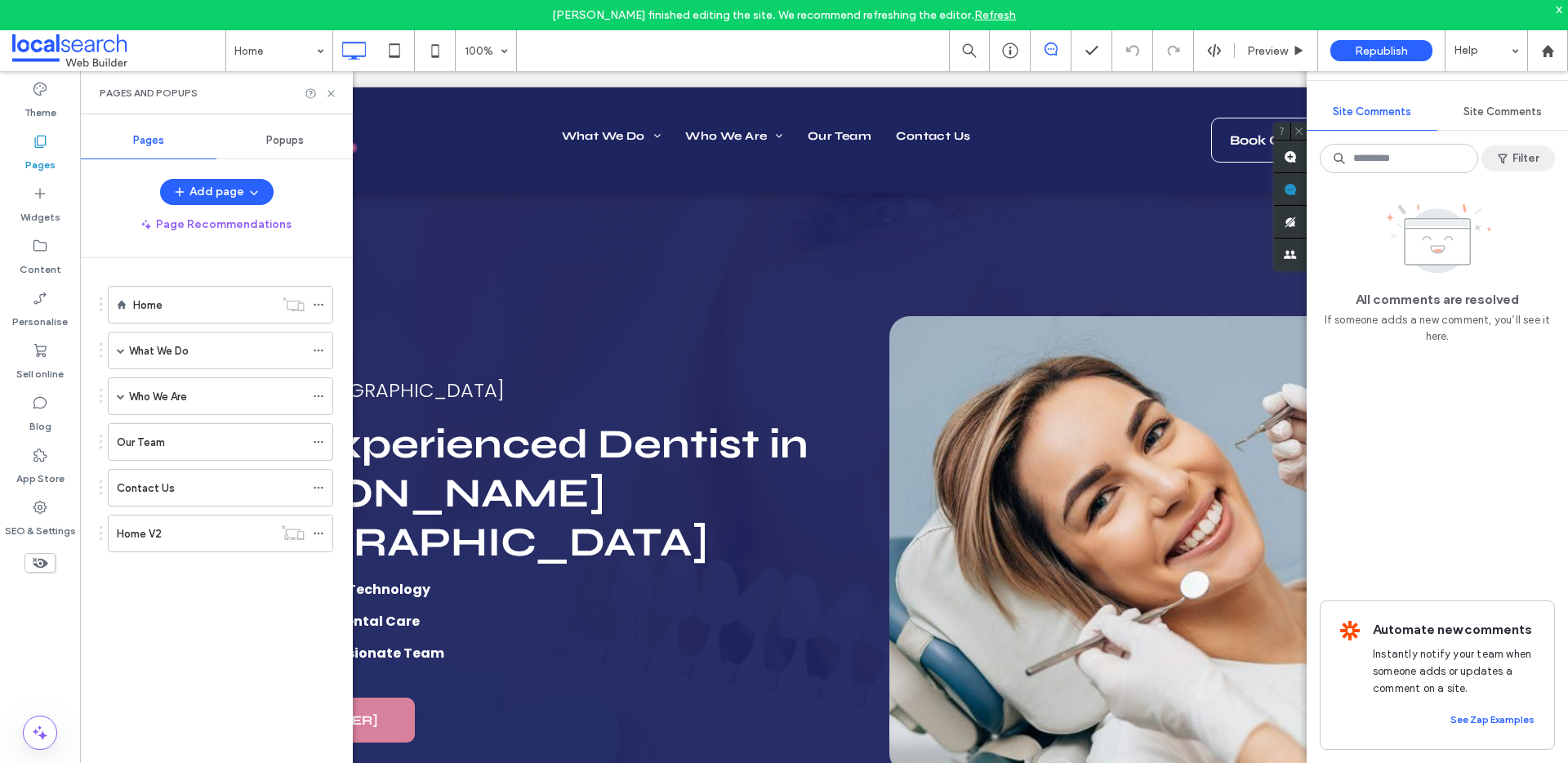
click at [1509, 171] on button "Filter" at bounding box center [1519, 158] width 73 height 26
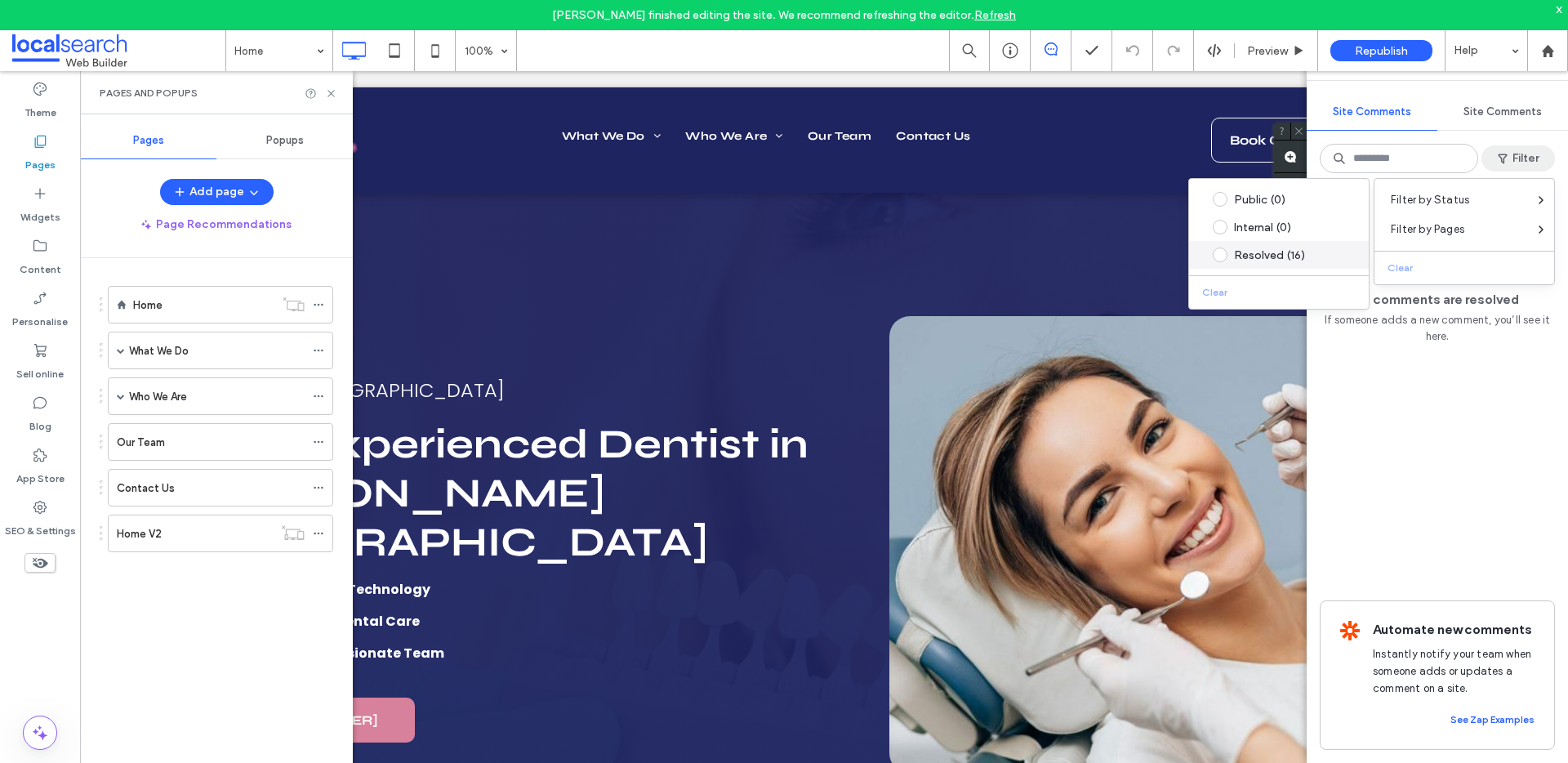
click at [1242, 256] on div "Resolved (16)" at bounding box center [1291, 255] width 115 height 14
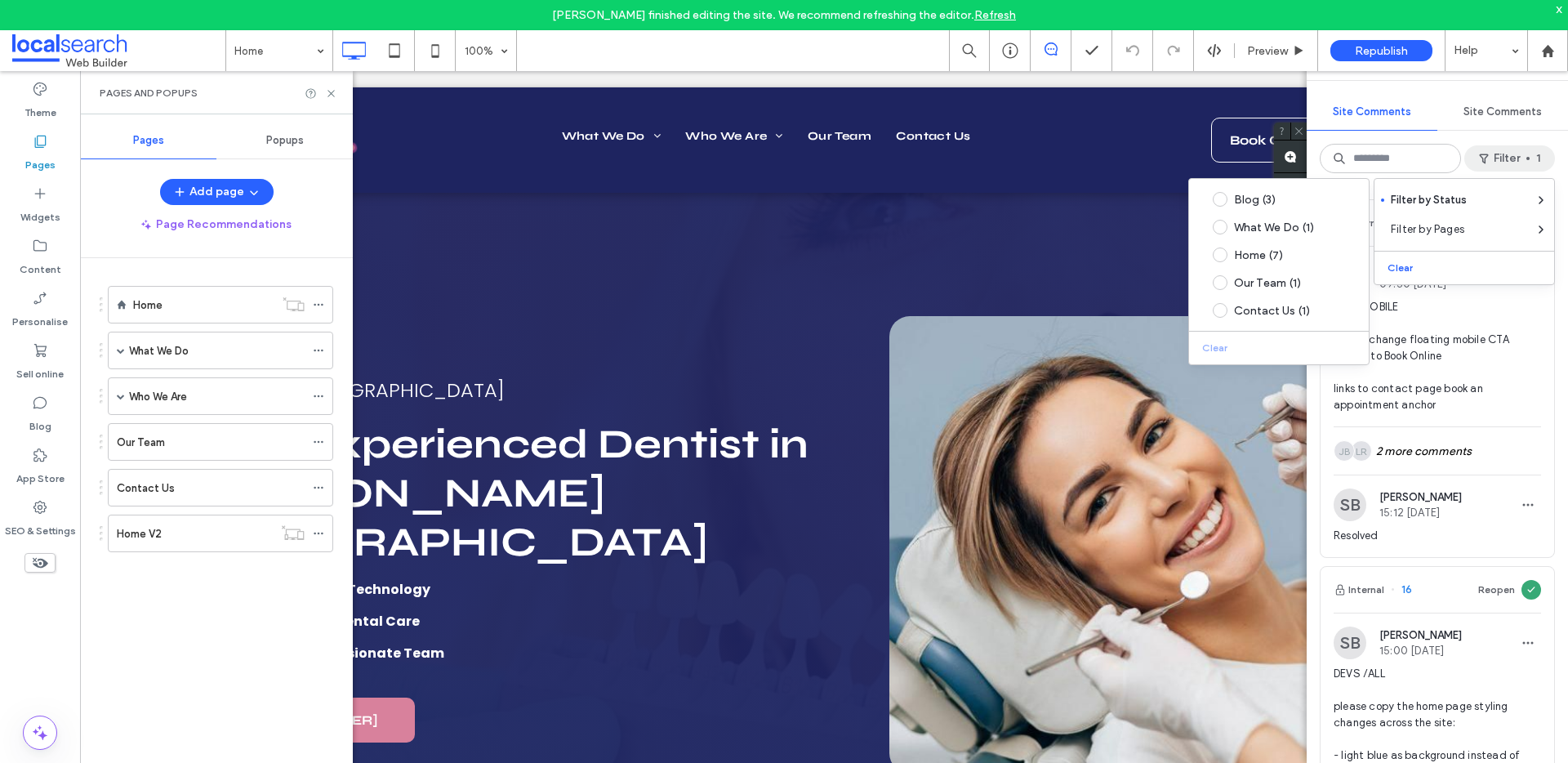
click at [1468, 365] on span "Dev / MOBILE please change floating mobile CTA button to Book Online links to c…" at bounding box center [1438, 356] width 208 height 114
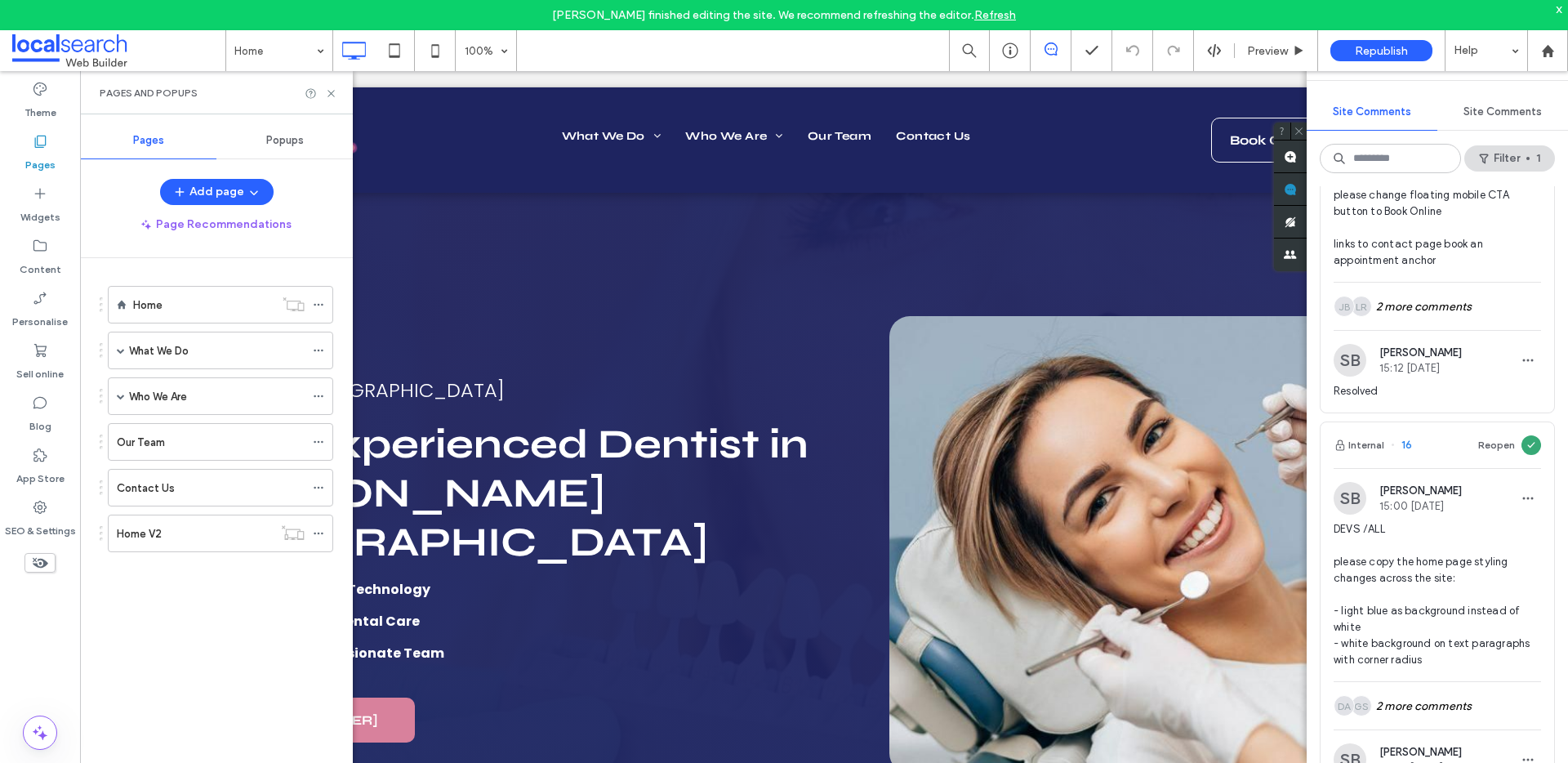
scroll to position [146, 0]
click at [318, 535] on icon at bounding box center [318, 533] width 11 height 11
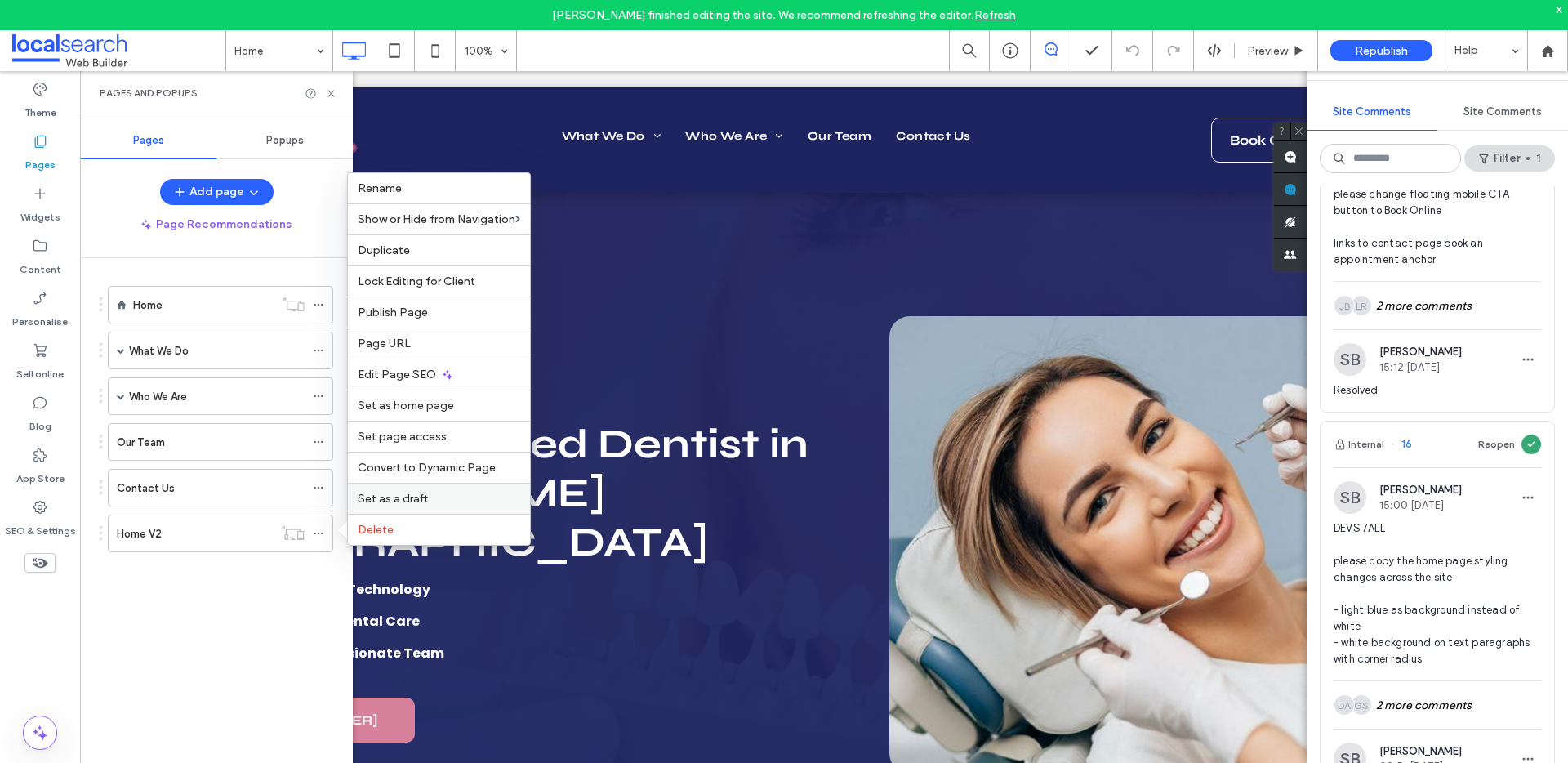
click at [451, 493] on label "Set as a draft" at bounding box center [438, 499] width 163 height 14
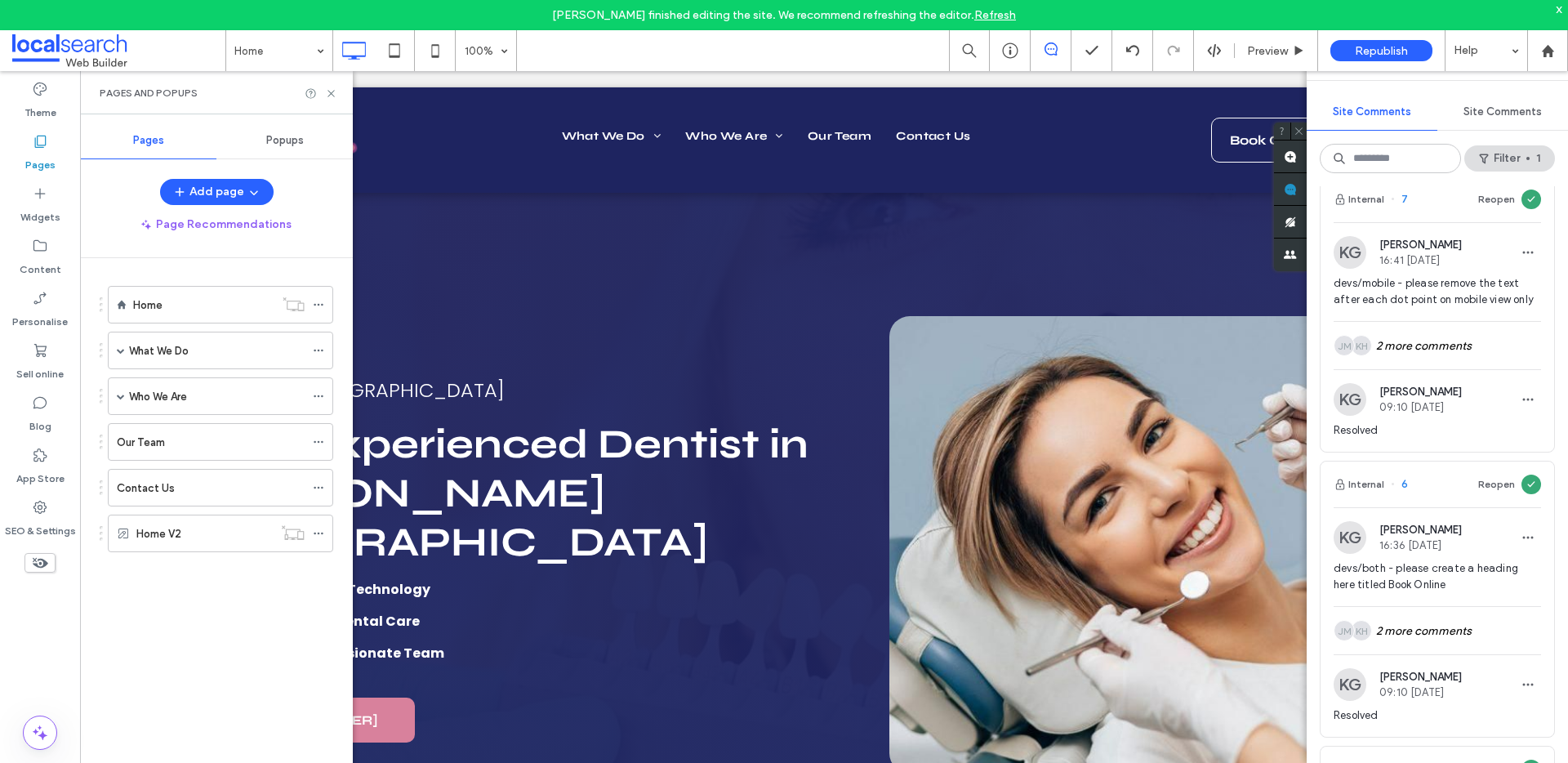
scroll to position [3520, 0]
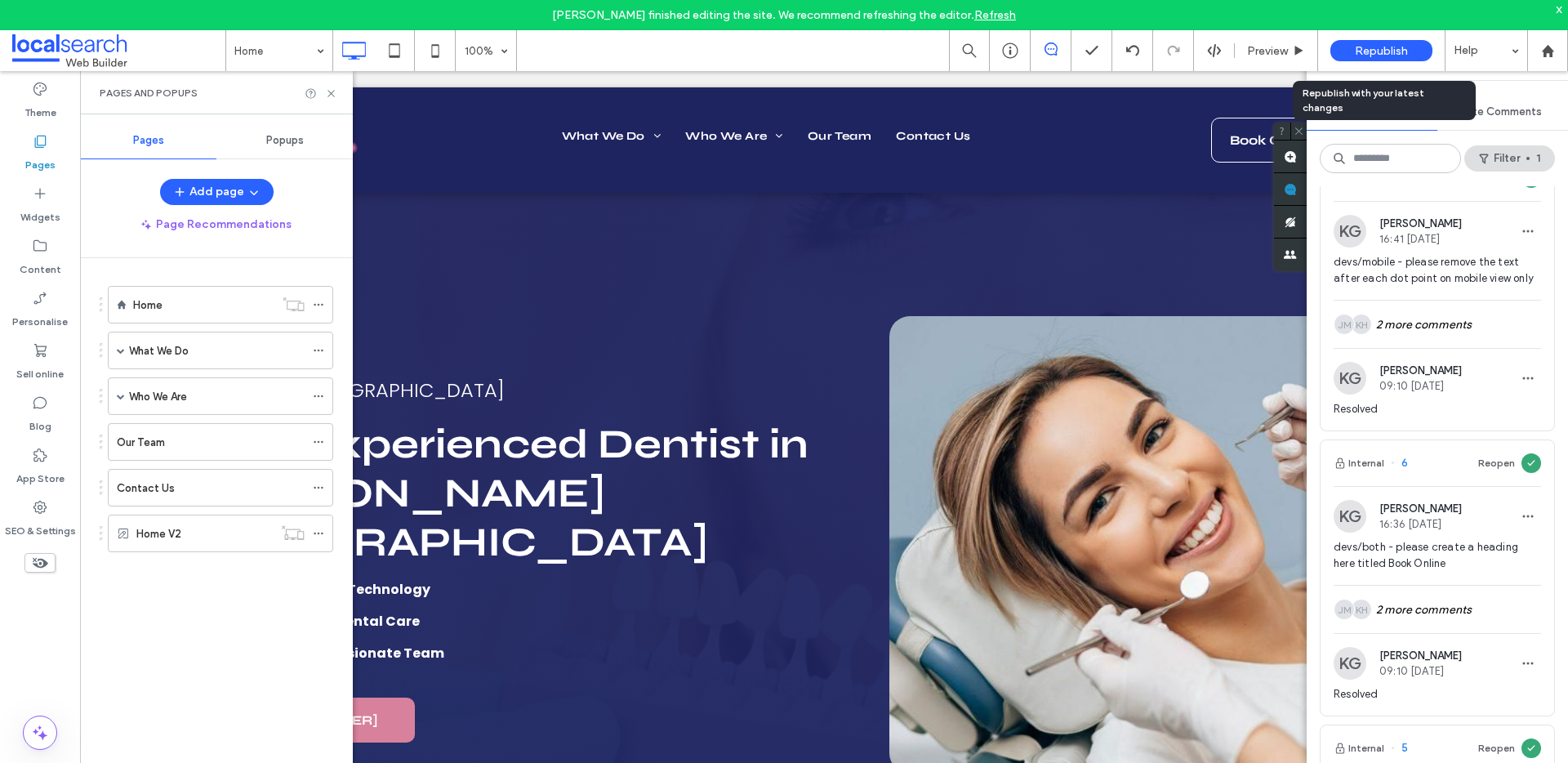
click at [1391, 49] on span "Republish" at bounding box center [1382, 51] width 53 height 14
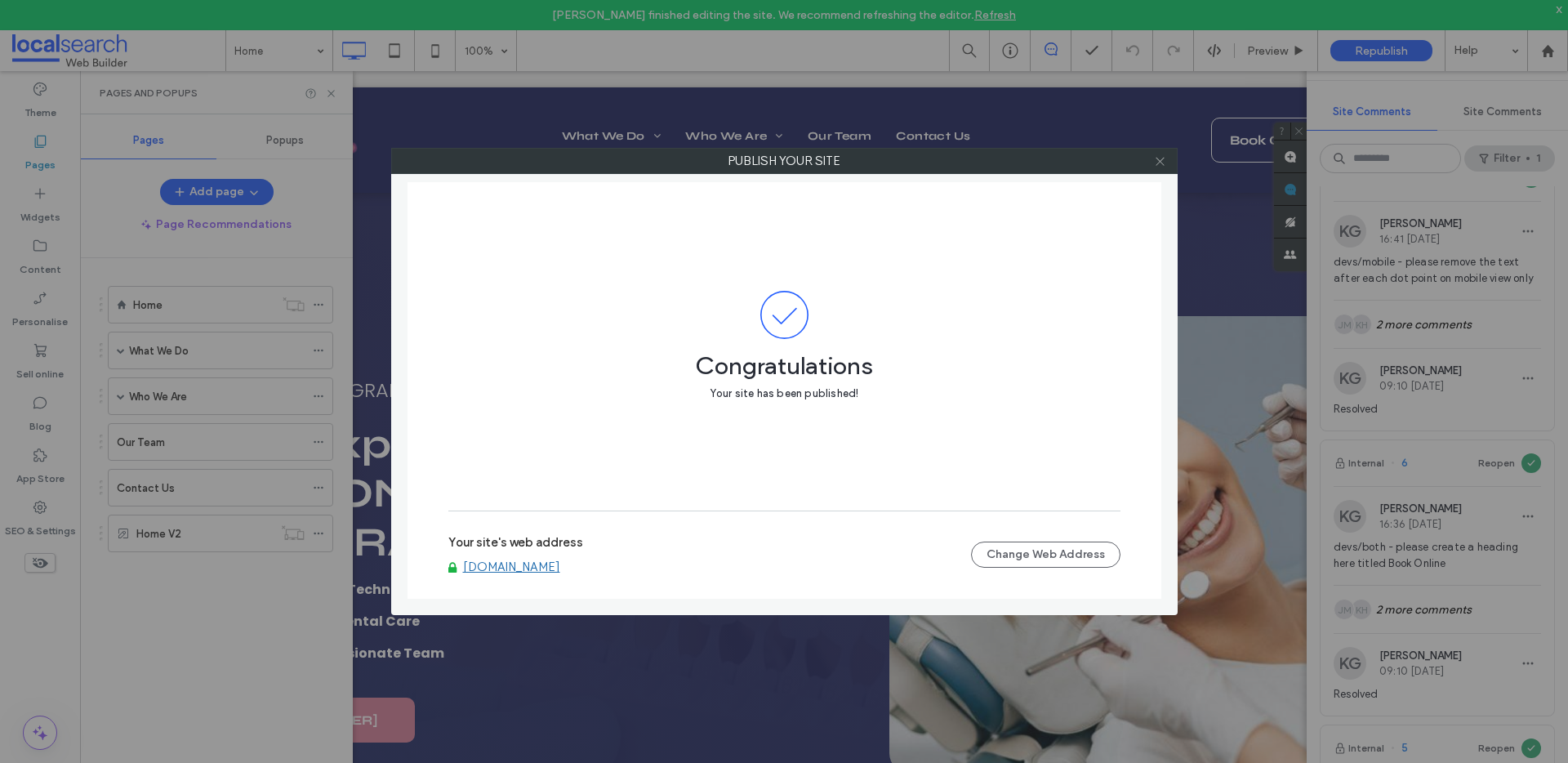
click at [1160, 168] on span at bounding box center [1160, 161] width 12 height 25
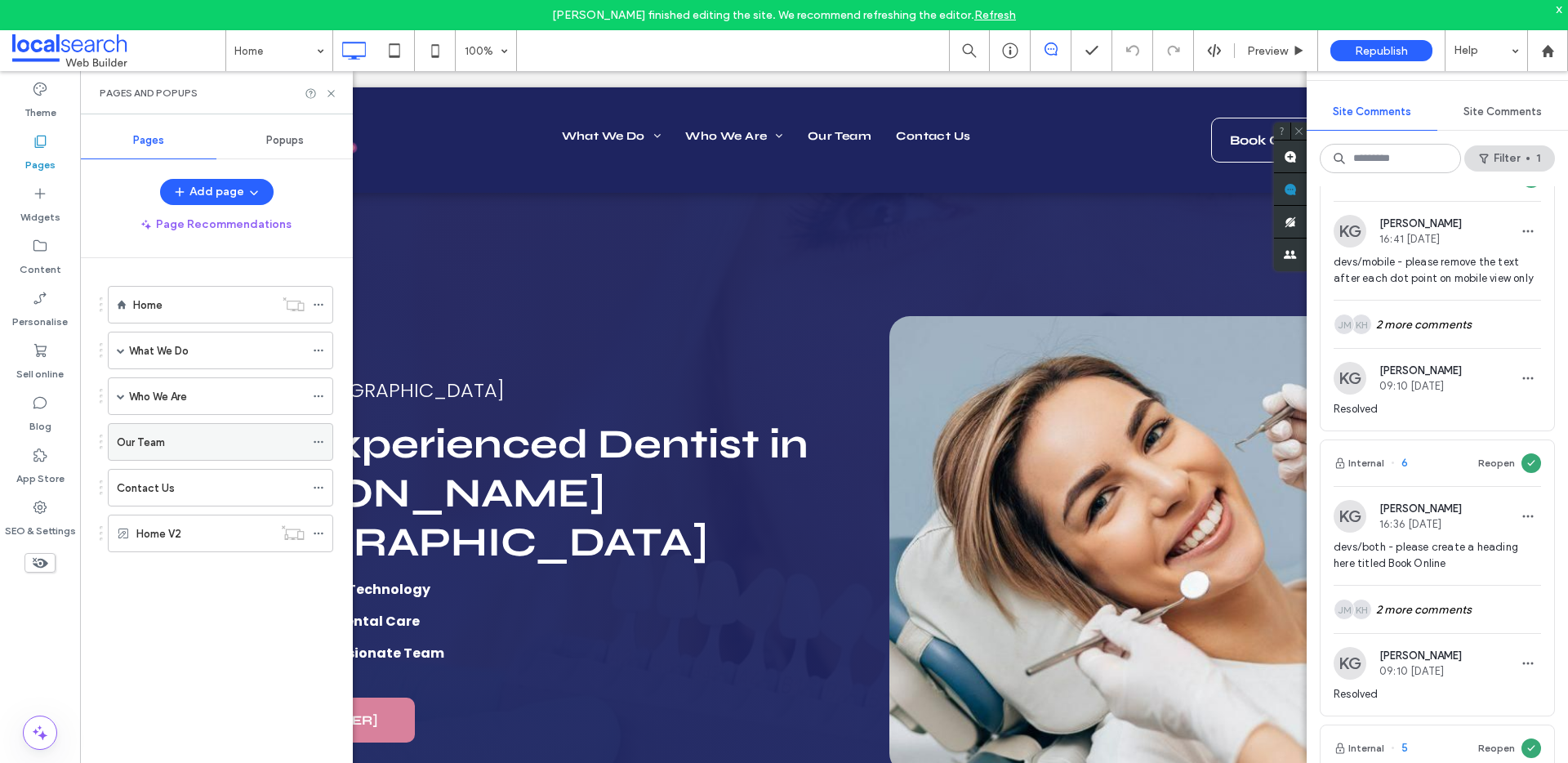
click at [135, 453] on div "Our Team" at bounding box center [210, 442] width 188 height 36
click at [335, 99] on div "Large desktop: Above 1024px" at bounding box center [355, 93] width 137 height 14
click at [329, 96] on icon at bounding box center [331, 94] width 12 height 12
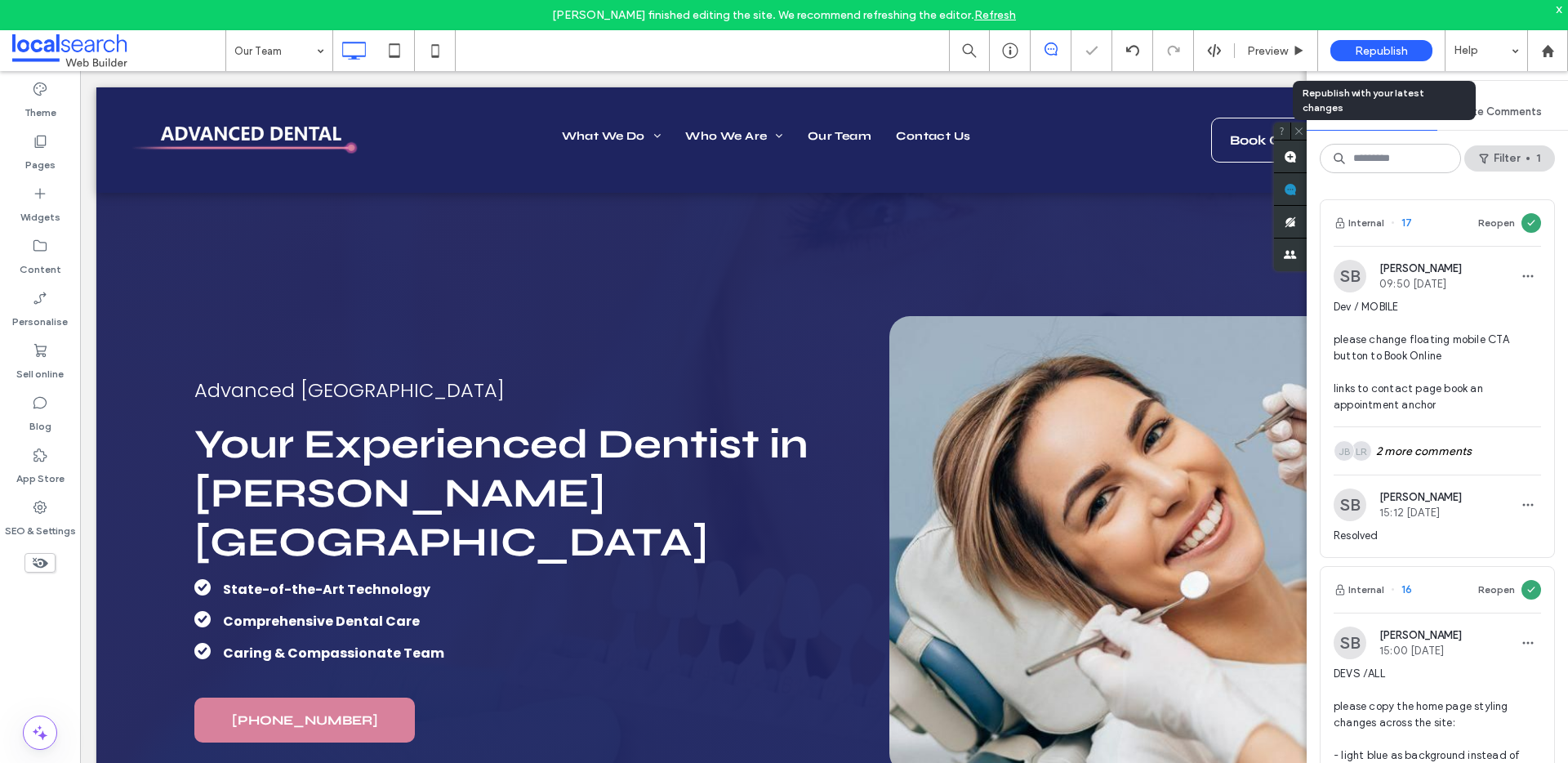
click at [1396, 49] on span "Republish" at bounding box center [1382, 51] width 53 height 14
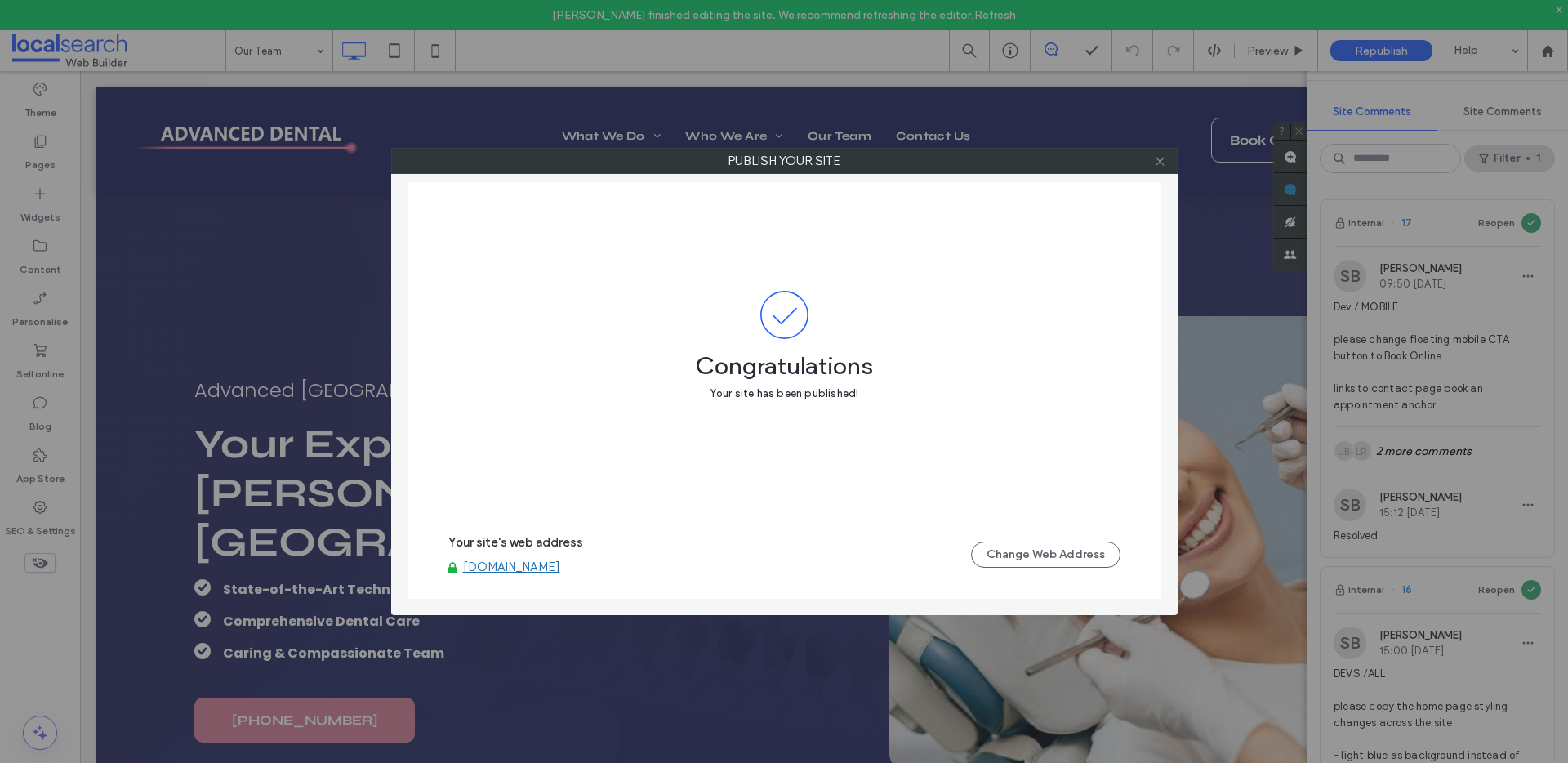
click at [1159, 160] on use at bounding box center [1160, 161] width 9 height 9
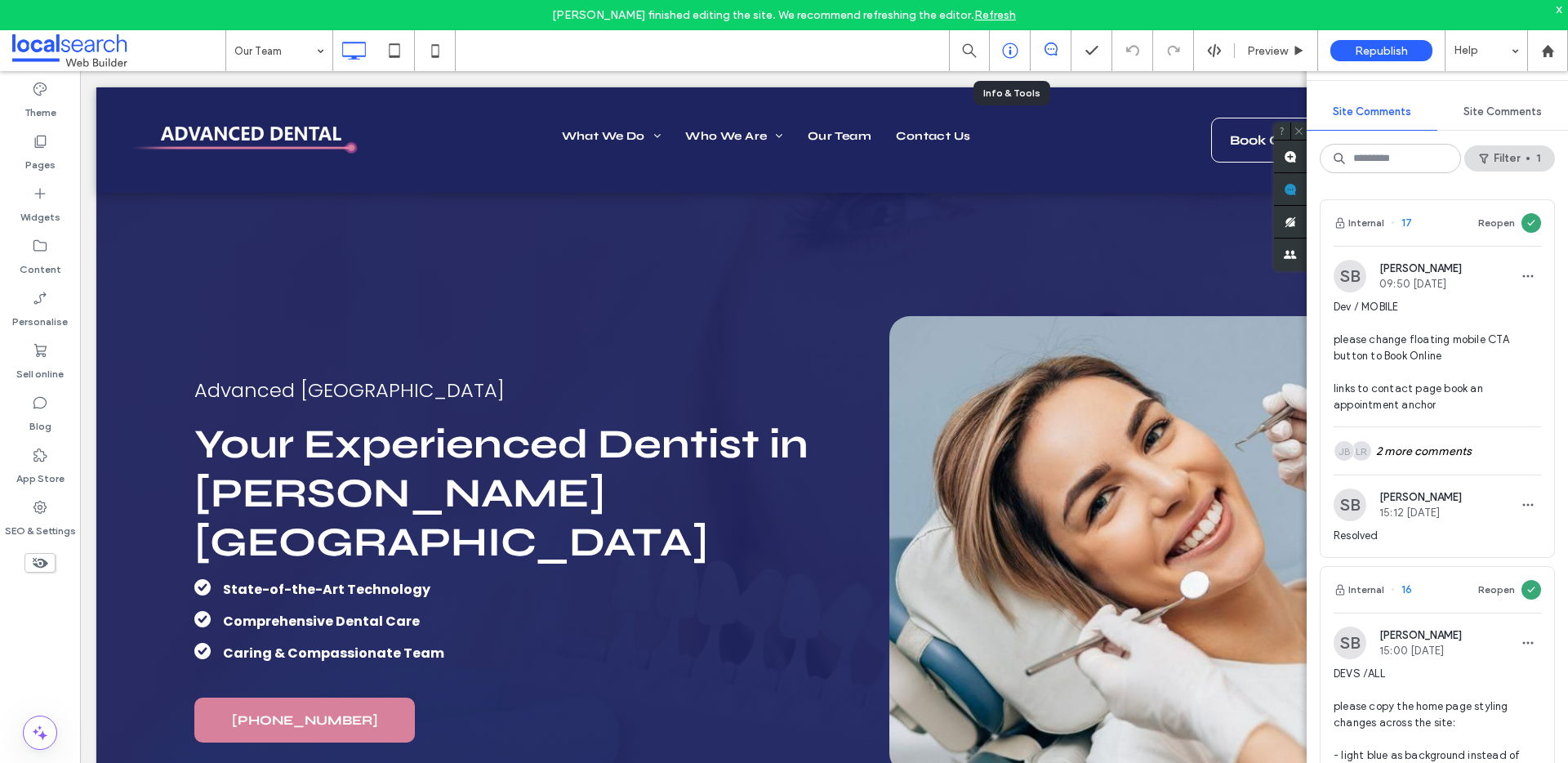
click at [1013, 52] on icon at bounding box center [1010, 50] width 16 height 16
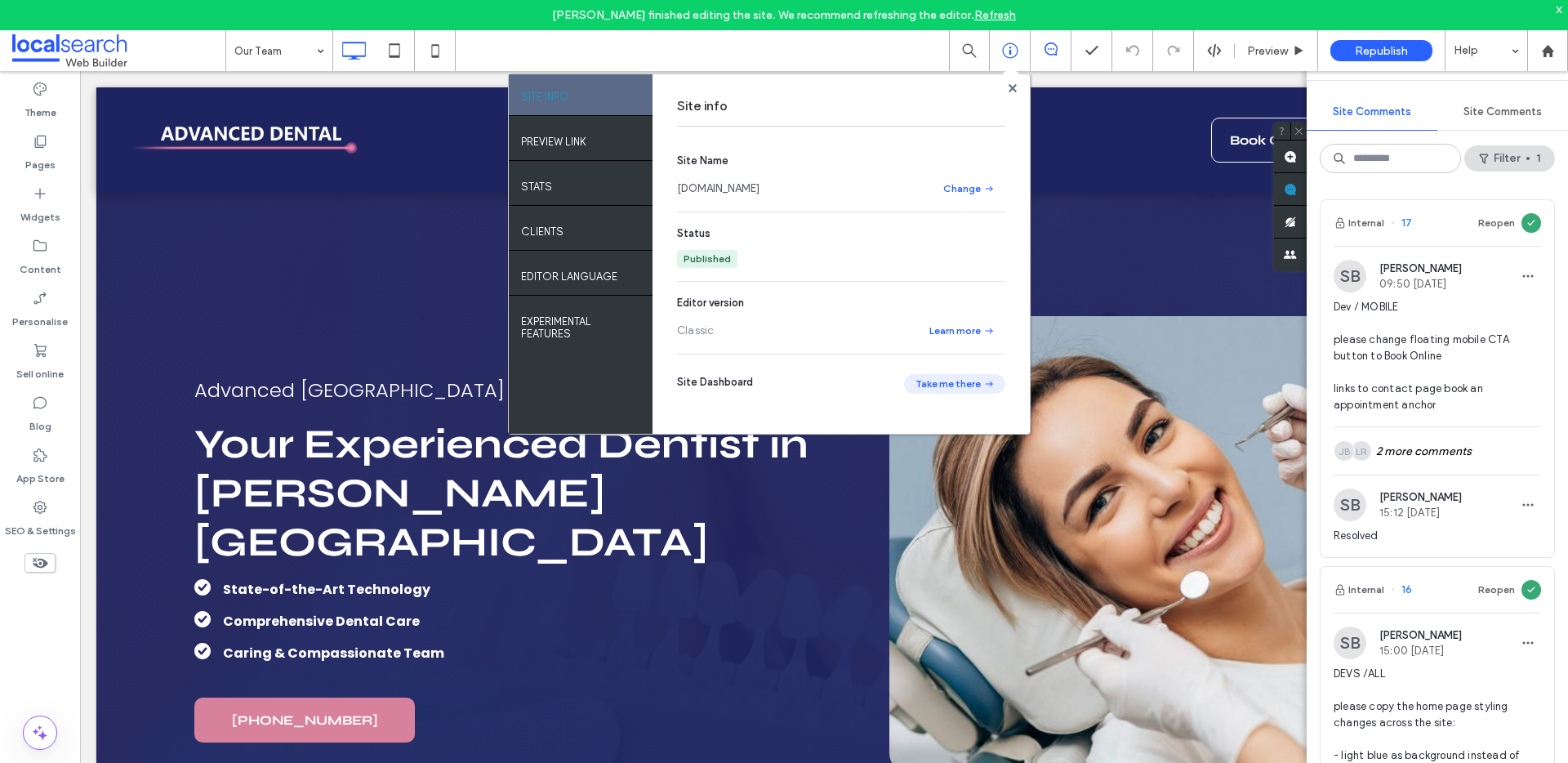
click at [954, 380] on button "Take me there" at bounding box center [954, 383] width 101 height 20
